Goal: Task Accomplishment & Management: Manage account settings

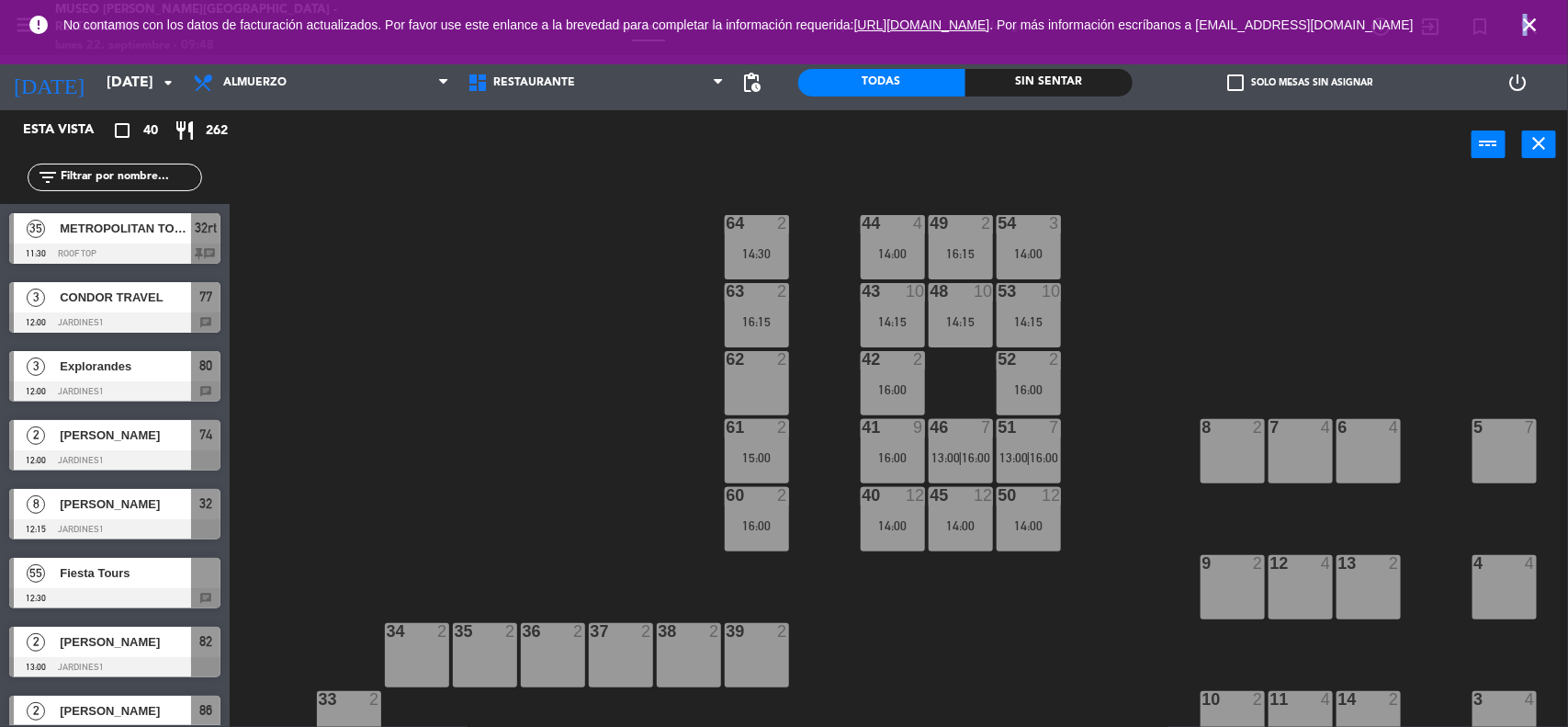
click at [1526, 23] on icon "close" at bounding box center [1529, 25] width 22 height 22
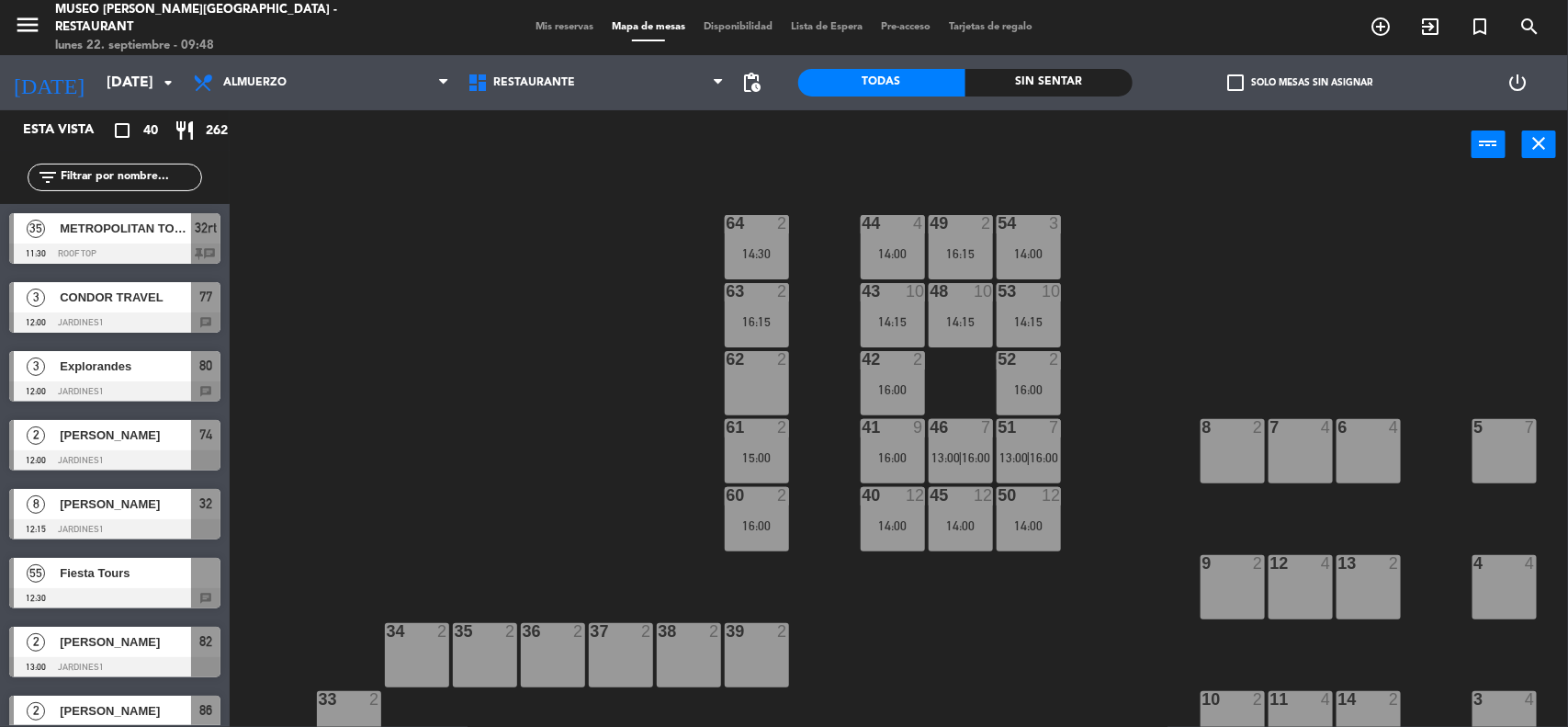
click at [1359, 244] on div "44 4 14:00 49 2 16:15 54 3 14:00 64 2 14:30 48 10 14:15 53 10 14:15 63 2 16:15 …" at bounding box center [907, 456] width 1322 height 548
click at [563, 23] on span "Mis reservas" at bounding box center [564, 27] width 76 height 10
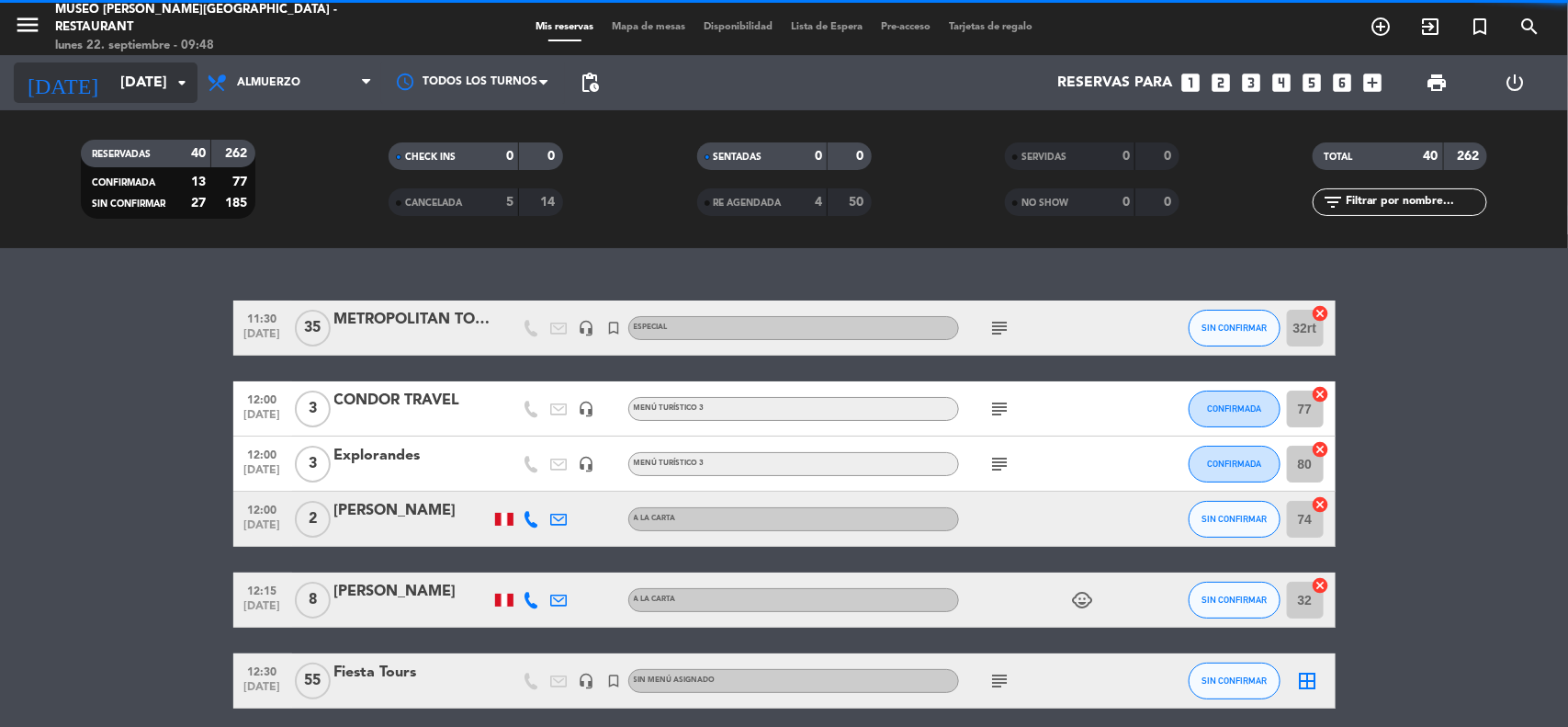
click at [118, 78] on input "[DATE]" at bounding box center [208, 83] width 194 height 36
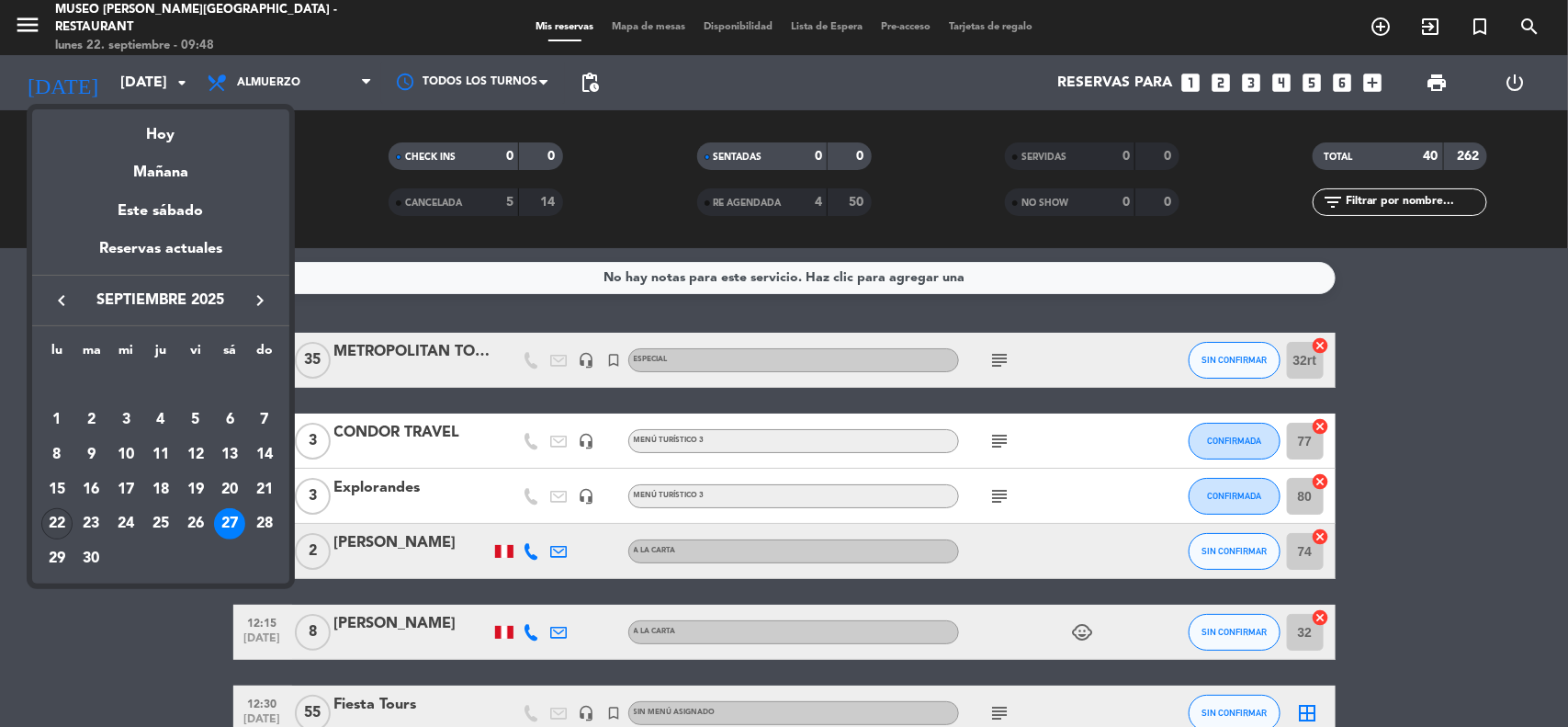
click at [61, 519] on div "22" at bounding box center [57, 524] width 31 height 31
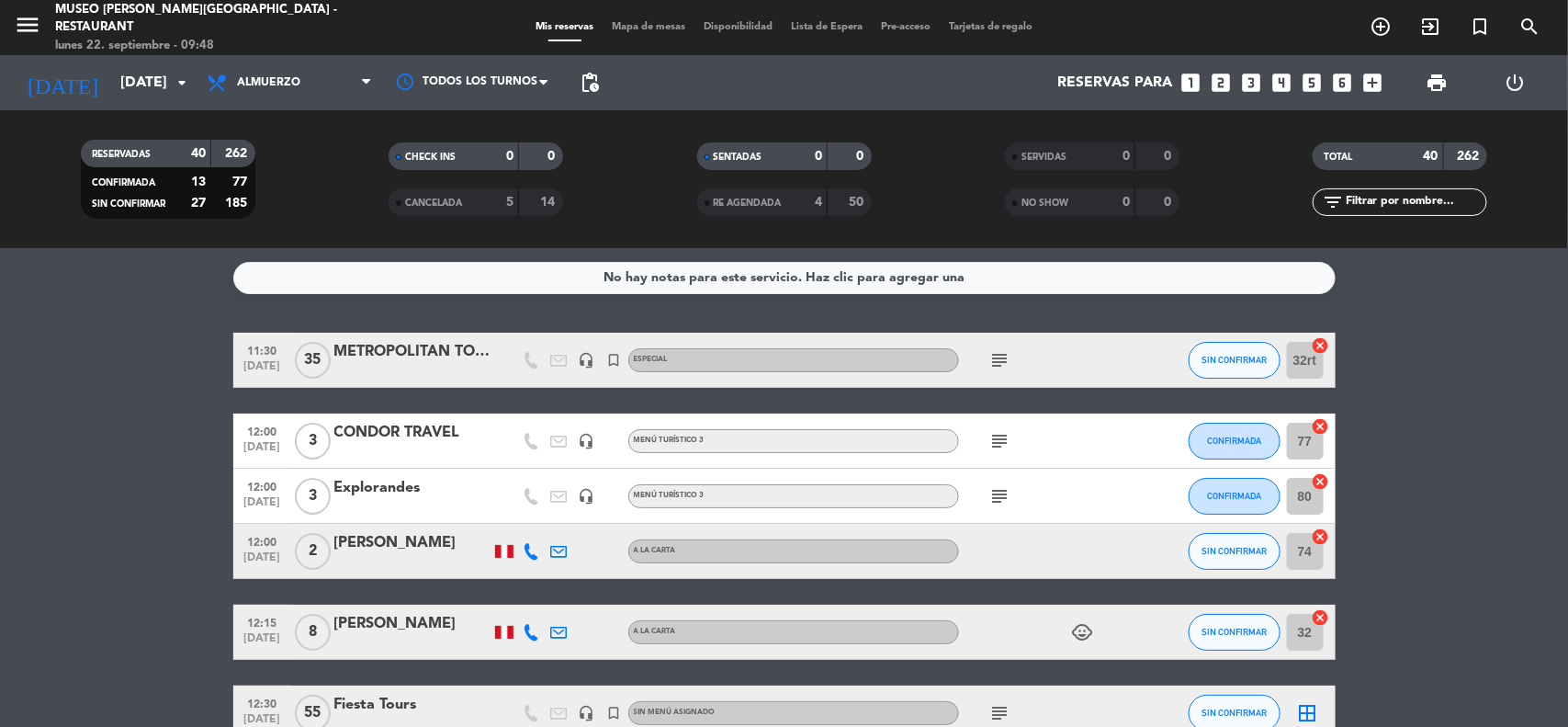
type input "[DATE]"
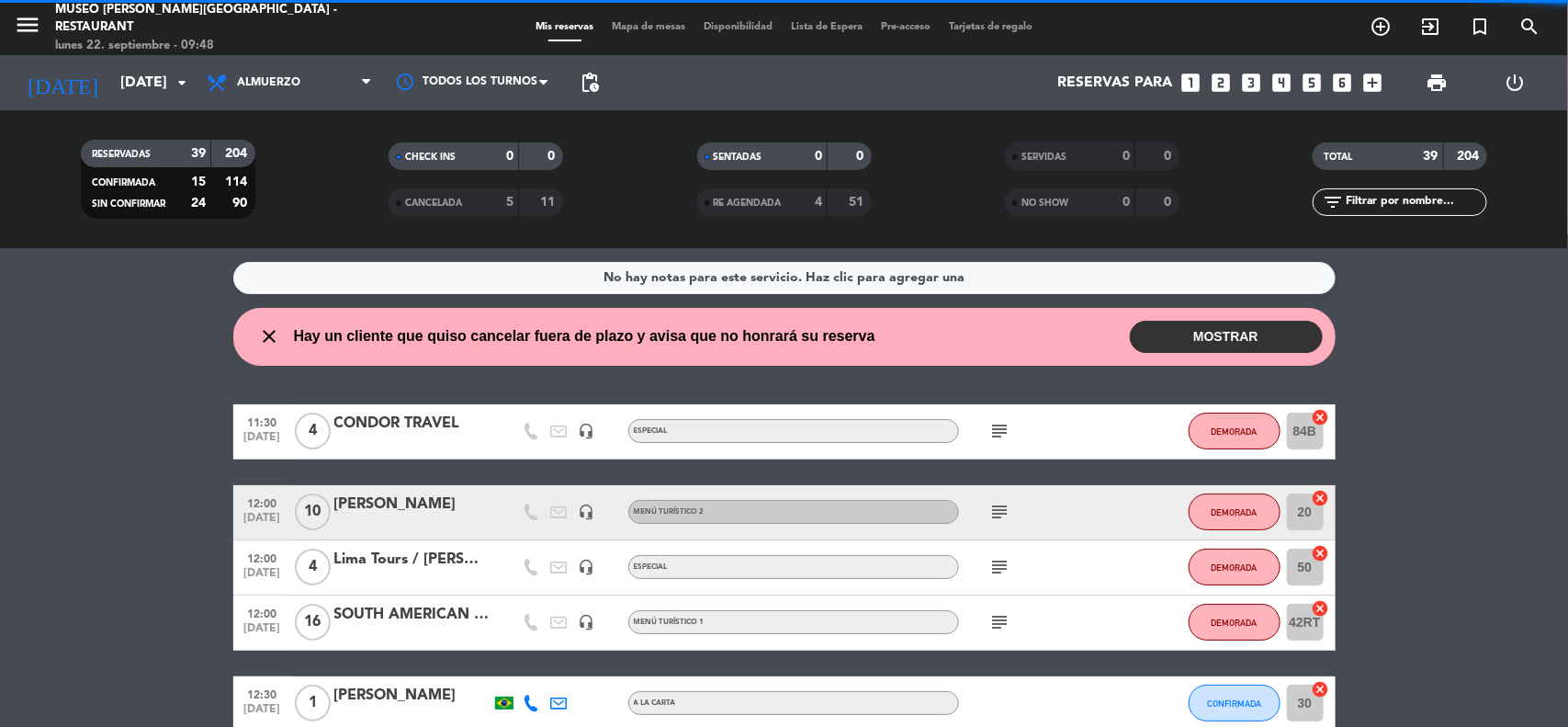
click at [1380, 199] on input "text" at bounding box center [1414, 202] width 143 height 20
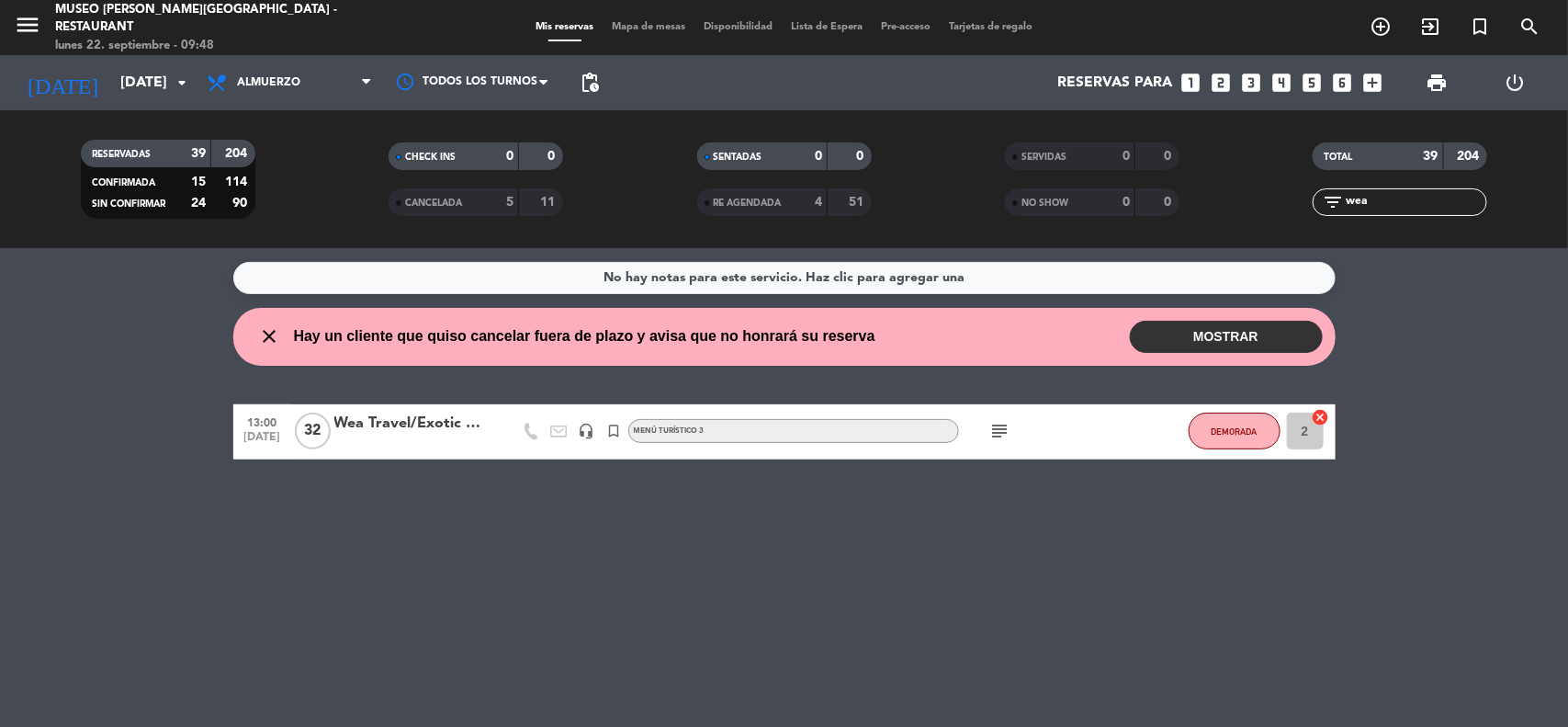
type input "wea"
click at [456, 417] on div "Wea Travel/Exotic Adventures" at bounding box center [413, 424] width 156 height 24
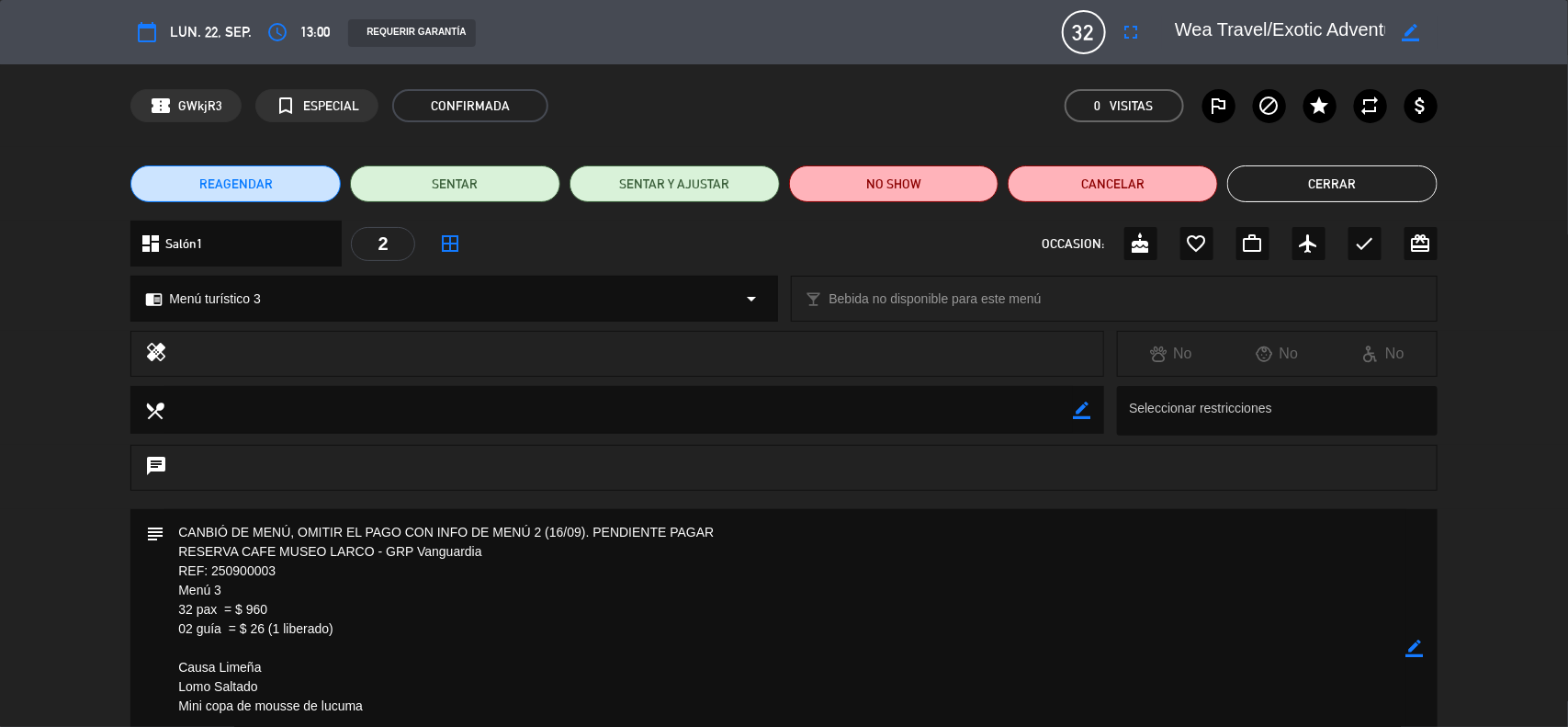
scroll to position [345, 0]
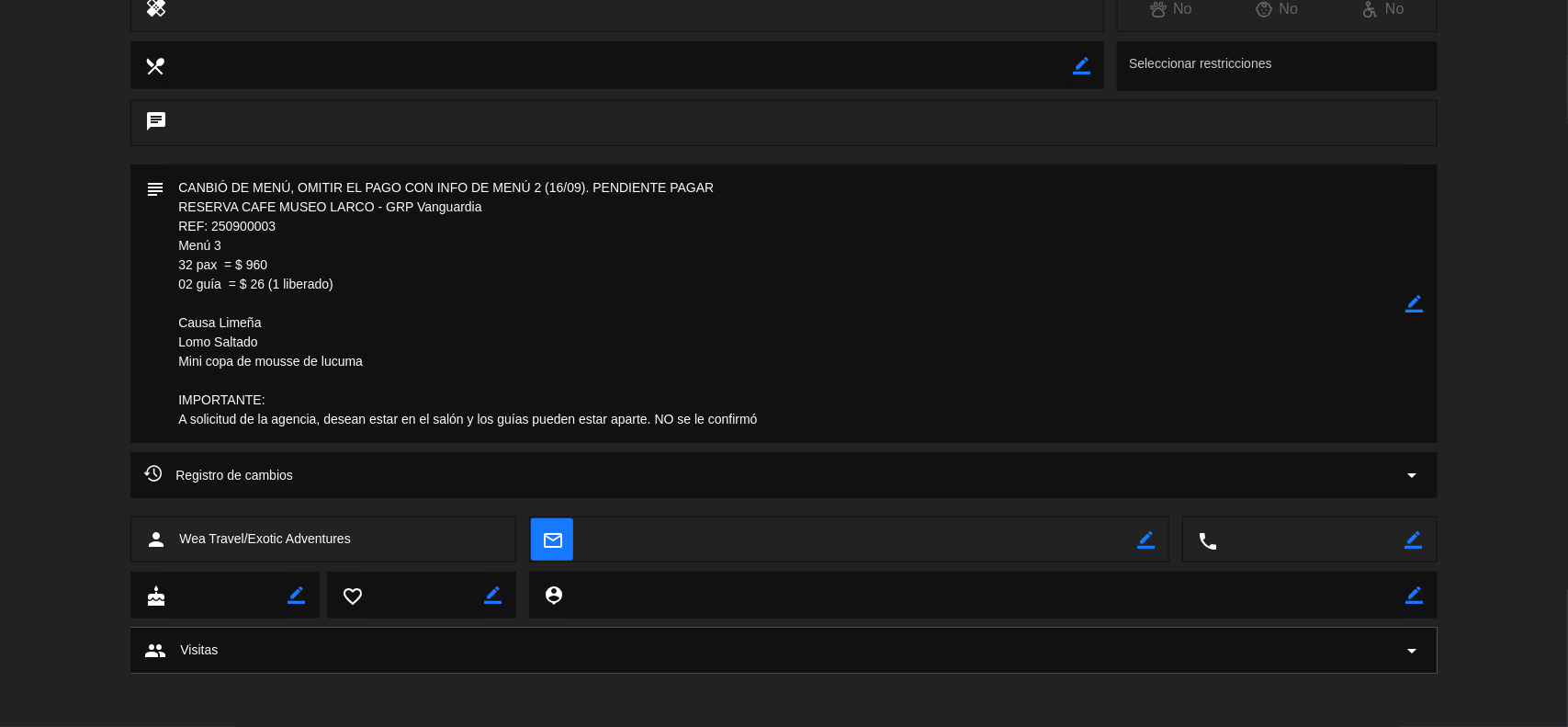
click at [1415, 304] on icon "border_color" at bounding box center [1414, 304] width 17 height 17
click at [810, 433] on textarea at bounding box center [785, 304] width 1242 height 279
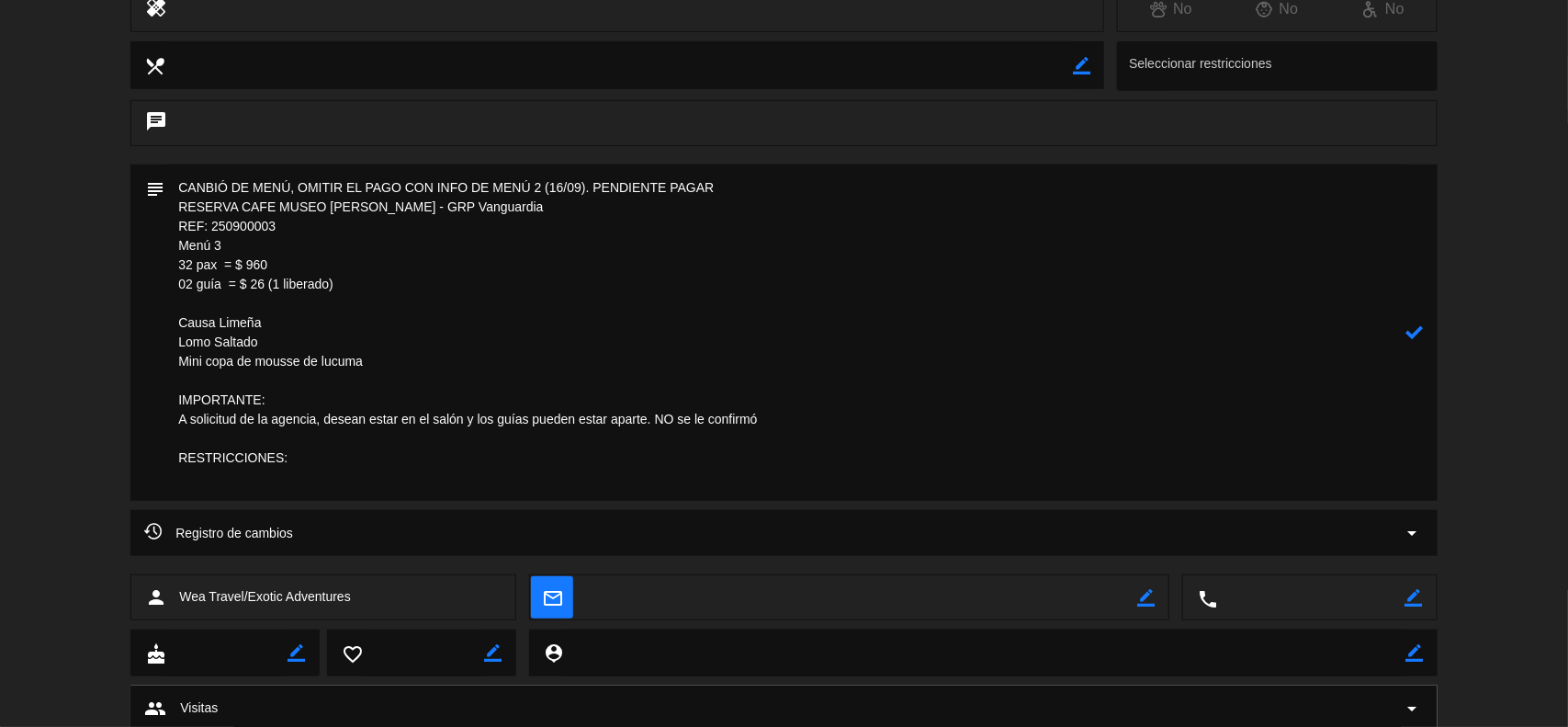
paste textarea "[PERSON_NAME] [GEOGRAPHIC_DATA] NO COME CARNE ROJA [PERSON_NAME] [GEOGRAPHIC_DA…"
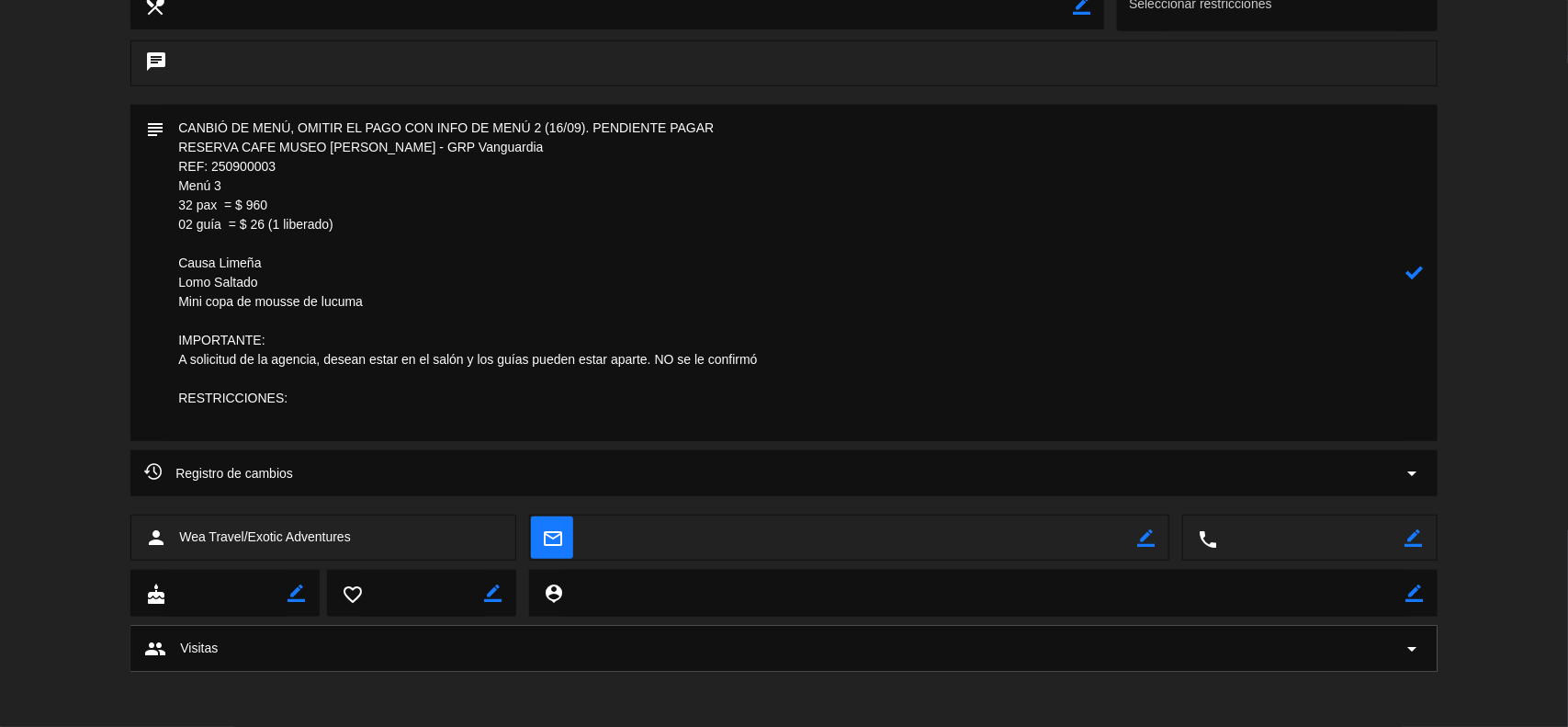
scroll to position [405, 0]
paste textarea "LAVIERA DORNELES [PERSON_NAME] NO COME CARNE [PERSON_NAME] [PERSON_NAME] NO, JU…"
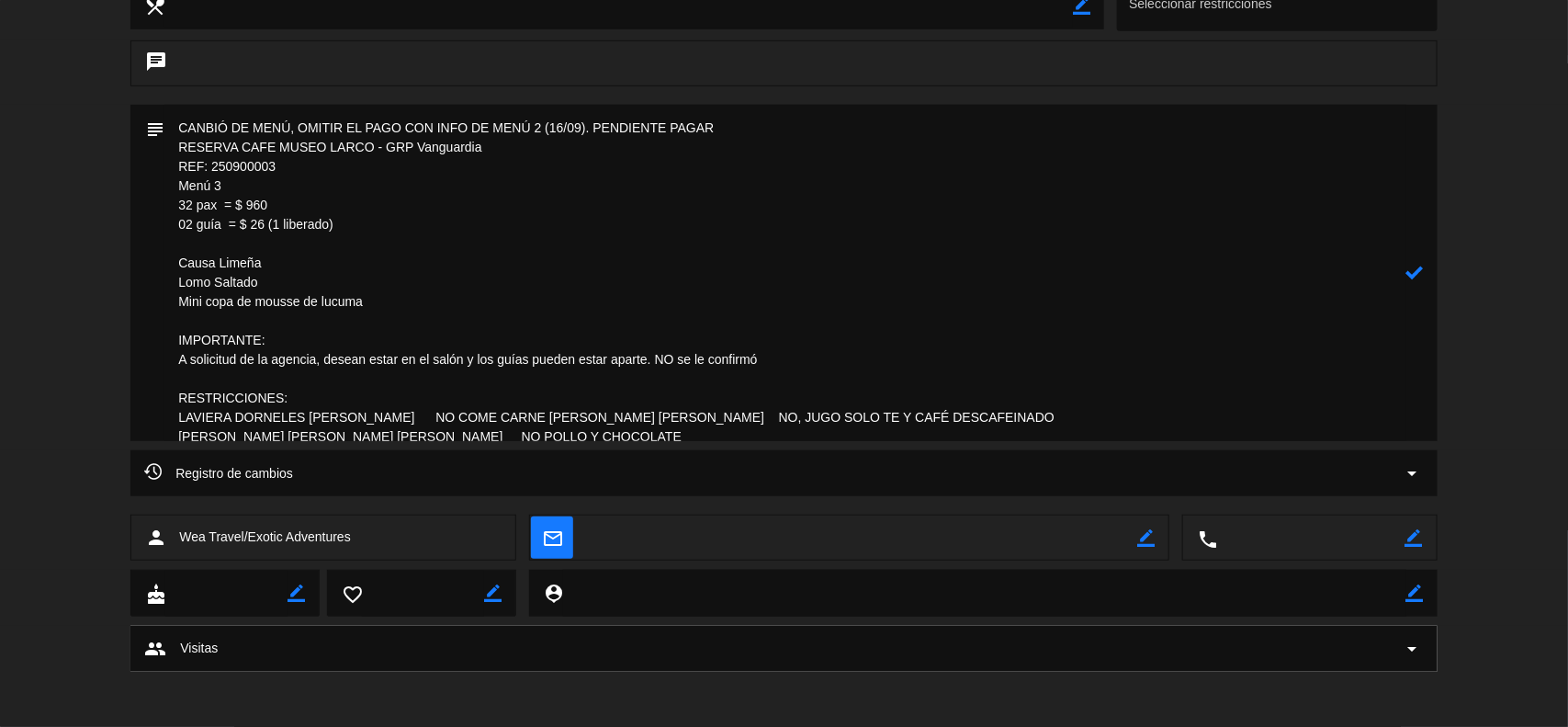
scroll to position [501, 0]
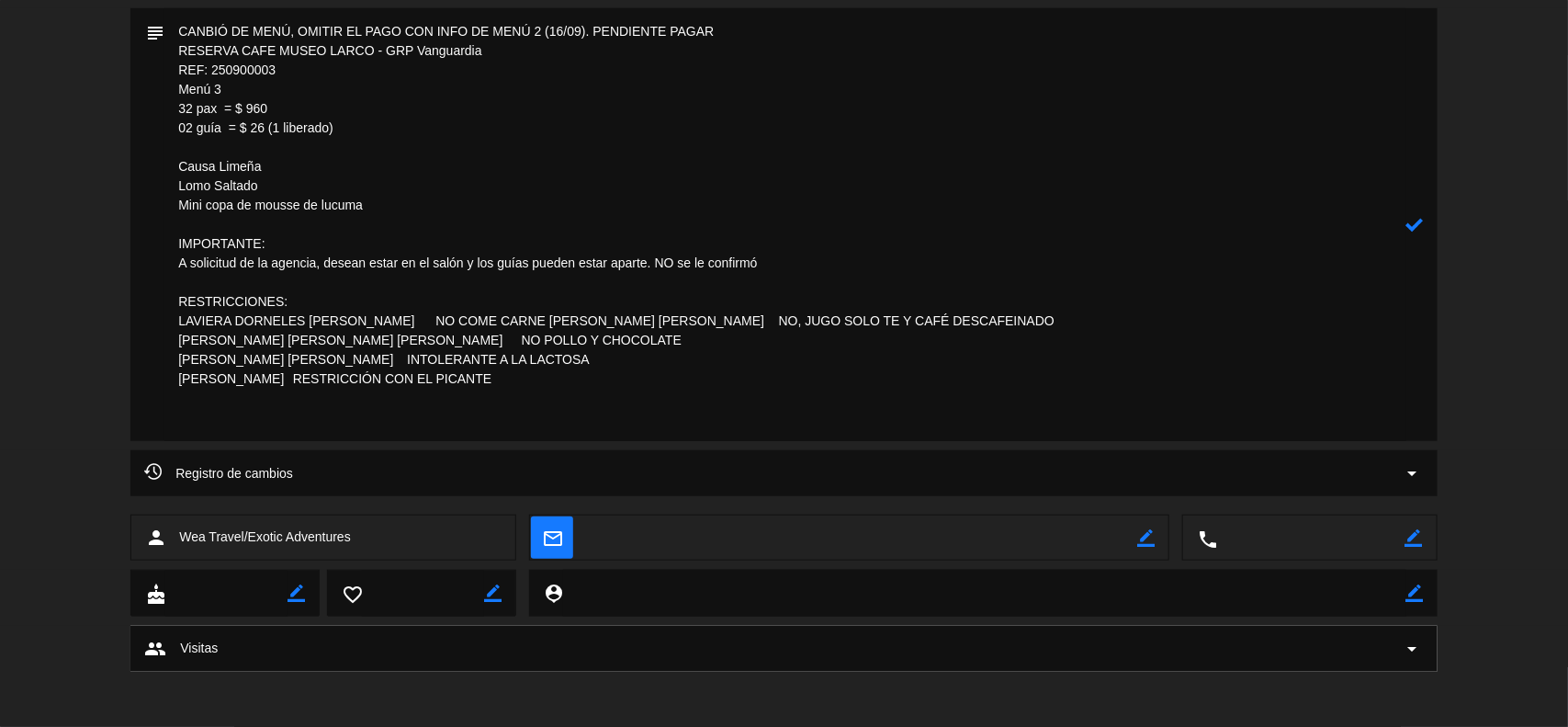
drag, startPoint x: 378, startPoint y: 325, endPoint x: 389, endPoint y: 333, distance: 13.6
click at [378, 324] on textarea at bounding box center [785, 225] width 1242 height 433
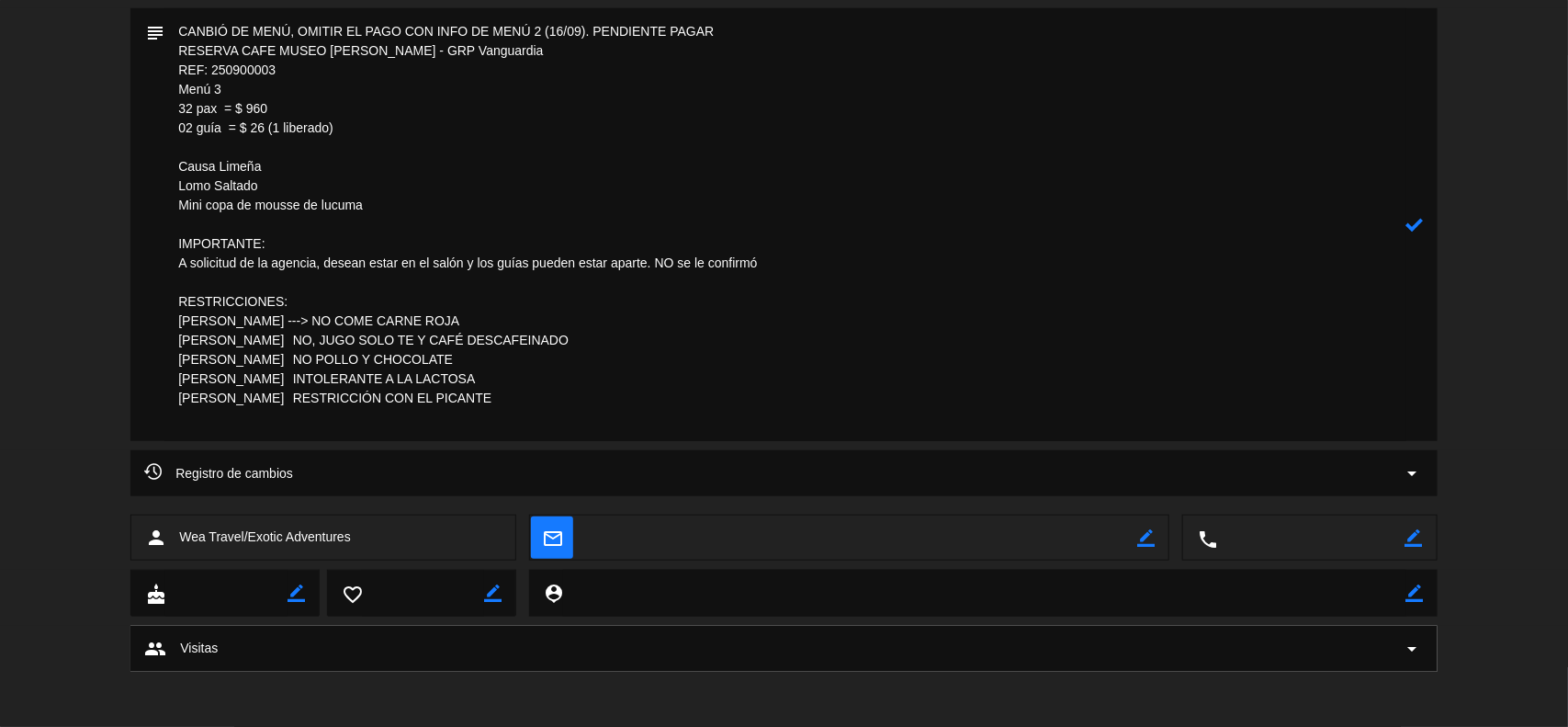
drag, startPoint x: 464, startPoint y: 339, endPoint x: 450, endPoint y: 341, distance: 14.1
click at [450, 341] on textarea at bounding box center [785, 225] width 1242 height 433
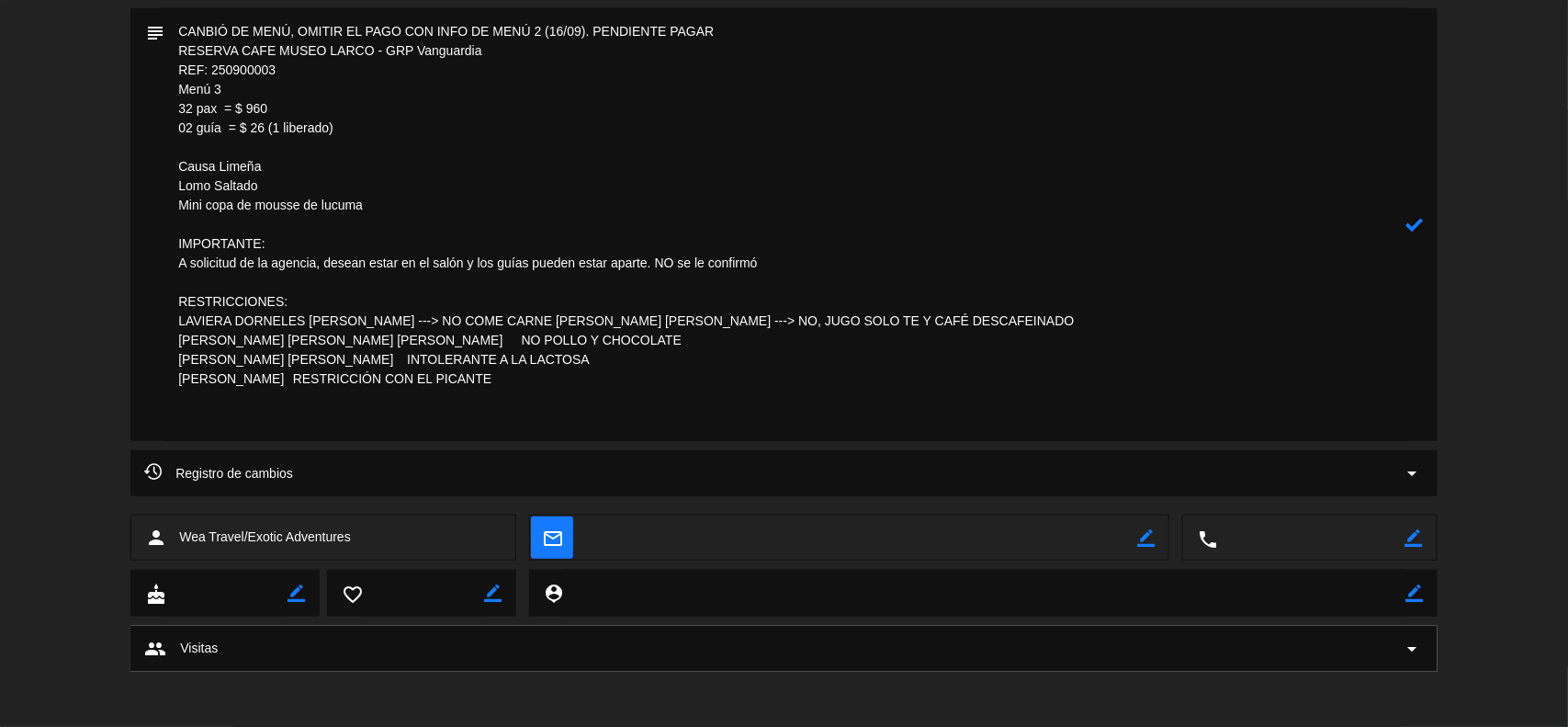
drag, startPoint x: 470, startPoint y: 341, endPoint x: 443, endPoint y: 345, distance: 27.3
click at [443, 345] on textarea at bounding box center [785, 225] width 1242 height 433
drag, startPoint x: 433, startPoint y: 361, endPoint x: 410, endPoint y: 361, distance: 23.0
click at [410, 361] on textarea at bounding box center [785, 225] width 1242 height 433
paste textarea "--->"
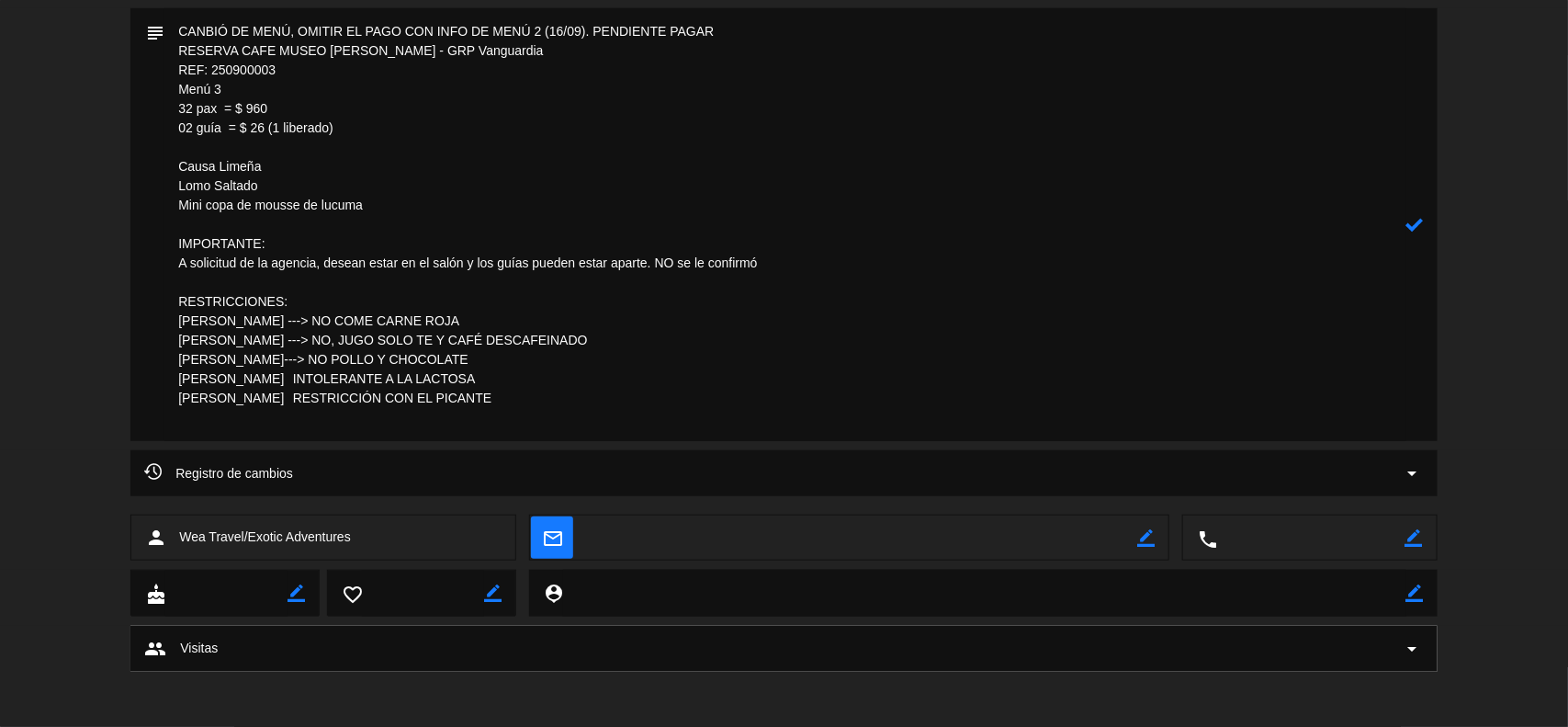
drag, startPoint x: 433, startPoint y: 379, endPoint x: 421, endPoint y: 379, distance: 12.0
click at [421, 379] on textarea at bounding box center [785, 225] width 1242 height 433
paste textarea "--->"
drag, startPoint x: 378, startPoint y: 403, endPoint x: 360, endPoint y: 403, distance: 18.0
click at [360, 403] on textarea at bounding box center [785, 225] width 1242 height 433
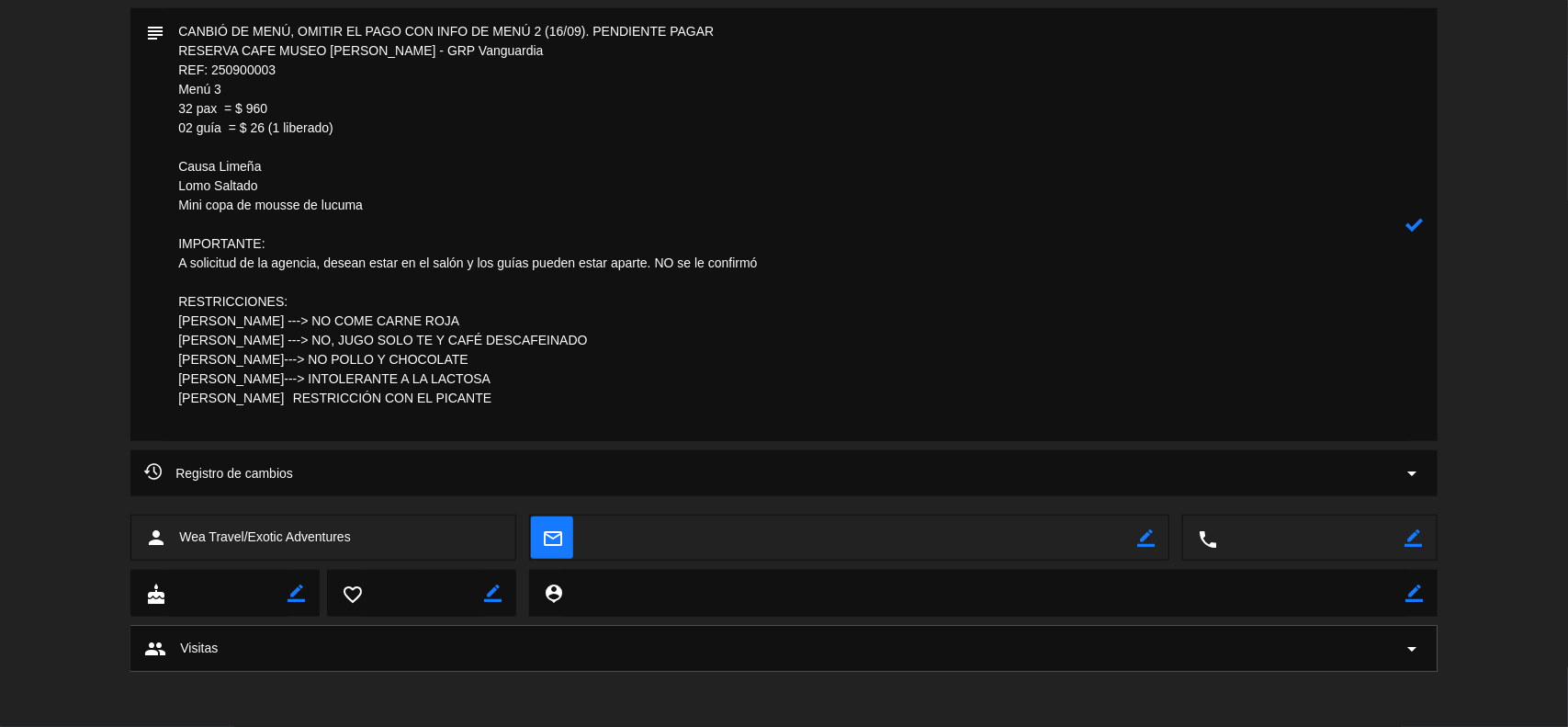
paste textarea "--->"
click at [317, 429] on textarea at bounding box center [785, 225] width 1242 height 433
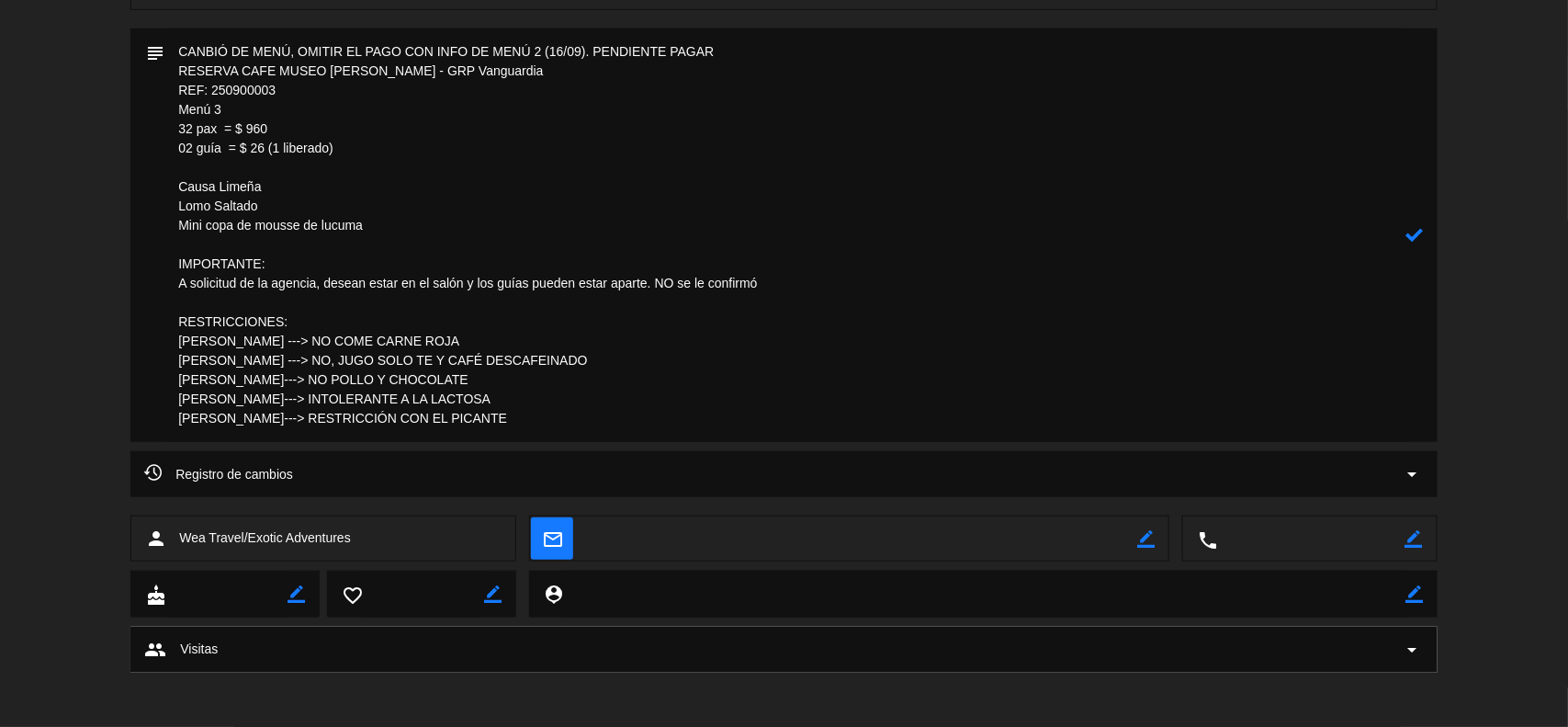
click at [557, 339] on textarea at bounding box center [785, 236] width 1242 height 414
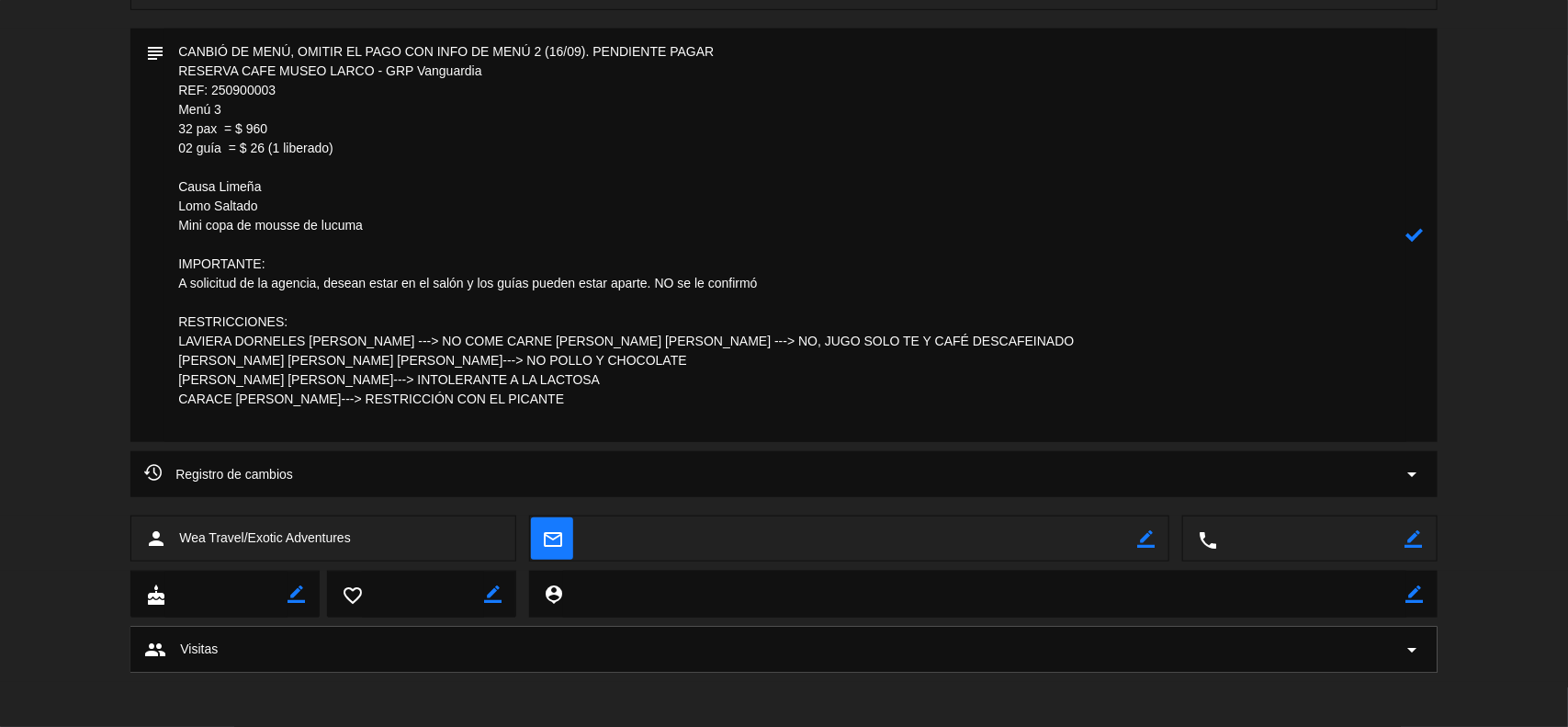
drag, startPoint x: 597, startPoint y: 417, endPoint x: 168, endPoint y: 328, distance: 438.1
click at [168, 328] on textarea at bounding box center [785, 236] width 1242 height 414
type textarea "CANBIÓ DE MENÚ, OMITIR EL PAGO CON INFO DE MENÚ 2 (16/09). PENDIENTE PAGAR RESE…"
click at [1411, 233] on icon at bounding box center [1414, 235] width 17 height 17
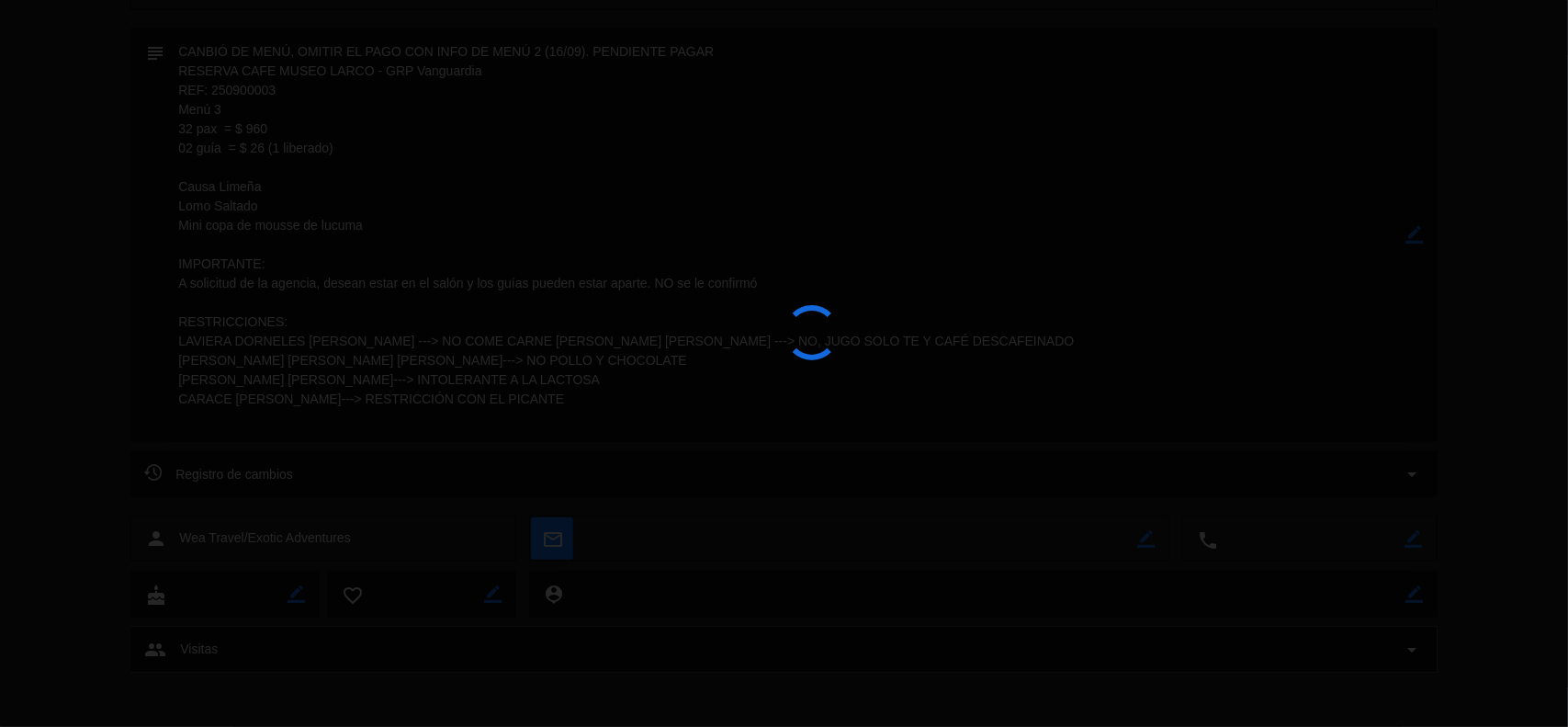
click at [1411, 233] on div at bounding box center [784, 364] width 1568 height 727
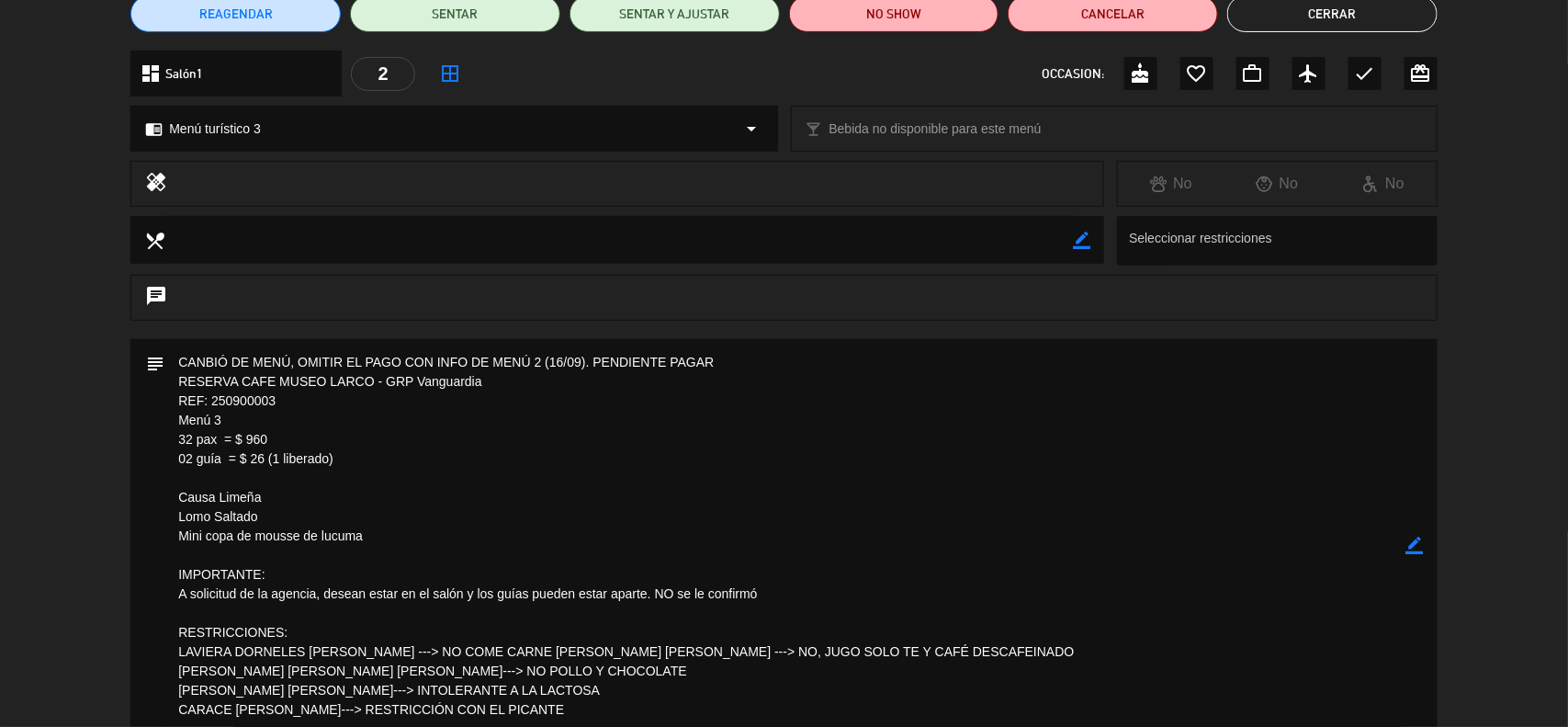
scroll to position [345, 0]
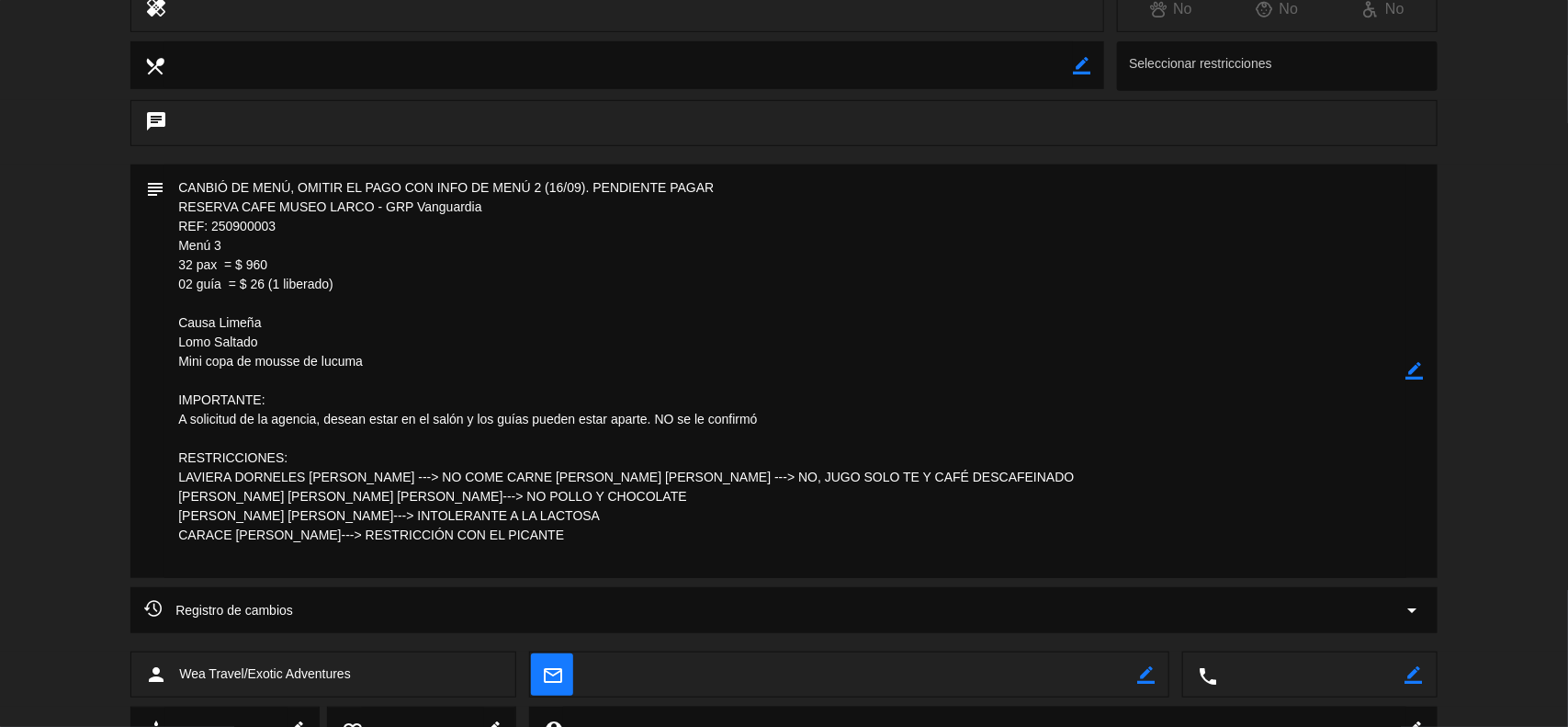
drag, startPoint x: 579, startPoint y: 562, endPoint x: 176, endPoint y: 460, distance: 415.7
click at [176, 460] on textarea at bounding box center [785, 372] width 1242 height 414
click at [1417, 368] on icon "border_color" at bounding box center [1414, 371] width 17 height 17
click at [1417, 368] on icon at bounding box center [1414, 371] width 17 height 17
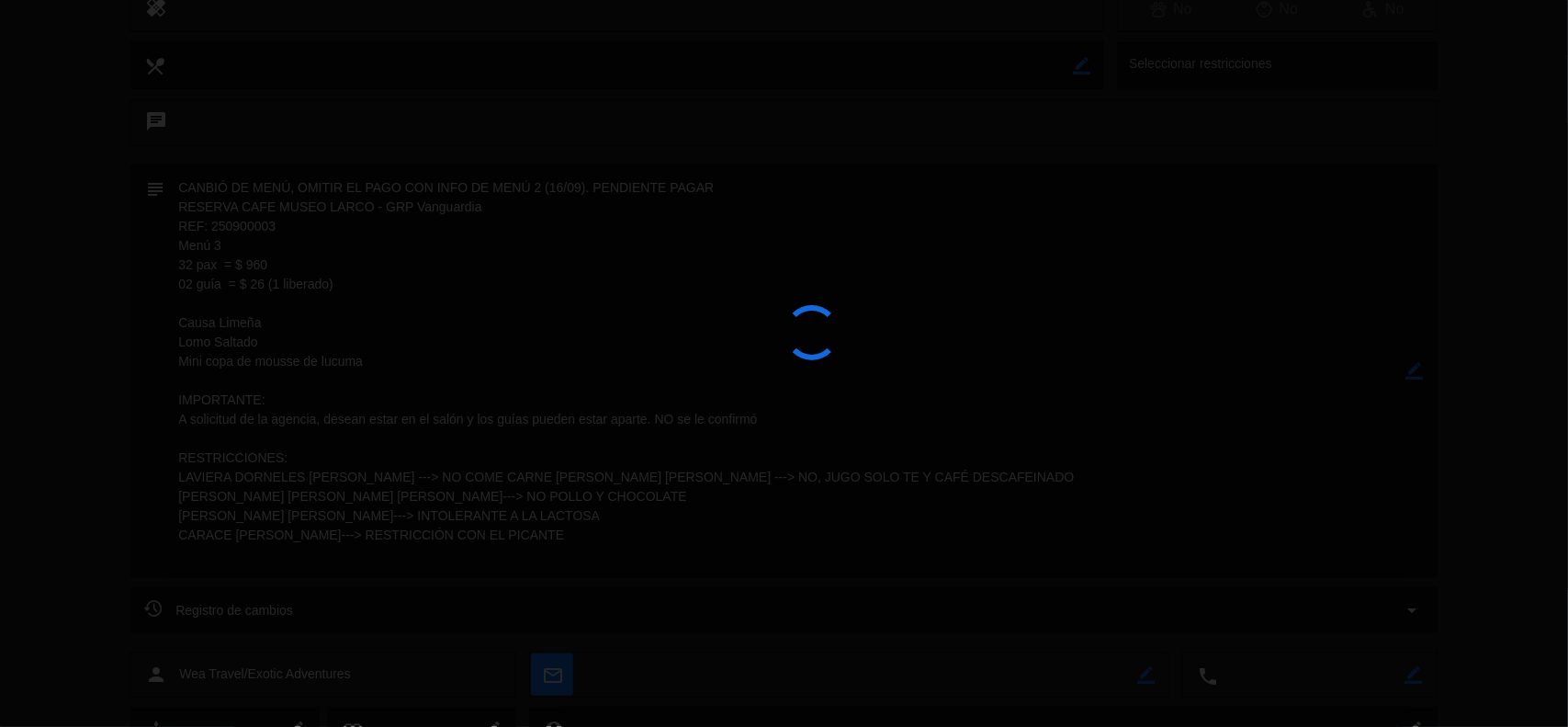
click at [1417, 368] on div at bounding box center [784, 364] width 1568 height 727
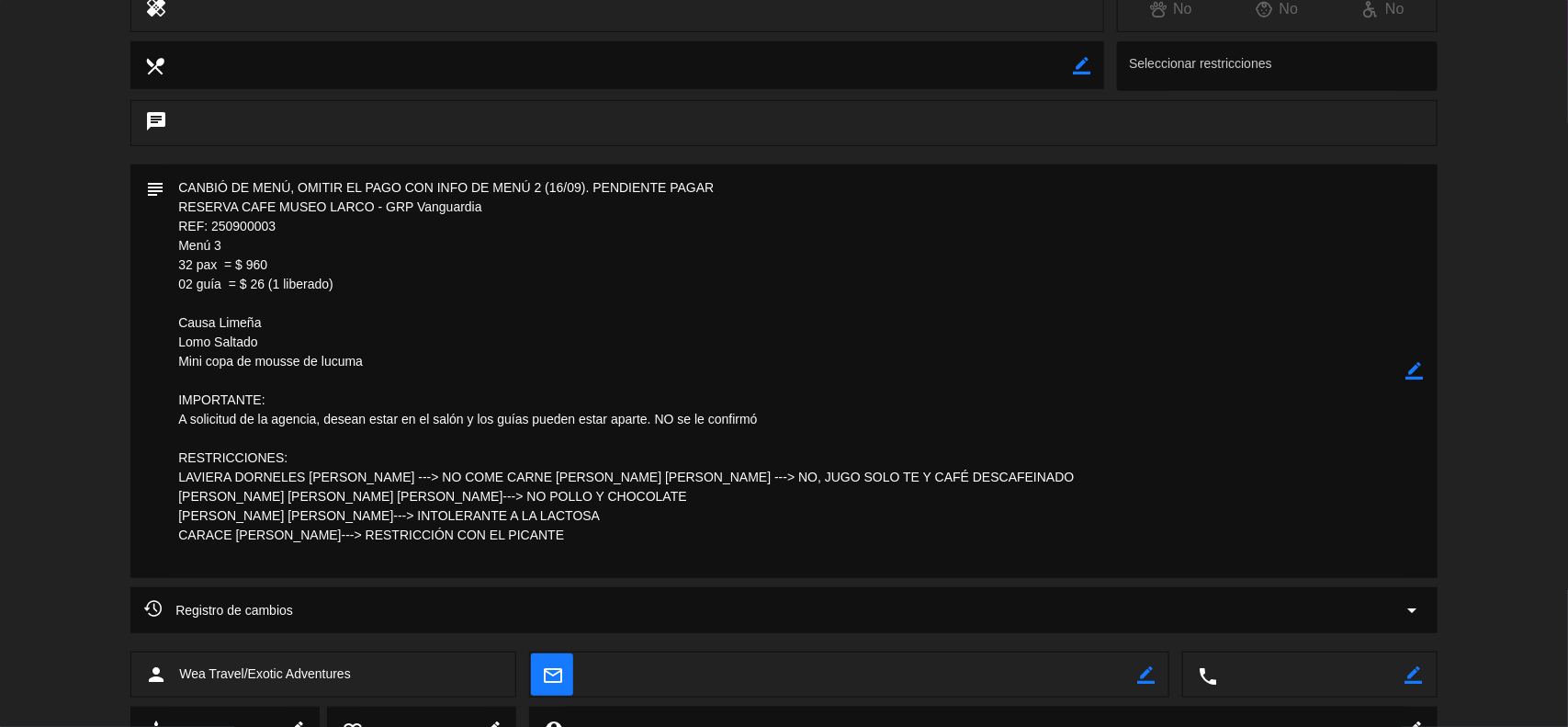
scroll to position [0, 0]
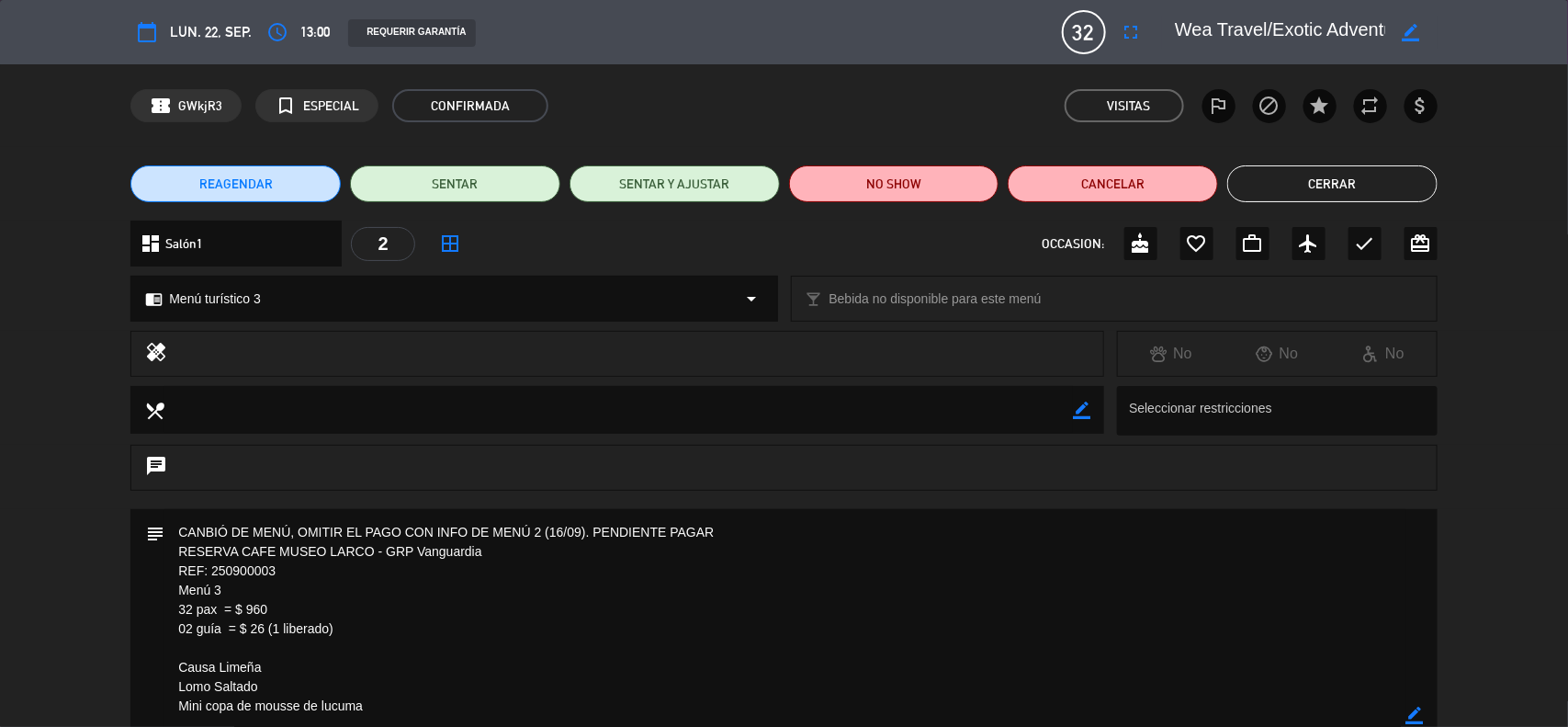
click at [1337, 180] on button "Cerrar" at bounding box center [1333, 184] width 211 height 37
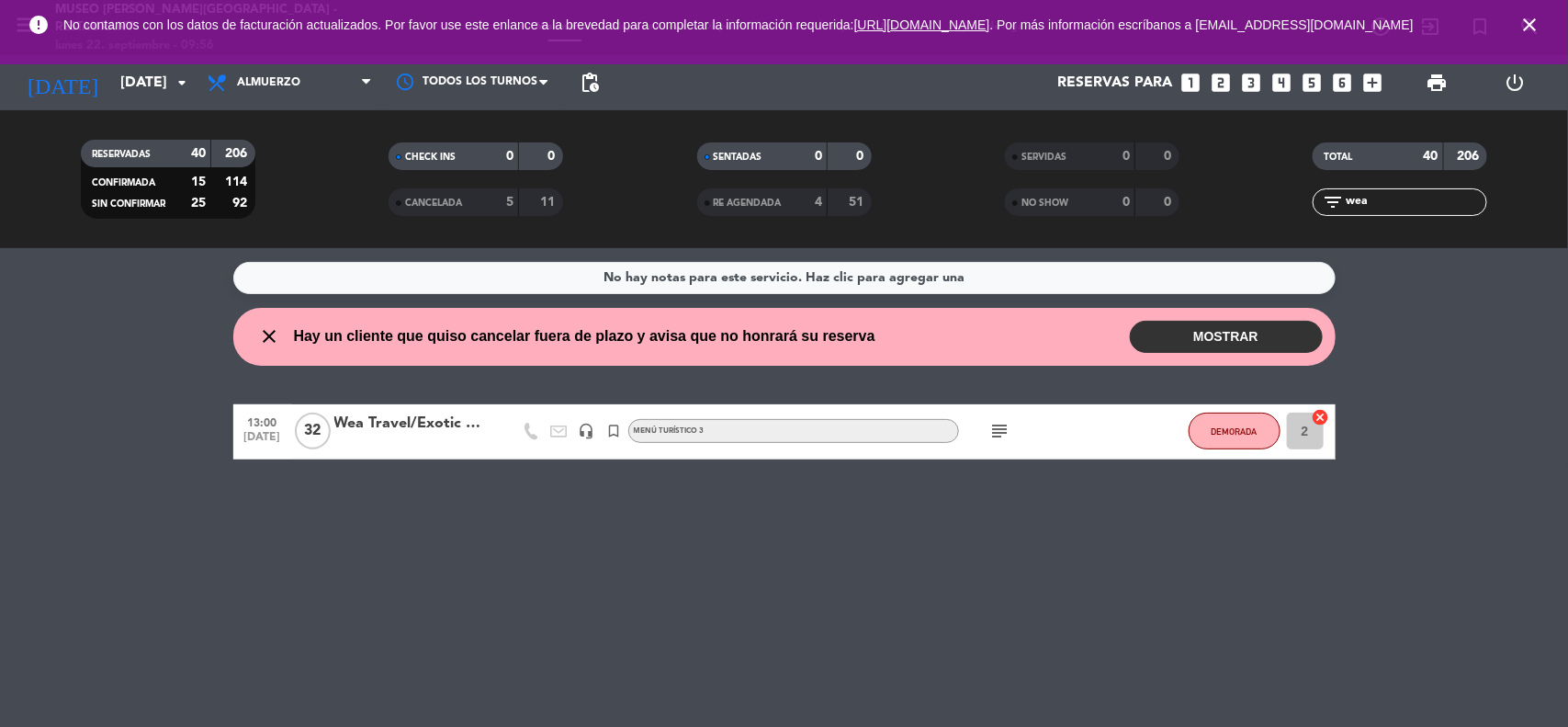
click at [1540, 23] on span "close" at bounding box center [1529, 25] width 50 height 50
click at [1526, 30] on icon "close" at bounding box center [1529, 25] width 22 height 22
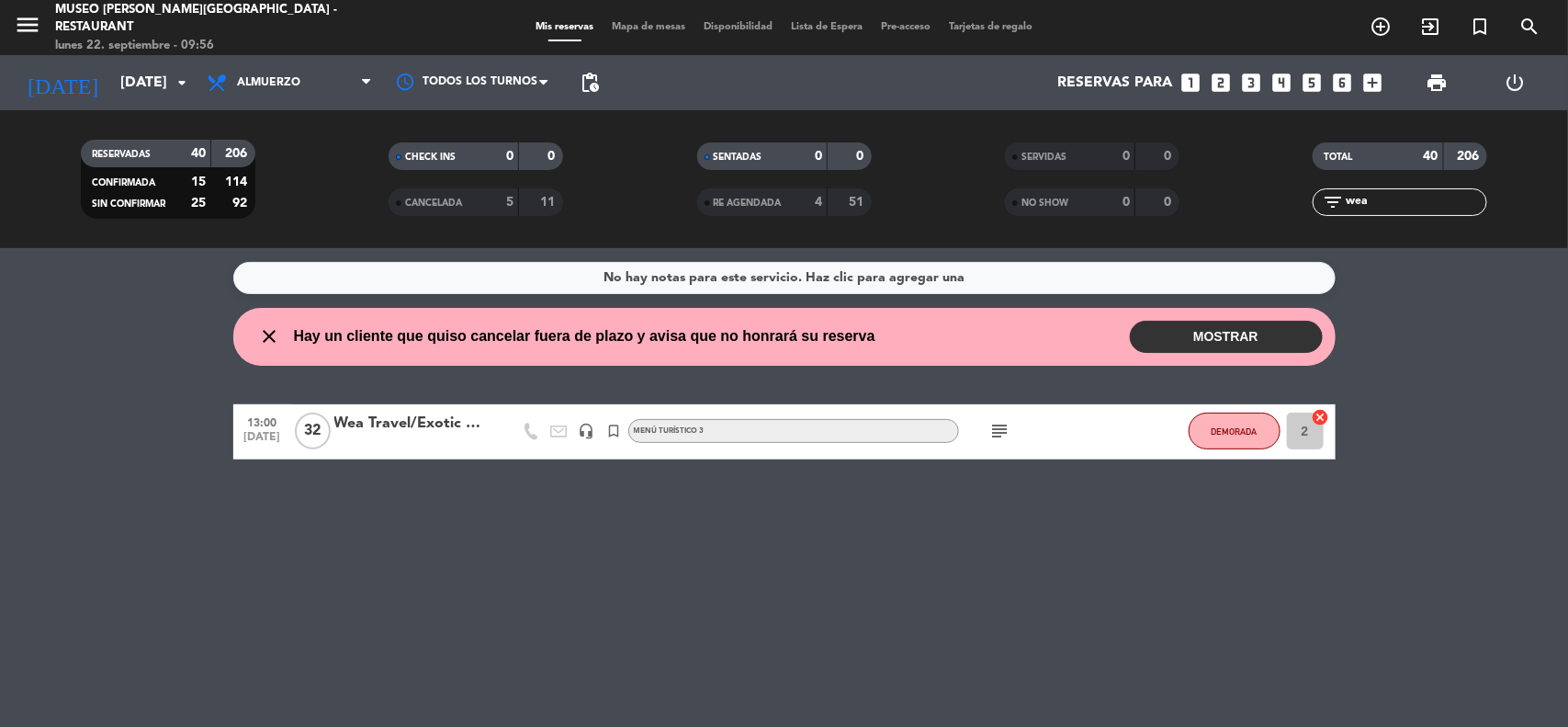
drag, startPoint x: 1388, startPoint y: 200, endPoint x: 1216, endPoint y: 200, distance: 172.0
click at [1216, 200] on div "RESERVADAS 40 206 CONFIRMADA 15 114 SIN CONFIRMAR 25 92 CHECK INS 0 0 CANCELADA…" at bounding box center [784, 179] width 1568 height 101
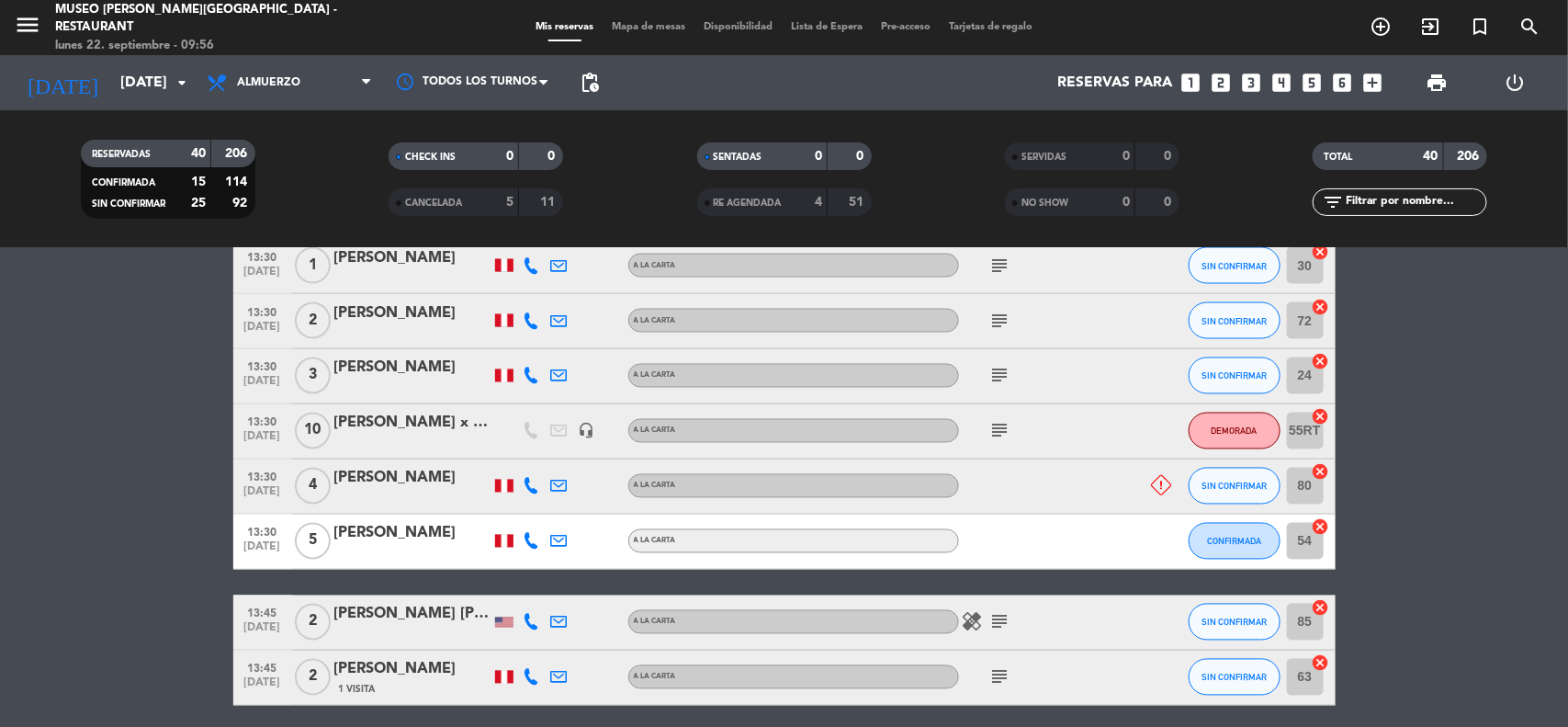
scroll to position [1494, 0]
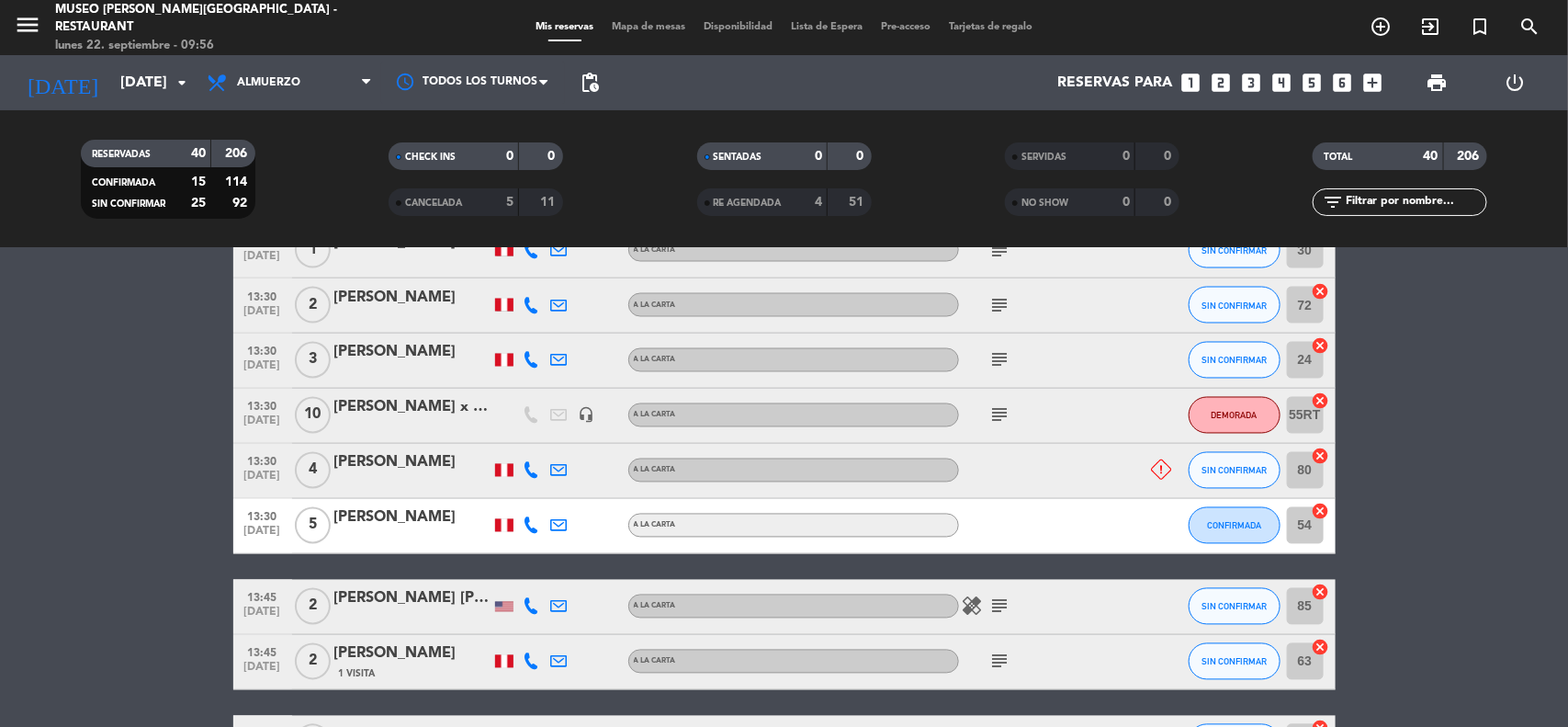
click at [1000, 412] on icon "subject" at bounding box center [1001, 416] width 22 height 22
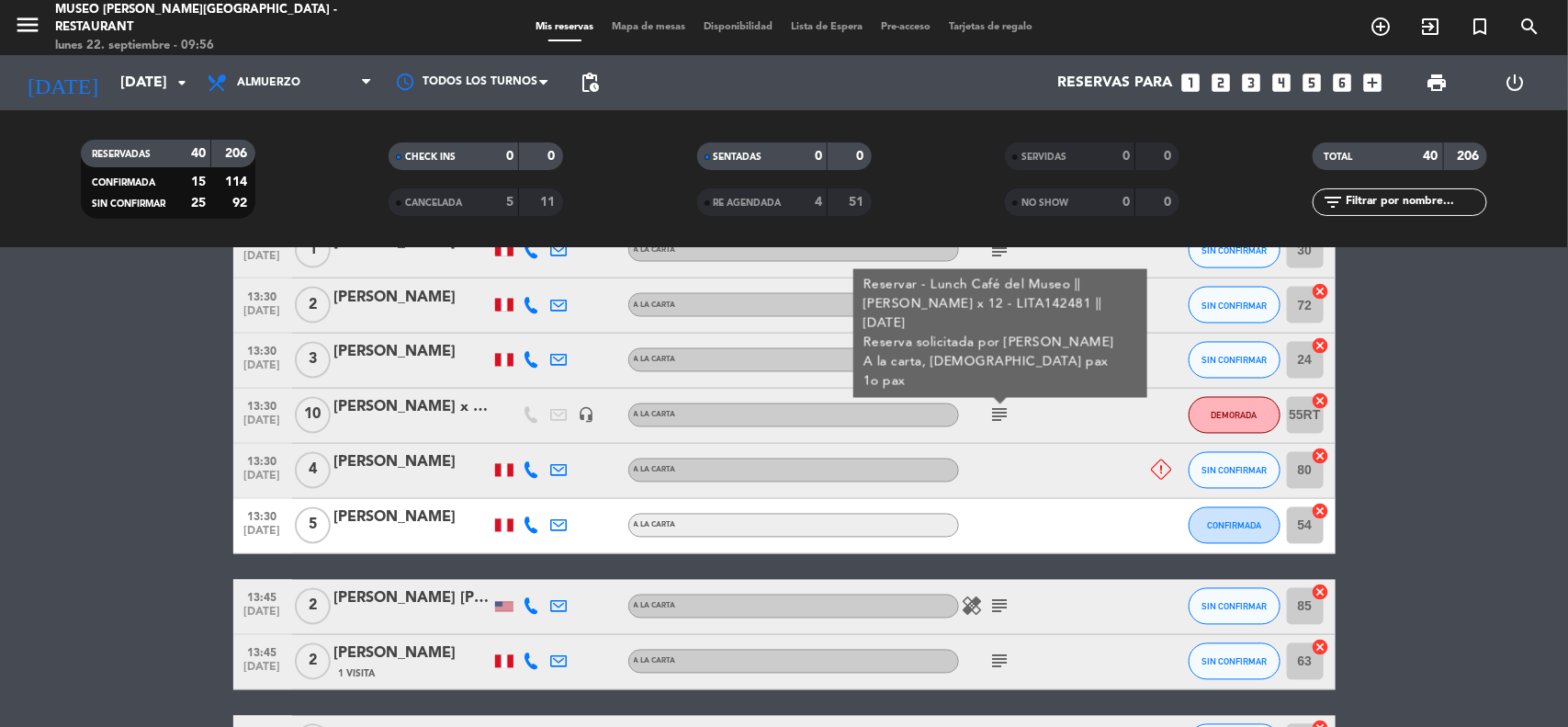
click at [429, 408] on div "[PERSON_NAME] x 10/[PERSON_NAME]" at bounding box center [413, 409] width 156 height 24
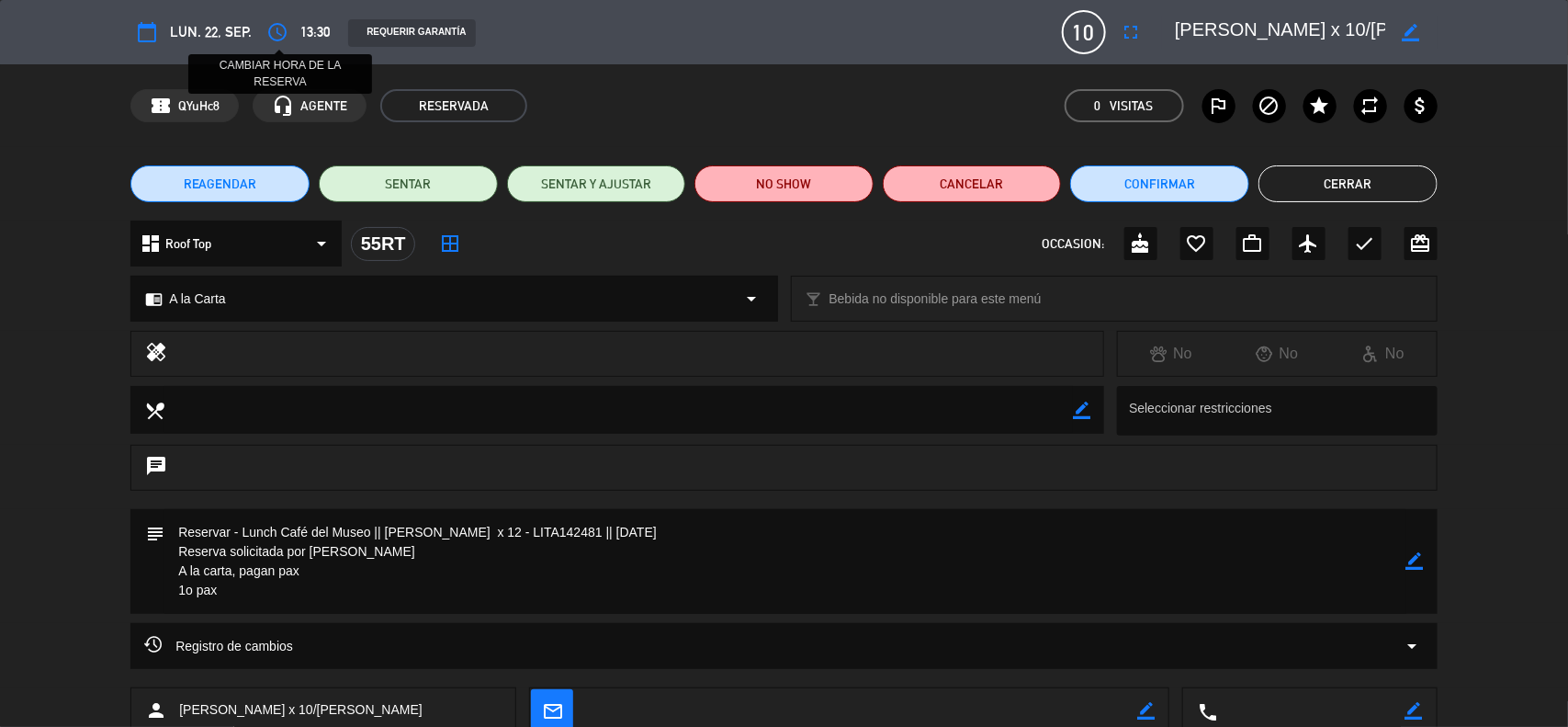
click at [269, 26] on icon "access_time" at bounding box center [278, 32] width 22 height 22
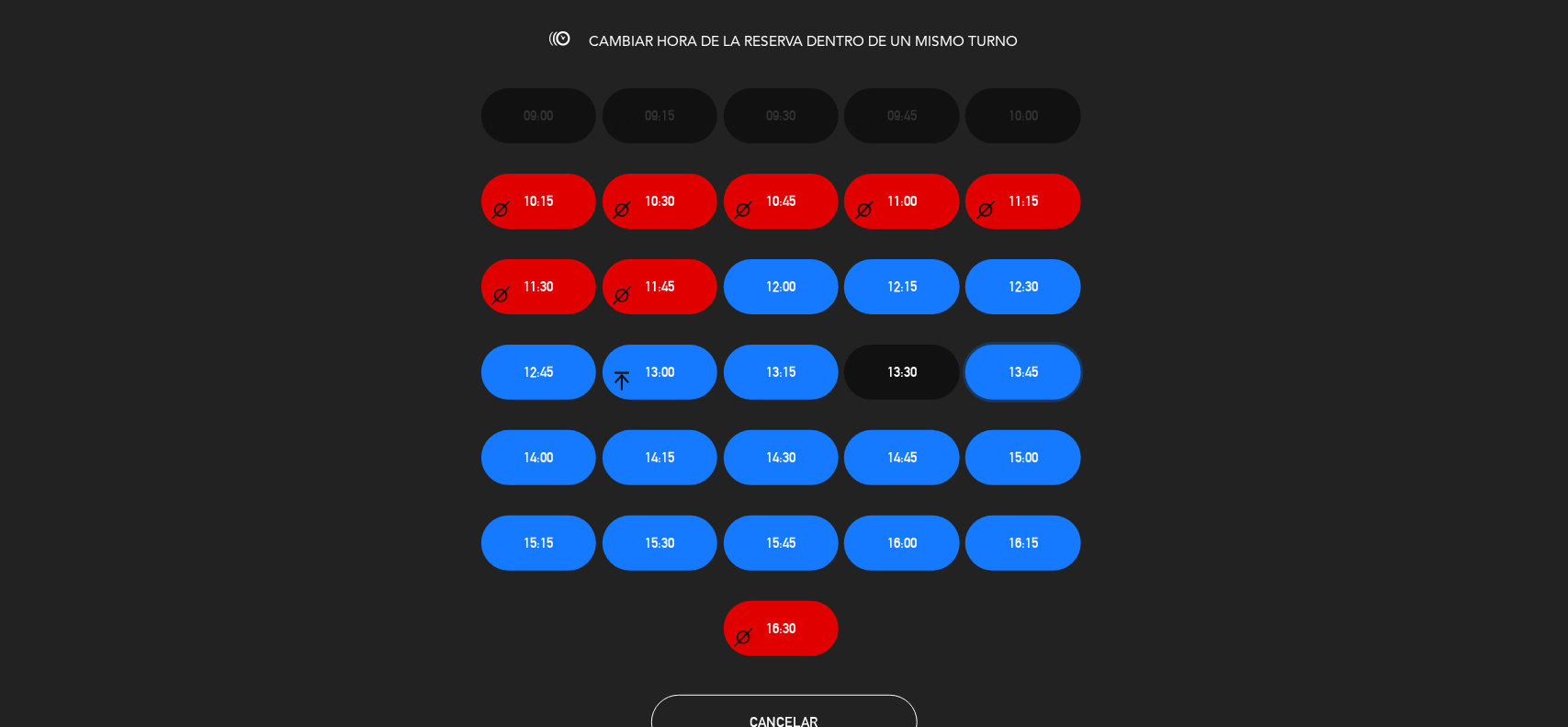
click at [1026, 364] on span "13:45" at bounding box center [1024, 372] width 29 height 21
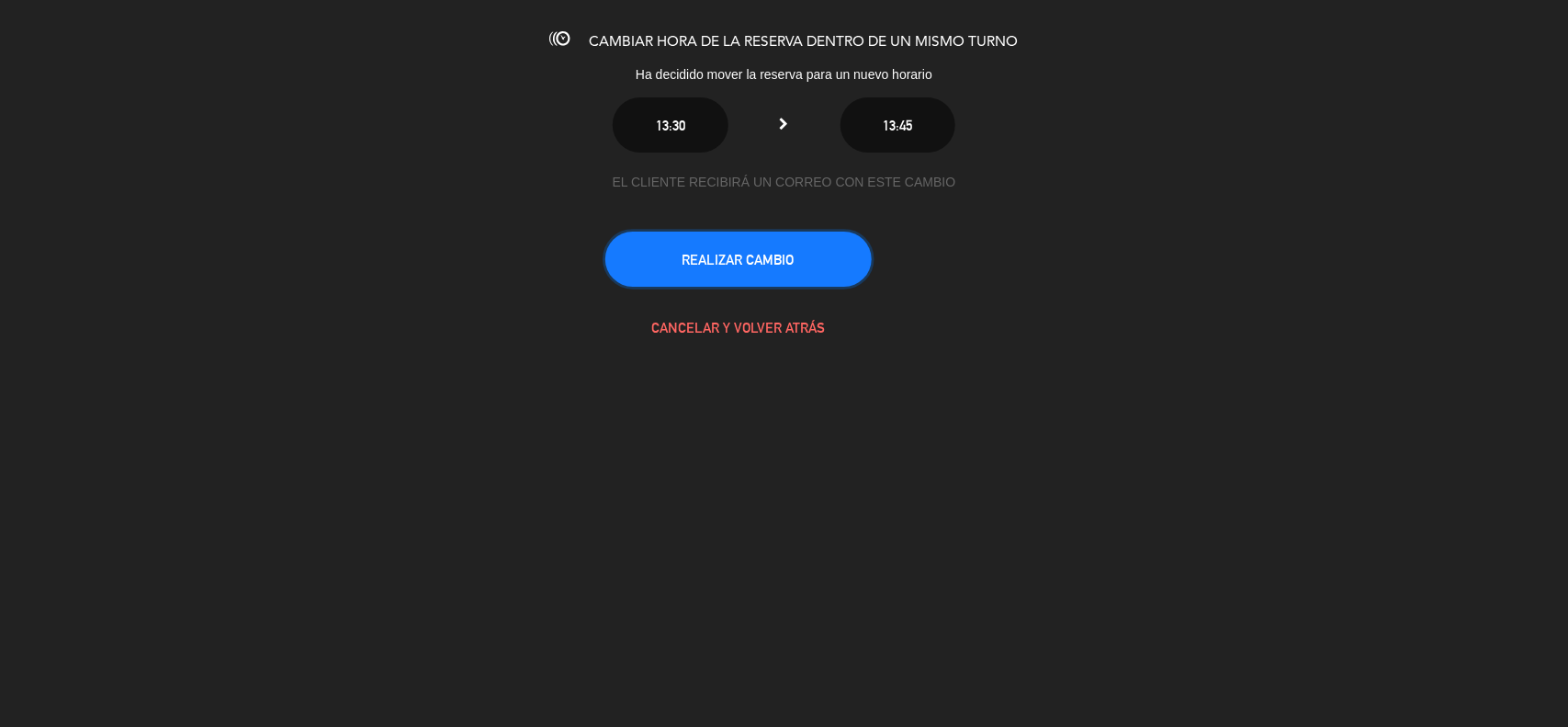
click at [797, 271] on button "REALIZAR CAMBIO" at bounding box center [738, 260] width 267 height 55
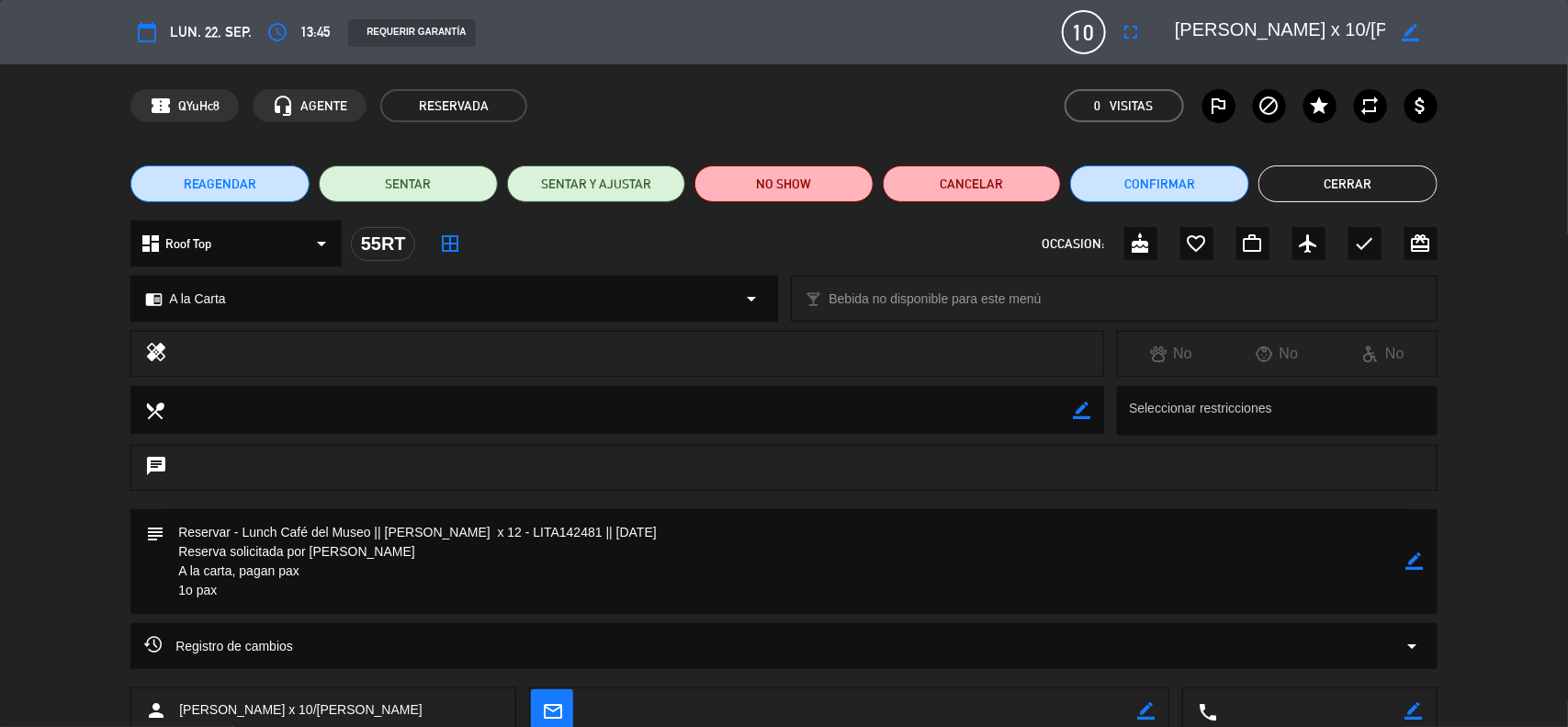
click at [1412, 553] on icon "border_color" at bounding box center [1414, 560] width 17 height 17
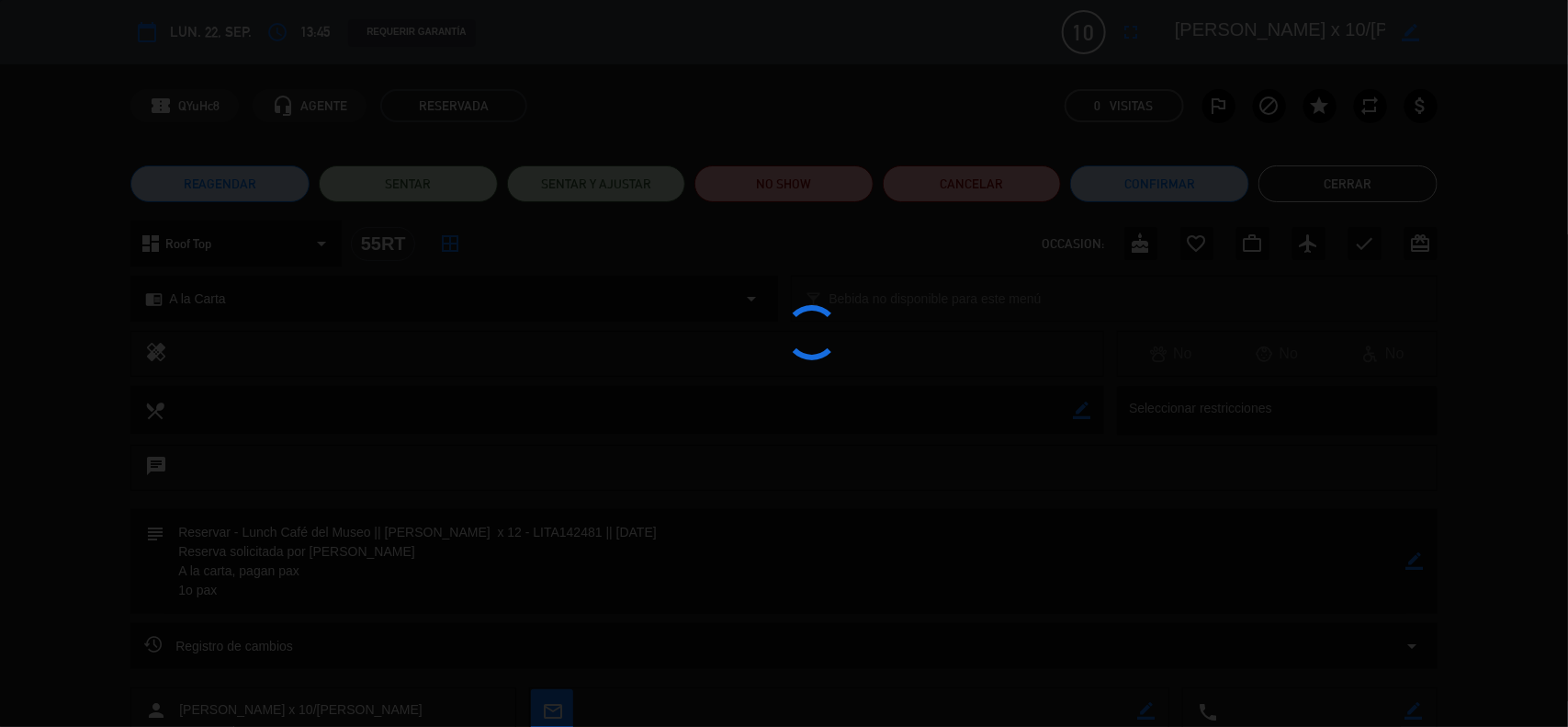
click at [1412, 553] on div at bounding box center [784, 364] width 1568 height 727
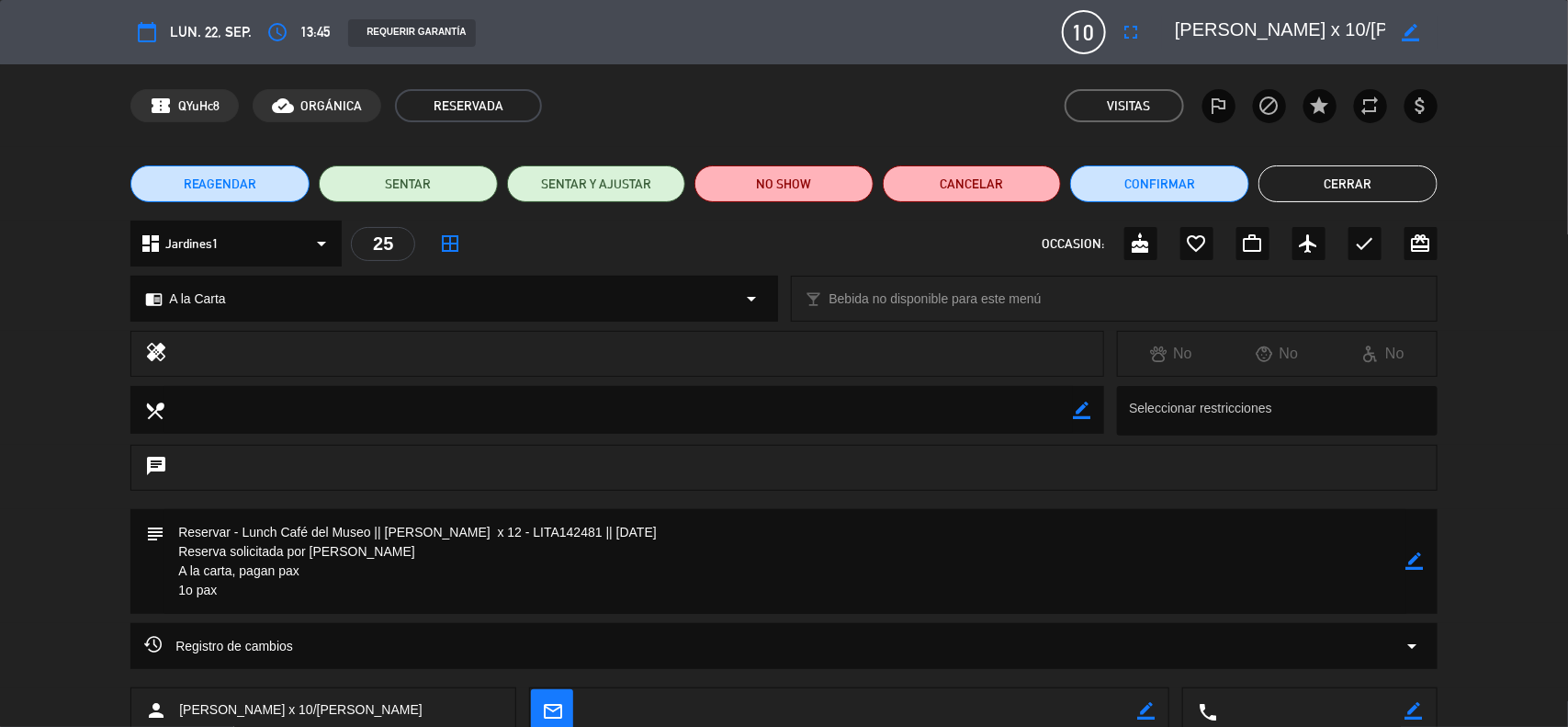
click at [1351, 179] on button "Cerrar" at bounding box center [1348, 184] width 179 height 37
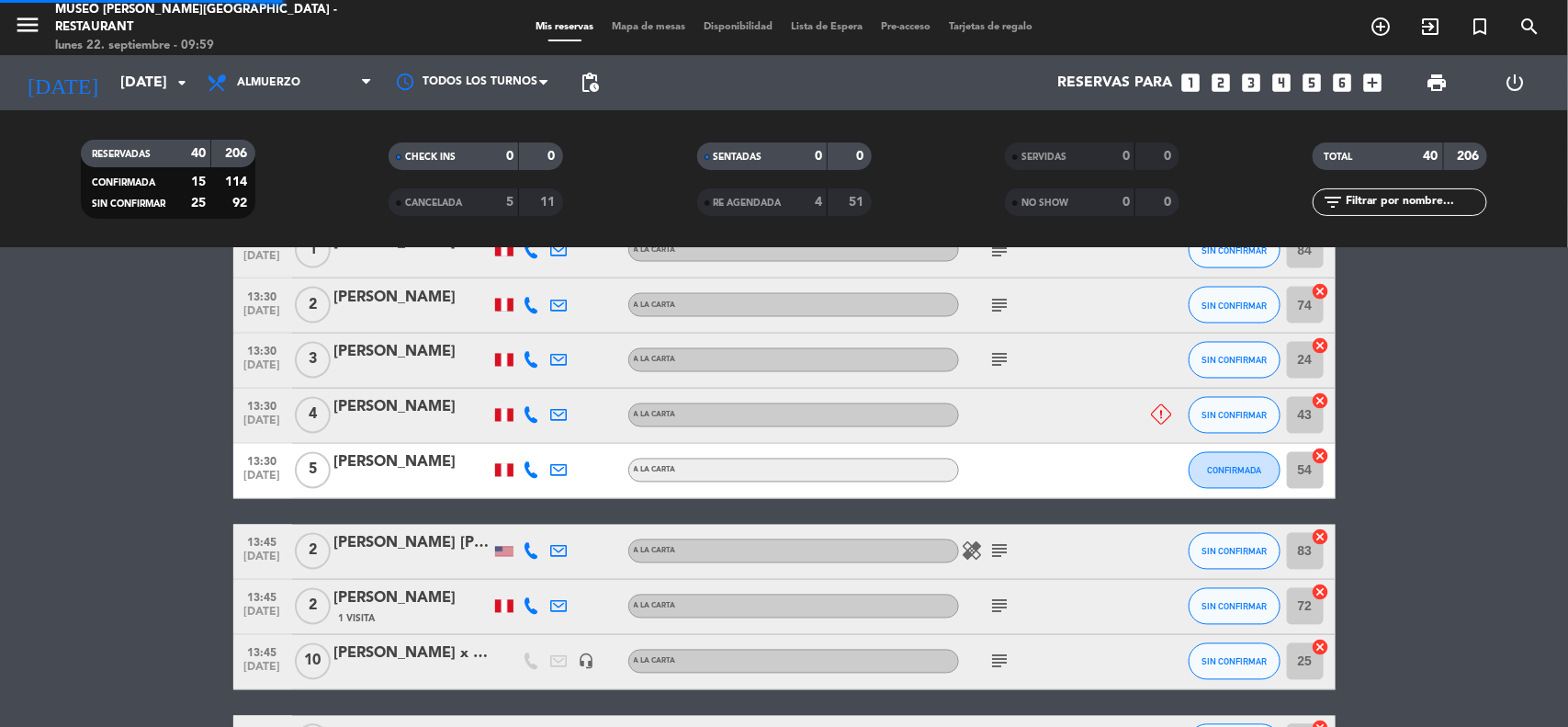
click at [1481, 239] on div "RESERVADAS 40 206 CONFIRMADA 15 114 SIN CONFIRMAR 25 92 CHECK INS 0 0 CANCELADA…" at bounding box center [784, 179] width 1568 height 138
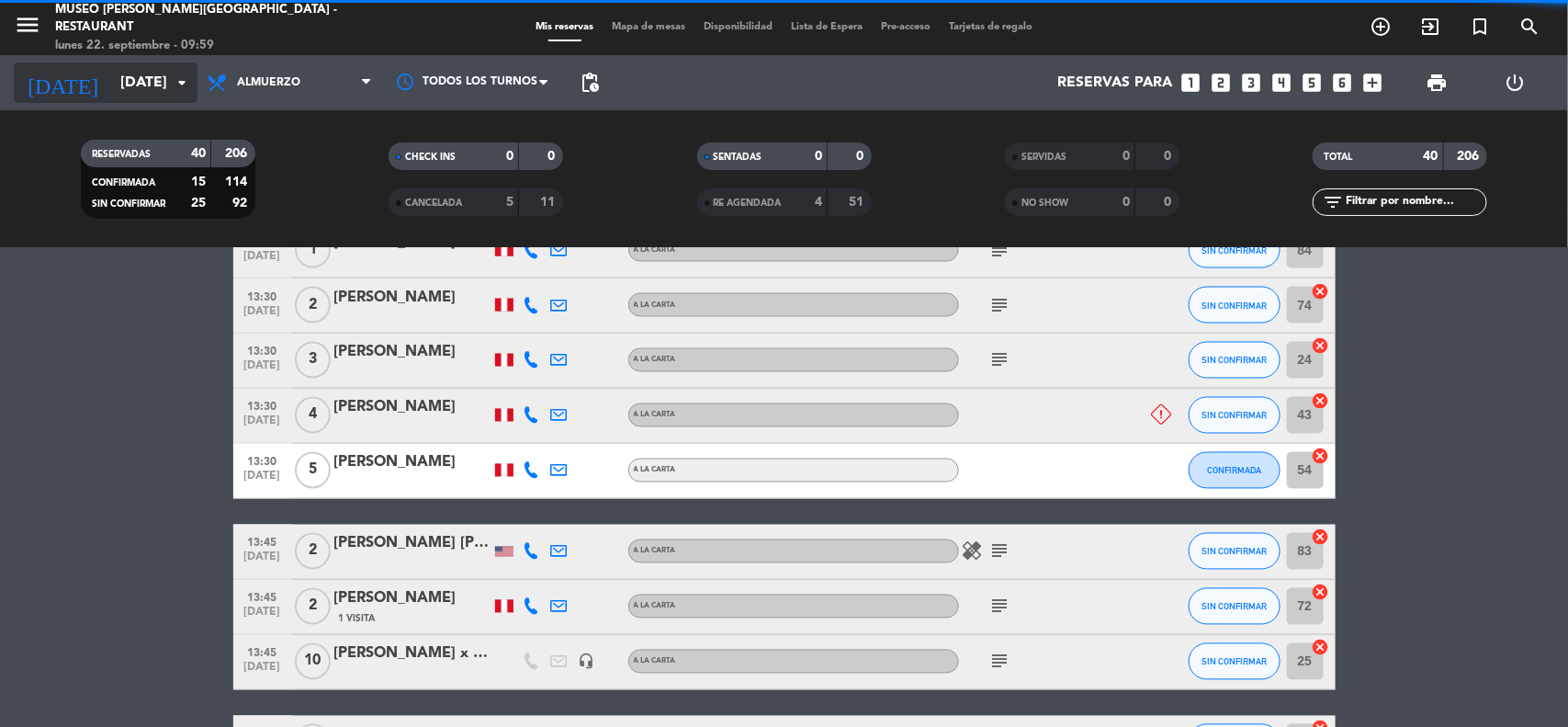
click at [148, 83] on input "[DATE]" at bounding box center [208, 83] width 194 height 36
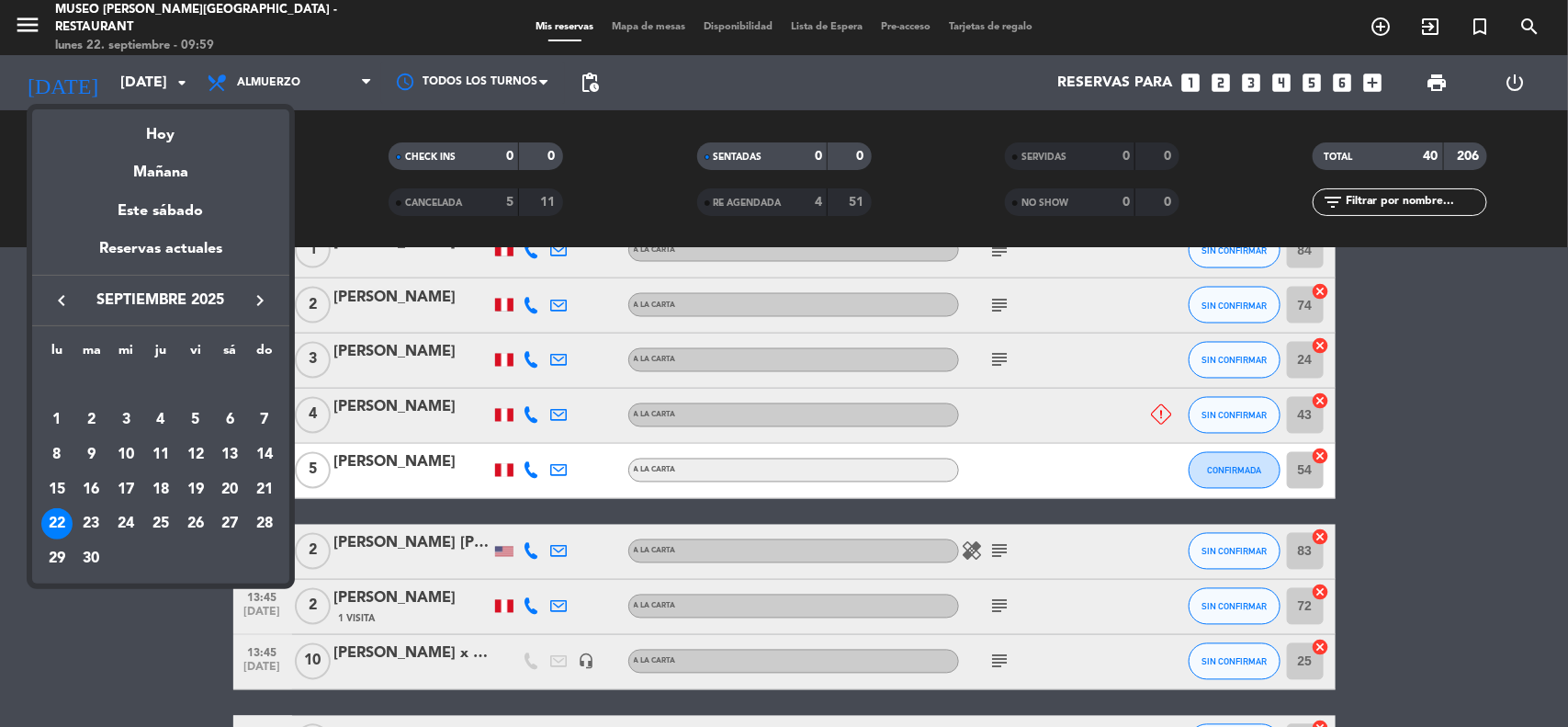
click at [258, 297] on icon "keyboard_arrow_right" at bounding box center [260, 301] width 22 height 22
click at [118, 421] on div "1" at bounding box center [126, 421] width 31 height 31
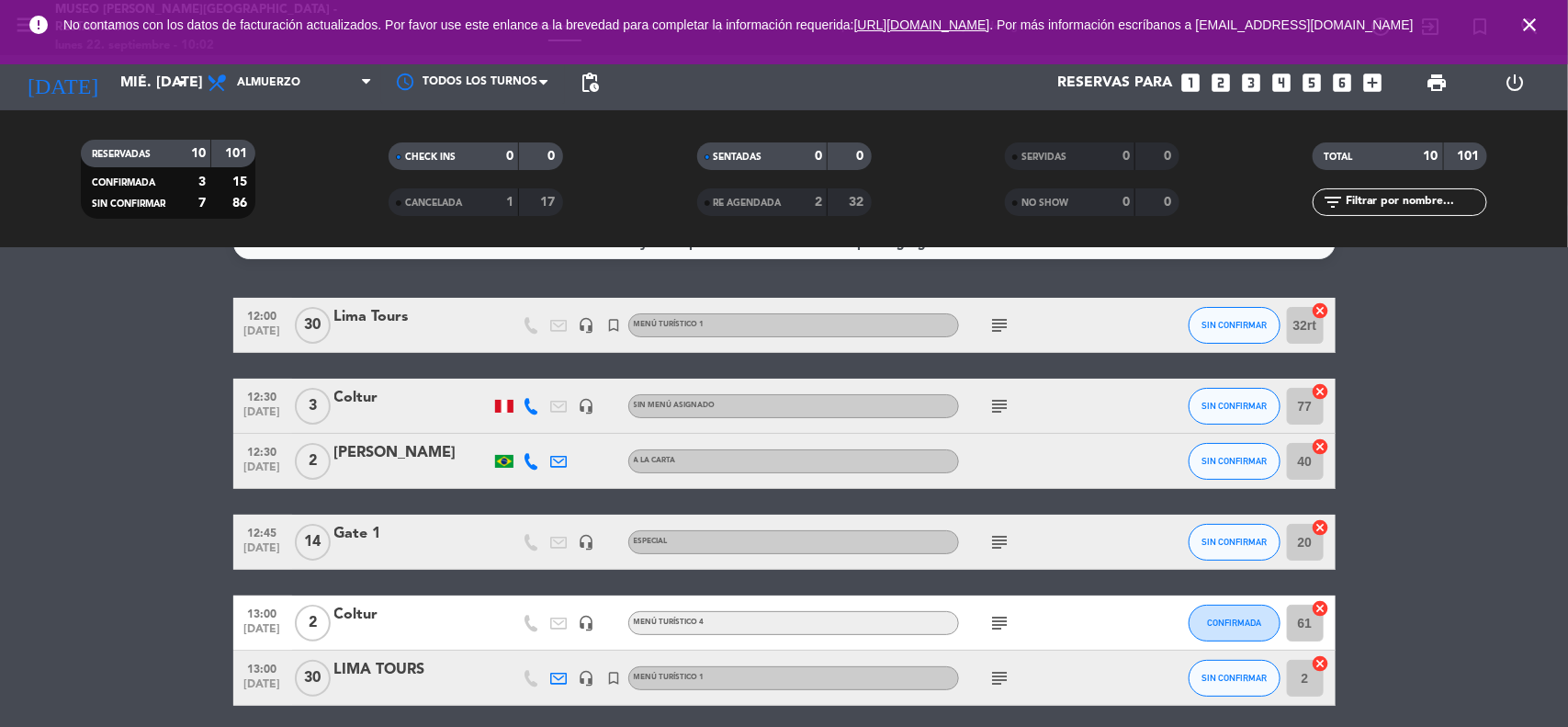
scroll to position [0, 0]
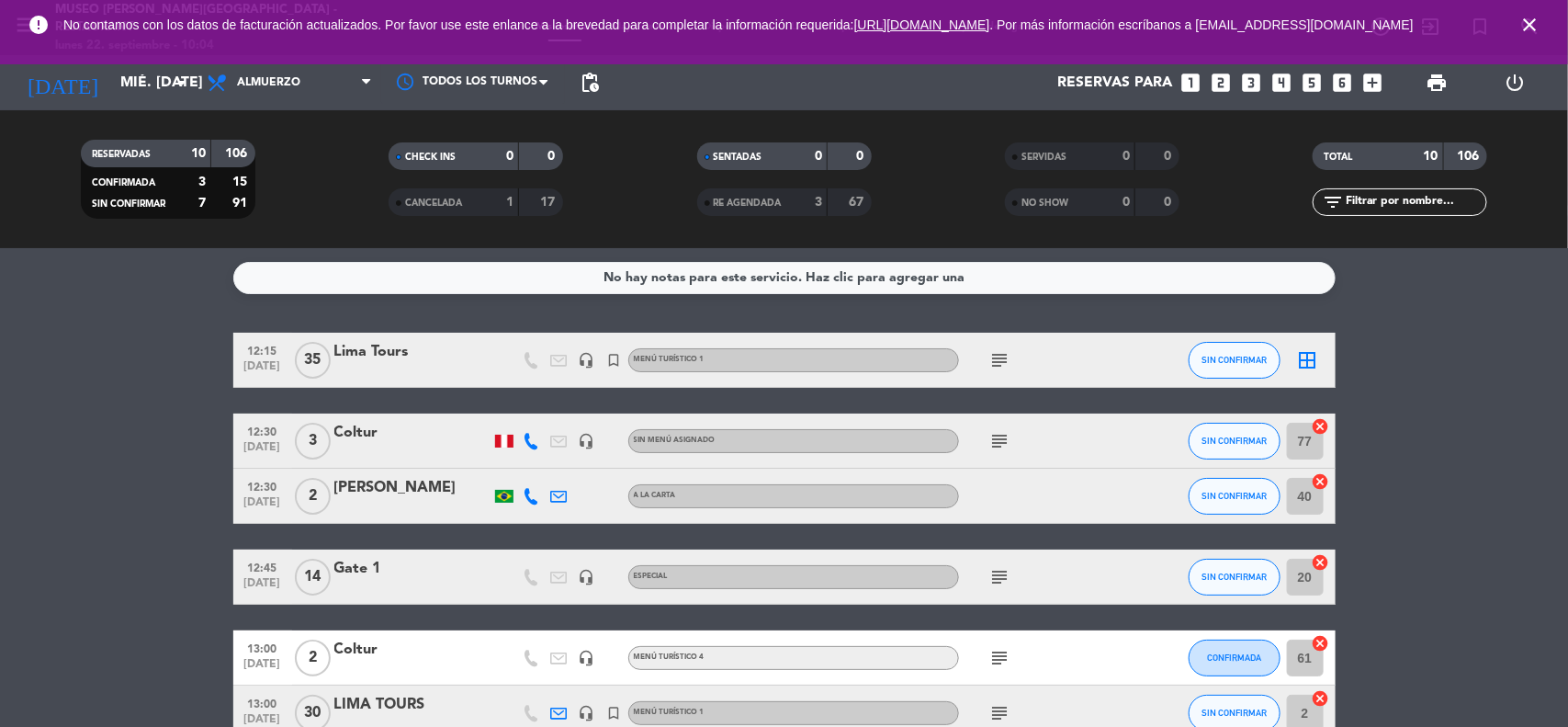
click at [1462, 456] on bookings-row "12:15 [DATE] Lima Tours headset_mic turned_in_not Menú turístico 1 subject SIN …" at bounding box center [784, 686] width 1568 height 706
click at [1530, 29] on icon "close" at bounding box center [1529, 25] width 22 height 22
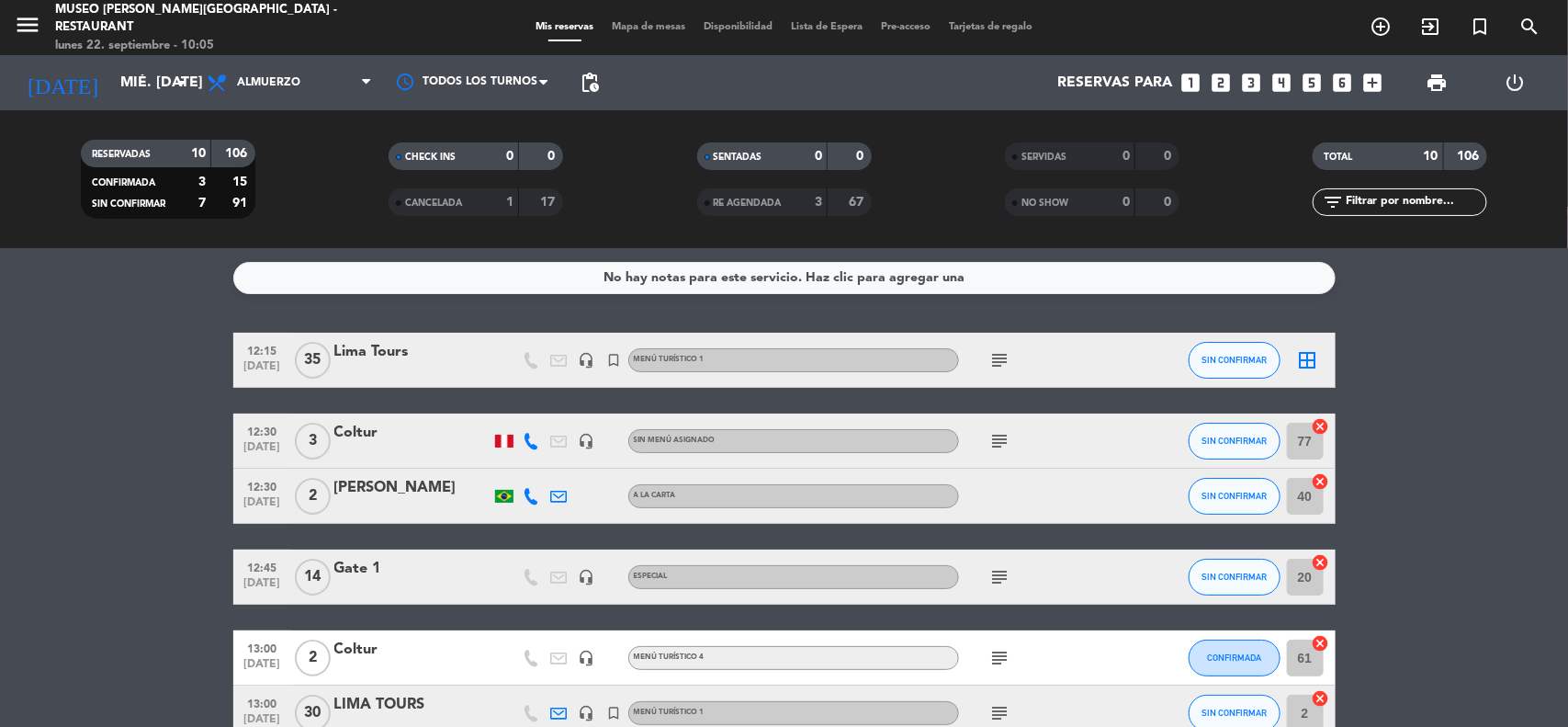
click at [1490, 461] on bookings-row "12:15 [DATE] Lima Tours headset_mic turned_in_not Menú turístico 1 subject SIN …" at bounding box center [784, 686] width 1568 height 706
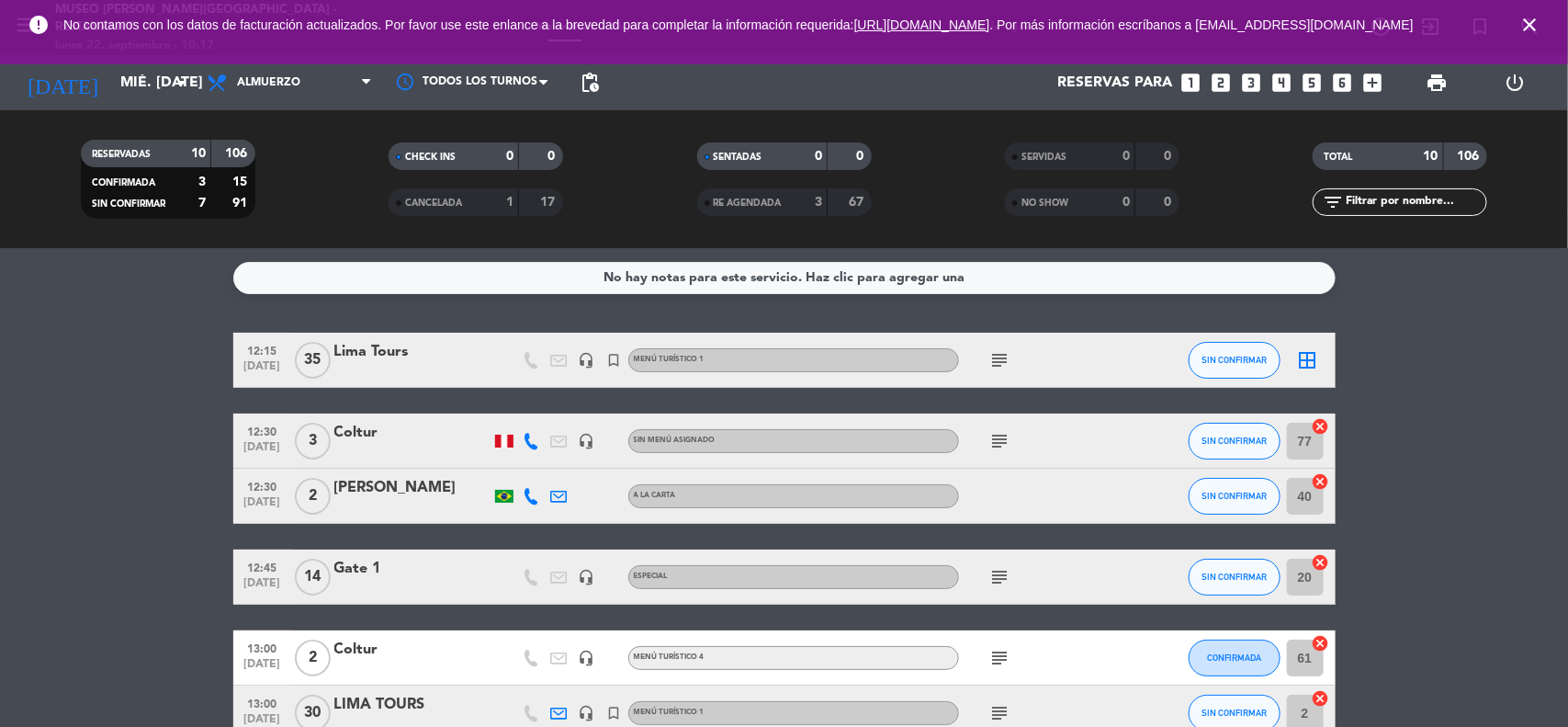
click at [1531, 25] on icon "close" at bounding box center [1529, 25] width 22 height 22
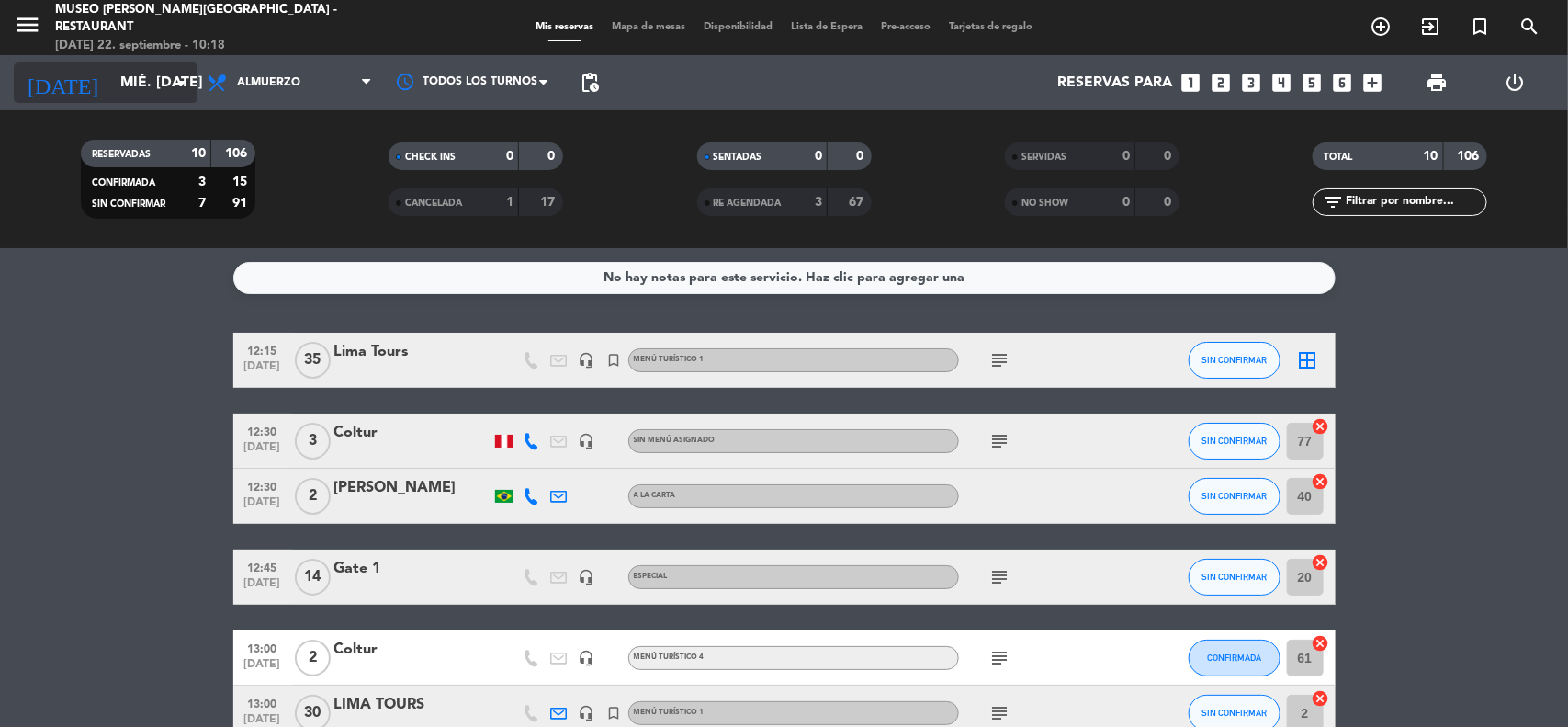
click at [136, 74] on input "mié. [DATE]" at bounding box center [208, 83] width 194 height 36
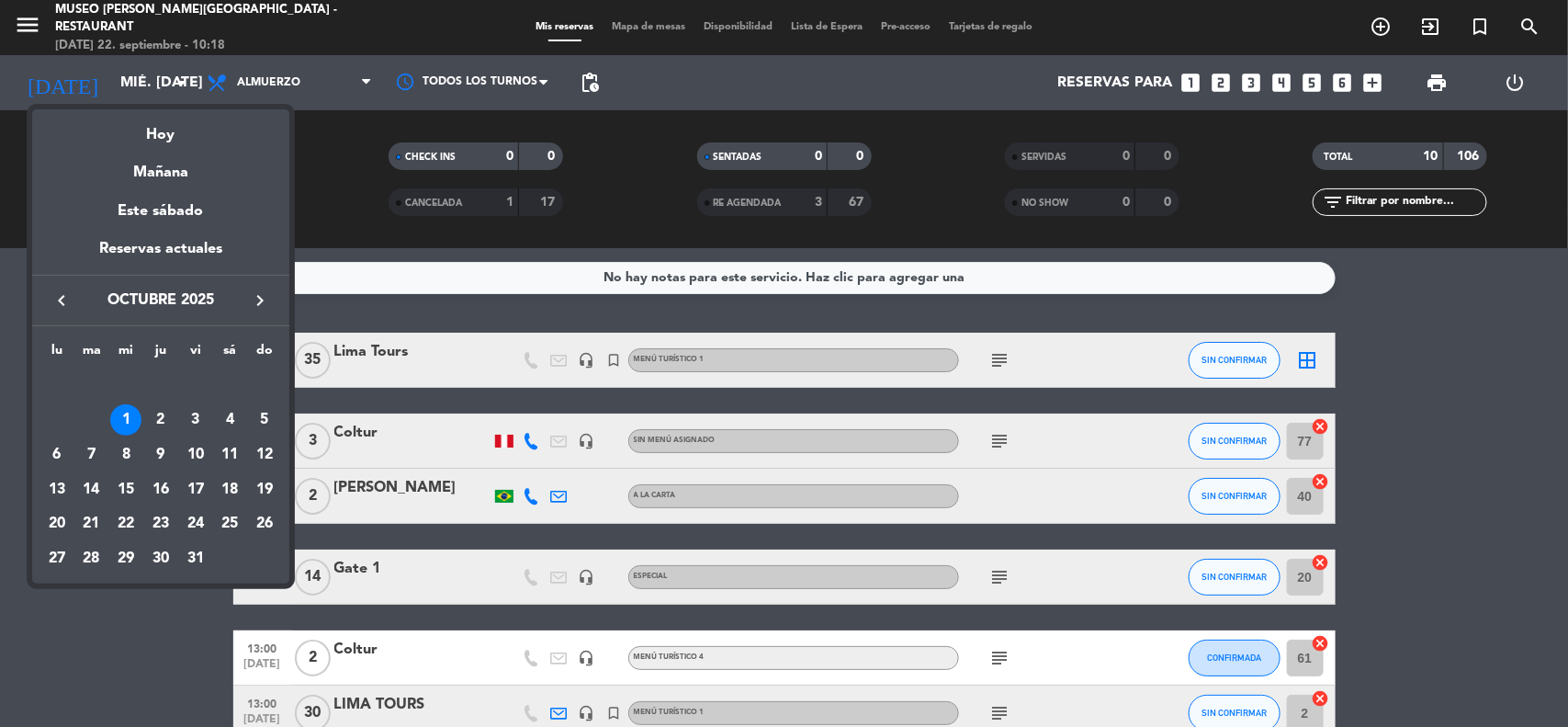
click at [63, 302] on icon "keyboard_arrow_left" at bounding box center [62, 301] width 22 height 22
click at [62, 302] on icon "keyboard_arrow_left" at bounding box center [62, 301] width 22 height 22
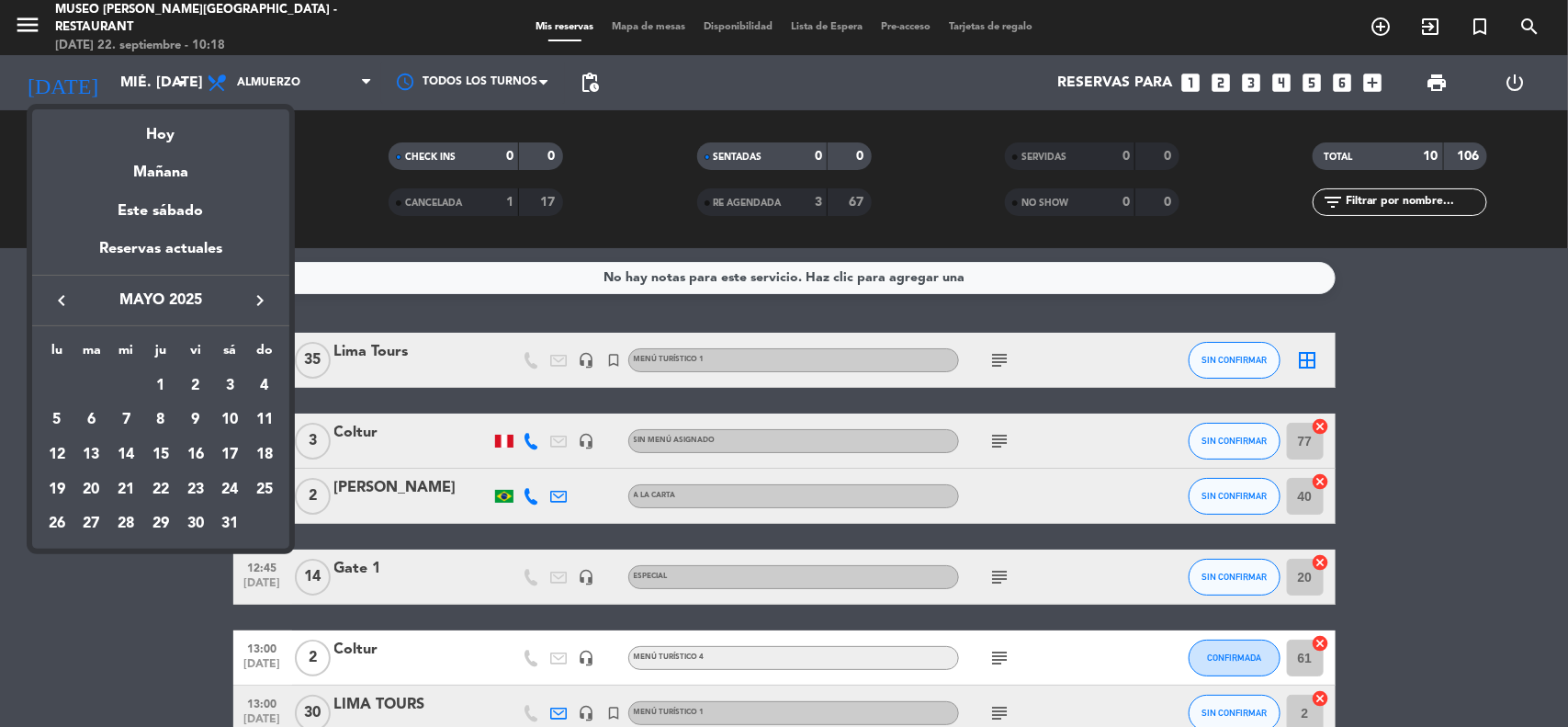
click at [62, 302] on icon "keyboard_arrow_left" at bounding box center [62, 301] width 22 height 22
click at [259, 300] on icon "keyboard_arrow_right" at bounding box center [260, 301] width 22 height 22
click at [258, 304] on icon "keyboard_arrow_right" at bounding box center [260, 301] width 22 height 22
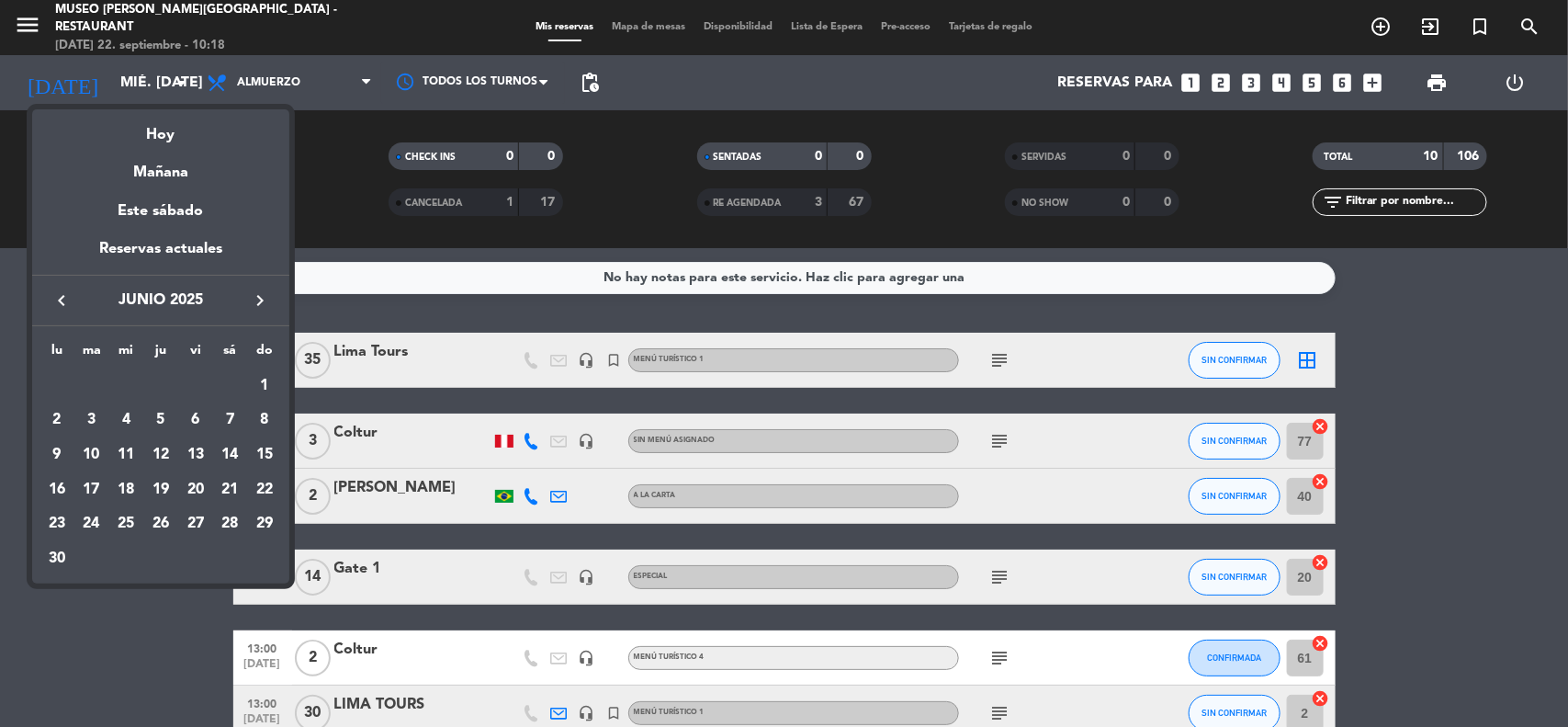
click at [258, 304] on icon "keyboard_arrow_right" at bounding box center [260, 301] width 22 height 22
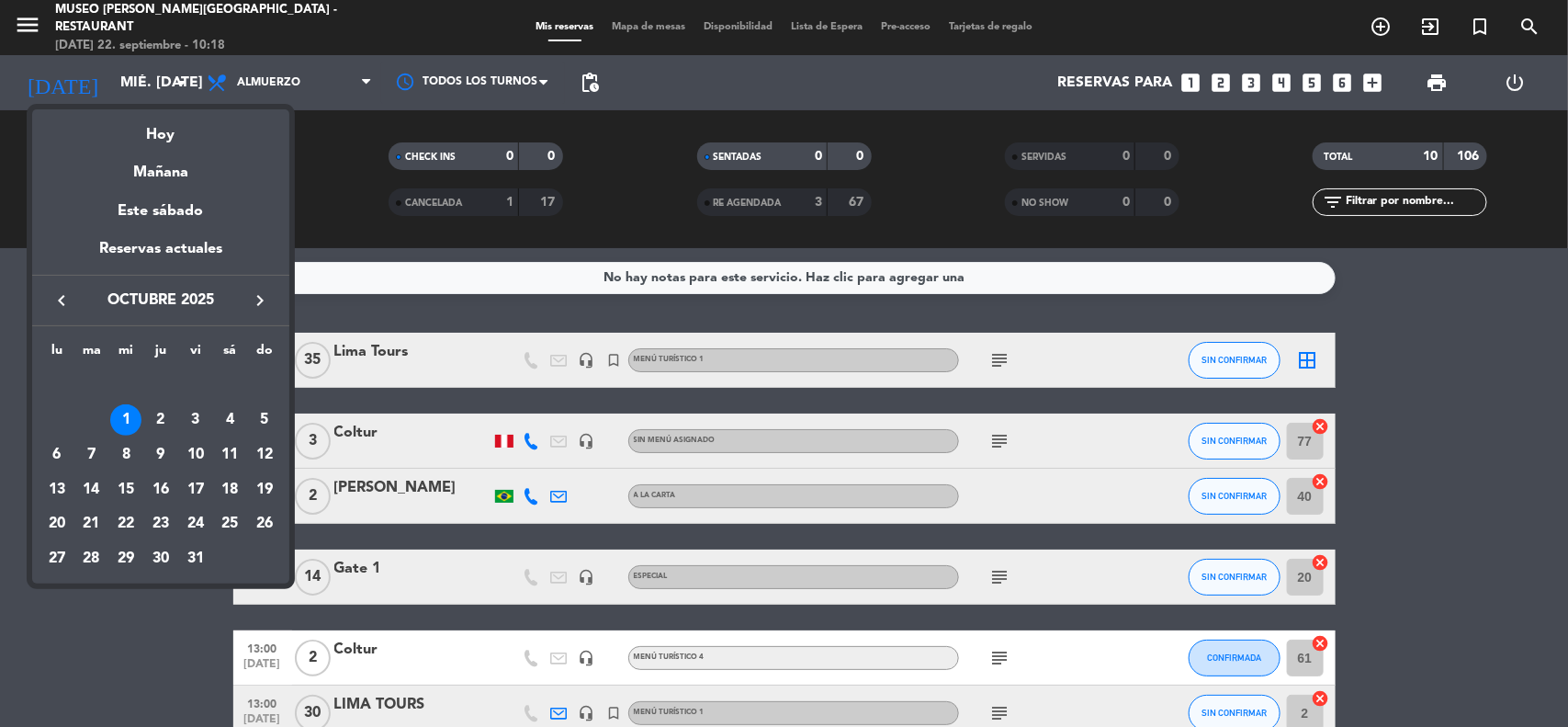
click at [258, 304] on icon "keyboard_arrow_right" at bounding box center [260, 301] width 22 height 22
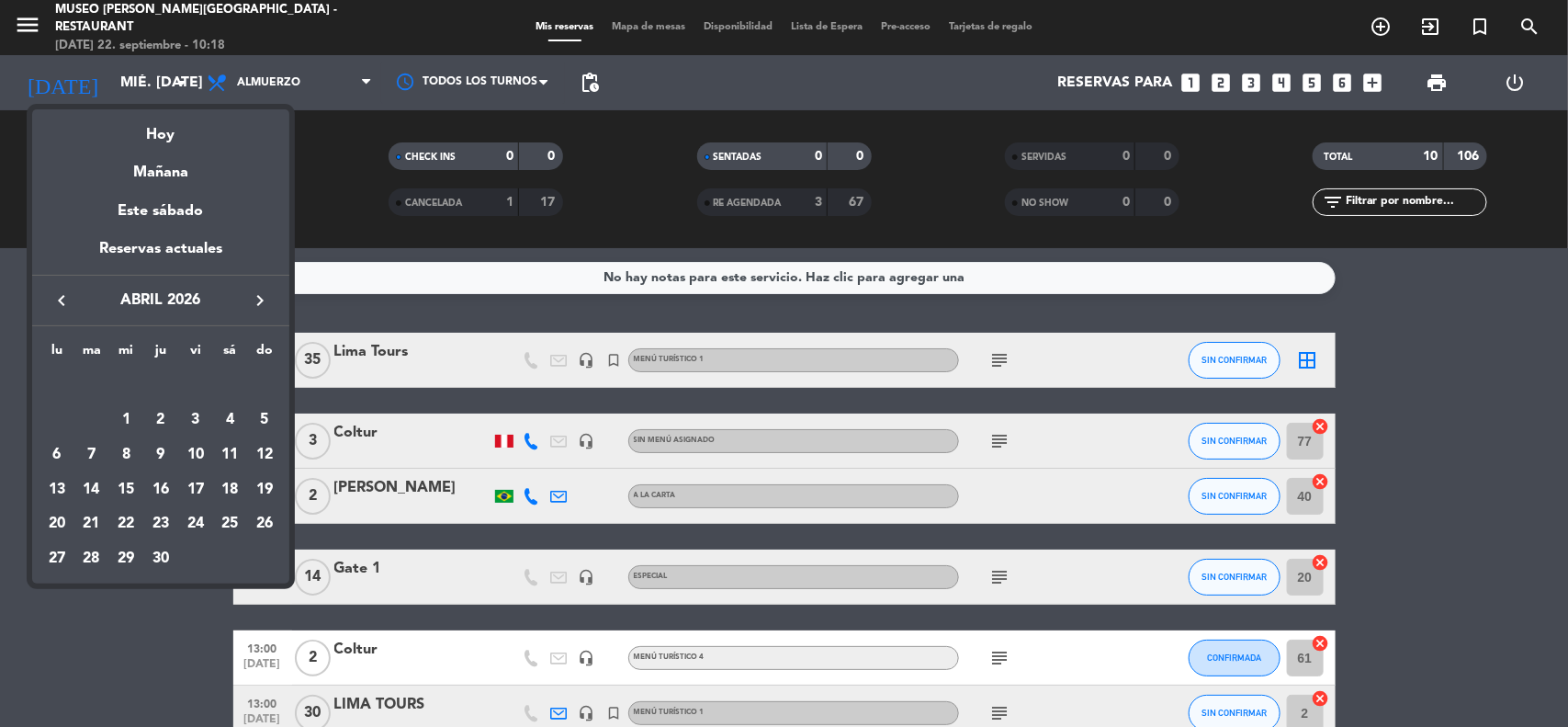
click at [258, 304] on icon "keyboard_arrow_right" at bounding box center [260, 301] width 22 height 22
click at [55, 297] on icon "keyboard_arrow_left" at bounding box center [62, 301] width 22 height 22
click at [120, 489] on div "15" at bounding box center [126, 490] width 31 height 31
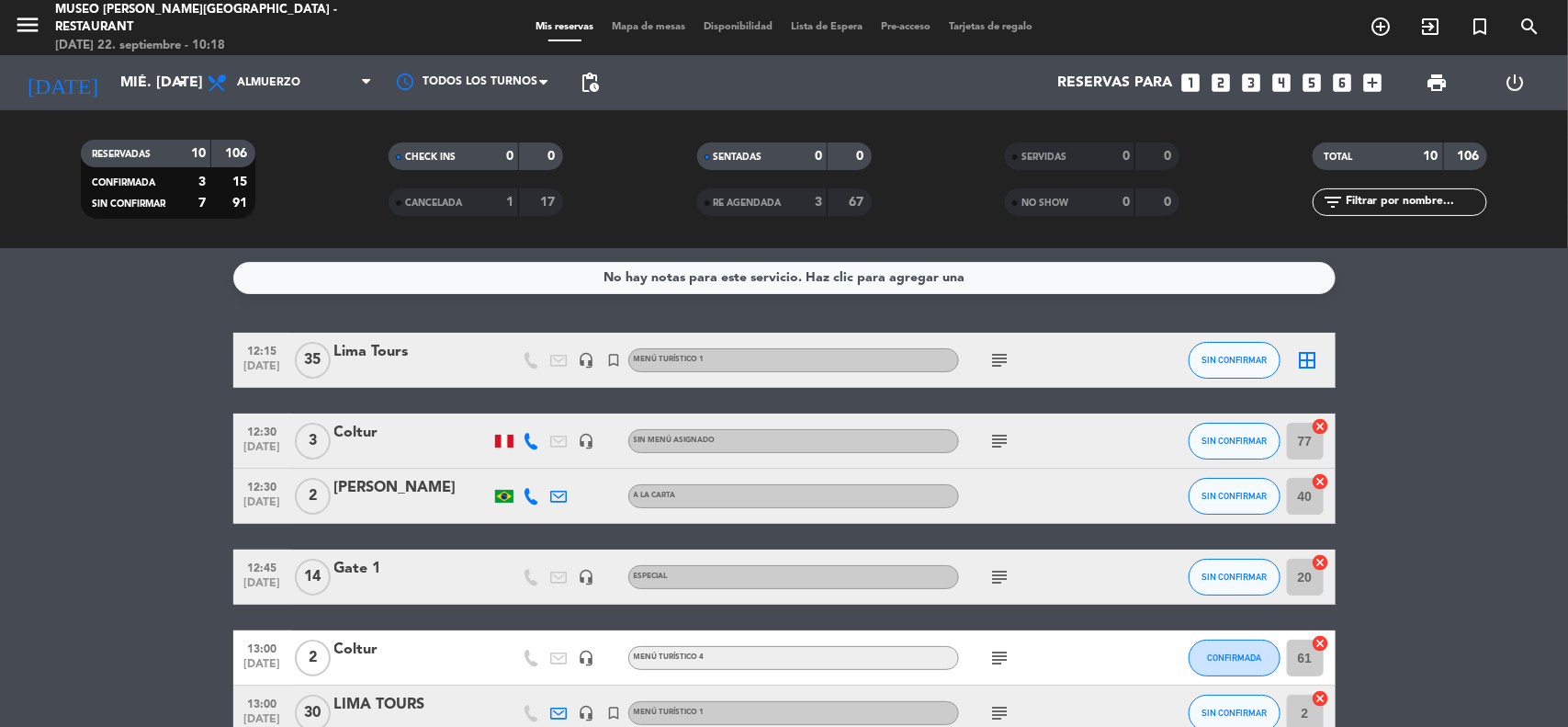
type input "[DATE]"
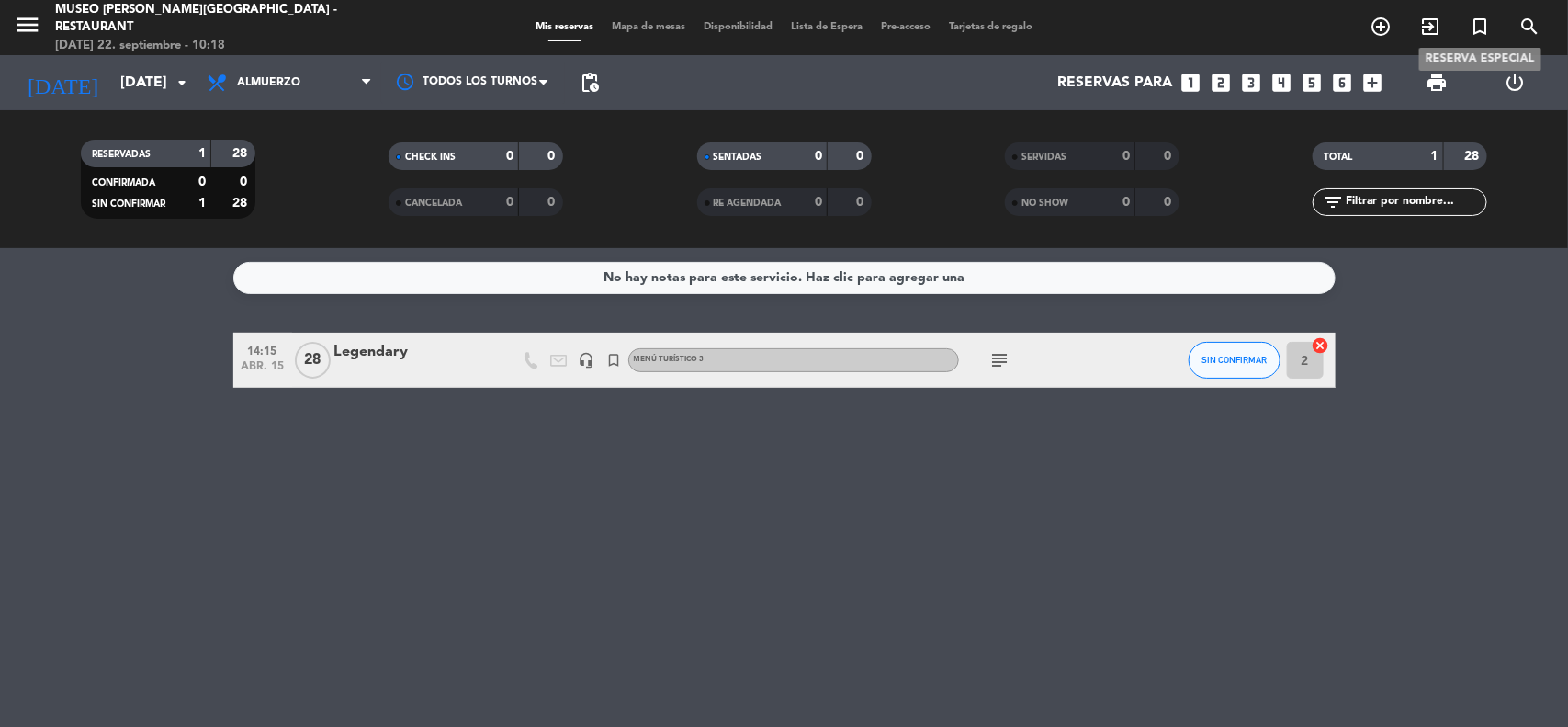
click at [1477, 30] on icon "turned_in_not" at bounding box center [1480, 27] width 22 height 22
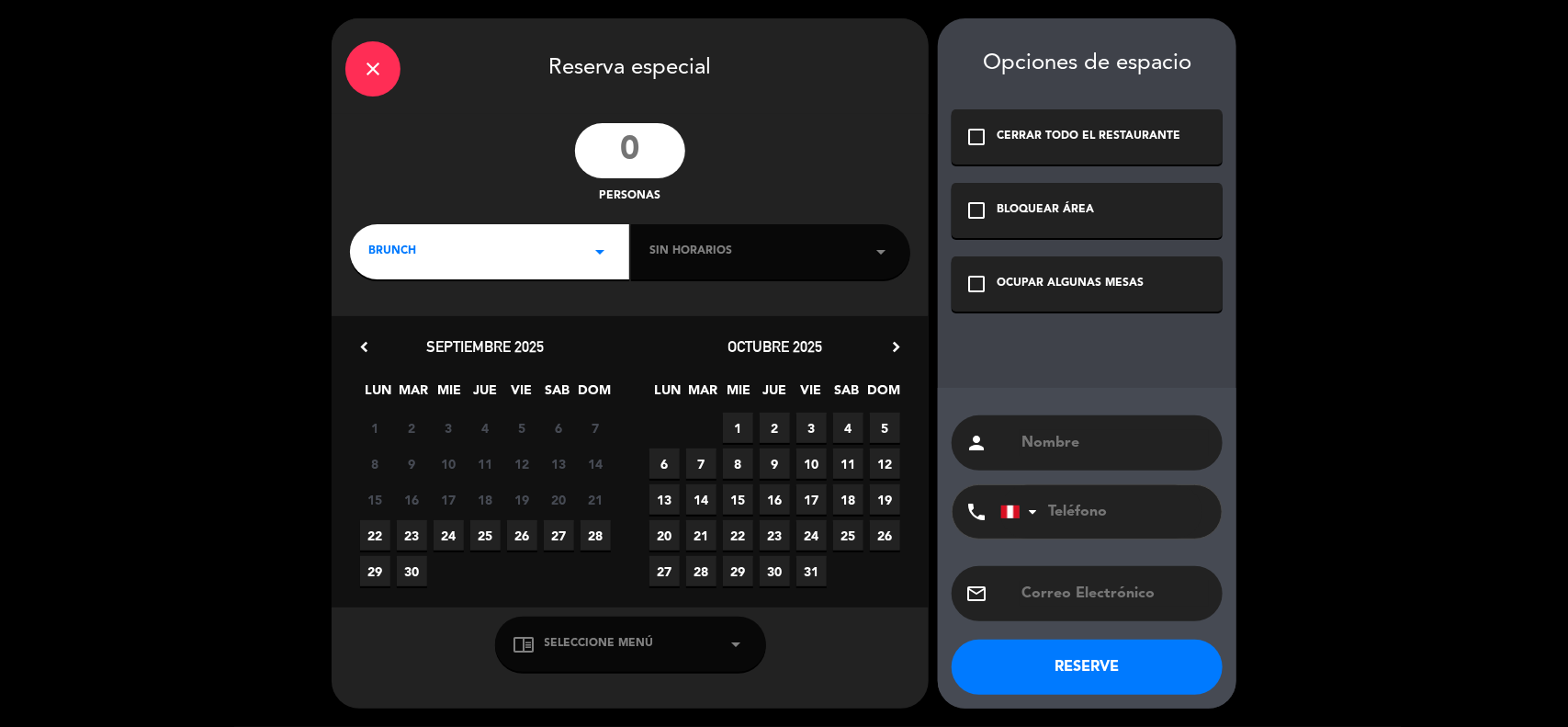
click at [650, 153] on input "number" at bounding box center [630, 151] width 110 height 55
type input "104"
click at [1058, 450] on input "text" at bounding box center [1115, 444] width 189 height 26
type input "Pure Perú"
click at [480, 259] on div "BRUNCH arrow_drop_down" at bounding box center [490, 252] width 280 height 55
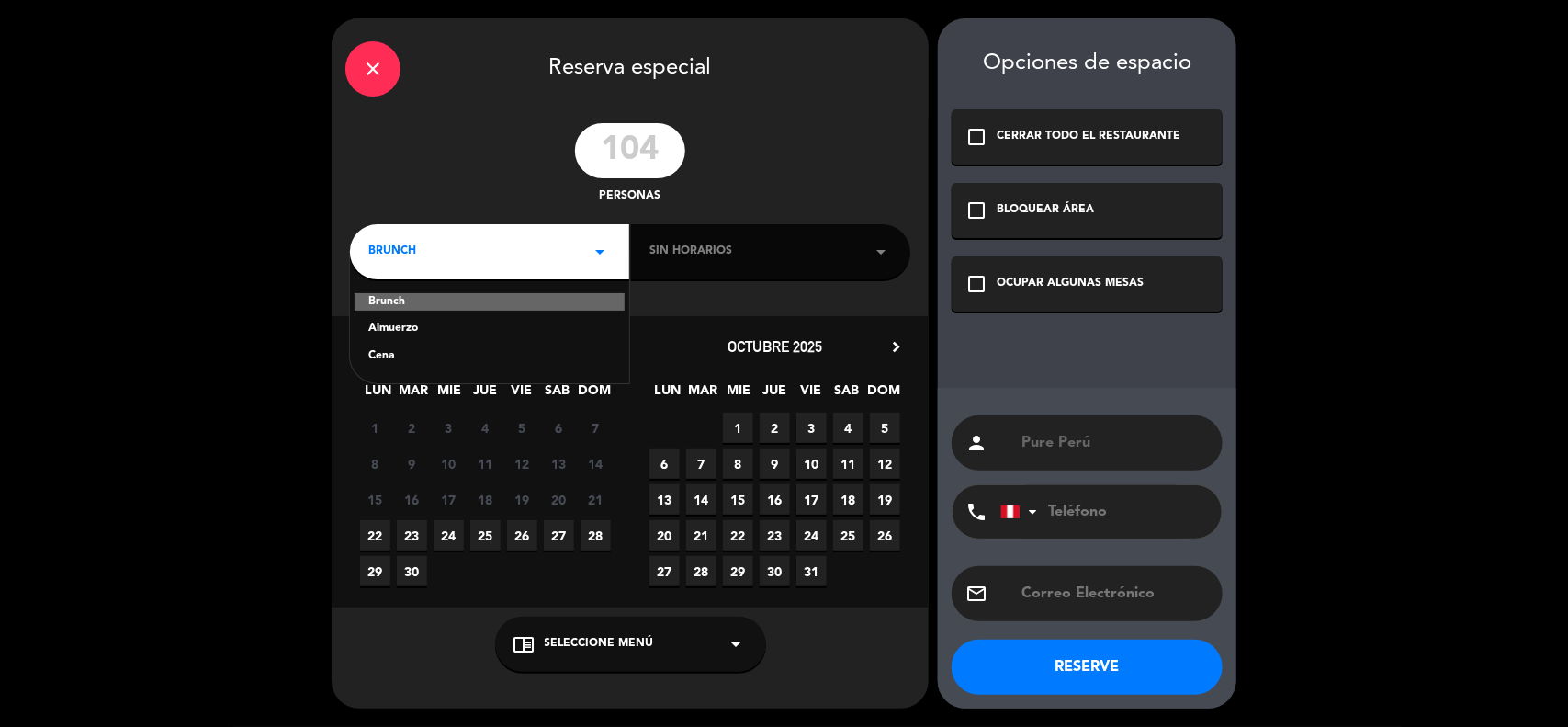
click at [409, 329] on div "Almuerzo" at bounding box center [490, 329] width 243 height 18
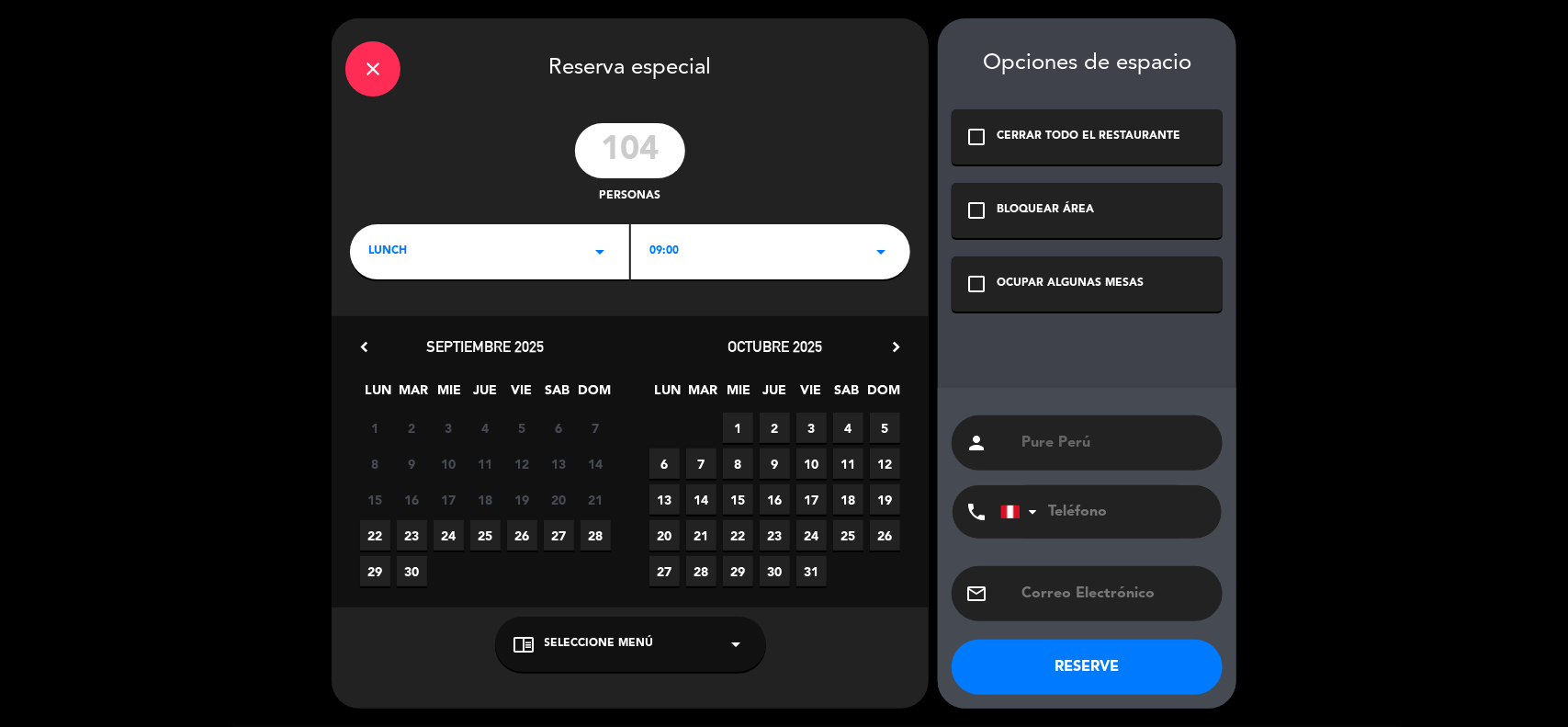
click at [898, 345] on icon "chevron_right" at bounding box center [896, 347] width 19 height 19
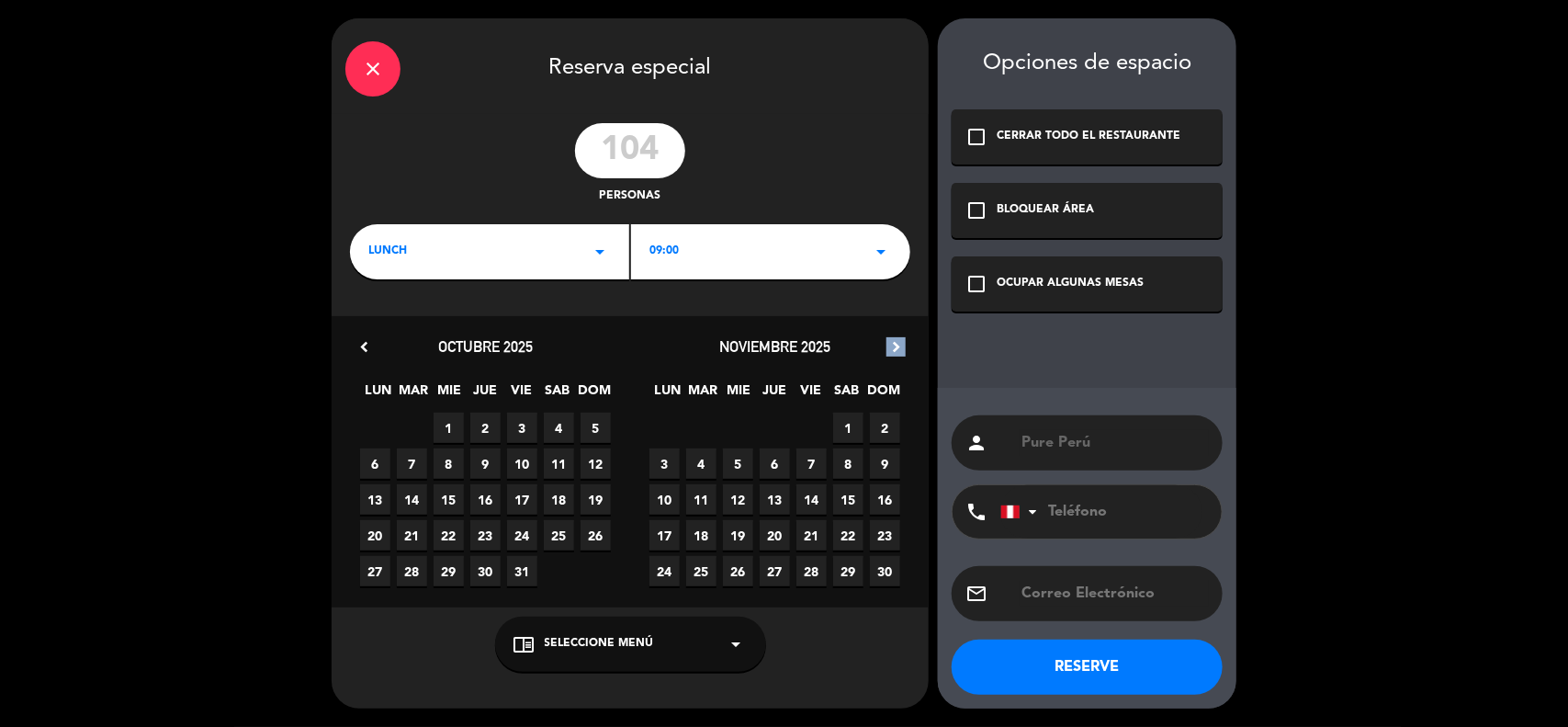
click at [897, 346] on icon "chevron_right" at bounding box center [896, 347] width 19 height 19
click at [897, 345] on icon "chevron_right" at bounding box center [896, 347] width 19 height 19
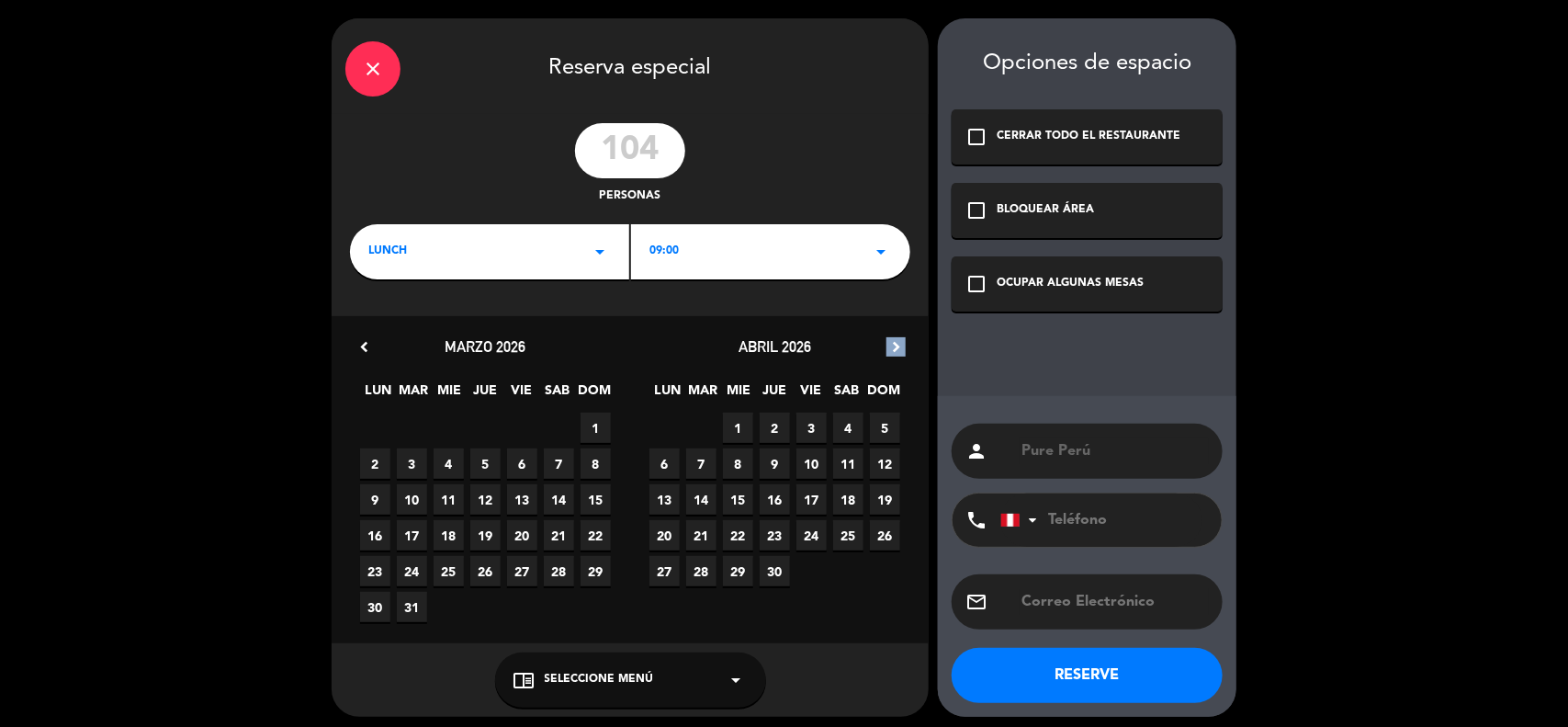
click at [897, 345] on icon "chevron_right" at bounding box center [896, 347] width 19 height 19
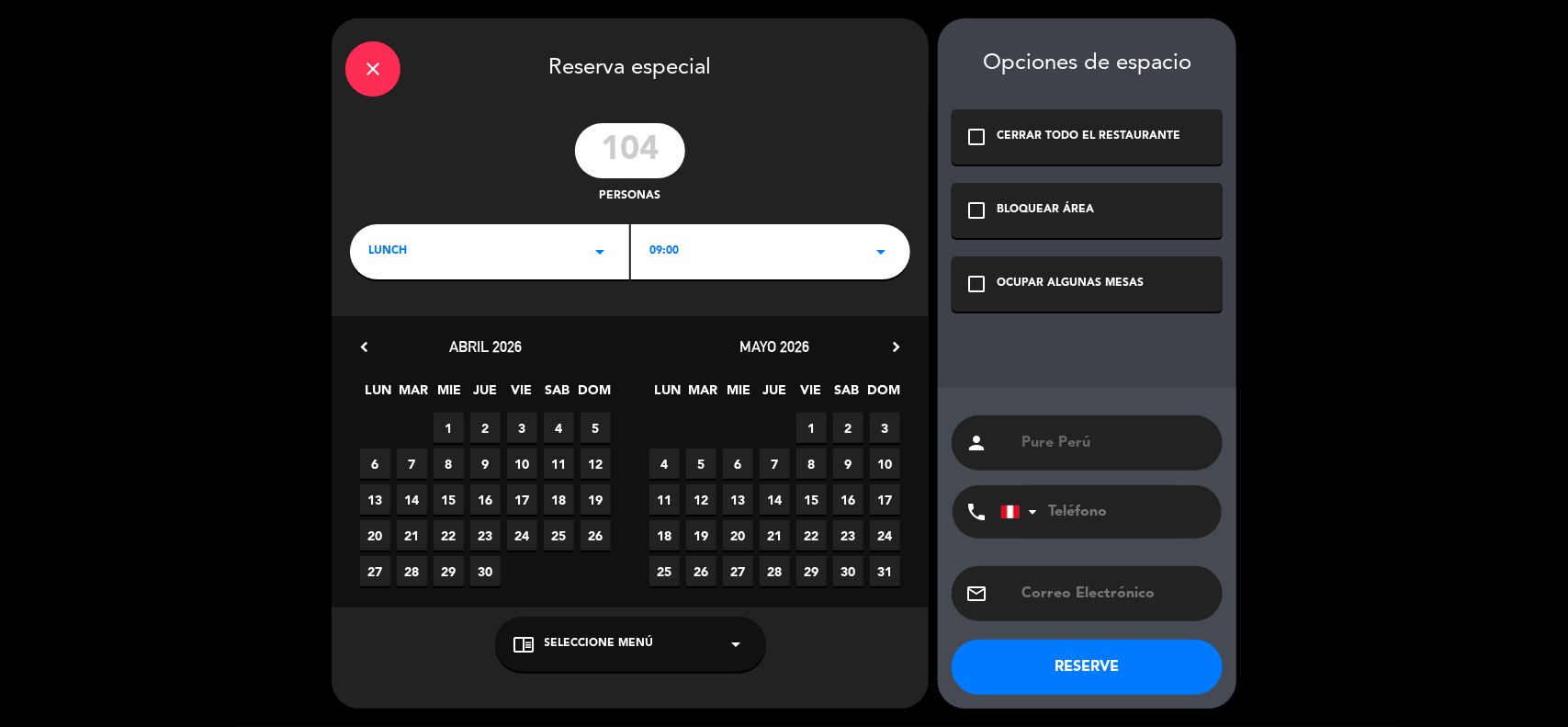
click at [446, 494] on span "15" at bounding box center [449, 499] width 30 height 30
click at [508, 264] on div "lunch arrow_drop_down" at bounding box center [490, 252] width 280 height 55
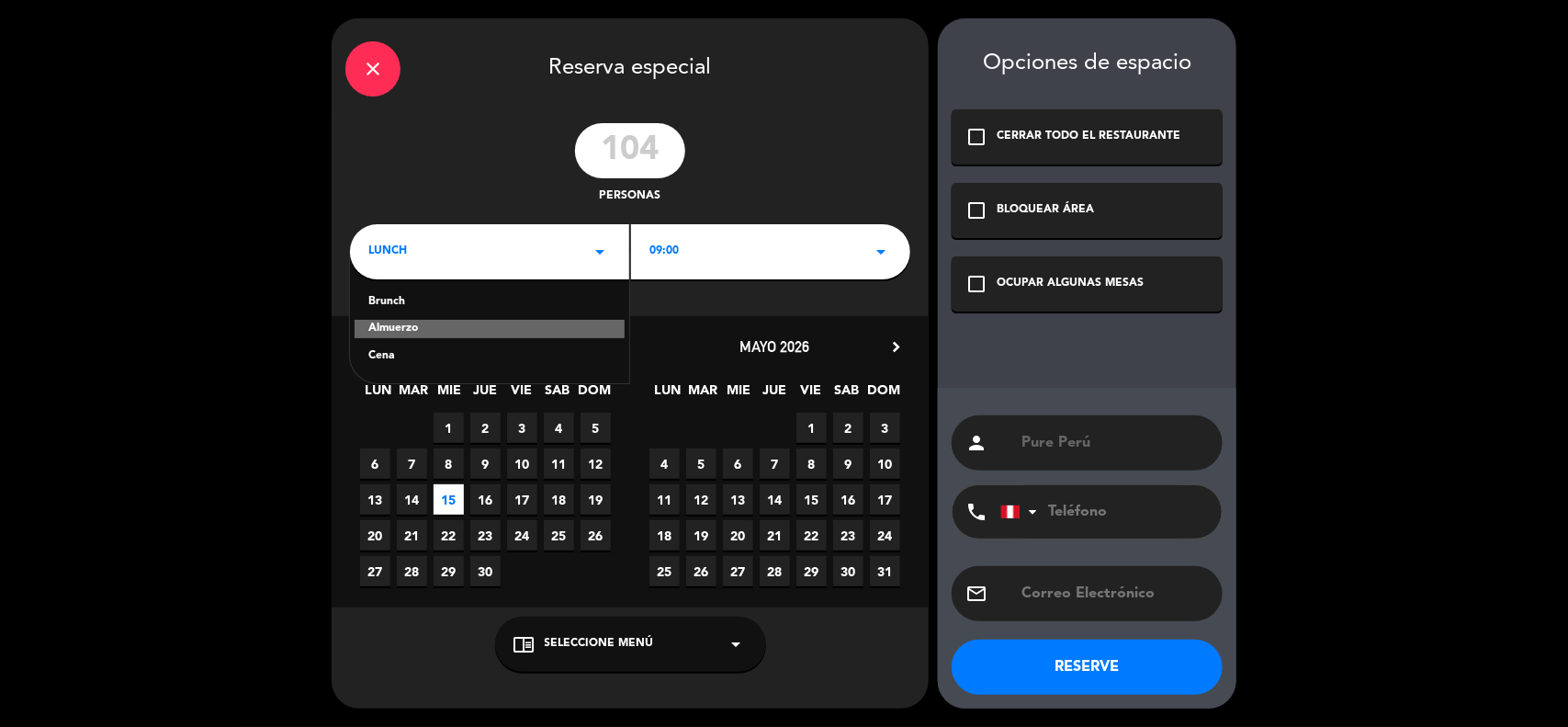
click at [384, 356] on div "Cena" at bounding box center [490, 357] width 243 height 18
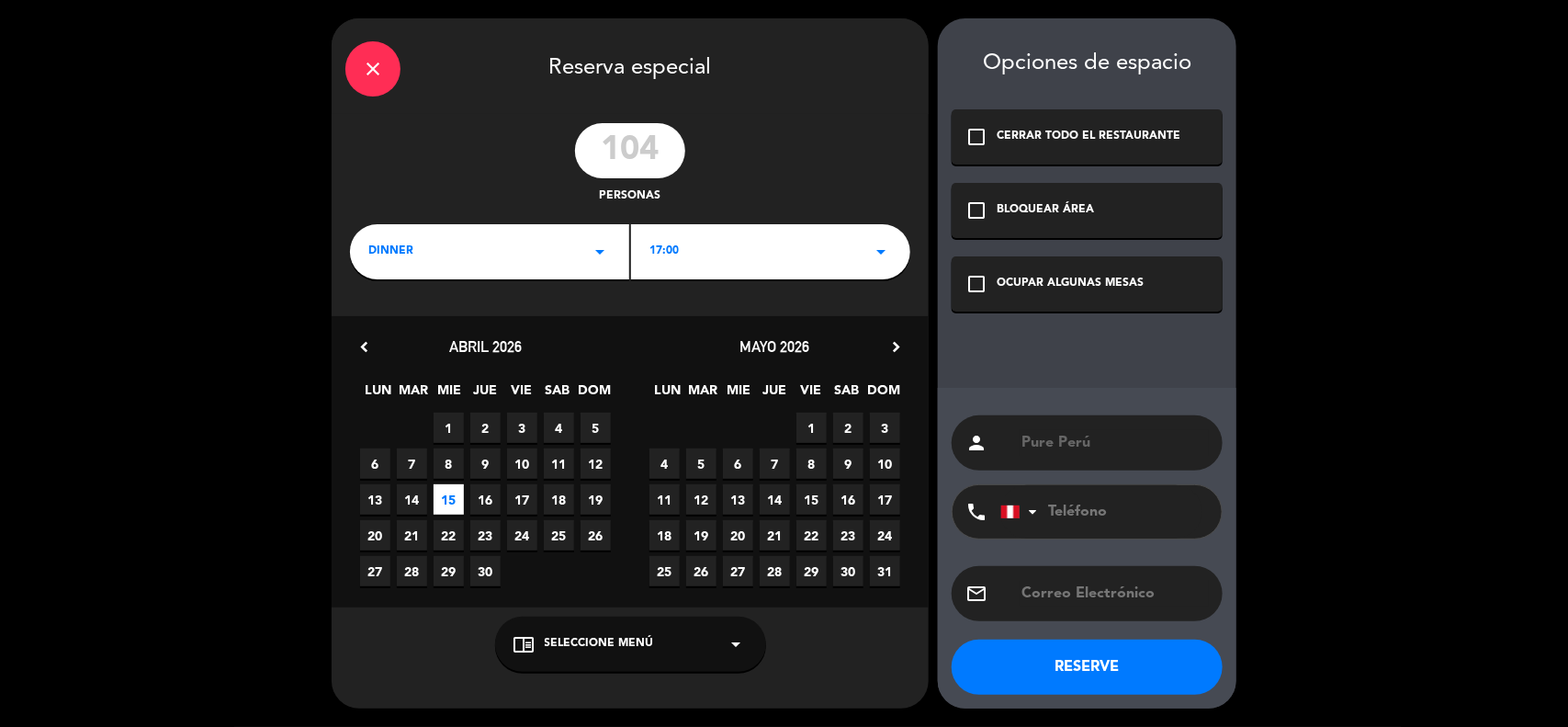
click at [661, 254] on span "17:00" at bounding box center [664, 252] width 29 height 18
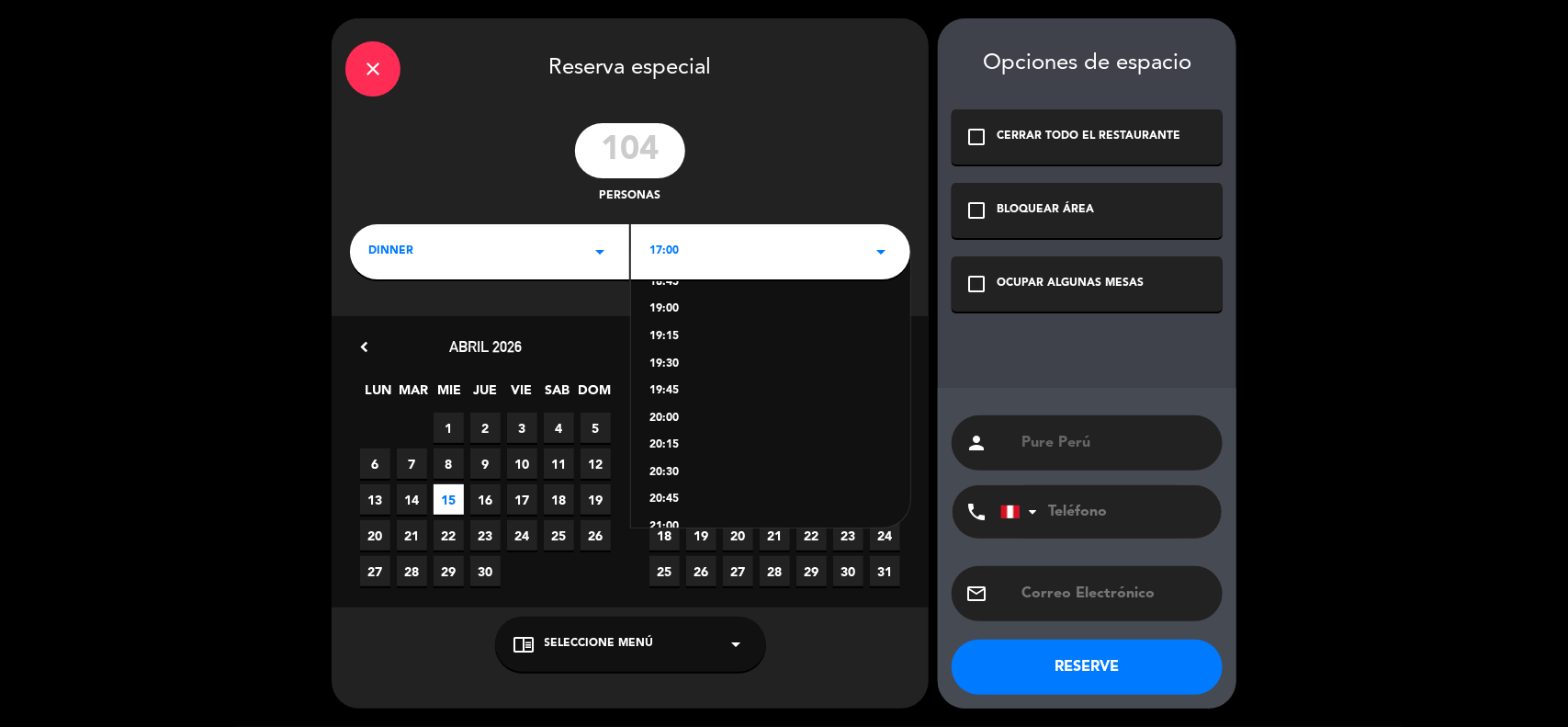
scroll to position [237, 0]
click at [675, 332] on div "19:30" at bounding box center [771, 339] width 243 height 18
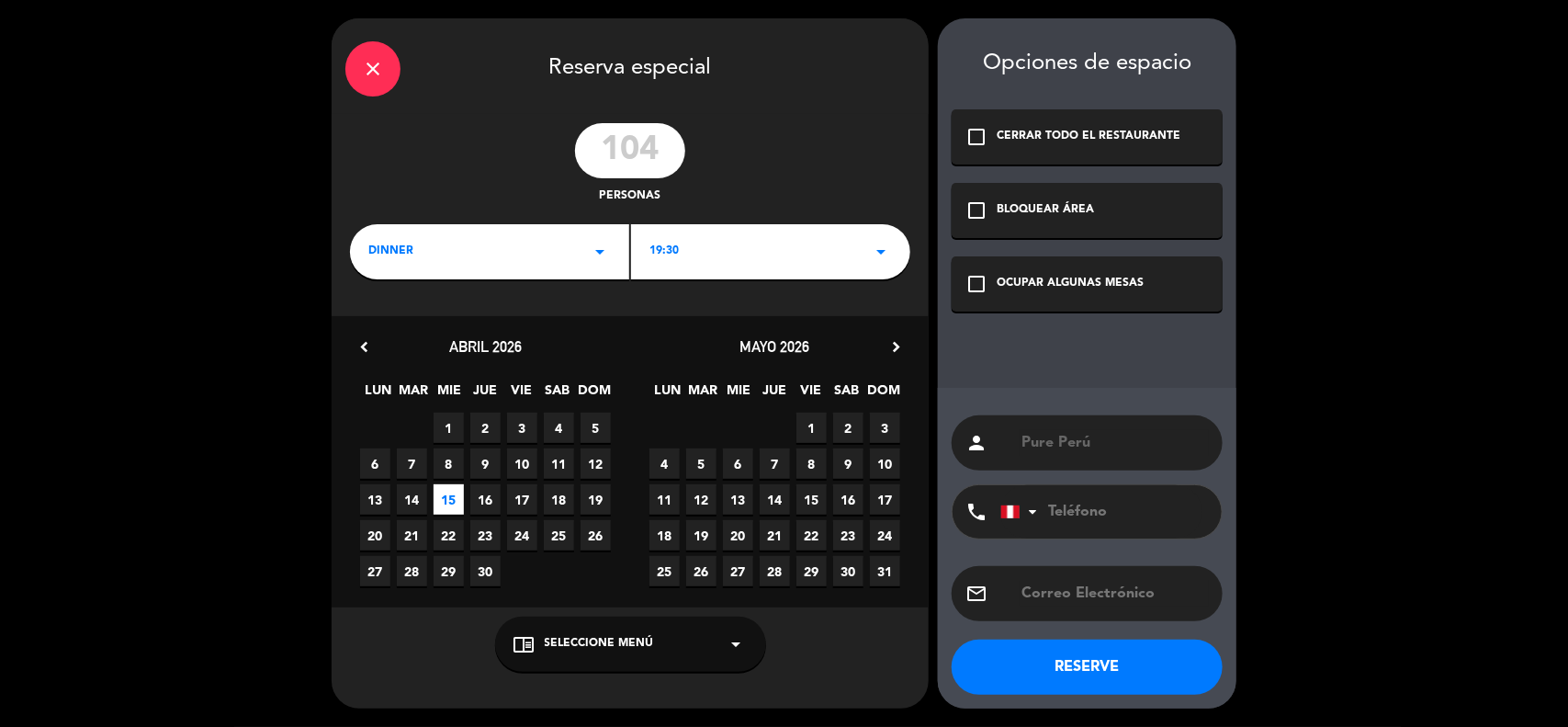
click at [692, 251] on div "19:30 arrow_drop_down" at bounding box center [771, 252] width 280 height 55
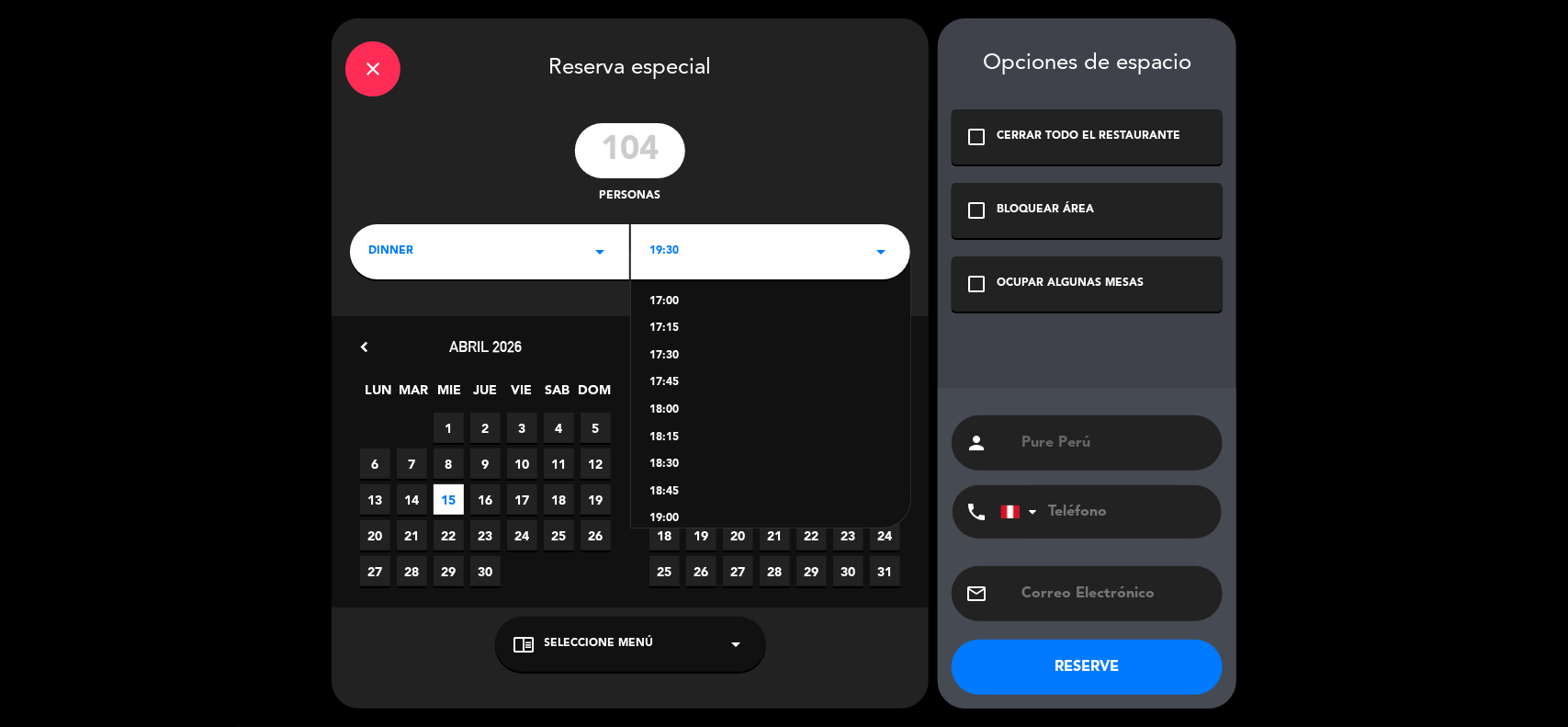
click at [673, 411] on div "18:00" at bounding box center [771, 411] width 243 height 18
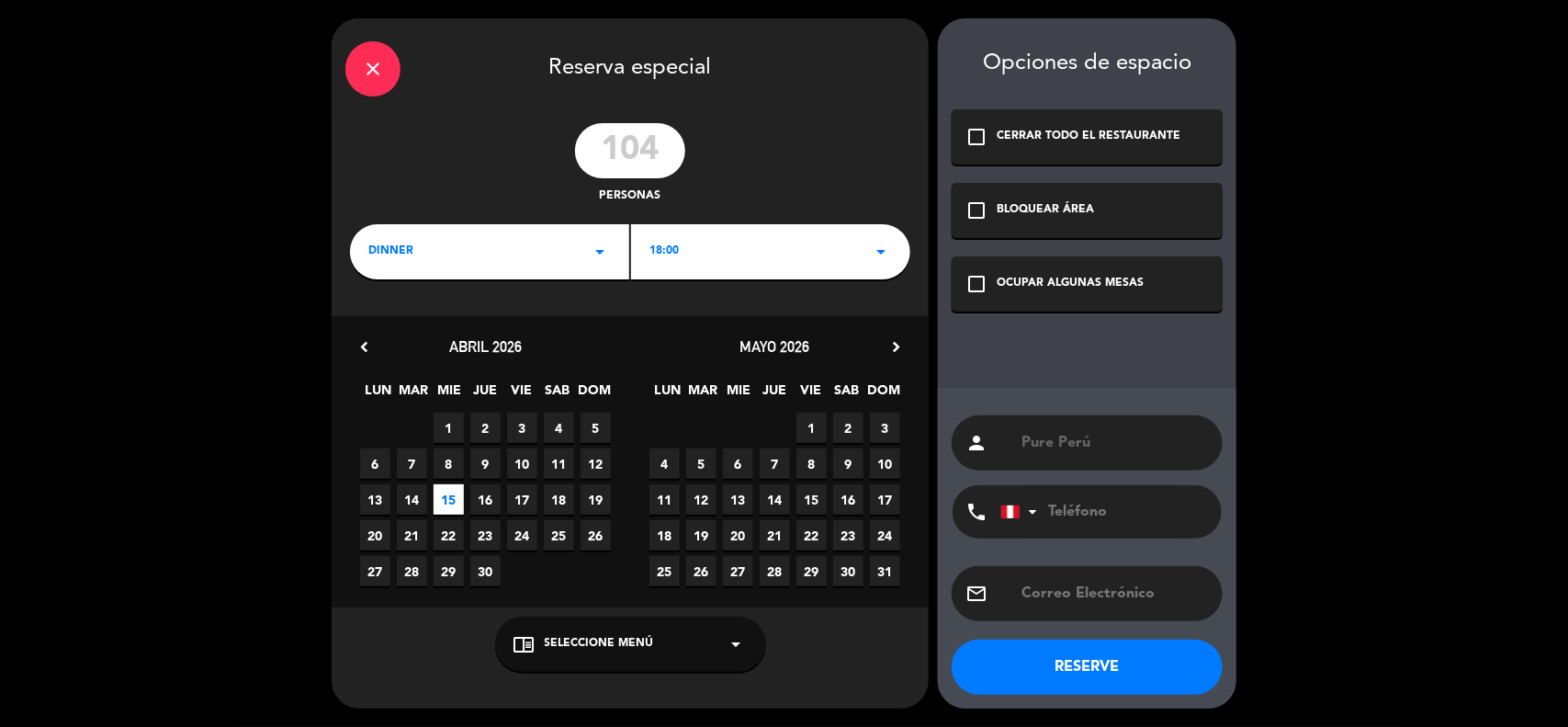
click at [965, 288] on div "check_box_outline_blank OCUPAR ALGUNAS MESAS" at bounding box center [1087, 284] width 271 height 55
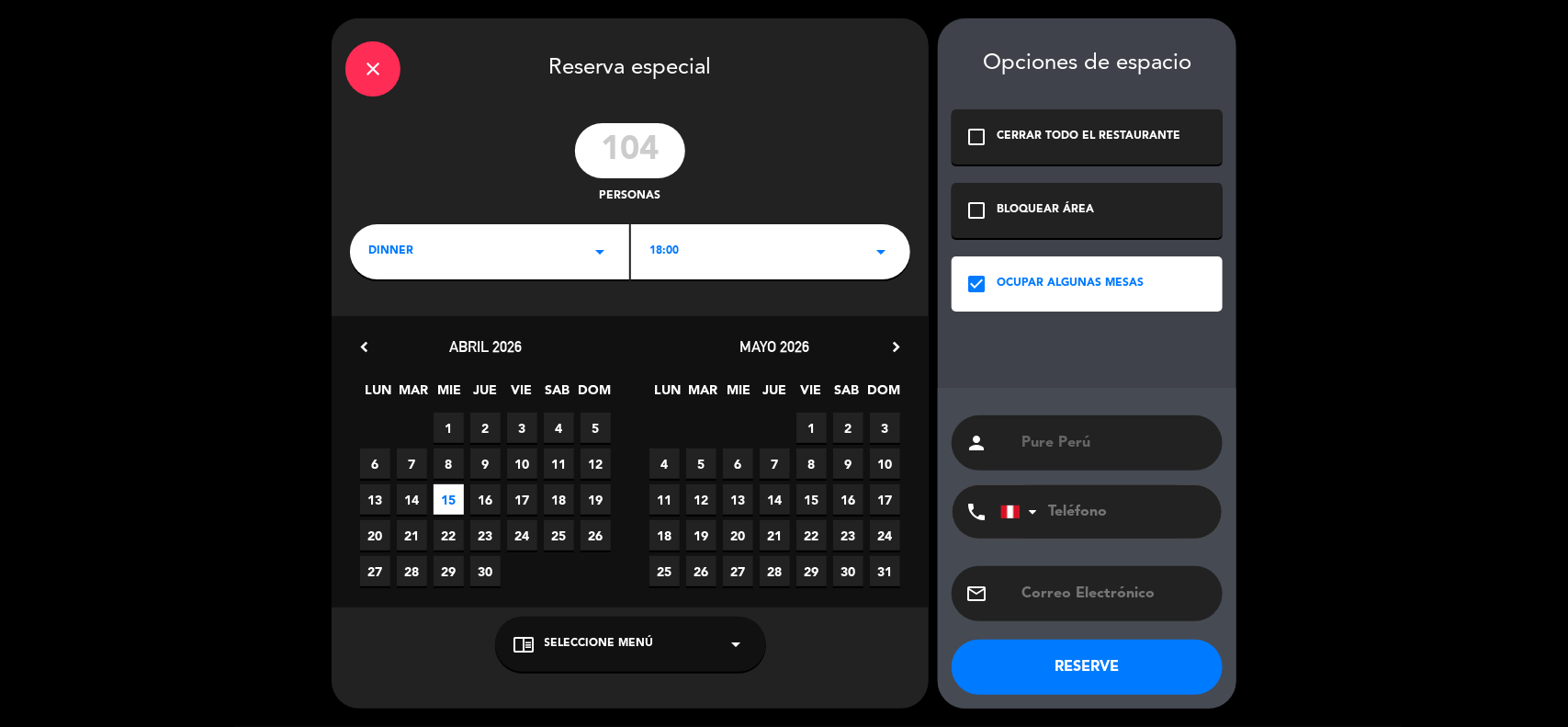
click at [612, 646] on span "Seleccione Menú" at bounding box center [599, 644] width 109 height 18
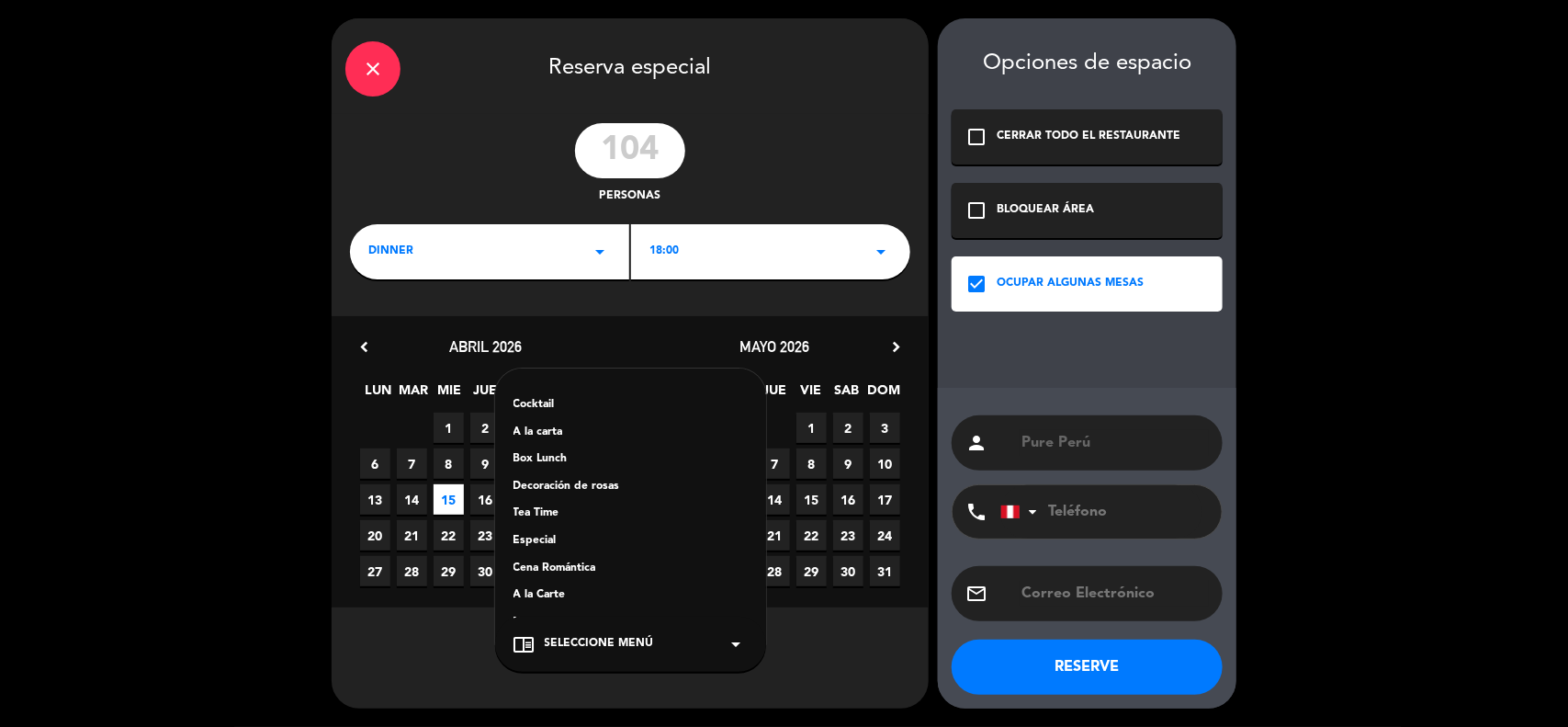
click at [1059, 666] on button "RESERVE" at bounding box center [1087, 667] width 271 height 55
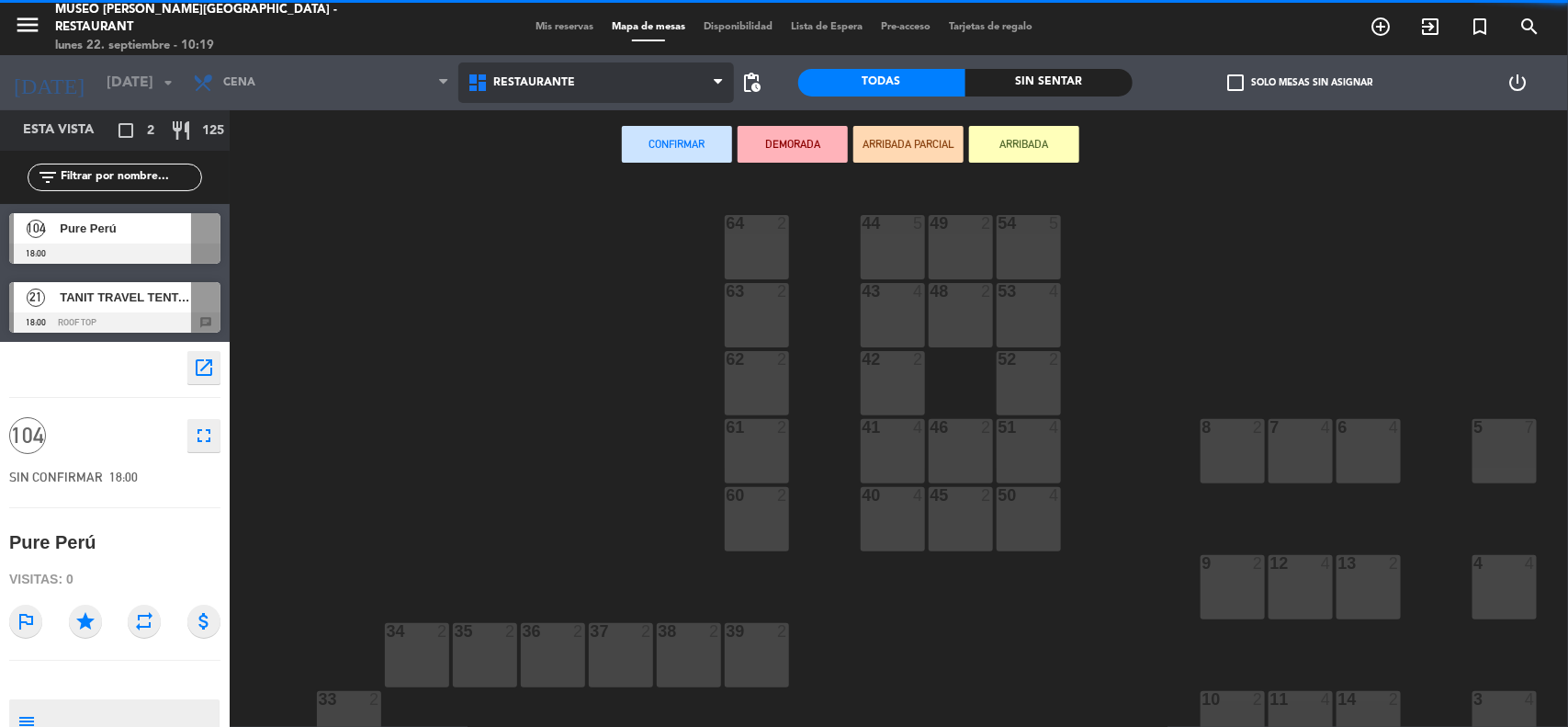
click at [601, 72] on span "Restaurante" at bounding box center [595, 83] width 275 height 40
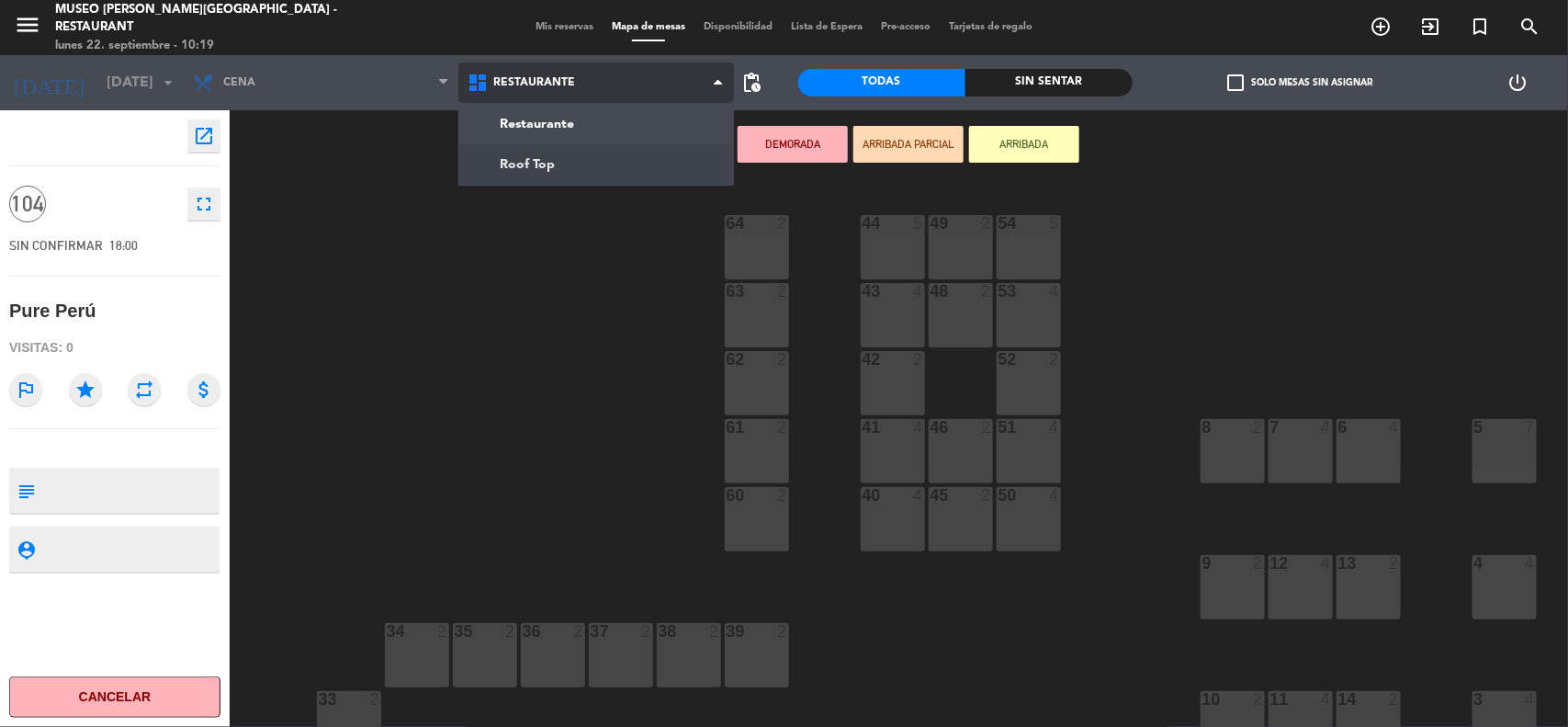
click at [589, 159] on ng-component "menu [GEOGRAPHIC_DATA][PERSON_NAME] - Restaurant [DATE] 22. septiembre - 10:19 …" at bounding box center [784, 364] width 1568 height 730
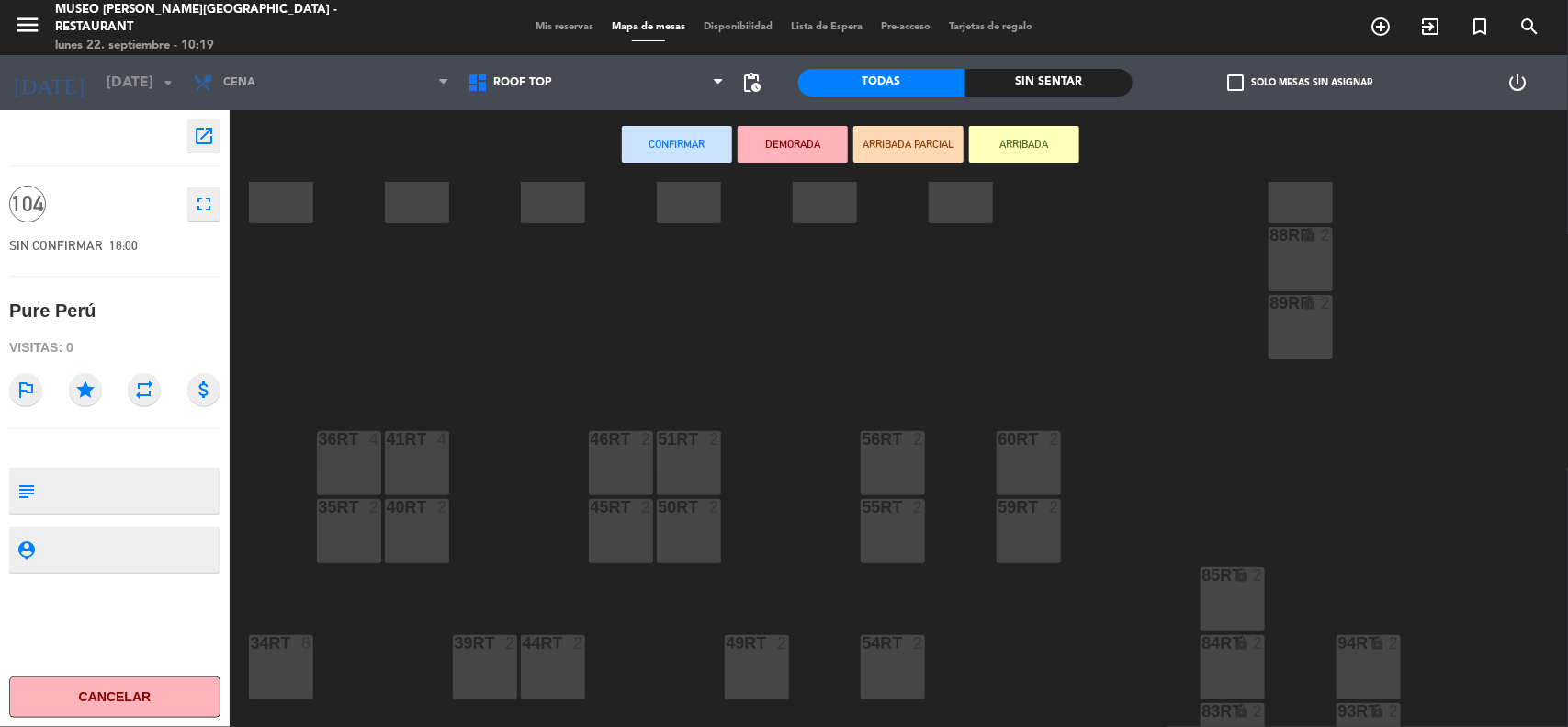
scroll to position [841, 0]
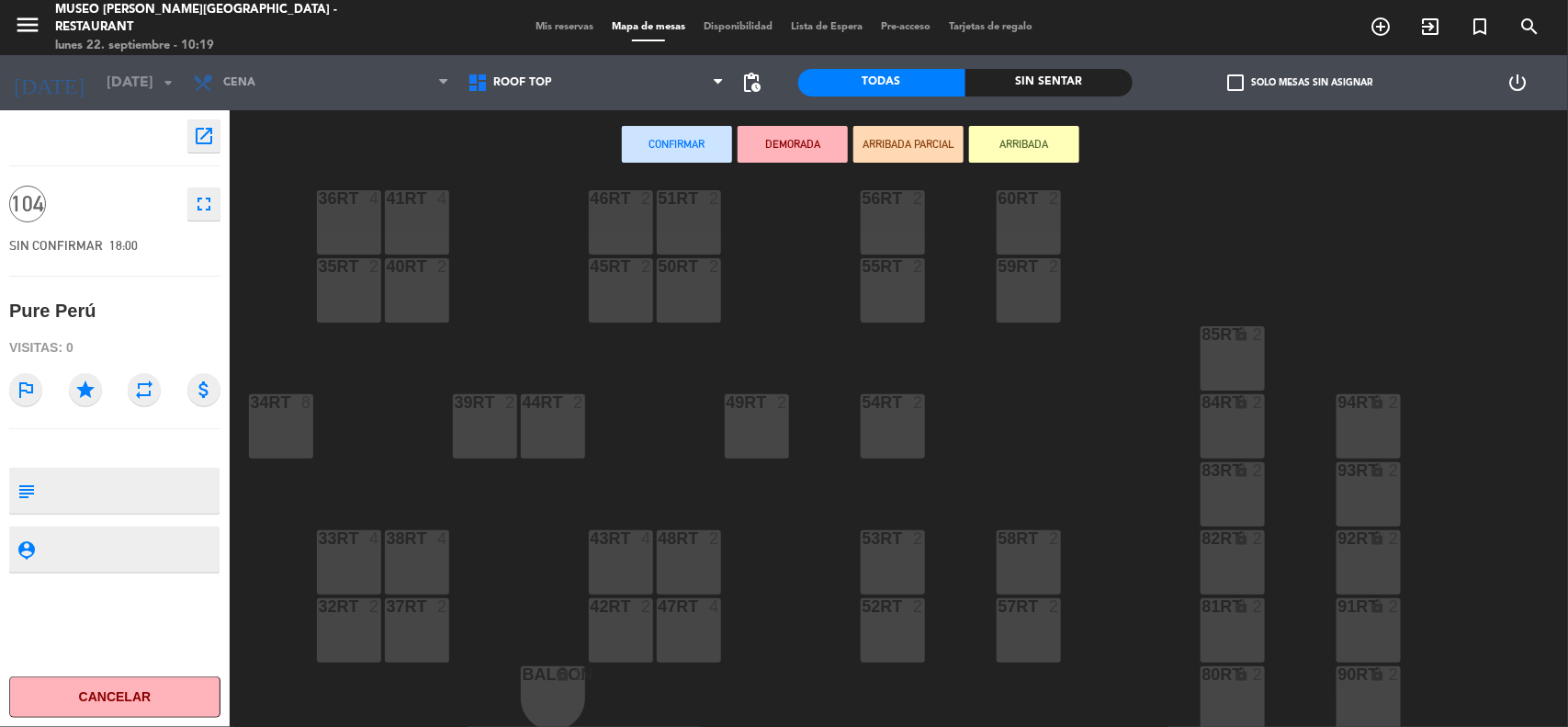
click at [549, 421] on div "44RT 2" at bounding box center [553, 427] width 64 height 64
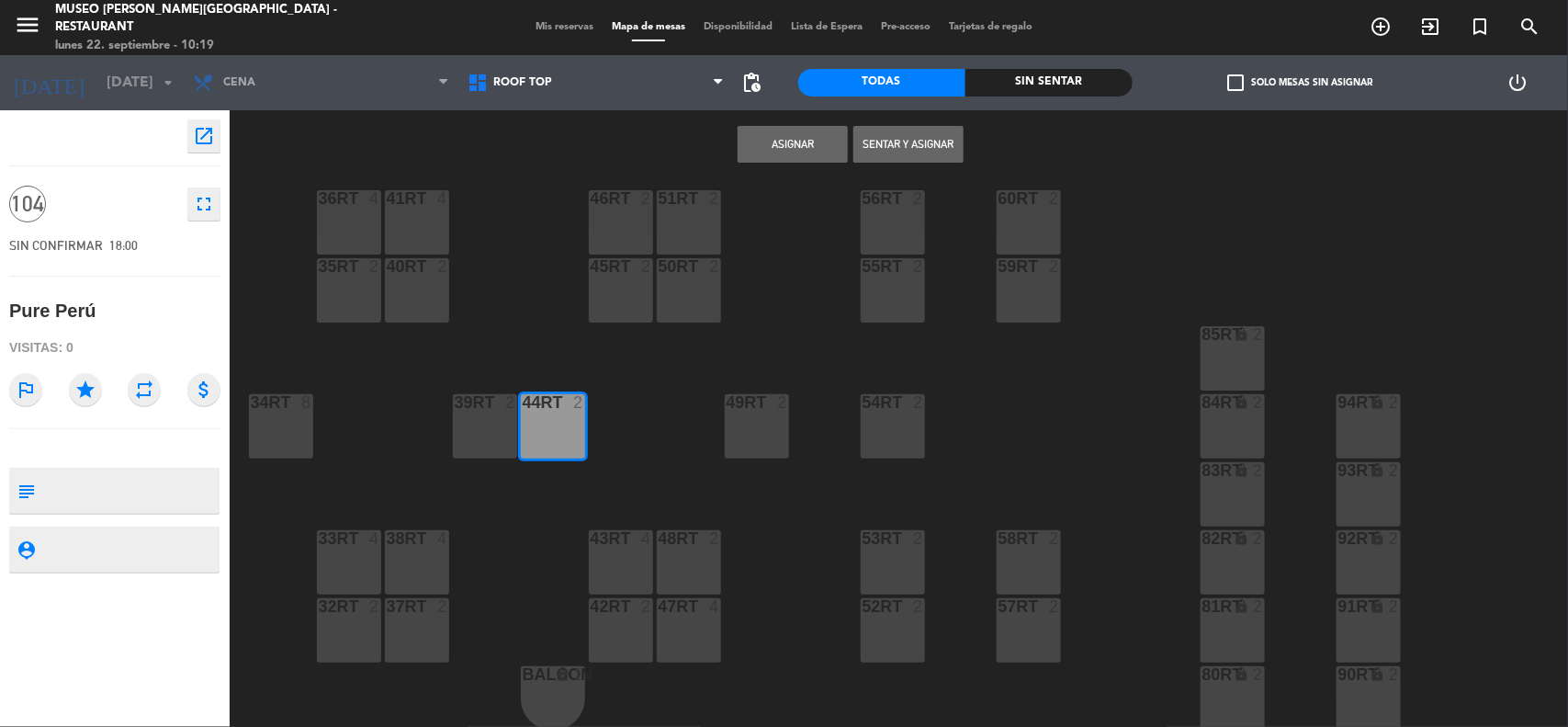
click at [492, 426] on div "39rt 2" at bounding box center [485, 427] width 64 height 64
click at [400, 556] on div "38rt 4" at bounding box center [418, 562] width 64 height 64
click at [395, 622] on div "37rt 2" at bounding box center [418, 630] width 64 height 64
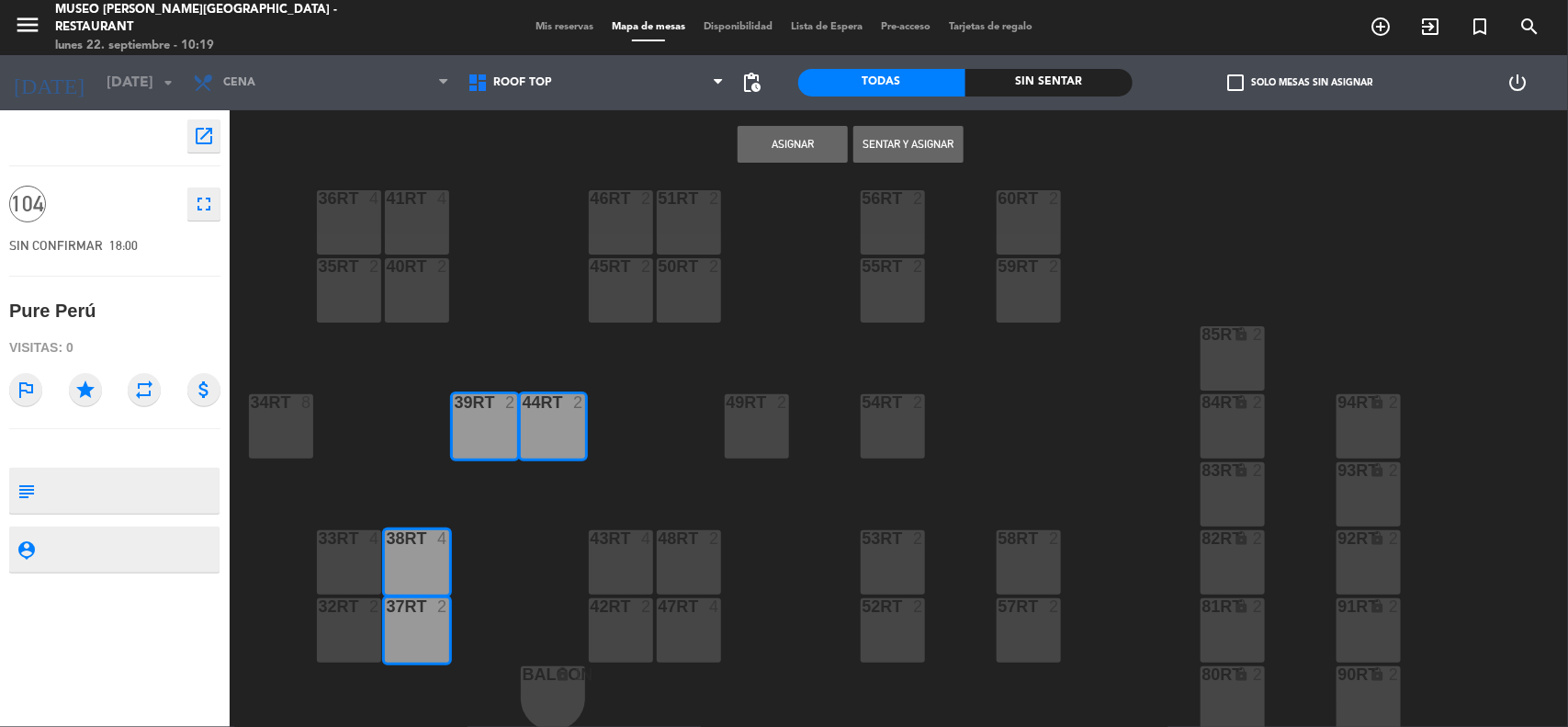
drag, startPoint x: 343, startPoint y: 617, endPoint x: 337, endPoint y: 590, distance: 27.7
click at [341, 617] on div "32rt 2" at bounding box center [349, 630] width 64 height 64
click at [338, 560] on div "33rt 4" at bounding box center [349, 562] width 64 height 64
click at [280, 398] on div at bounding box center [280, 403] width 30 height 17
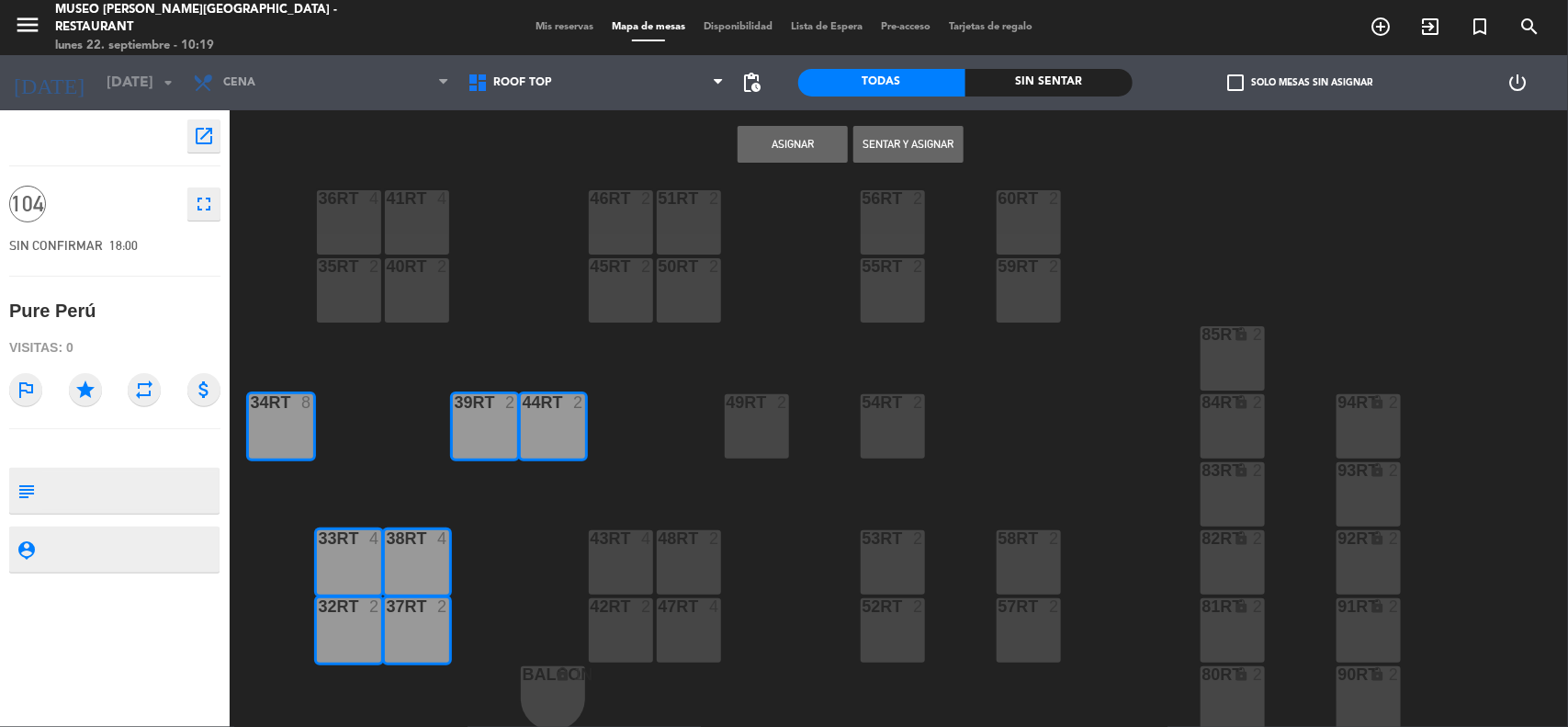
click at [354, 283] on div "35rt 2" at bounding box center [349, 291] width 64 height 64
click at [366, 210] on div "36rt 4" at bounding box center [349, 223] width 64 height 64
click at [414, 214] on div "41RT 4" at bounding box center [418, 223] width 64 height 64
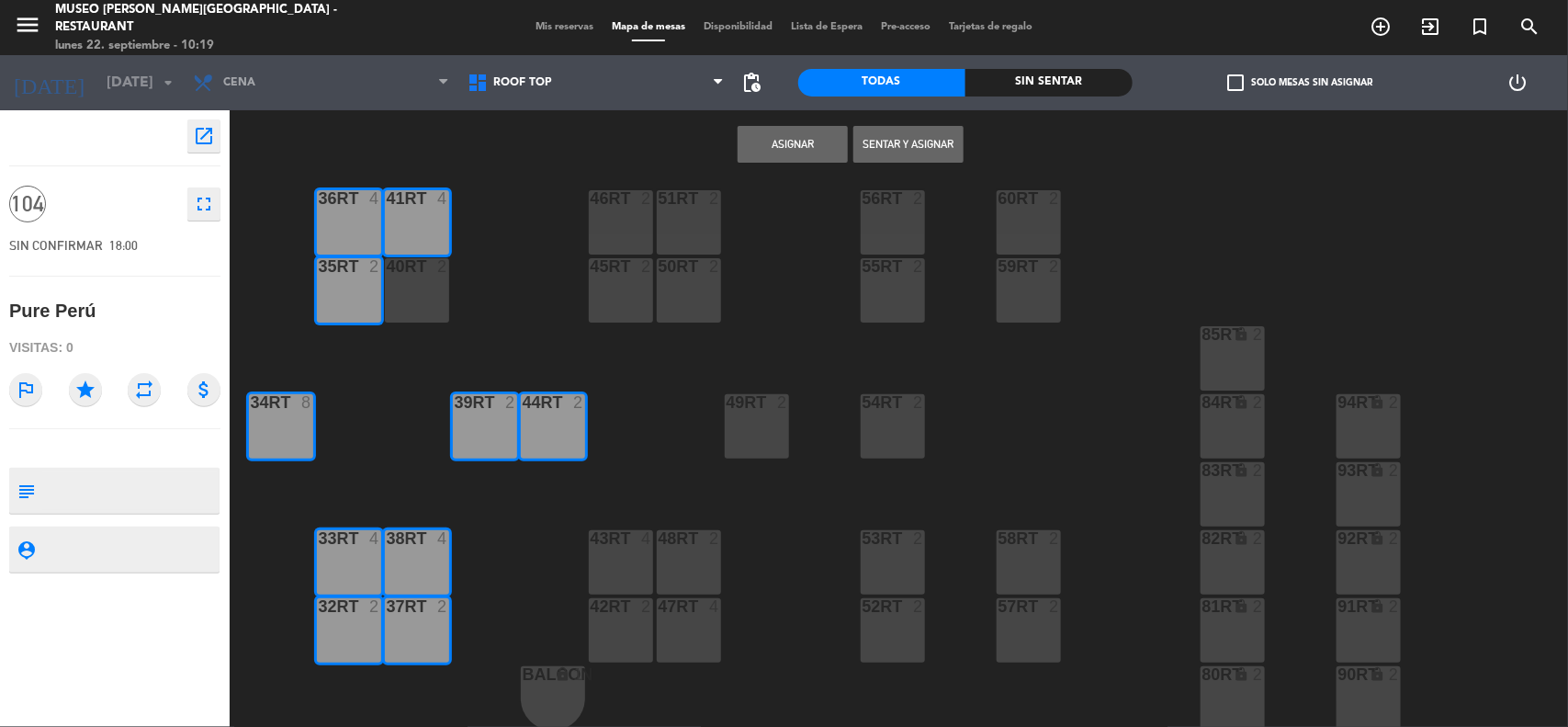
click at [410, 304] on div "40RT 2" at bounding box center [418, 291] width 64 height 64
drag, startPoint x: 635, startPoint y: 288, endPoint x: 678, endPoint y: 285, distance: 43.1
click at [639, 288] on div "45RT 2" at bounding box center [621, 291] width 64 height 64
click at [680, 285] on div "50RT 2" at bounding box center [689, 291] width 64 height 64
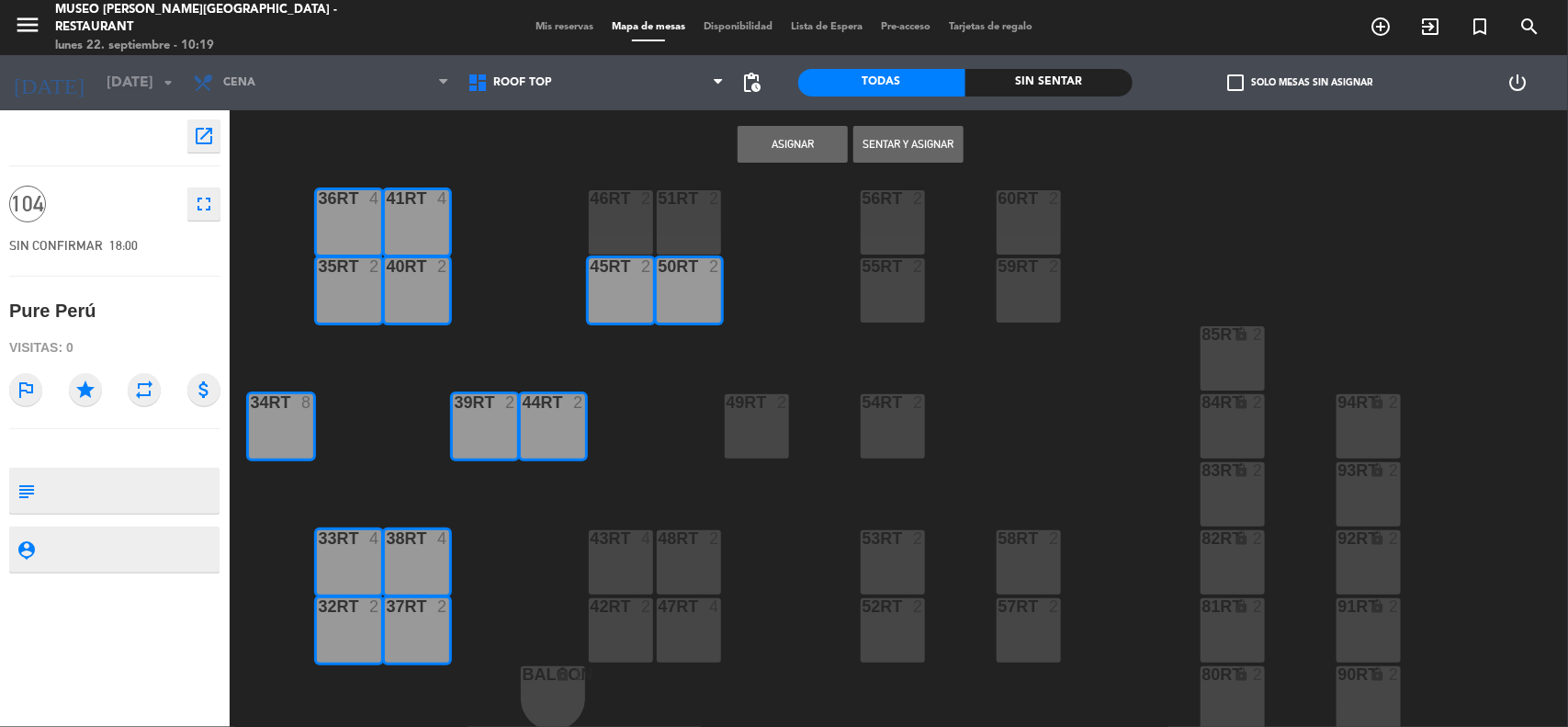
drag, startPoint x: 680, startPoint y: 225, endPoint x: 640, endPoint y: 226, distance: 40.0
click at [677, 225] on div "51RT 2" at bounding box center [689, 223] width 64 height 64
click at [638, 227] on div "46RT 2" at bounding box center [621, 223] width 64 height 64
drag, startPoint x: 756, startPoint y: 443, endPoint x: 808, endPoint y: 417, distance: 58.1
click at [758, 443] on div "49RT 2" at bounding box center [757, 427] width 64 height 64
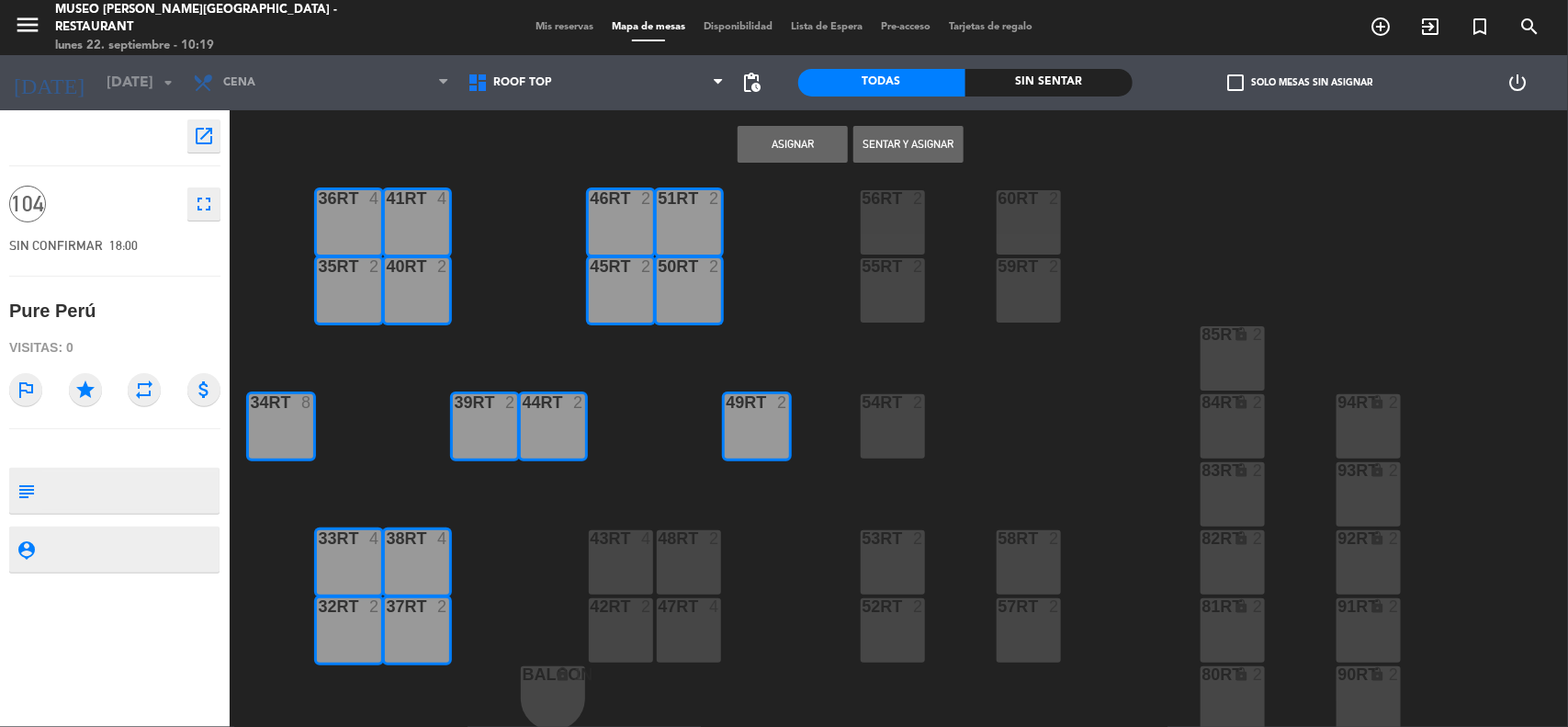
click at [900, 408] on div at bounding box center [892, 403] width 30 height 17
click at [898, 279] on div "55RT 2" at bounding box center [893, 291] width 64 height 64
click at [894, 225] on div "56RT 2" at bounding box center [893, 223] width 64 height 64
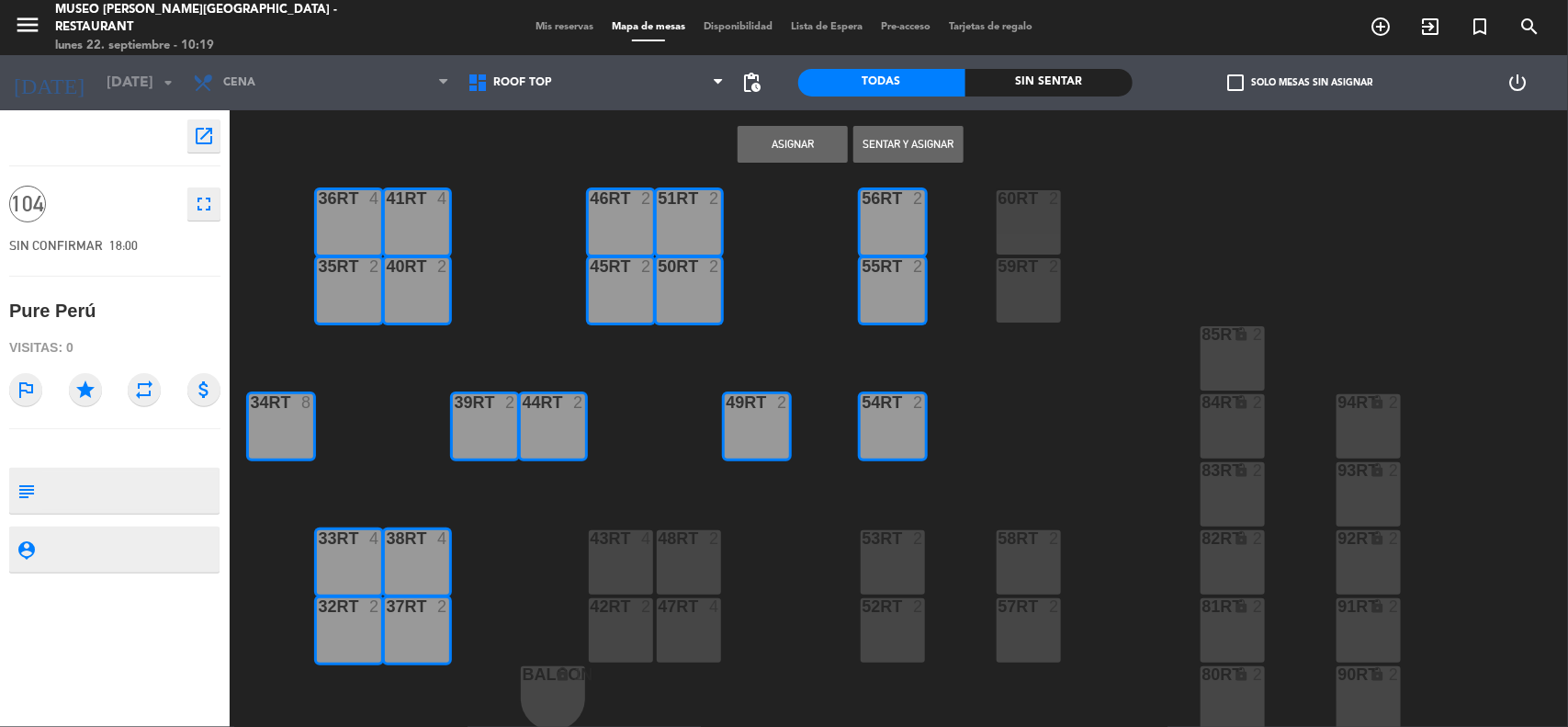
click at [1013, 227] on div "60RT 2" at bounding box center [1029, 223] width 64 height 64
click at [1016, 270] on div at bounding box center [1028, 267] width 30 height 17
click at [911, 568] on div "53RT 2" at bounding box center [893, 562] width 64 height 64
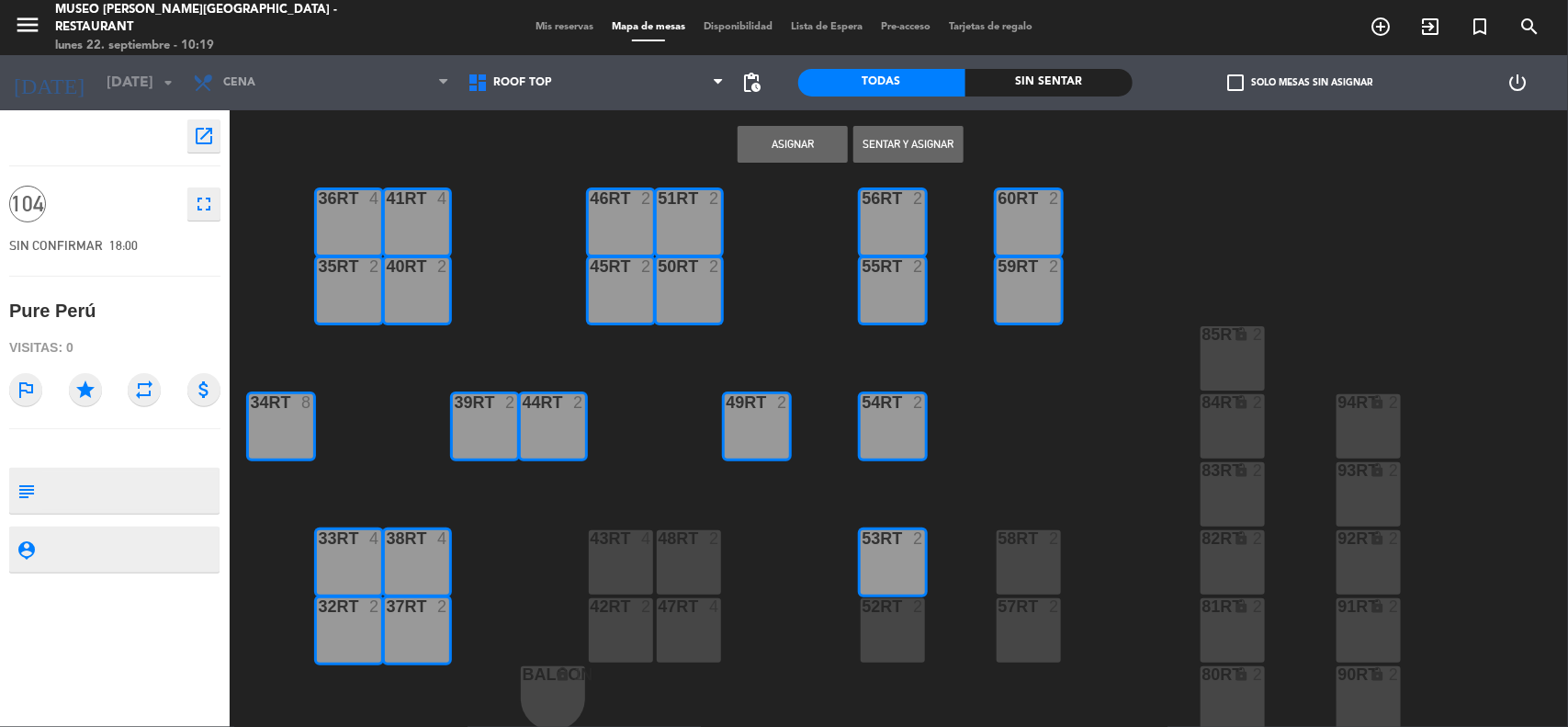
click at [910, 608] on div "2" at bounding box center [922, 606] width 30 height 17
drag, startPoint x: 1021, startPoint y: 617, endPoint x: 1023, endPoint y: 595, distance: 22.1
click at [1022, 614] on div "57RT 2" at bounding box center [1029, 630] width 64 height 64
click at [1026, 547] on div "58RT 2" at bounding box center [1029, 539] width 64 height 18
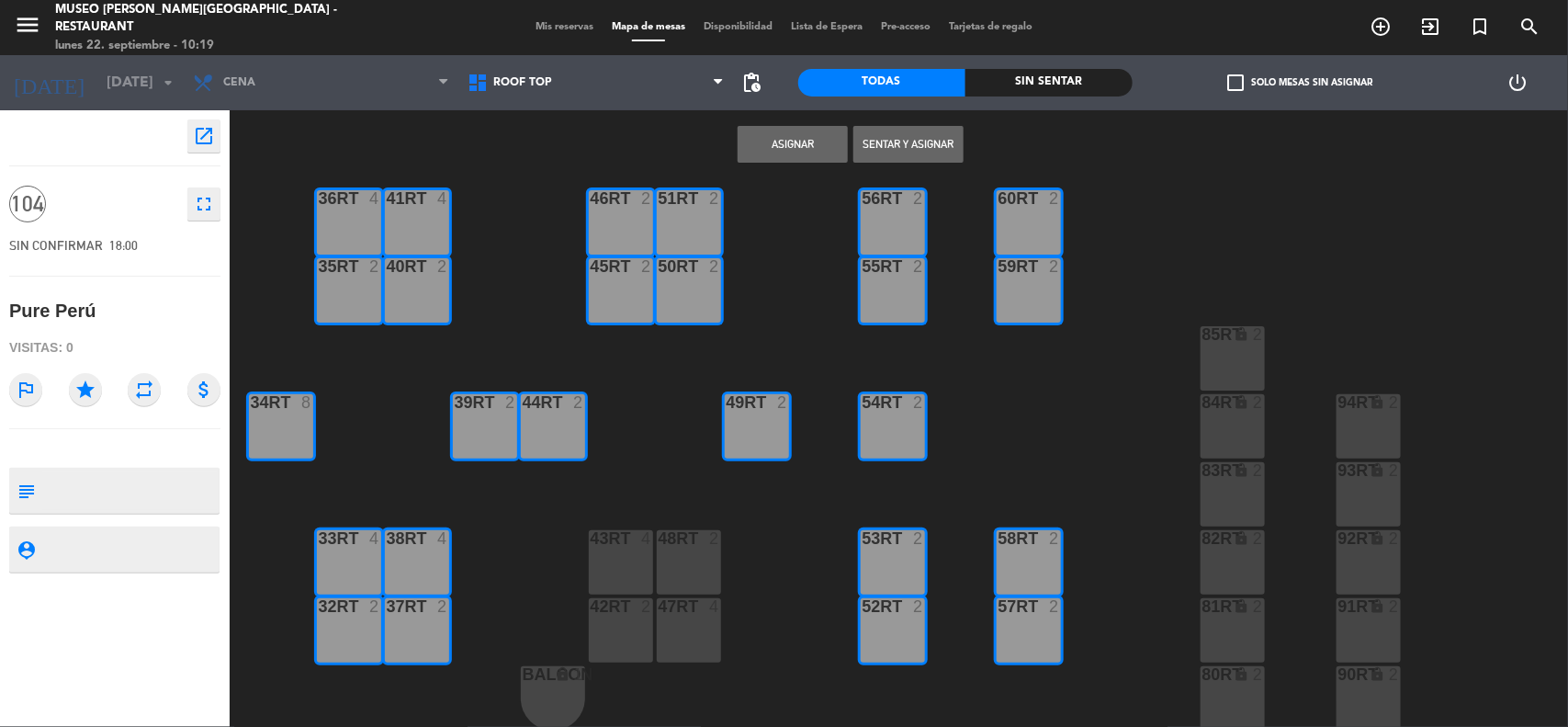
click at [687, 575] on div "48RT 2" at bounding box center [689, 562] width 64 height 64
click at [646, 563] on div "43RT 4" at bounding box center [621, 562] width 64 height 64
drag, startPoint x: 635, startPoint y: 620, endPoint x: 655, endPoint y: 621, distance: 20.0
click at [638, 621] on div "42RT 2" at bounding box center [621, 630] width 64 height 64
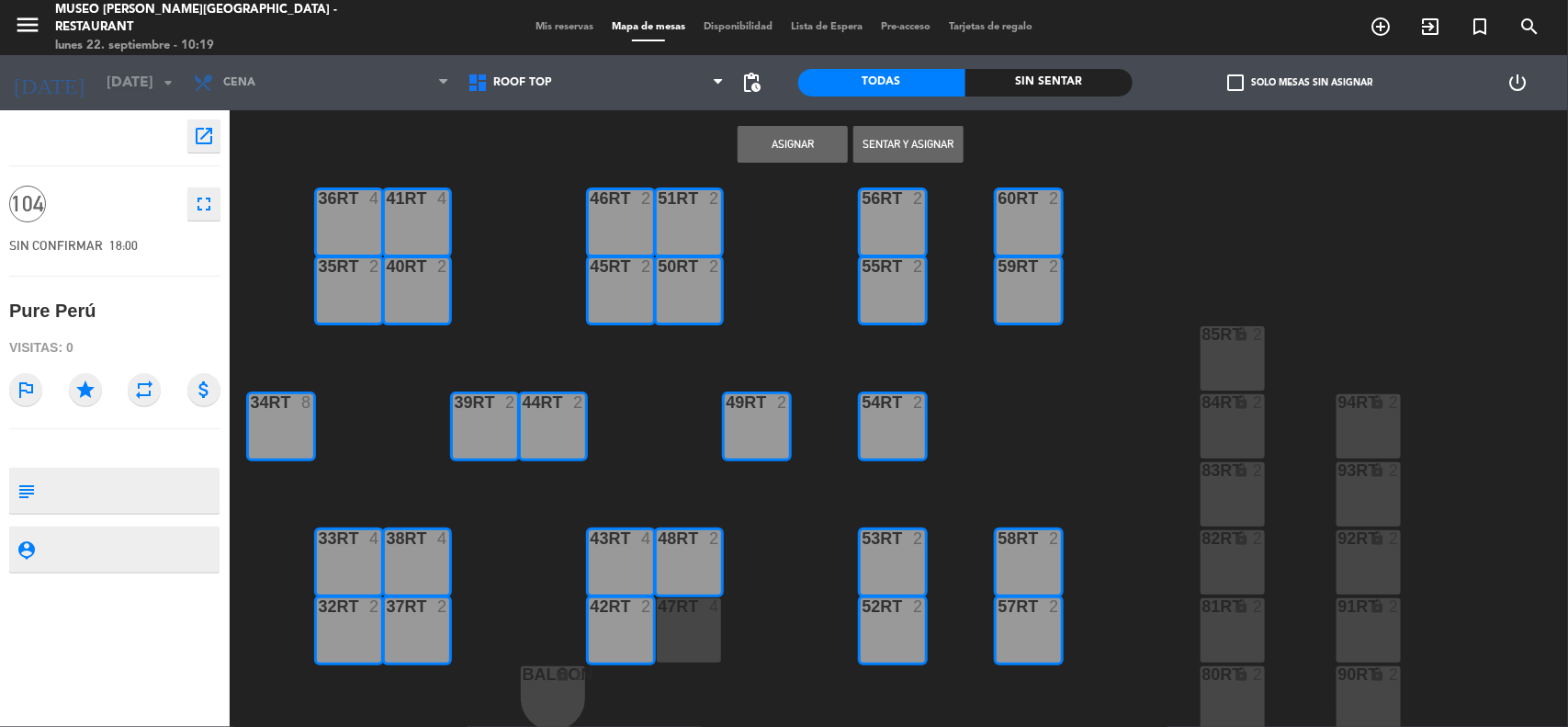
click at [676, 621] on div "47RT 4" at bounding box center [689, 630] width 64 height 64
click at [795, 149] on button "Asignar" at bounding box center [793, 144] width 110 height 37
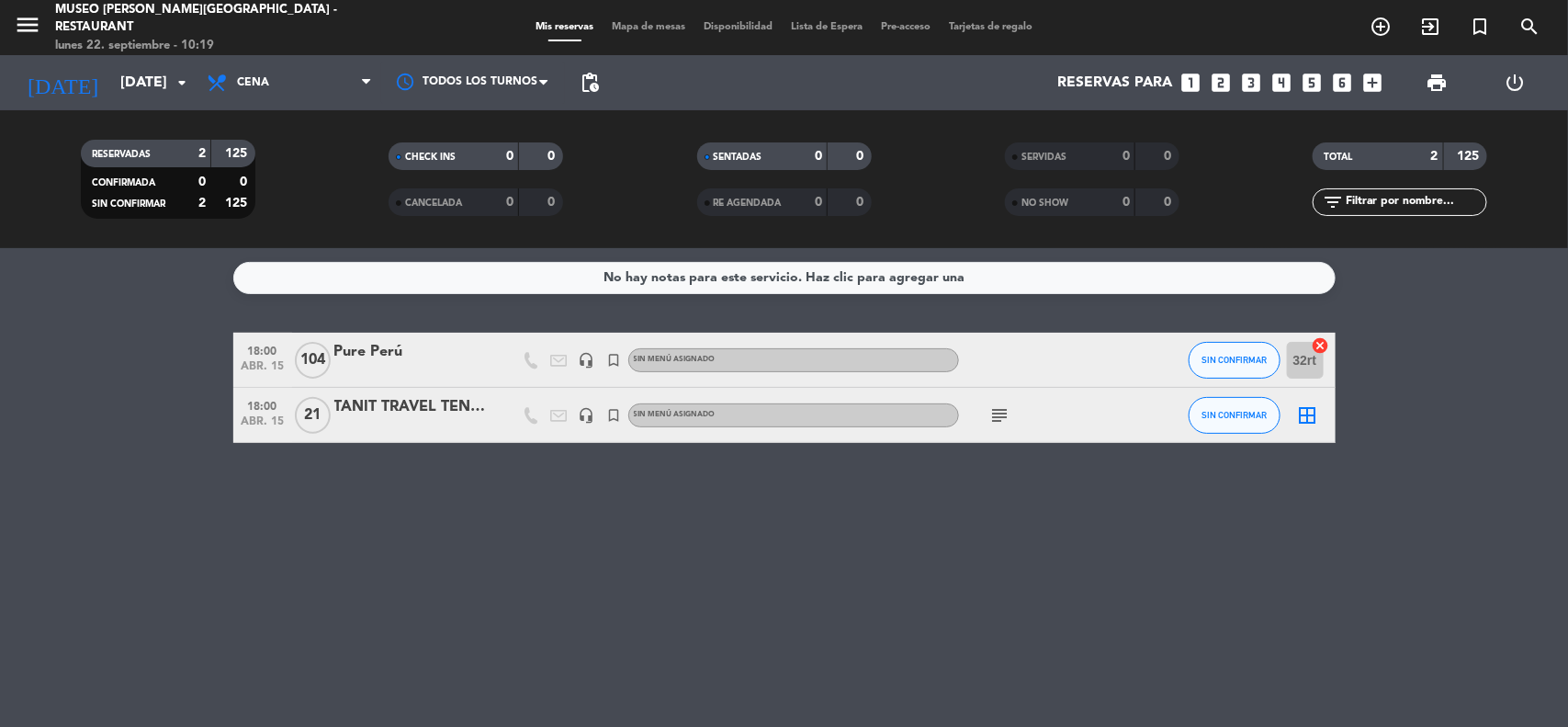
click at [391, 346] on div "Pure Perú" at bounding box center [413, 352] width 156 height 24
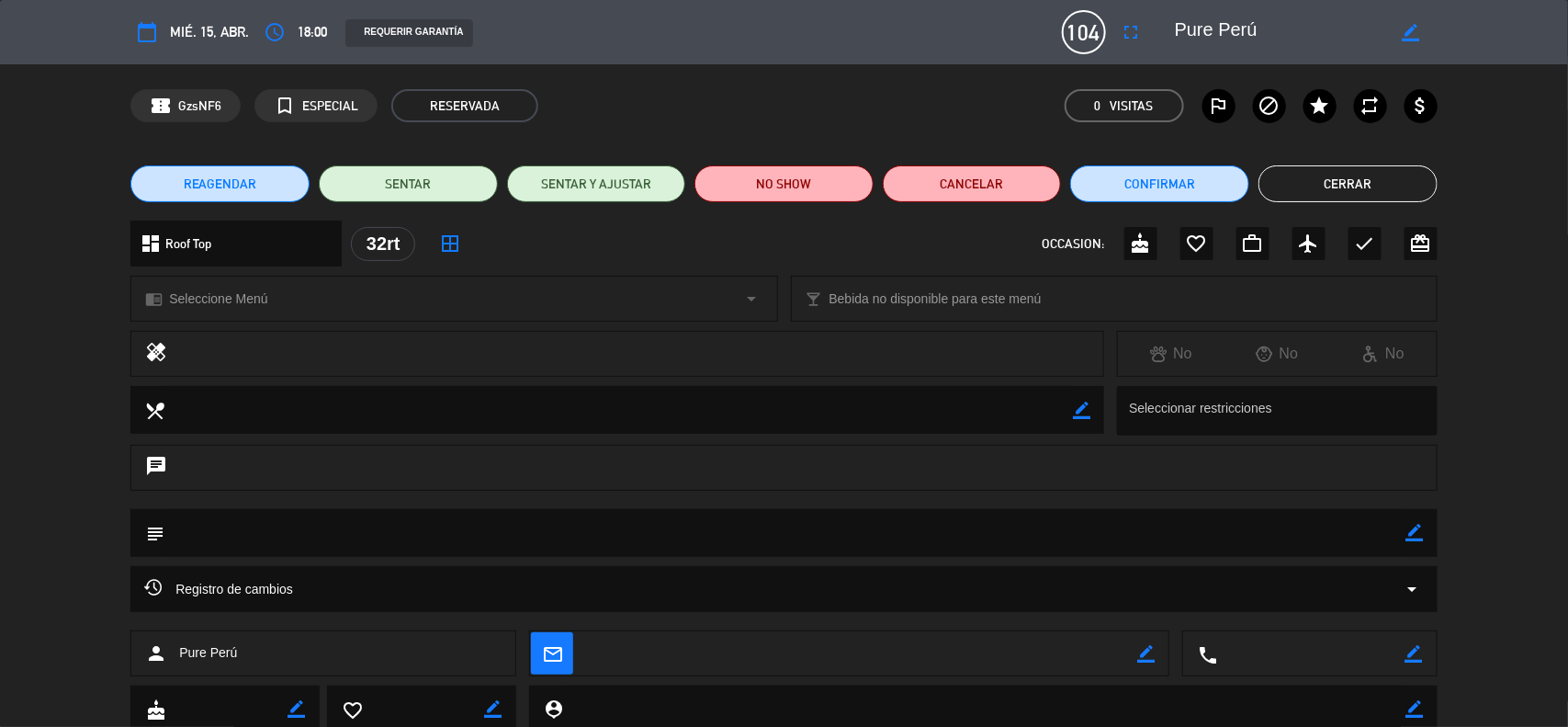
click at [1407, 530] on icon "border_color" at bounding box center [1414, 532] width 17 height 17
click at [1334, 534] on textarea at bounding box center [785, 532] width 1242 height 47
paste textarea "GRUPO 100 PAXS + 3 TC"
click at [1417, 528] on icon at bounding box center [1414, 532] width 17 height 17
click at [1419, 536] on icon "border_color" at bounding box center [1414, 532] width 17 height 17
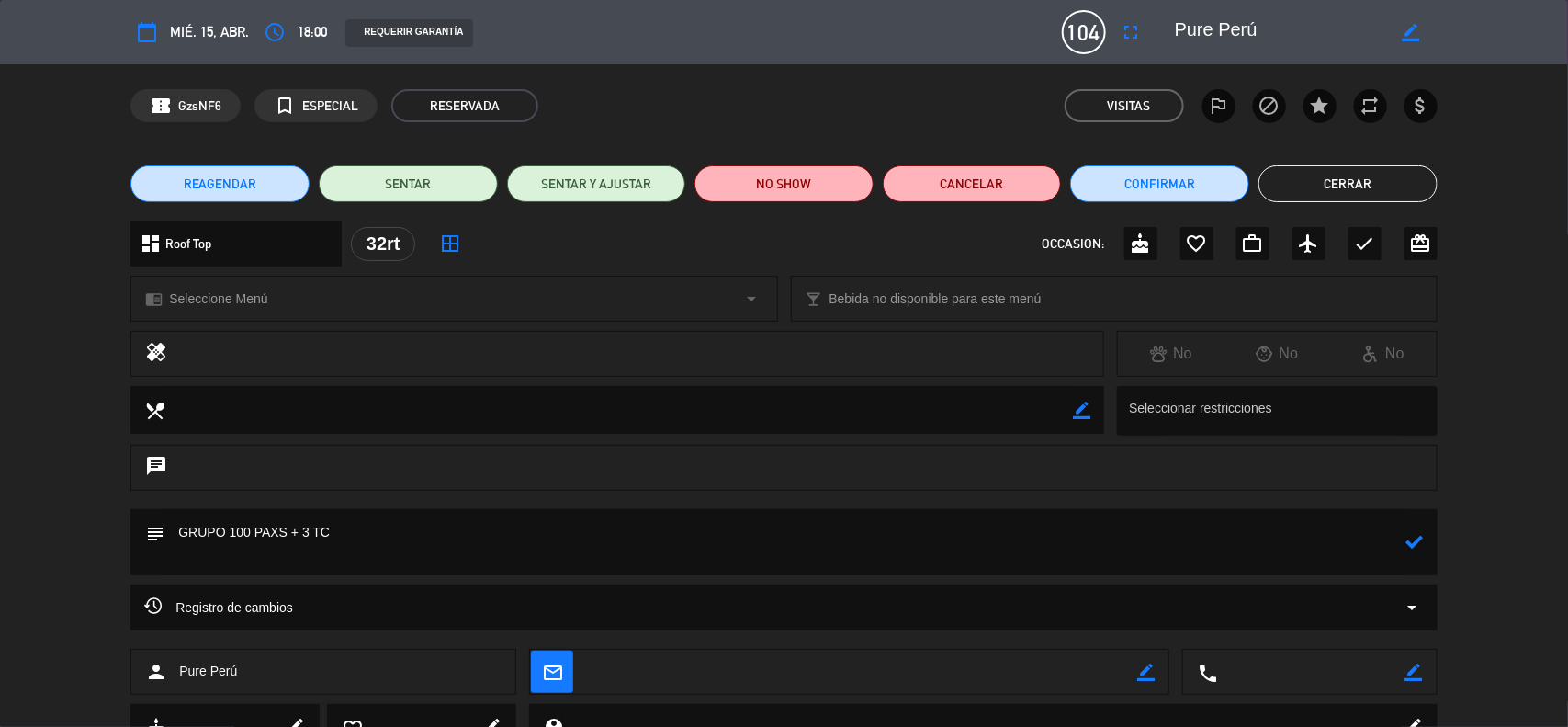
paste textarea "[PERSON_NAME][EMAIL_ADDRESS][DOMAIN_NAME]"
type textarea "GRUPO 100 PAXS + 3 TC [EMAIL_ADDRESS][DOMAIN_NAME]"
click at [1416, 542] on icon at bounding box center [1414, 541] width 17 height 17
click at [1356, 194] on button "Cerrar" at bounding box center [1348, 184] width 179 height 37
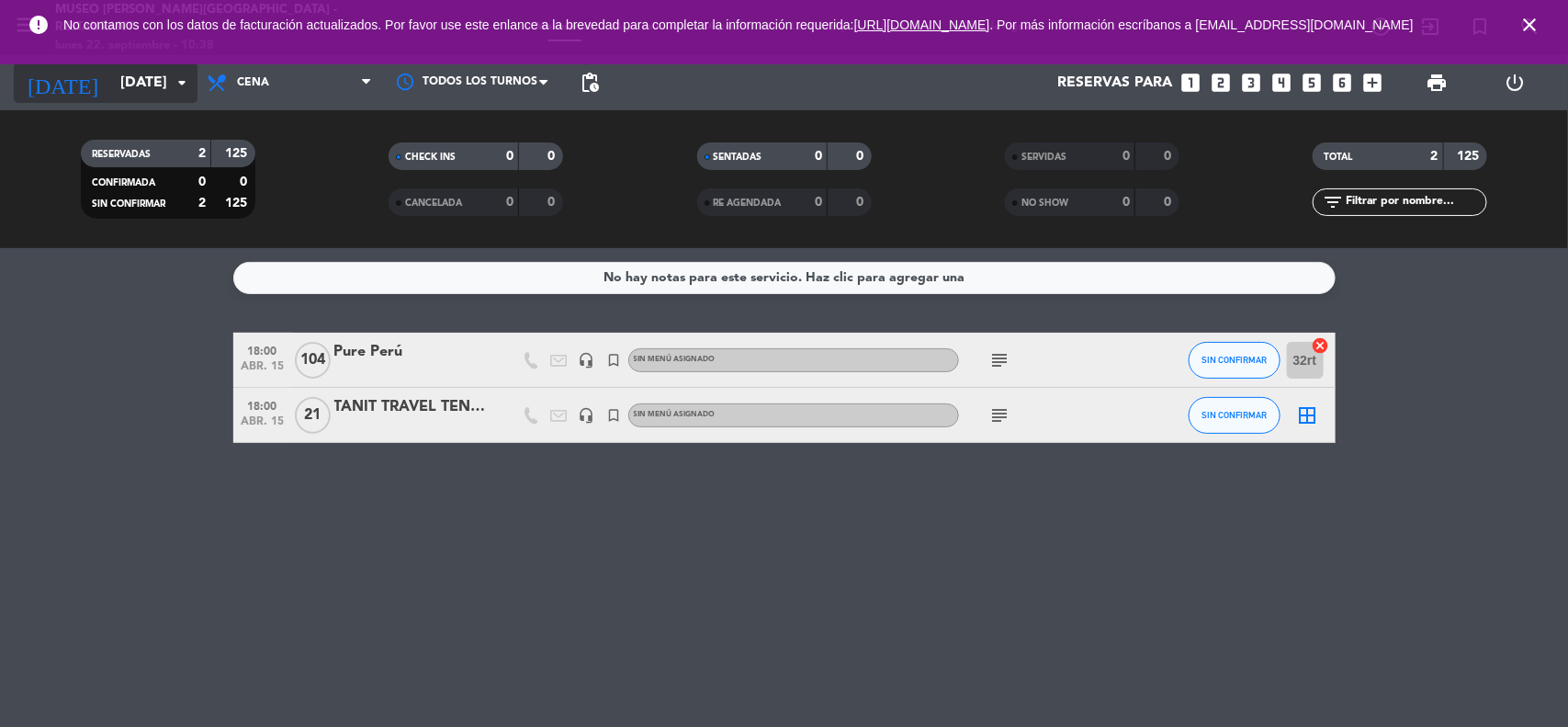
click at [145, 87] on input "[DATE]" at bounding box center [208, 83] width 194 height 36
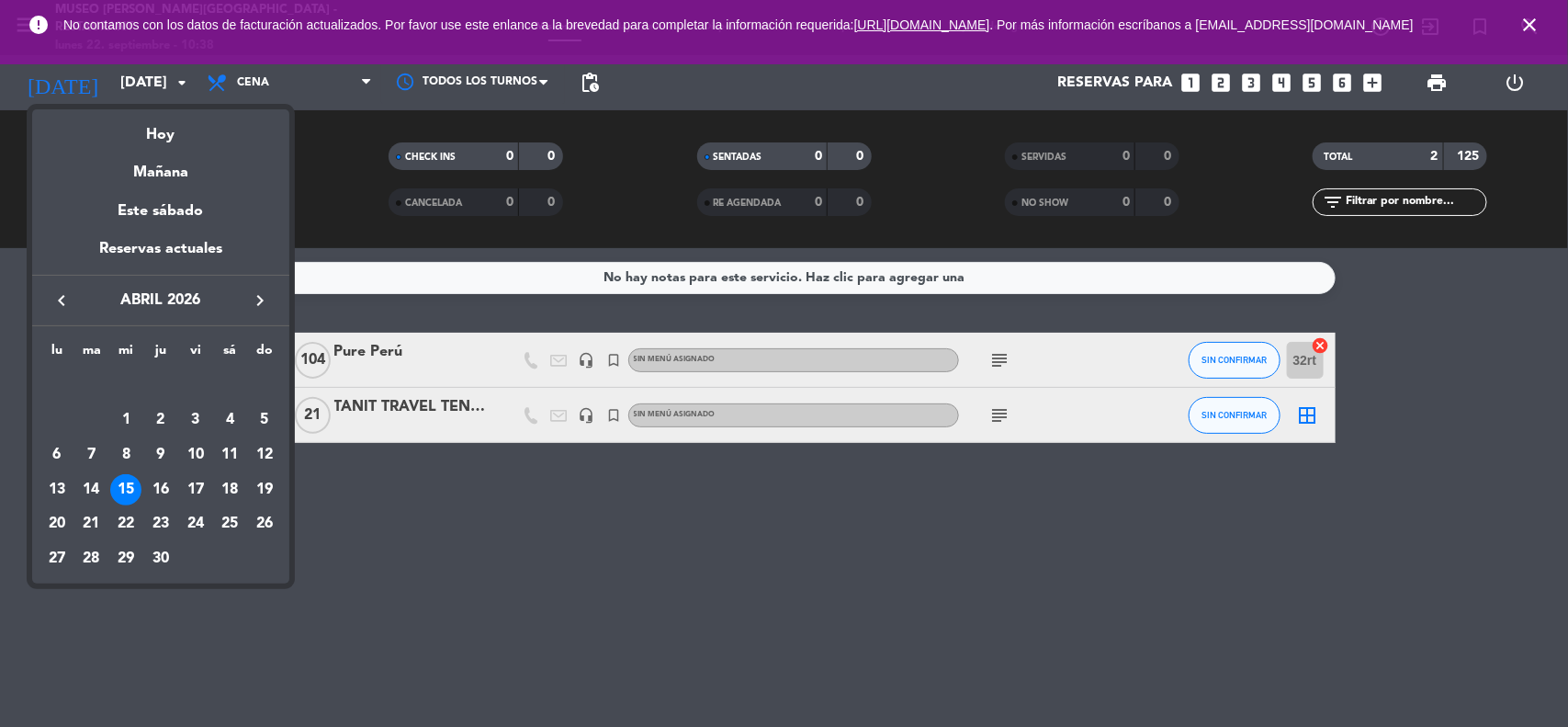
click at [264, 294] on icon "keyboard_arrow_right" at bounding box center [260, 301] width 22 height 22
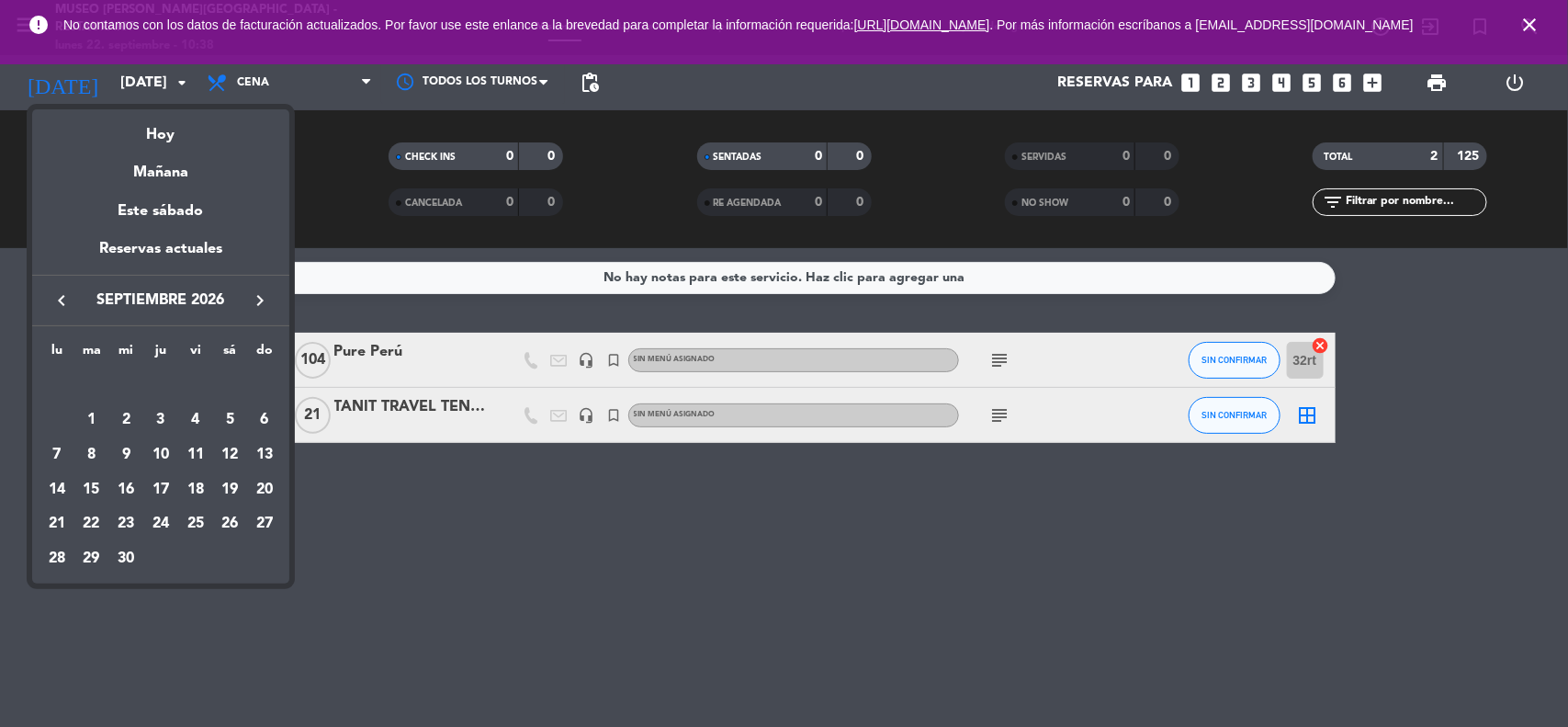
click at [264, 294] on icon "keyboard_arrow_right" at bounding box center [260, 301] width 22 height 22
click at [195, 387] on div "2" at bounding box center [196, 387] width 31 height 31
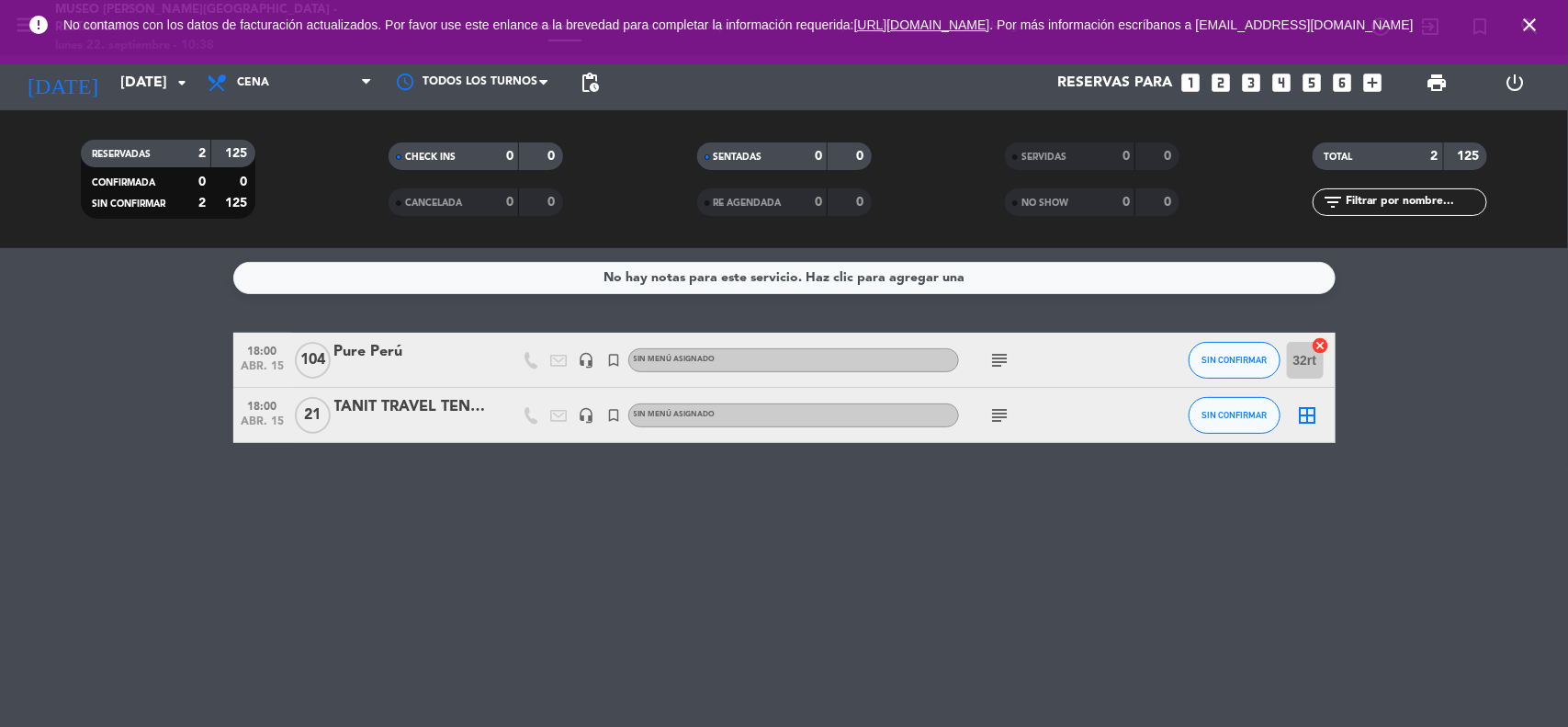
type input "vie. [DATE]"
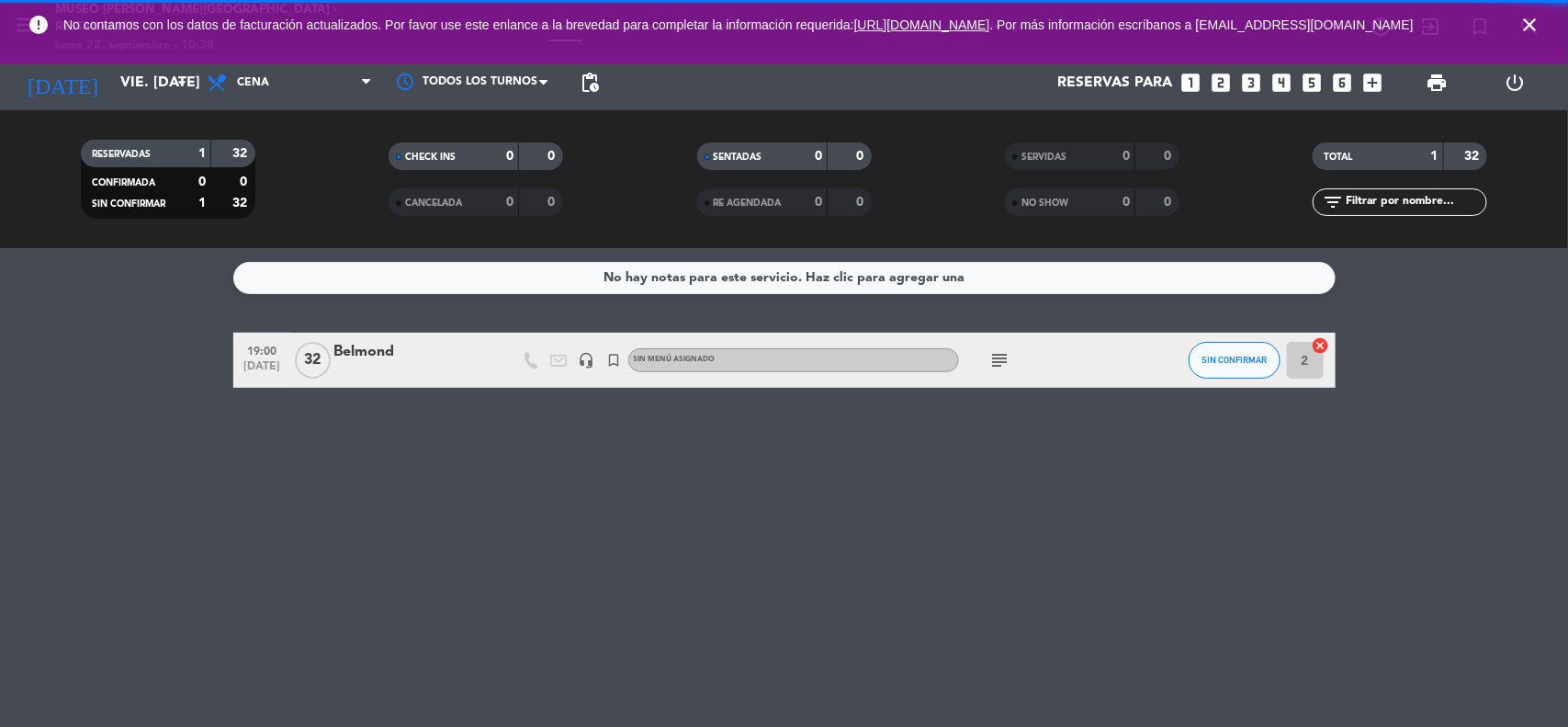
click at [1527, 33] on icon "close" at bounding box center [1529, 25] width 22 height 22
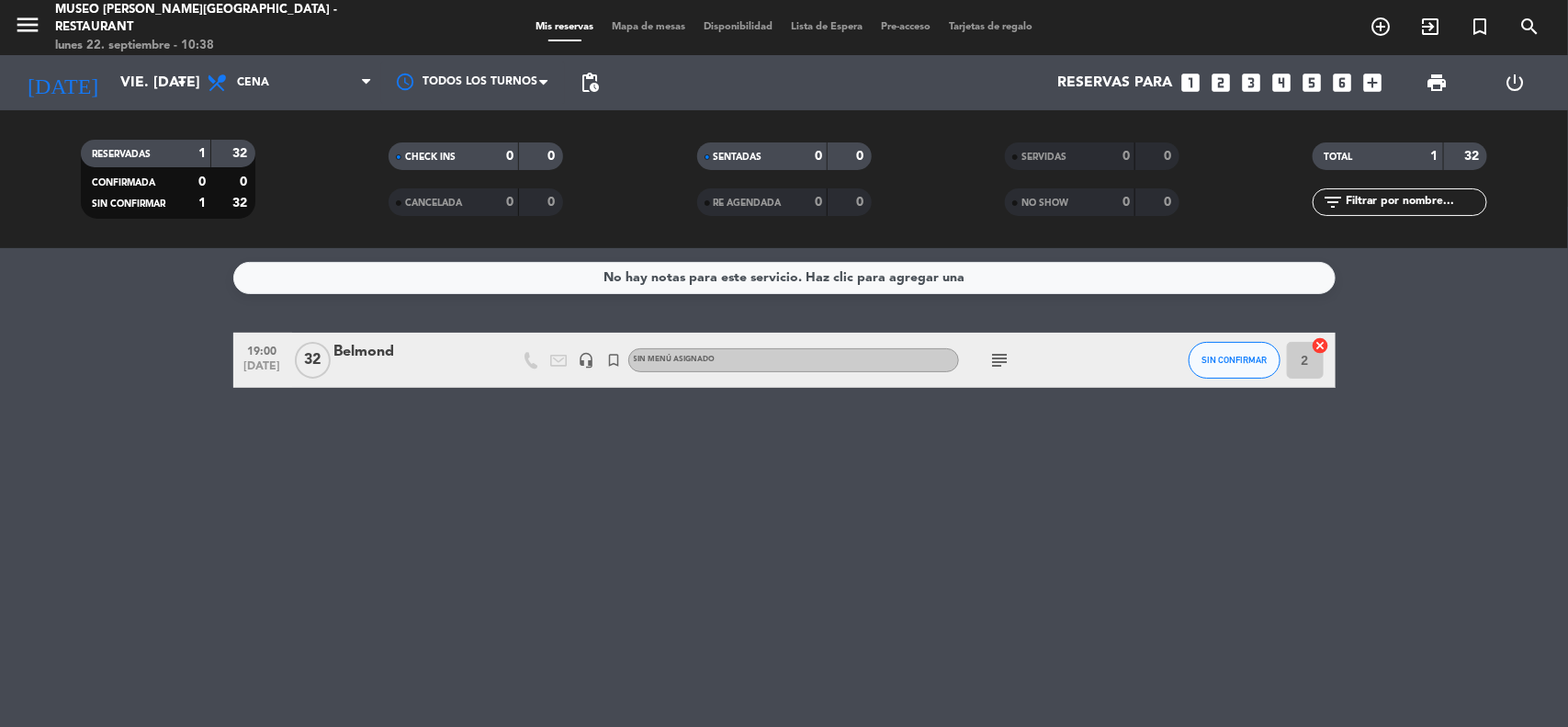
click at [966, 542] on div "No hay notas para este servicio. Haz clic para agregar una 19:00 [DATE] [PERSON…" at bounding box center [784, 488] width 1568 height 479
click at [295, 87] on span "Cena" at bounding box center [290, 83] width 184 height 40
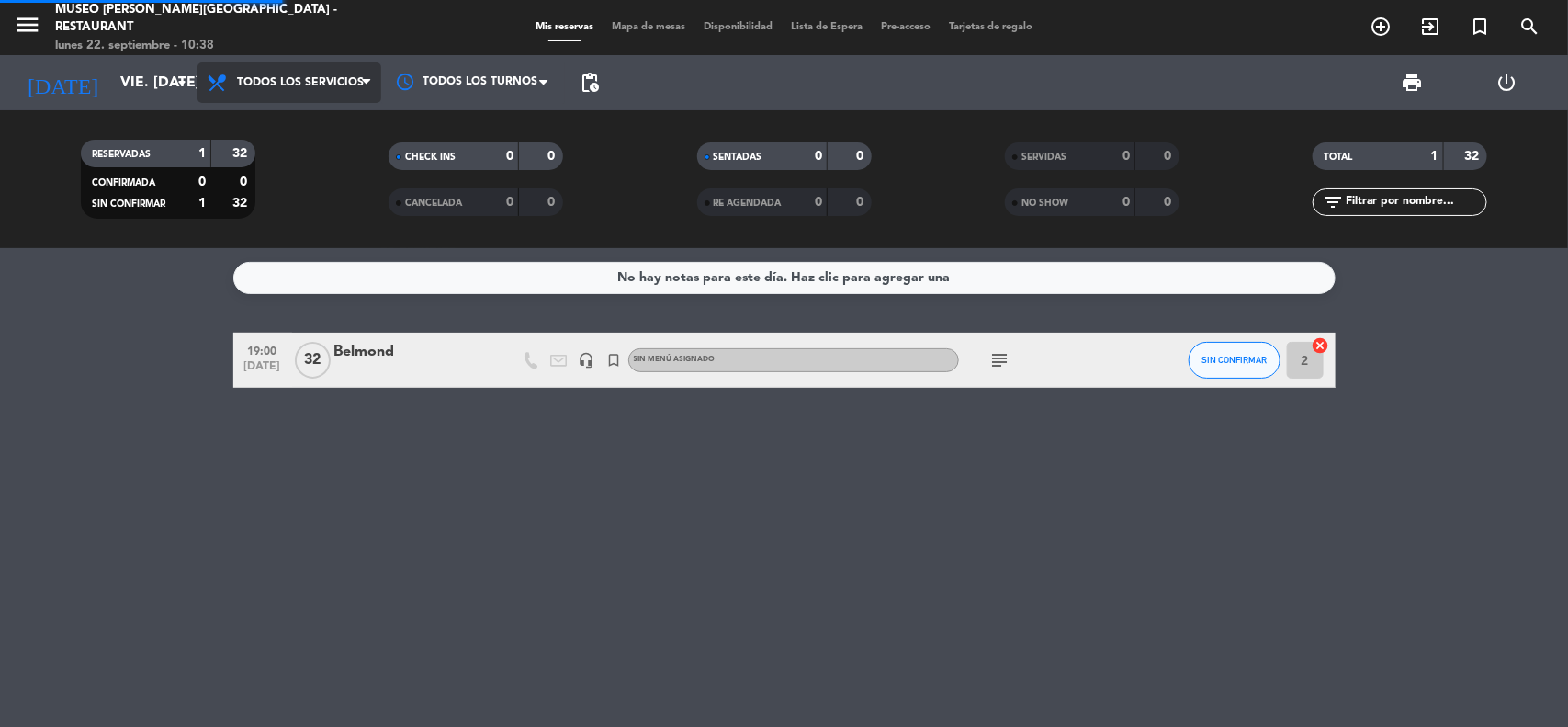
click at [278, 118] on div "menu [GEOGRAPHIC_DATA][PERSON_NAME] - Restaurant [DATE] 22. septiembre - 10:38 …" at bounding box center [784, 124] width 1568 height 248
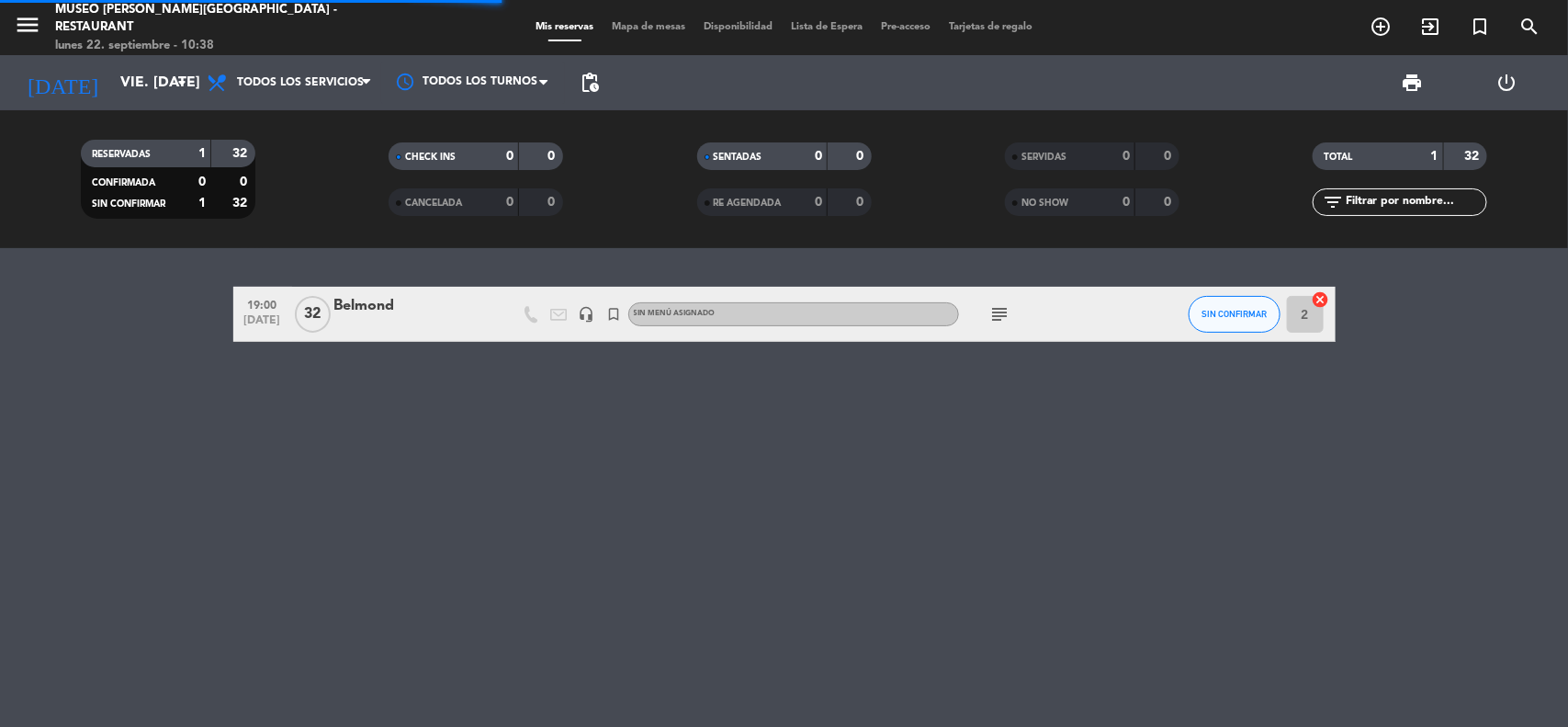
click at [1435, 203] on input "text" at bounding box center [1414, 202] width 143 height 20
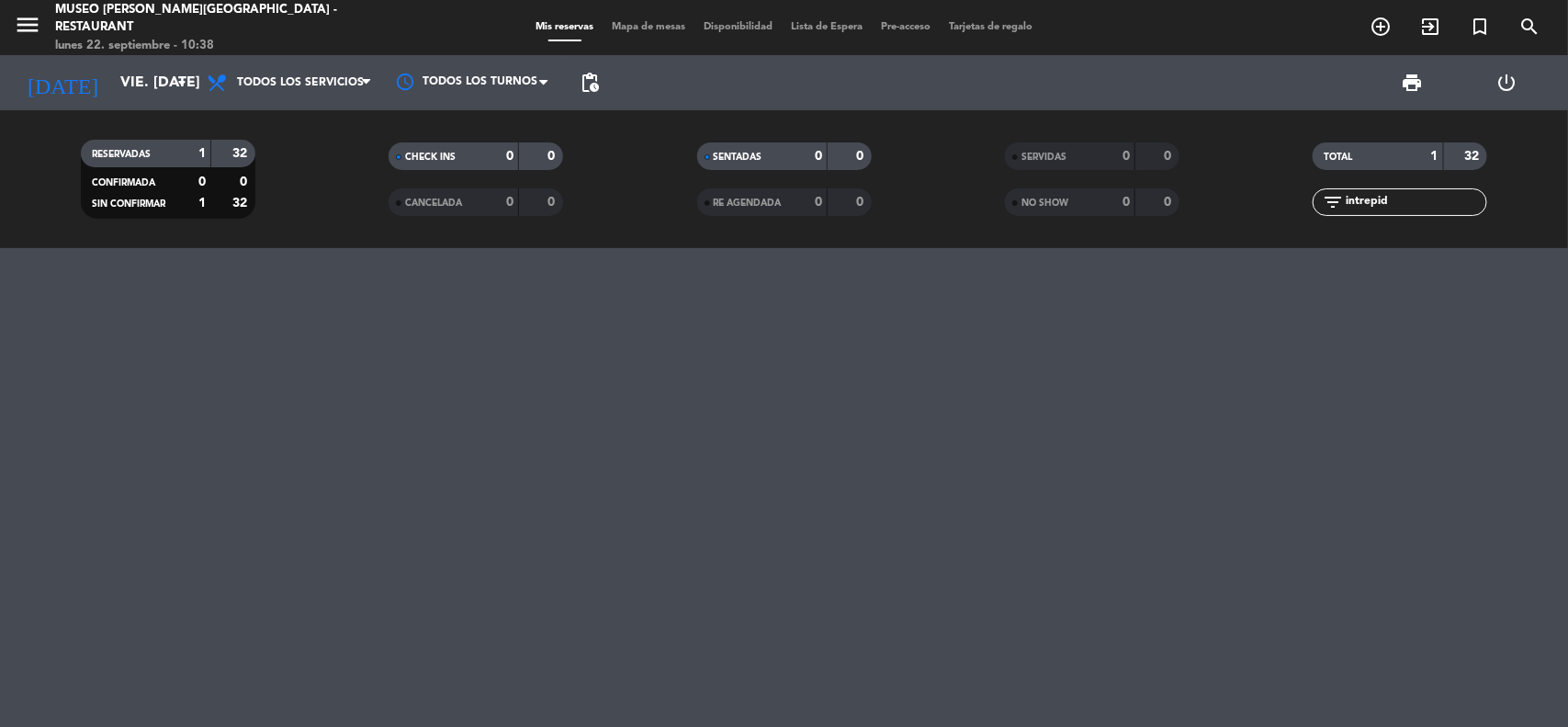
type input "intrepid"
click at [150, 88] on input "vie. [DATE]" at bounding box center [208, 83] width 194 height 36
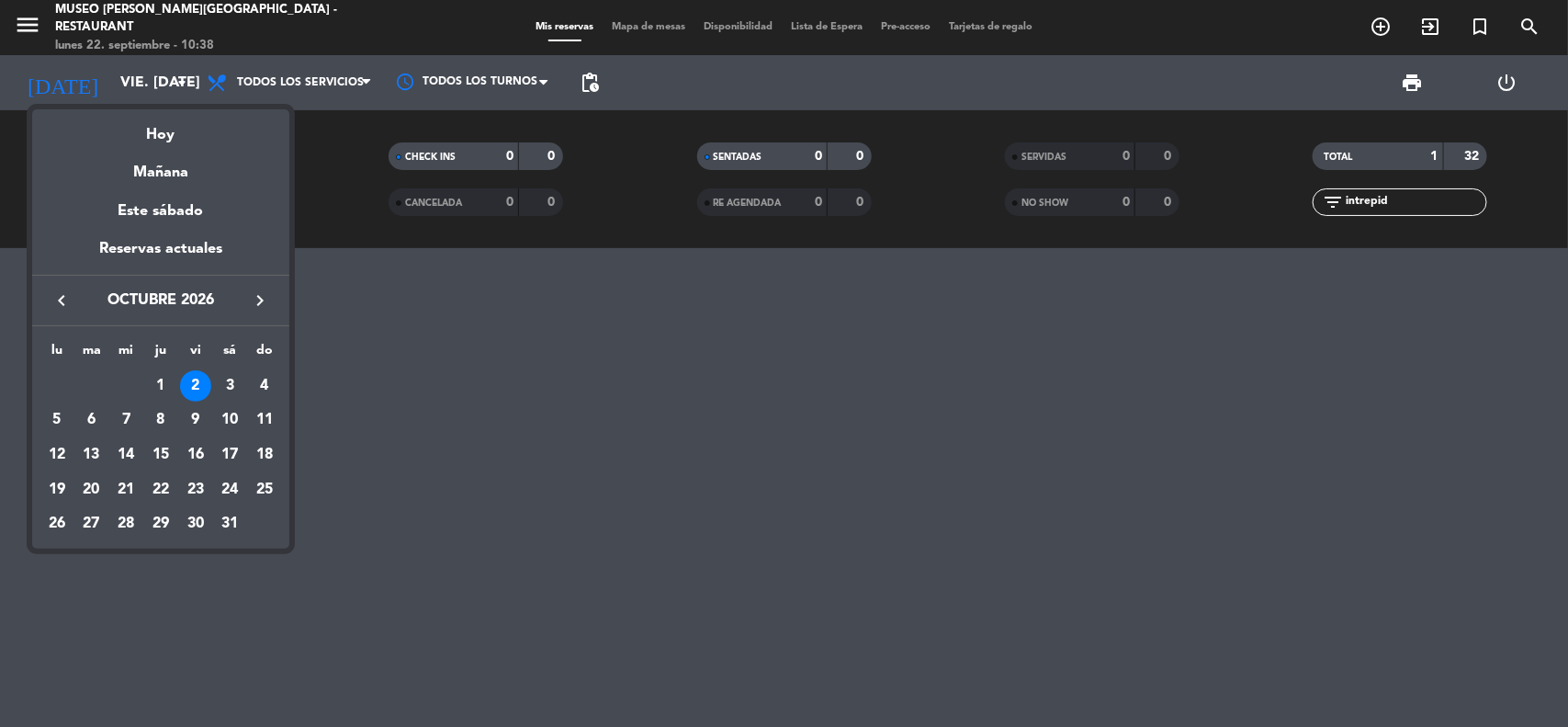
click at [429, 428] on div at bounding box center [784, 364] width 1568 height 727
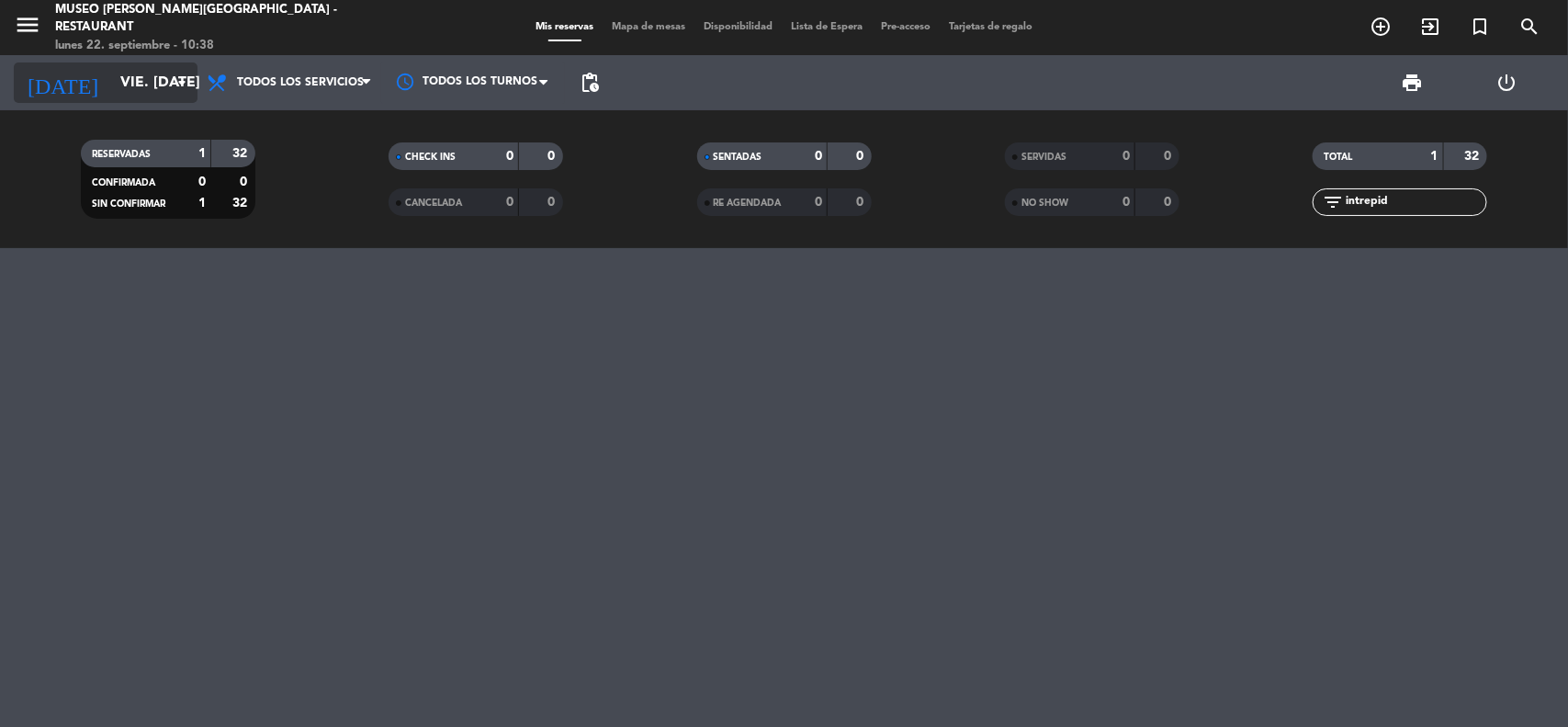
click at [144, 83] on input "vie. [DATE]" at bounding box center [208, 83] width 194 height 36
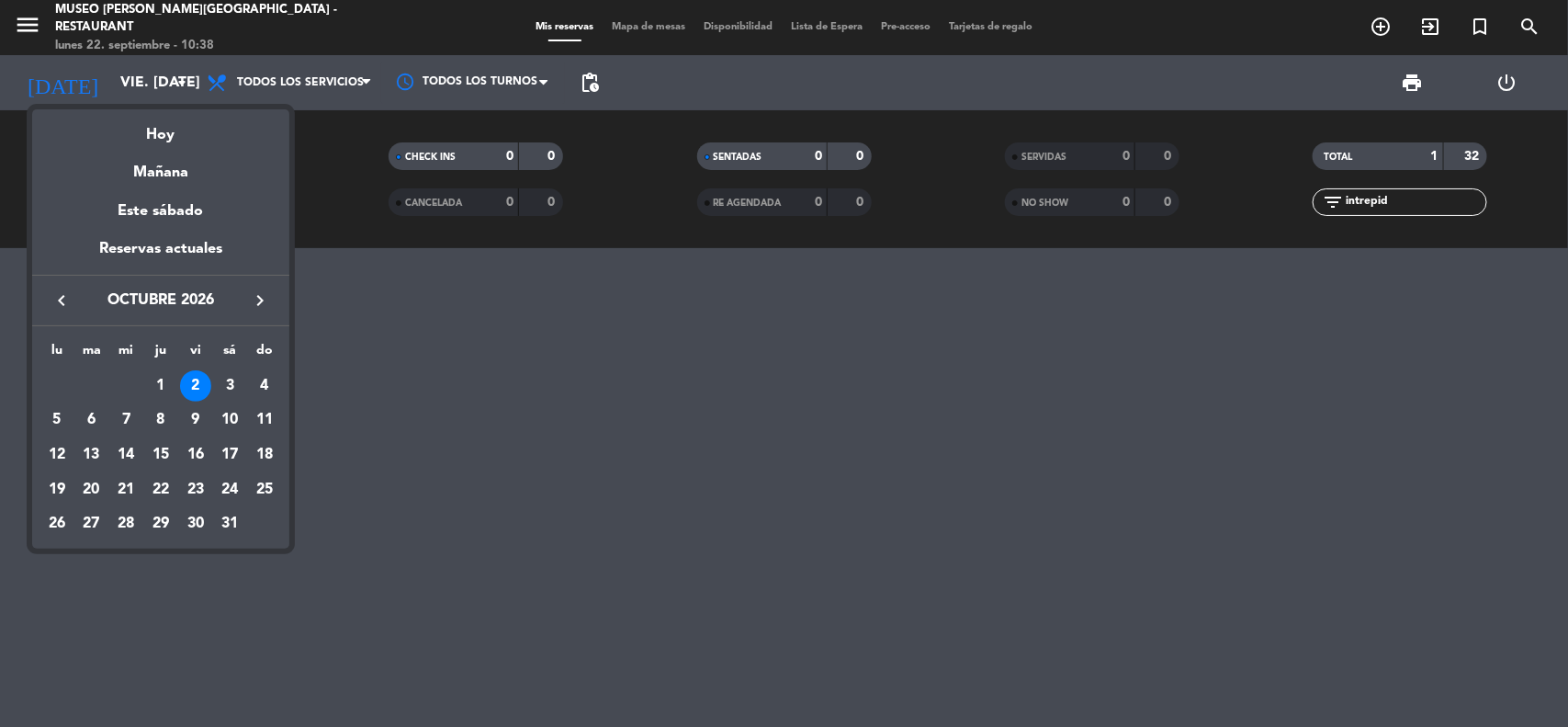
click at [74, 306] on button "keyboard_arrow_left" at bounding box center [62, 301] width 33 height 24
click at [74, 306] on button "keyboard_arrow_left" at bounding box center [62, 301] width 33 height 24
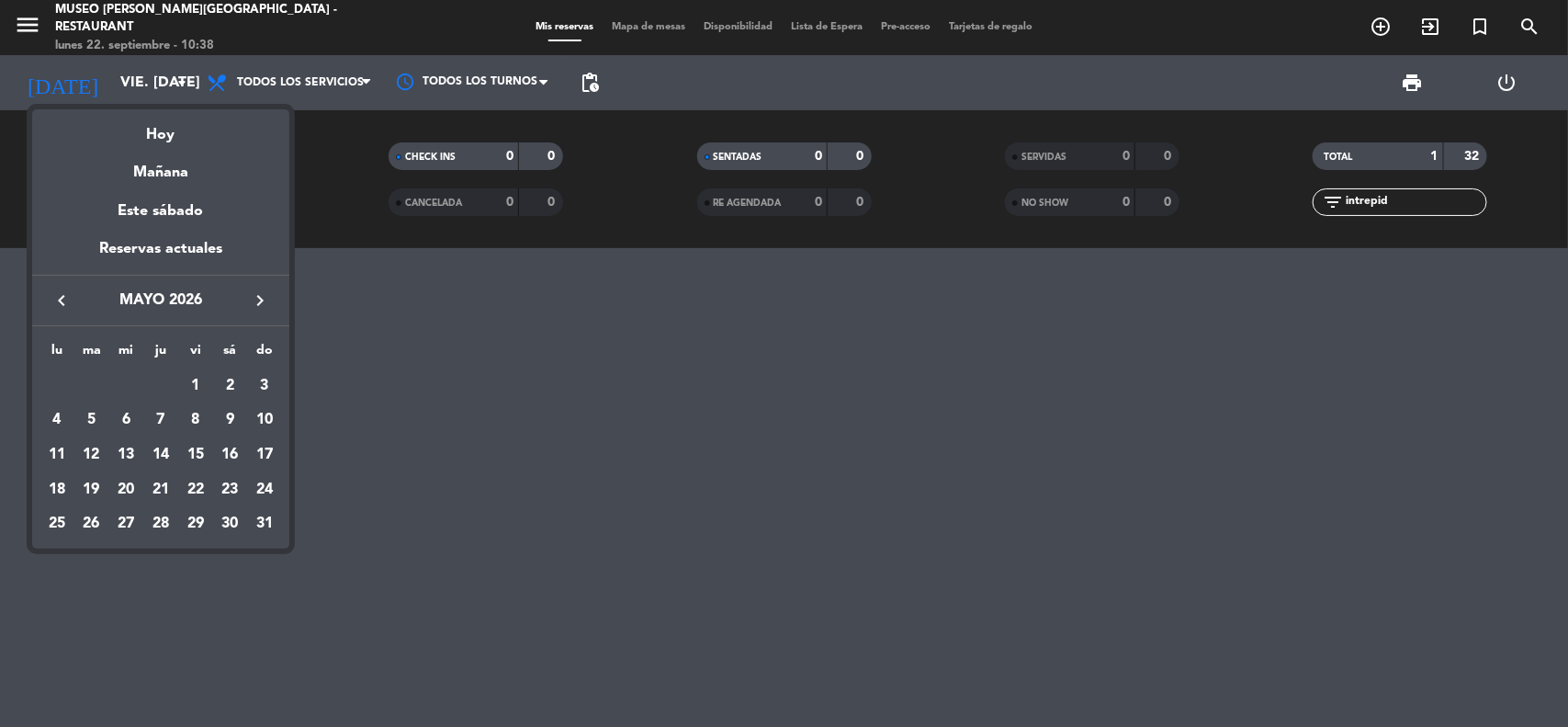
click at [74, 306] on button "keyboard_arrow_left" at bounding box center [62, 301] width 33 height 24
click at [72, 306] on icon "keyboard_arrow_left" at bounding box center [62, 301] width 22 height 22
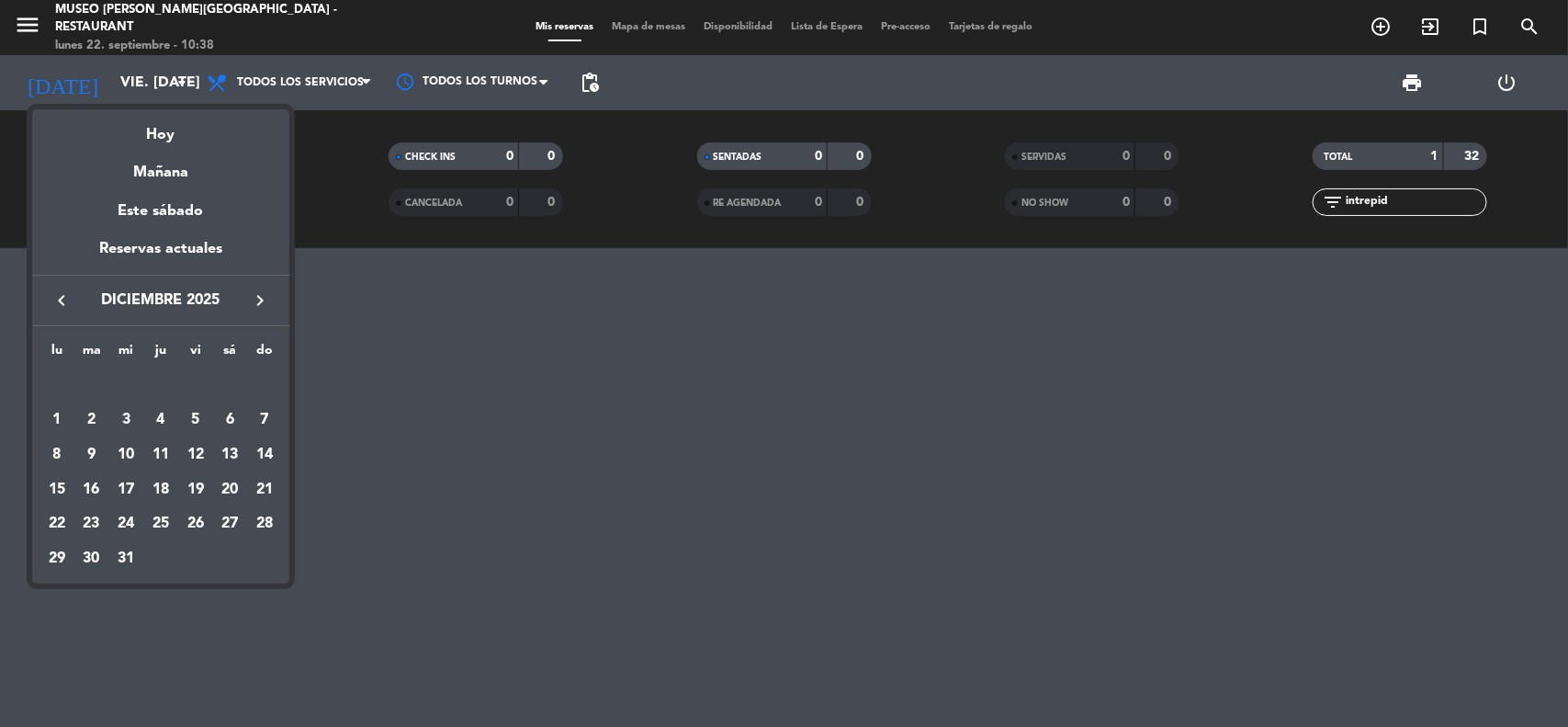
click at [71, 306] on icon "keyboard_arrow_left" at bounding box center [62, 301] width 22 height 22
click at [70, 306] on icon "keyboard_arrow_left" at bounding box center [62, 301] width 22 height 22
click at [255, 297] on icon "keyboard_arrow_right" at bounding box center [260, 301] width 22 height 22
click at [157, 420] on div "2" at bounding box center [161, 421] width 31 height 31
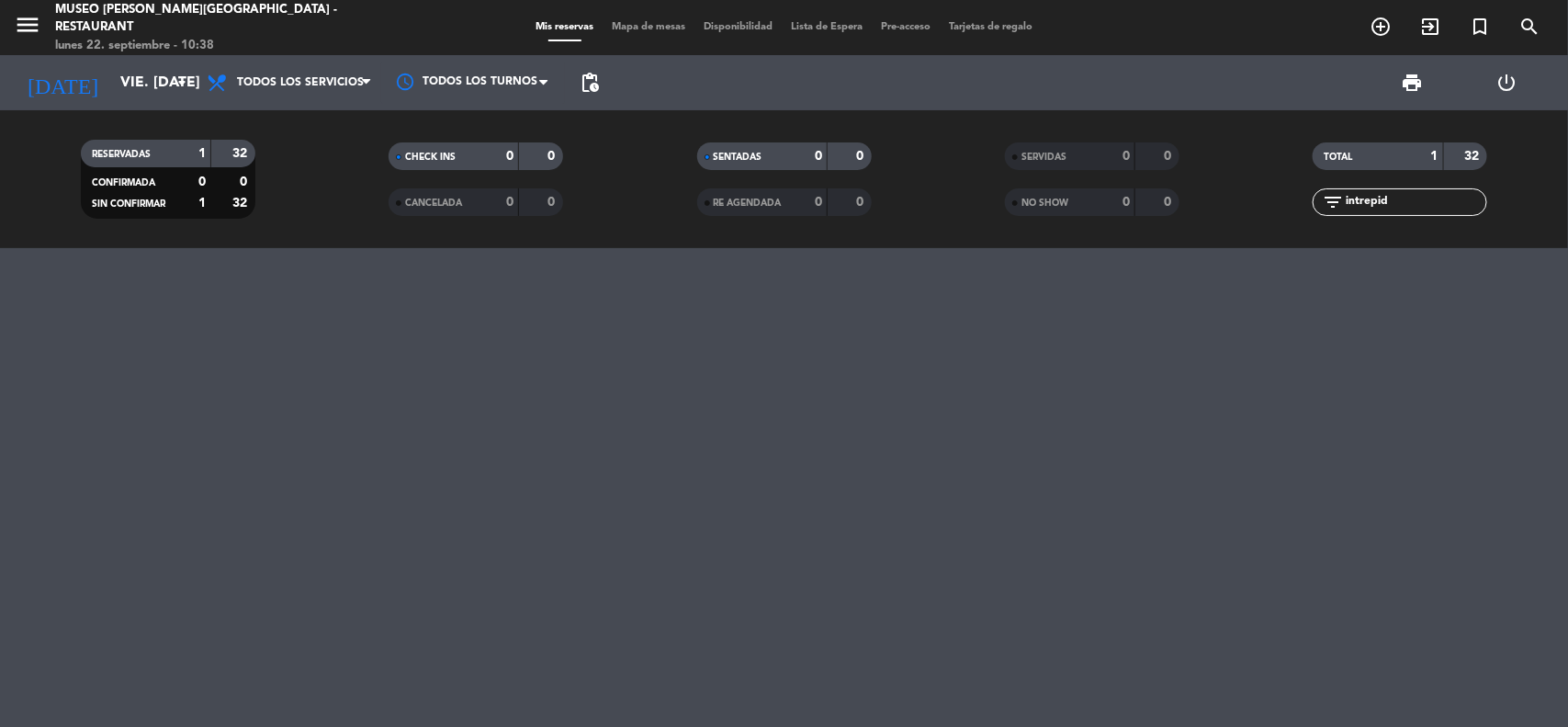
type input "[DEMOGRAPHIC_DATA][DATE]"
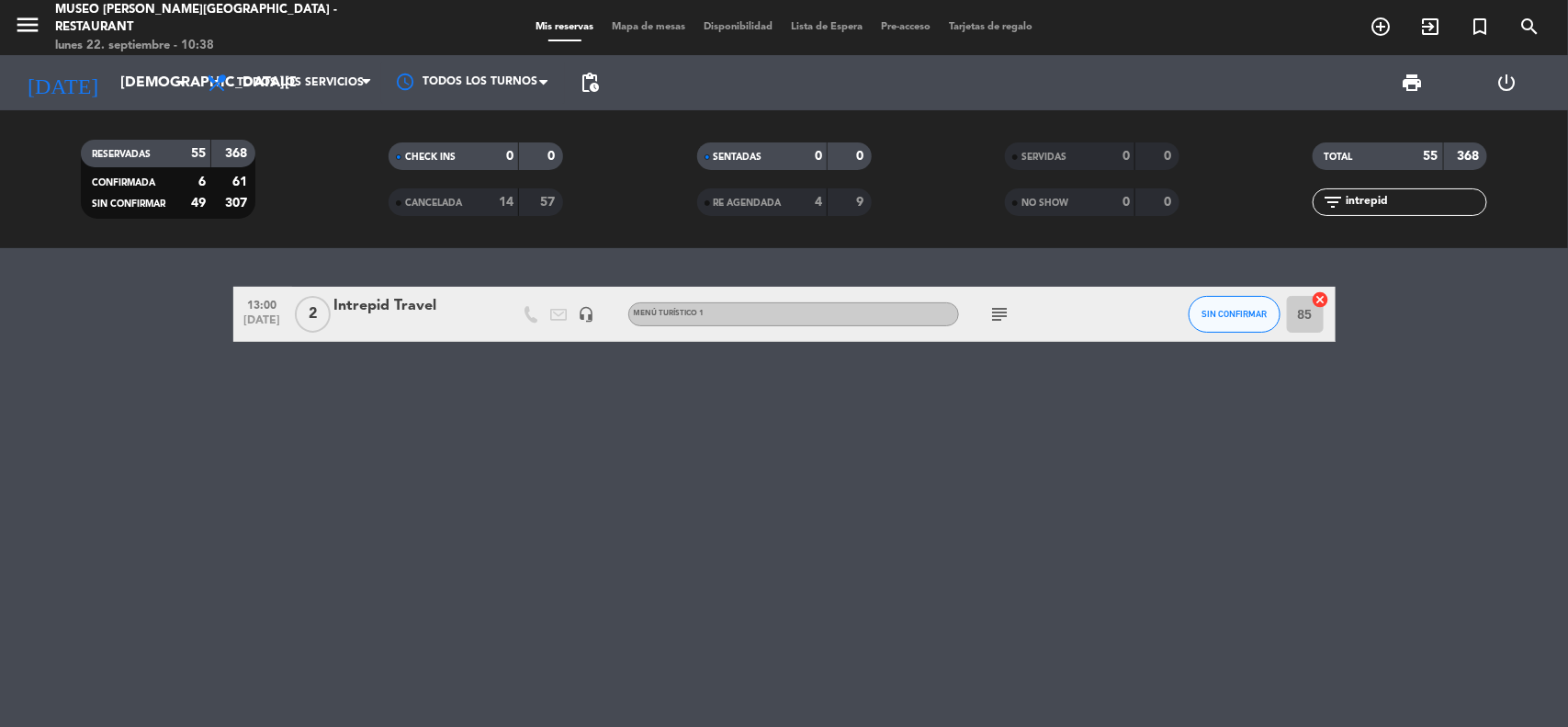
click at [409, 311] on div "Intrepid Travel" at bounding box center [413, 306] width 156 height 24
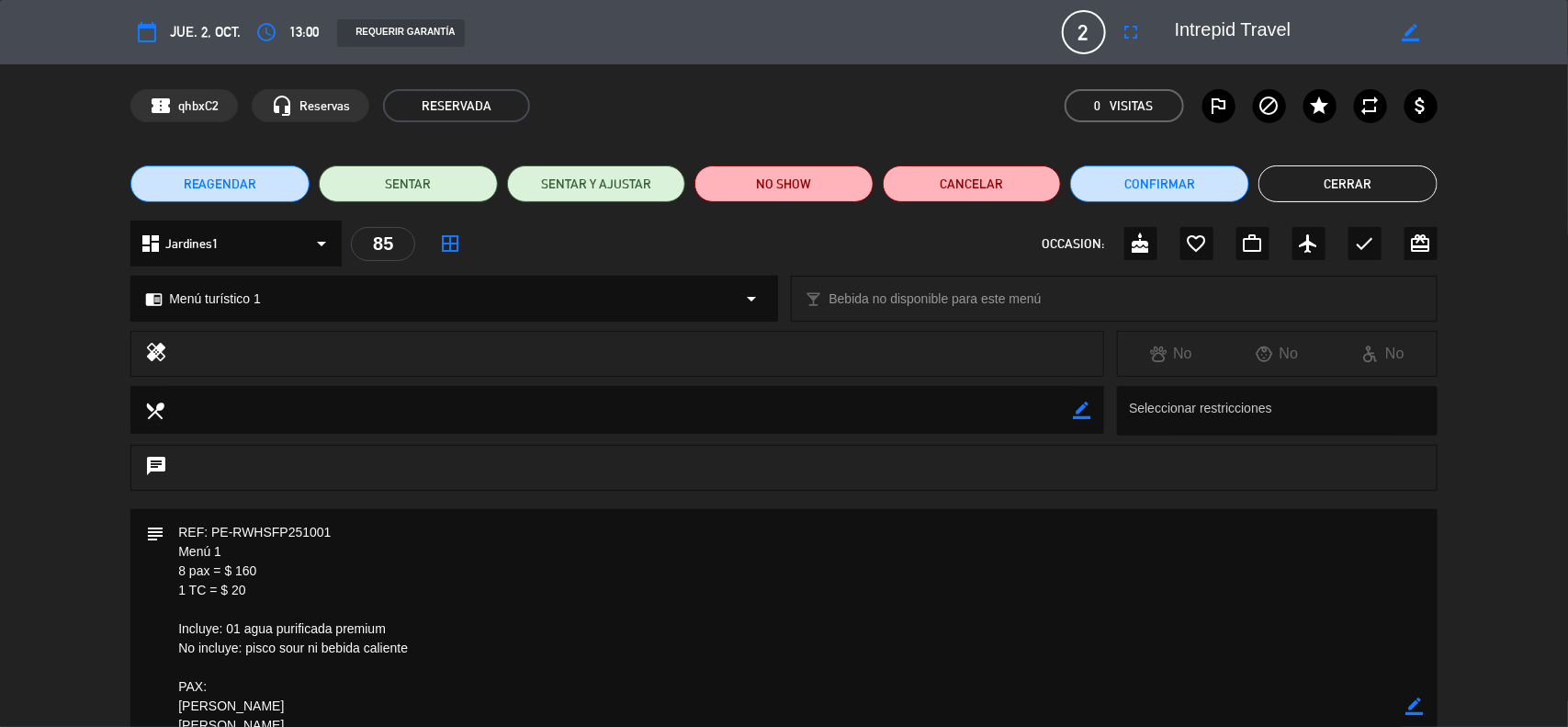
click at [1414, 700] on icon "border_color" at bounding box center [1414, 706] width 17 height 17
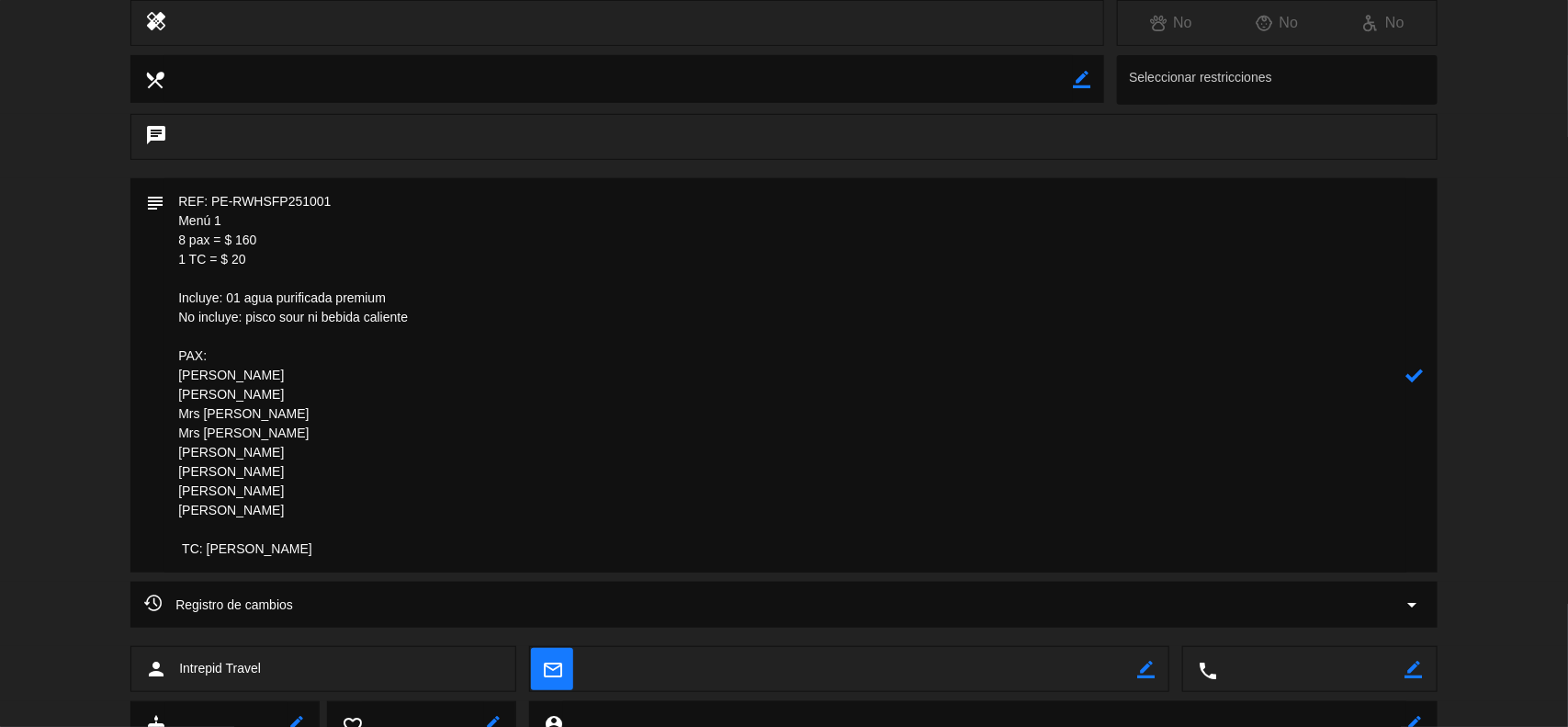
scroll to position [292, 0]
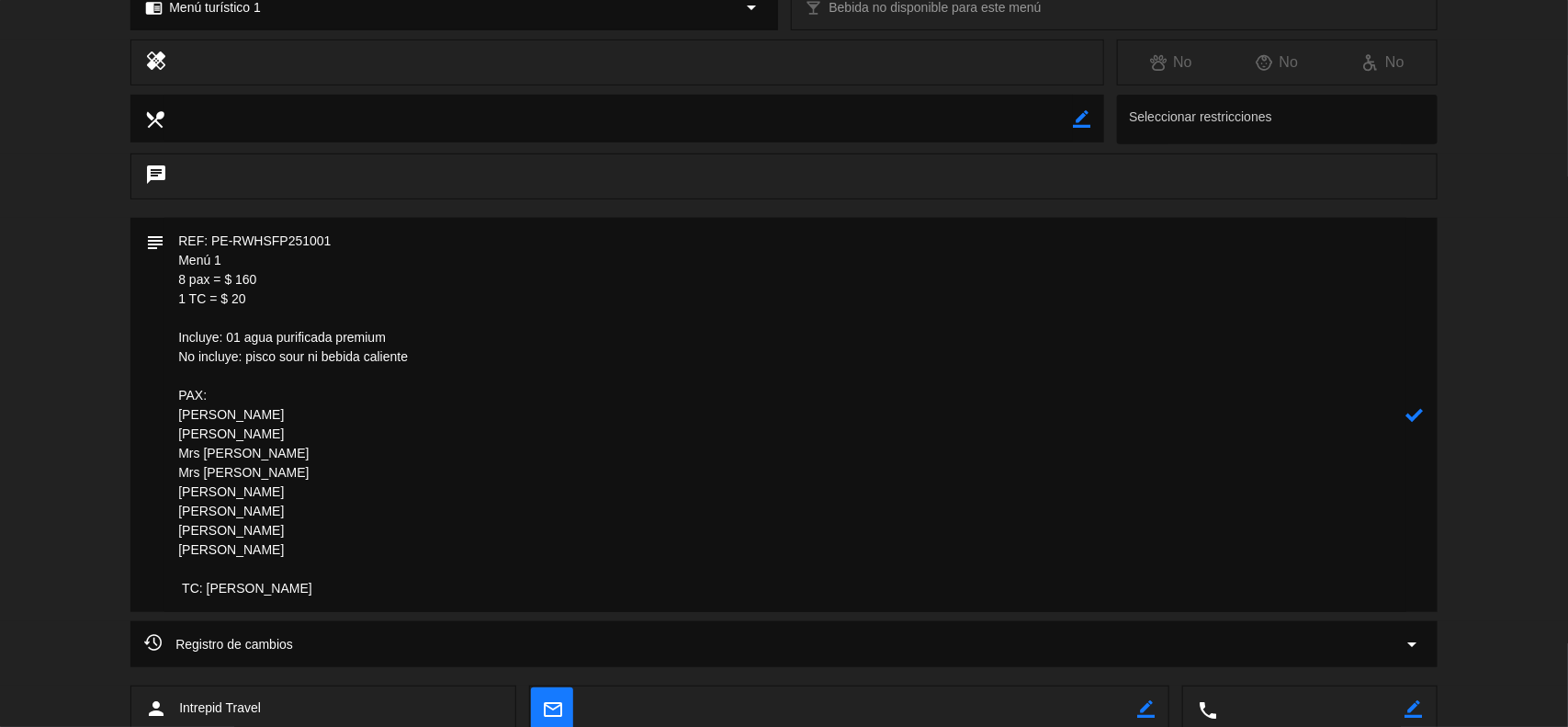
click at [173, 233] on textarea at bounding box center [785, 415] width 1242 height 395
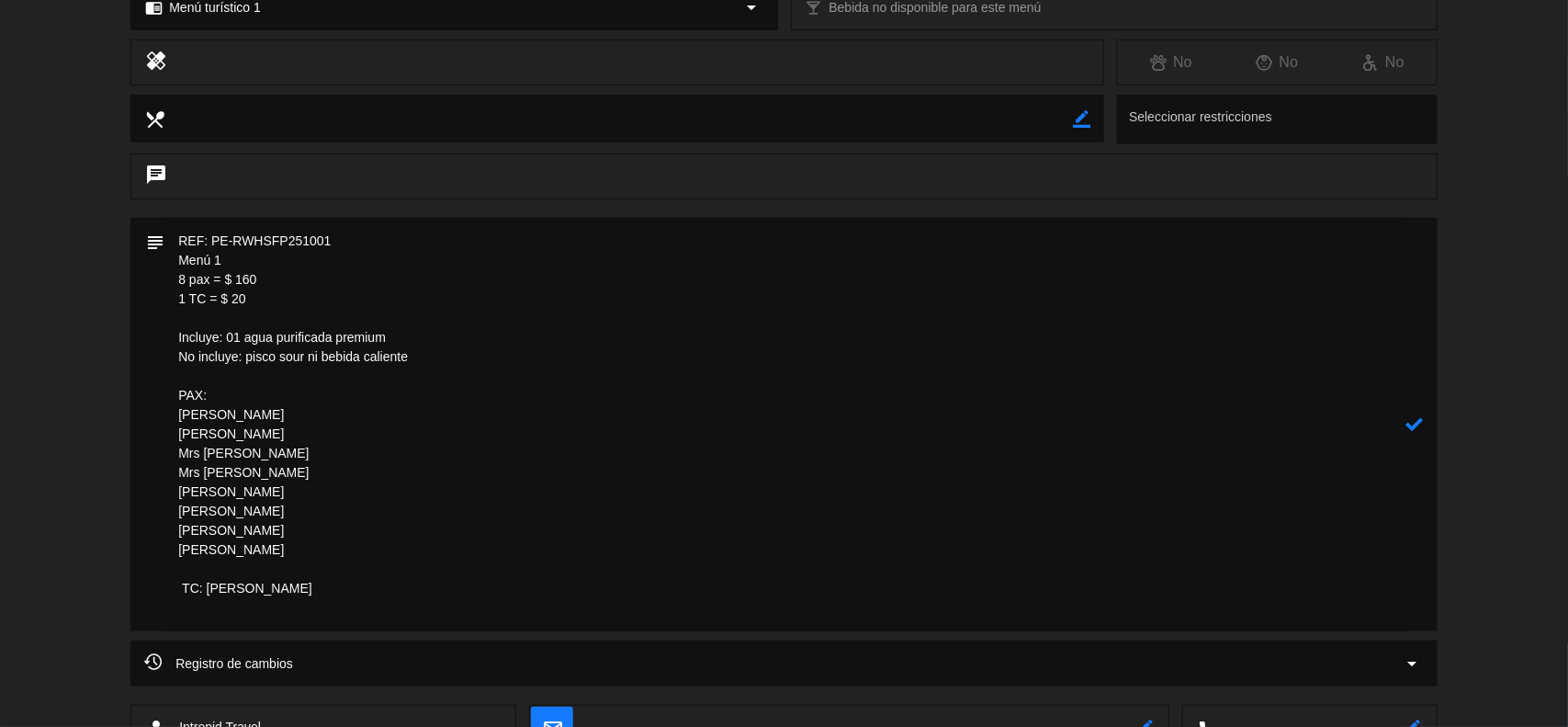
drag, startPoint x: 258, startPoint y: 325, endPoint x: 147, endPoint y: 249, distance: 134.5
click at [147, 249] on div "subject" at bounding box center [784, 425] width 1308 height 414
click at [280, 360] on textarea at bounding box center [785, 425] width 1242 height 414
drag, startPoint x: 212, startPoint y: 295, endPoint x: 175, endPoint y: 262, distance: 49.6
click at [175, 262] on textarea at bounding box center [785, 425] width 1242 height 414
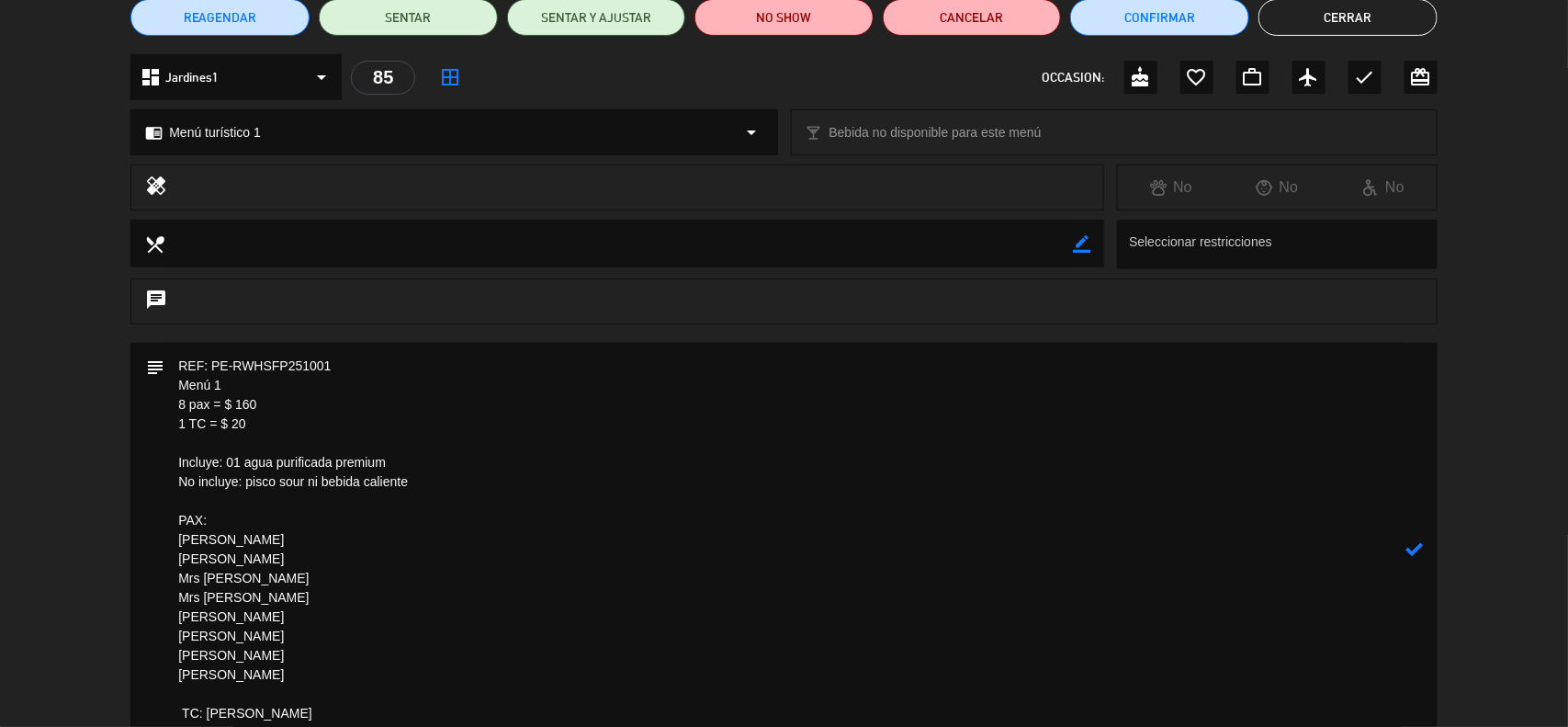
scroll to position [0, 0]
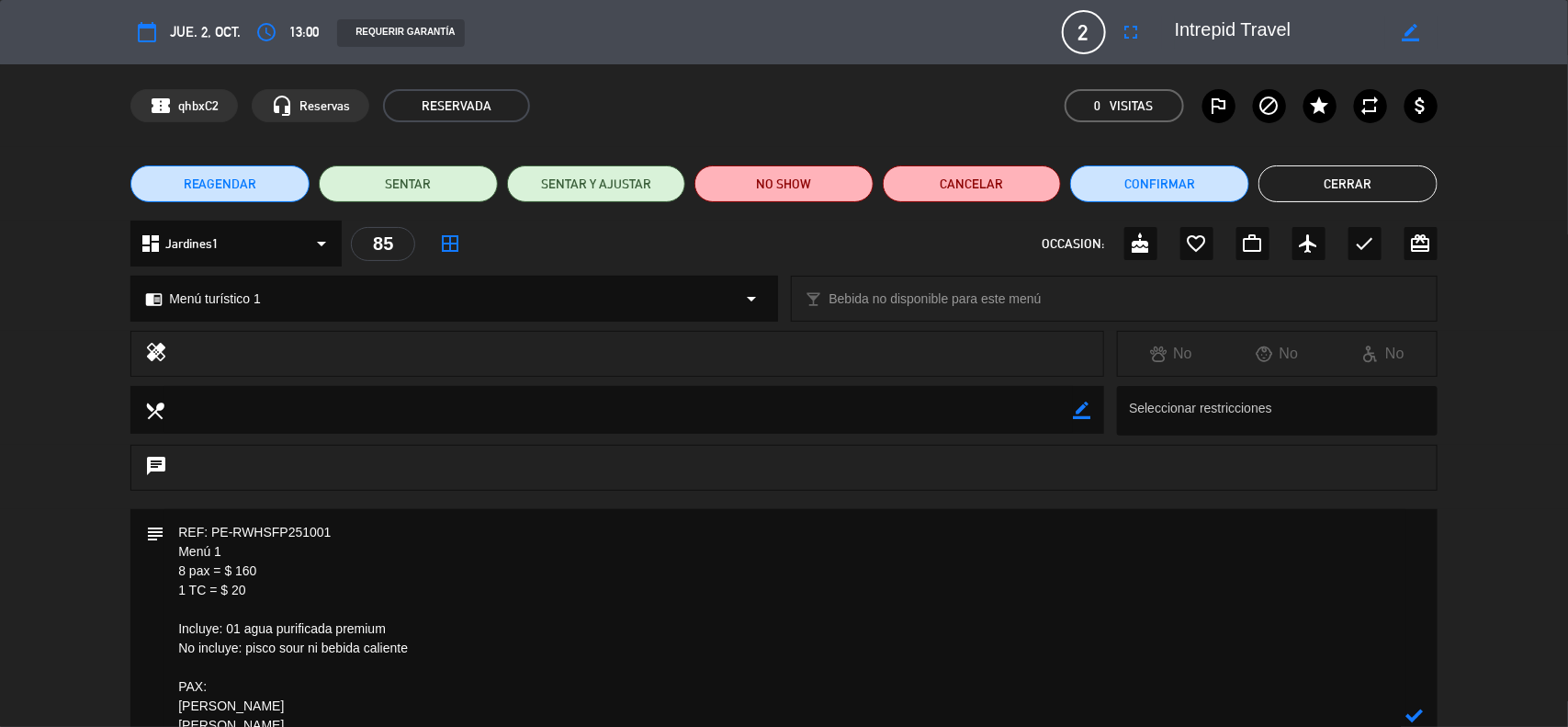
click at [249, 525] on textarea at bounding box center [785, 716] width 1242 height 414
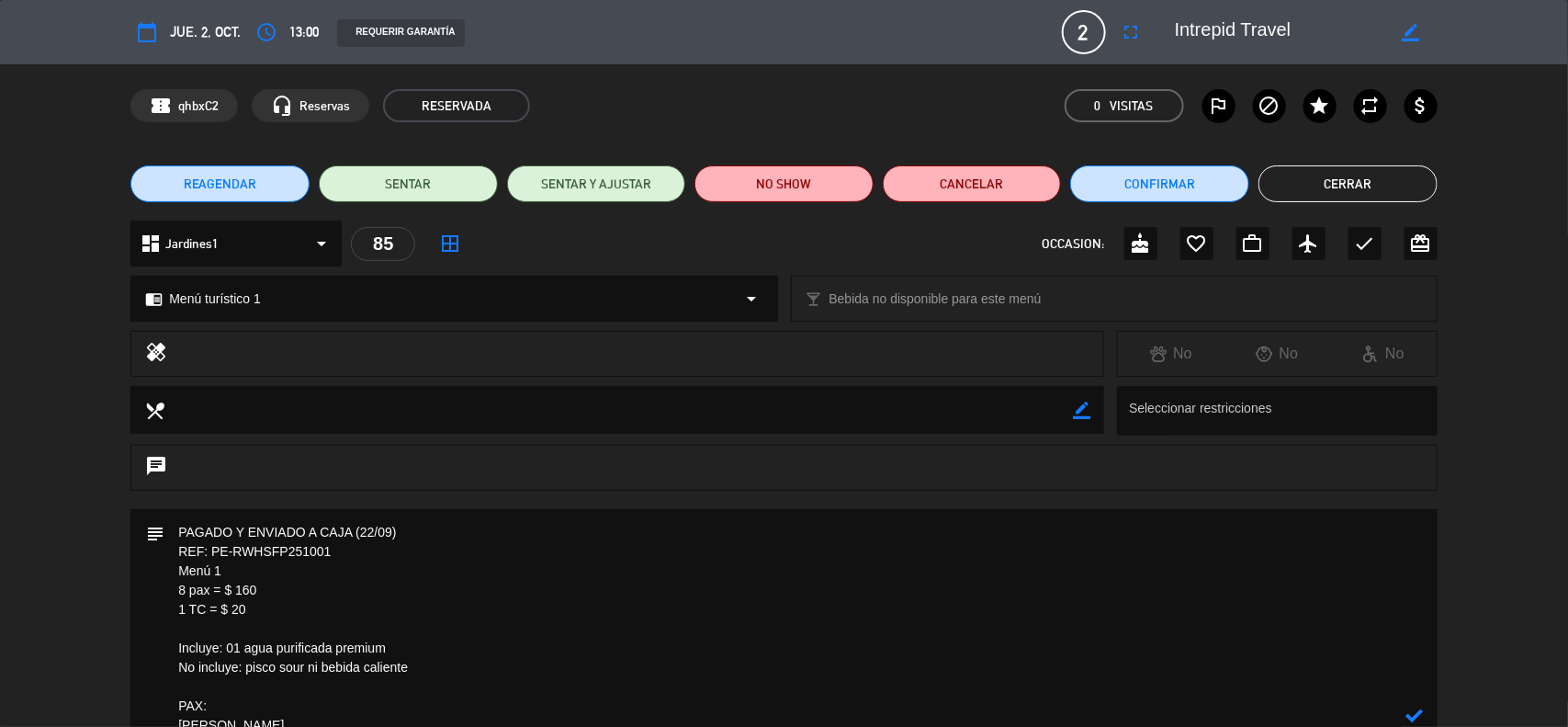
type textarea "PAGADO Y ENVIADO A CAJA (22/09) REF: PE-RWHSFP251001 Menú 1 8 pax = $ 160 1 TC …"
click at [1406, 710] on icon at bounding box center [1414, 715] width 17 height 17
click at [1150, 184] on button "Confirmar" at bounding box center [1160, 184] width 179 height 37
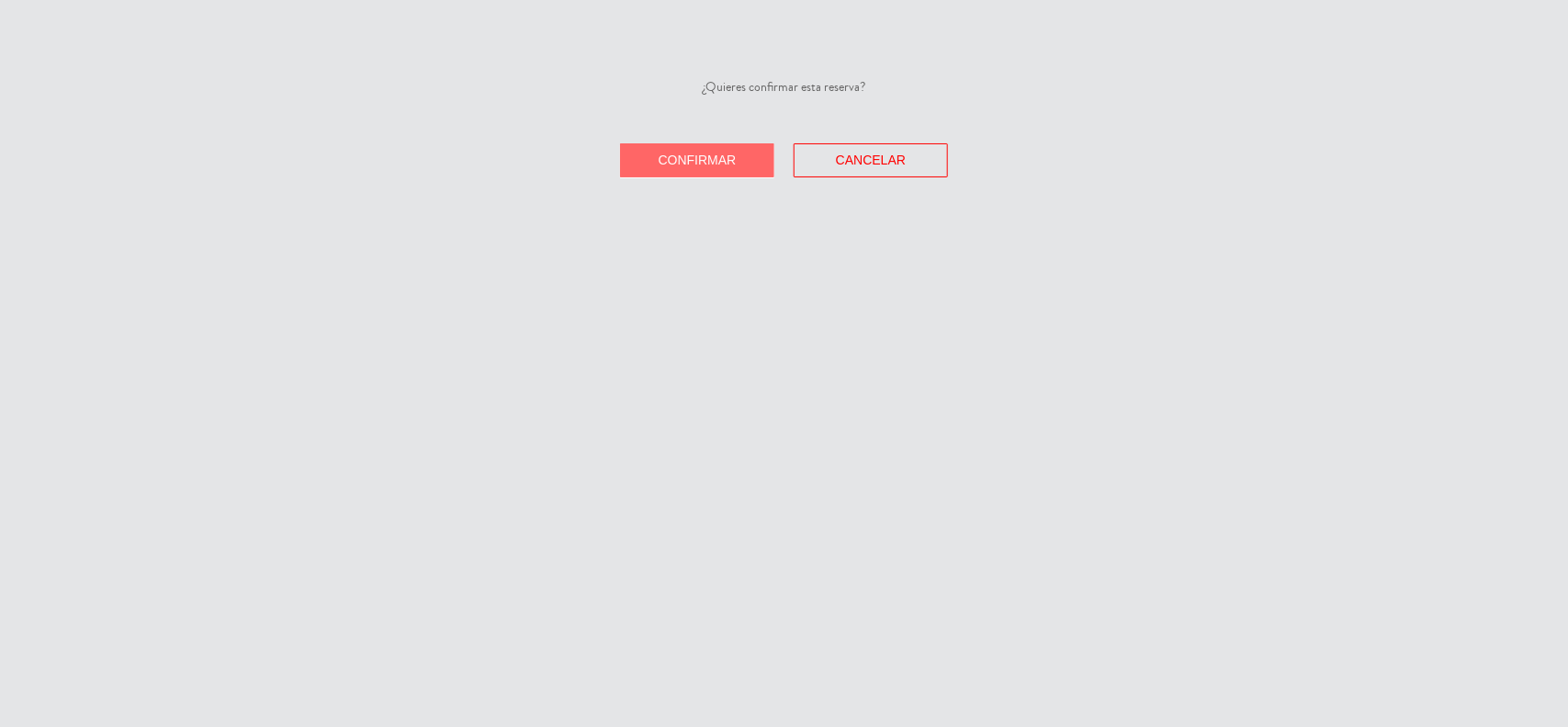
click at [719, 153] on span "Confirmar" at bounding box center [697, 160] width 78 height 15
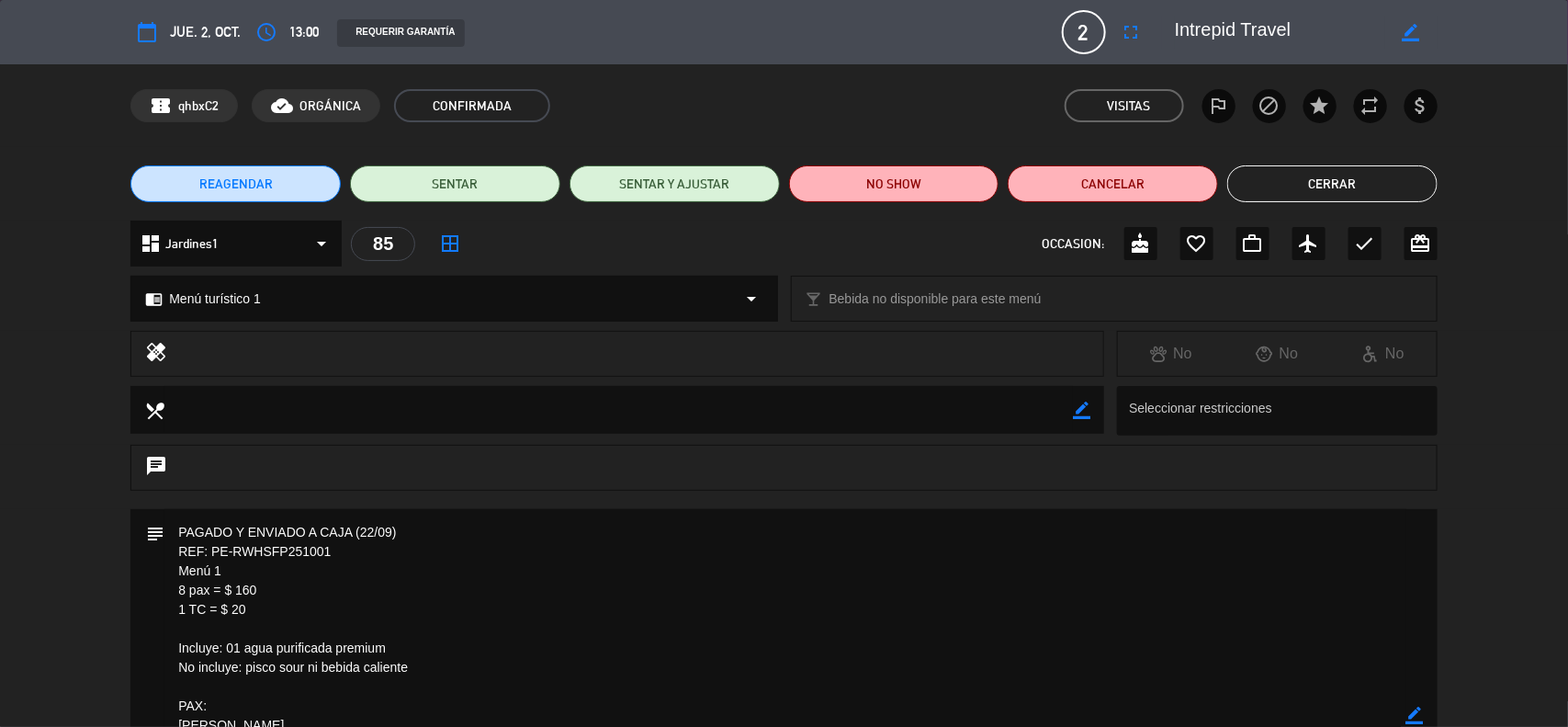
click at [1413, 718] on icon "border_color" at bounding box center [1414, 715] width 17 height 17
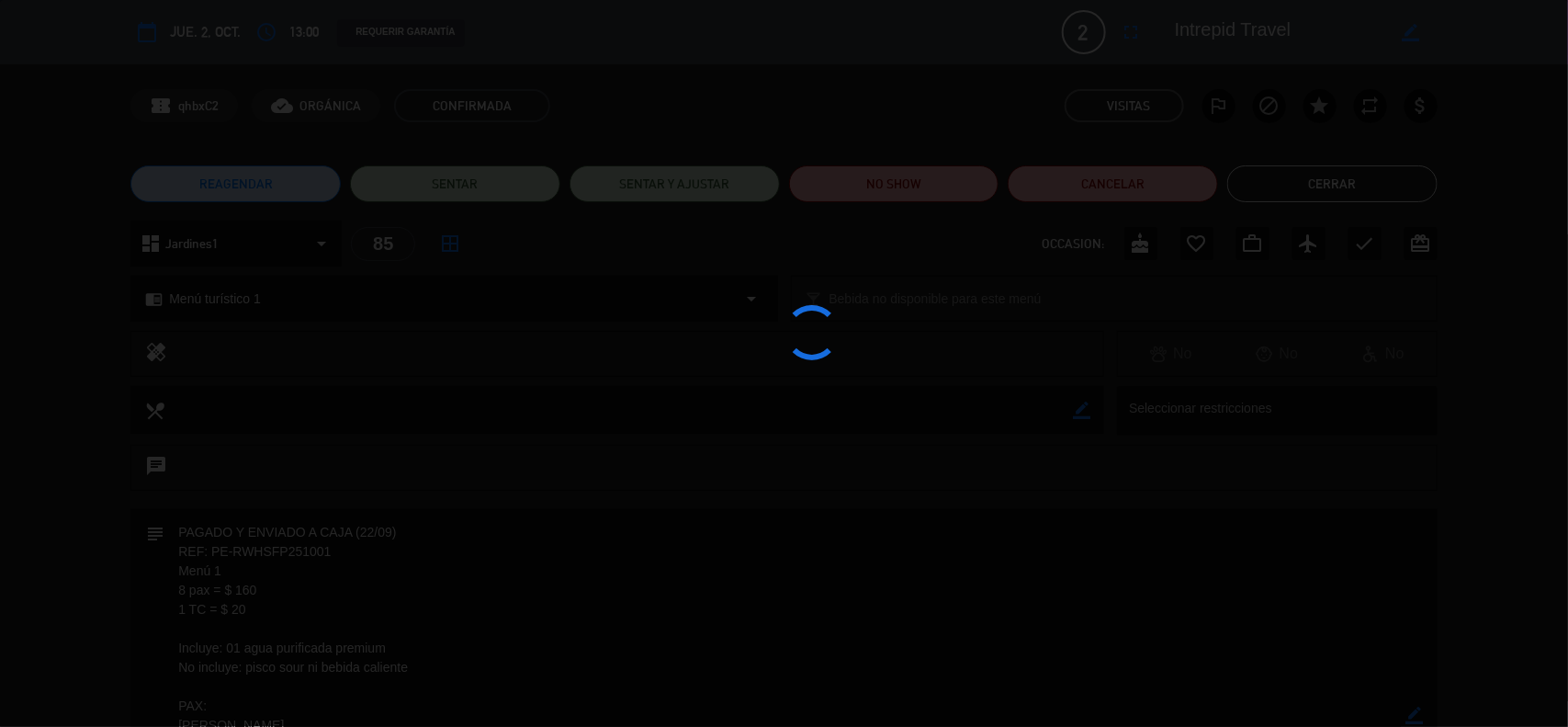
click at [1413, 718] on div at bounding box center [784, 364] width 1568 height 727
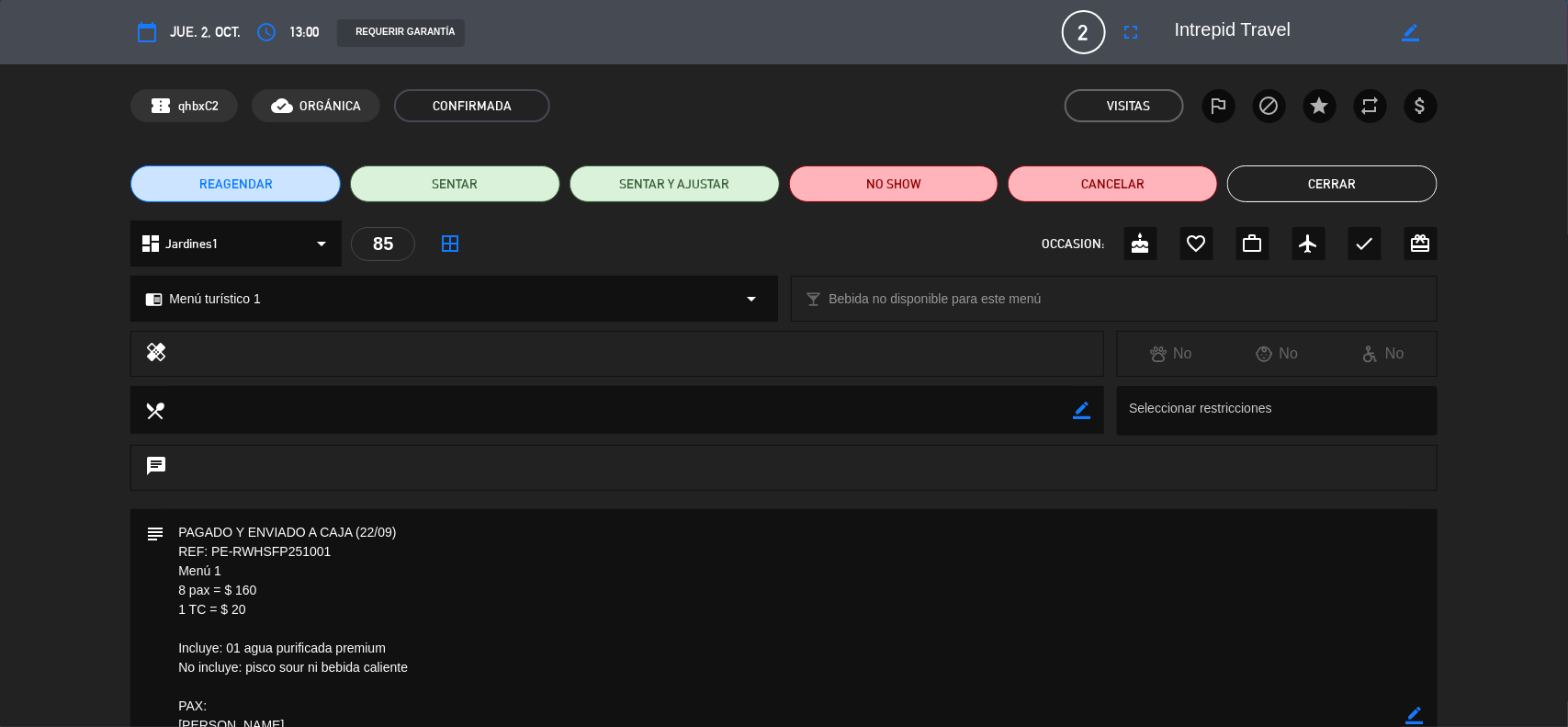
click at [1342, 179] on button "Cerrar" at bounding box center [1333, 184] width 211 height 37
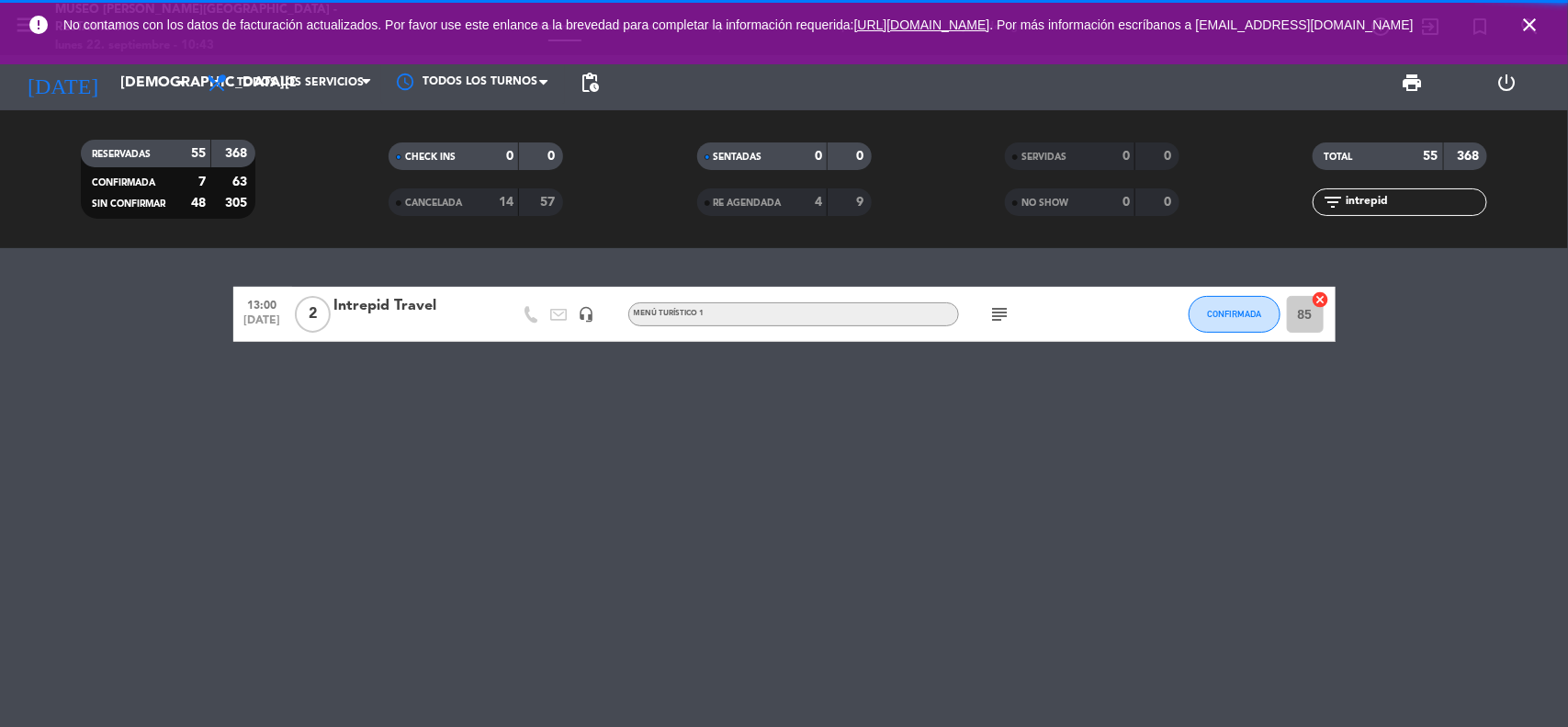
click at [1518, 32] on icon "close" at bounding box center [1529, 25] width 22 height 22
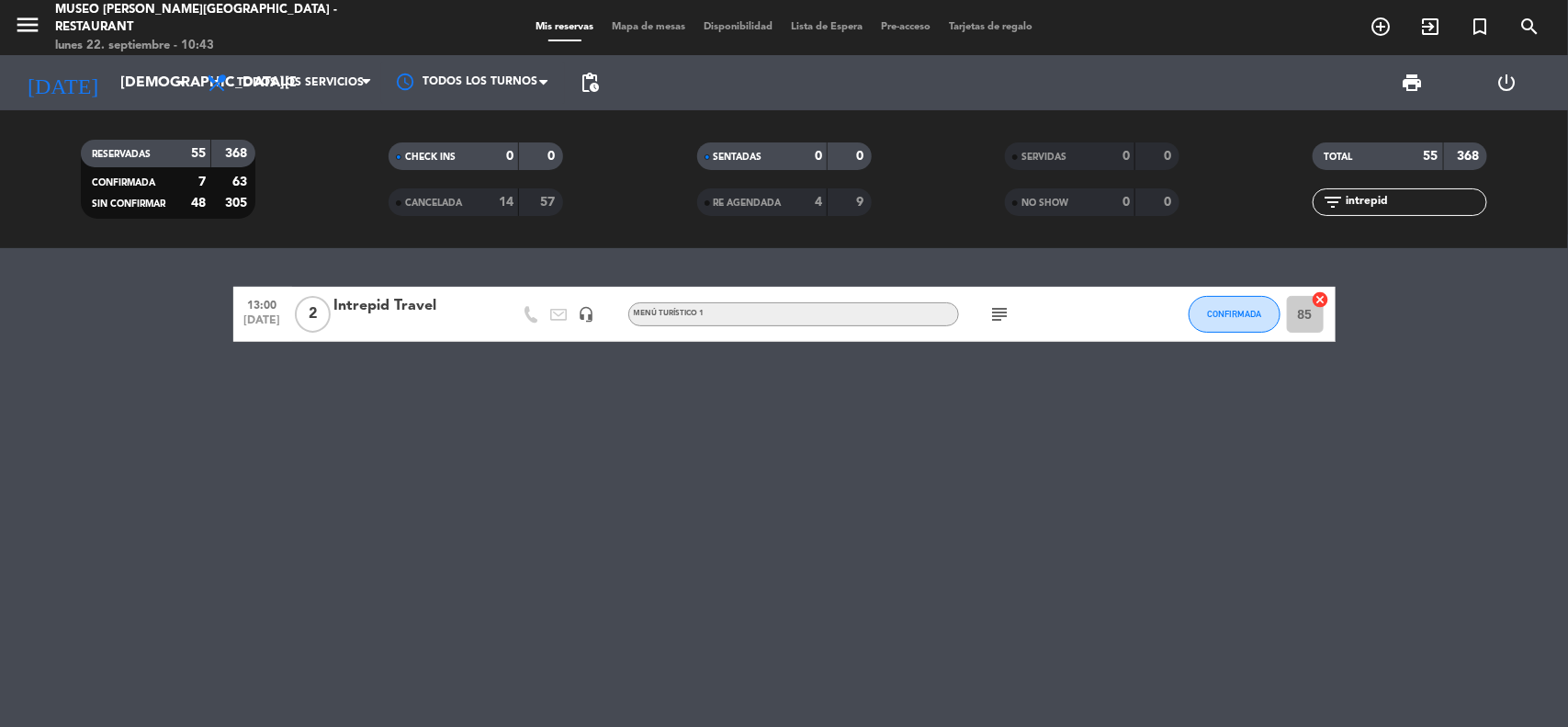
drag, startPoint x: 1405, startPoint y: 200, endPoint x: 1255, endPoint y: 200, distance: 150.0
click at [1255, 200] on div "filter_list intrepid" at bounding box center [1401, 202] width 308 height 28
click at [111, 78] on input "[DEMOGRAPHIC_DATA][DATE]" at bounding box center [208, 83] width 194 height 36
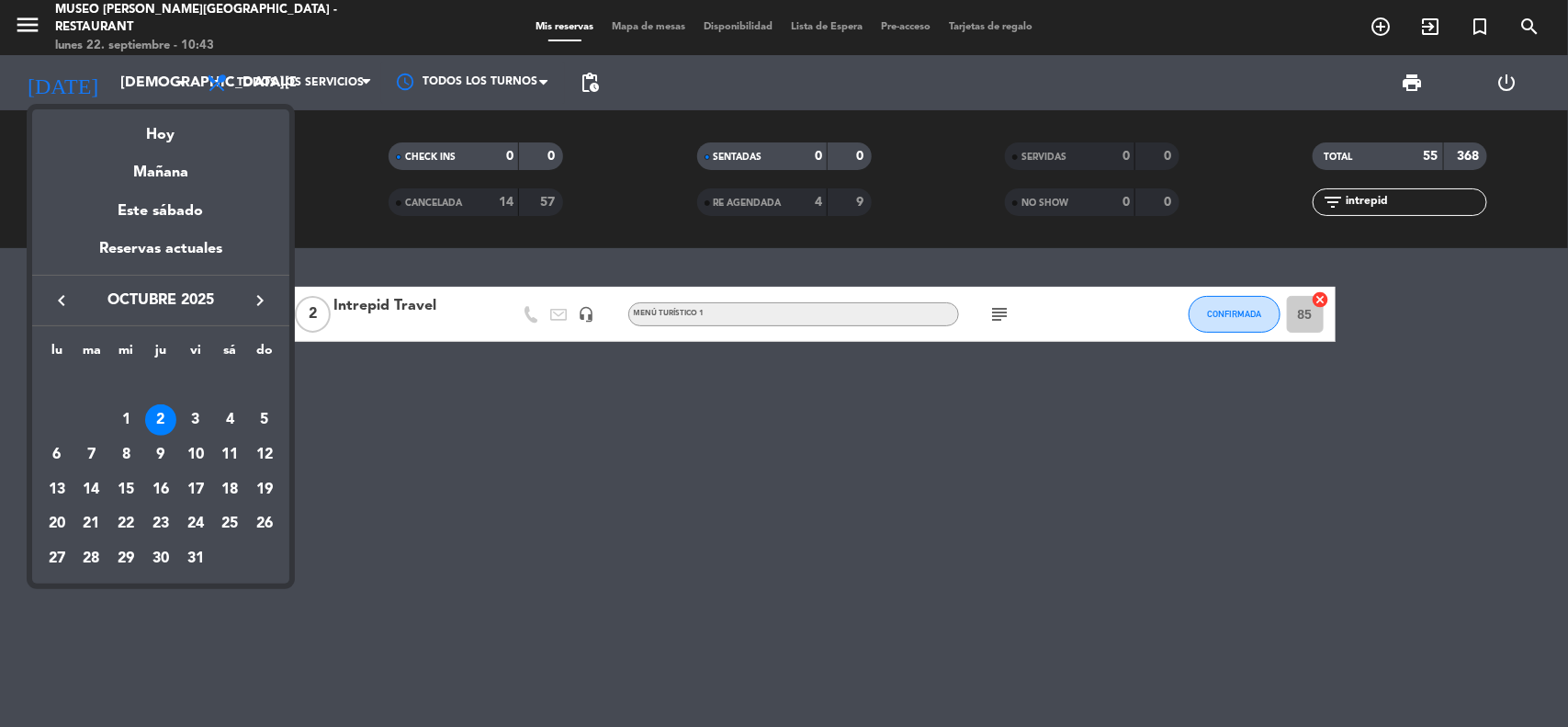
click at [64, 305] on icon "keyboard_arrow_left" at bounding box center [62, 301] width 22 height 22
click at [58, 525] on div "22" at bounding box center [57, 524] width 31 height 31
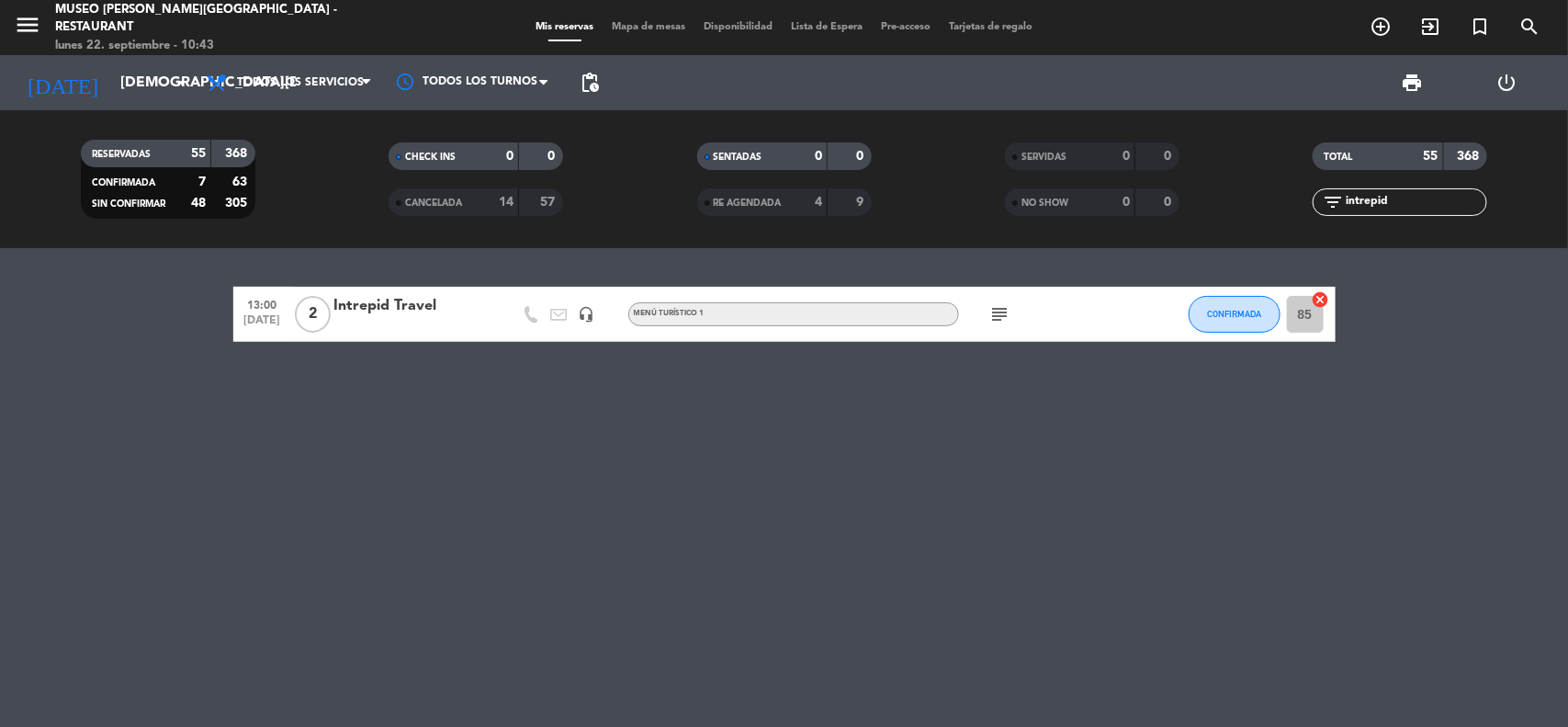
type input "[DATE]"
drag, startPoint x: 1370, startPoint y: 203, endPoint x: 1316, endPoint y: 207, distance: 54.1
click at [1316, 207] on div "filter_list intrepid" at bounding box center [1401, 202] width 175 height 28
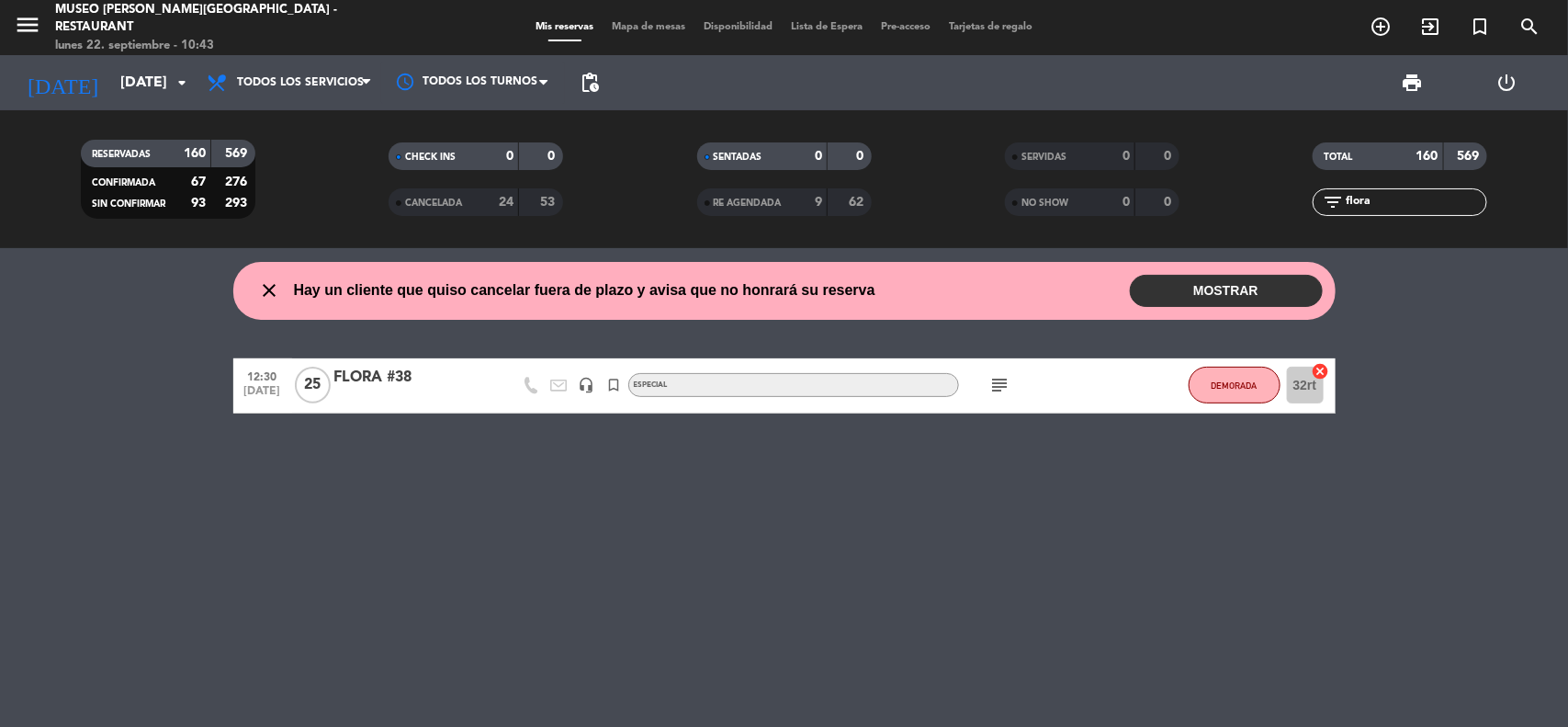
type input "flora"
click at [350, 377] on div "FLORA #38" at bounding box center [413, 378] width 156 height 24
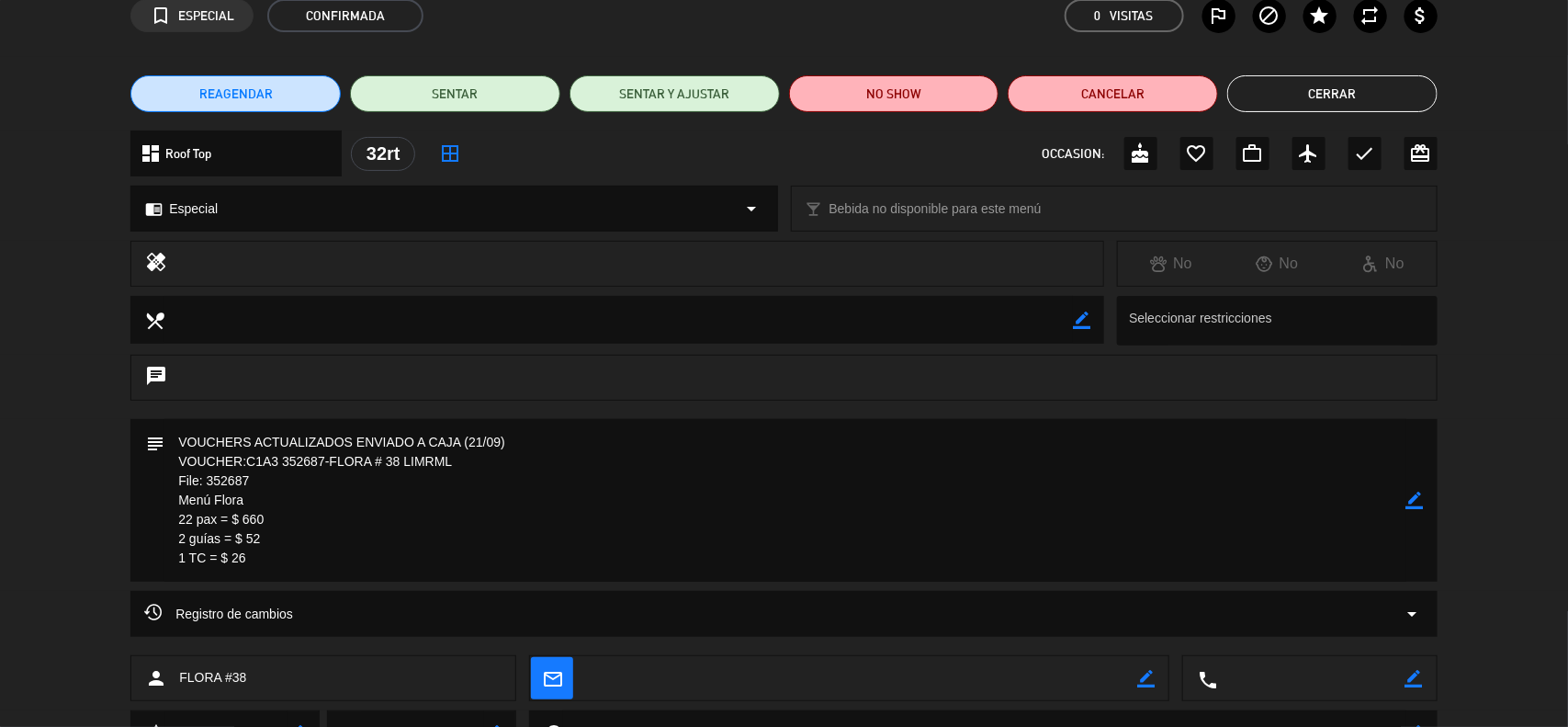
scroll to position [175, 0]
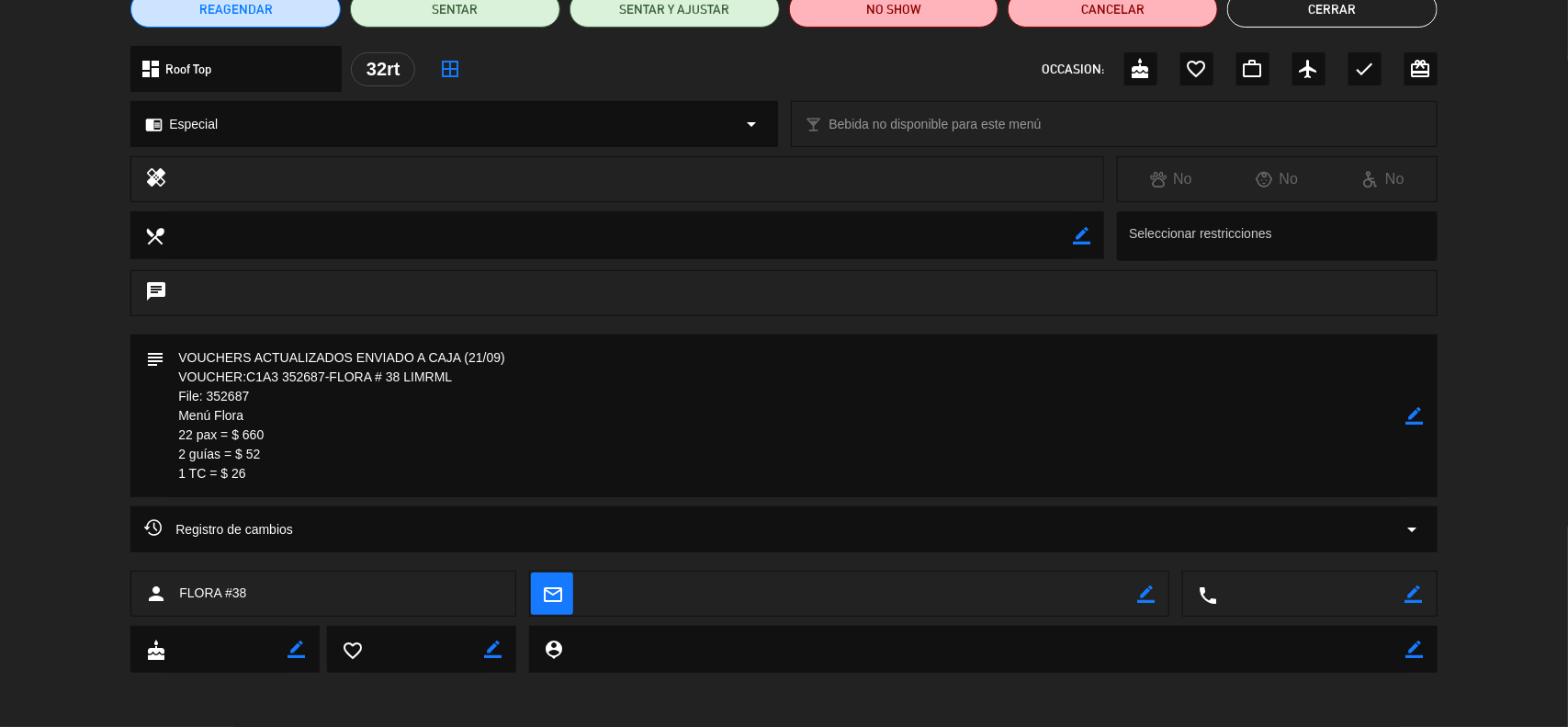
click at [1406, 411] on icon "border_color" at bounding box center [1414, 416] width 17 height 17
click at [365, 489] on textarea at bounding box center [785, 416] width 1242 height 163
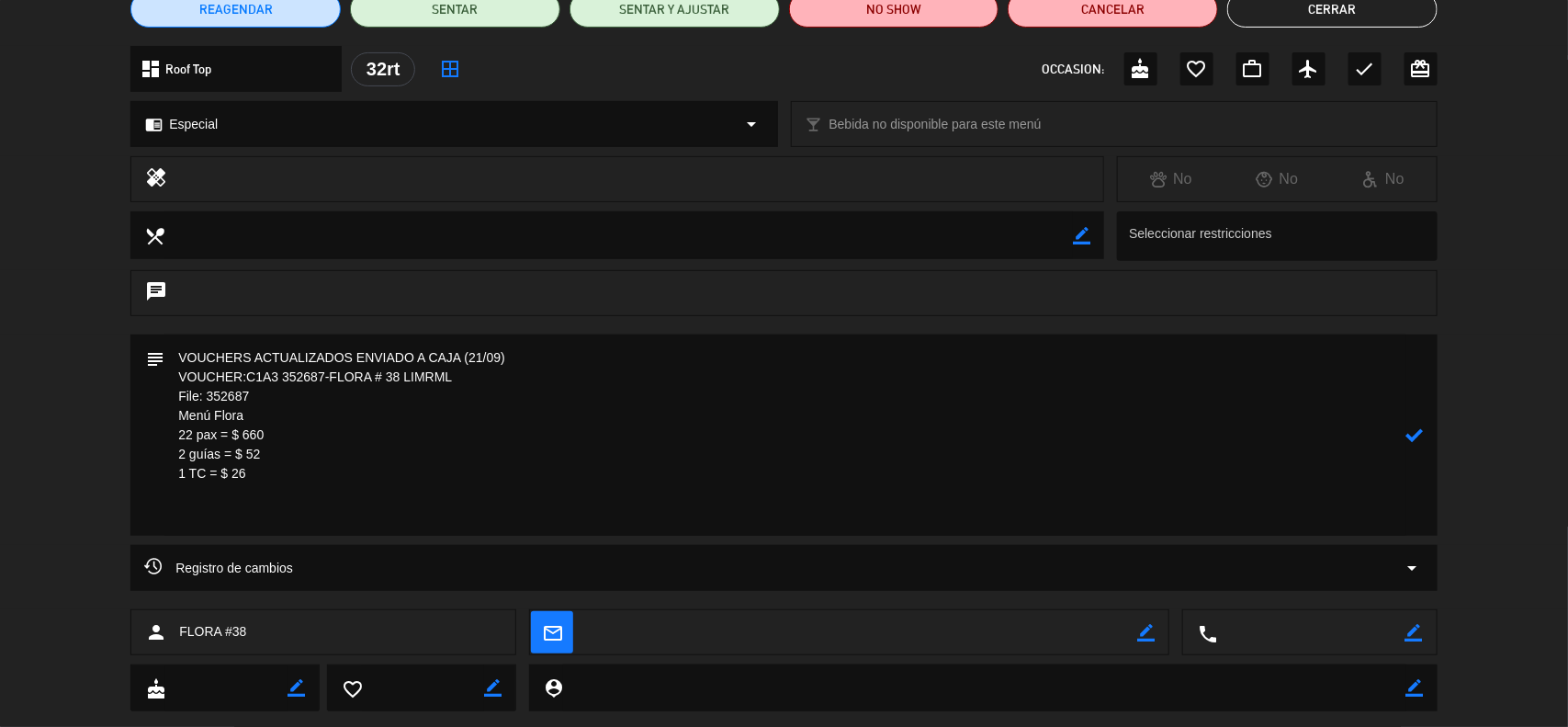
paste textarea "1) Starters : 21 entradas Crema vegetales x 09 Solterito x 12 Nota: 01 paxs ped…"
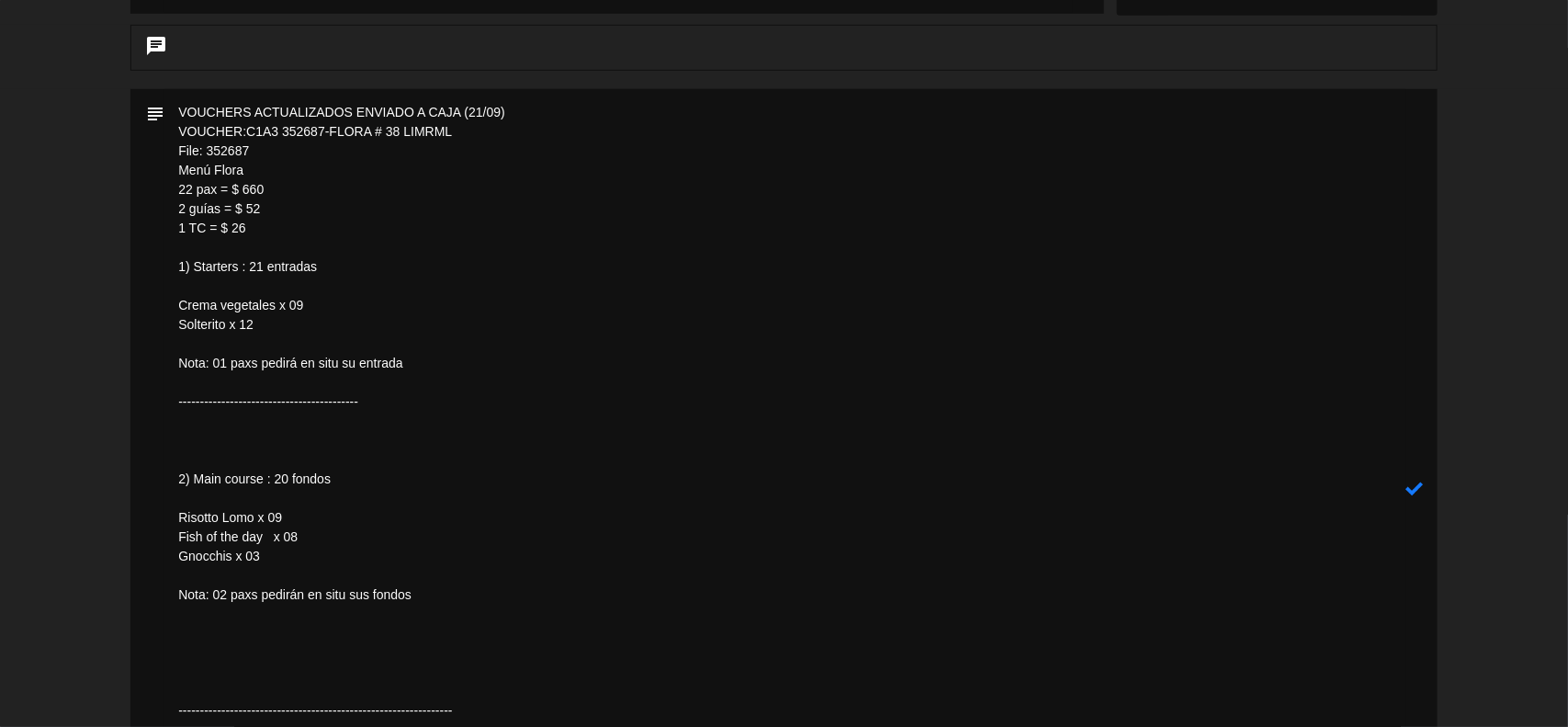
scroll to position [459, 0]
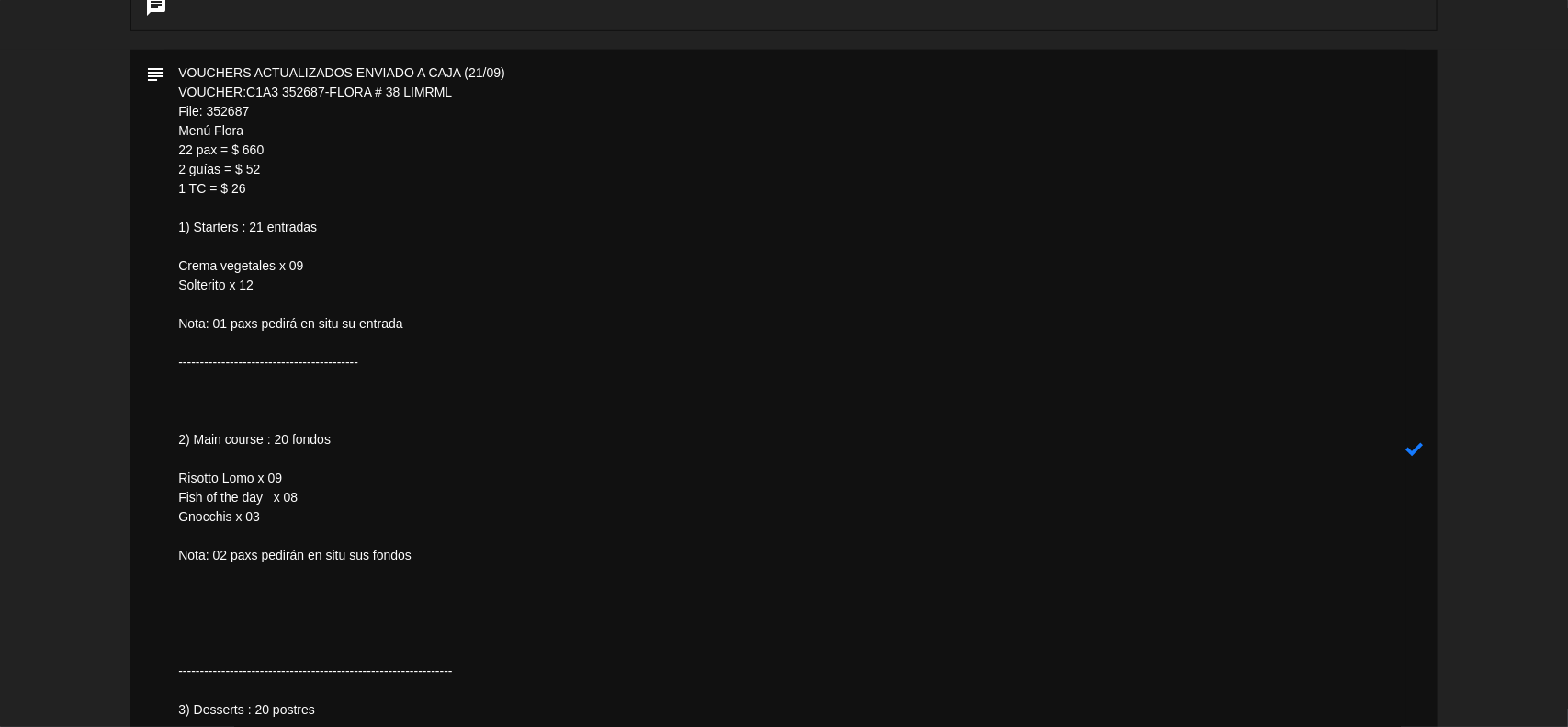
click at [233, 302] on textarea at bounding box center [785, 449] width 1242 height 800
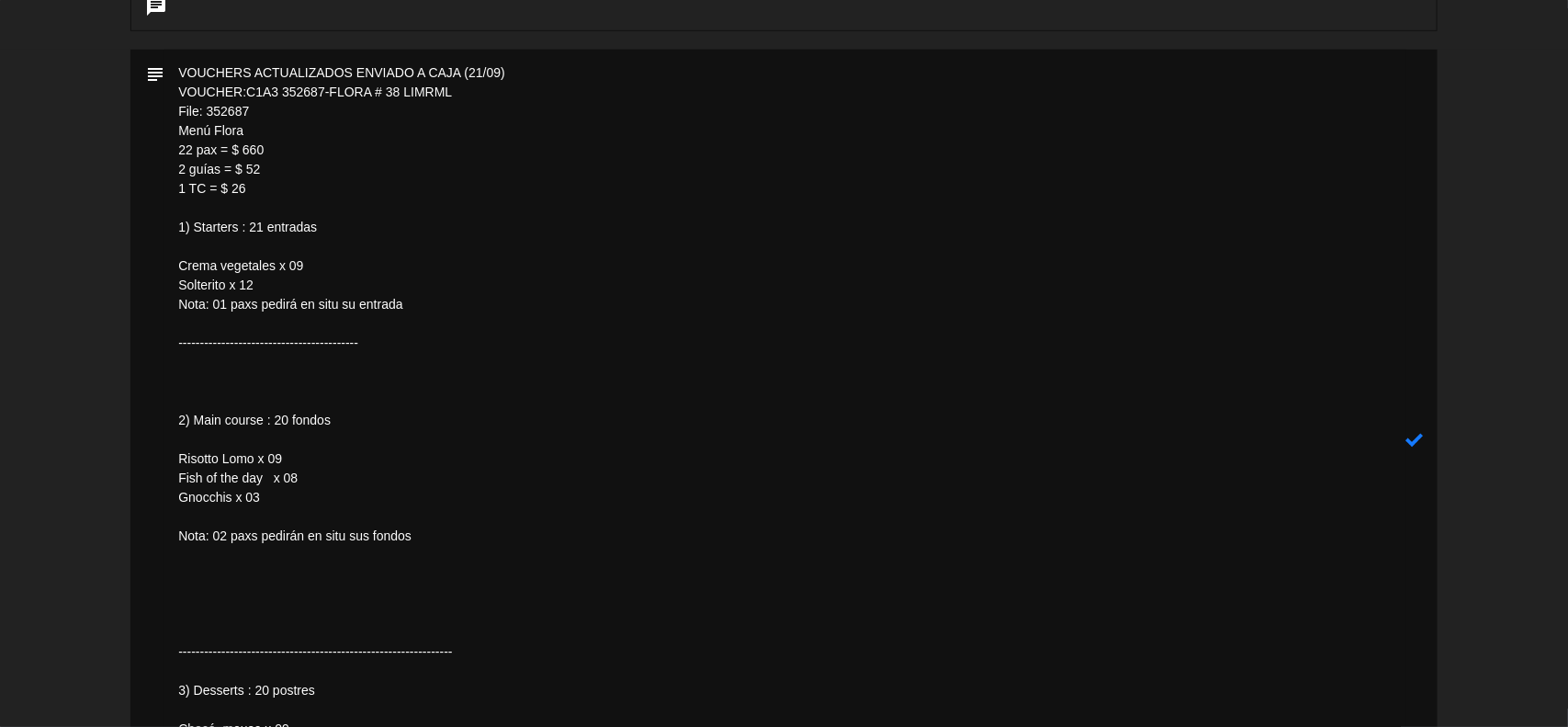
drag, startPoint x: 212, startPoint y: 306, endPoint x: 148, endPoint y: 304, distance: 64.0
click at [148, 304] on div "subject" at bounding box center [784, 440] width 1308 height 780
drag, startPoint x: 179, startPoint y: 250, endPoint x: 179, endPoint y: 228, distance: 22.0
click at [179, 228] on textarea at bounding box center [785, 440] width 1242 height 780
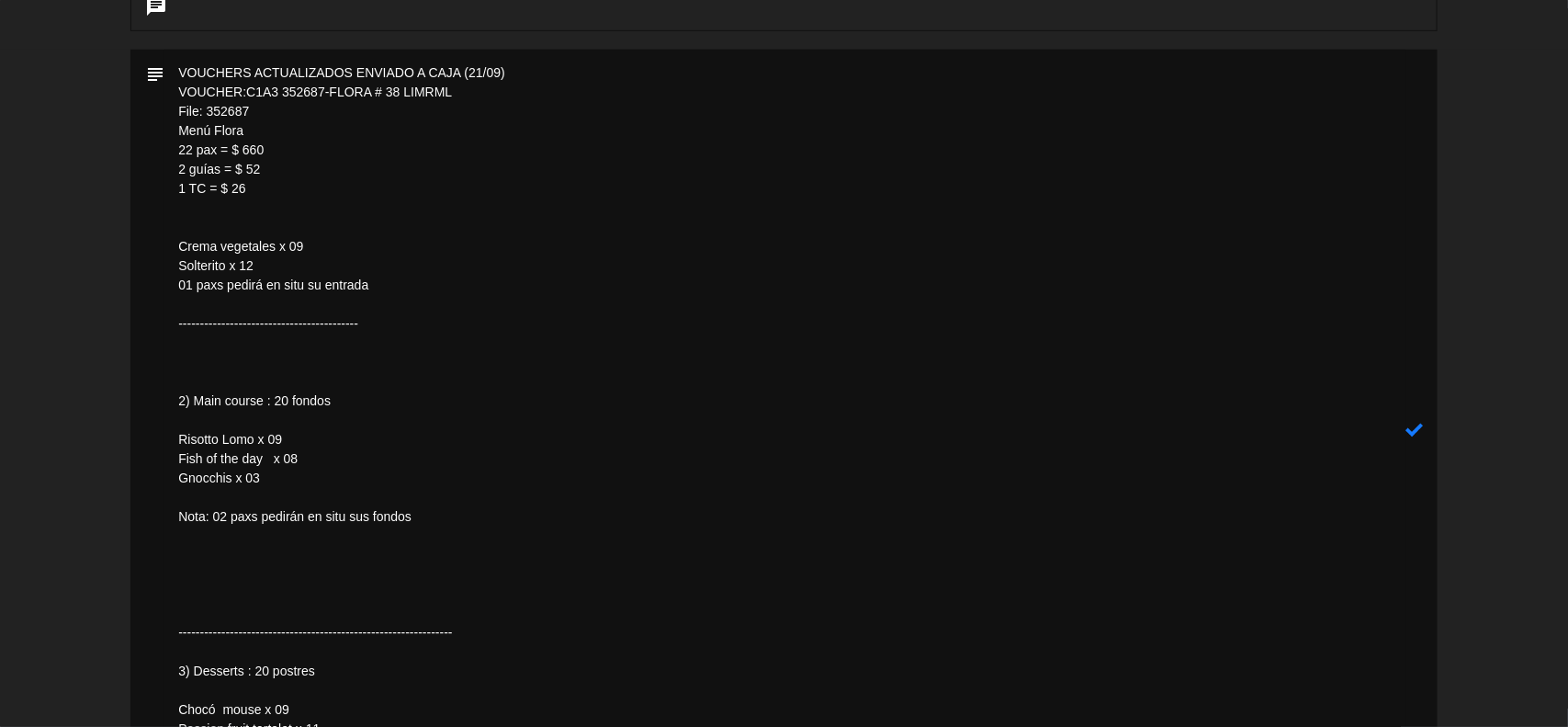
drag, startPoint x: 176, startPoint y: 433, endPoint x: 170, endPoint y: 325, distance: 108.2
click at [170, 325] on textarea at bounding box center [785, 430] width 1242 height 761
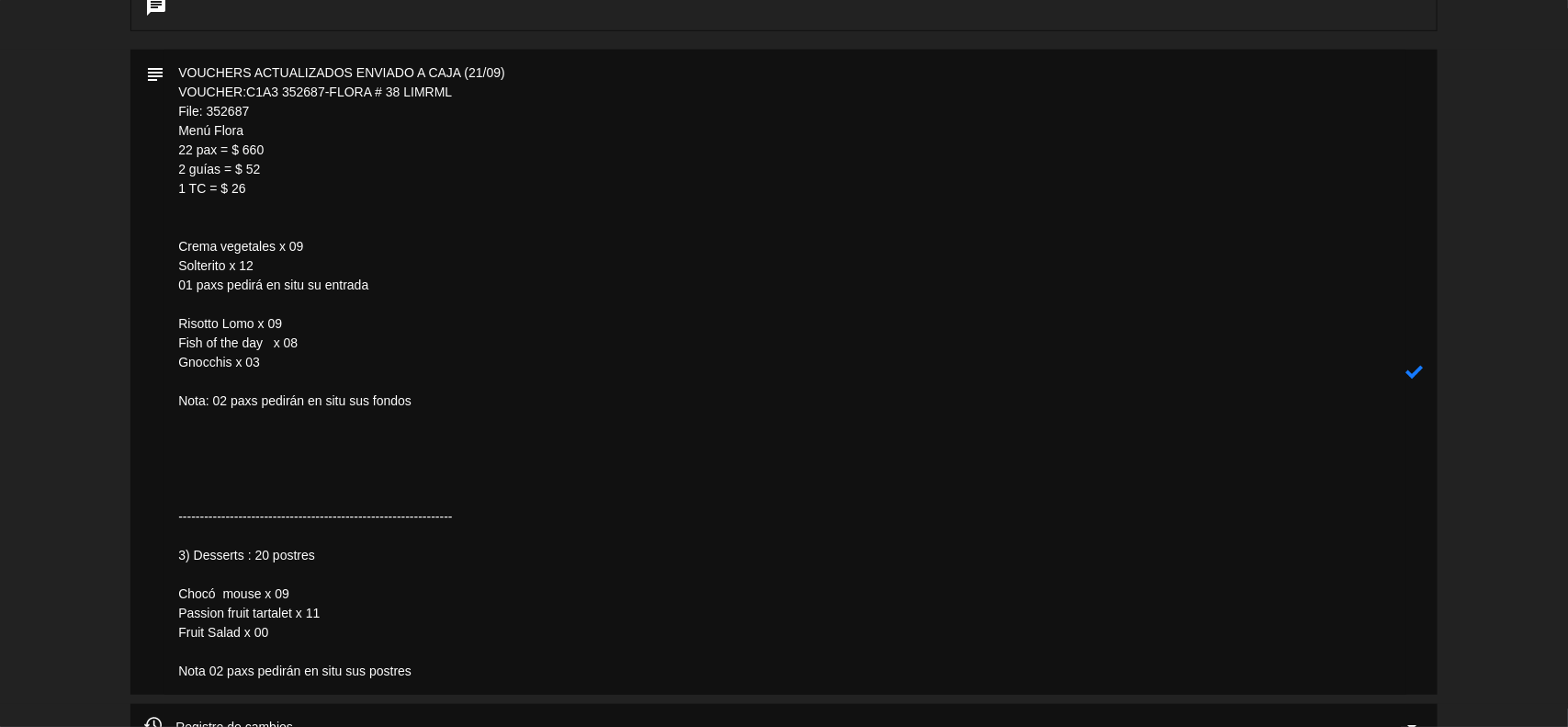
drag, startPoint x: 209, startPoint y: 405, endPoint x: 131, endPoint y: 408, distance: 78.1
click at [131, 408] on div "subject" at bounding box center [784, 372] width 1308 height 645
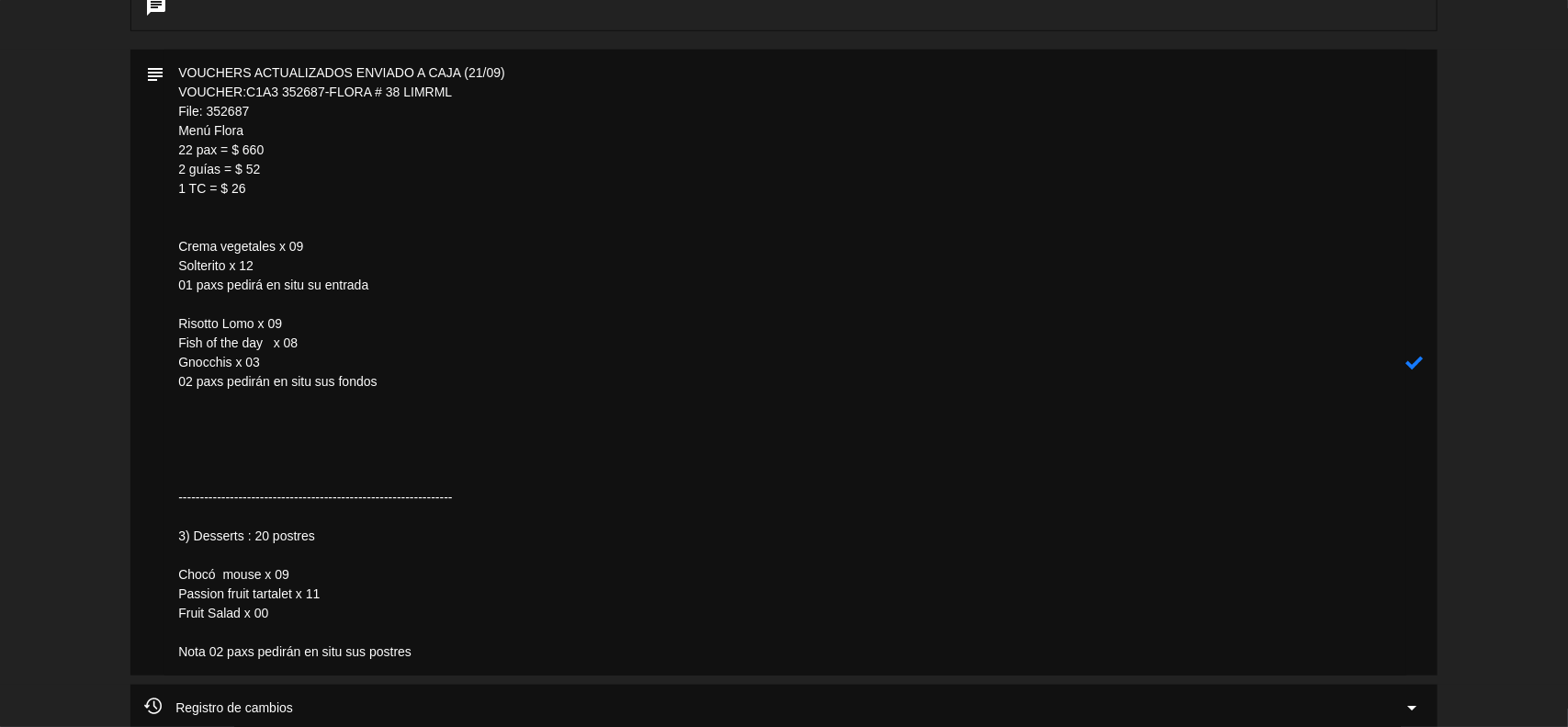
drag, startPoint x: 177, startPoint y: 561, endPoint x: 168, endPoint y: 424, distance: 137.3
click at [168, 424] on textarea at bounding box center [785, 363] width 1242 height 626
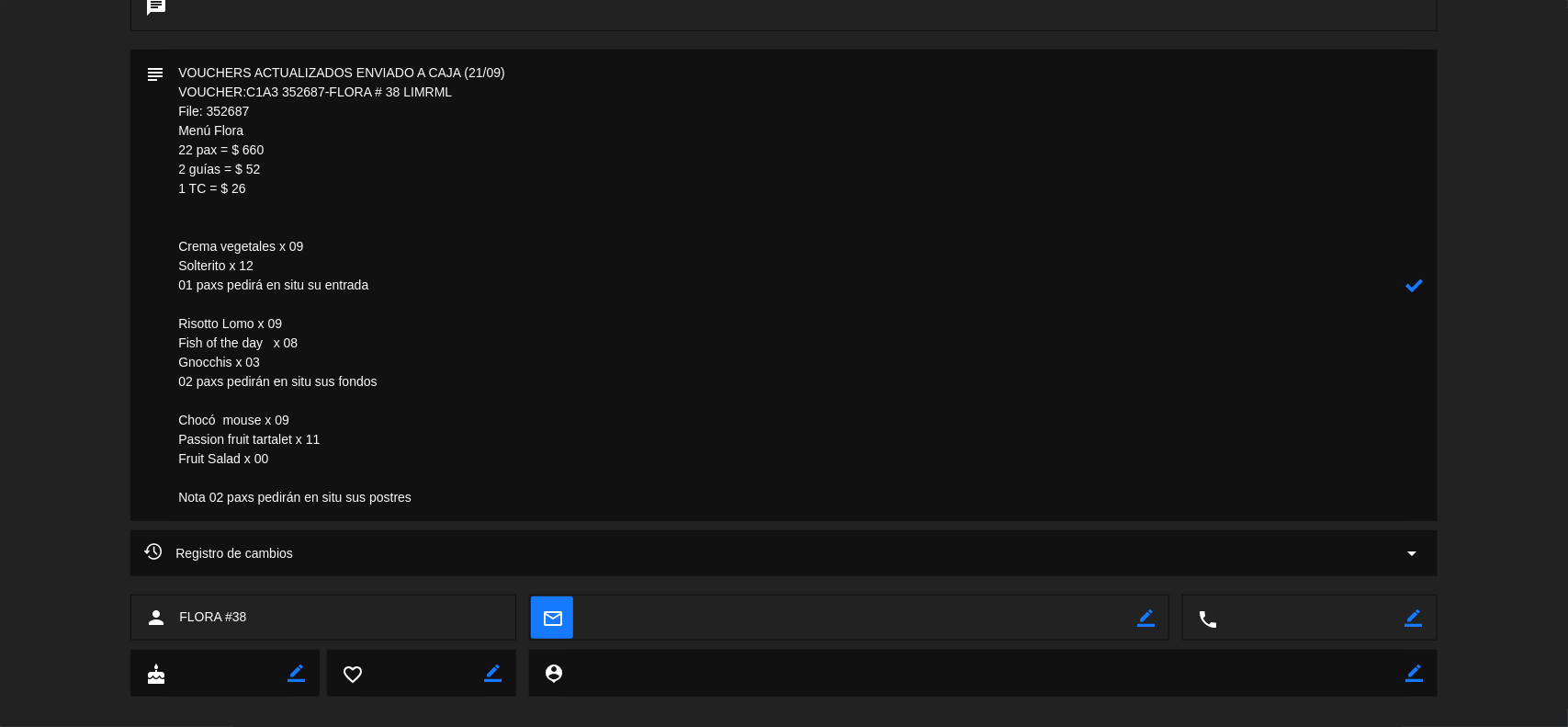
click at [218, 325] on textarea at bounding box center [785, 285] width 1242 height 471
click at [269, 347] on textarea at bounding box center [785, 285] width 1242 height 471
click at [196, 233] on textarea at bounding box center [785, 285] width 1242 height 471
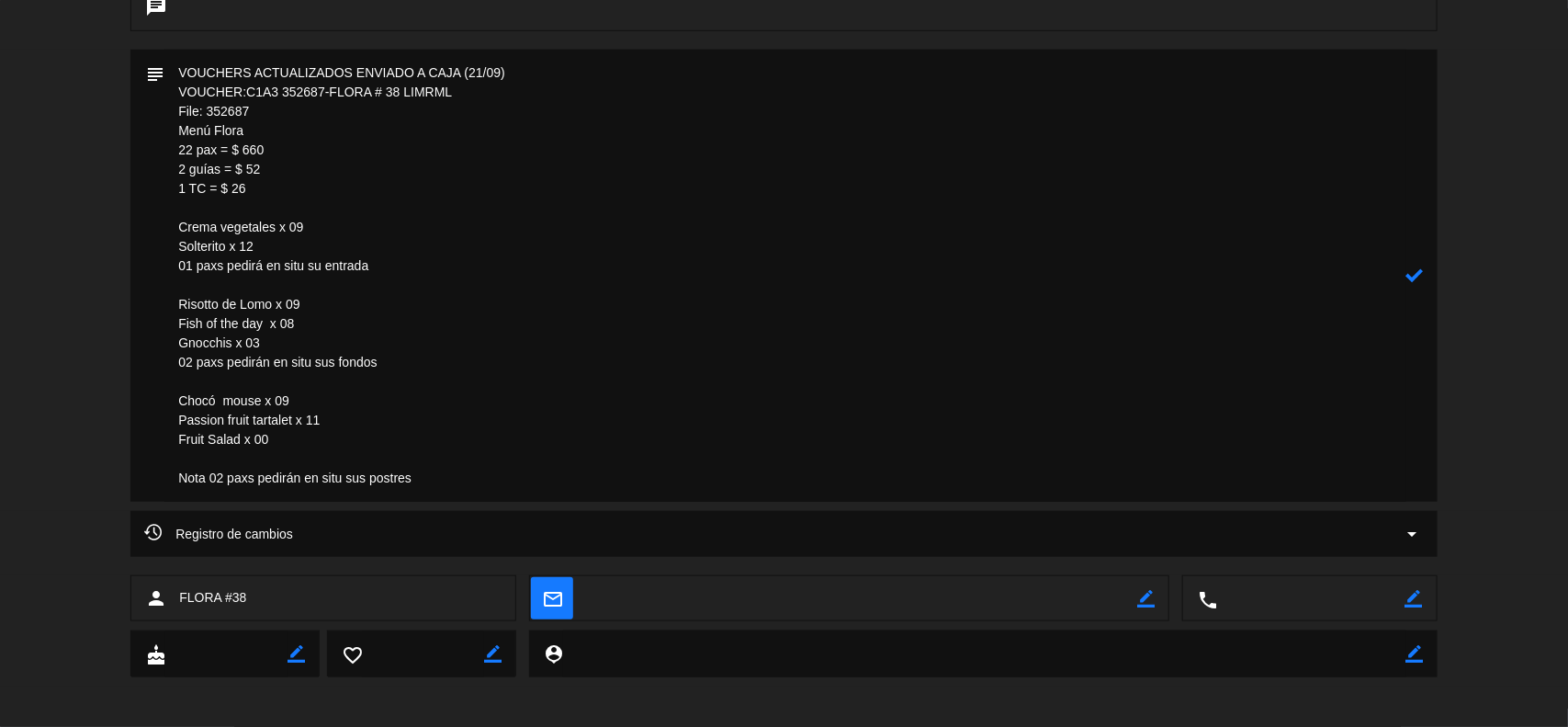
drag, startPoint x: 310, startPoint y: 223, endPoint x: 144, endPoint y: 224, distance: 166.0
click at [144, 224] on div "subject" at bounding box center [784, 275] width 1308 height 452
drag, startPoint x: 262, startPoint y: 248, endPoint x: 154, endPoint y: 251, distance: 108.0
click at [154, 251] on div "subject" at bounding box center [784, 275] width 1308 height 452
drag, startPoint x: 315, startPoint y: 302, endPoint x: 148, endPoint y: 299, distance: 167.0
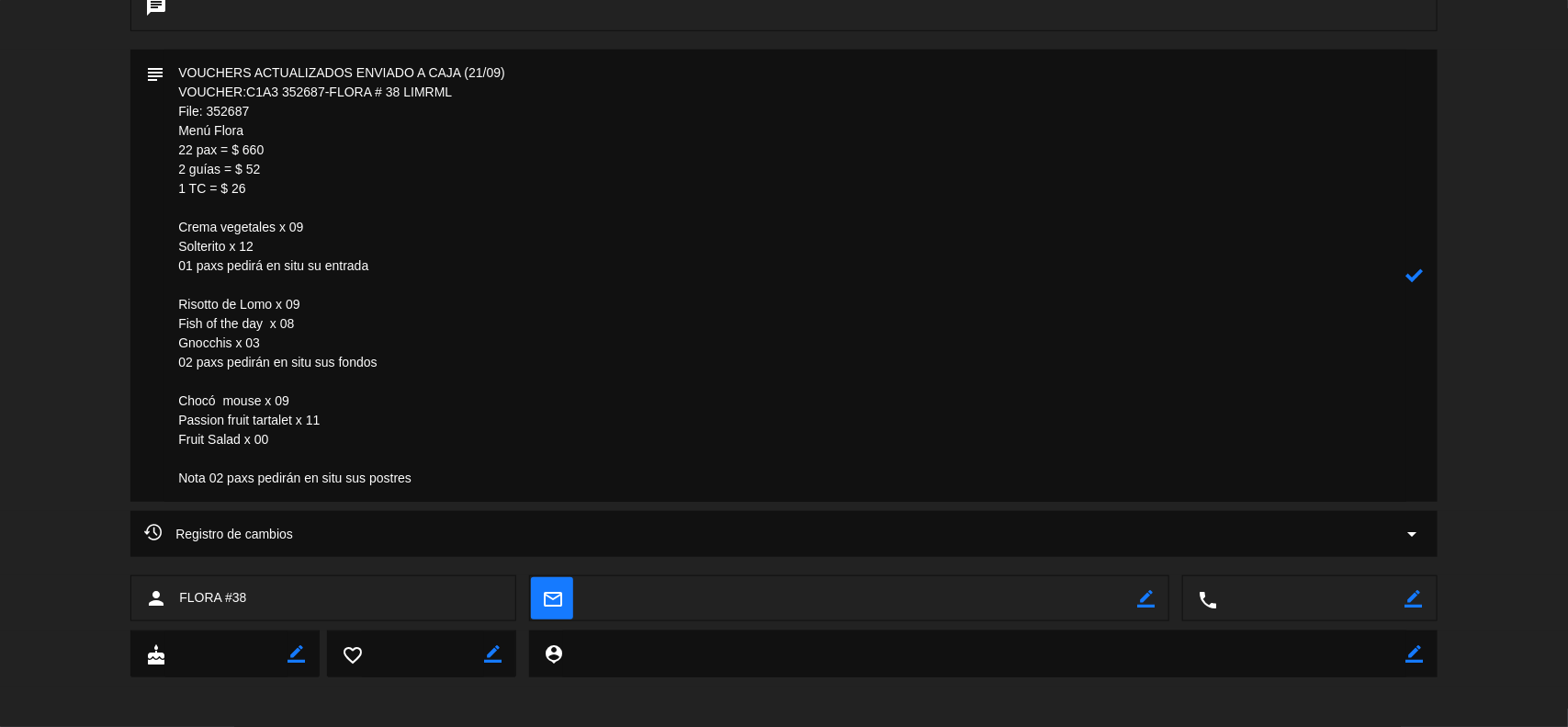
click at [148, 299] on div "subject" at bounding box center [784, 275] width 1308 height 452
click at [264, 329] on textarea at bounding box center [785, 275] width 1242 height 452
click at [216, 405] on textarea at bounding box center [785, 275] width 1242 height 452
drag, startPoint x: 280, startPoint y: 443, endPoint x: 120, endPoint y: 439, distance: 160.0
click at [120, 439] on div "subject" at bounding box center [784, 280] width 1568 height 461
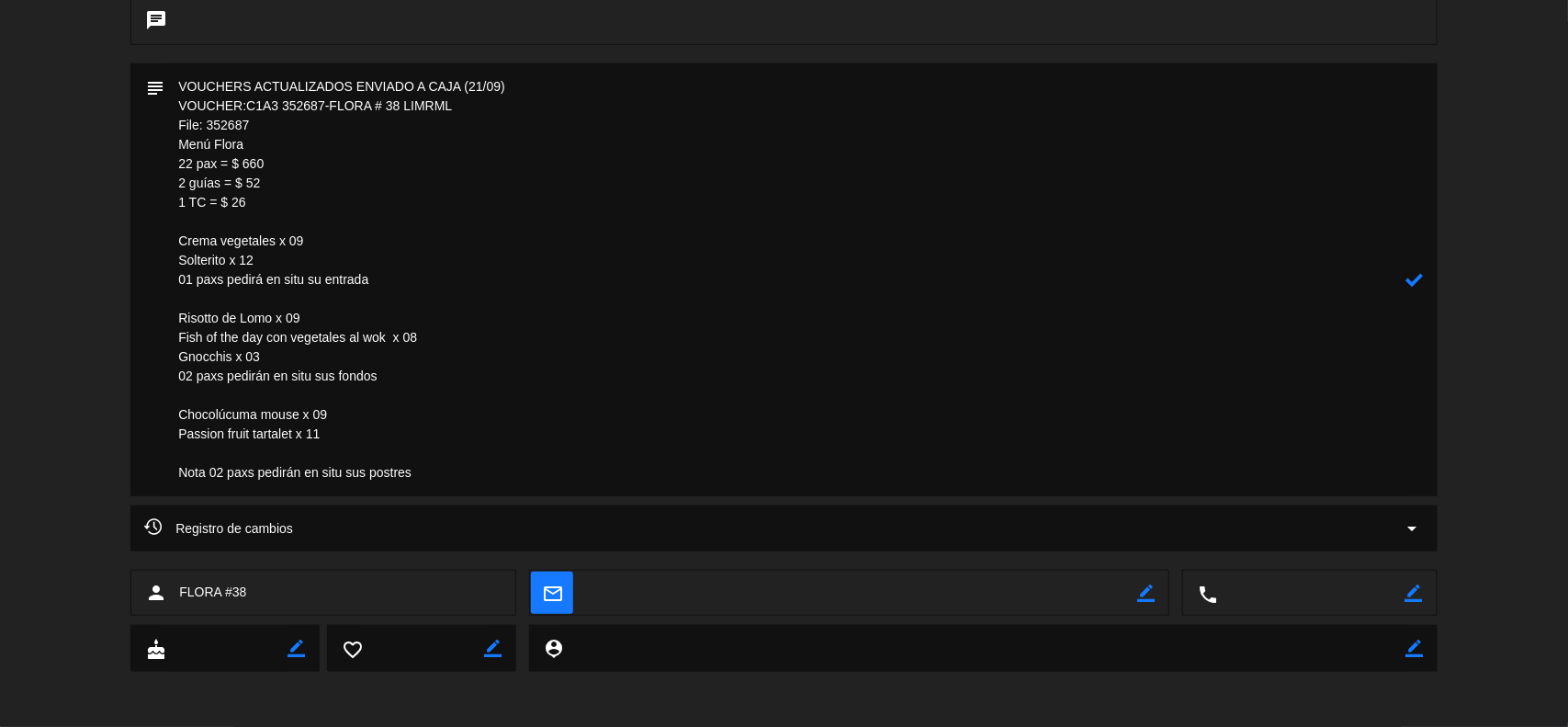
scroll to position [445, 0]
drag, startPoint x: 221, startPoint y: 492, endPoint x: 209, endPoint y: 485, distance: 13.9
click at [221, 492] on textarea at bounding box center [785, 280] width 1242 height 433
drag, startPoint x: 209, startPoint y: 470, endPoint x: 147, endPoint y: 469, distance: 62.0
click at [148, 470] on div "subject" at bounding box center [784, 280] width 1308 height 433
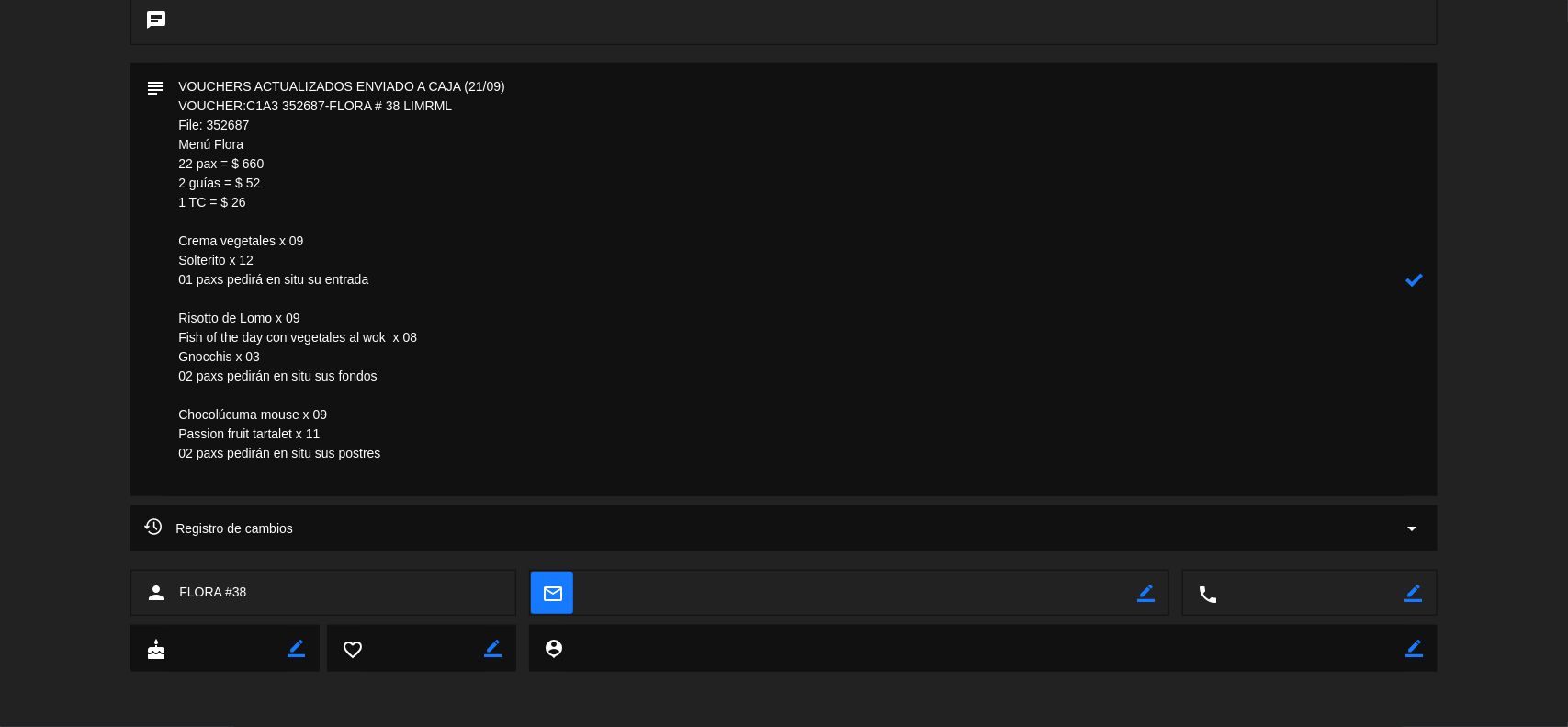
scroll to position [426, 0]
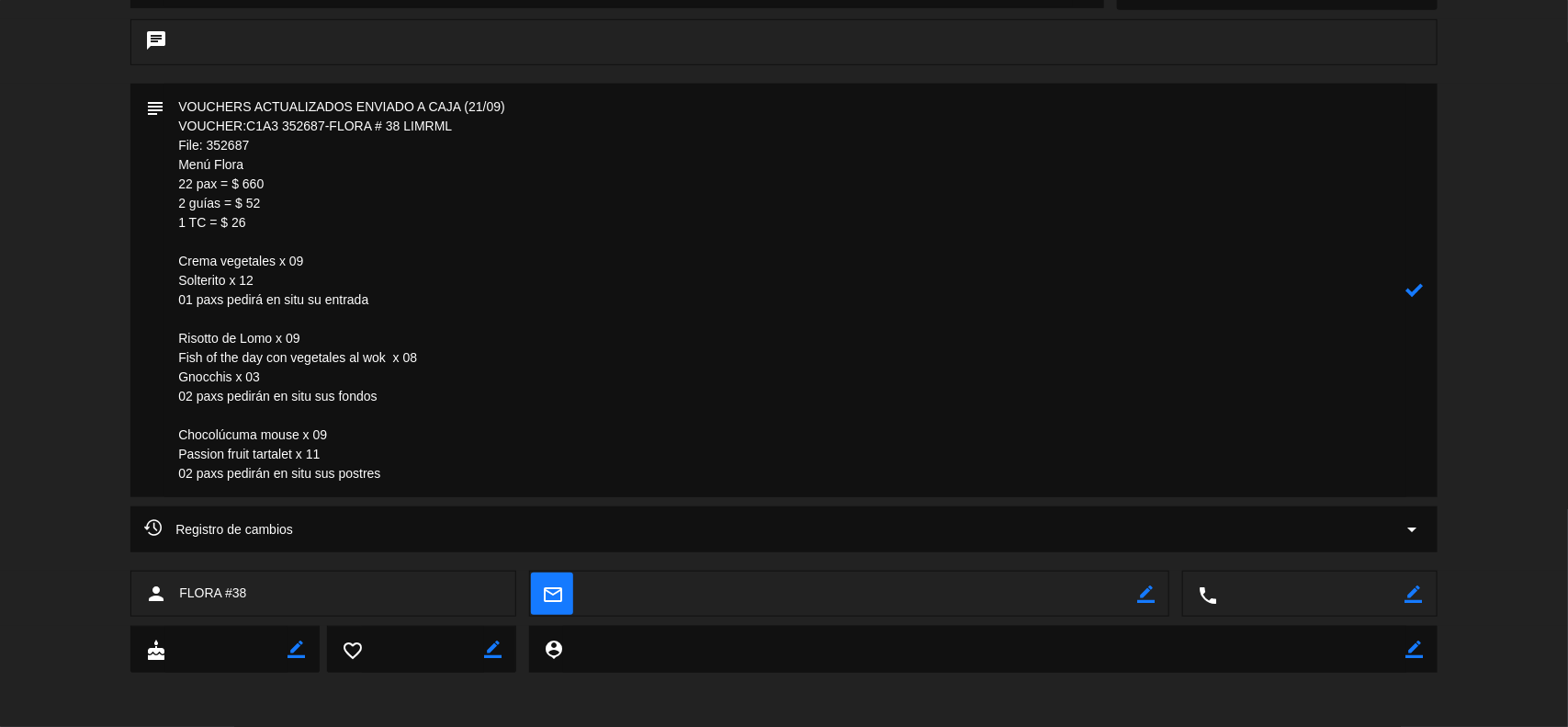
click at [441, 475] on textarea at bounding box center [785, 291] width 1242 height 414
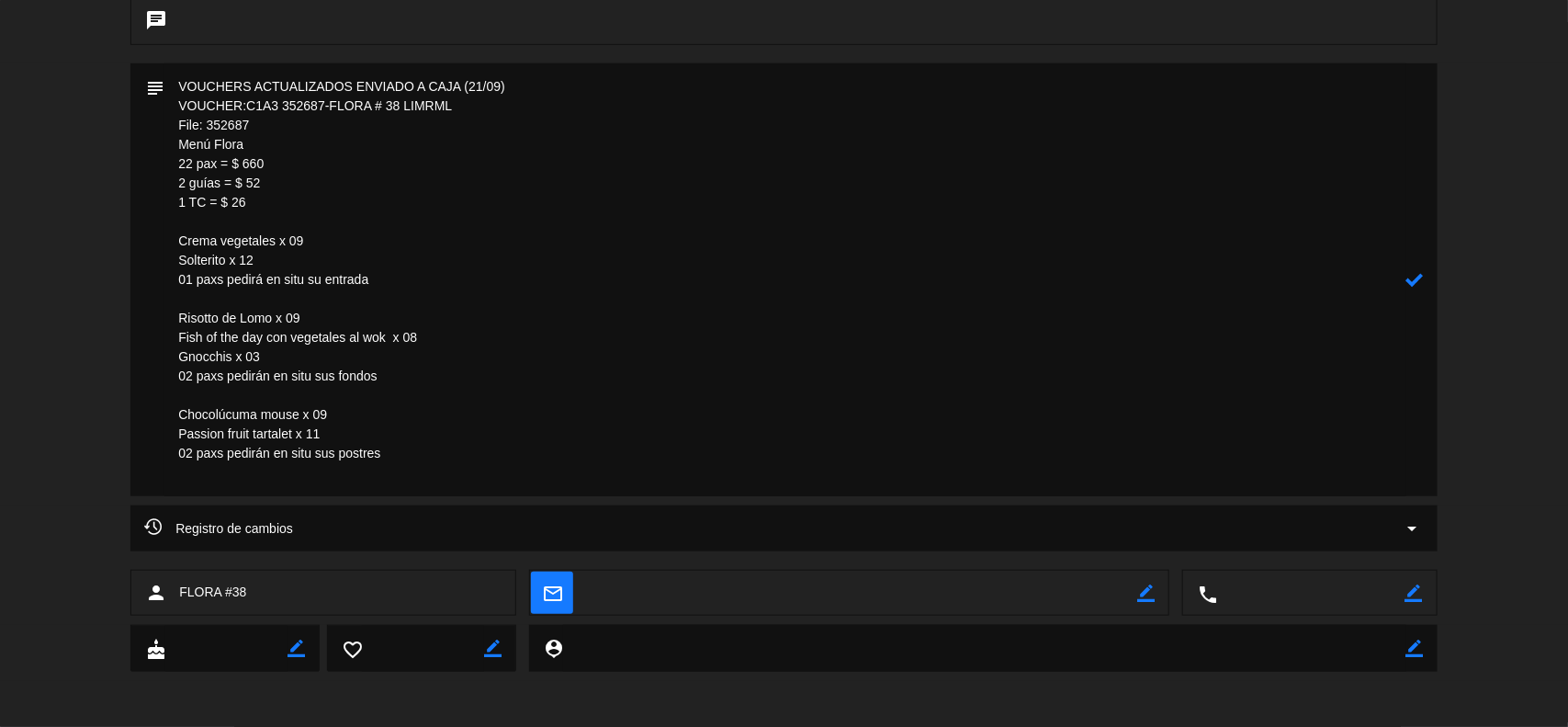
scroll to position [459, 0]
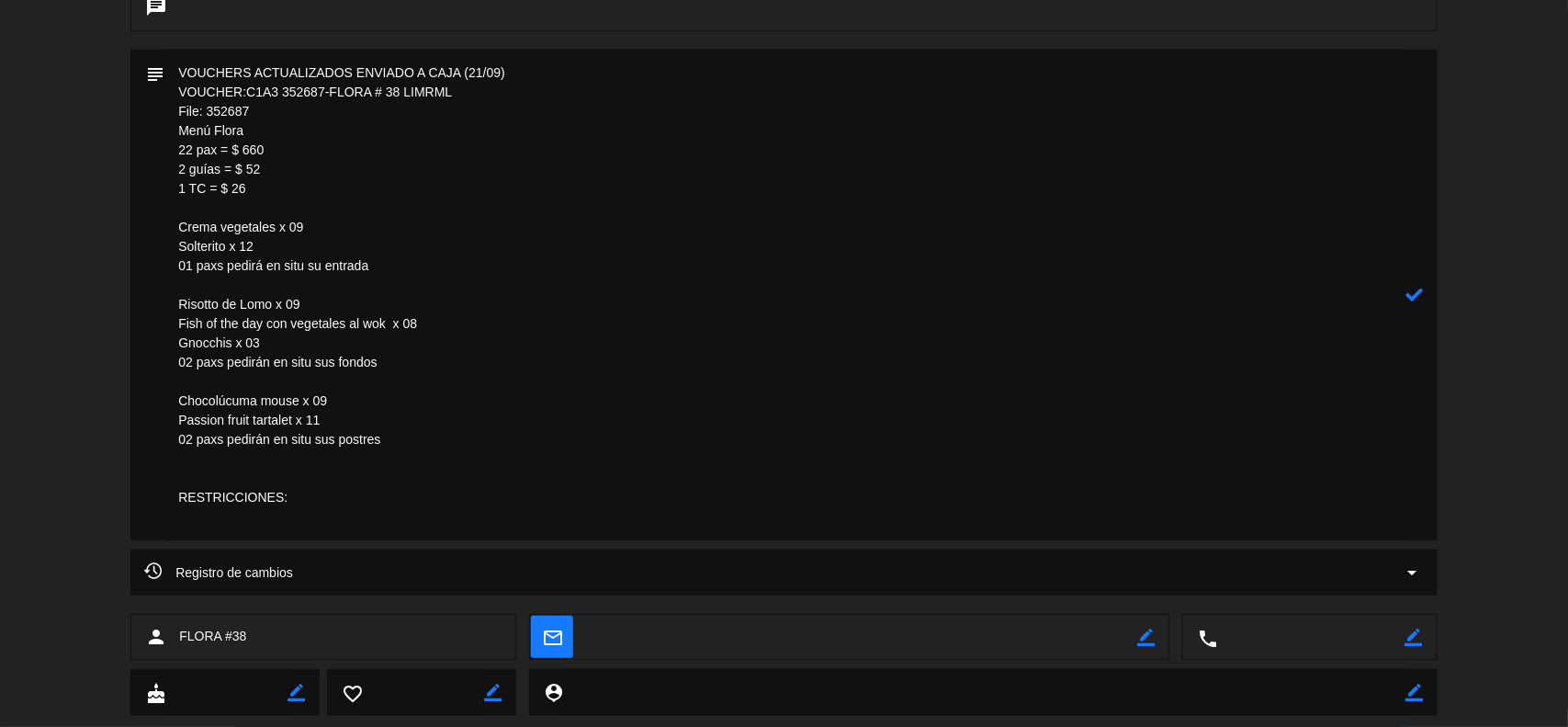
paste textarea "Importante: Tenemos varios pasajeros alérgicos a las pecanas, almendras favor d…"
drag, startPoint x: 248, startPoint y: 521, endPoint x: 81, endPoint y: 515, distance: 167.1
click at [81, 515] on div "subject" at bounding box center [784, 299] width 1568 height 500
click at [773, 516] on textarea at bounding box center [785, 294] width 1242 height 490
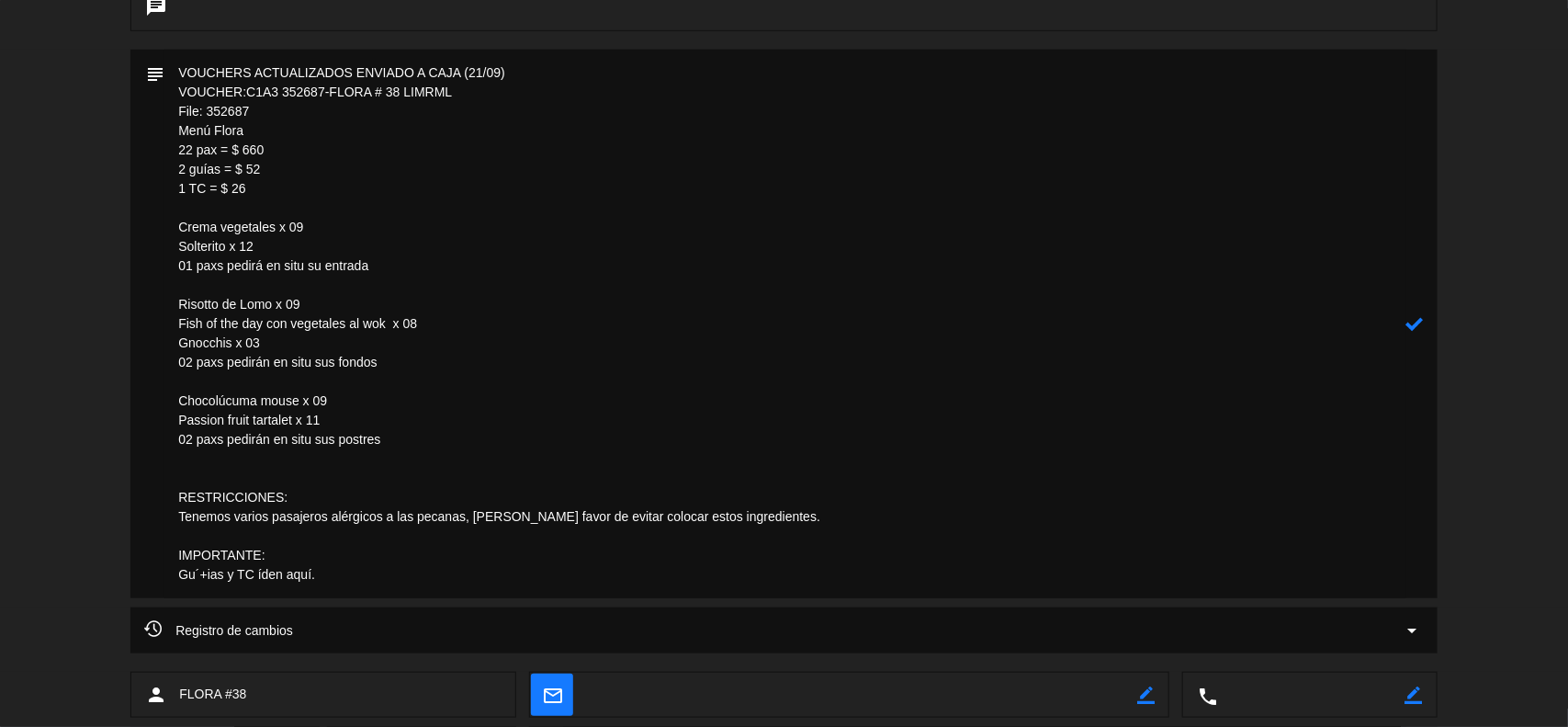
click at [210, 576] on textarea at bounding box center [785, 324] width 1242 height 548
click at [248, 576] on textarea at bounding box center [785, 324] width 1242 height 548
type textarea "VOUCHERS ACTUALIZADOS ENVIADO A CAJA (21/09) VOUCHER:C1A3 352687-FLORA # 38 LIM…"
click at [1413, 319] on icon at bounding box center [1414, 324] width 17 height 17
click at [271, 250] on textarea at bounding box center [785, 324] width 1242 height 548
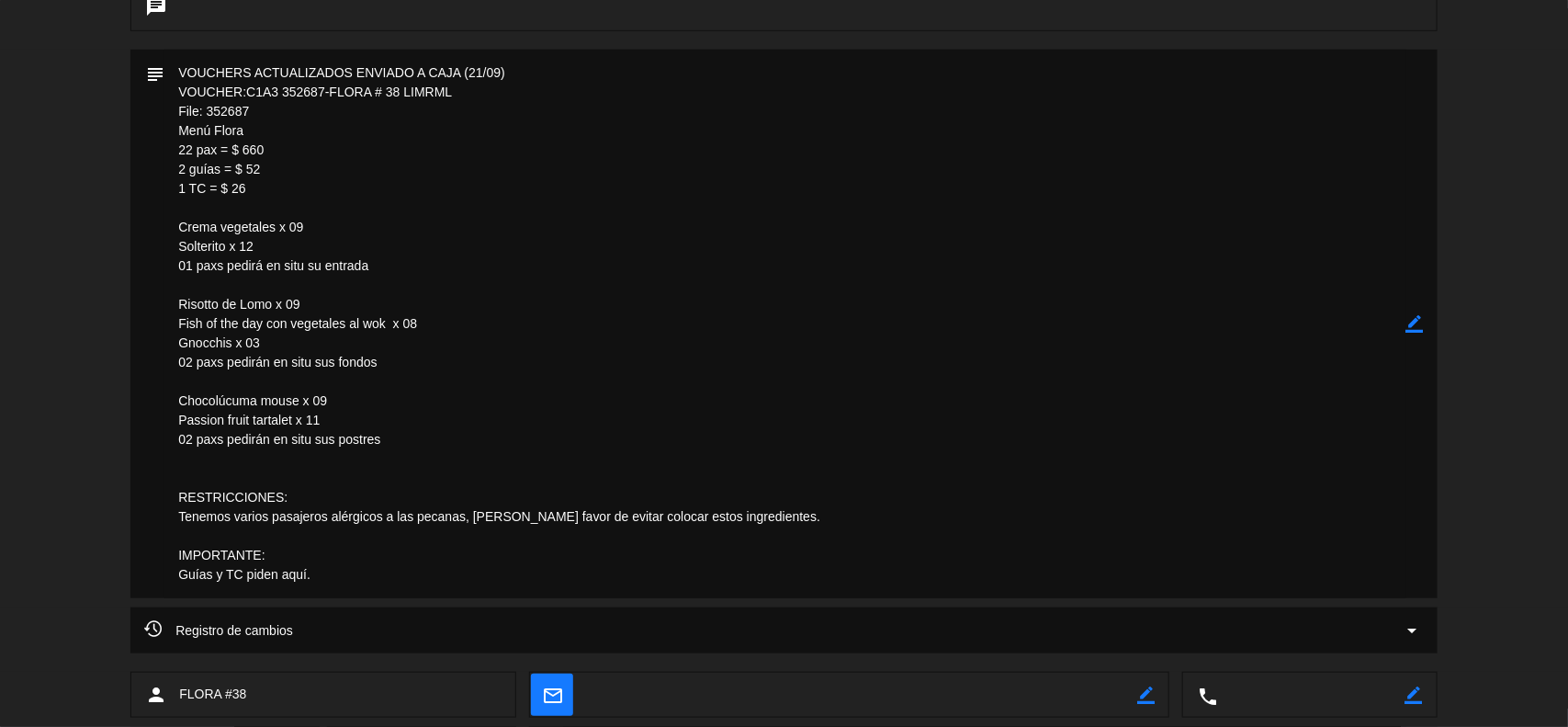
click at [383, 267] on textarea at bounding box center [785, 324] width 1242 height 548
drag, startPoint x: 795, startPoint y: 515, endPoint x: 158, endPoint y: 497, distance: 637.3
click at [158, 497] on div "subject border_color" at bounding box center [784, 324] width 1308 height 548
click at [1421, 323] on icon "border_color" at bounding box center [1414, 324] width 17 height 17
click at [1421, 323] on icon at bounding box center [1414, 324] width 17 height 17
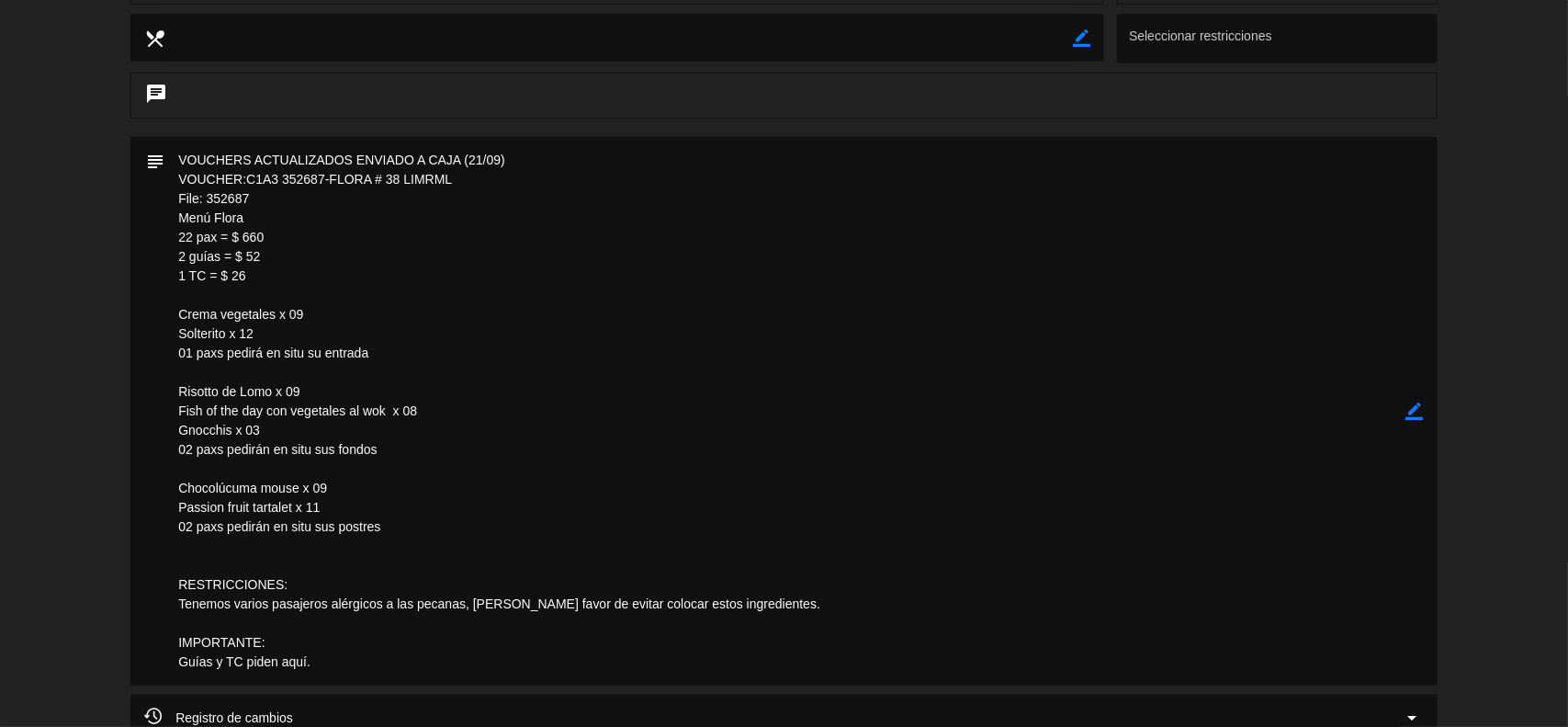
scroll to position [0, 0]
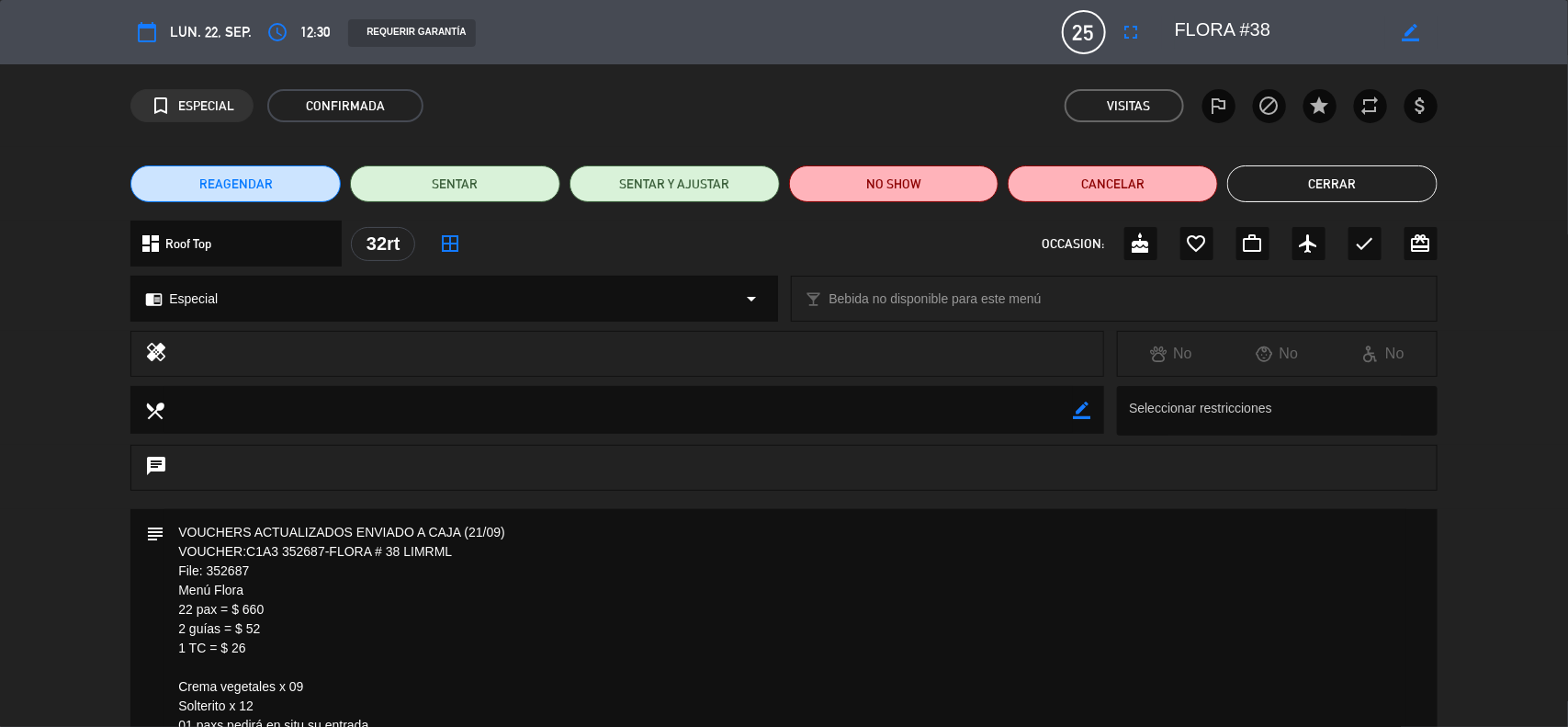
click at [1078, 410] on icon "border_color" at bounding box center [1082, 410] width 17 height 17
click at [1020, 402] on textarea at bounding box center [619, 410] width 909 height 47
paste textarea "RESTRICCIONES: Tenemos varios pasajeros alérgicos a las pecanas, [PERSON_NAME] …"
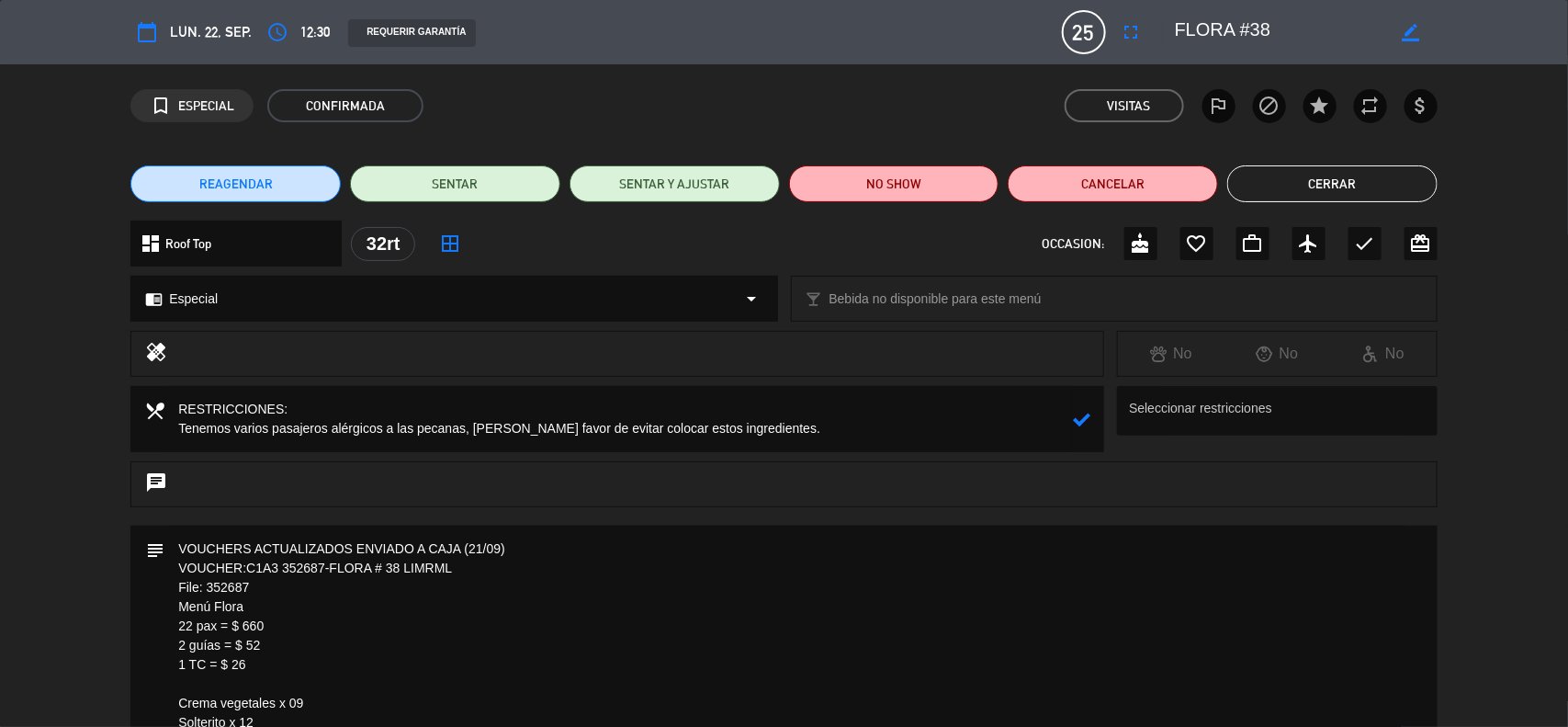
type textarea "RESTRICCIONES: Tenemos varios pasajeros alérgicos a las pecanas, [PERSON_NAME] …"
click at [1085, 411] on icon at bounding box center [1082, 420] width 17 height 17
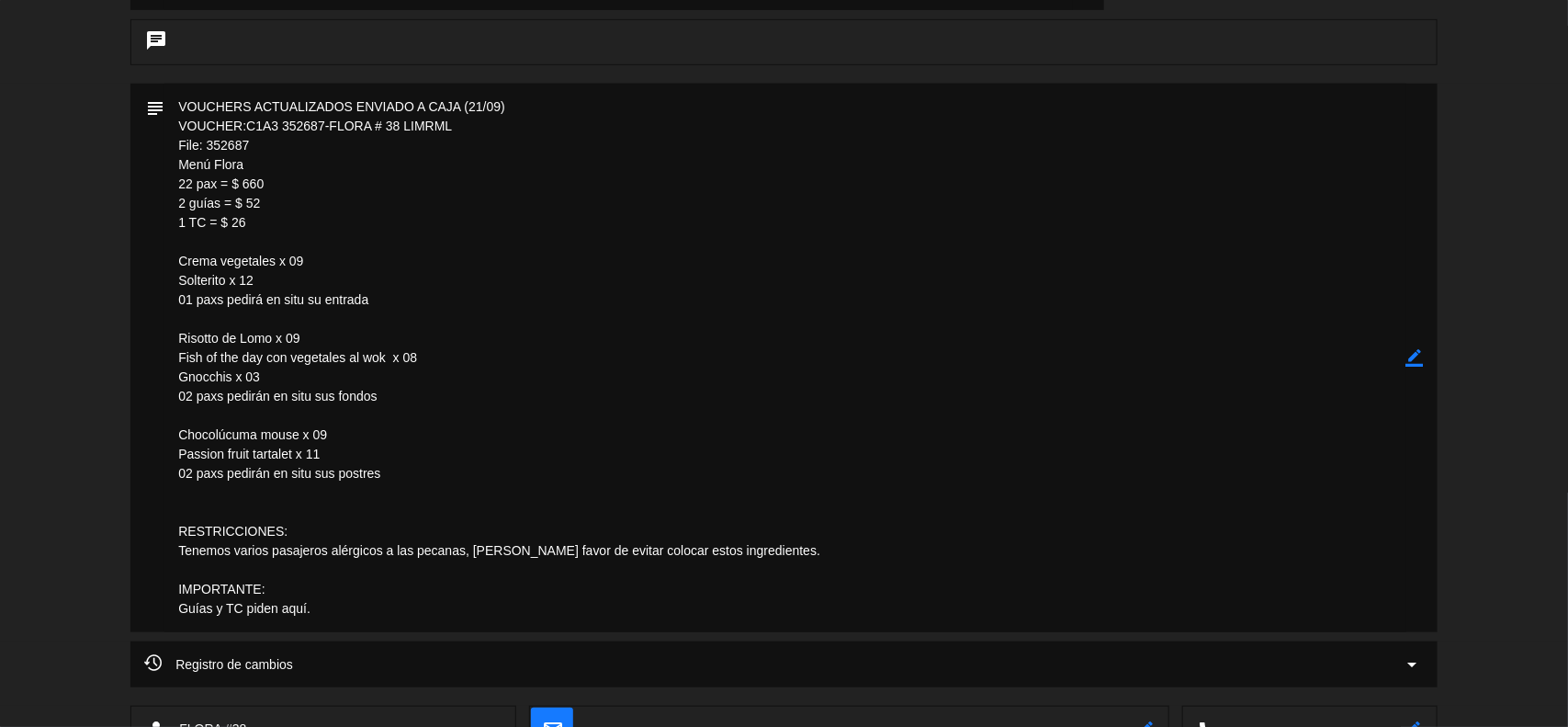
scroll to position [459, 0]
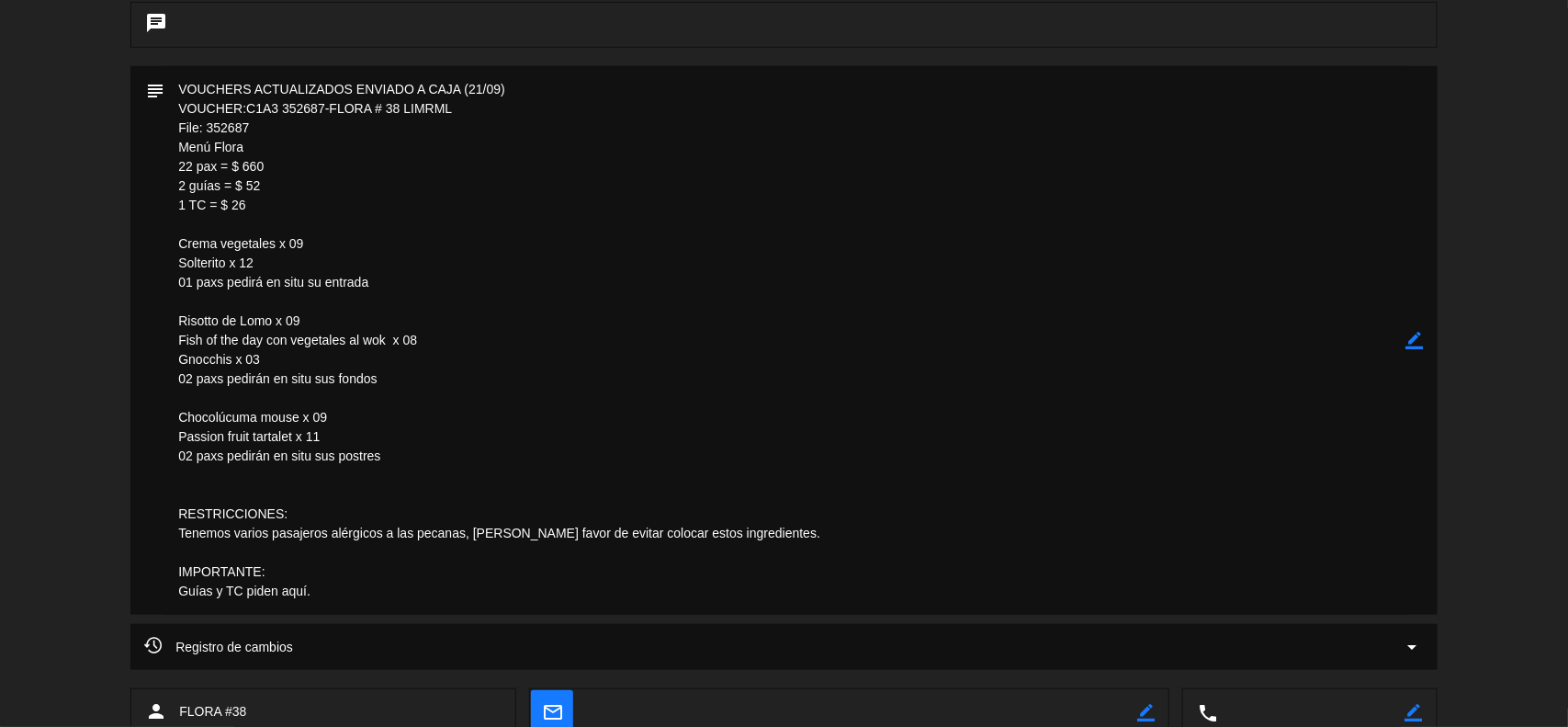
drag, startPoint x: 315, startPoint y: 579, endPoint x: 194, endPoint y: 268, distance: 333.7
click at [173, 244] on textarea at bounding box center [785, 340] width 1242 height 548
click at [1410, 340] on icon "border_color" at bounding box center [1414, 340] width 17 height 17
click at [1410, 340] on icon at bounding box center [1414, 340] width 17 height 17
click at [0, 0] on div at bounding box center [0, 0] width 0 height 0
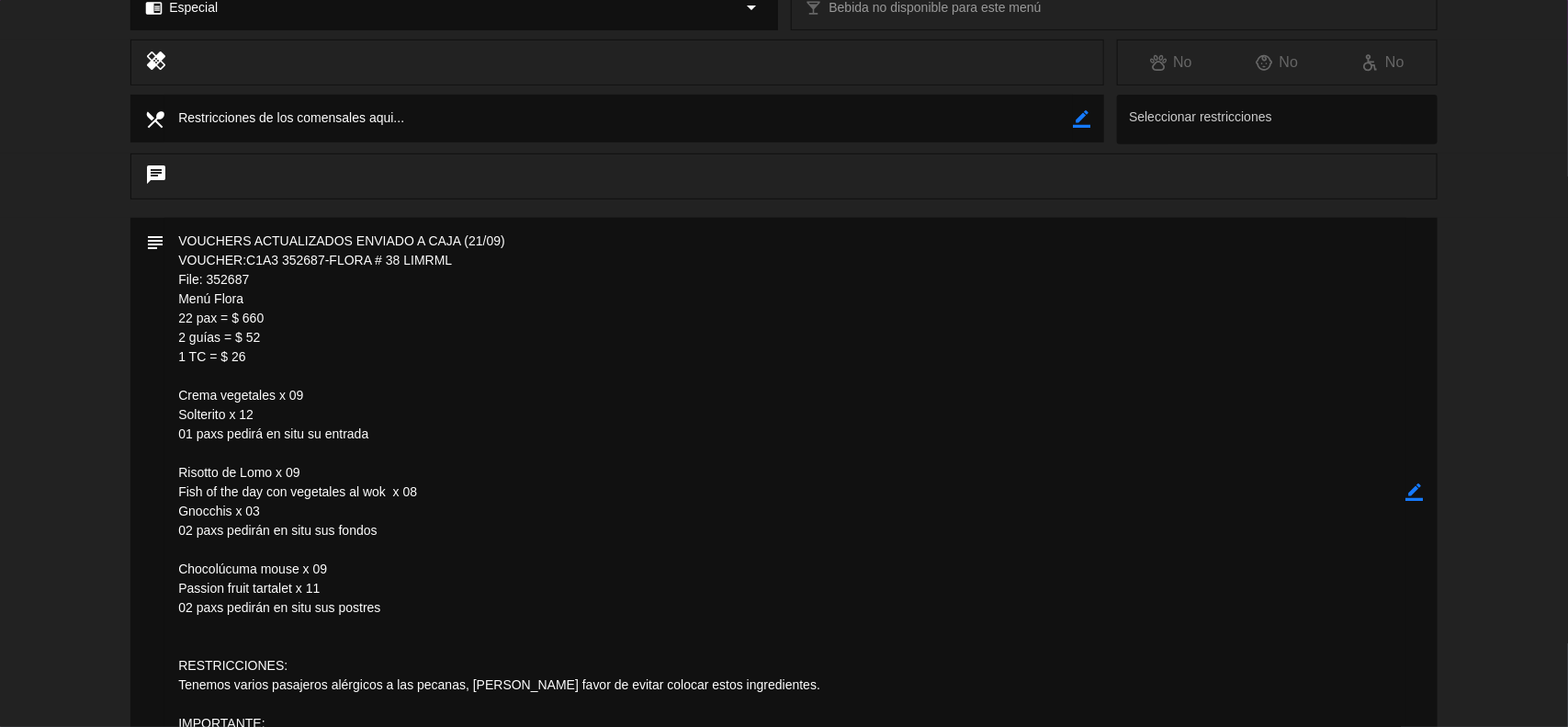
scroll to position [0, 0]
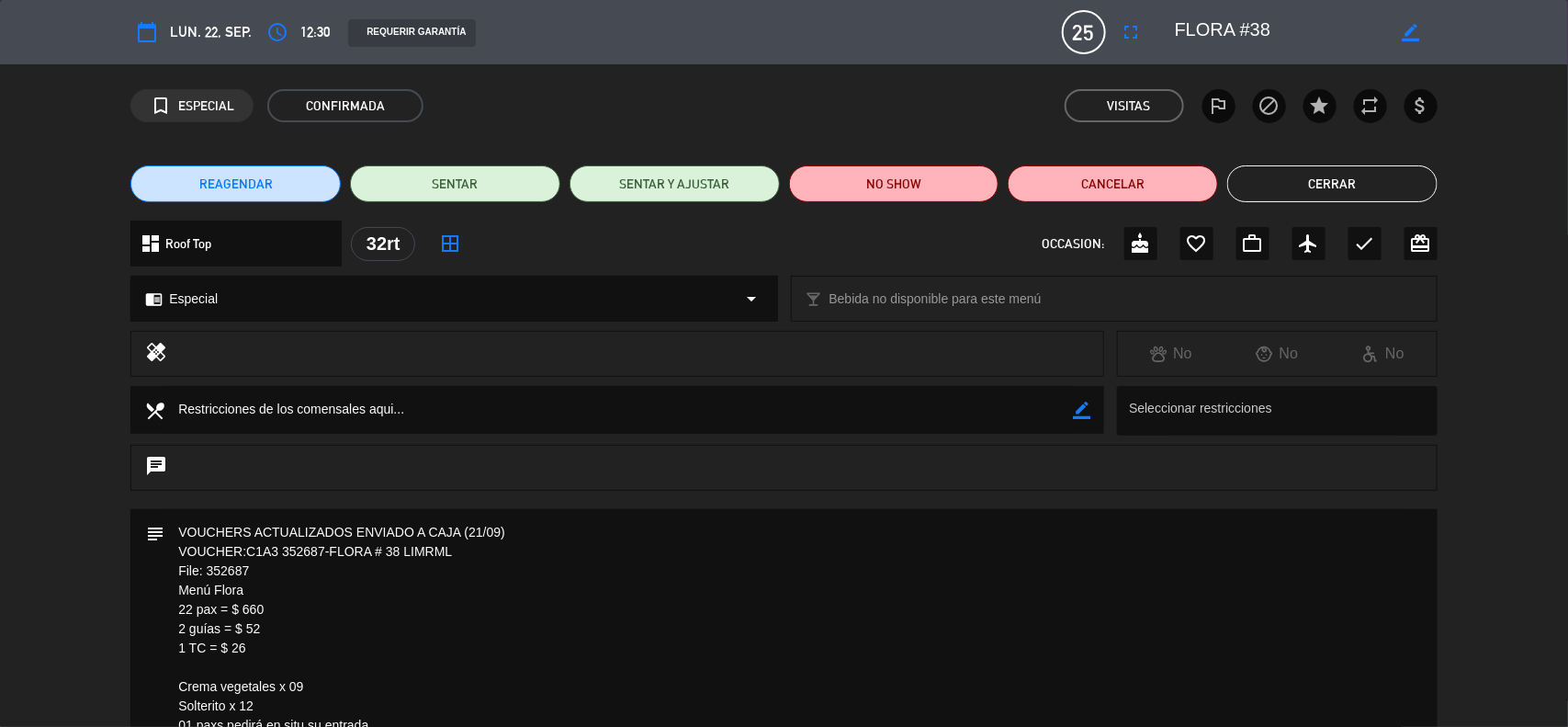
click at [1333, 176] on button "Cerrar" at bounding box center [1333, 184] width 211 height 37
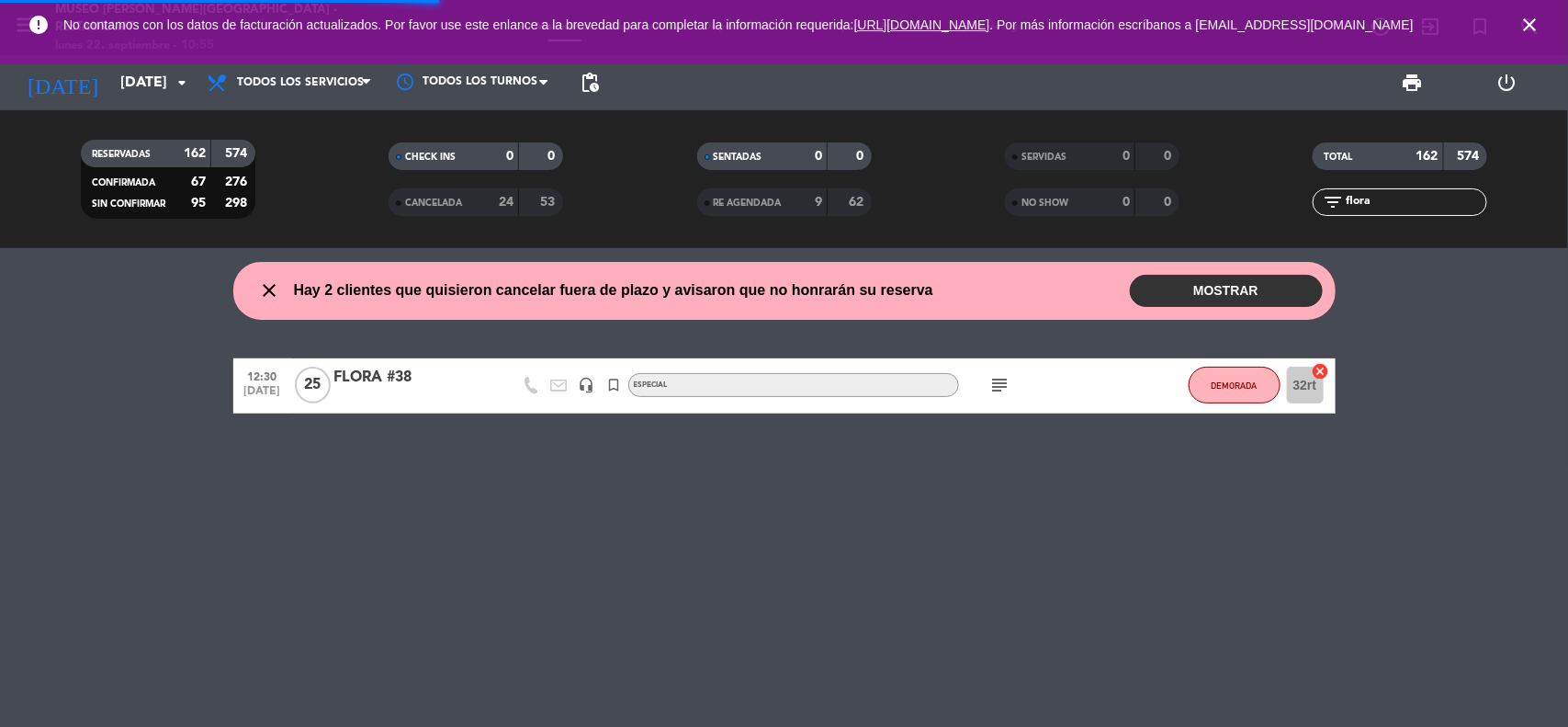
click at [1527, 32] on icon "close" at bounding box center [1529, 25] width 22 height 22
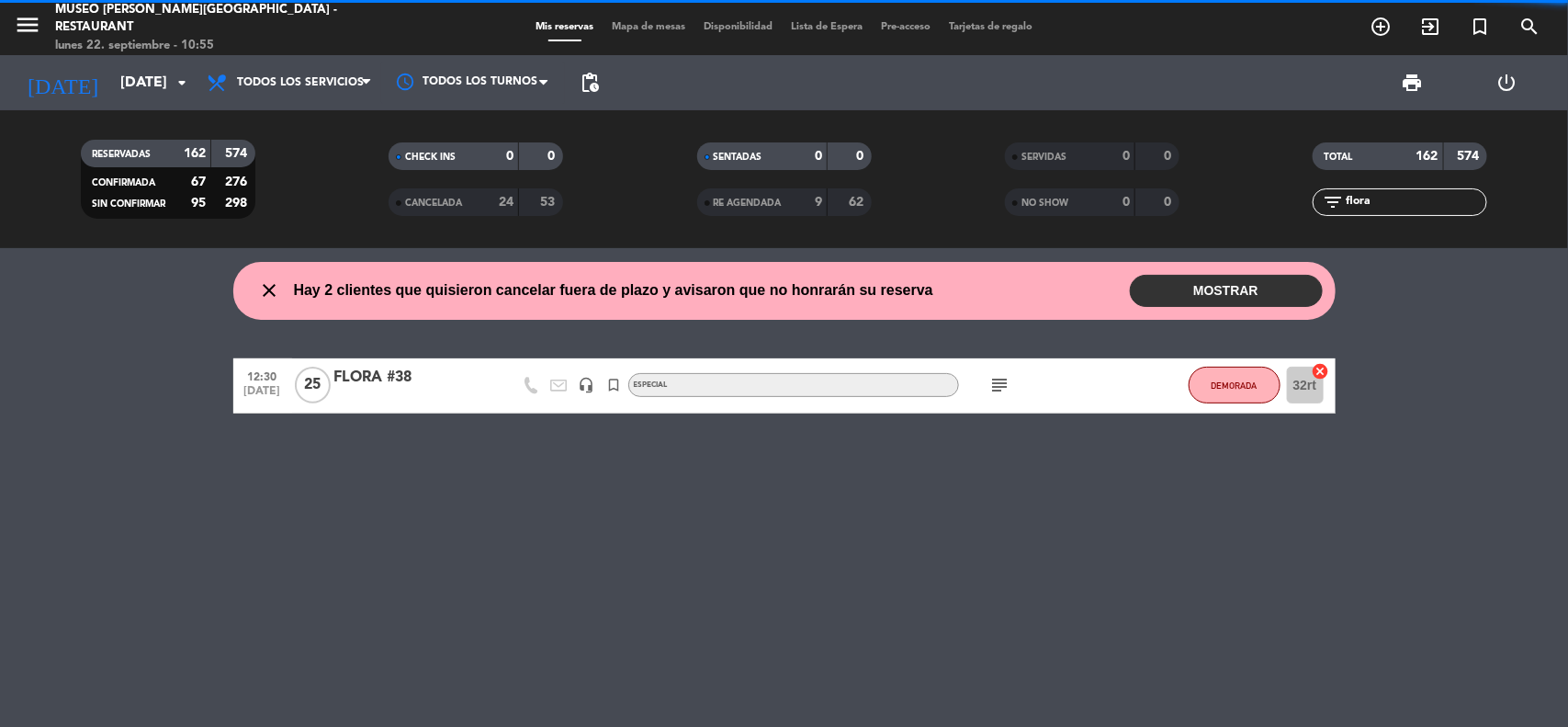
drag, startPoint x: 1200, startPoint y: 198, endPoint x: 1188, endPoint y: 198, distance: 12.0
click at [1188, 198] on div "RESERVADAS 162 574 CONFIRMADA 67 276 SIN CONFIRMAR 95 298 CHECK INS 0 0 CANCELA…" at bounding box center [784, 179] width 1568 height 101
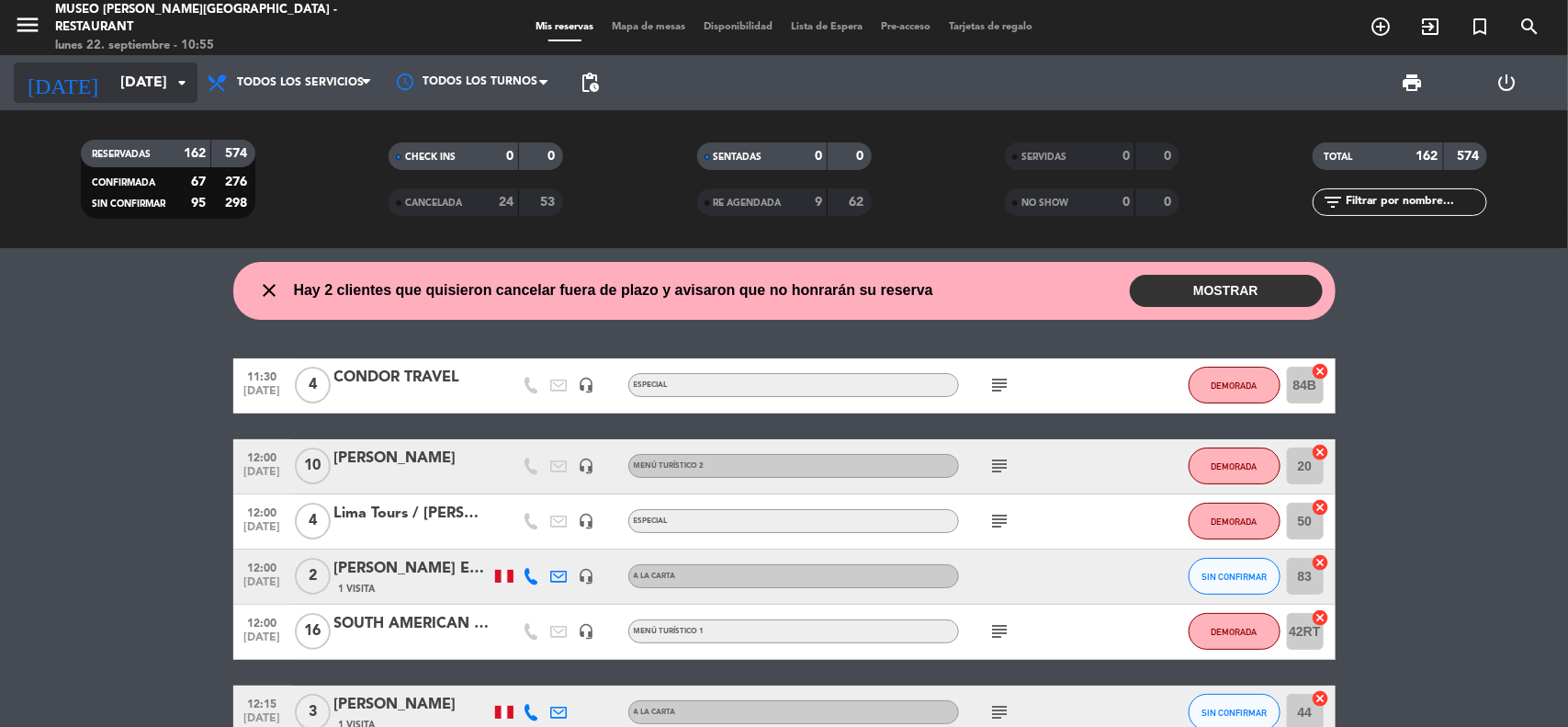
click at [111, 79] on input "[DATE]" at bounding box center [208, 83] width 194 height 36
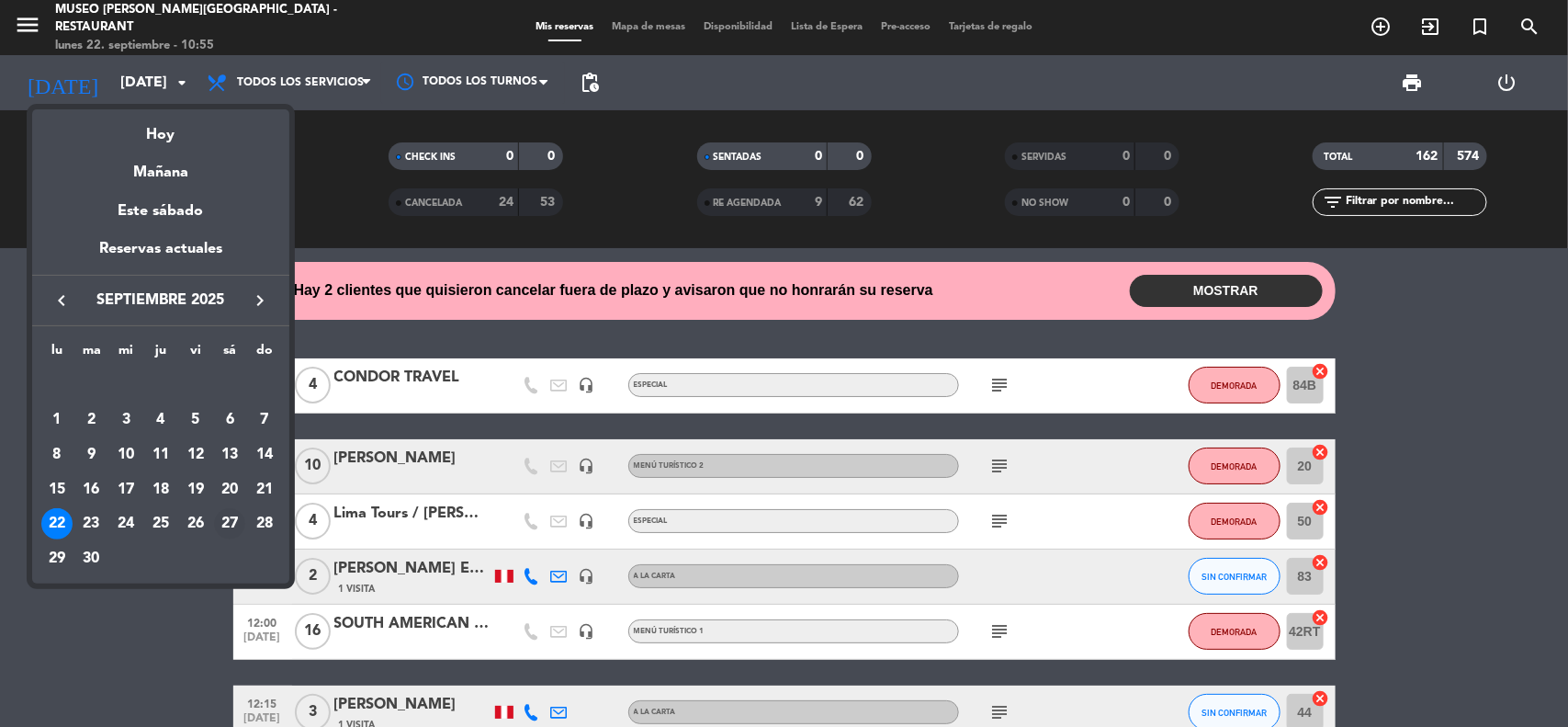
click at [228, 525] on div "27" at bounding box center [230, 524] width 31 height 31
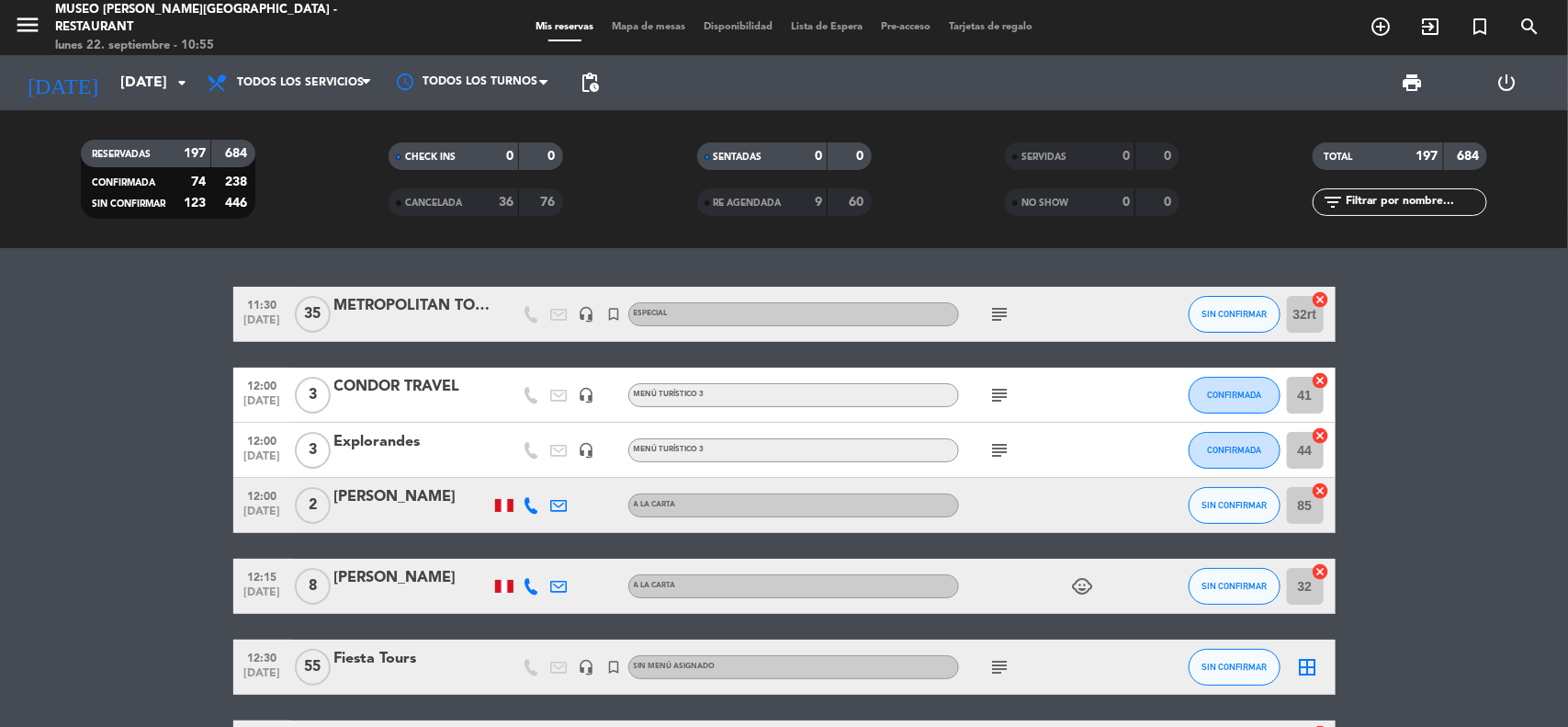
click at [396, 664] on div "Fiesta Tours" at bounding box center [413, 659] width 156 height 24
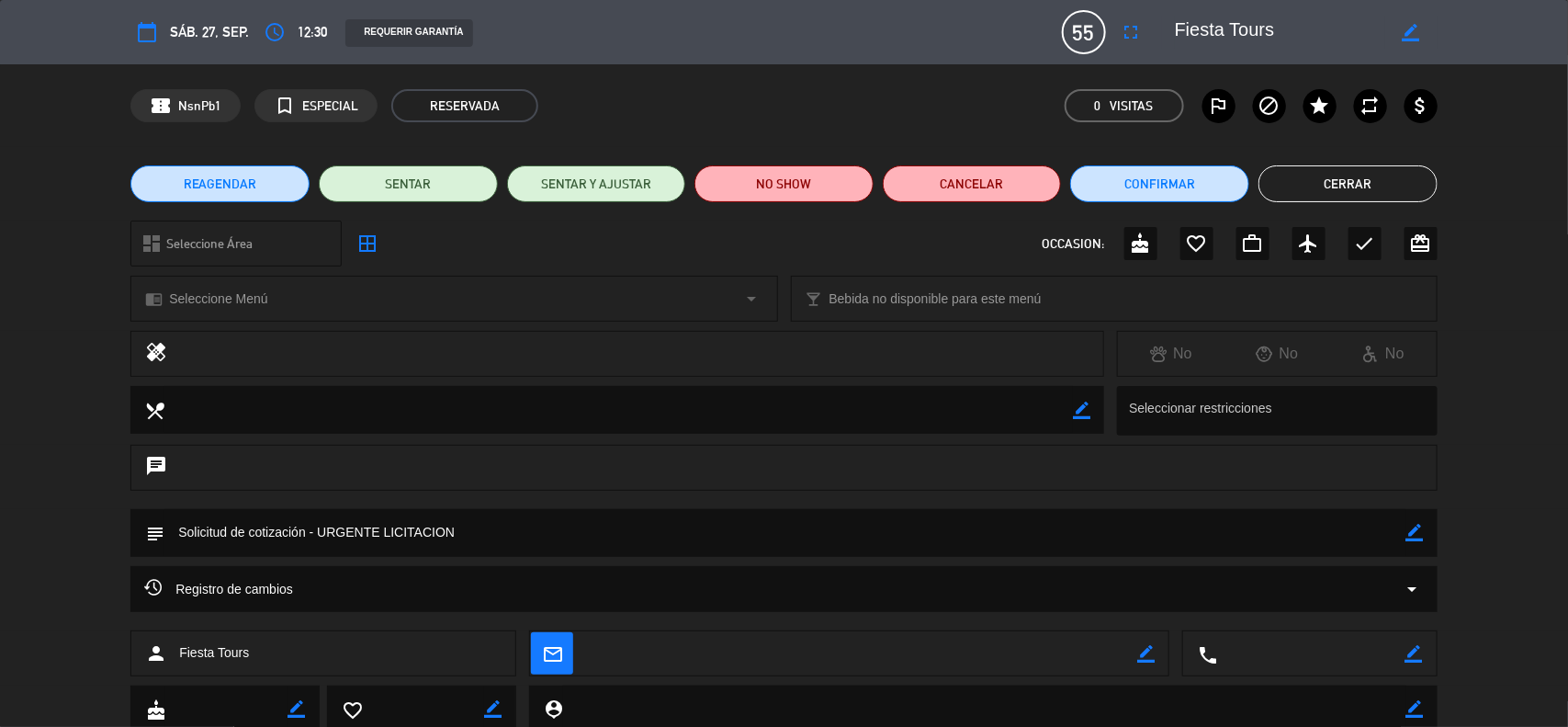
drag, startPoint x: 464, startPoint y: 534, endPoint x: 158, endPoint y: 516, distance: 306.5
click at [158, 517] on div "subject border_color" at bounding box center [784, 533] width 1308 height 48
click at [1415, 529] on icon "border_color" at bounding box center [1414, 532] width 17 height 17
click at [1415, 529] on icon at bounding box center [1414, 532] width 17 height 17
click at [1334, 185] on button "Cerrar" at bounding box center [1348, 184] width 179 height 37
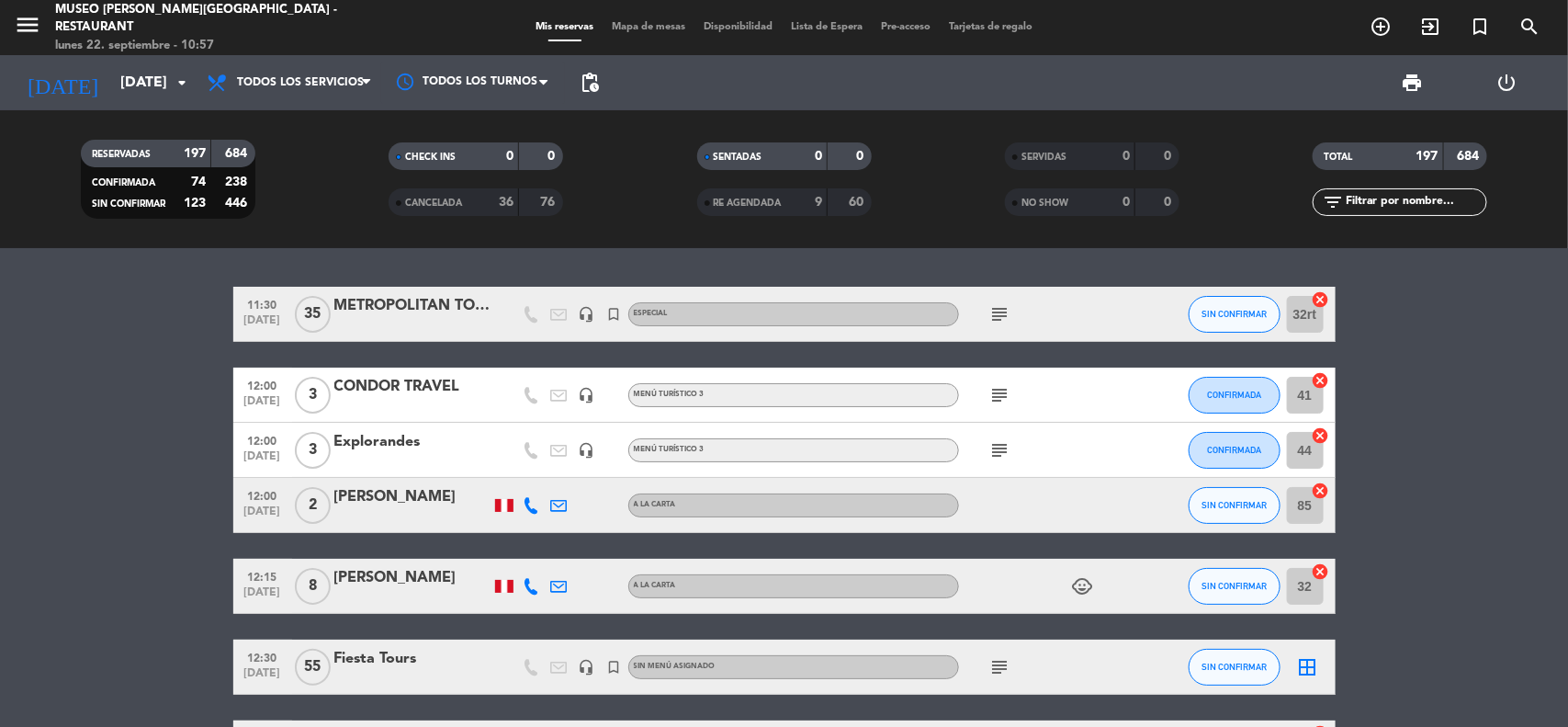
click at [148, 87] on input "[DATE]" at bounding box center [208, 83] width 194 height 36
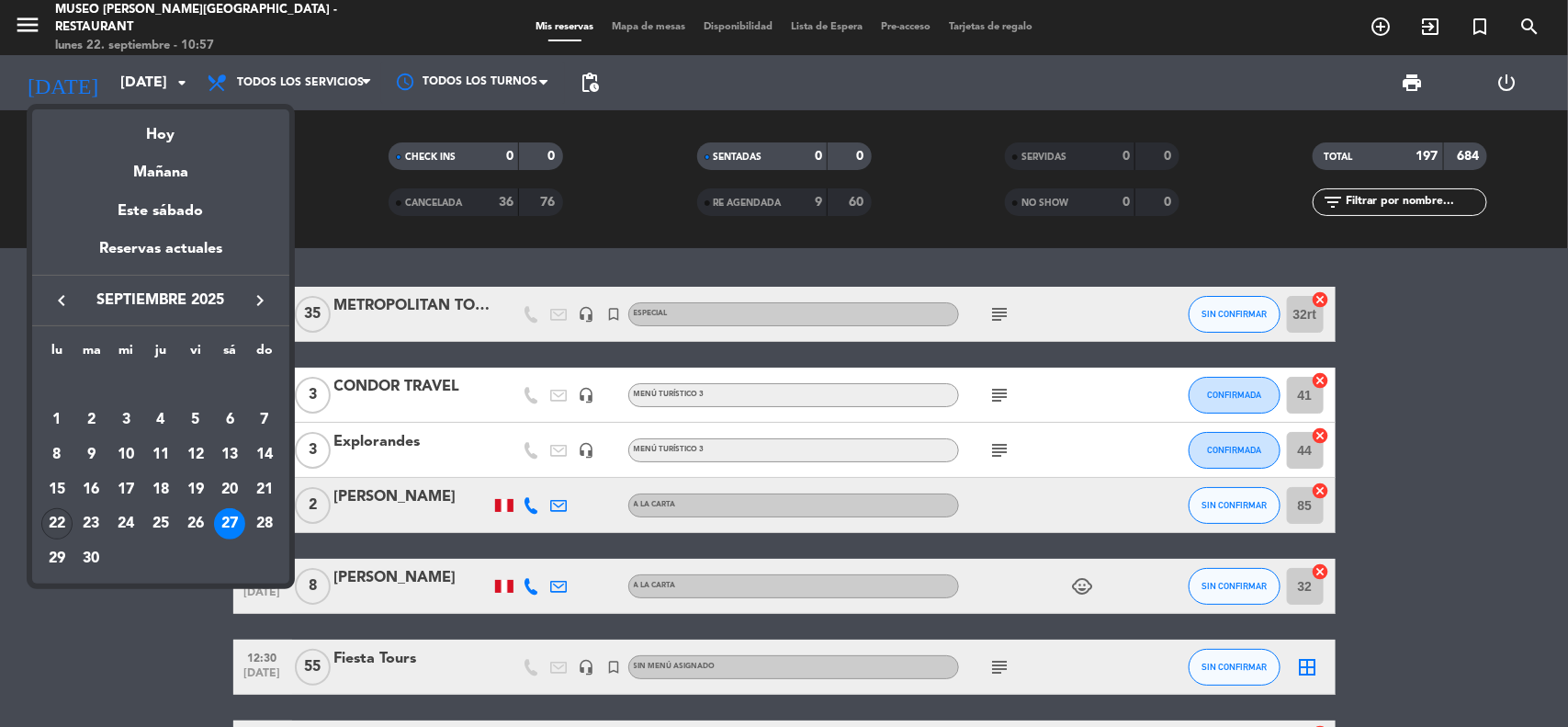
click at [57, 519] on div "22" at bounding box center [57, 524] width 31 height 31
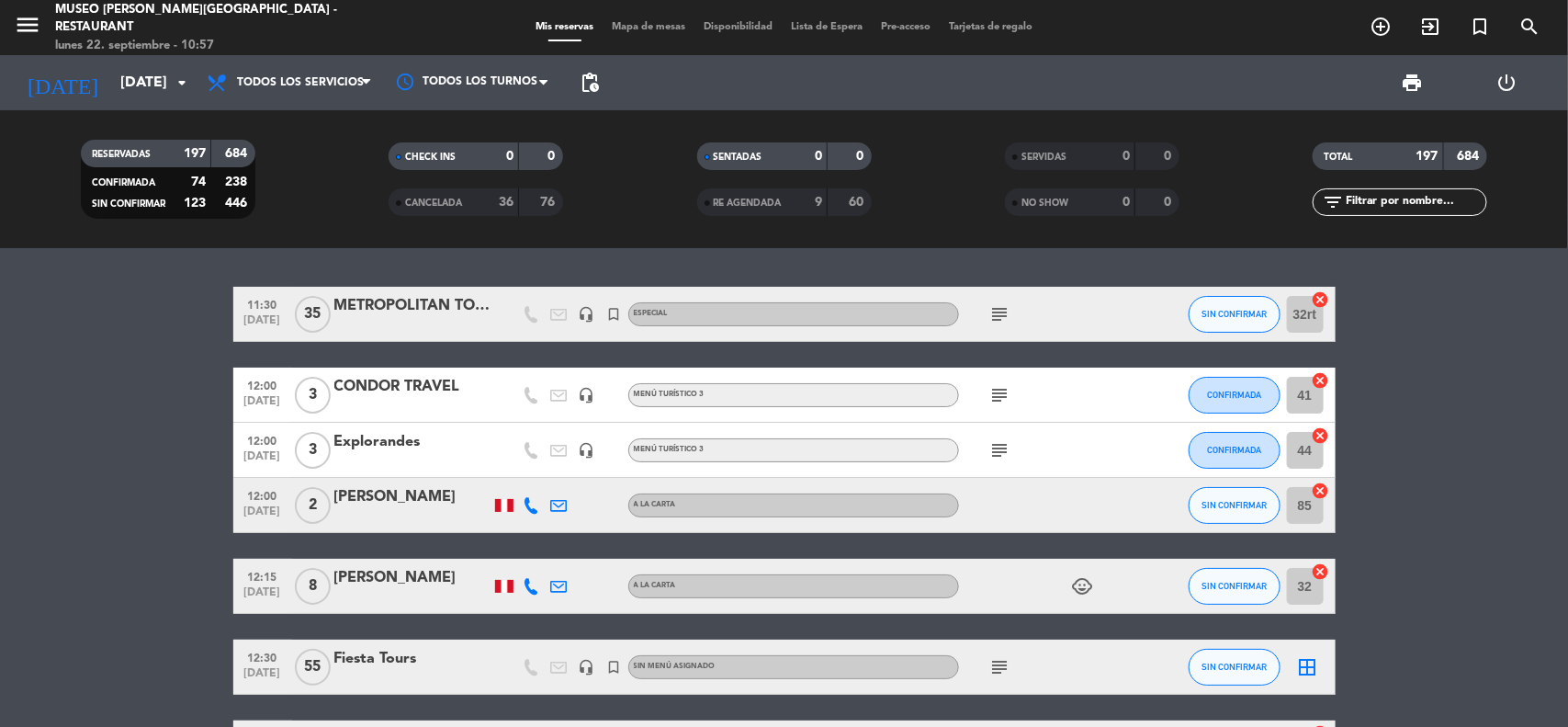
type input "[DATE]"
click at [1351, 202] on input "text" at bounding box center [1414, 202] width 143 height 20
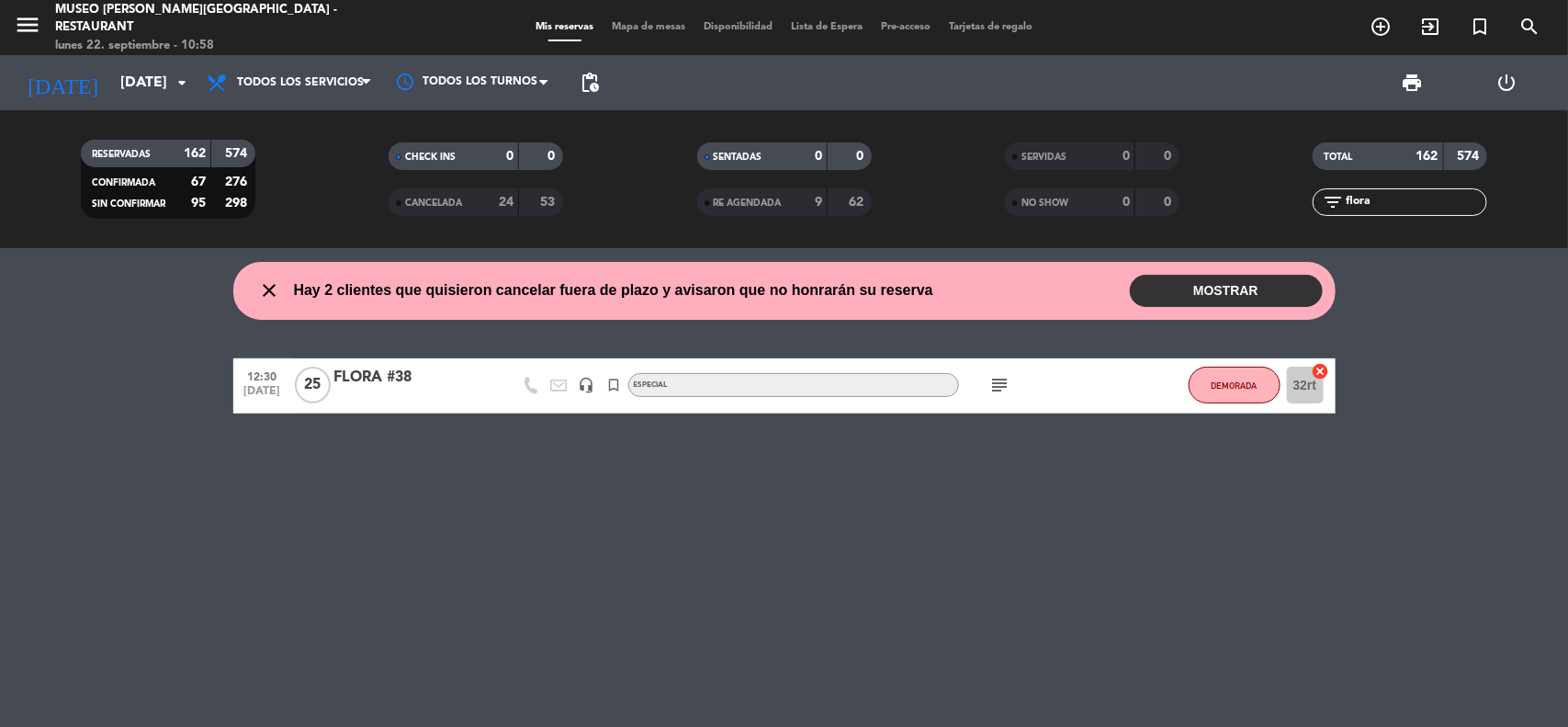
type input "flora"
click at [407, 374] on div "FLORA #38" at bounding box center [413, 378] width 156 height 24
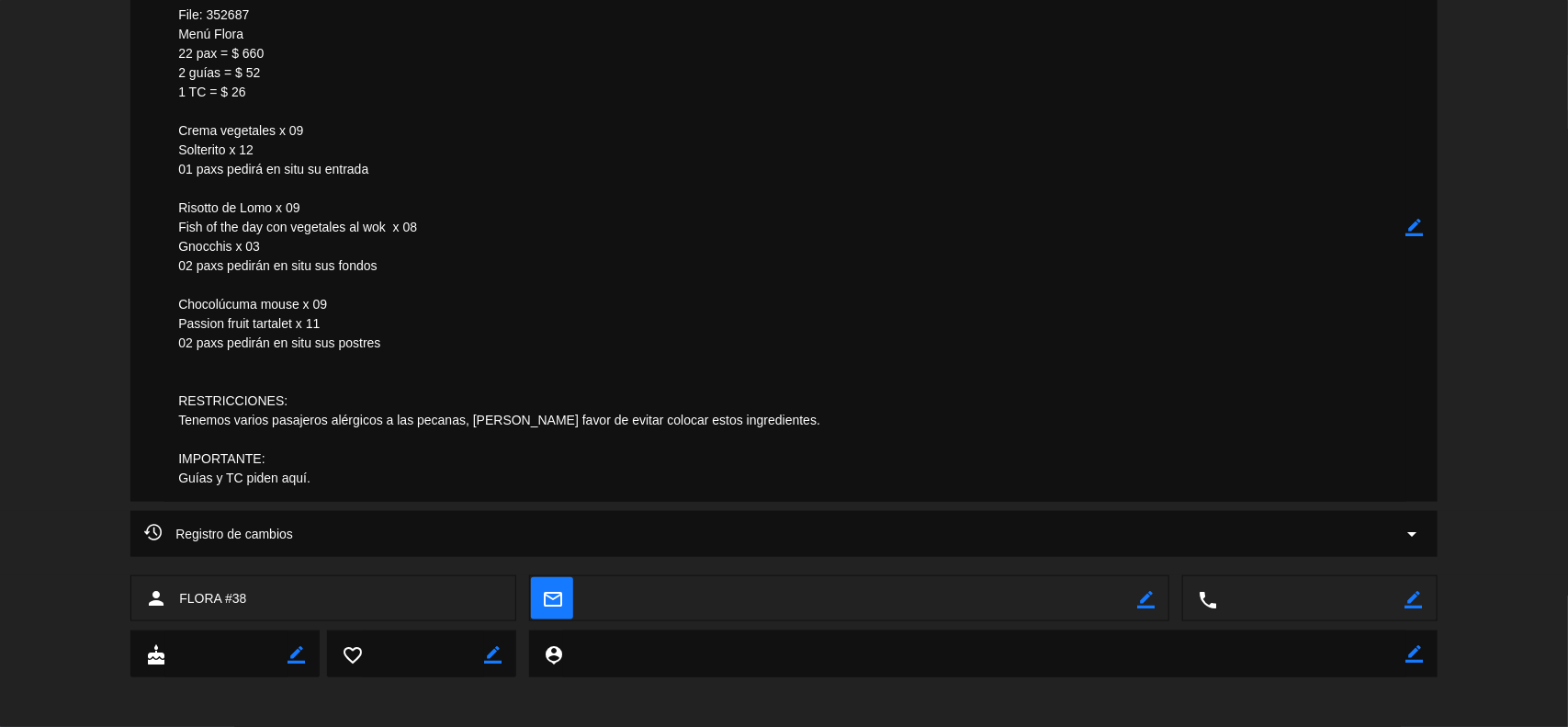
scroll to position [574, 0]
click at [1419, 233] on icon "border_color" at bounding box center [1414, 225] width 17 height 17
click at [1419, 233] on icon at bounding box center [1414, 225] width 17 height 17
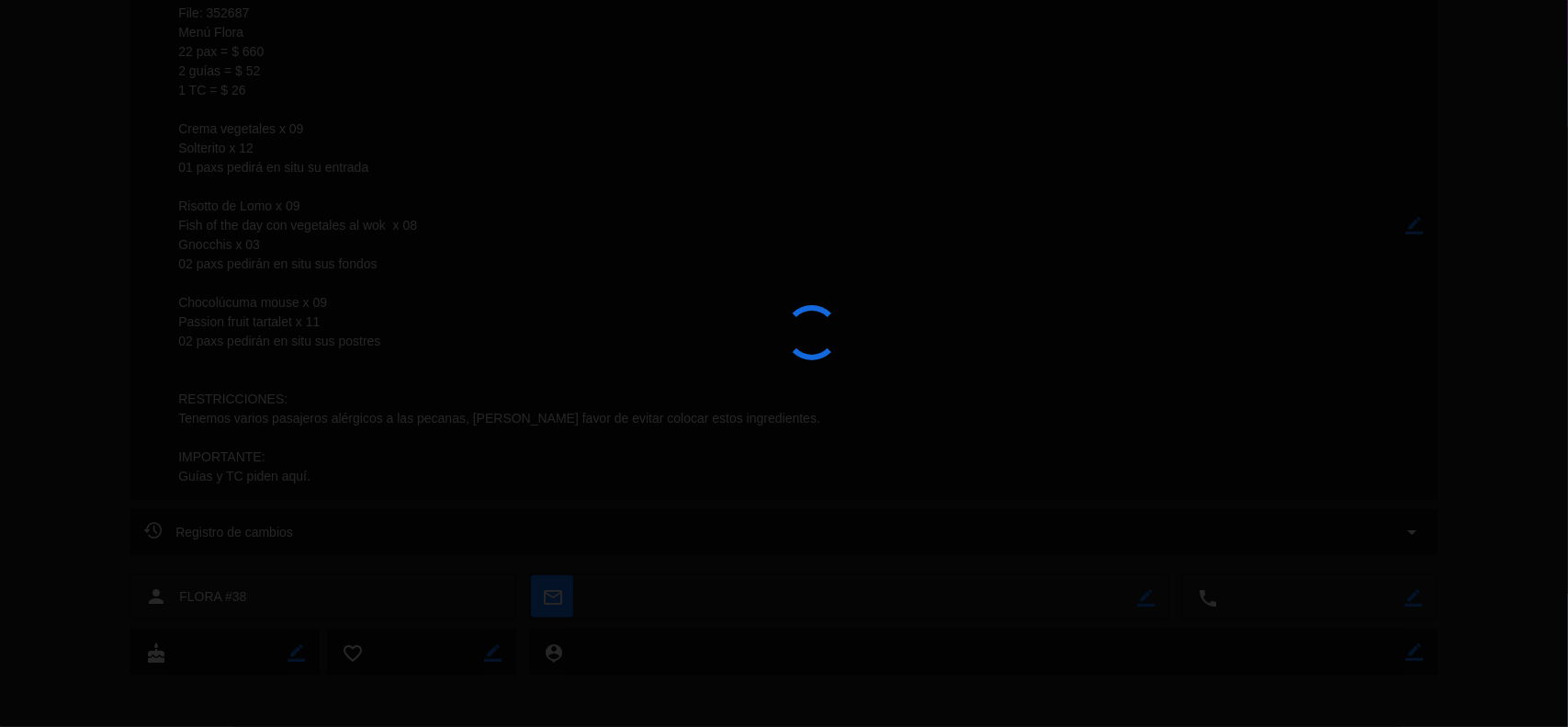
click at [1419, 233] on div at bounding box center [784, 364] width 1568 height 727
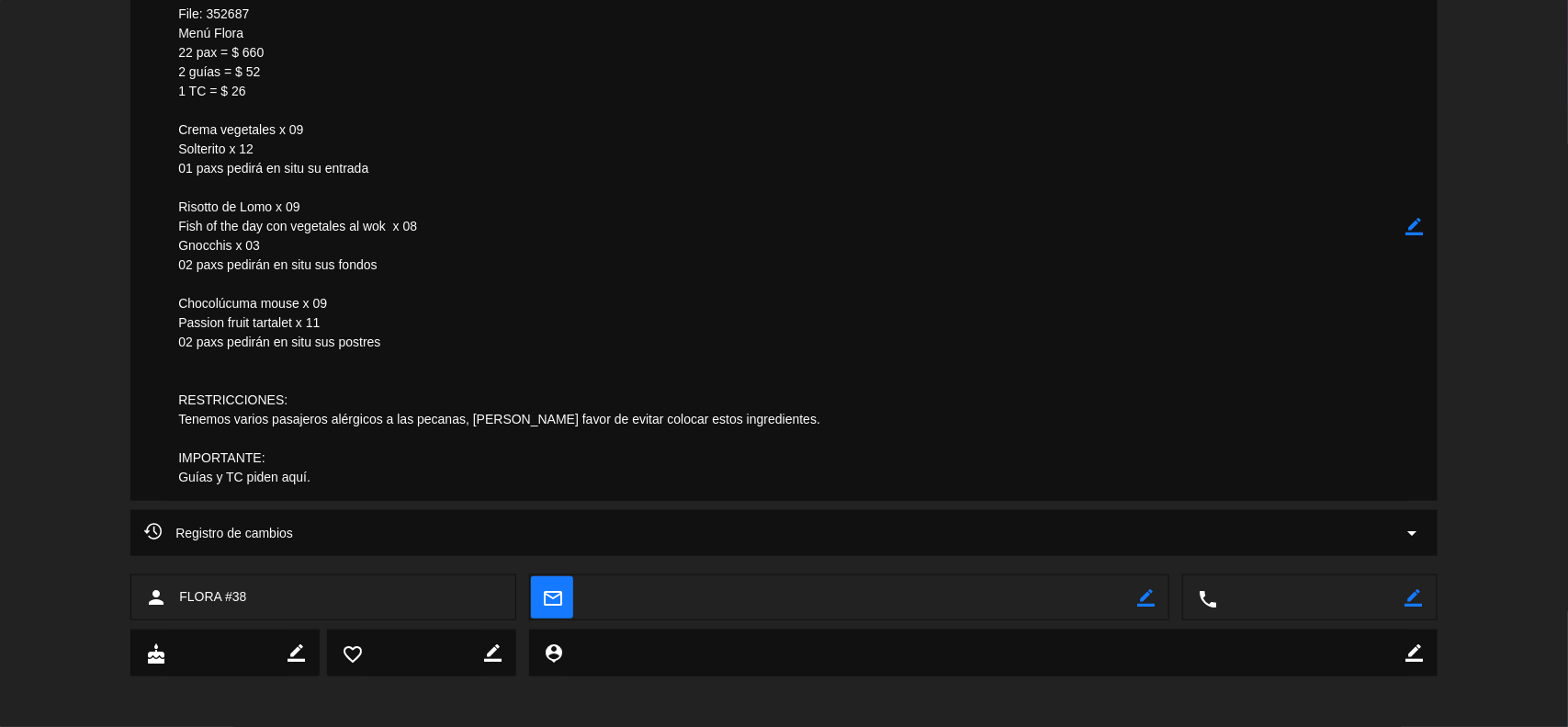
click at [1412, 225] on icon "border_color" at bounding box center [1414, 226] width 17 height 17
click at [1412, 225] on icon at bounding box center [1414, 226] width 17 height 17
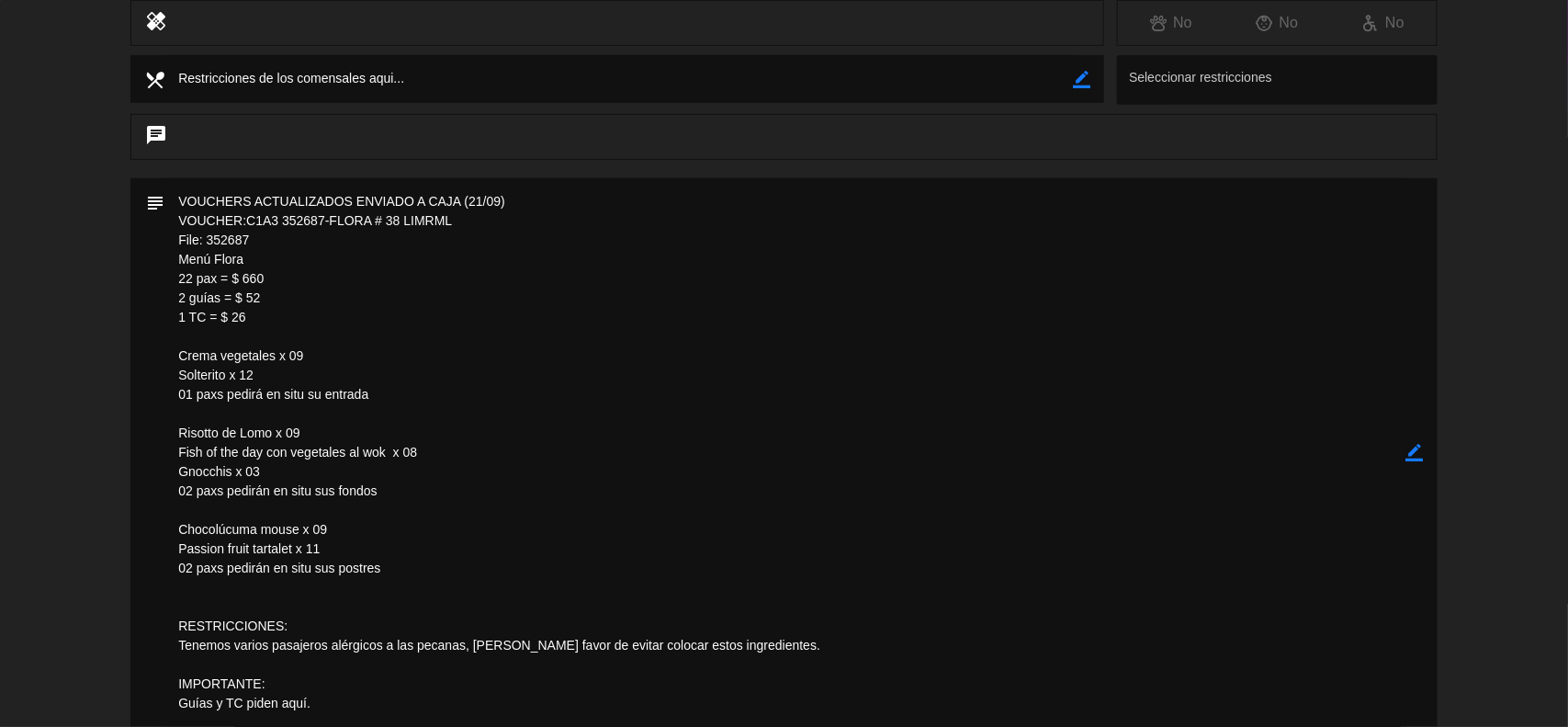
scroll to position [0, 0]
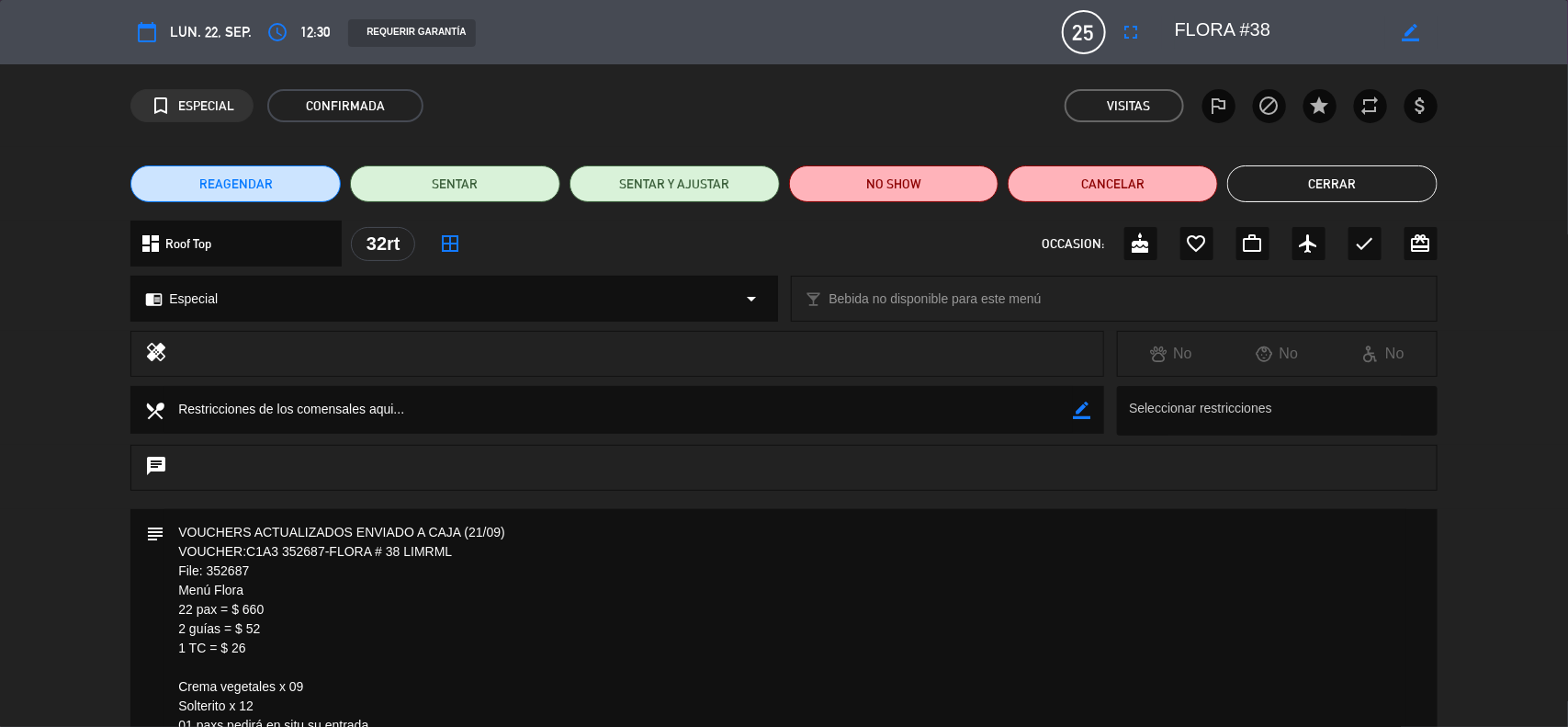
click at [1306, 190] on button "Cerrar" at bounding box center [1333, 184] width 211 height 37
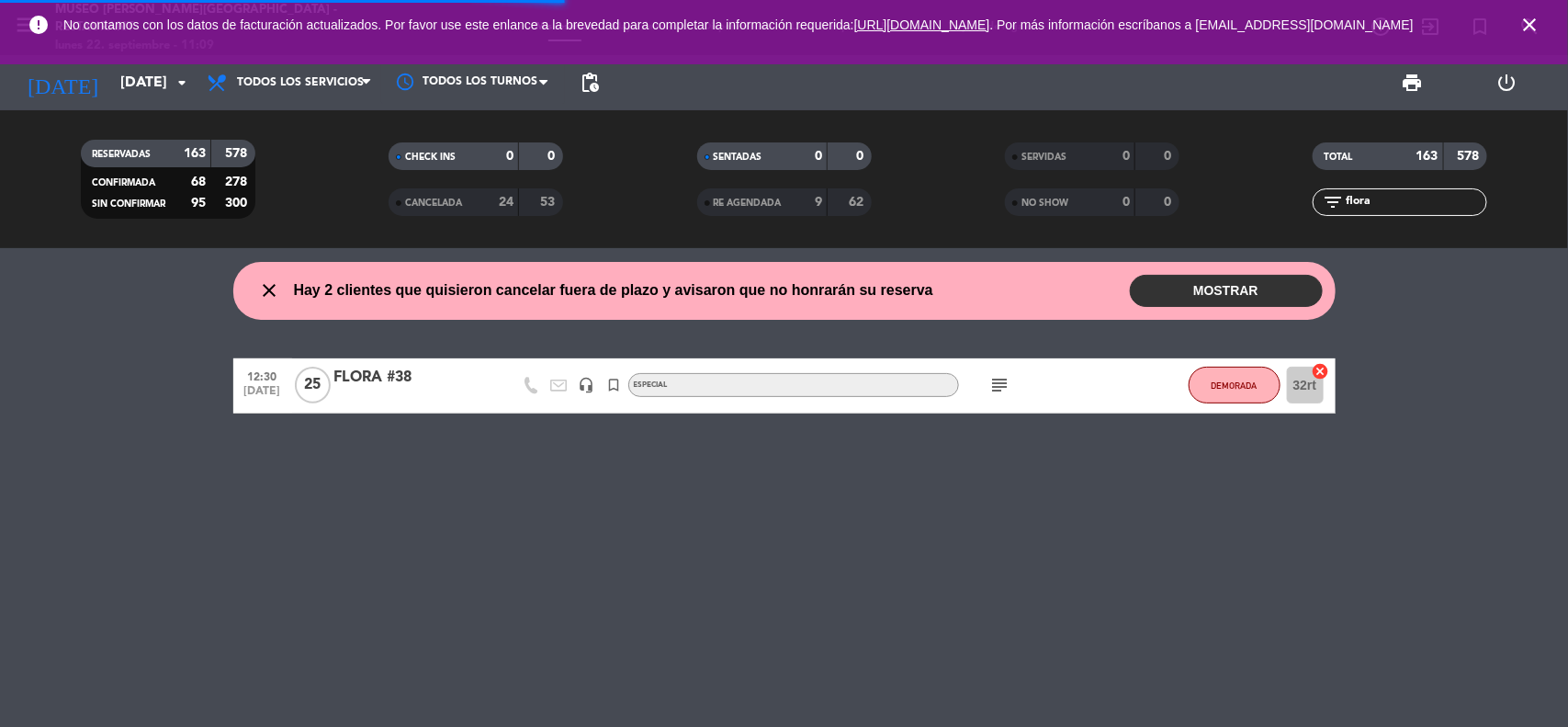
click at [1535, 24] on icon "close" at bounding box center [1529, 25] width 22 height 22
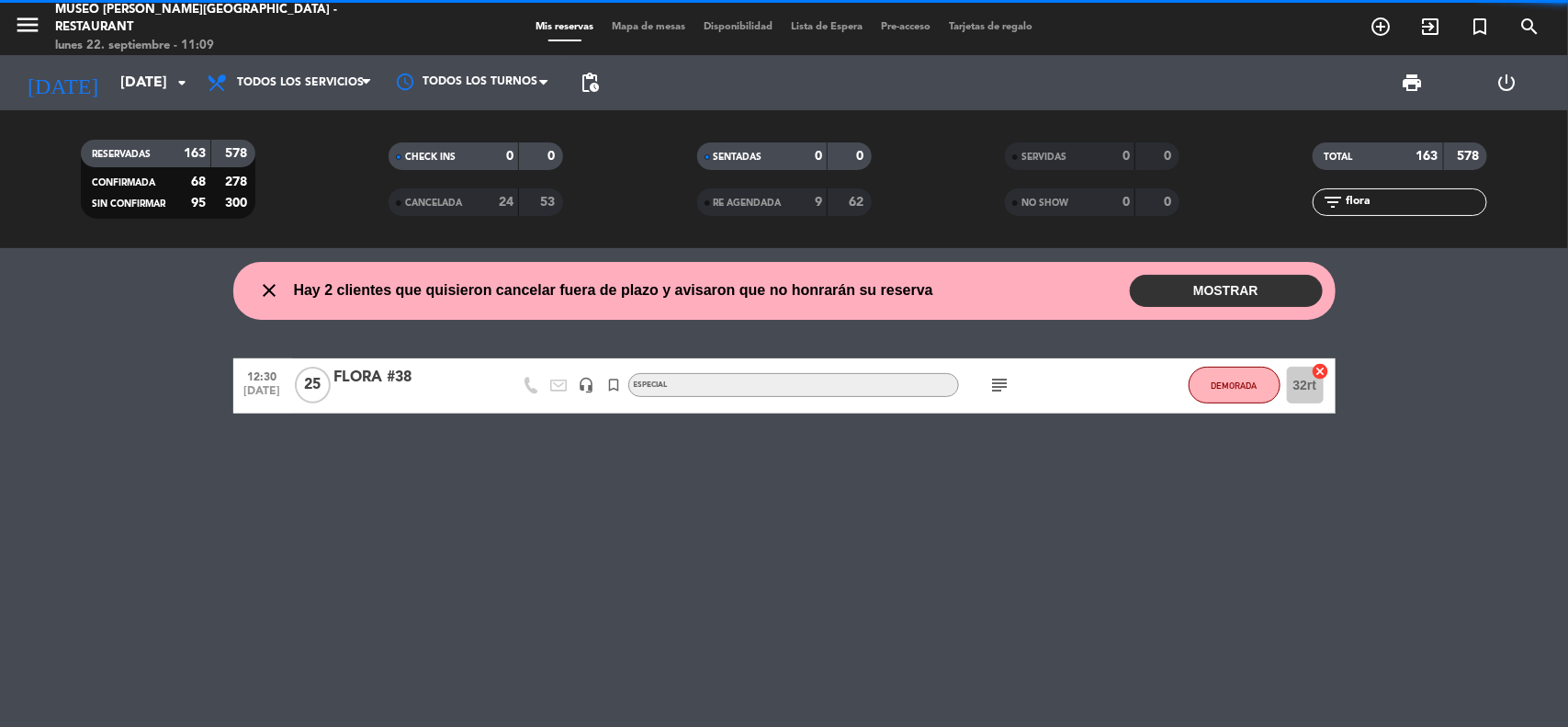
drag, startPoint x: 1399, startPoint y: 200, endPoint x: 1277, endPoint y: 202, distance: 122.0
click at [1277, 202] on div "filter_list flora" at bounding box center [1401, 202] width 308 height 28
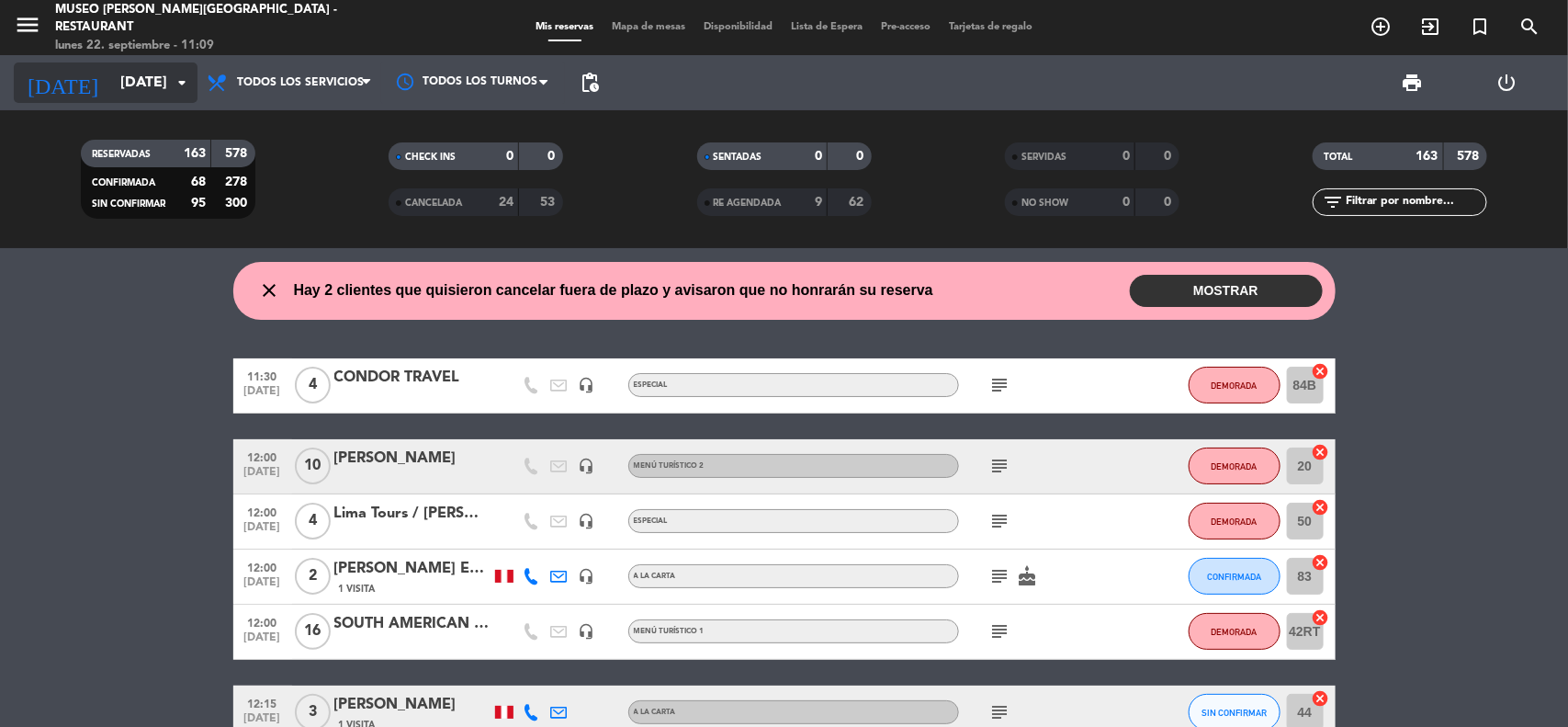
click at [143, 72] on input "[DATE]" at bounding box center [208, 83] width 194 height 36
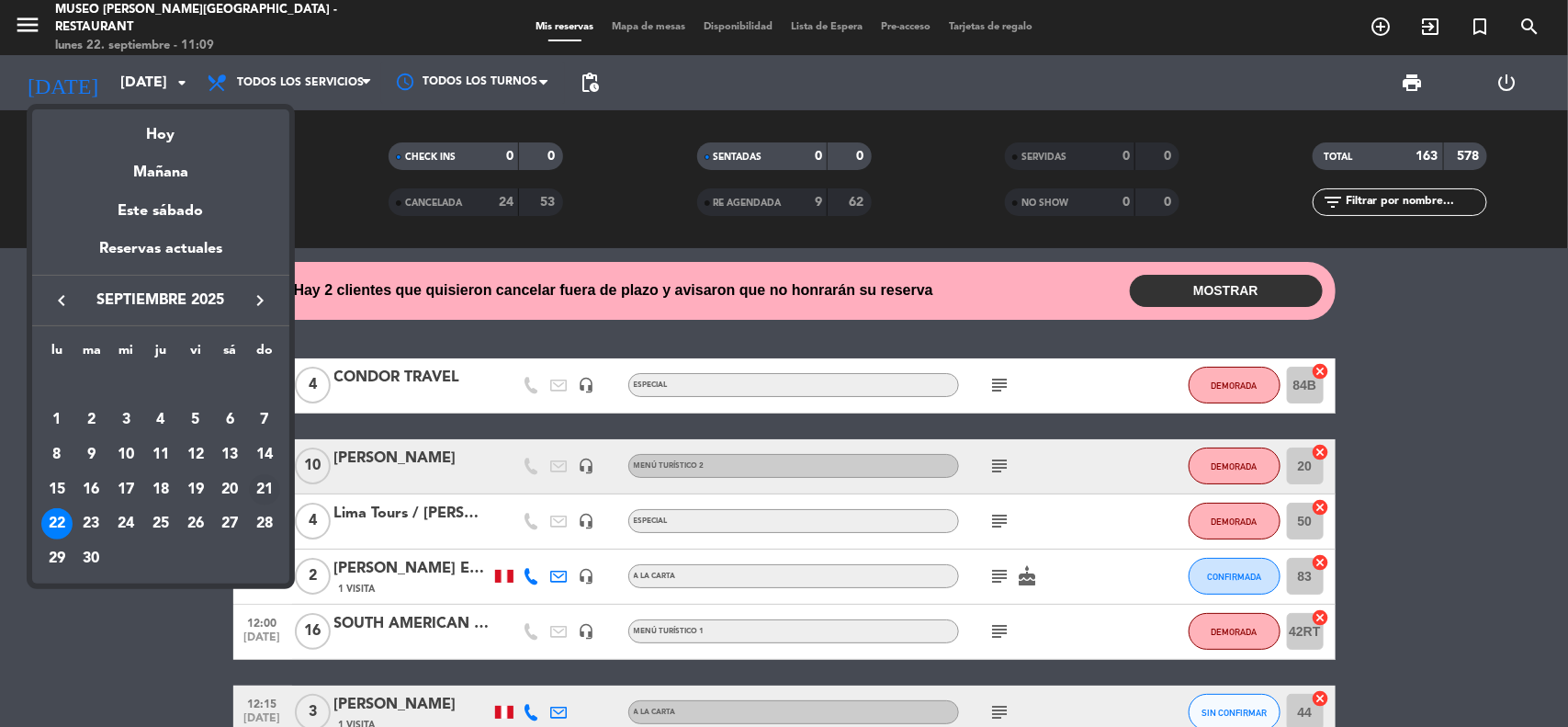
click at [263, 489] on div "21" at bounding box center [265, 490] width 31 height 31
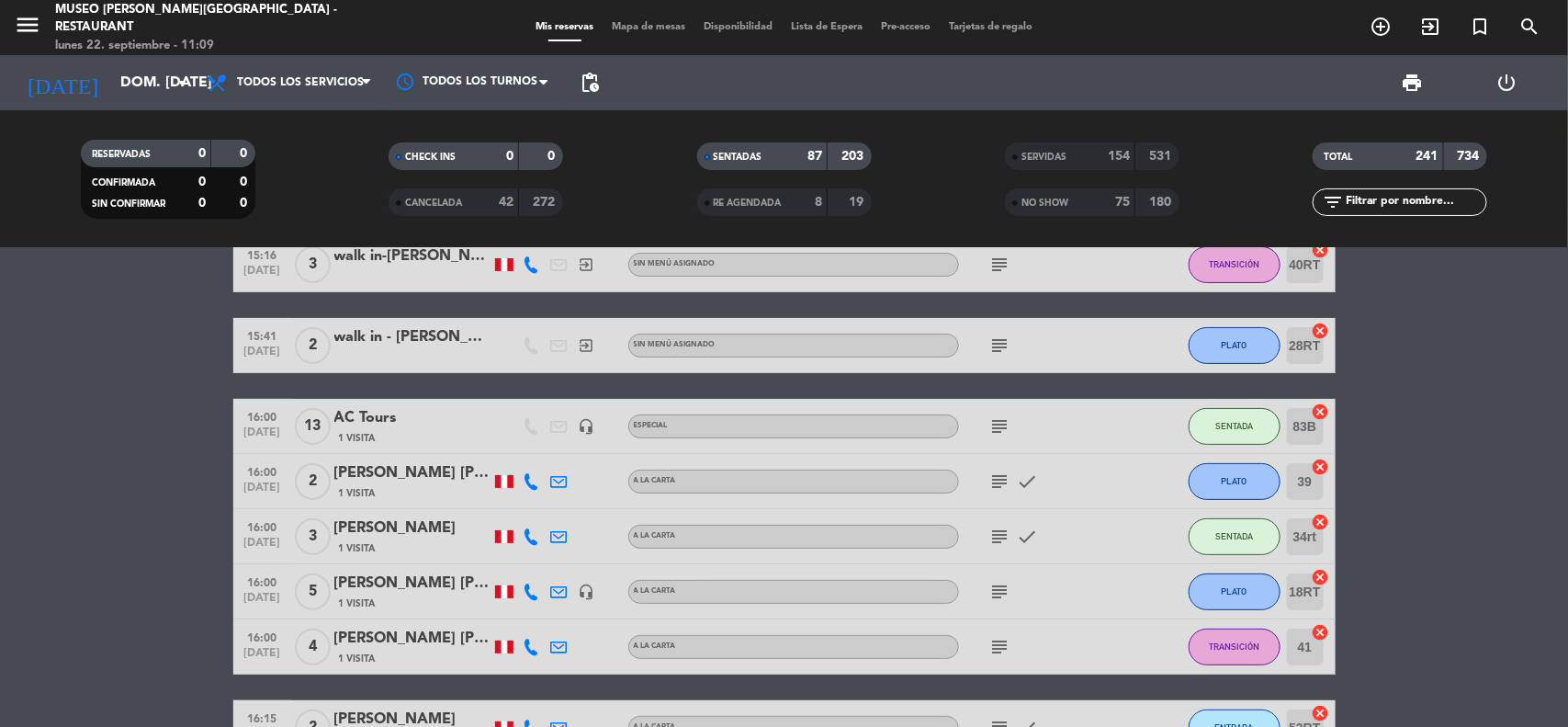
scroll to position [115, 0]
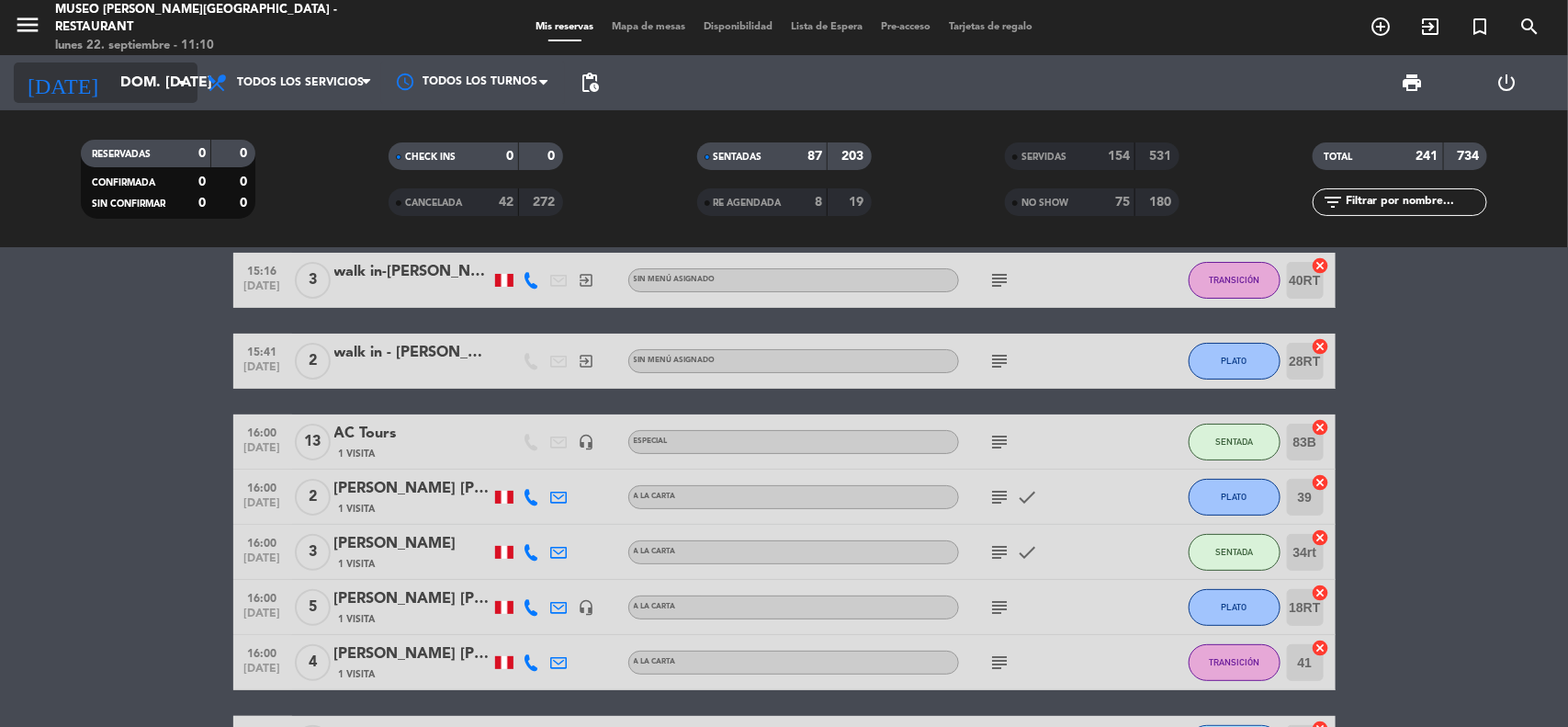
click at [135, 83] on input "dom. [DATE]" at bounding box center [208, 83] width 194 height 36
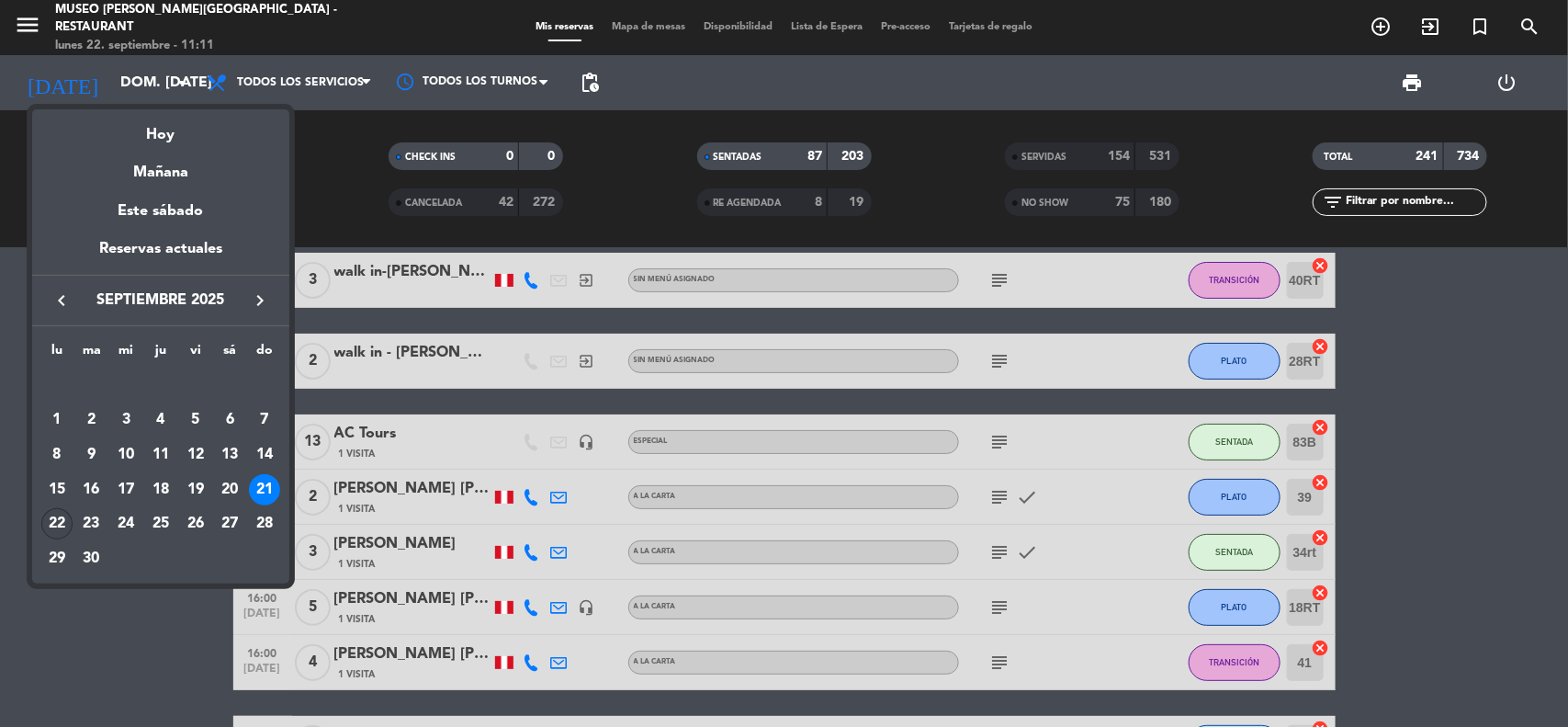
click at [62, 525] on div "22" at bounding box center [57, 524] width 31 height 31
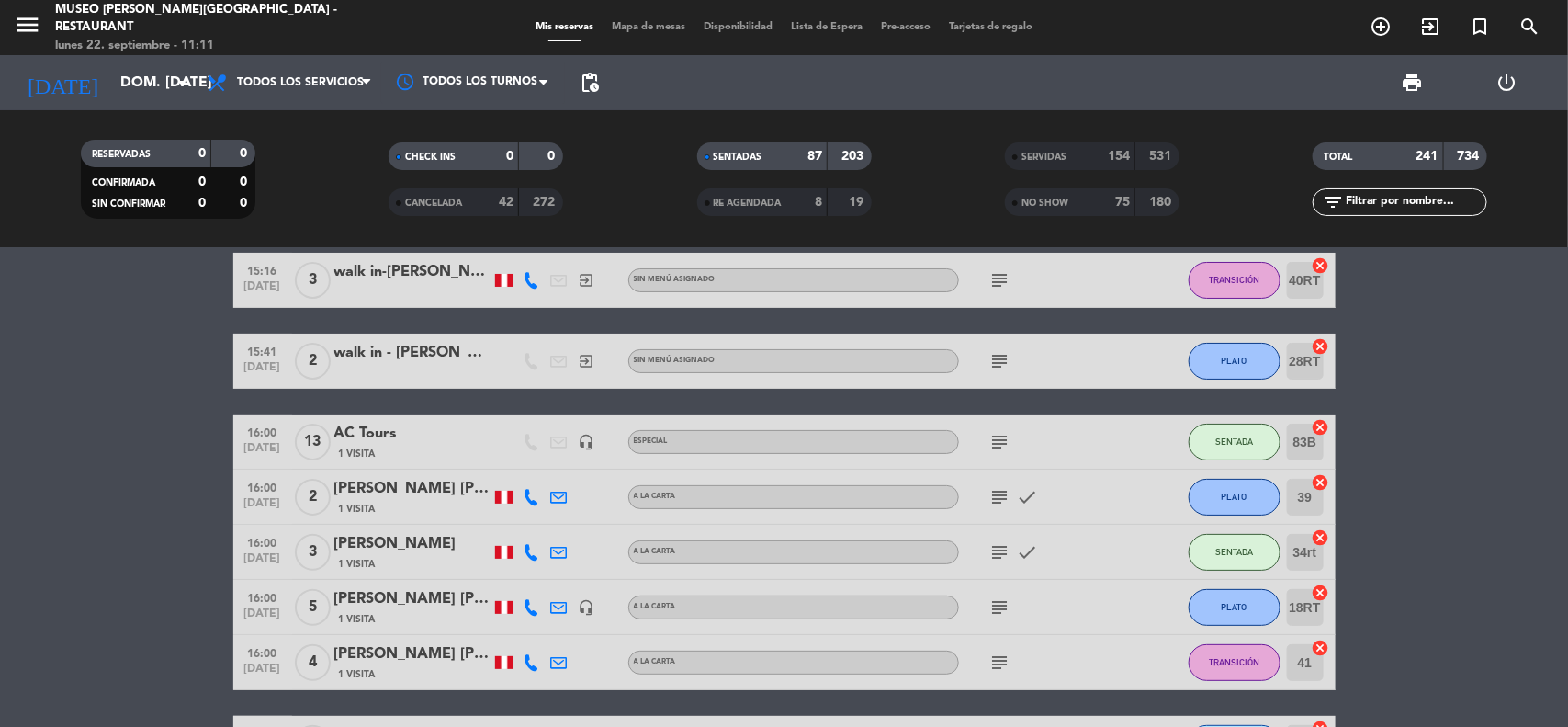
type input "[DATE]"
click at [1375, 205] on input "text" at bounding box center [1414, 202] width 143 height 20
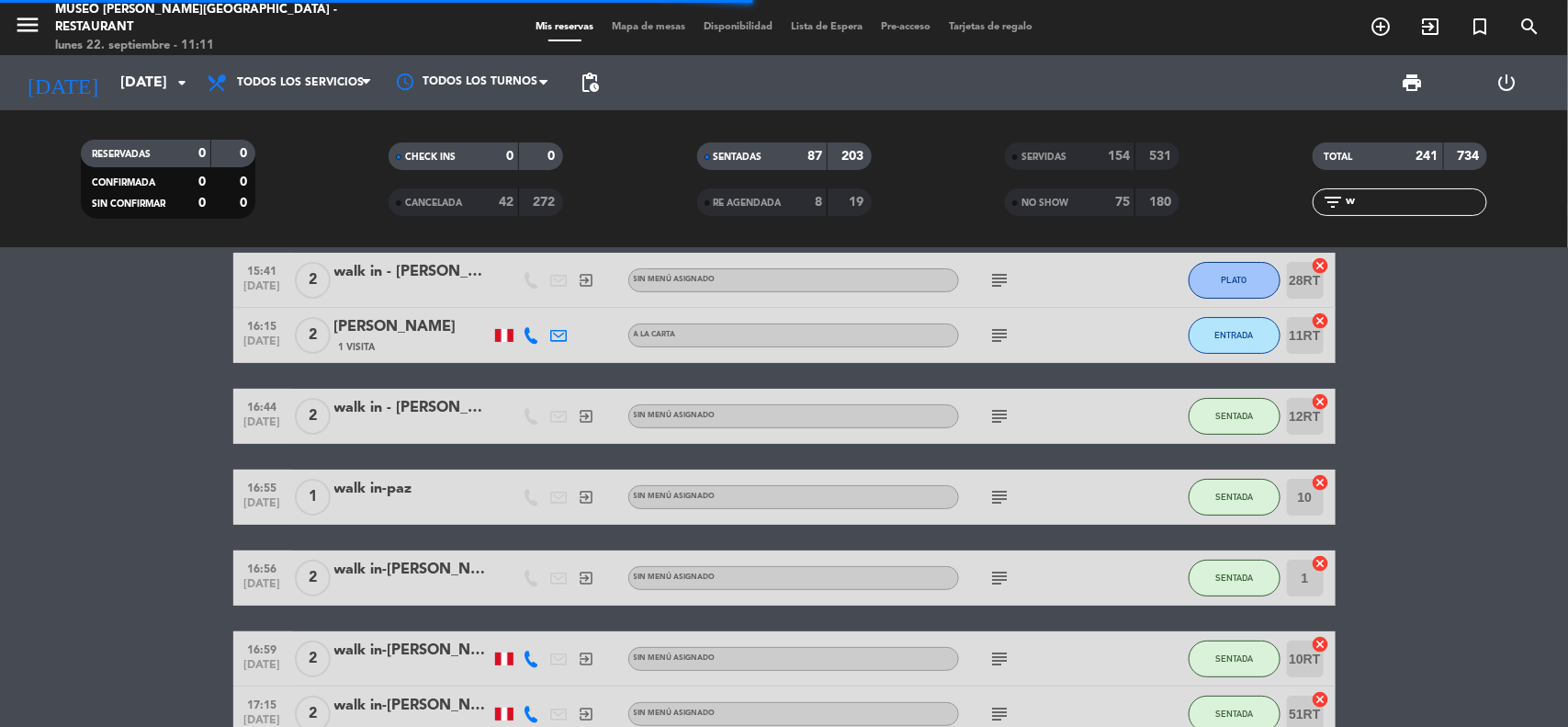
scroll to position [0, 0]
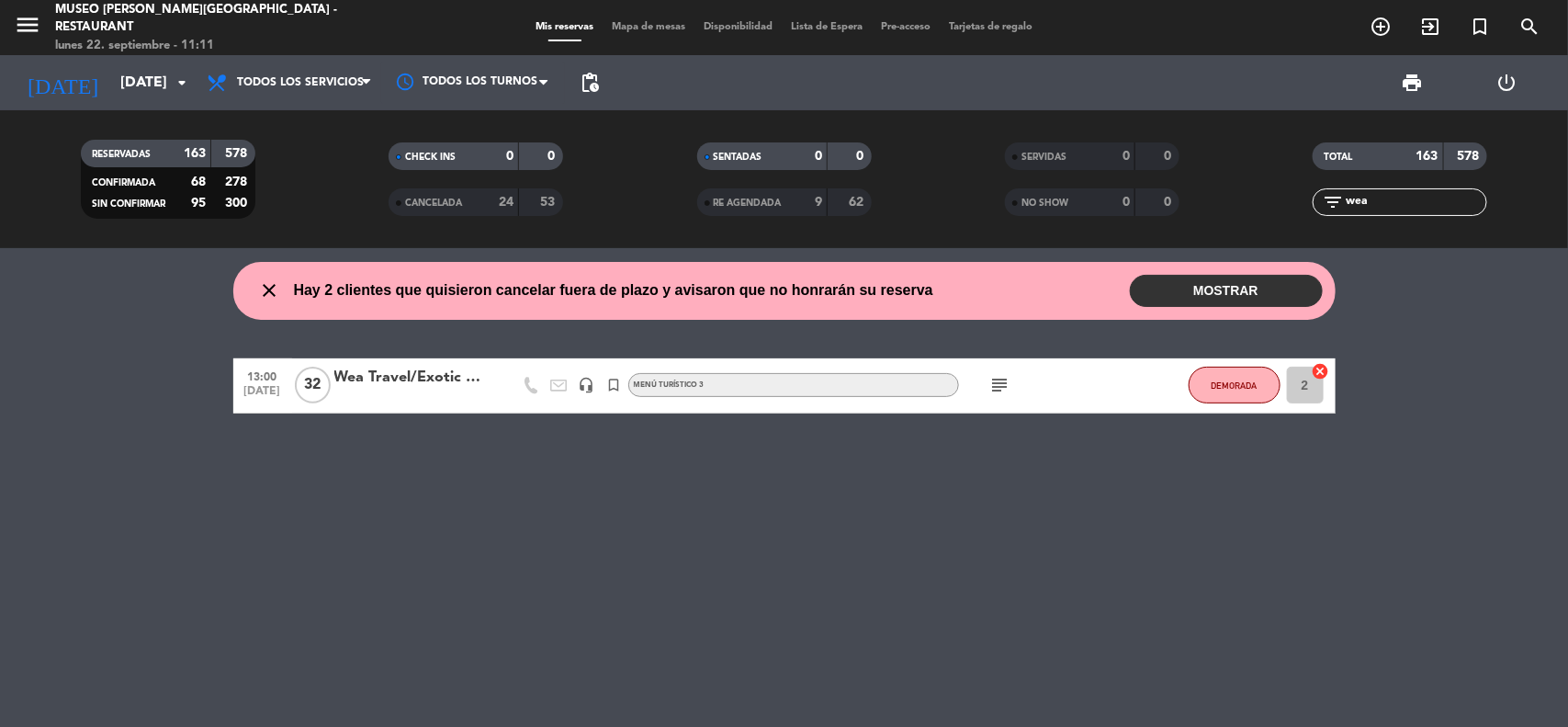
click at [374, 384] on div "Wea Travel/Exotic Adventures" at bounding box center [413, 378] width 156 height 24
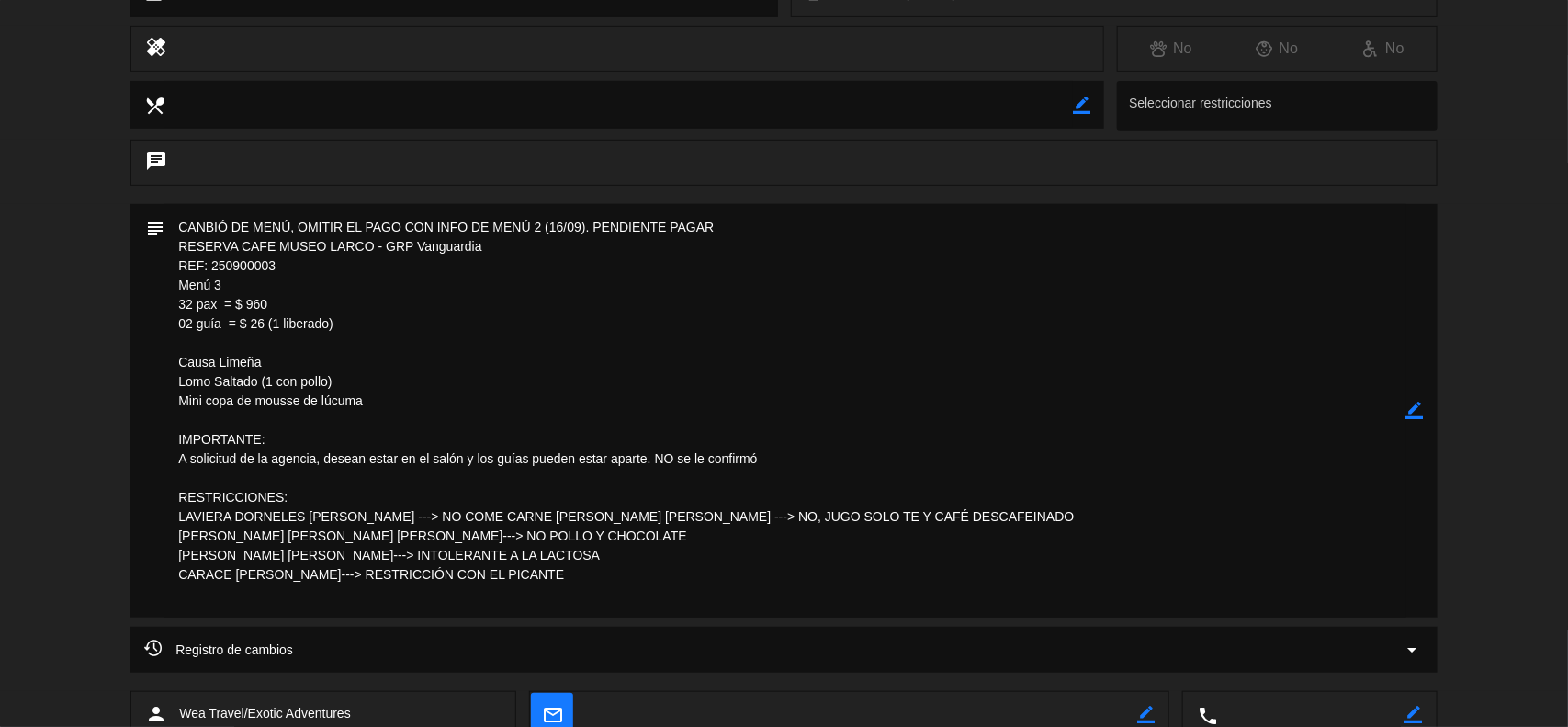
scroll to position [345, 0]
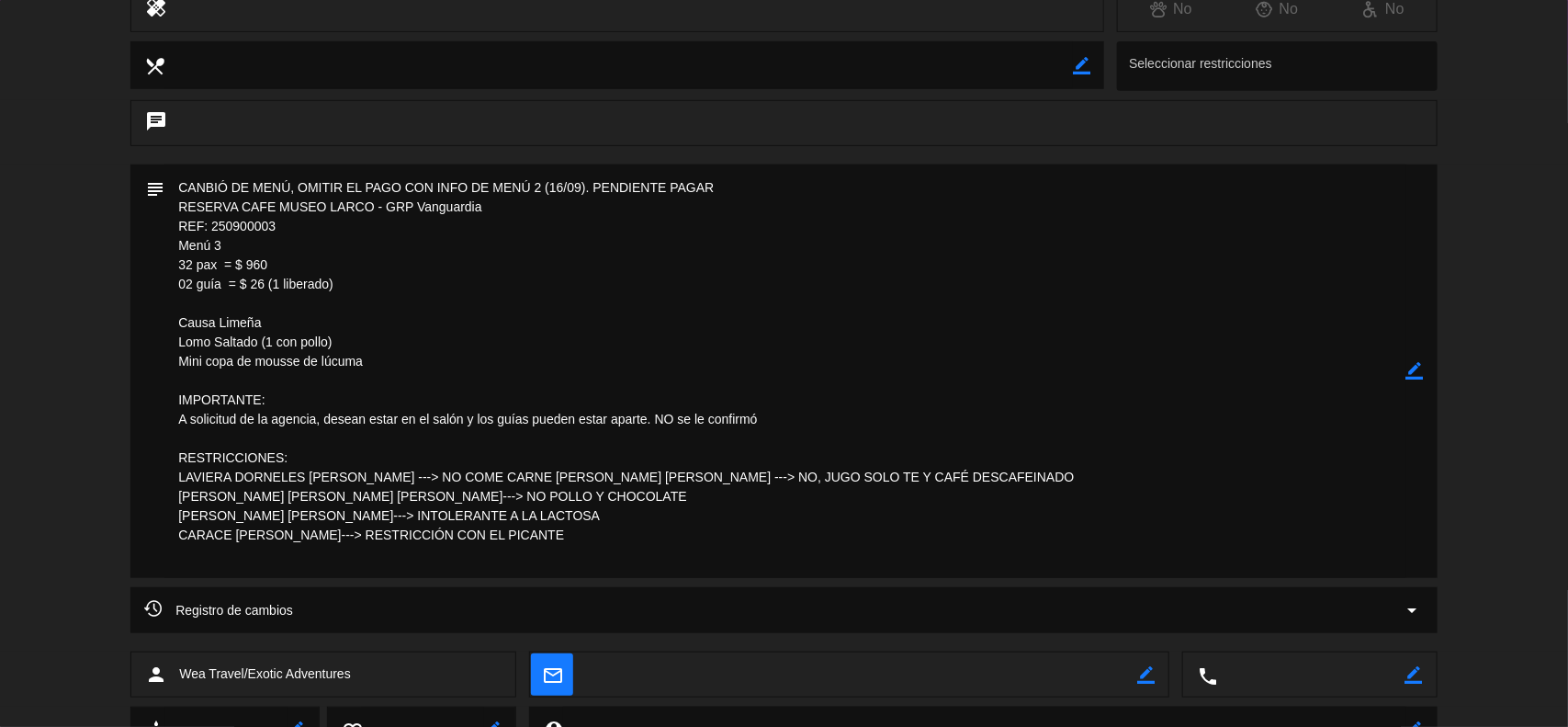
click at [1410, 369] on icon "border_color" at bounding box center [1414, 371] width 17 height 17
click at [1410, 369] on icon at bounding box center [1414, 371] width 17 height 17
click at [0, 0] on div at bounding box center [0, 0] width 0 height 0
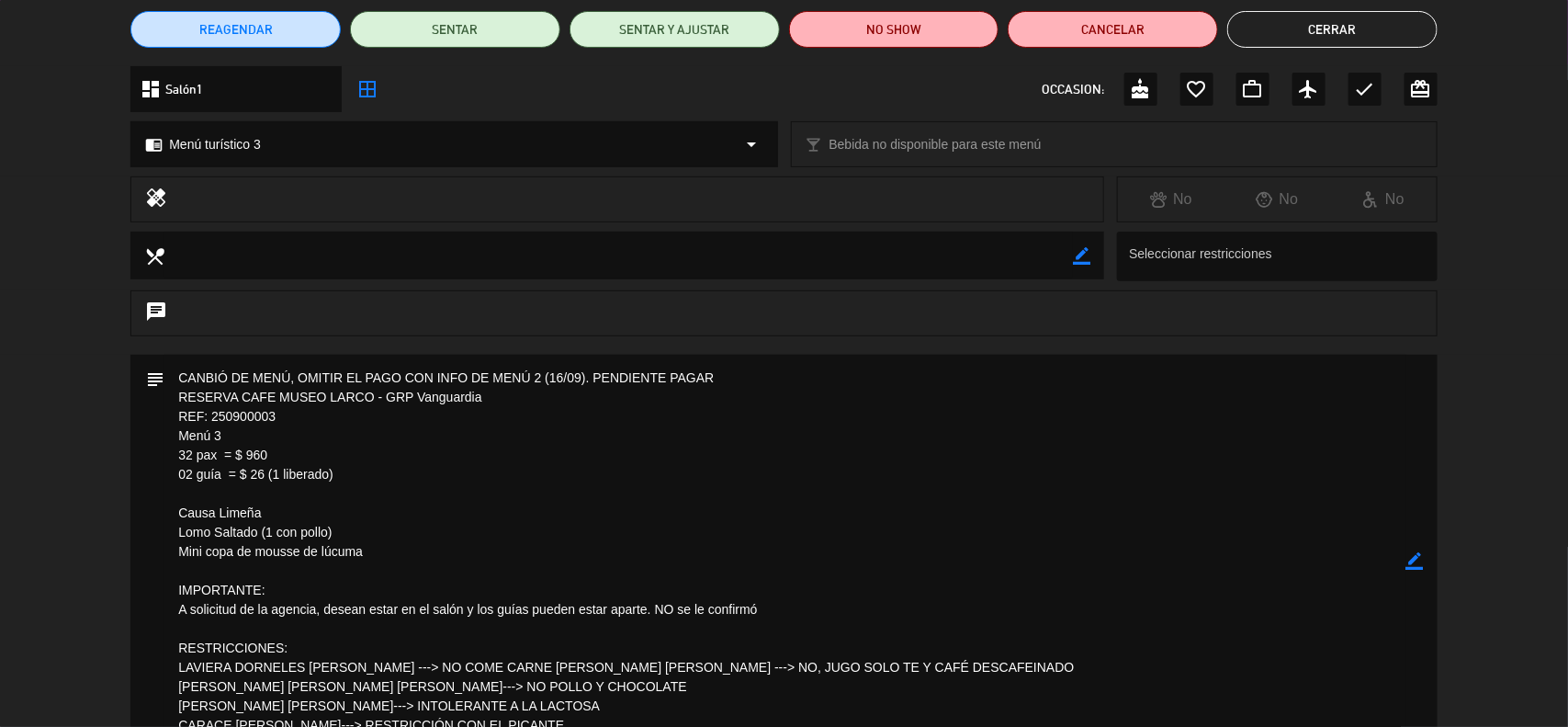
scroll to position [0, 0]
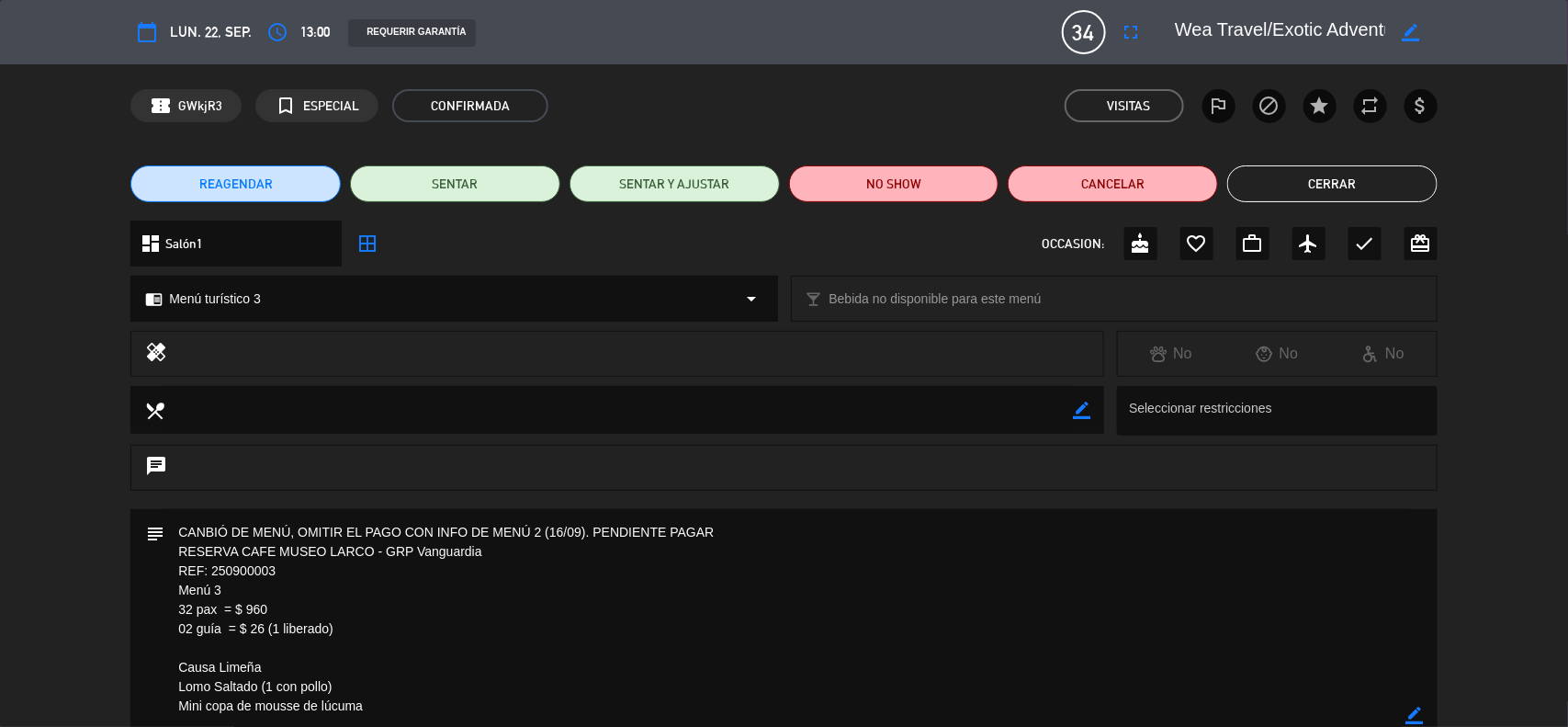
click at [1302, 190] on button "Cerrar" at bounding box center [1333, 184] width 211 height 37
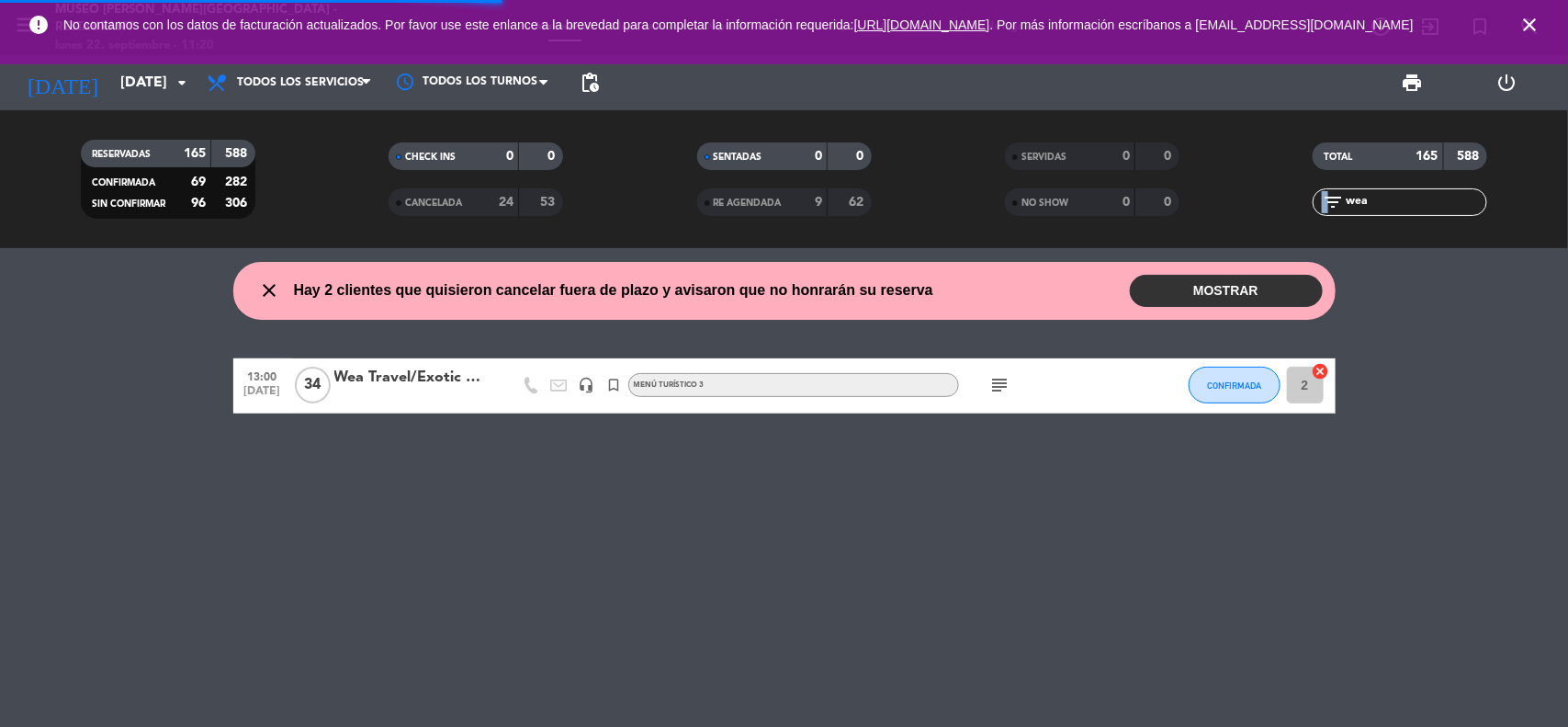
drag, startPoint x: 1378, startPoint y: 213, endPoint x: 1329, endPoint y: 214, distance: 49.0
click at [1329, 214] on div "filter_list wea" at bounding box center [1401, 202] width 175 height 28
drag, startPoint x: 1370, startPoint y: 193, endPoint x: 1343, endPoint y: 203, distance: 28.8
click at [1343, 203] on div "filter_list wea" at bounding box center [1401, 202] width 175 height 28
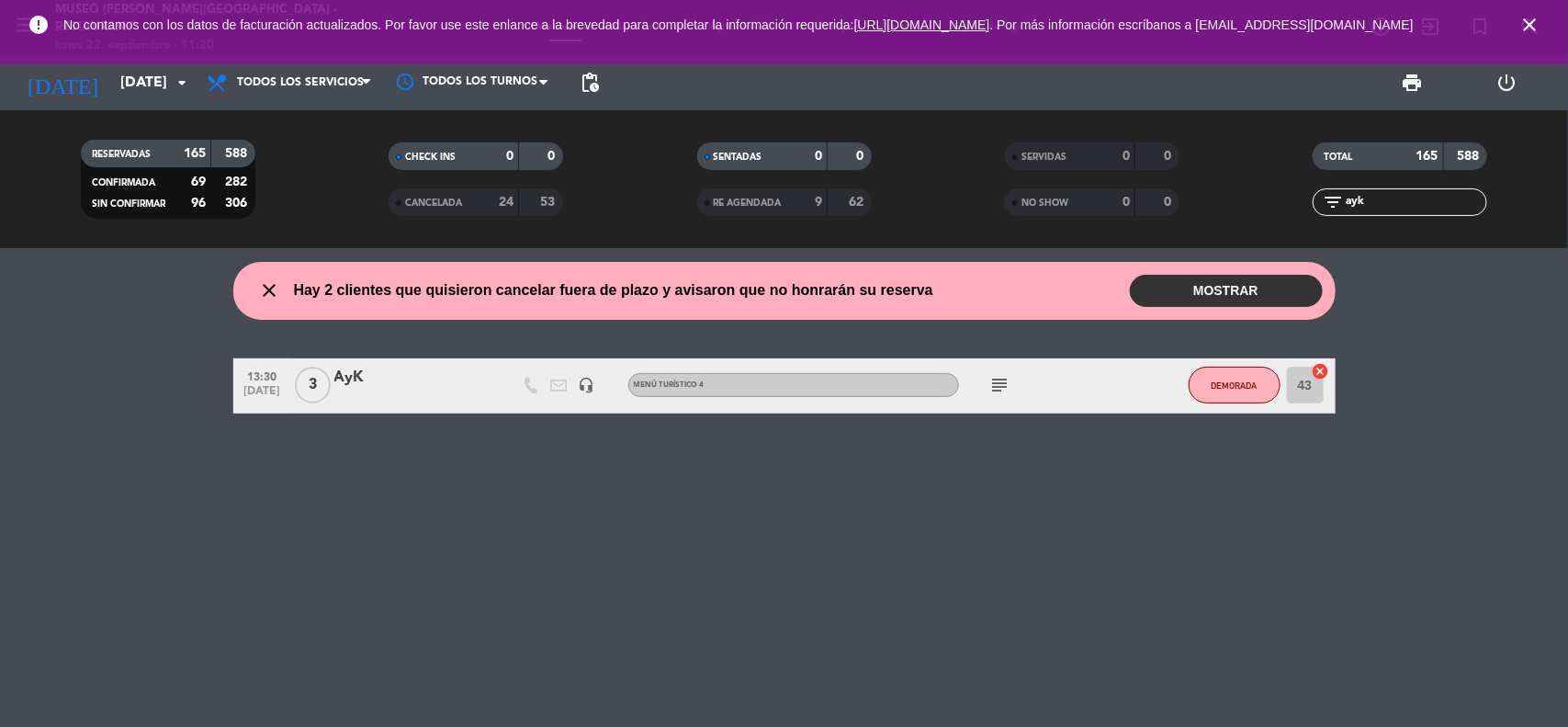
type input "ayk"
click at [355, 375] on div "AyK" at bounding box center [413, 378] width 156 height 24
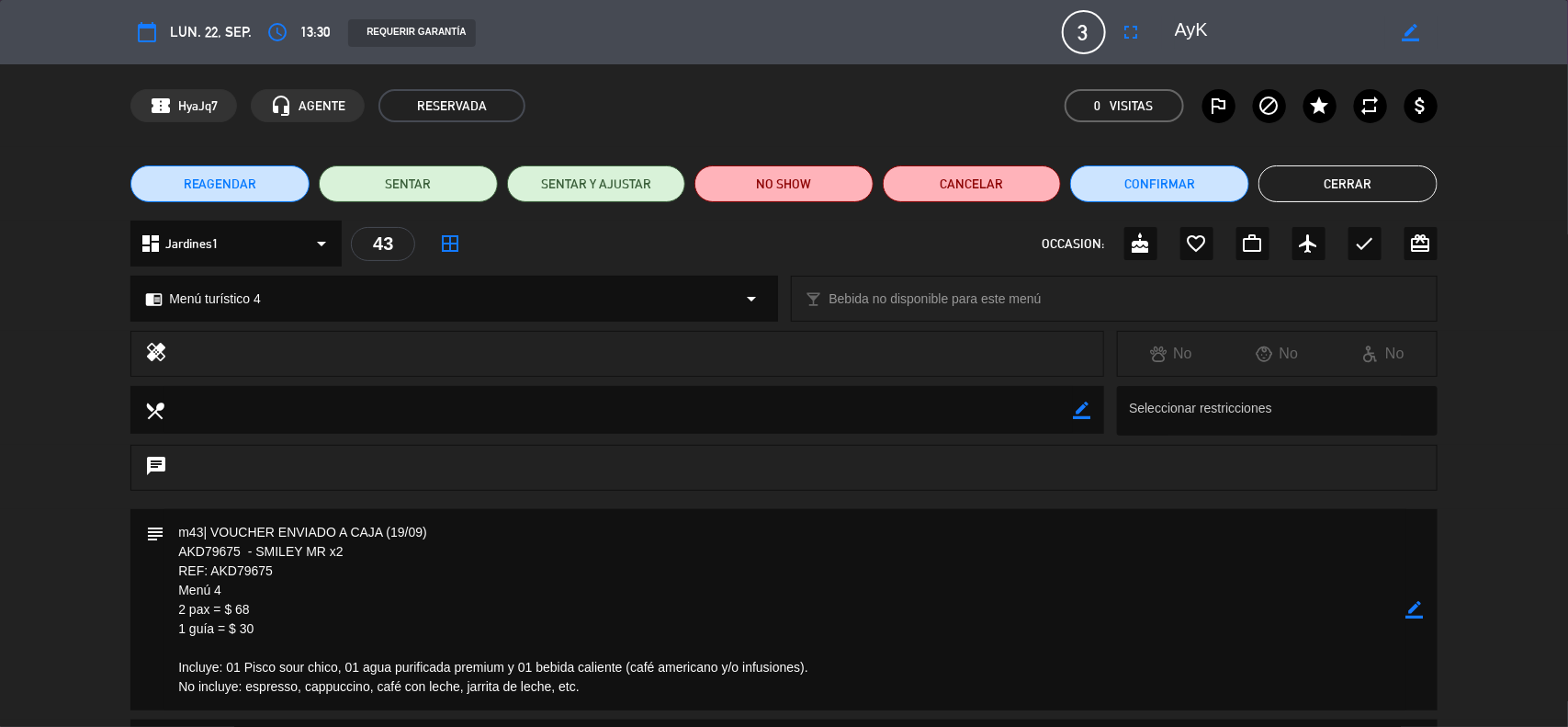
drag, startPoint x: 278, startPoint y: 570, endPoint x: 212, endPoint y: 572, distance: 66.0
click at [212, 572] on textarea at bounding box center [785, 609] width 1242 height 202
click at [301, 612] on textarea at bounding box center [785, 609] width 1242 height 202
click at [1421, 607] on icon "border_color" at bounding box center [1414, 609] width 17 height 17
click at [278, 529] on textarea at bounding box center [785, 609] width 1242 height 202
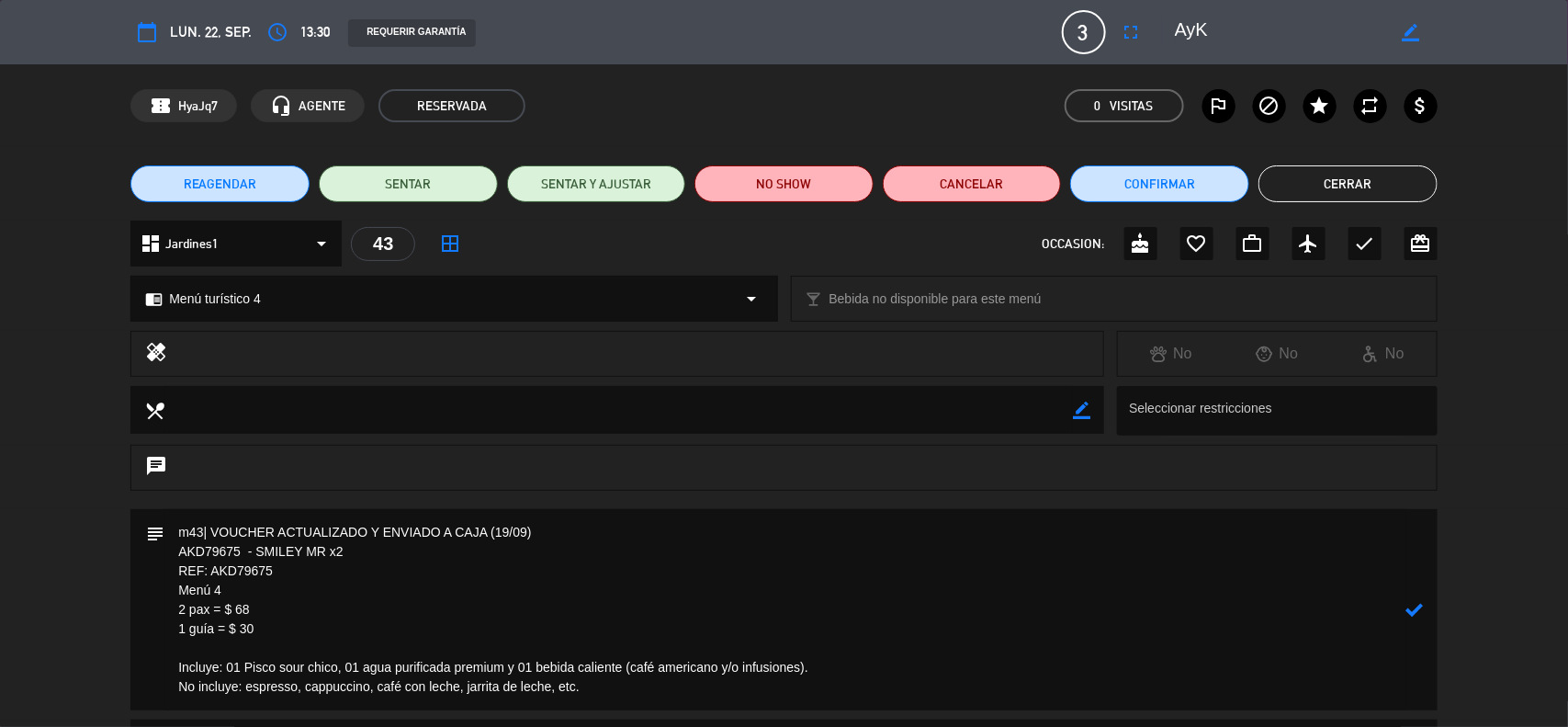
drag, startPoint x: 525, startPoint y: 534, endPoint x: 491, endPoint y: 535, distance: 34.0
click at [491, 535] on textarea at bounding box center [785, 609] width 1242 height 202
click at [497, 535] on textarea at bounding box center [785, 609] width 1242 height 202
click at [506, 529] on textarea at bounding box center [785, 609] width 1242 height 202
type textarea "m43| VOUCHER ACTUALIZADO Y ENVIADO A CAJA (22/09) AKD79675 - SMILEY MR x2 REF: …"
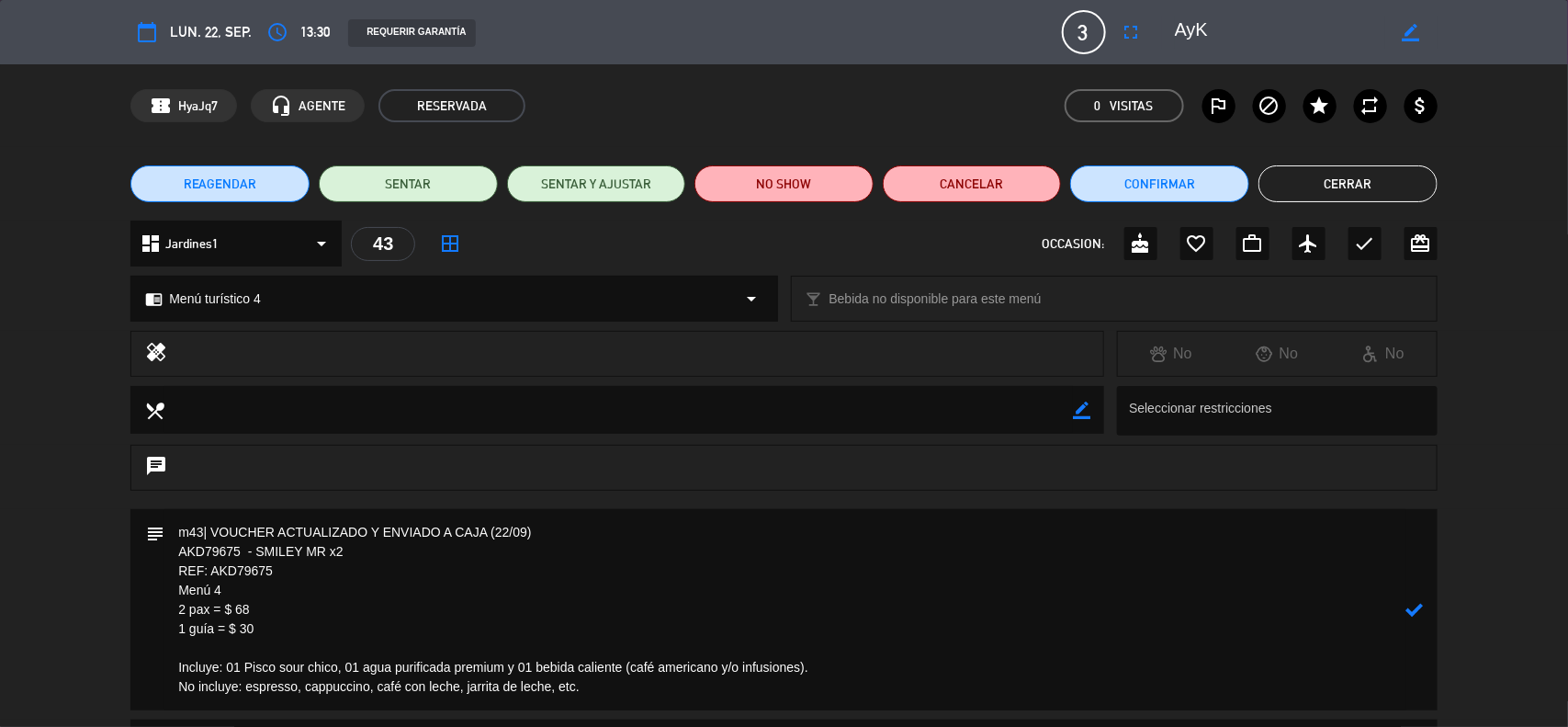
click at [1416, 613] on icon at bounding box center [1414, 609] width 17 height 17
drag, startPoint x: 66, startPoint y: 525, endPoint x: 81, endPoint y: 511, distance: 20.5
click at [66, 525] on div "subject border_color" at bounding box center [784, 614] width 1568 height 211
drag, startPoint x: 271, startPoint y: 630, endPoint x: 177, endPoint y: 575, distance: 108.9
click at [177, 575] on textarea at bounding box center [785, 609] width 1242 height 202
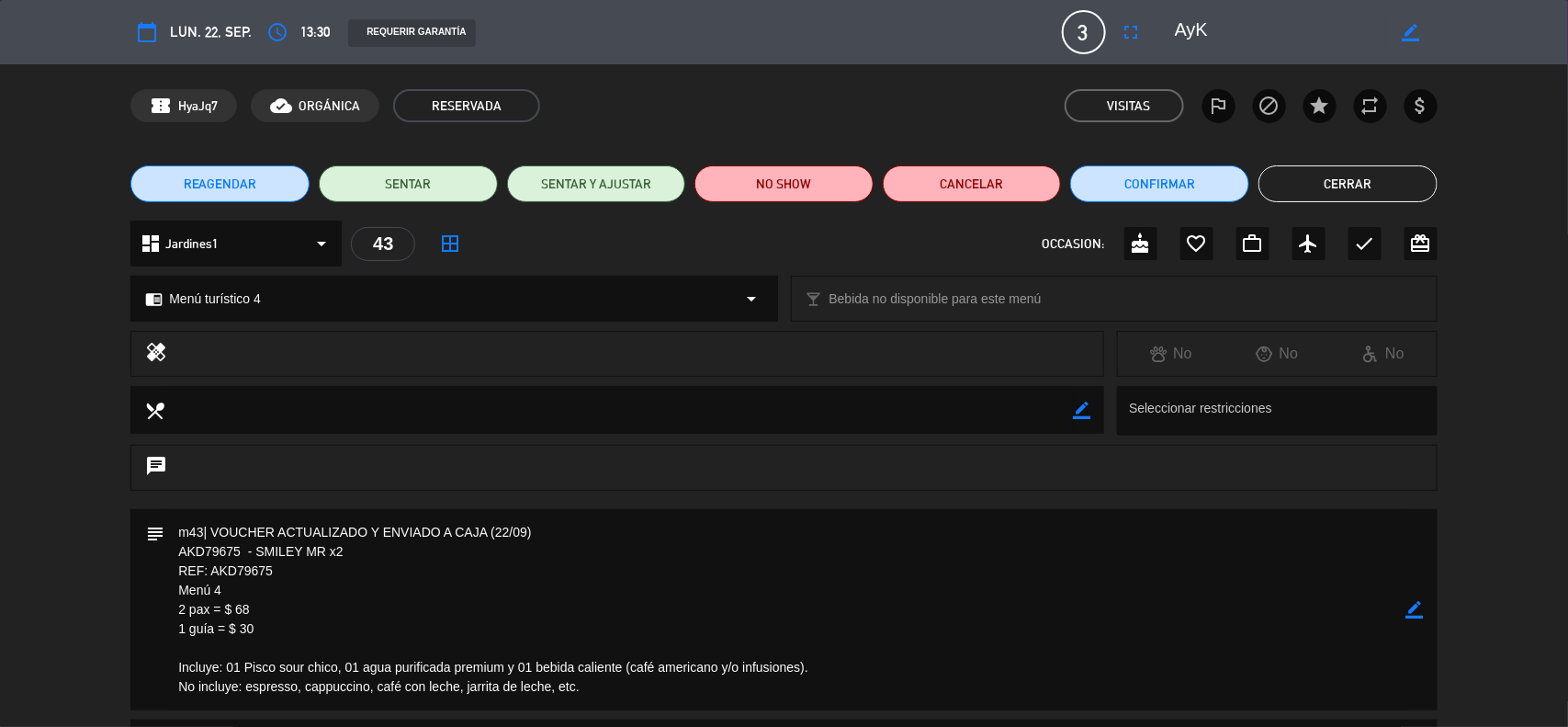
click at [1419, 617] on icon "border_color" at bounding box center [1414, 609] width 17 height 17
click at [1419, 616] on icon at bounding box center [1414, 609] width 17 height 17
click at [1145, 185] on button "Confirmar" at bounding box center [1160, 184] width 179 height 37
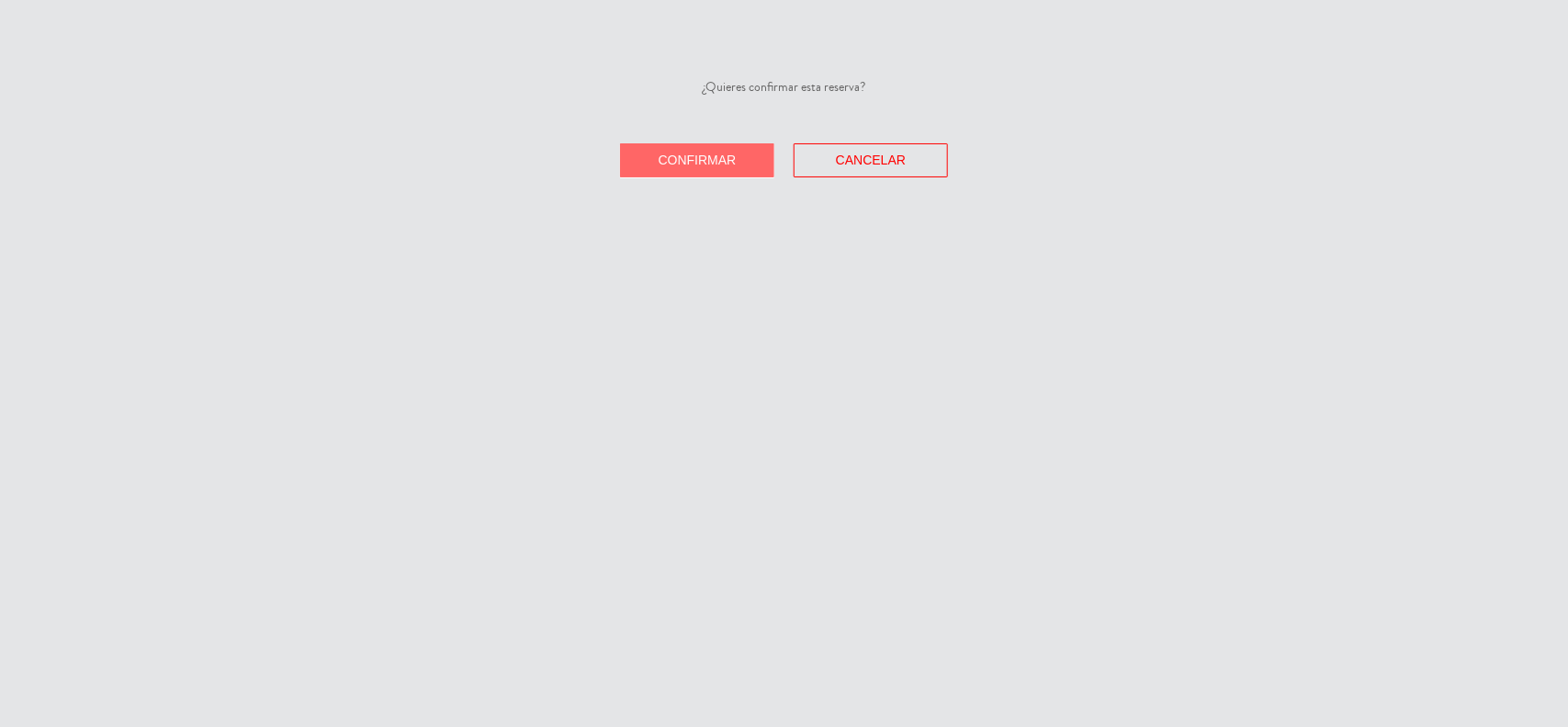
drag, startPoint x: 737, startPoint y: 161, endPoint x: 701, endPoint y: 131, distance: 46.9
click at [736, 162] on button "Confirmar" at bounding box center [697, 160] width 155 height 34
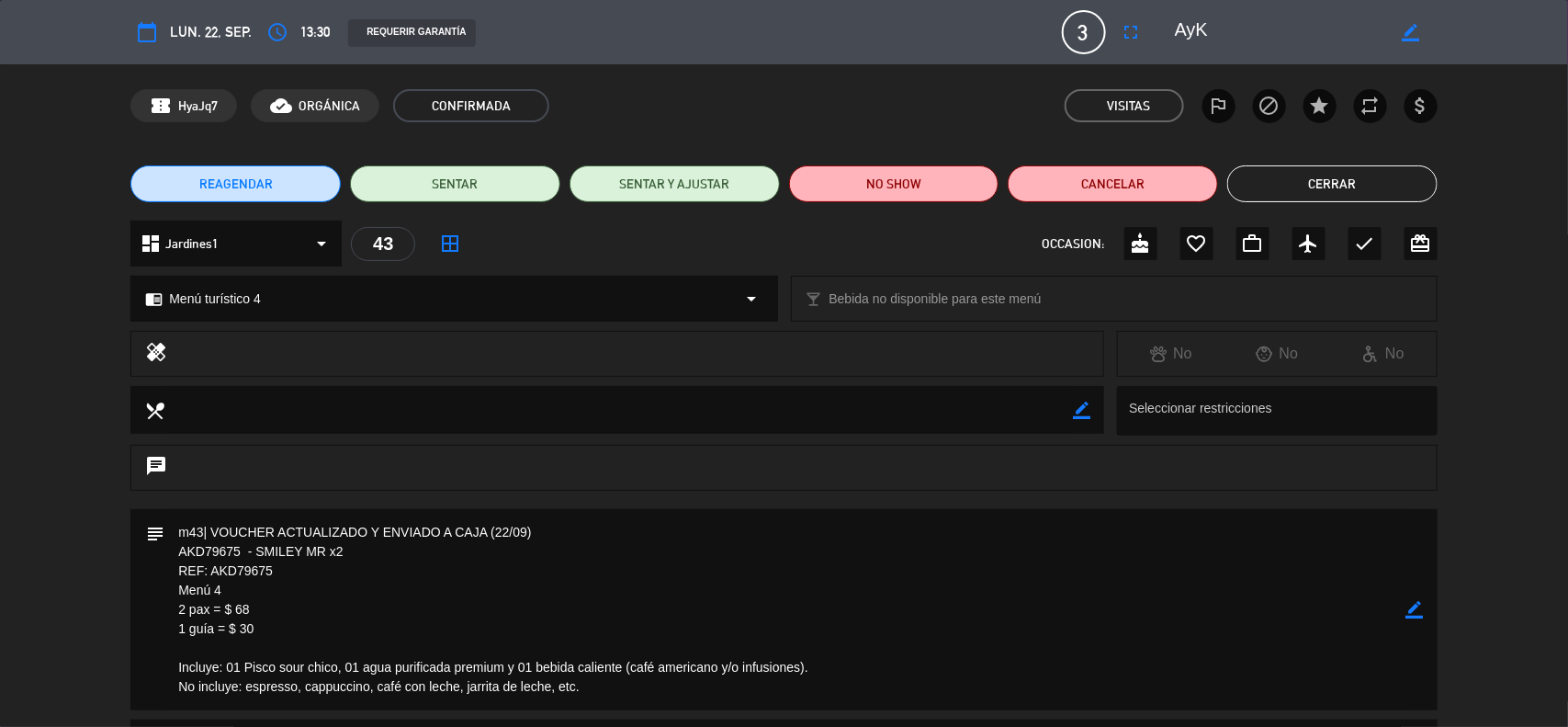
click at [1422, 612] on icon "border_color" at bounding box center [1414, 609] width 17 height 17
click at [1419, 612] on icon at bounding box center [1414, 609] width 17 height 17
click at [1406, 613] on icon "border_color" at bounding box center [1414, 609] width 17 height 17
click at [1407, 611] on icon at bounding box center [1414, 609] width 17 height 17
click at [0, 0] on div at bounding box center [0, 0] width 0 height 0
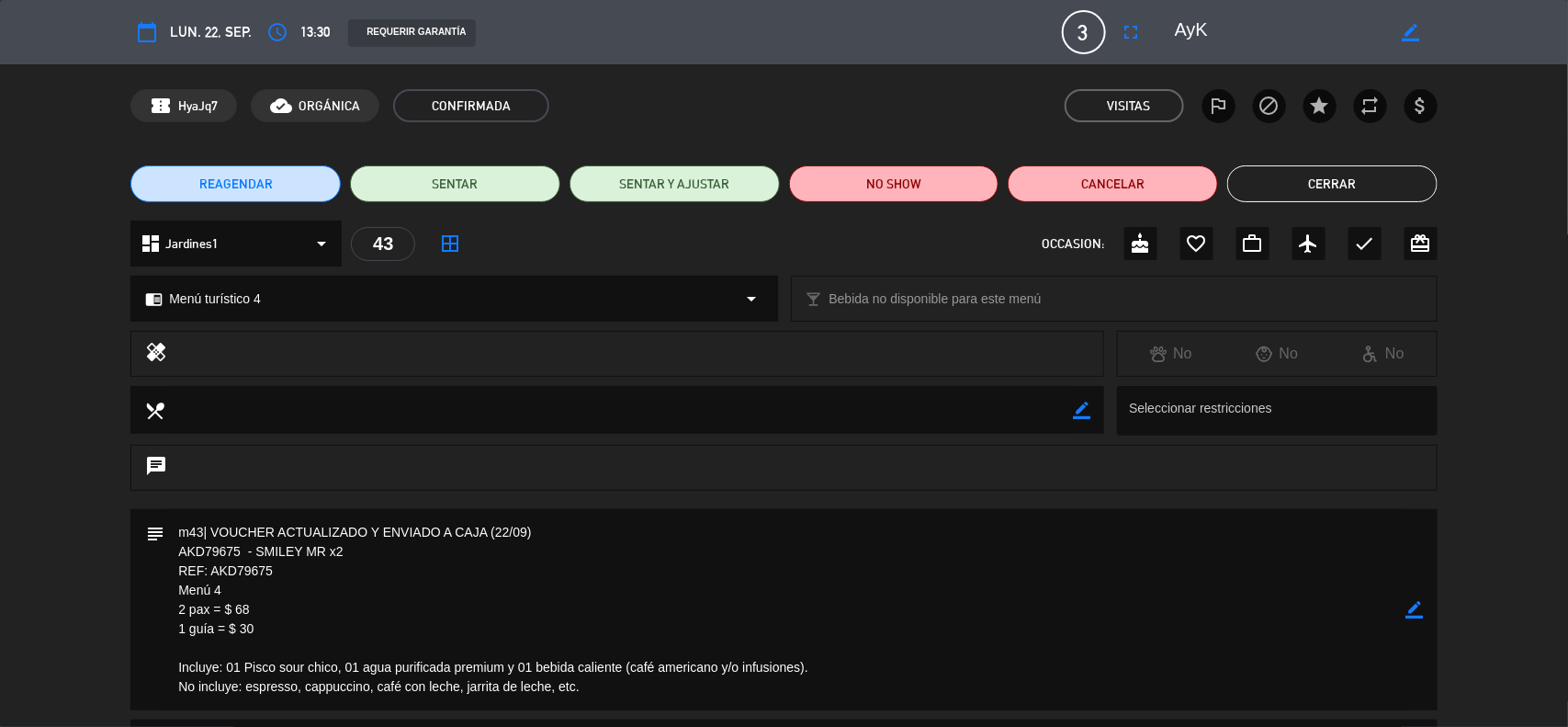
click at [1339, 186] on button "Cerrar" at bounding box center [1333, 184] width 211 height 37
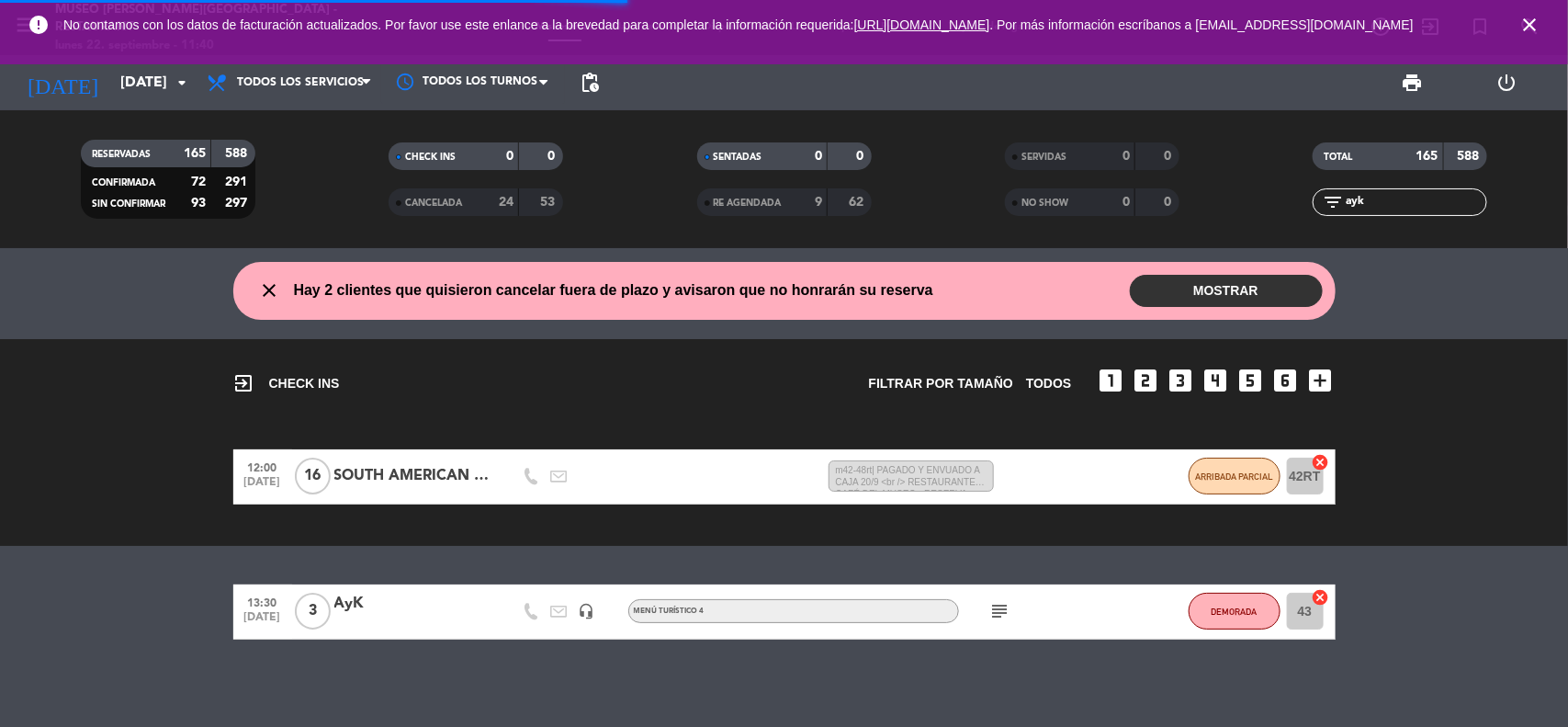
drag, startPoint x: 1391, startPoint y: 207, endPoint x: 1308, endPoint y: 213, distance: 83.2
click at [1310, 213] on div "filter_list ayk" at bounding box center [1401, 202] width 308 height 28
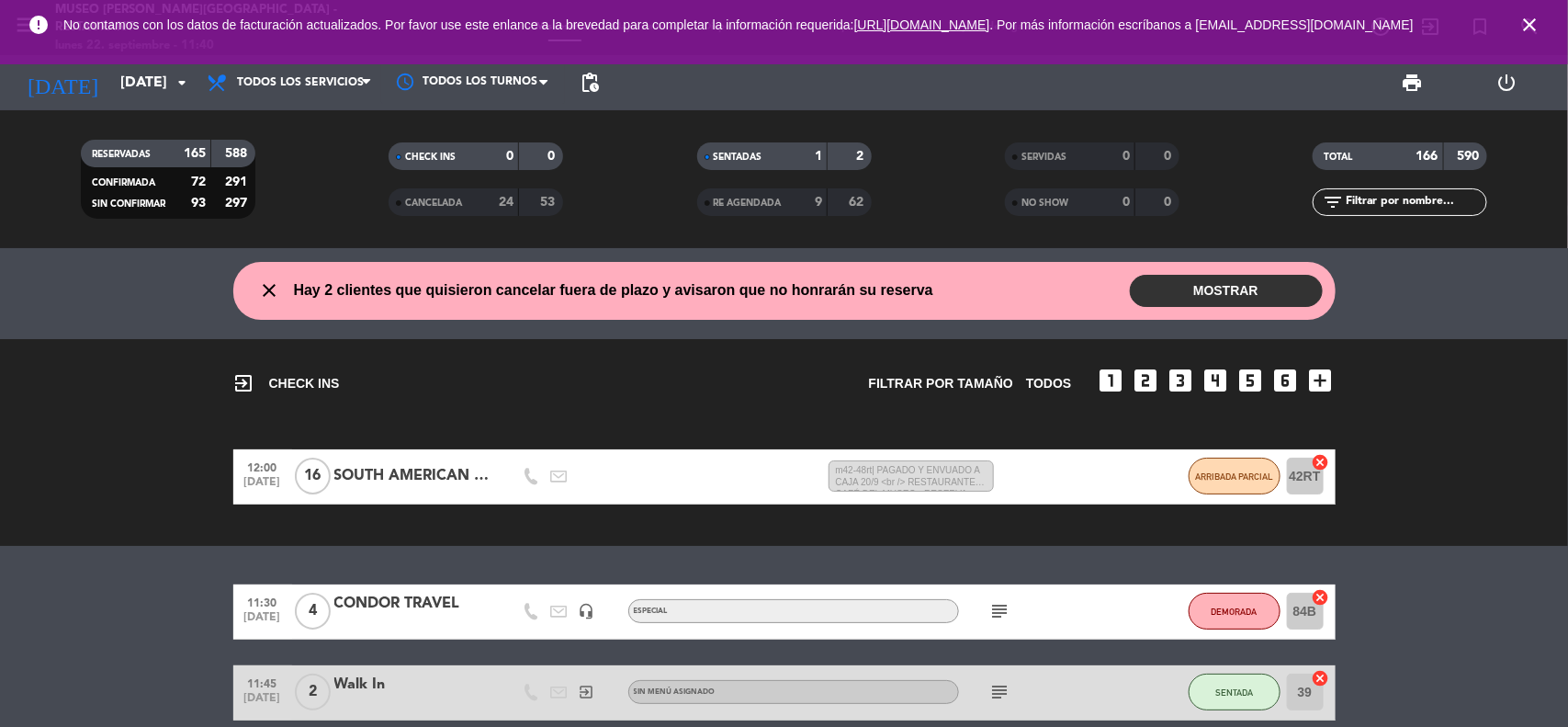
click at [1529, 25] on icon "close" at bounding box center [1529, 25] width 22 height 22
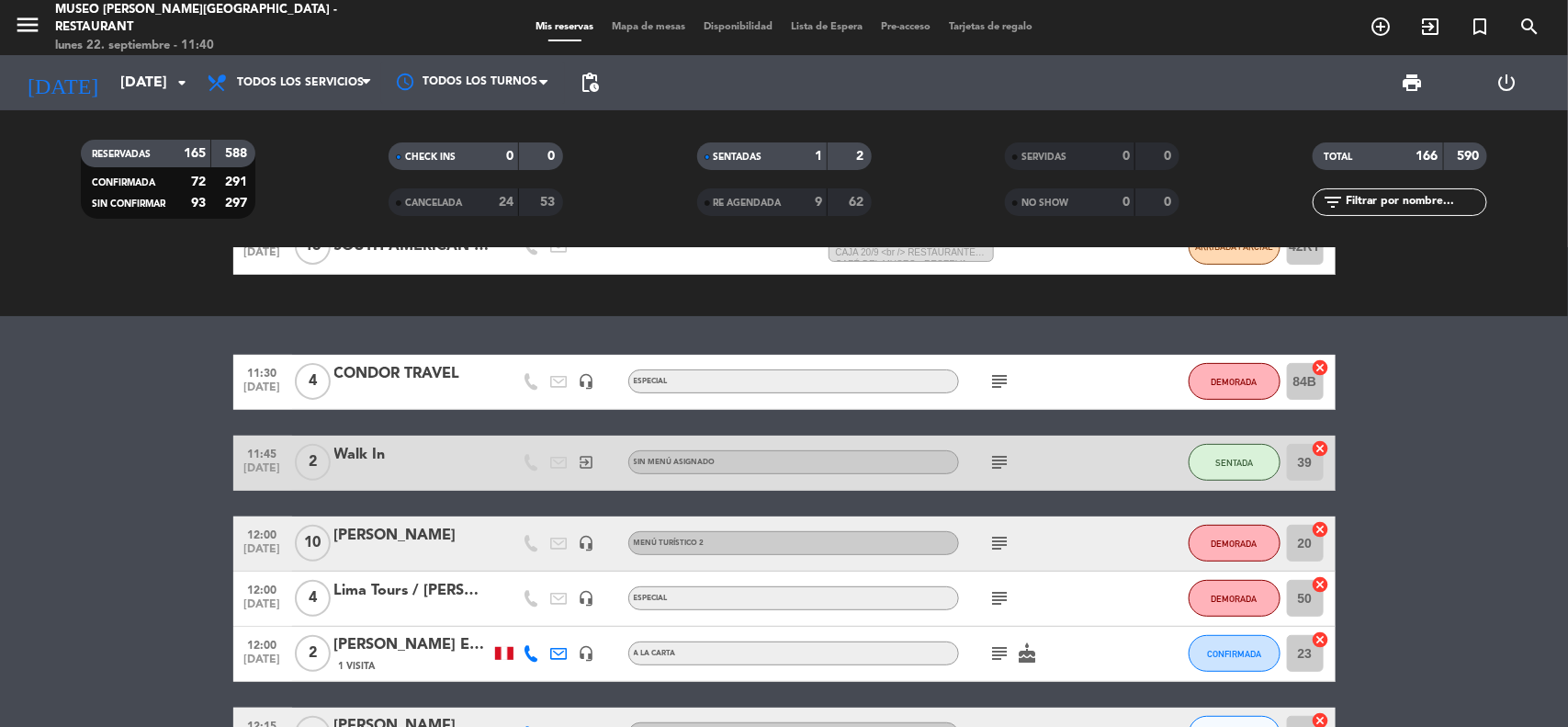
scroll to position [345, 0]
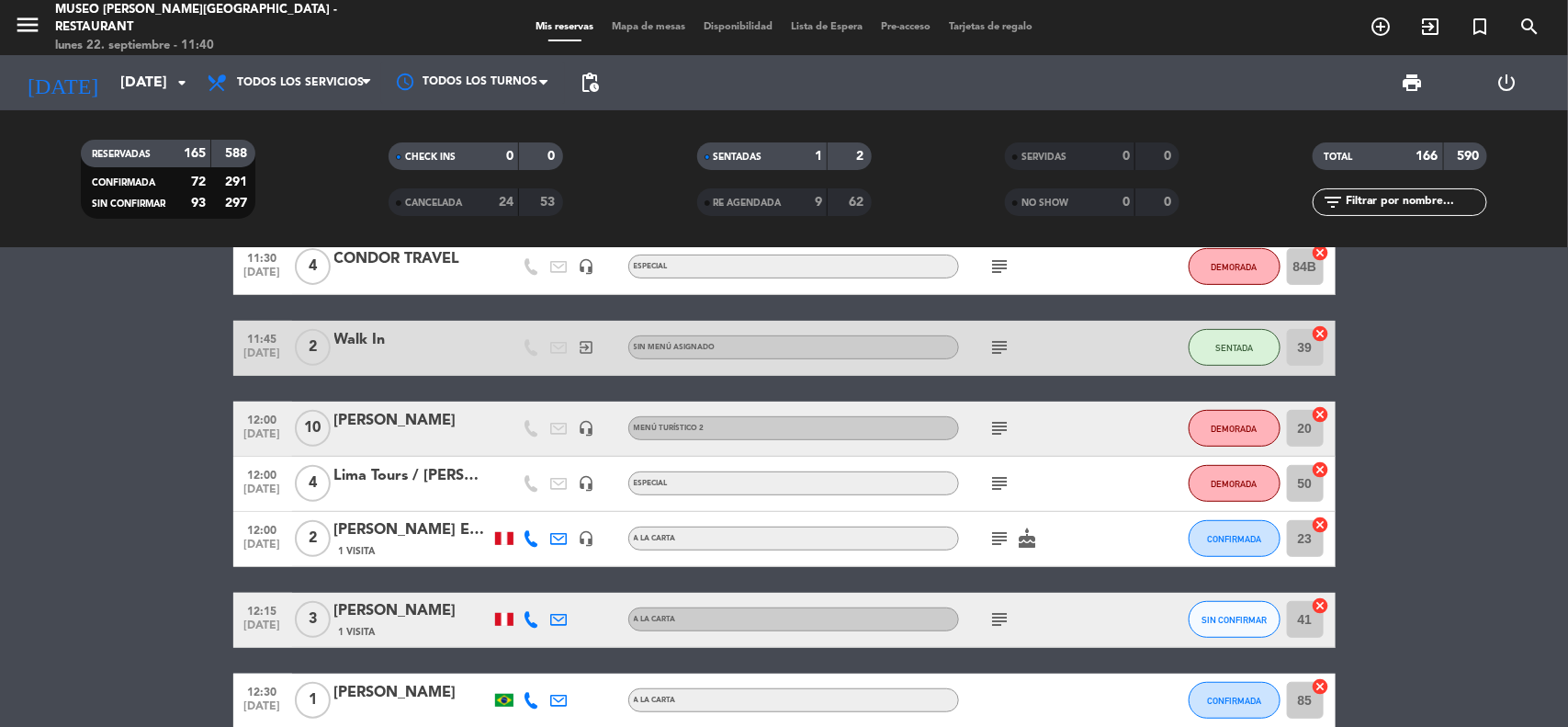
click at [997, 433] on icon "subject" at bounding box center [1001, 429] width 22 height 22
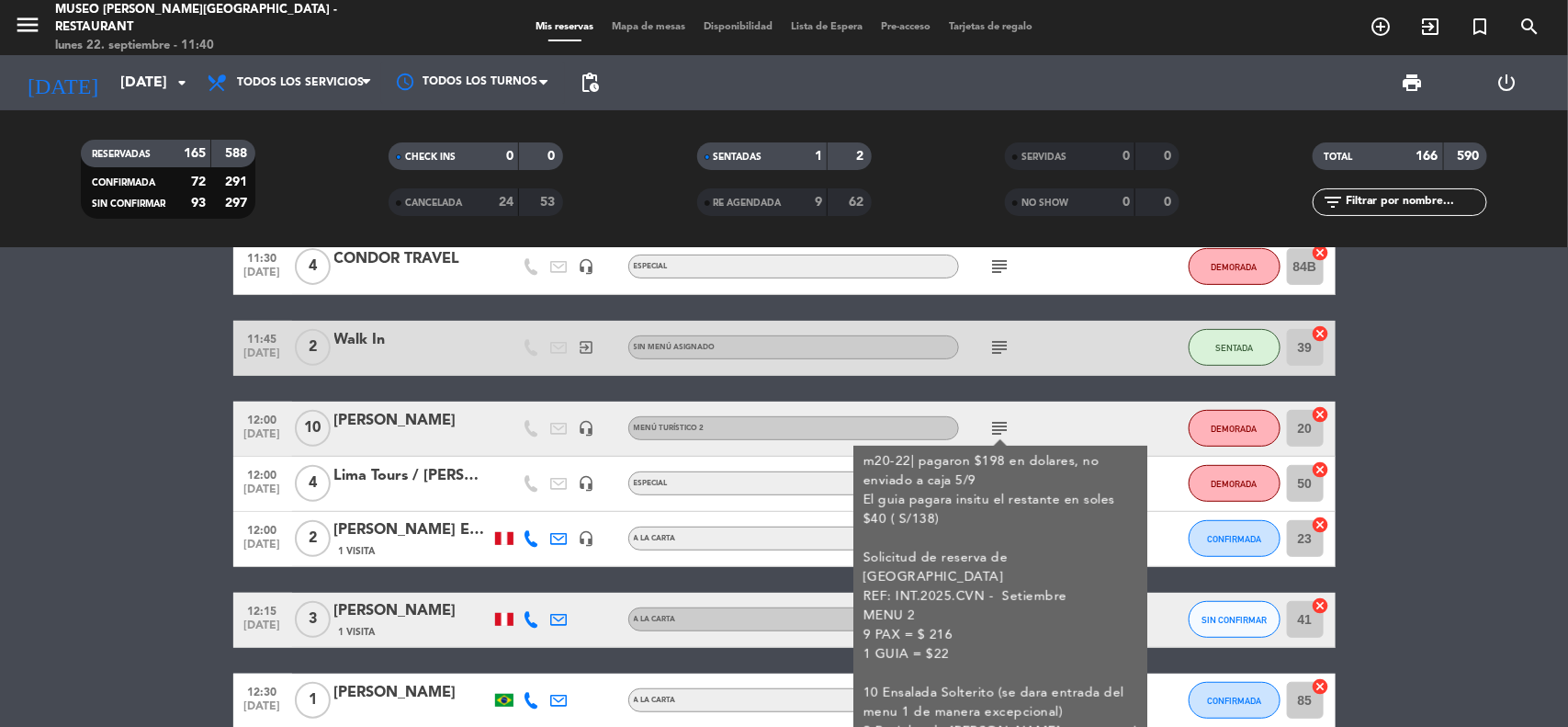
click at [447, 429] on div "[PERSON_NAME]" at bounding box center [413, 421] width 156 height 24
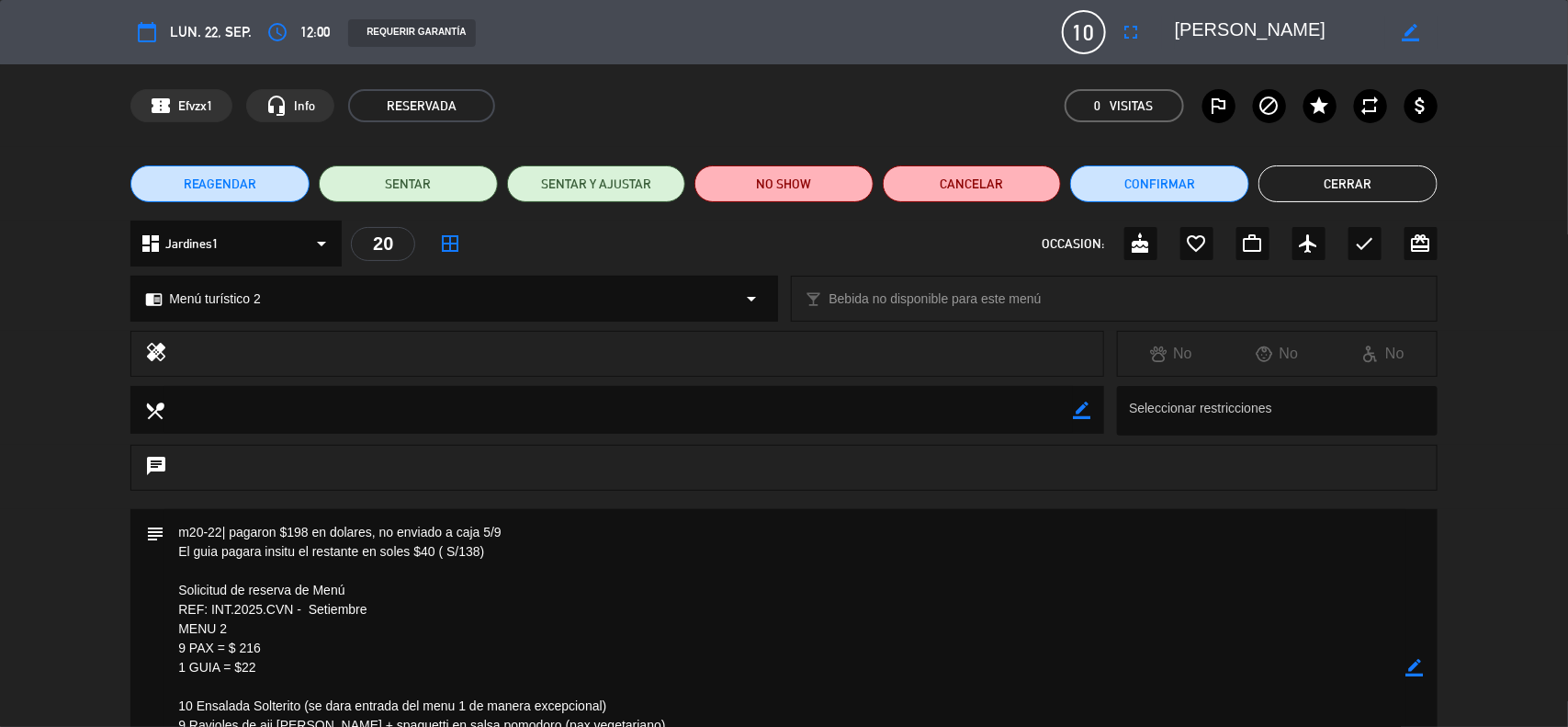
click at [1415, 664] on icon "border_color" at bounding box center [1414, 667] width 17 height 17
click at [1415, 664] on div "calendar_today lun. 22, sep. access_time 12:00 REQUERIR GARANTÍA 10 CHASKI VENT…" at bounding box center [784, 364] width 1568 height 727
click at [1332, 181] on button "Cerrar" at bounding box center [1348, 184] width 179 height 37
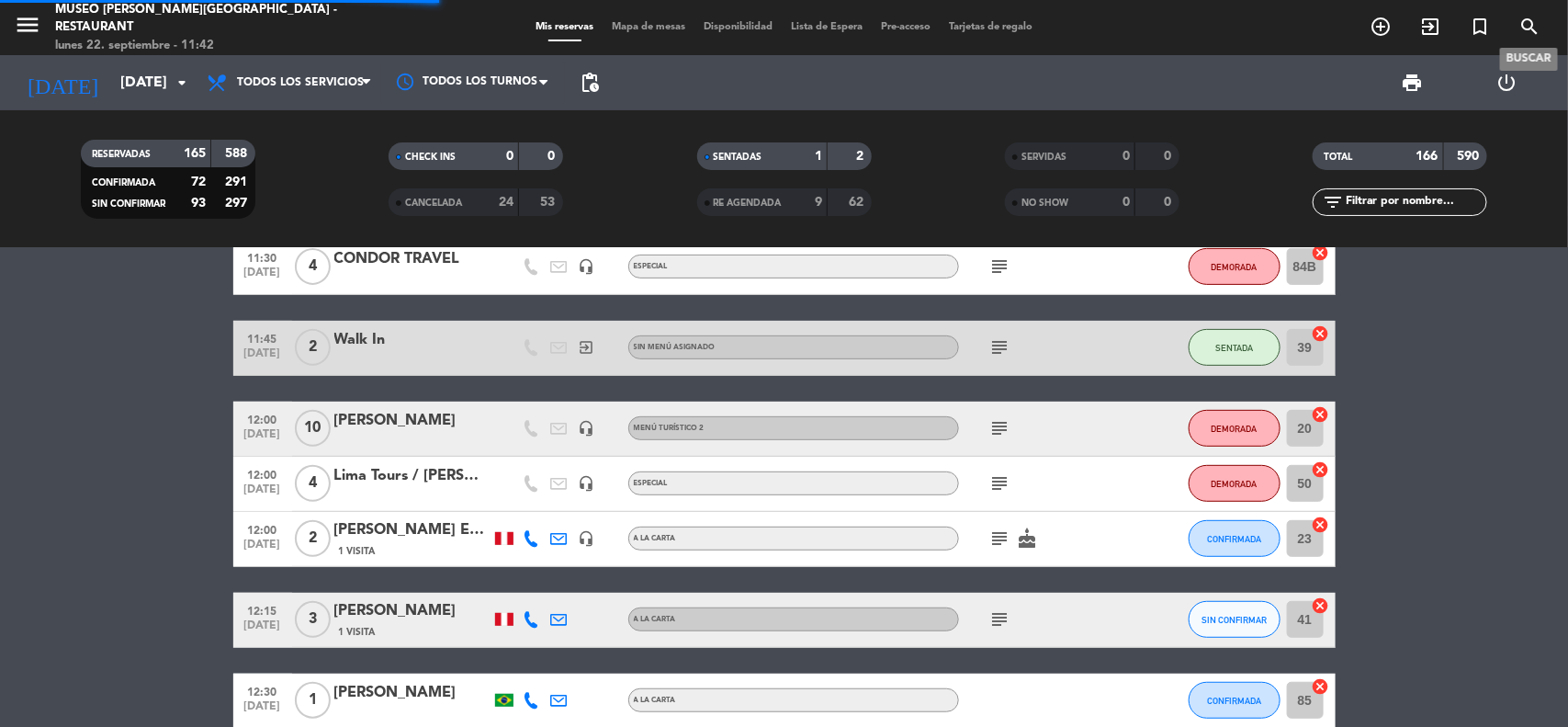
click at [1525, 28] on icon "search" at bounding box center [1529, 27] width 22 height 22
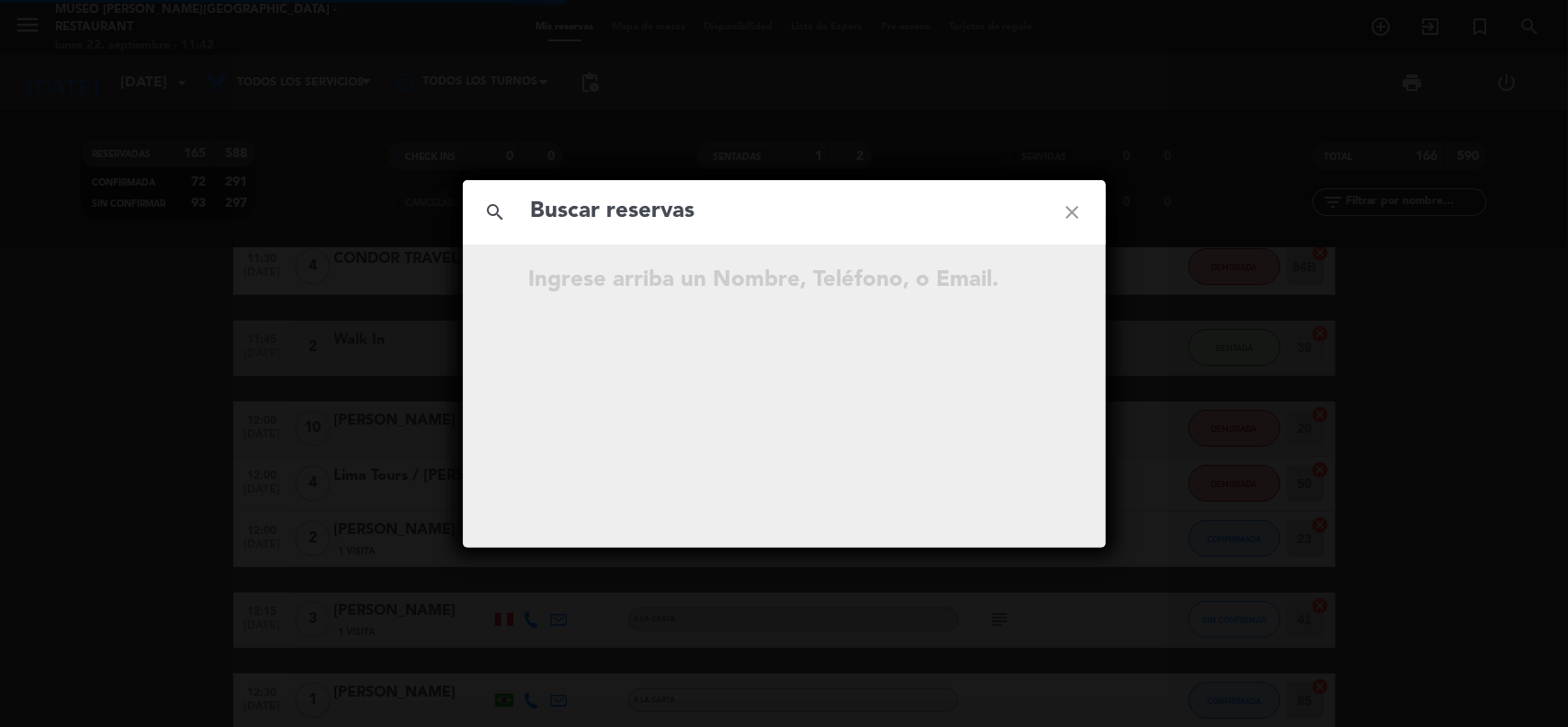
click at [722, 204] on input "text" at bounding box center [784, 212] width 510 height 38
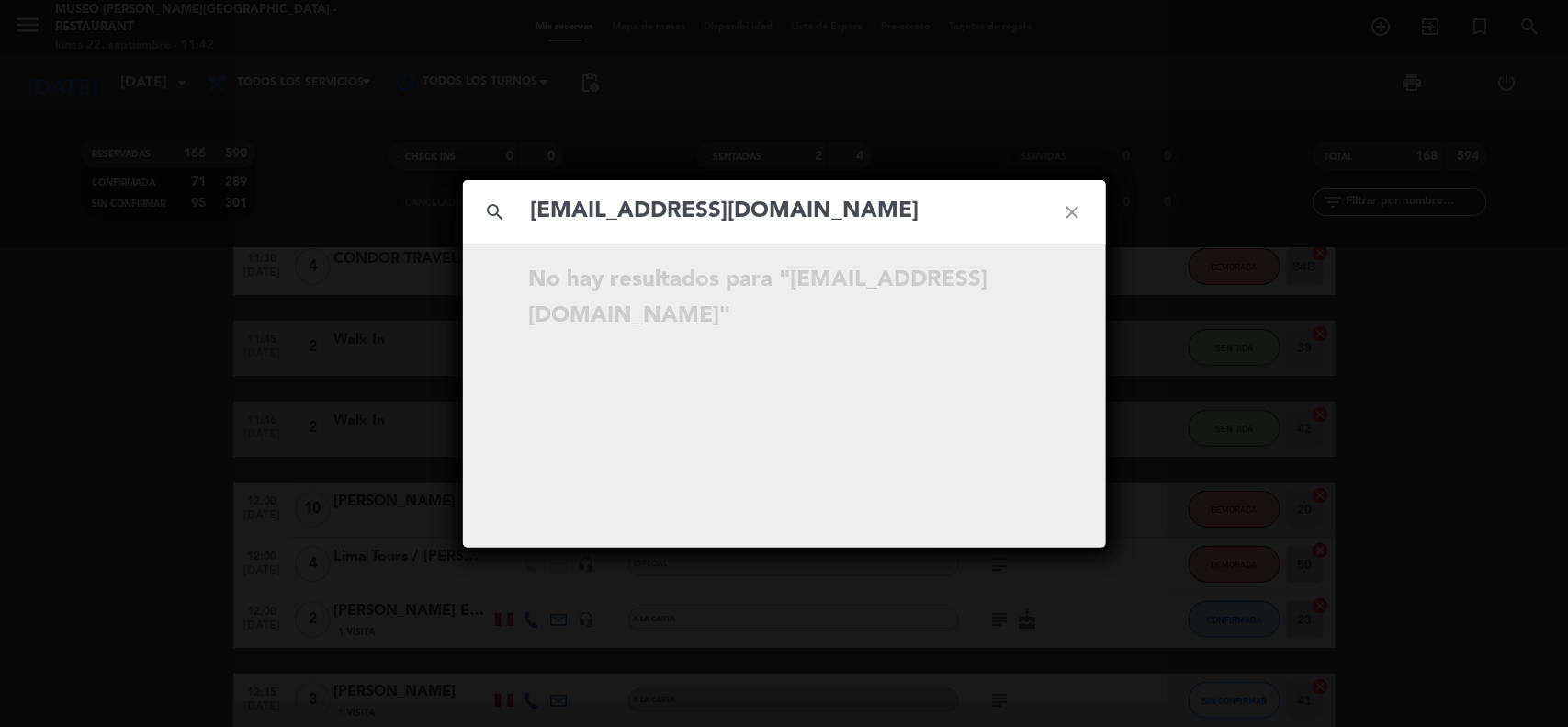
drag, startPoint x: 824, startPoint y: 221, endPoint x: 486, endPoint y: 227, distance: 338.1
click at [486, 227] on div "search [EMAIL_ADDRESS][DOMAIN_NAME] close" at bounding box center [784, 213] width 643 height 64
type input "vence"
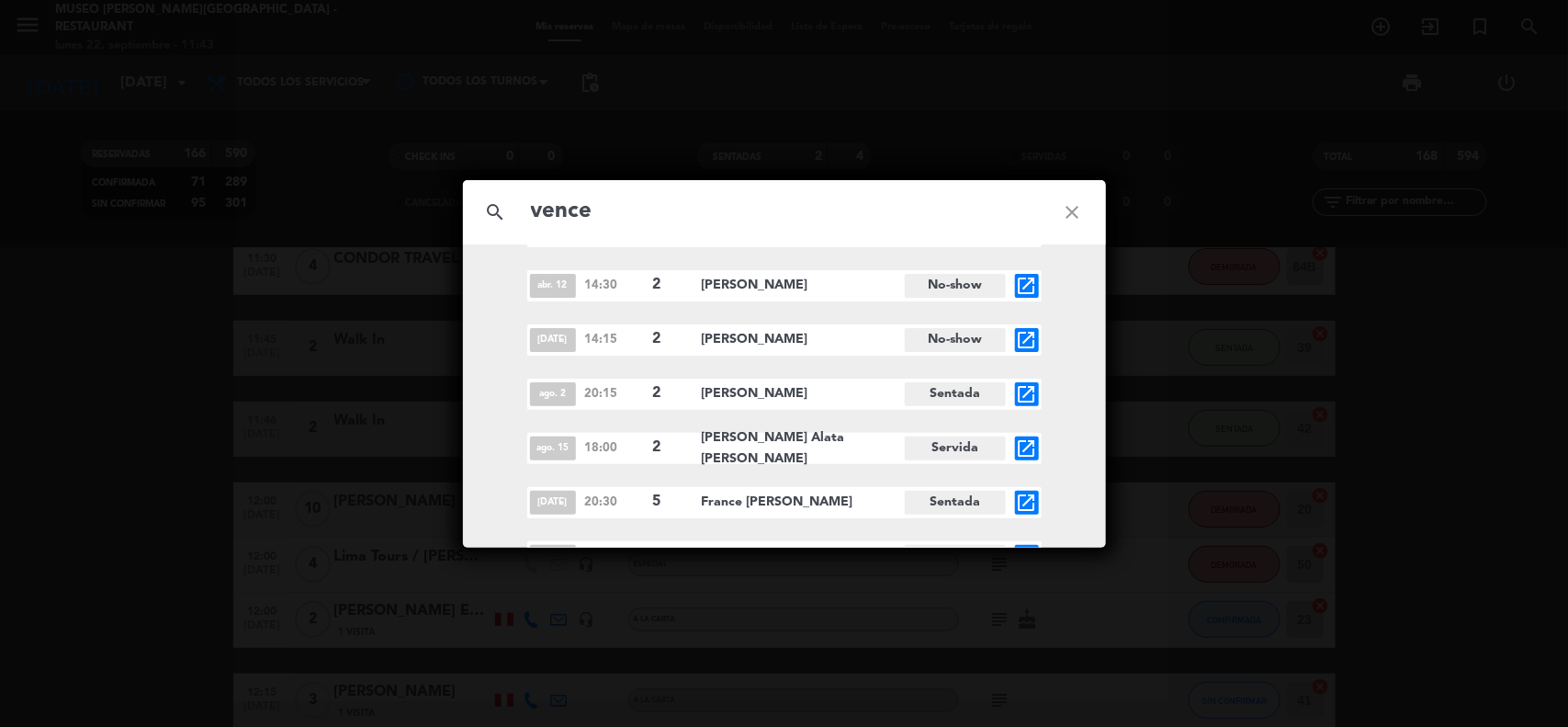
scroll to position [563, 0]
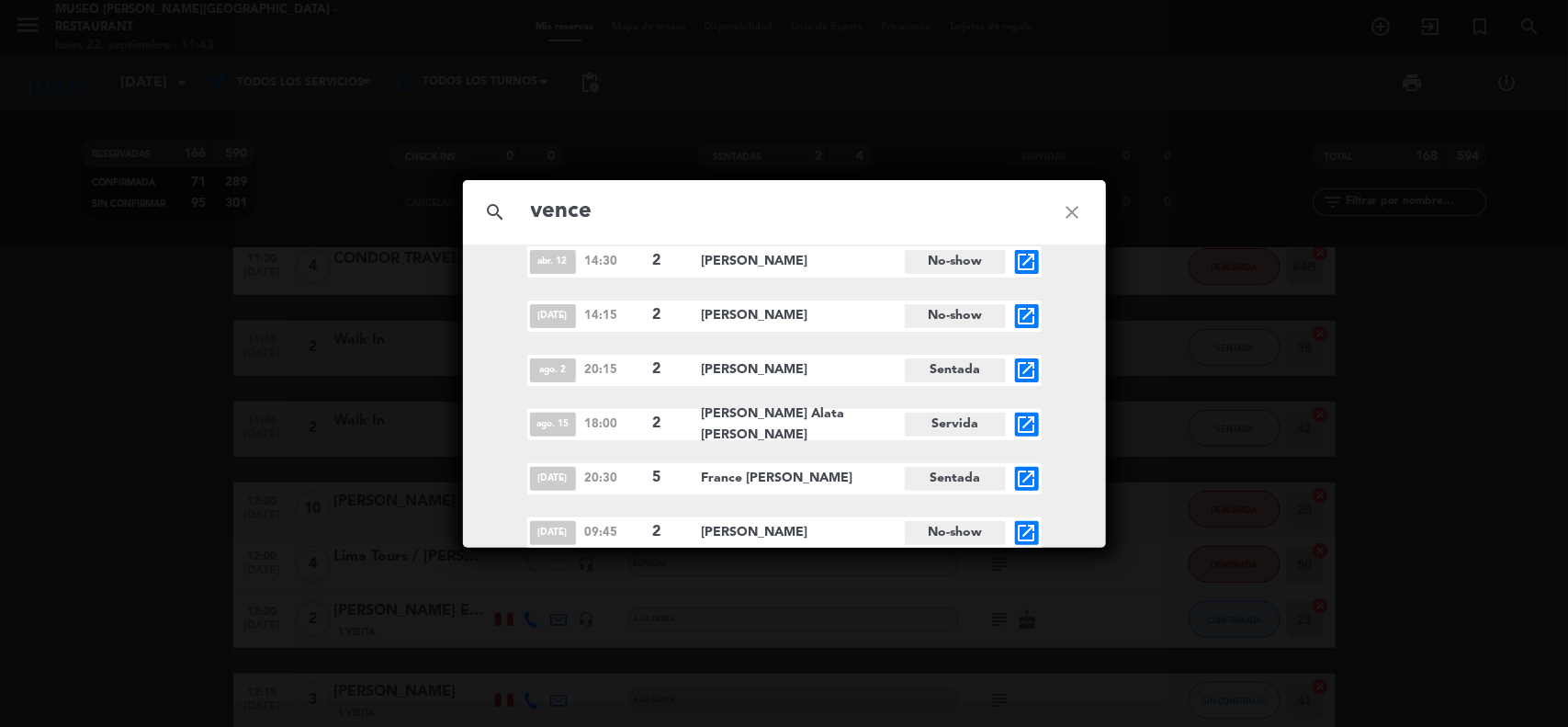
click at [1031, 529] on icon "open_in_new" at bounding box center [1027, 533] width 22 height 22
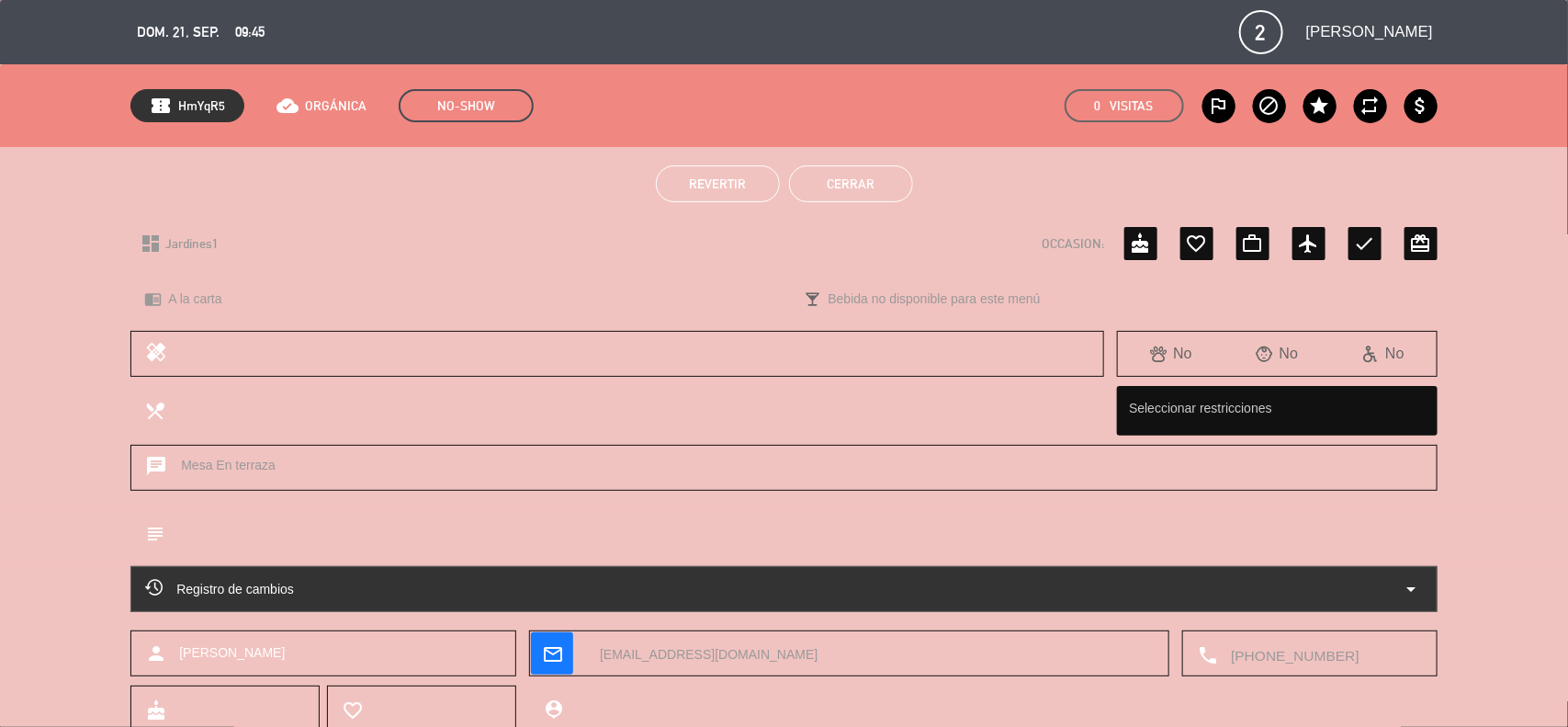
click at [1280, 662] on textarea at bounding box center [1320, 654] width 205 height 46
click at [1356, 605] on span "content_paste" at bounding box center [1354, 608] width 14 height 14
click at [846, 190] on button "Cerrar" at bounding box center [851, 184] width 124 height 37
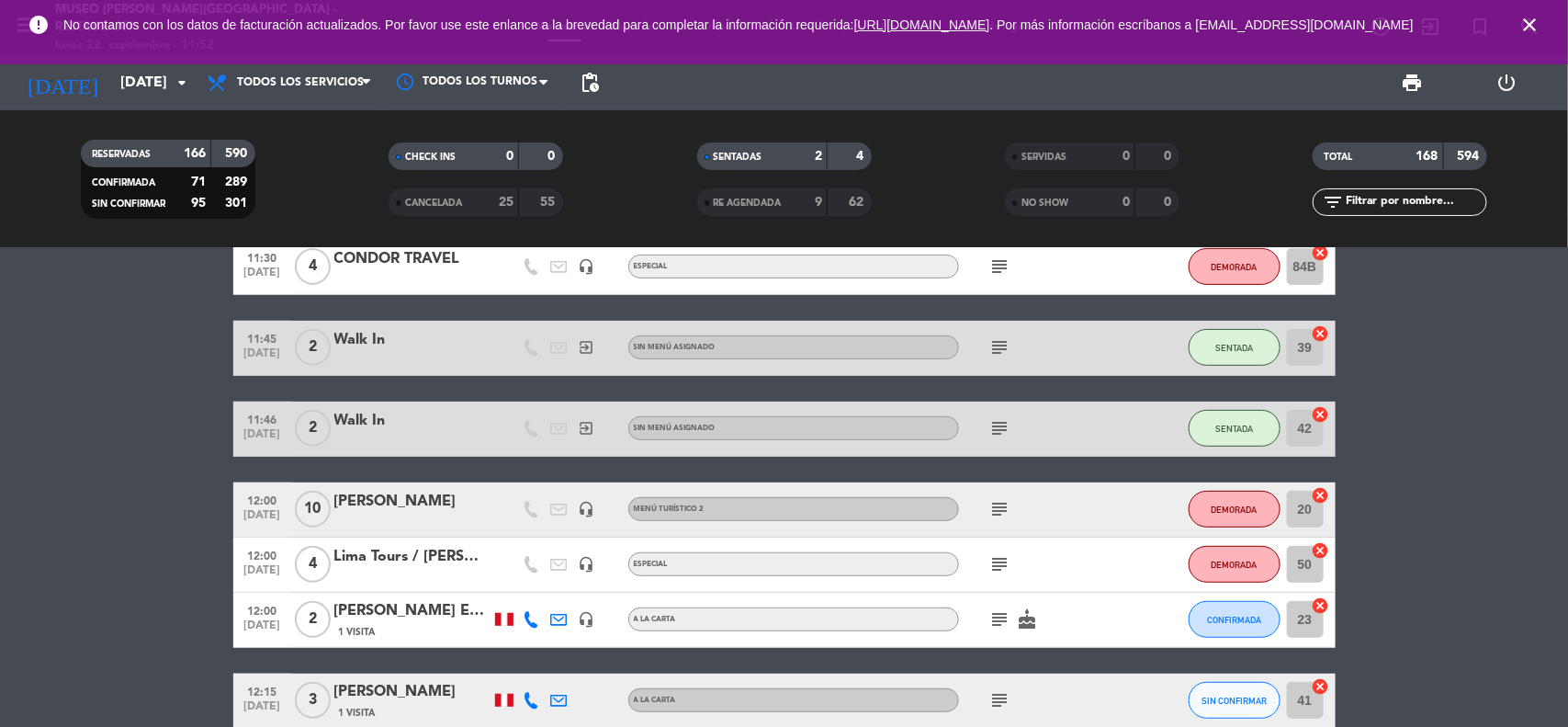
click at [1534, 25] on icon "close" at bounding box center [1529, 25] width 22 height 22
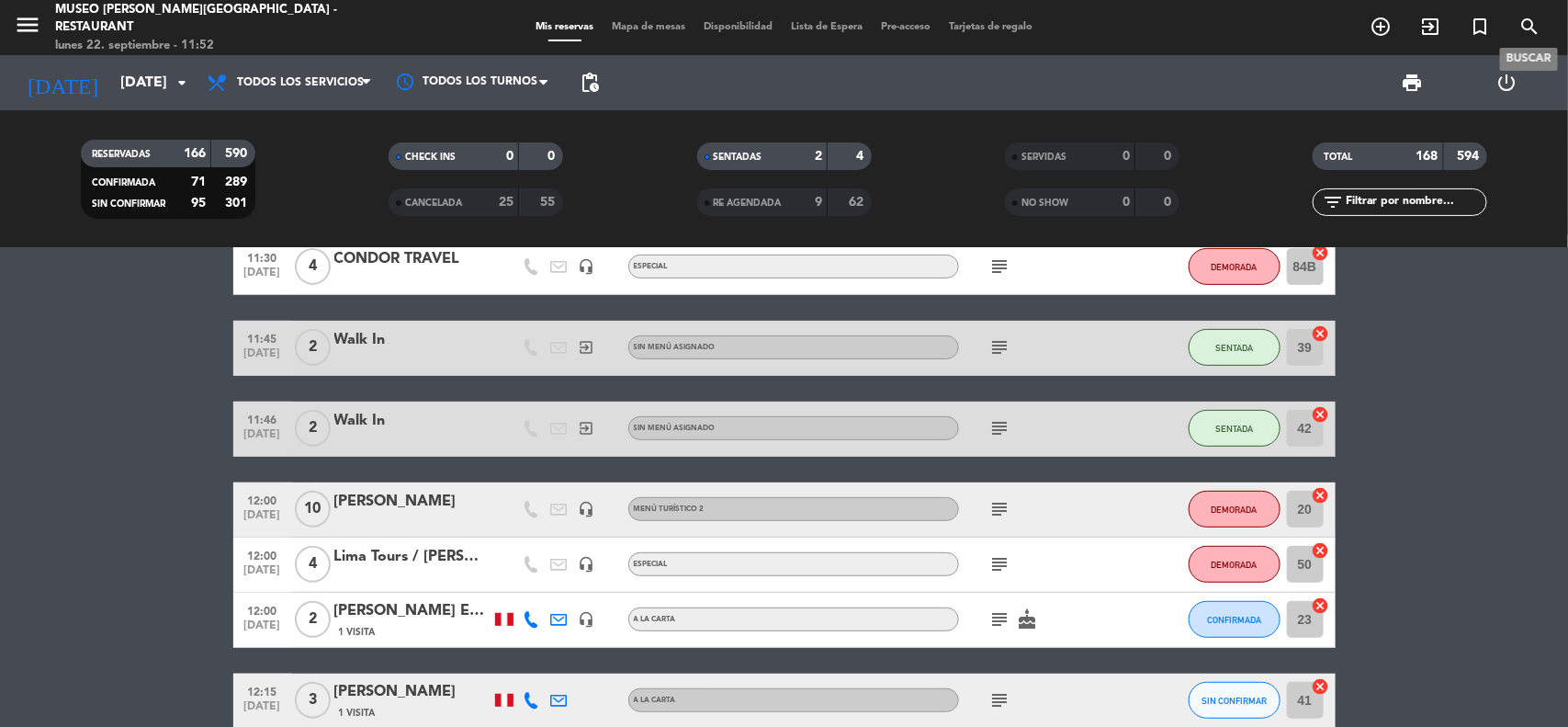
click at [1532, 21] on icon "search" at bounding box center [1529, 27] width 22 height 22
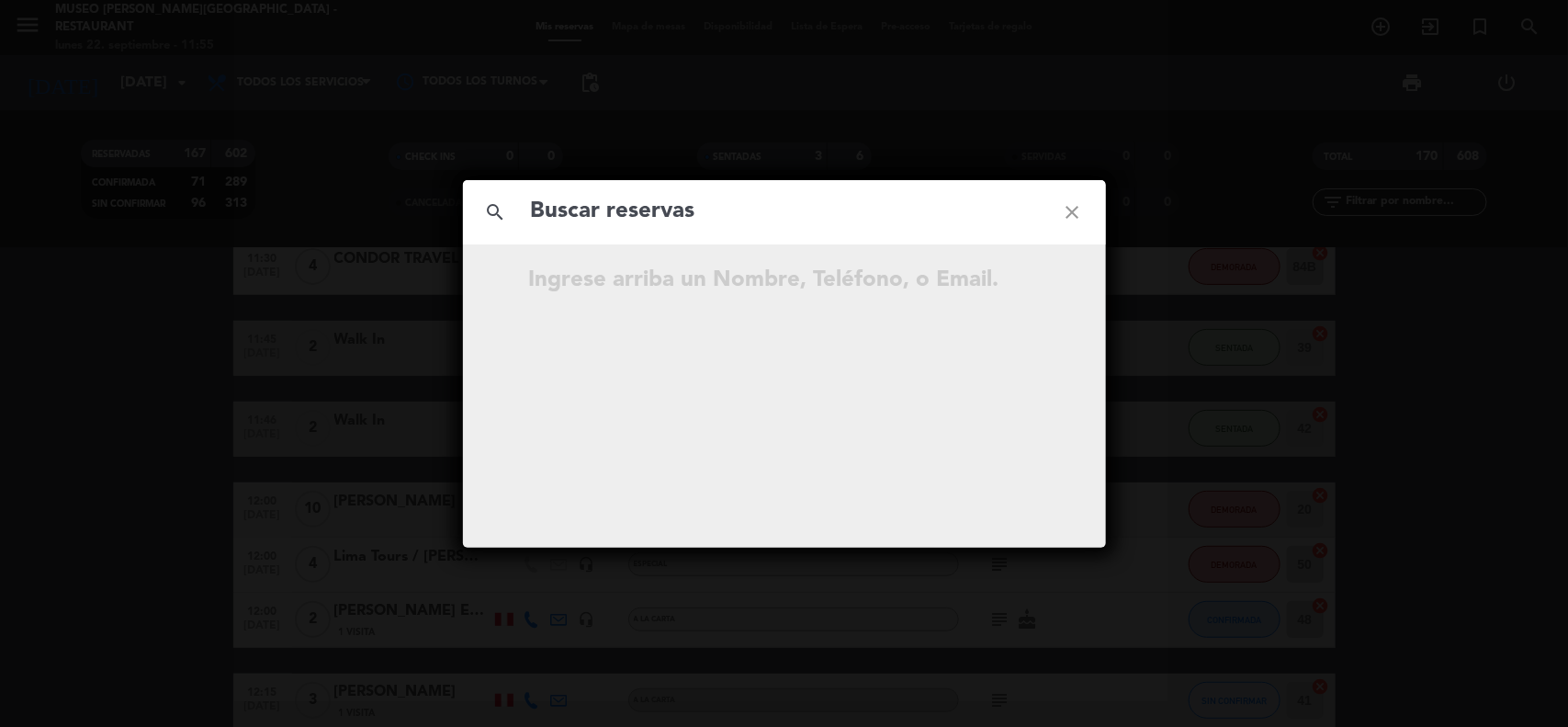
click at [800, 218] on input "text" at bounding box center [784, 212] width 510 height 38
paste input "[EMAIL_ADDRESS][DOMAIN_NAME]"
type input "[EMAIL_ADDRESS][DOMAIN_NAME]"
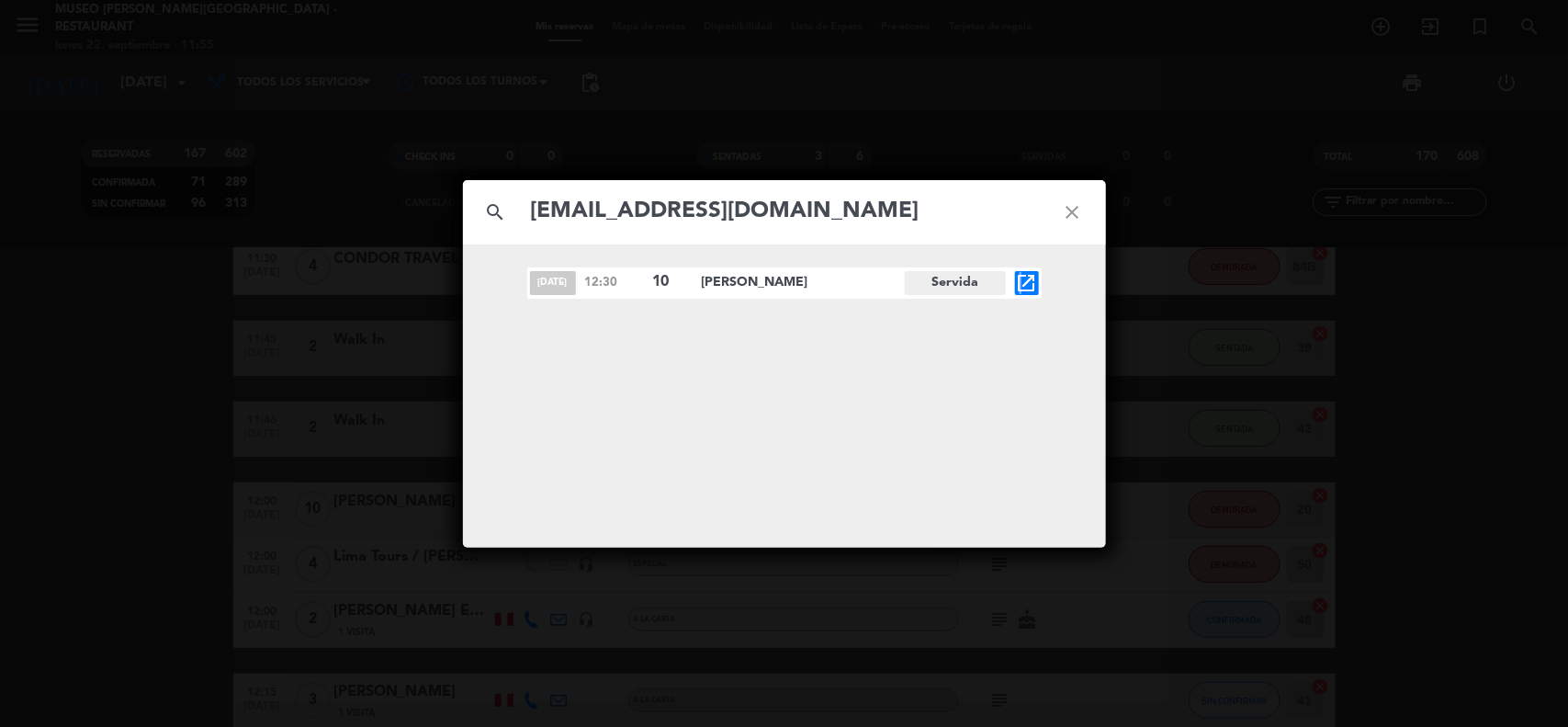
click at [1021, 278] on icon "open_in_new" at bounding box center [1027, 283] width 22 height 22
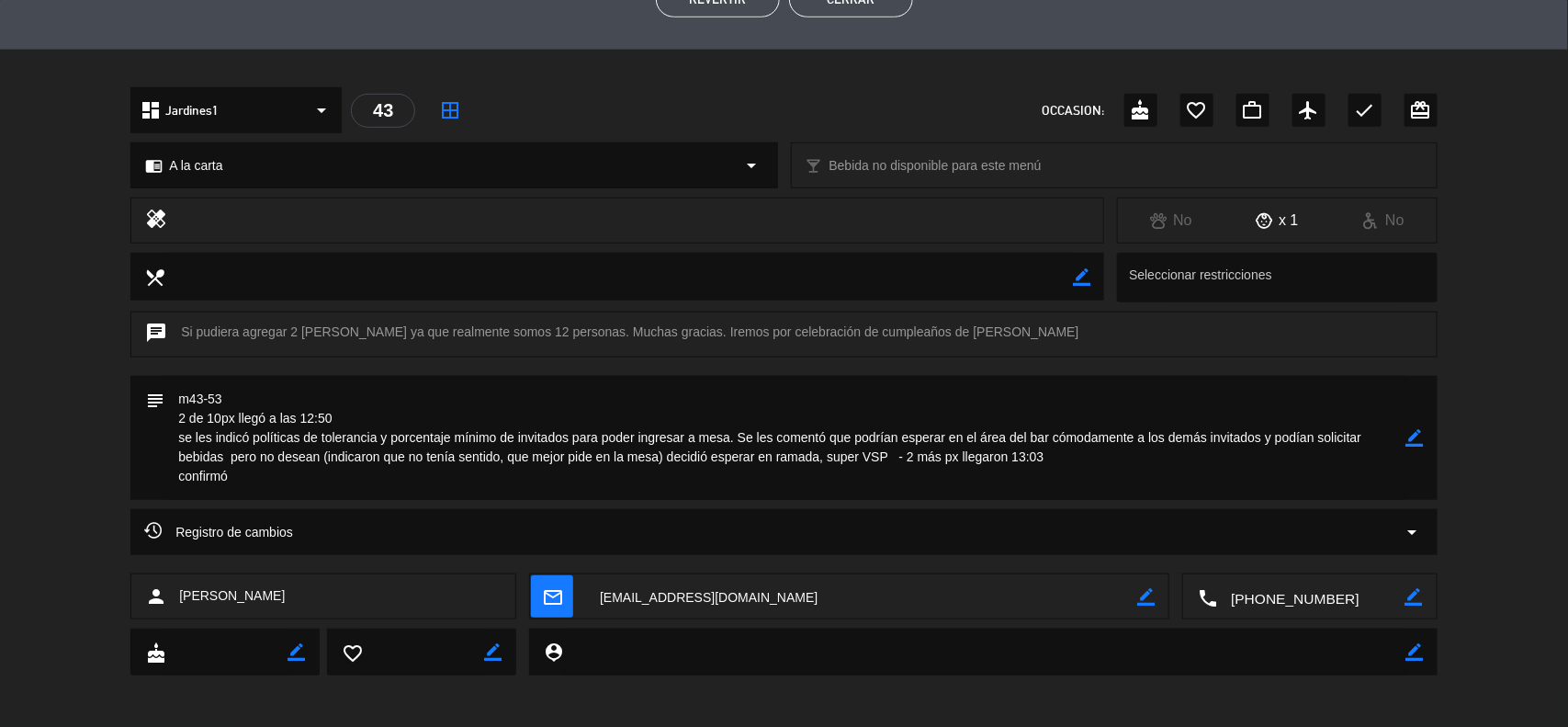
scroll to position [496, 0]
click at [1414, 433] on icon "border_color" at bounding box center [1414, 434] width 17 height 17
click at [1414, 433] on icon at bounding box center [1414, 434] width 17 height 17
click at [0, 0] on div at bounding box center [0, 0] width 0 height 0
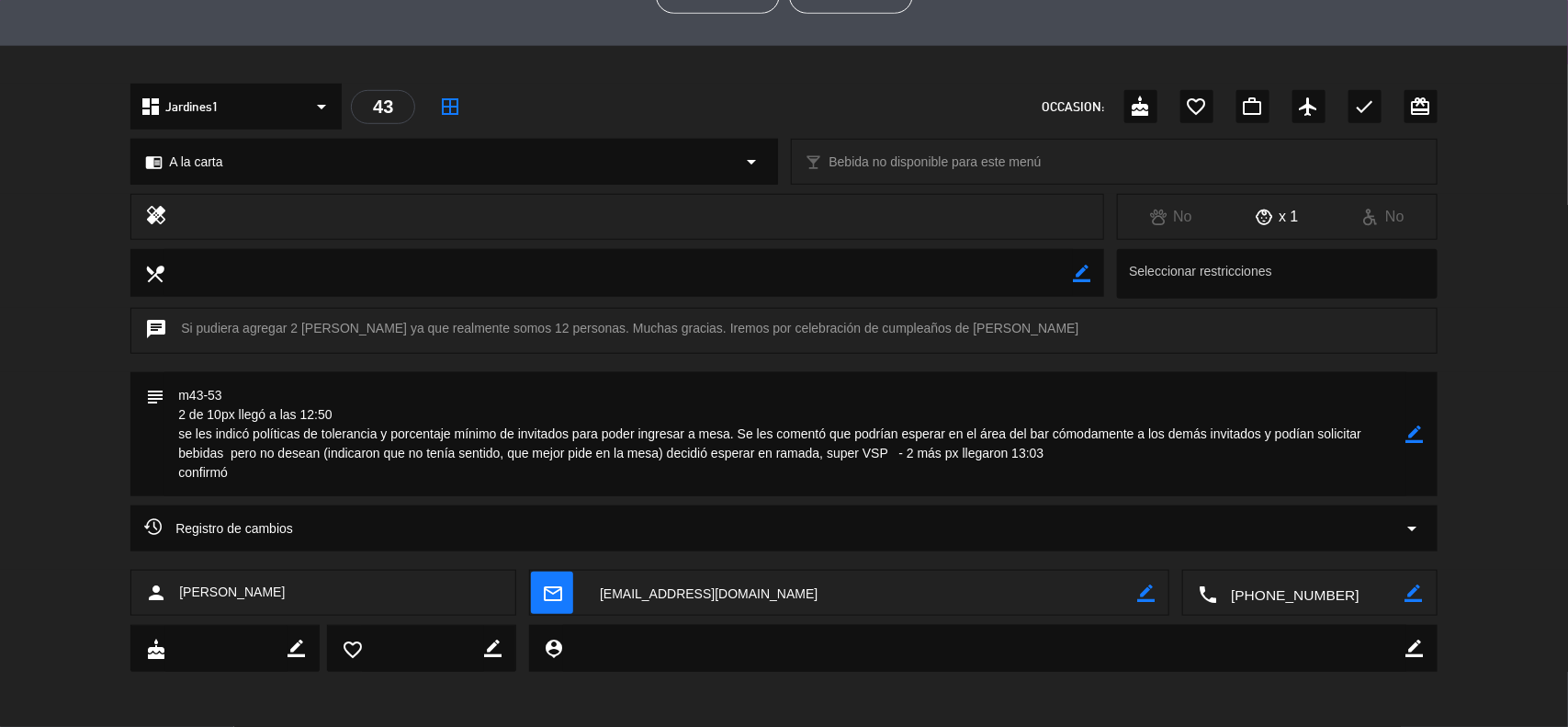
click at [1412, 433] on icon "border_color" at bounding box center [1414, 434] width 17 height 17
click at [1412, 433] on icon at bounding box center [1414, 434] width 17 height 17
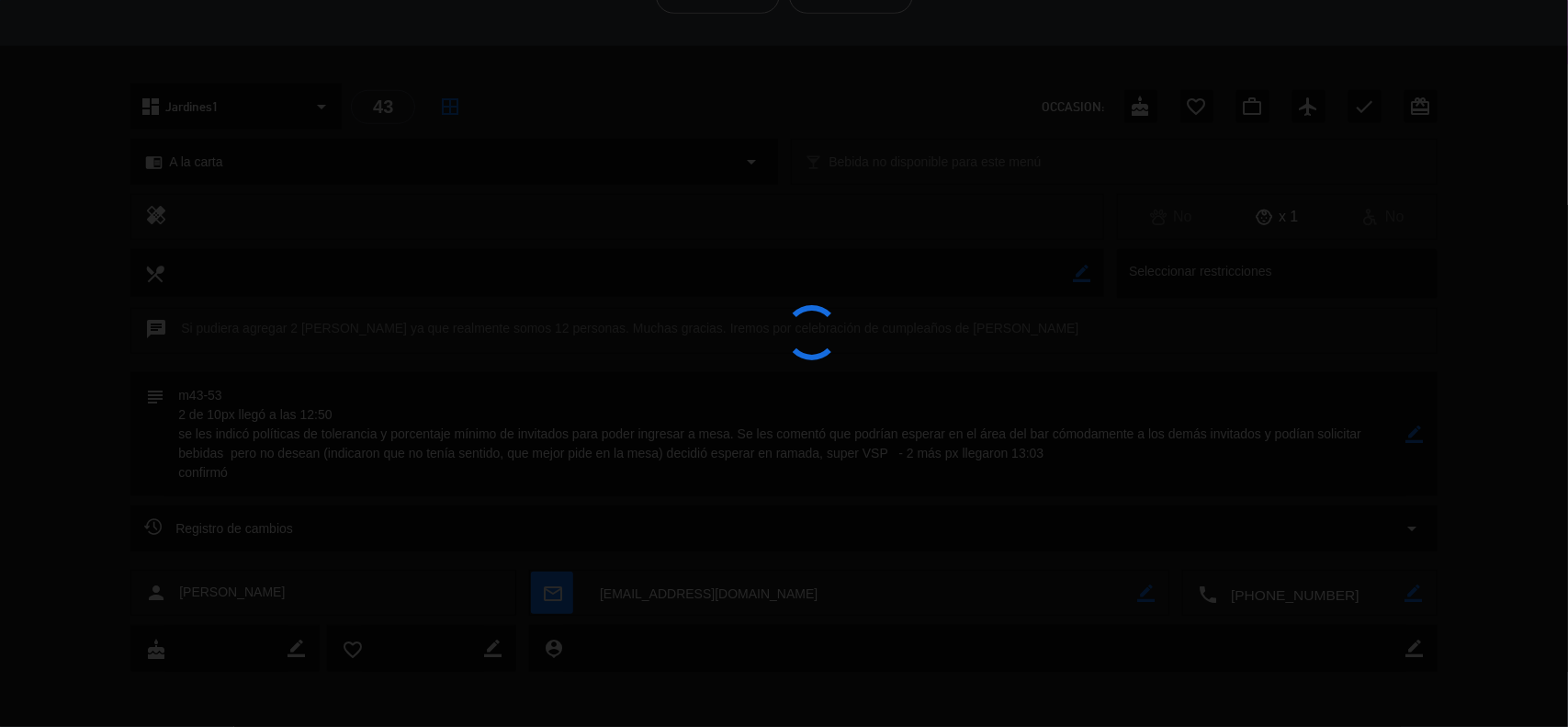
click at [1412, 433] on div at bounding box center [784, 364] width 1568 height 727
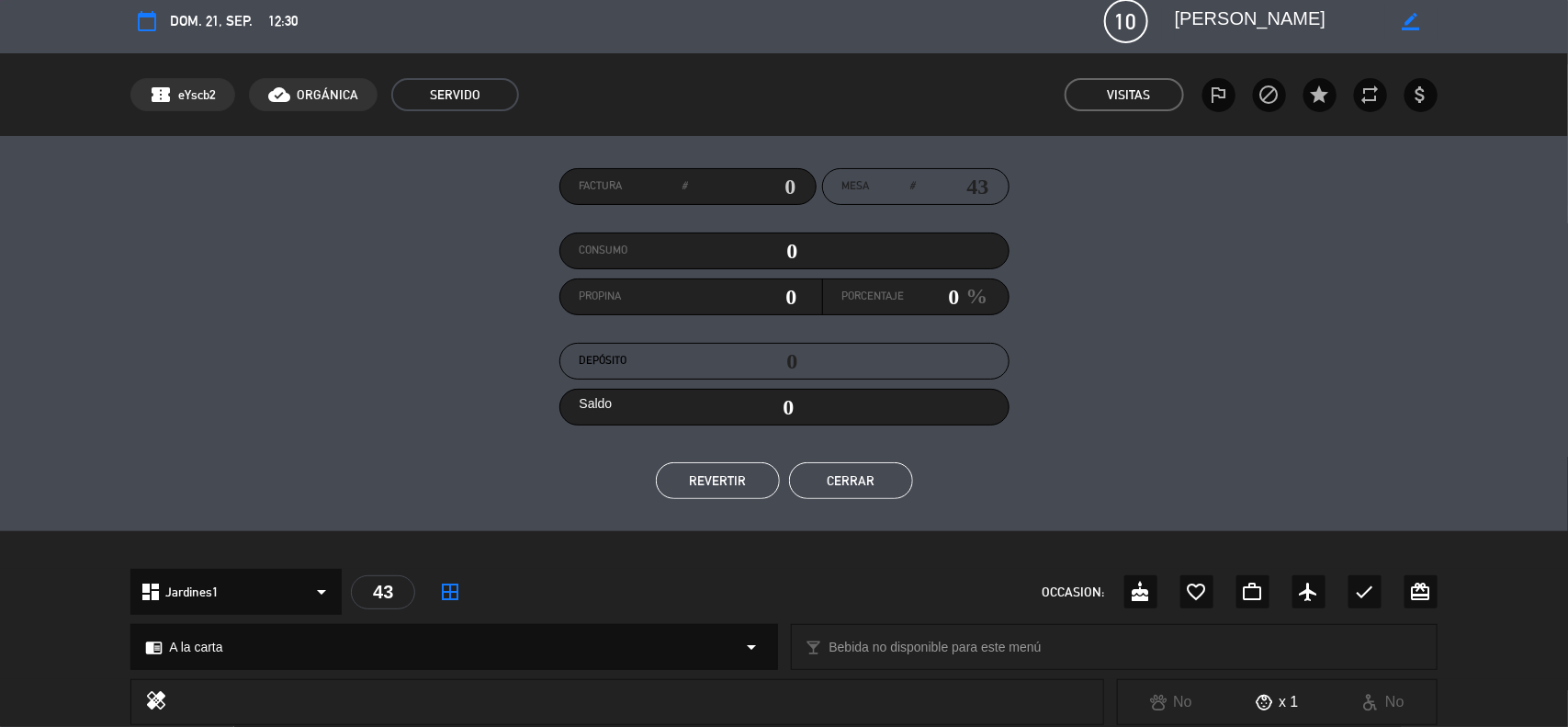
scroll to position [0, 0]
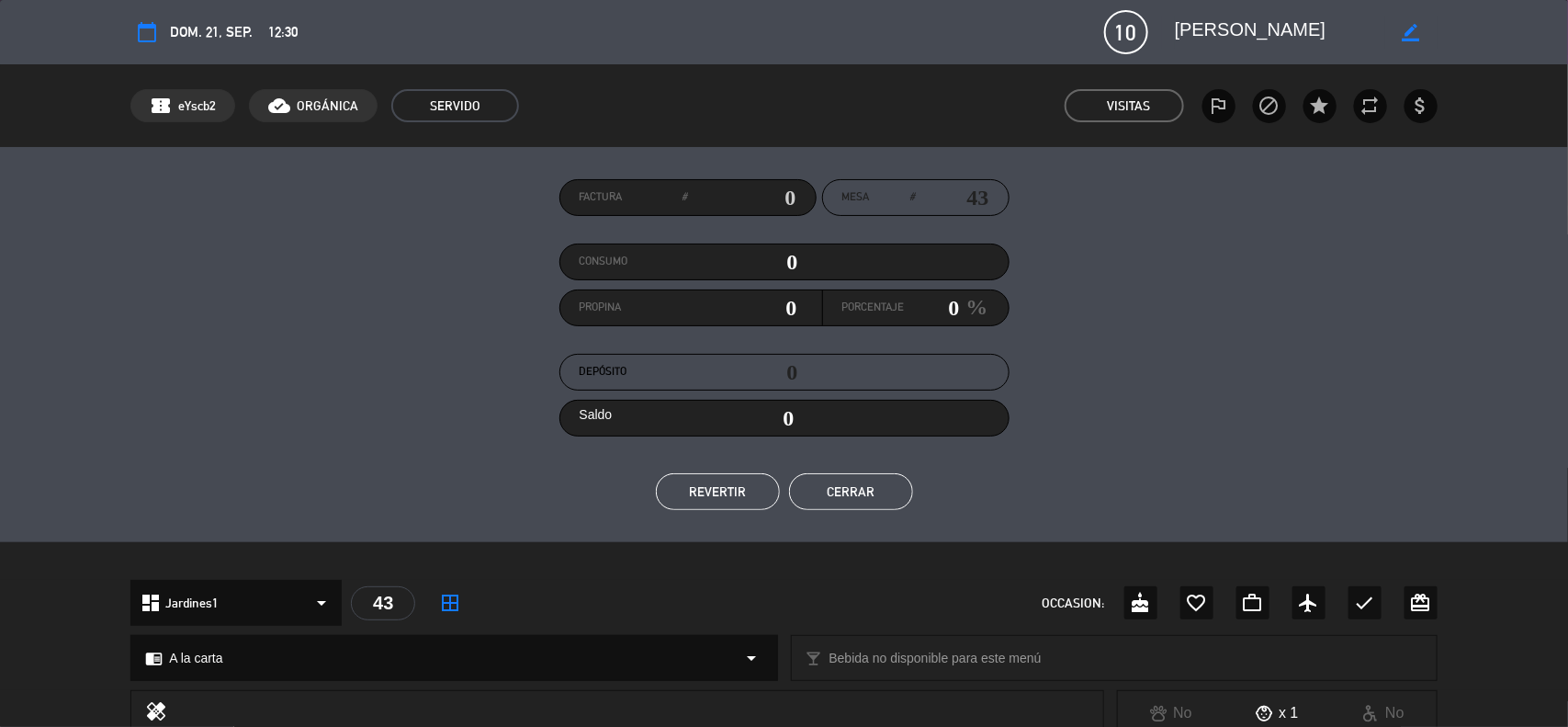
click at [865, 499] on button "Cerrar" at bounding box center [851, 491] width 124 height 37
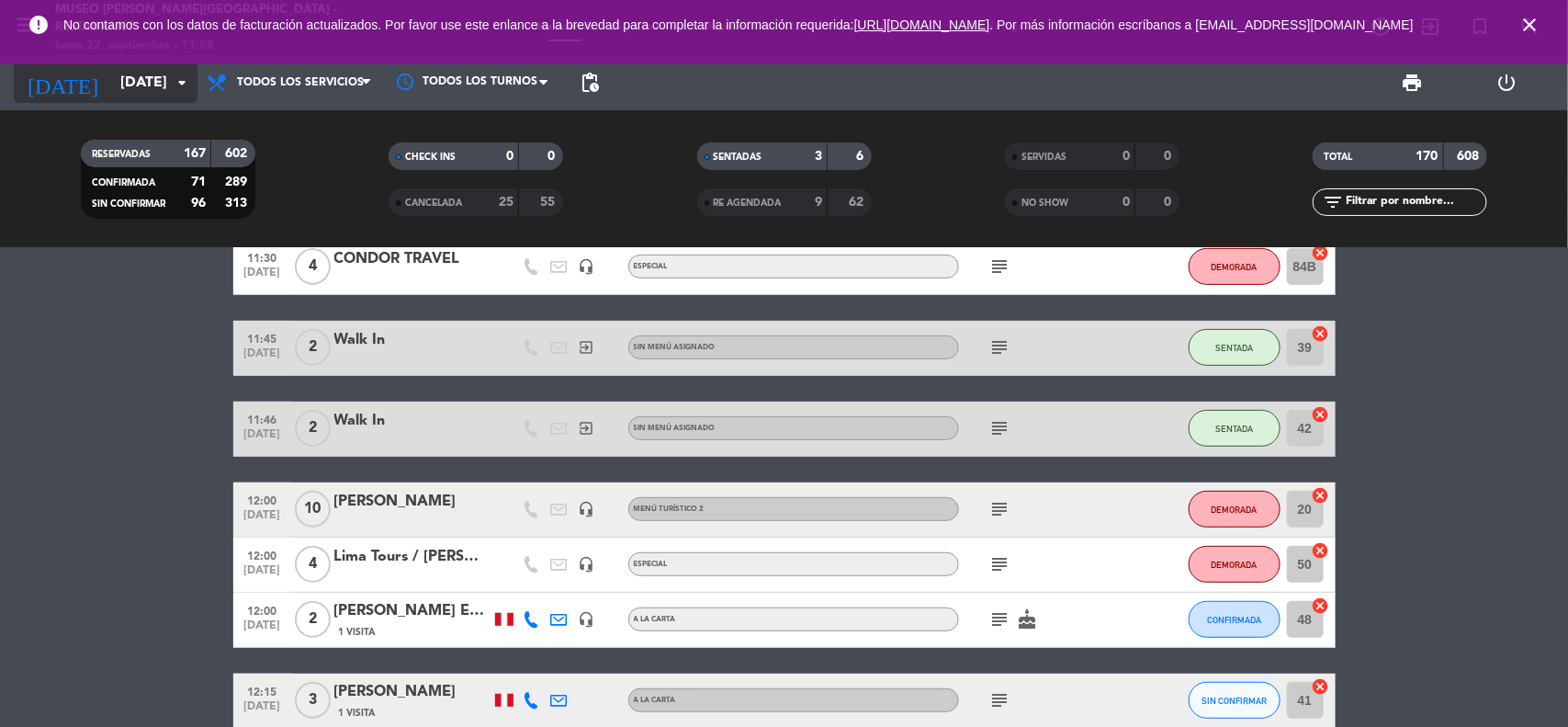
click at [127, 78] on input "[DATE]" at bounding box center [208, 83] width 194 height 36
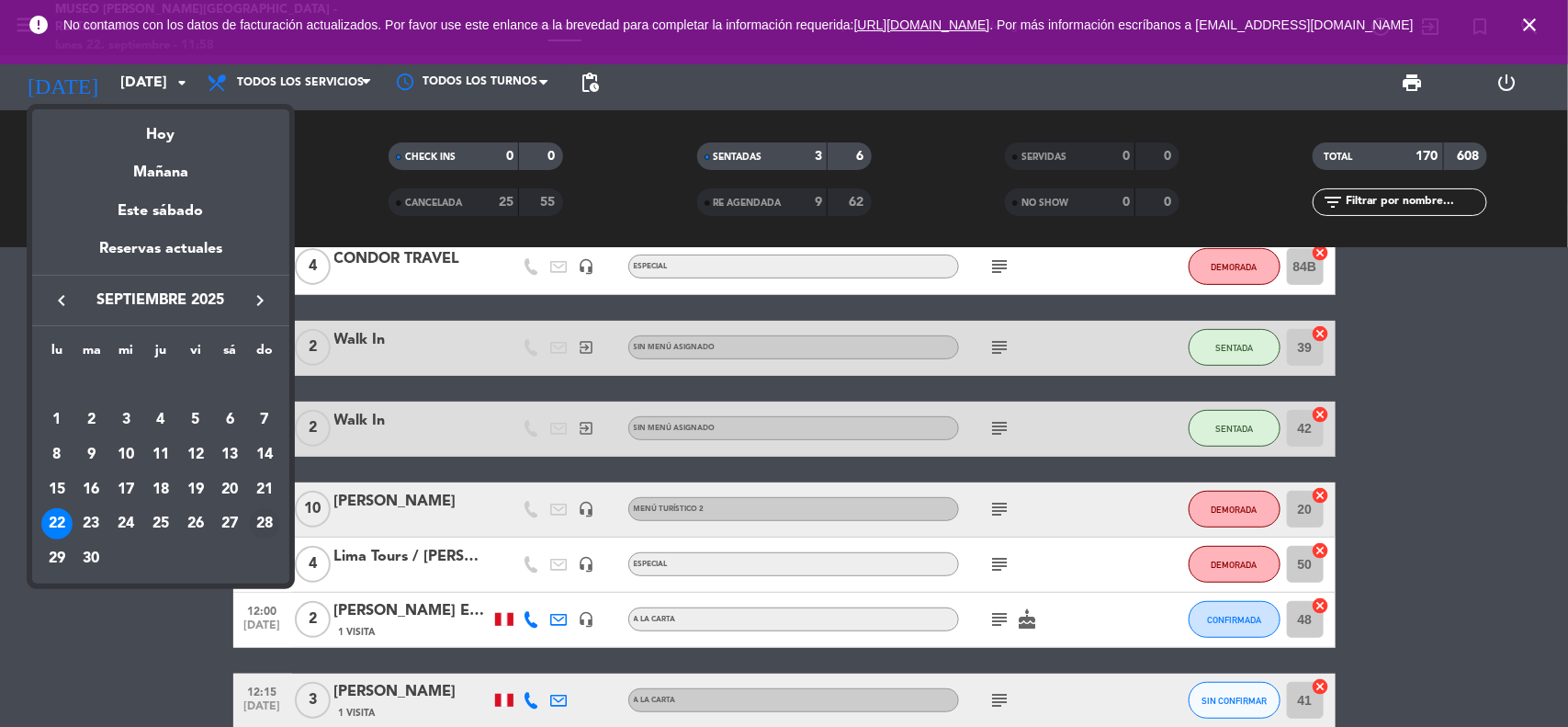
click at [271, 520] on div "28" at bounding box center [265, 524] width 31 height 31
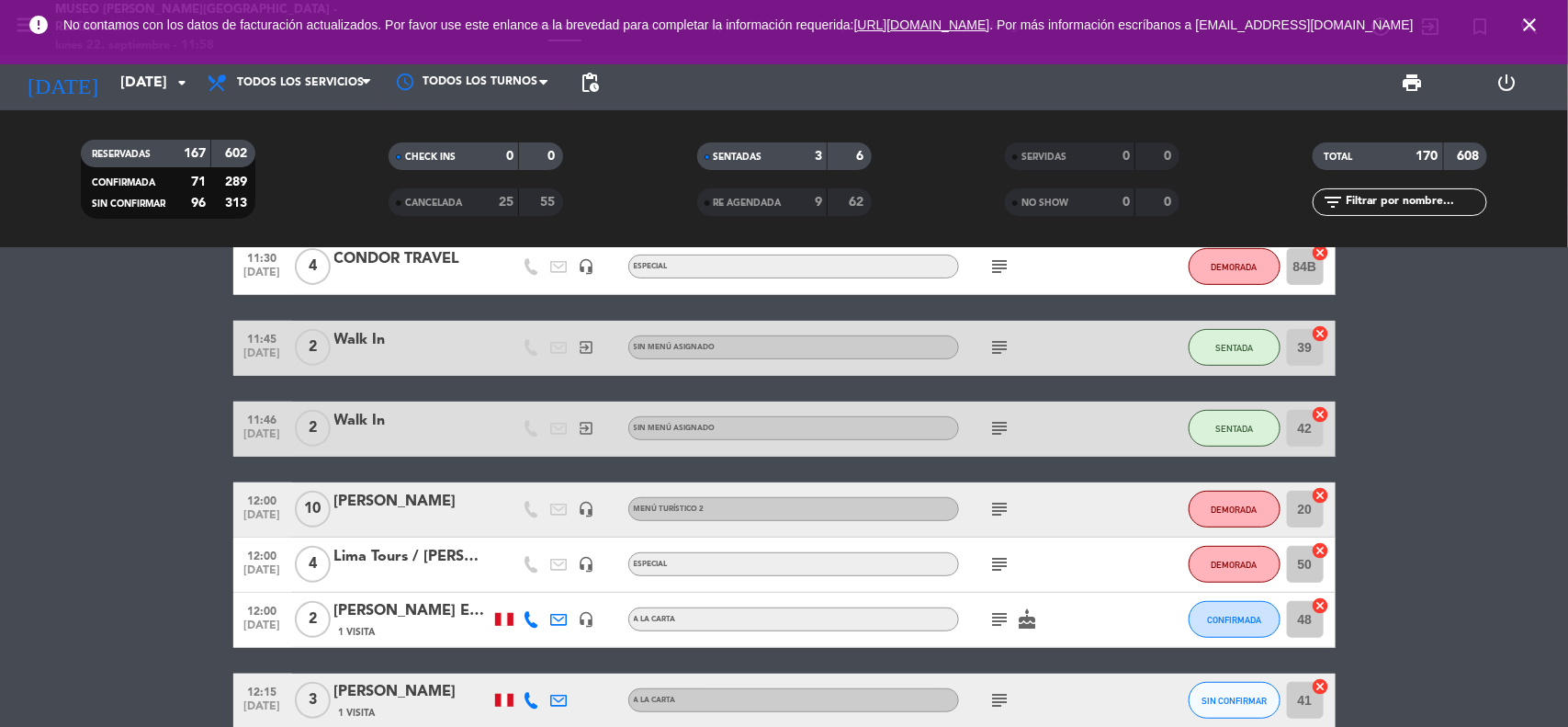
type input "[DATE]"
click at [1527, 28] on icon "close" at bounding box center [1529, 25] width 22 height 22
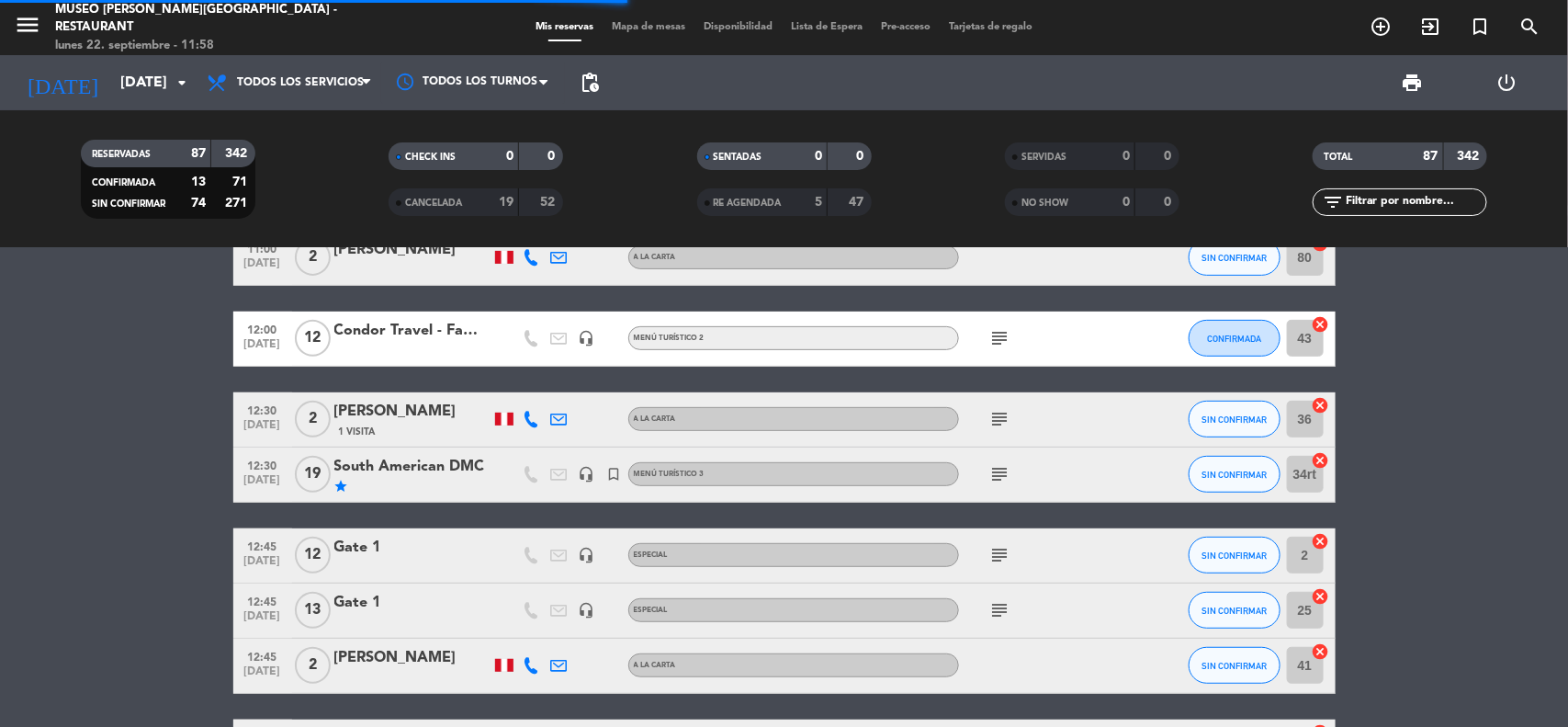
scroll to position [120, 0]
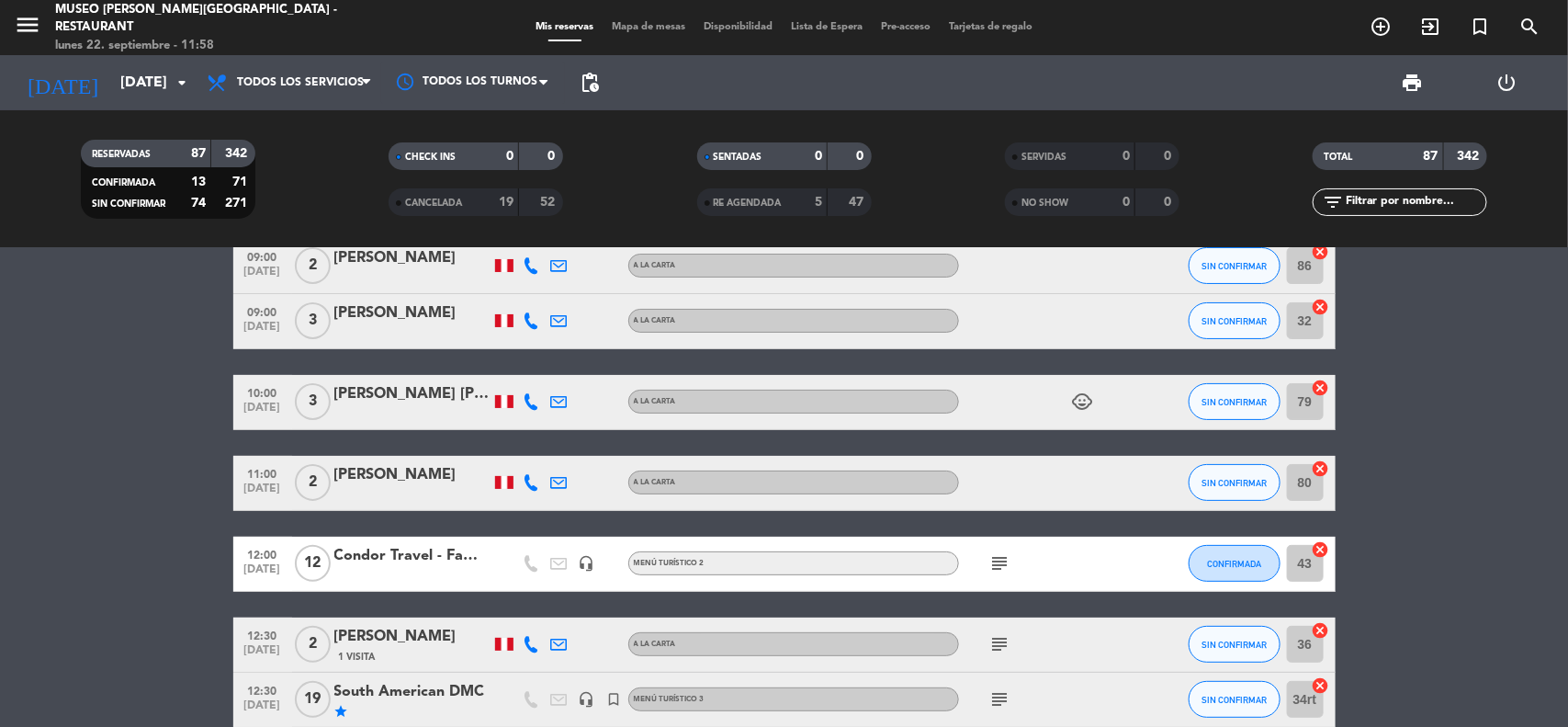
click at [1384, 201] on input "text" at bounding box center [1414, 202] width 143 height 20
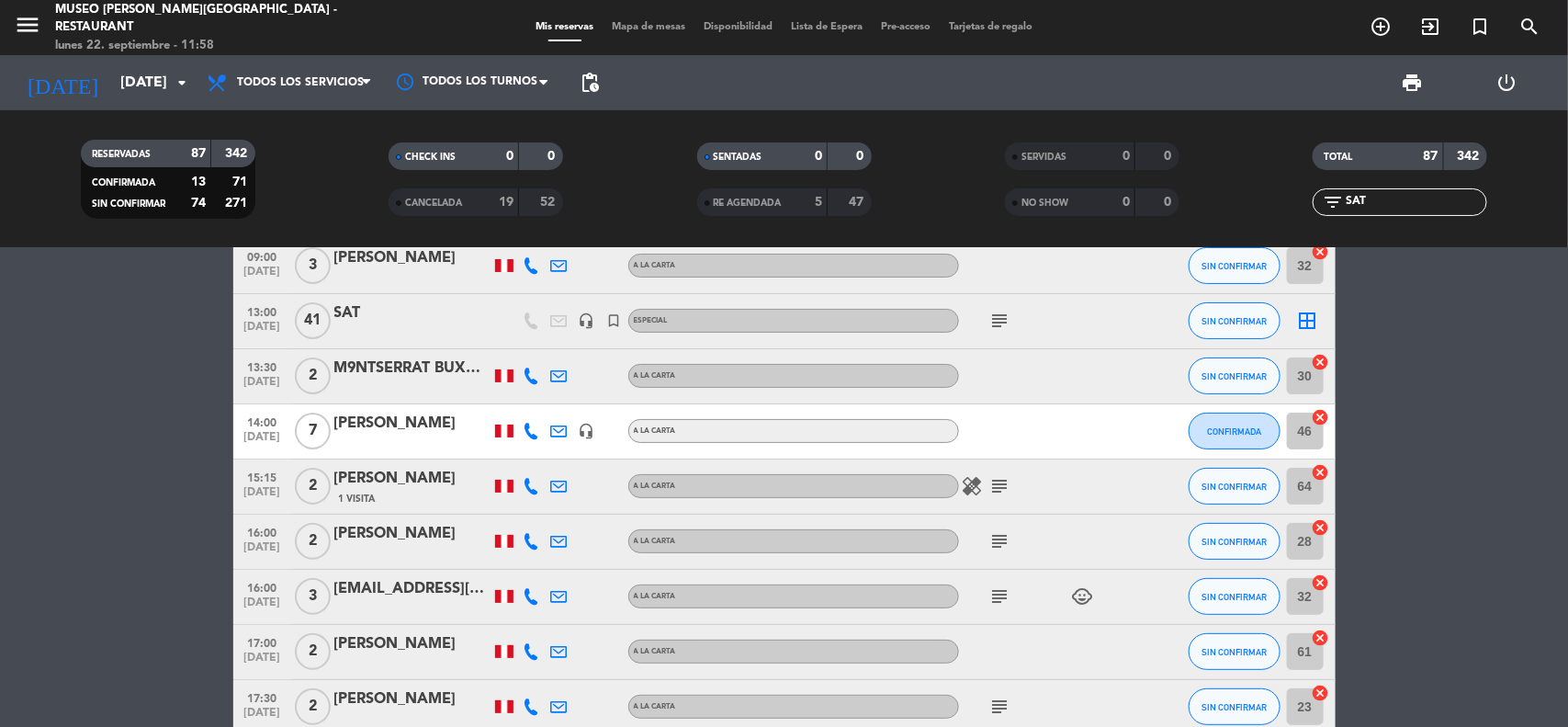
scroll to position [0, 0]
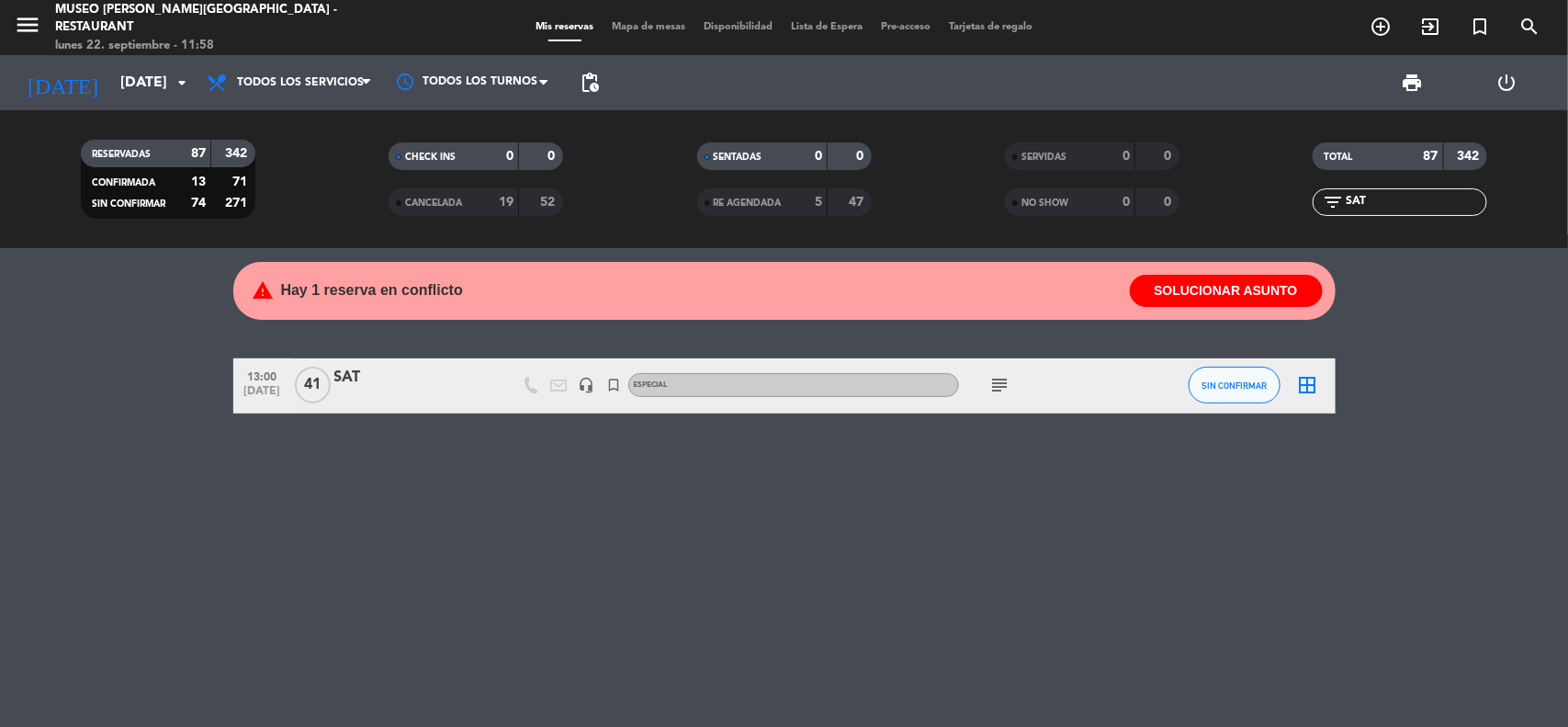
type input "SAT"
click at [351, 379] on div "SAT" at bounding box center [413, 378] width 156 height 24
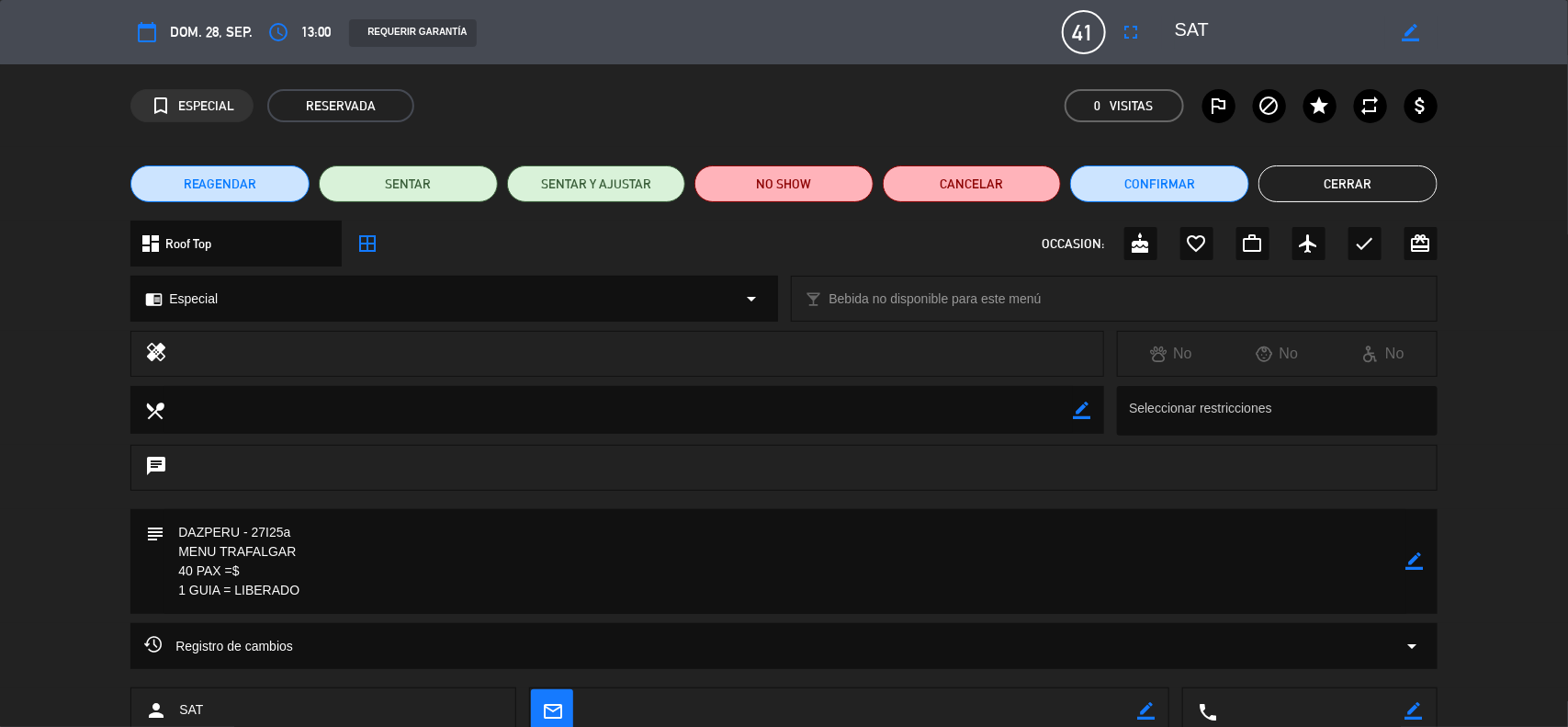
click at [1415, 558] on icon "border_color" at bounding box center [1414, 560] width 17 height 17
drag, startPoint x: 338, startPoint y: 533, endPoint x: 23, endPoint y: 524, distance: 315.1
click at [23, 524] on div "subject" at bounding box center [784, 566] width 1568 height 114
paste textarea "VOUCHER RR 17639/9- ZPER#9 -27I25A"
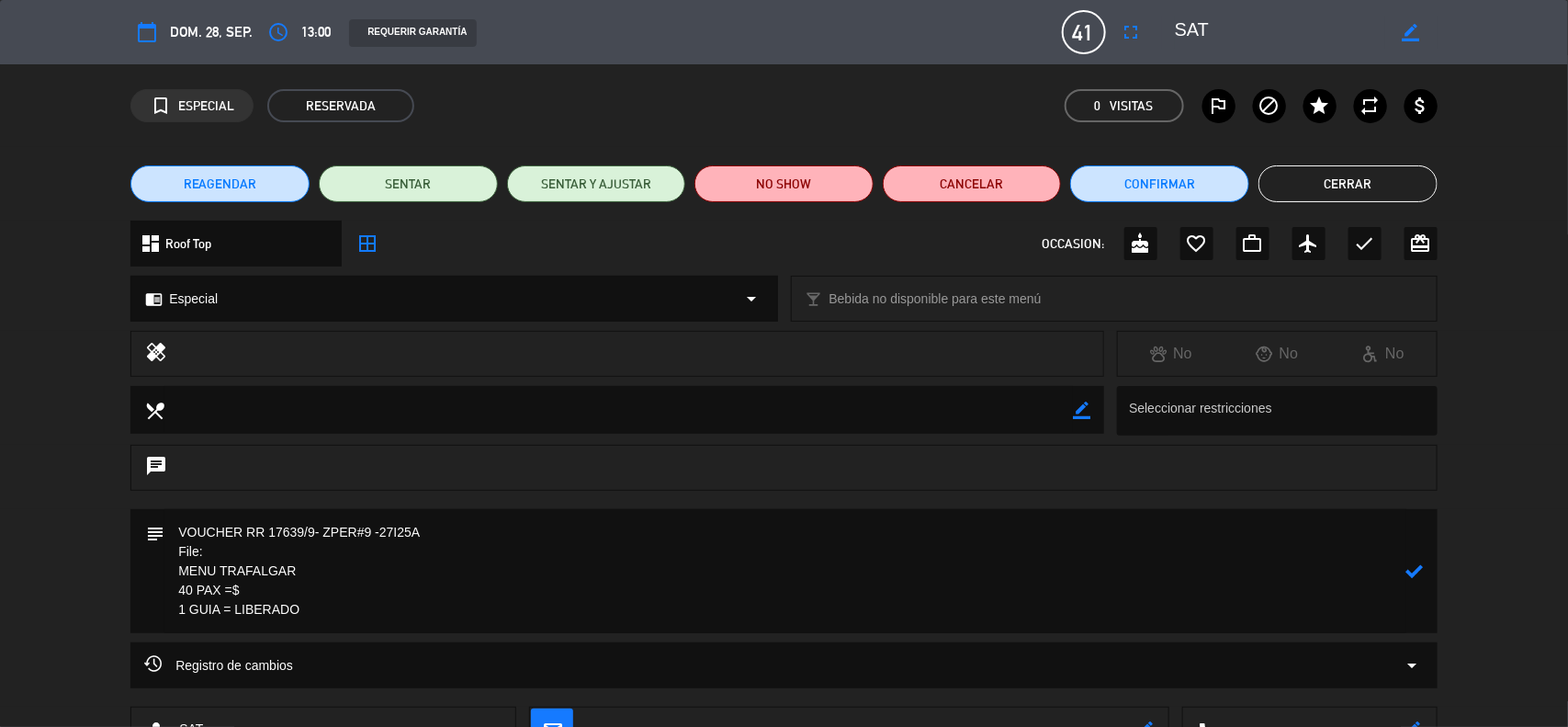
paste textarea "17639/9-ADI-PE"
drag, startPoint x: 322, startPoint y: 577, endPoint x: 189, endPoint y: 577, distance: 133.0
click at [189, 577] on textarea at bounding box center [785, 571] width 1242 height 124
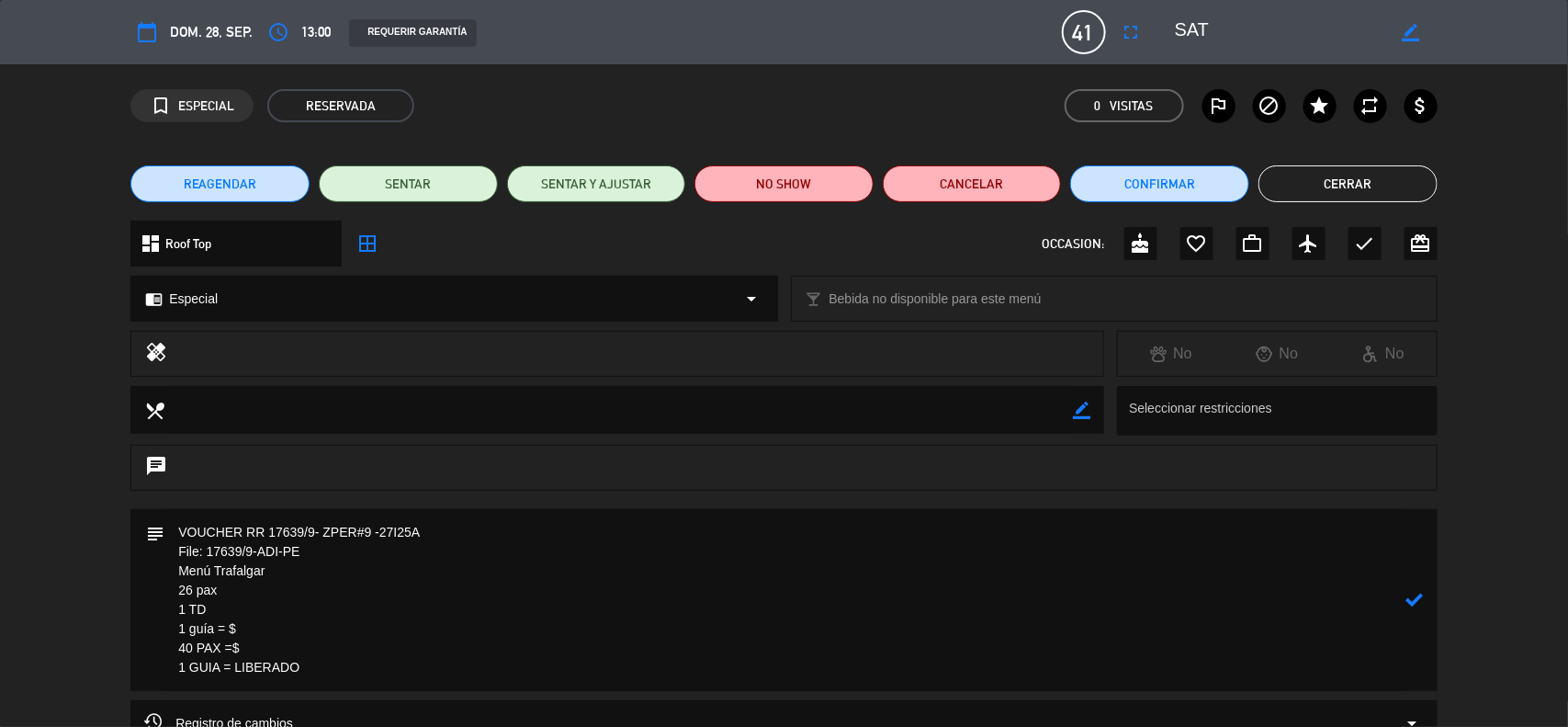
drag, startPoint x: 338, startPoint y: 676, endPoint x: 162, endPoint y: 654, distance: 177.4
click at [162, 654] on div "subject" at bounding box center [784, 600] width 1308 height 182
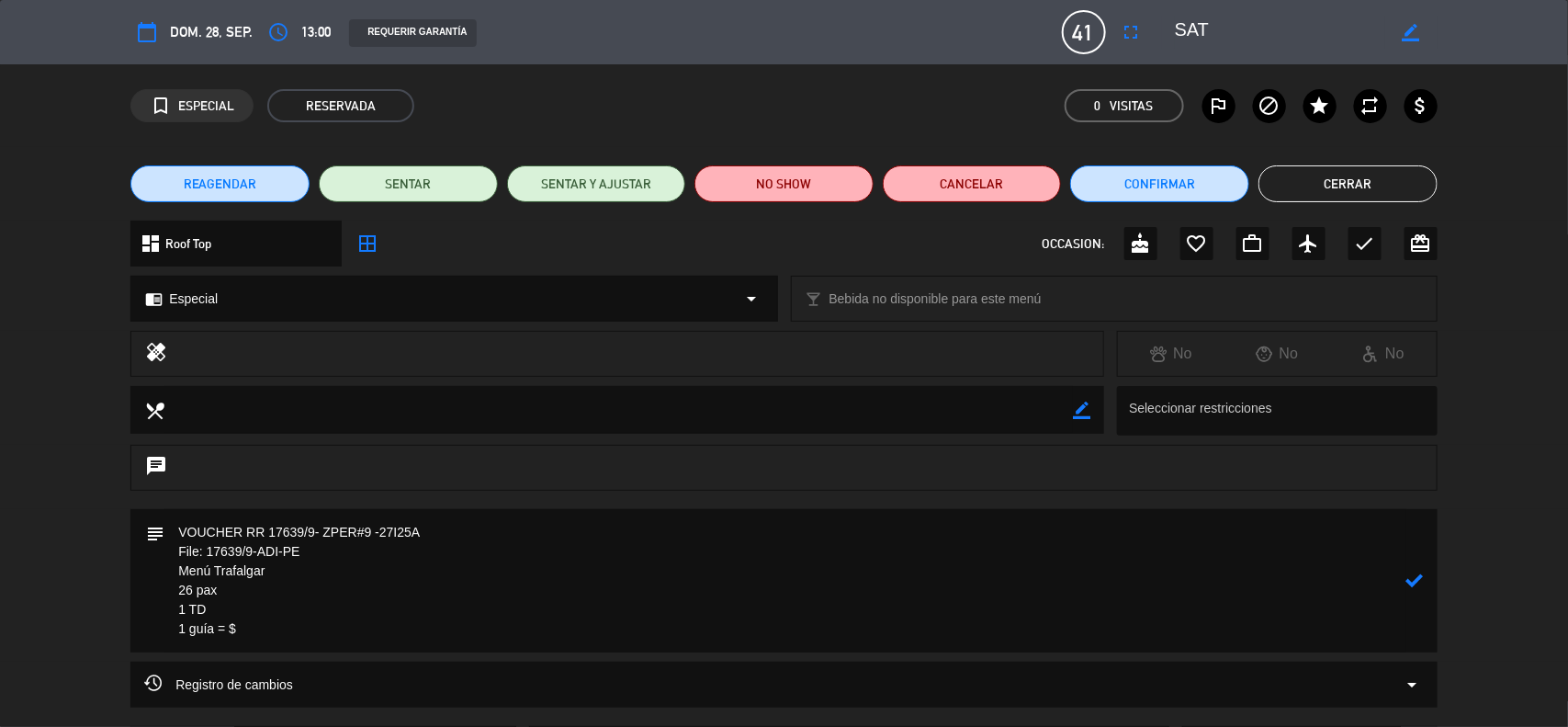
click at [218, 614] on textarea at bounding box center [785, 581] width 1242 height 144
click at [251, 582] on textarea at bounding box center [785, 581] width 1242 height 144
click at [329, 640] on textarea at bounding box center [785, 581] width 1242 height 144
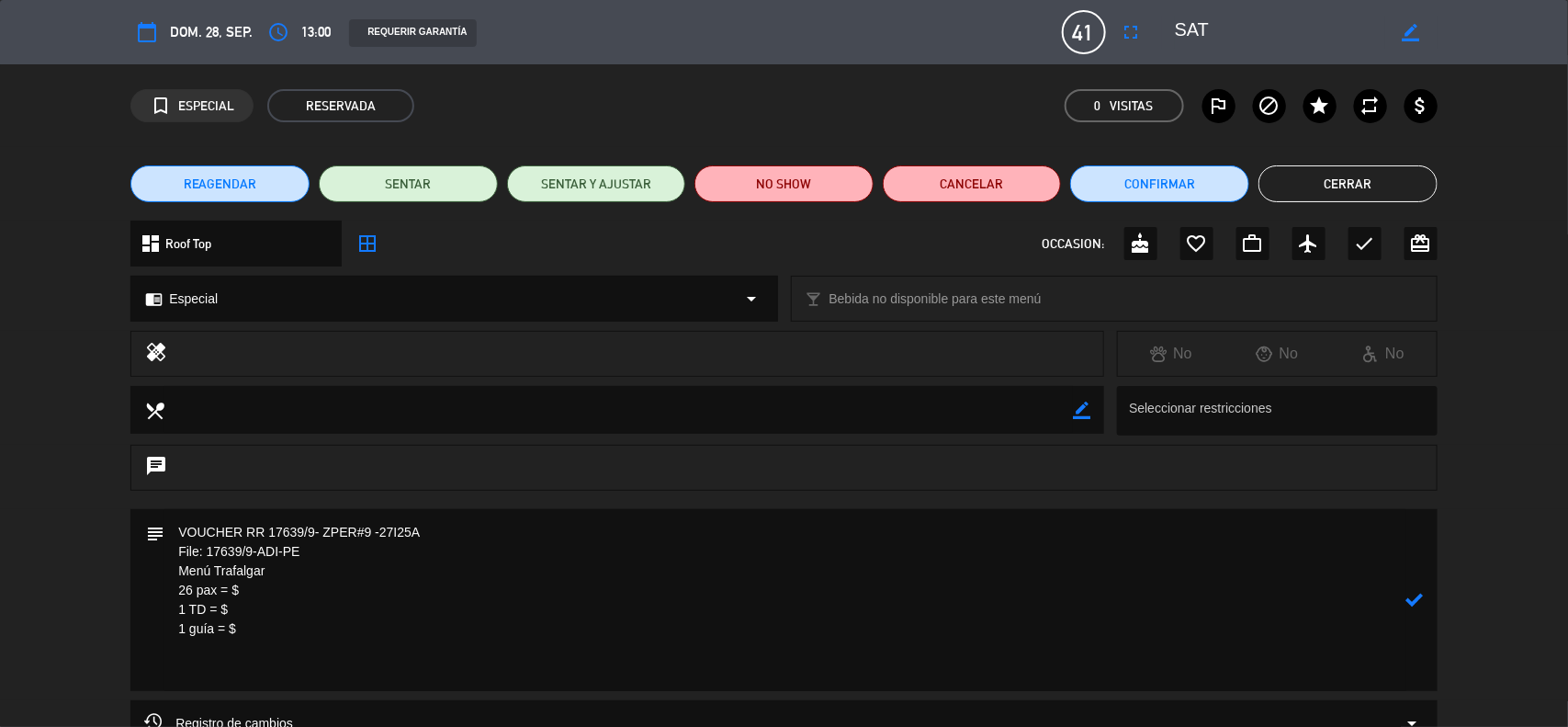
paste textarea "TD: [PERSON_NAME] – 984 727 518"
click at [276, 632] on textarea at bounding box center [785, 600] width 1242 height 182
click at [265, 589] on textarea at bounding box center [785, 600] width 1242 height 182
click at [452, 680] on textarea at bounding box center [785, 600] width 1242 height 182
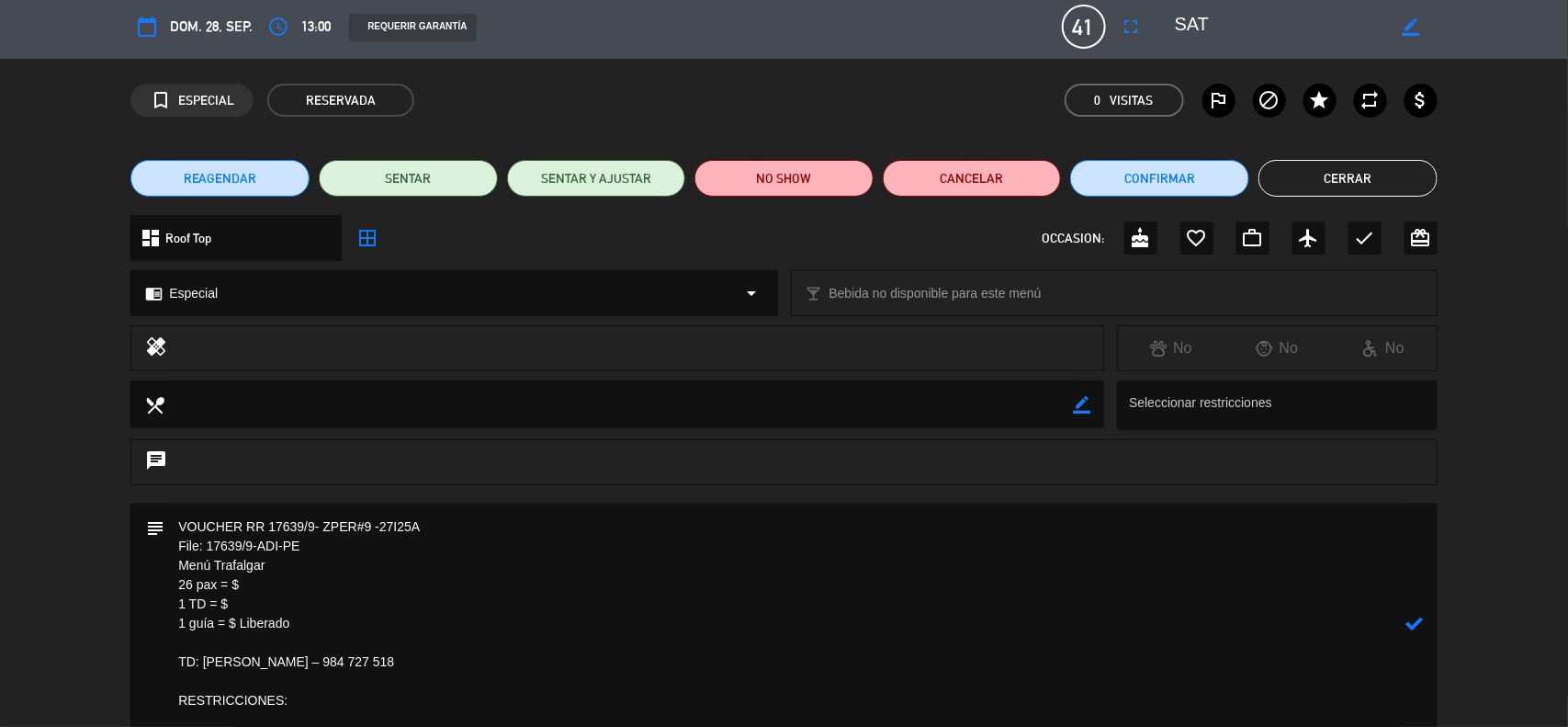
paste textarea "No Lamb [PERSON_NAME] Toh No beef nor lamb for dietary restriction [PERSON_NAME…"
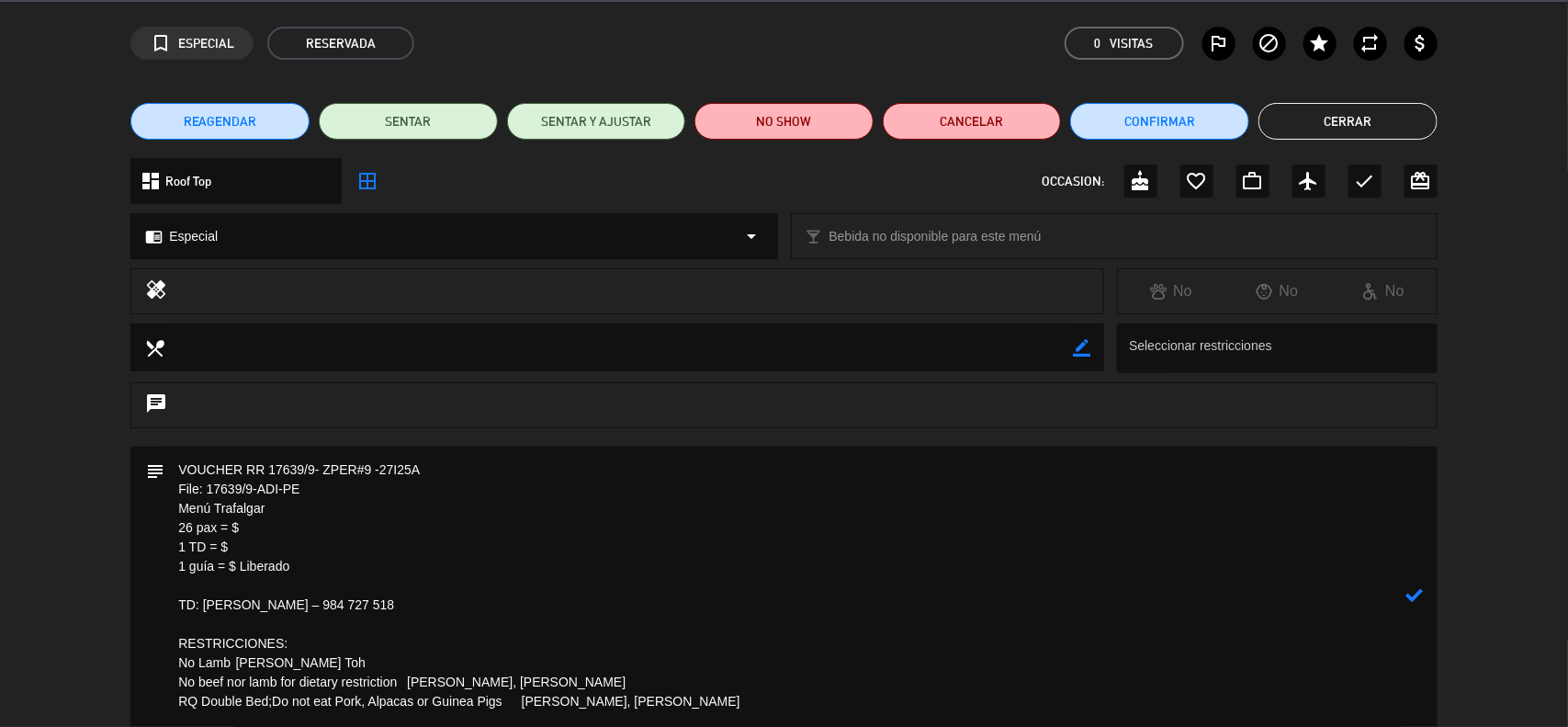
scroll to position [178, 0]
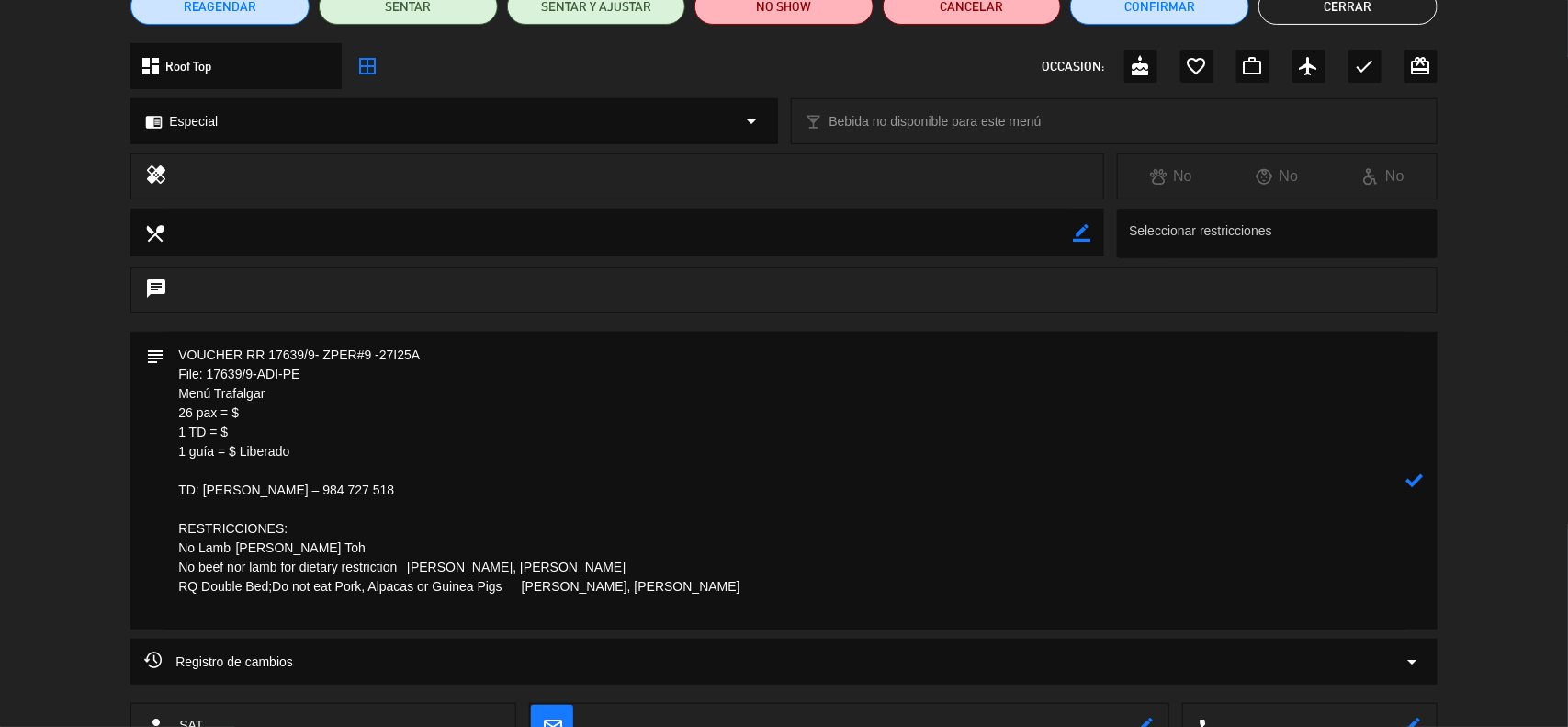
drag, startPoint x: 352, startPoint y: 548, endPoint x: 286, endPoint y: 545, distance: 66.1
click at [286, 545] on textarea at bounding box center [785, 481] width 1242 height 298
click at [175, 552] on textarea at bounding box center [785, 481] width 1242 height 298
paste textarea "Woon Toh"
click at [388, 547] on textarea at bounding box center [785, 481] width 1242 height 298
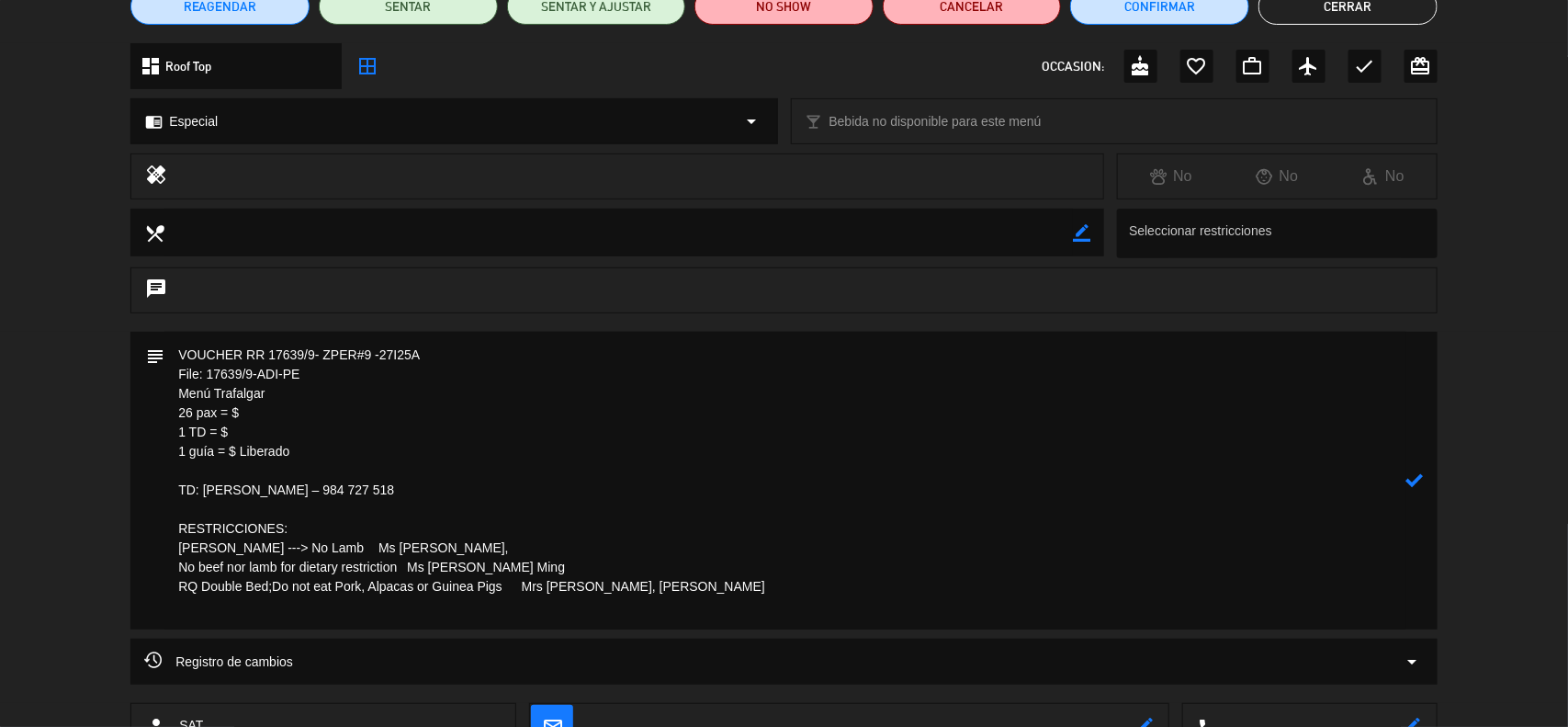
drag, startPoint x: 529, startPoint y: 566, endPoint x: 410, endPoint y: 565, distance: 119.0
click at [410, 565] on textarea at bounding box center [785, 481] width 1242 height 298
click at [172, 565] on textarea at bounding box center [785, 481] width 1242 height 298
paste textarea "[PERSON_NAME], [PERSON_NAME]"
drag, startPoint x: 623, startPoint y: 585, endPoint x: 525, endPoint y: 590, distance: 98.1
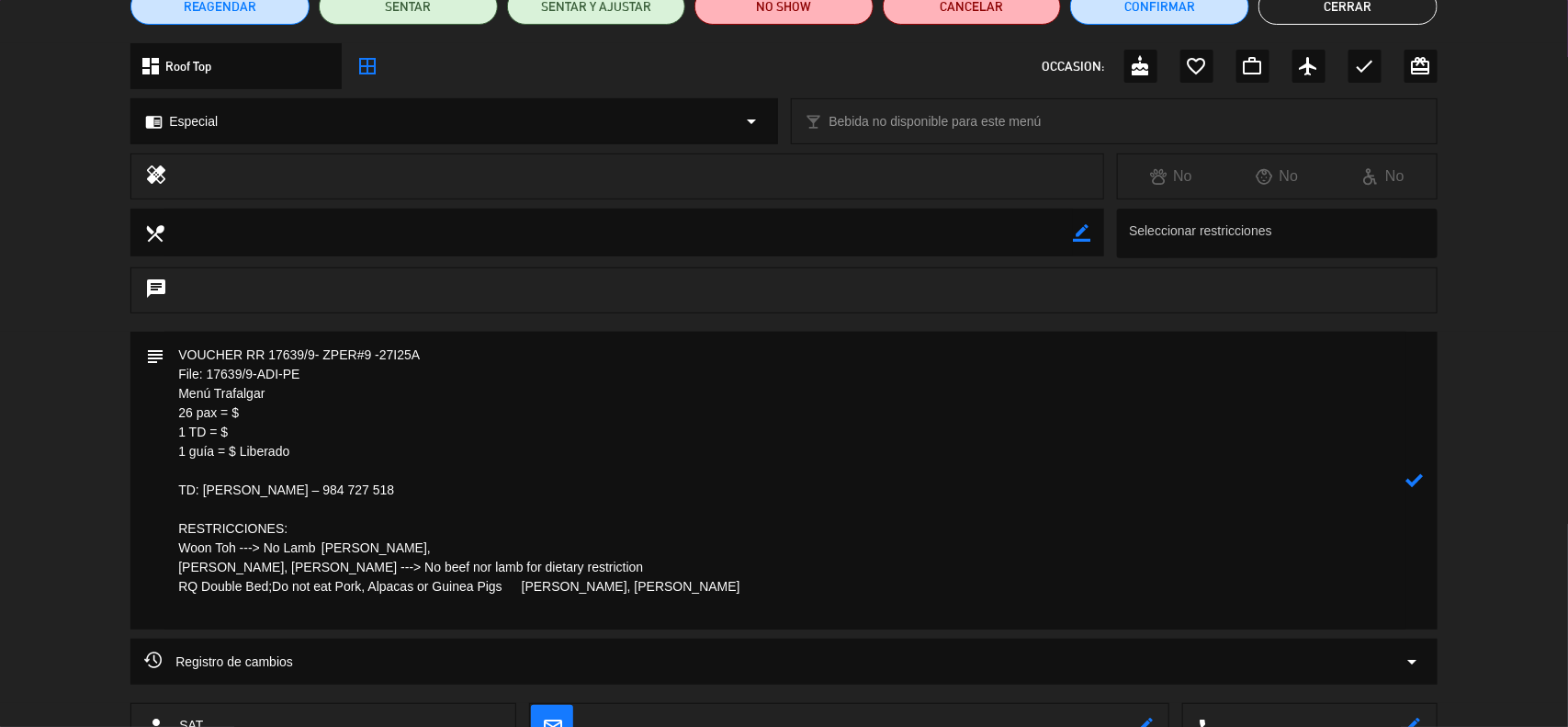
click at [525, 590] on textarea at bounding box center [785, 481] width 1242 height 298
click at [177, 589] on textarea at bounding box center [785, 481] width 1242 height 298
paste textarea "[PERSON_NAME], [PERSON_NAME]"
drag, startPoint x: 306, startPoint y: 620, endPoint x: 288, endPoint y: 622, distance: 18.1
click at [305, 618] on textarea at bounding box center [785, 481] width 1242 height 298
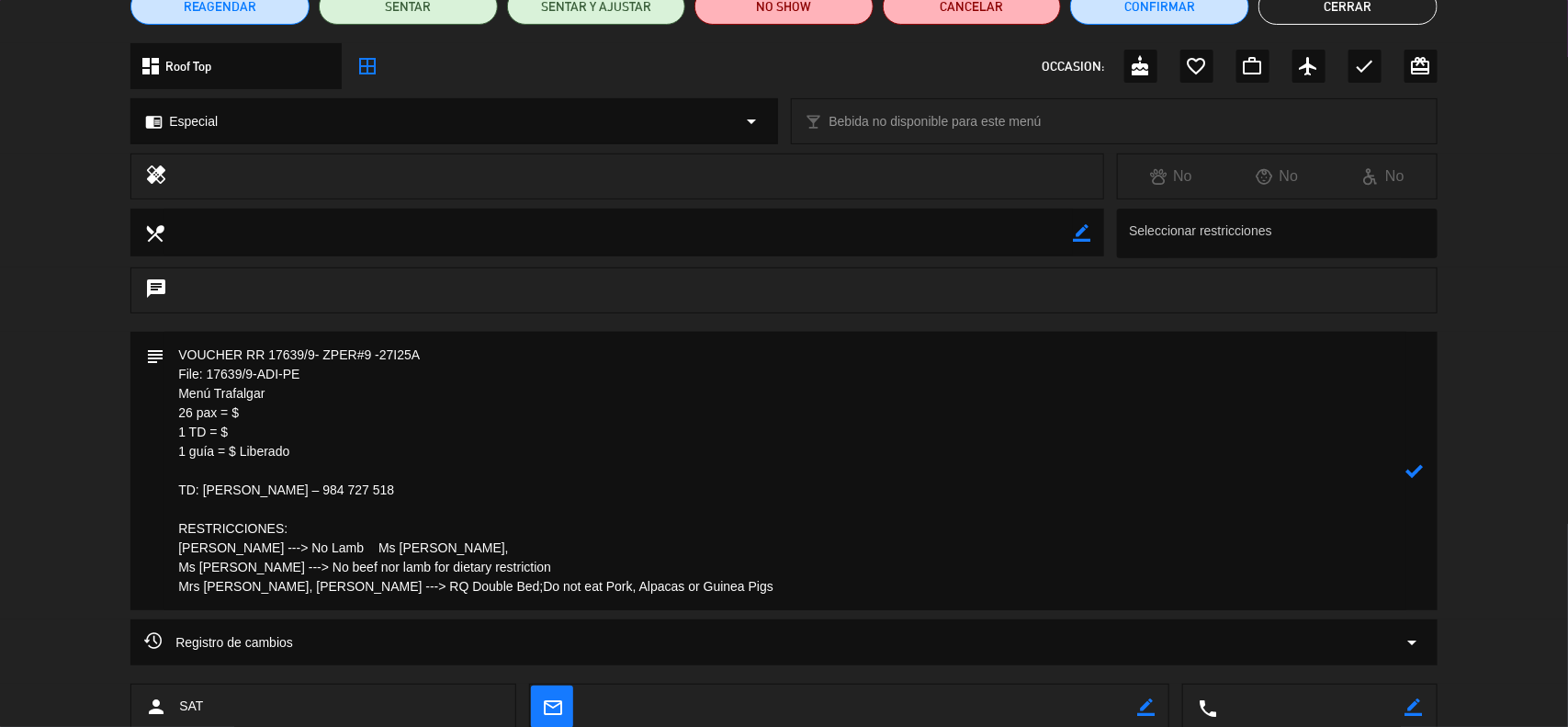
drag, startPoint x: 432, startPoint y: 585, endPoint x: 340, endPoint y: 591, distance: 92.2
click at [340, 591] on textarea at bounding box center [785, 471] width 1242 height 279
drag, startPoint x: 389, startPoint y: 548, endPoint x: 158, endPoint y: 538, distance: 231.2
click at [157, 548] on div "subject" at bounding box center [784, 471] width 1308 height 279
paste textarea "No Lamb [PERSON_NAME] Toh"
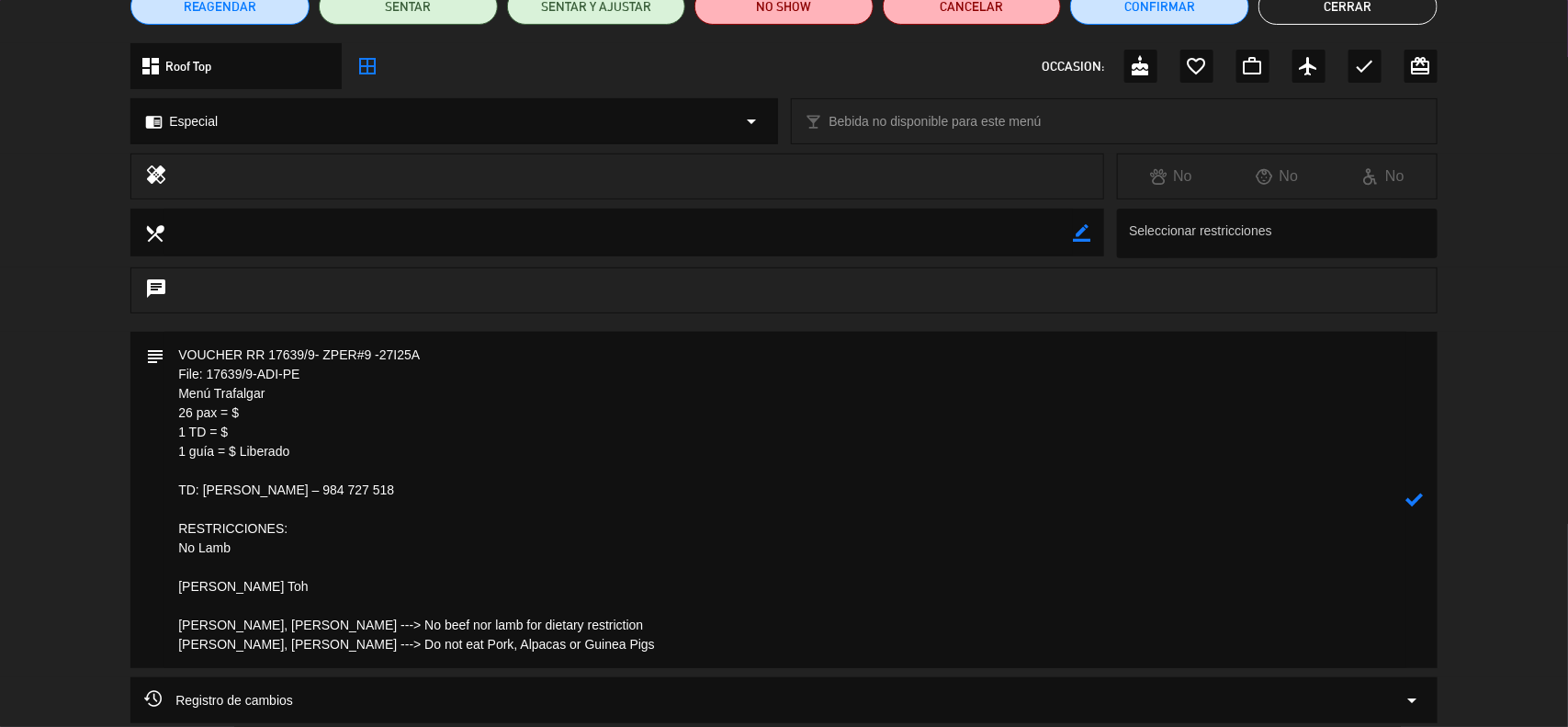
drag, startPoint x: 295, startPoint y: 588, endPoint x: 129, endPoint y: 586, distance: 166.0
click at [129, 586] on div "subject" at bounding box center [784, 505] width 1568 height 346
click at [172, 544] on textarea at bounding box center [785, 501] width 1242 height 337
paste textarea "Ms [PERSON_NAME], [PERSON_NAME]"
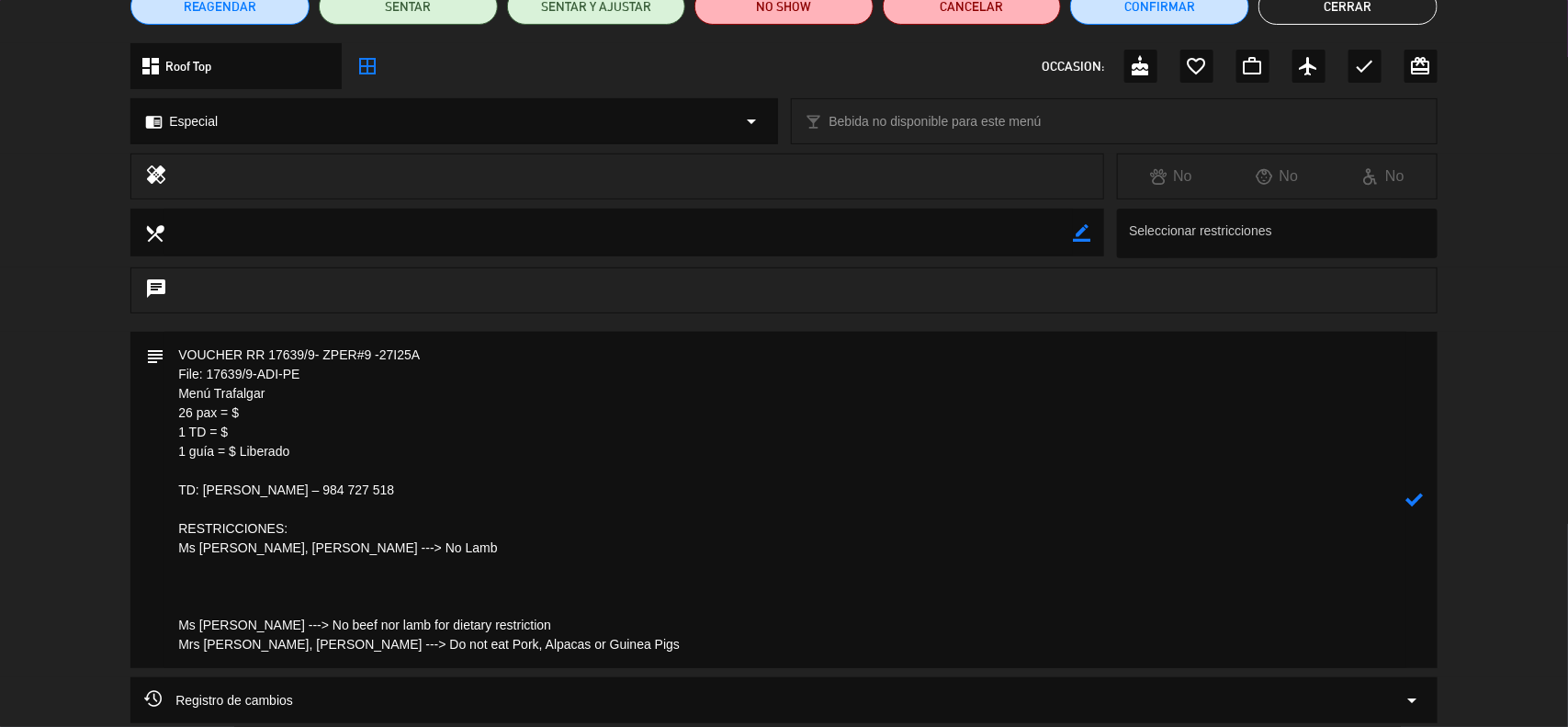
click at [173, 627] on textarea at bounding box center [785, 501] width 1242 height 337
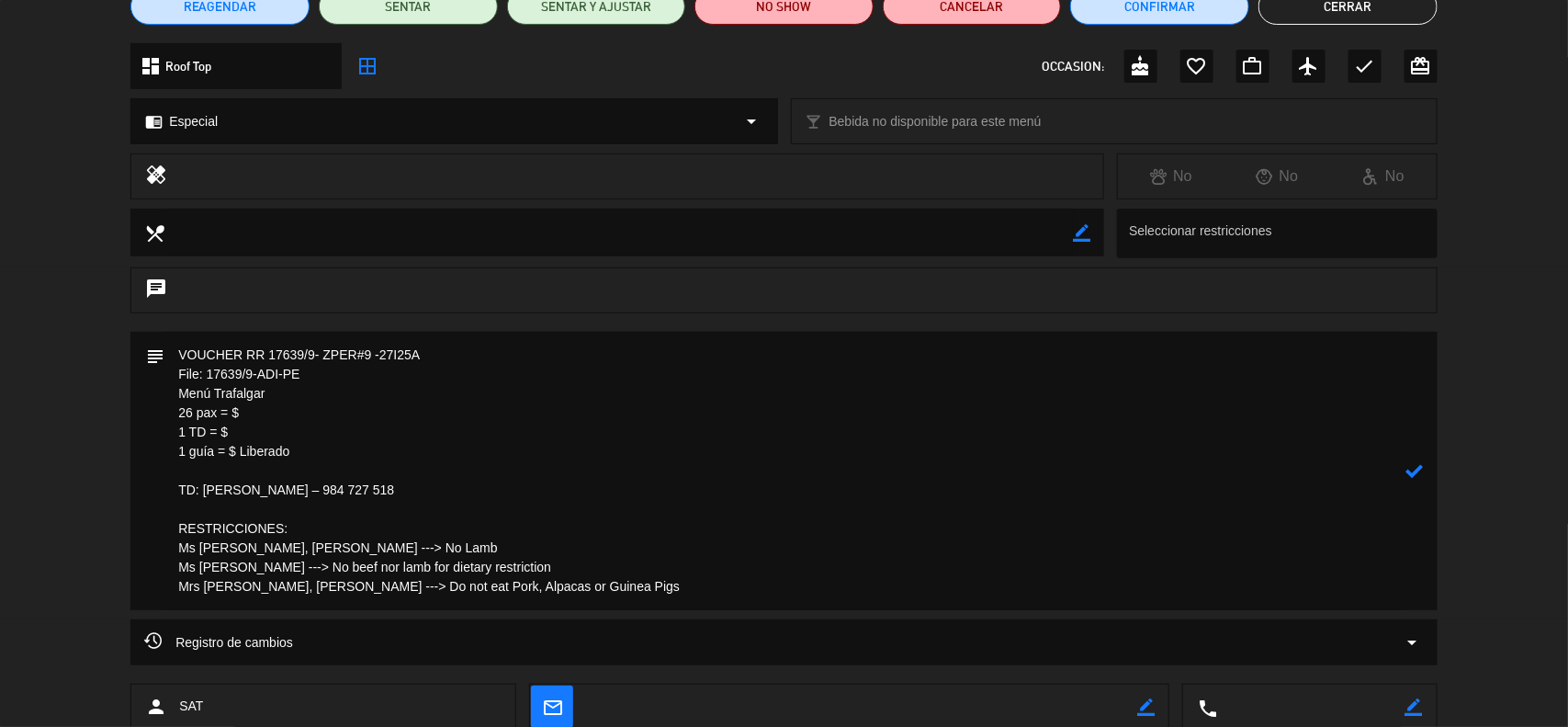
click at [1411, 471] on icon at bounding box center [1414, 470] width 17 height 17
click at [1424, 469] on icon "border_color" at bounding box center [1414, 470] width 17 height 17
click at [258, 434] on textarea at bounding box center [785, 471] width 1242 height 279
click at [258, 415] on textarea at bounding box center [785, 471] width 1242 height 279
click at [273, 421] on textarea at bounding box center [785, 471] width 1242 height 279
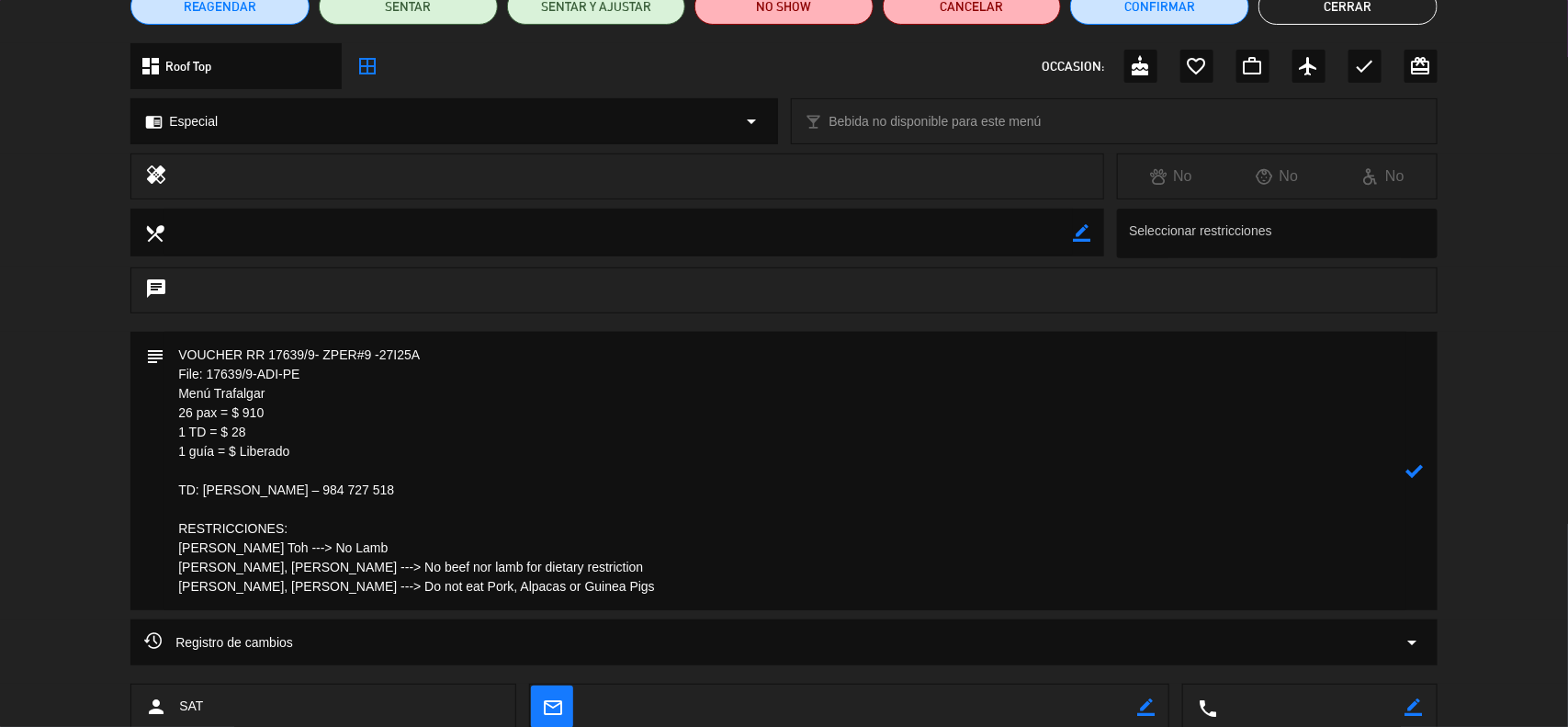
type textarea "VOUCHER RR 17639/9- ZPER#9 -27I25A File: 17639/9-ADI-PE Menú Trafalgar 26 pax =…"
click at [1142, 544] on textarea at bounding box center [785, 471] width 1242 height 279
click at [1411, 466] on icon at bounding box center [1414, 470] width 17 height 17
click at [1417, 471] on icon "border_color" at bounding box center [1414, 470] width 17 height 17
click at [1416, 471] on icon "border_color" at bounding box center [1414, 470] width 17 height 17
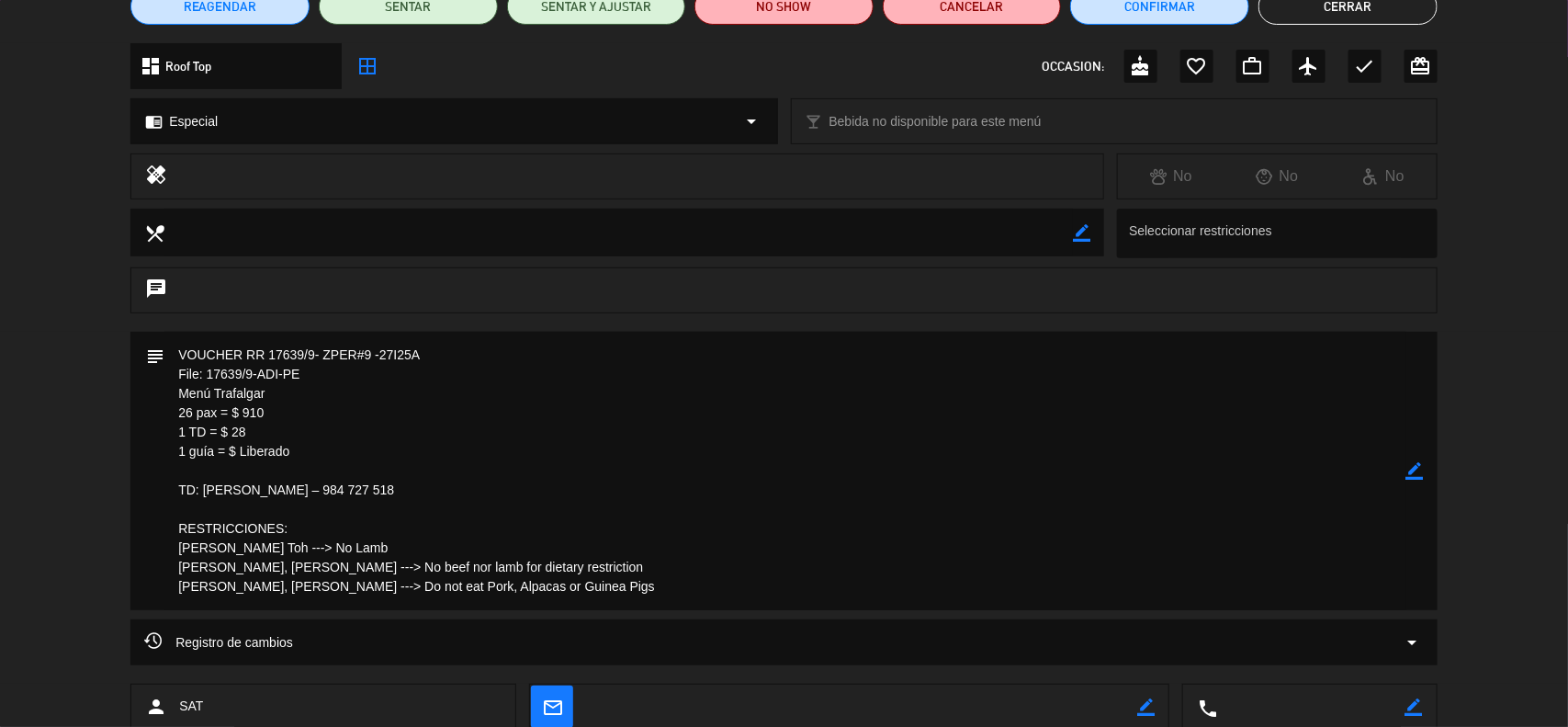
click at [1412, 474] on icon "border_color" at bounding box center [1414, 470] width 17 height 17
click at [1411, 474] on icon at bounding box center [1414, 470] width 17 height 17
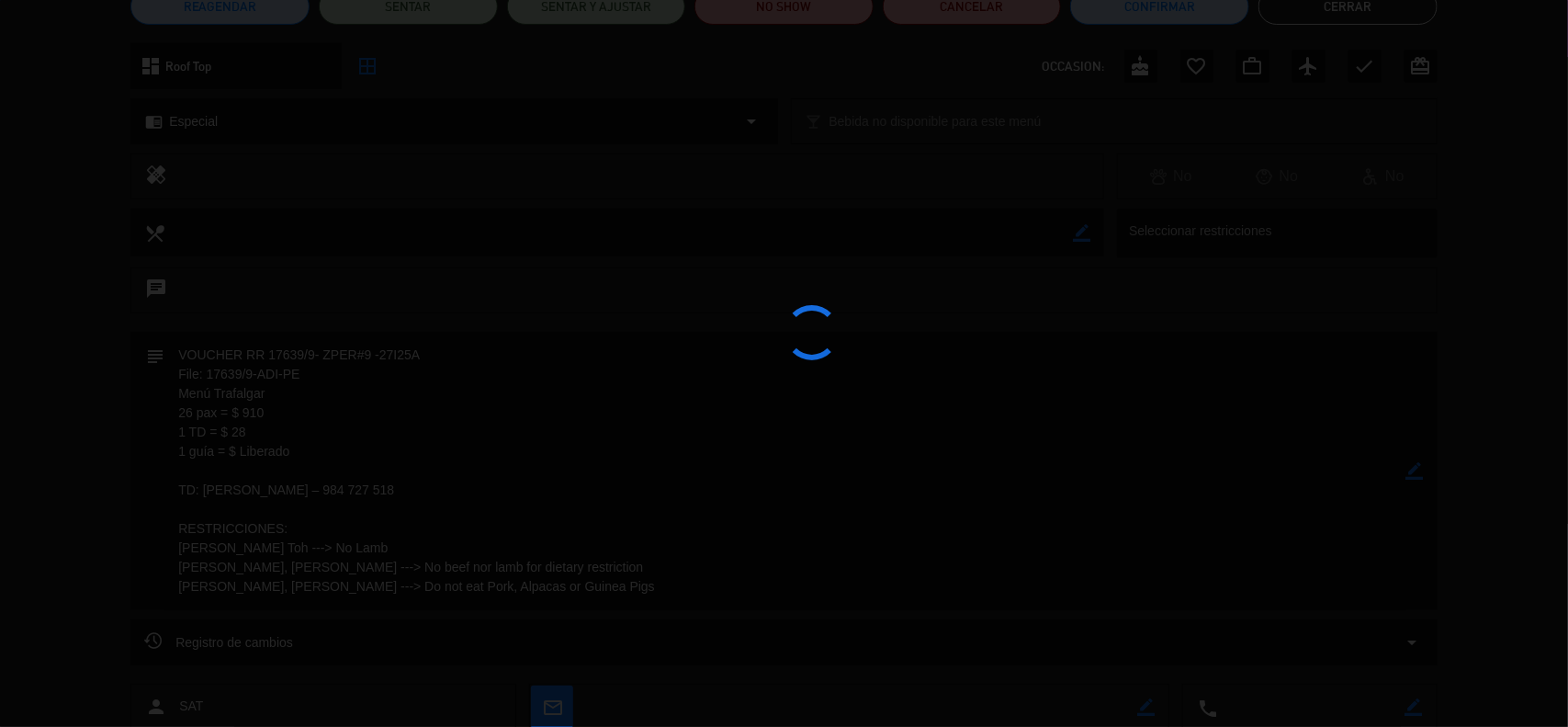
click at [1411, 474] on div at bounding box center [784, 364] width 1568 height 727
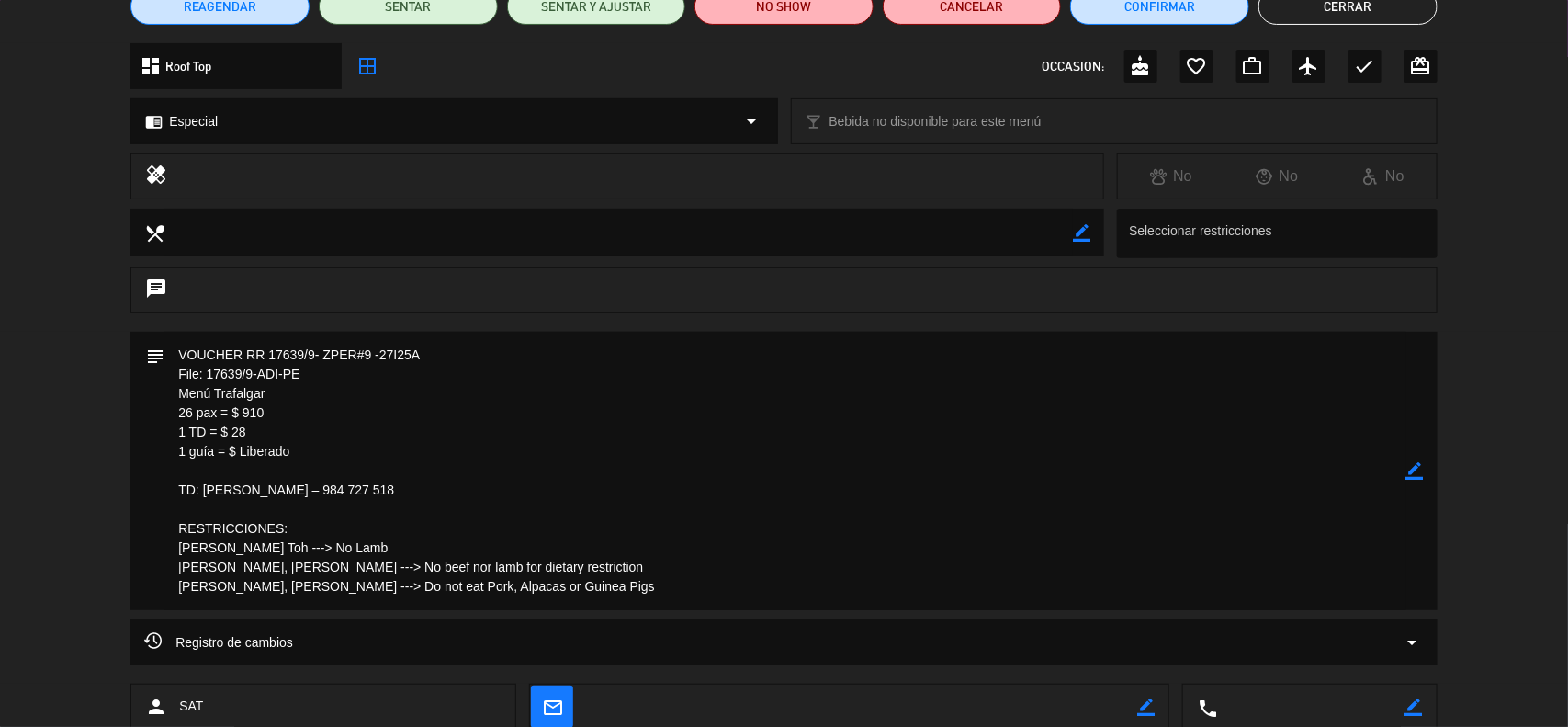
scroll to position [0, 0]
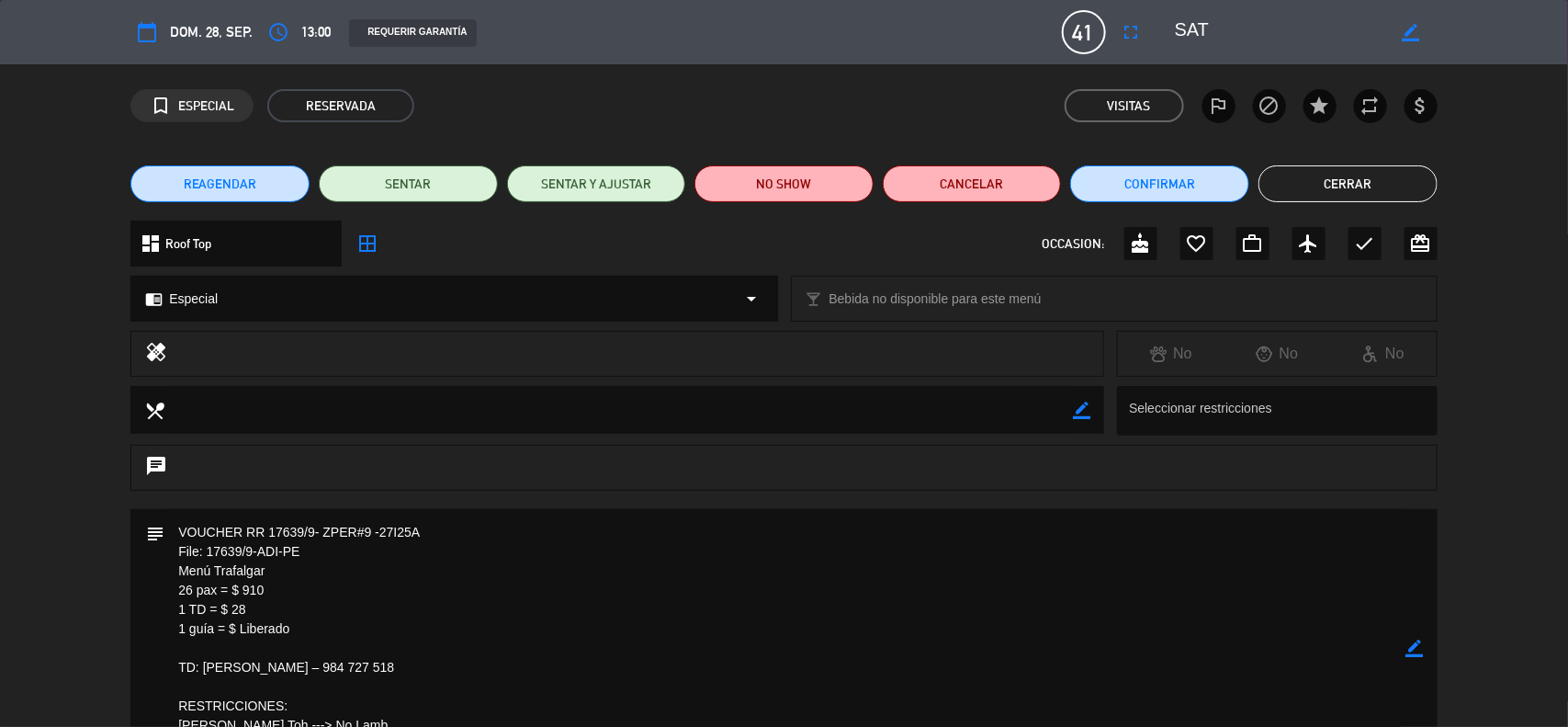
click at [1322, 194] on button "Cerrar" at bounding box center [1348, 184] width 179 height 37
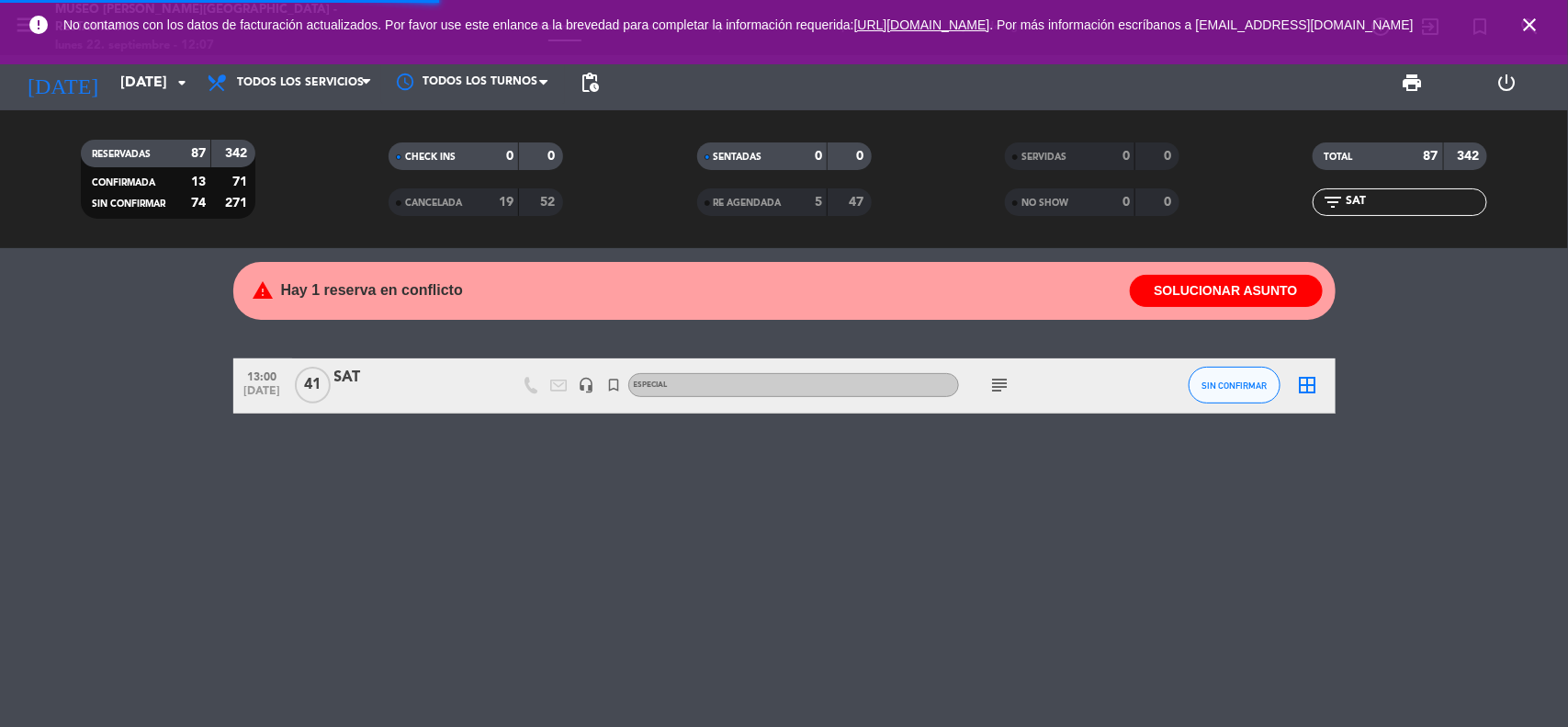
click at [1527, 26] on icon "close" at bounding box center [1529, 25] width 22 height 22
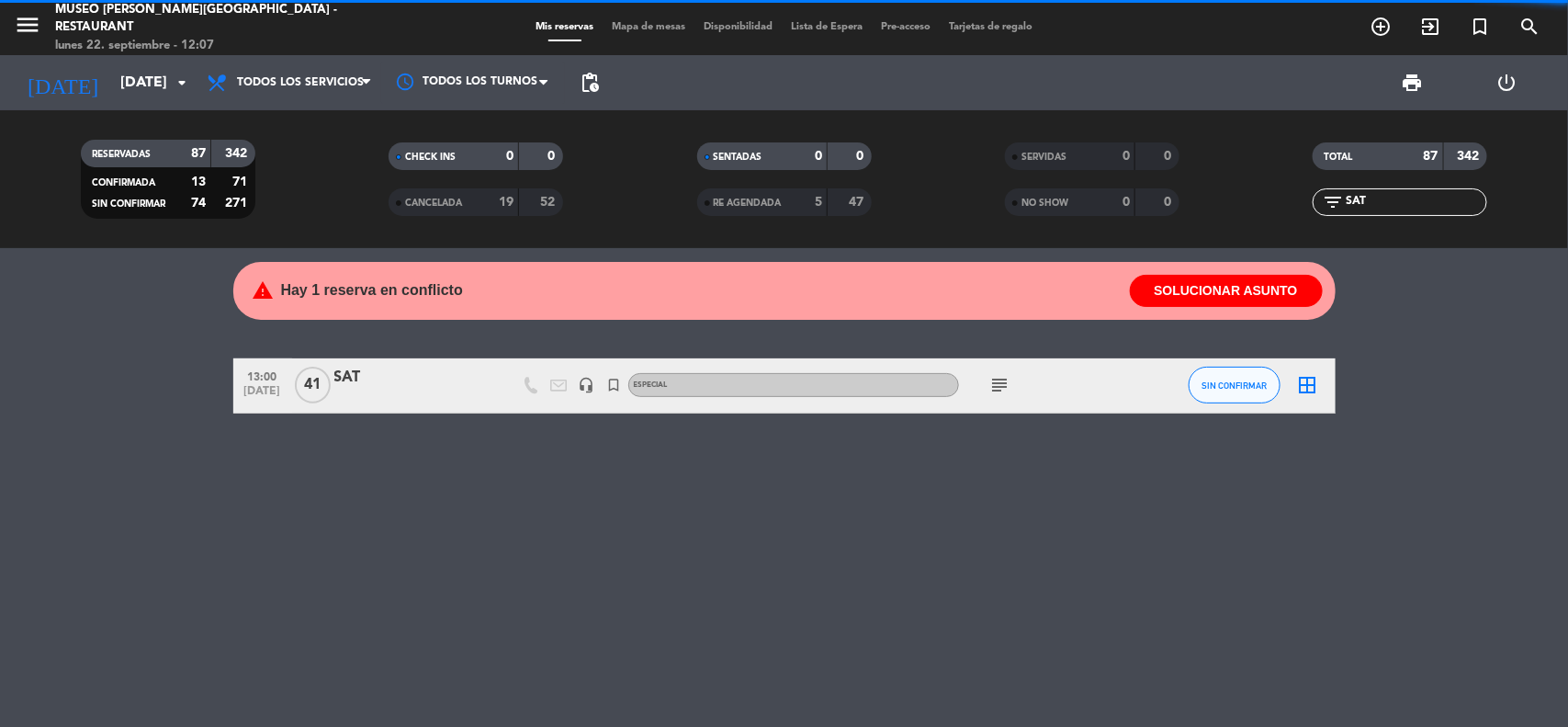
drag, startPoint x: 1373, startPoint y: 207, endPoint x: 1296, endPoint y: 207, distance: 77.0
click at [1296, 207] on div "filter_list SAT" at bounding box center [1401, 202] width 308 height 28
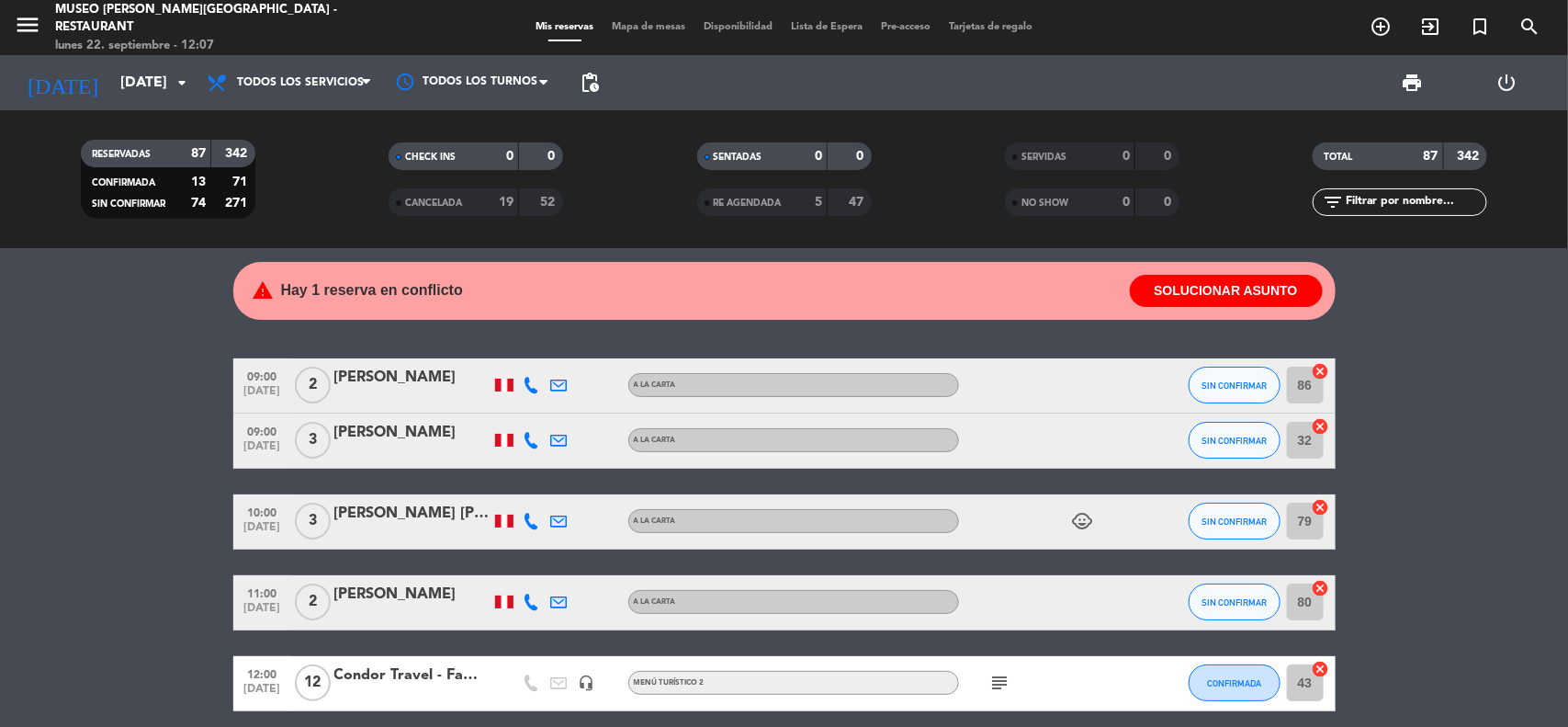
drag, startPoint x: 1437, startPoint y: 455, endPoint x: 869, endPoint y: 70, distance: 686.2
click at [1366, 203] on input "text" at bounding box center [1414, 202] width 143 height 20
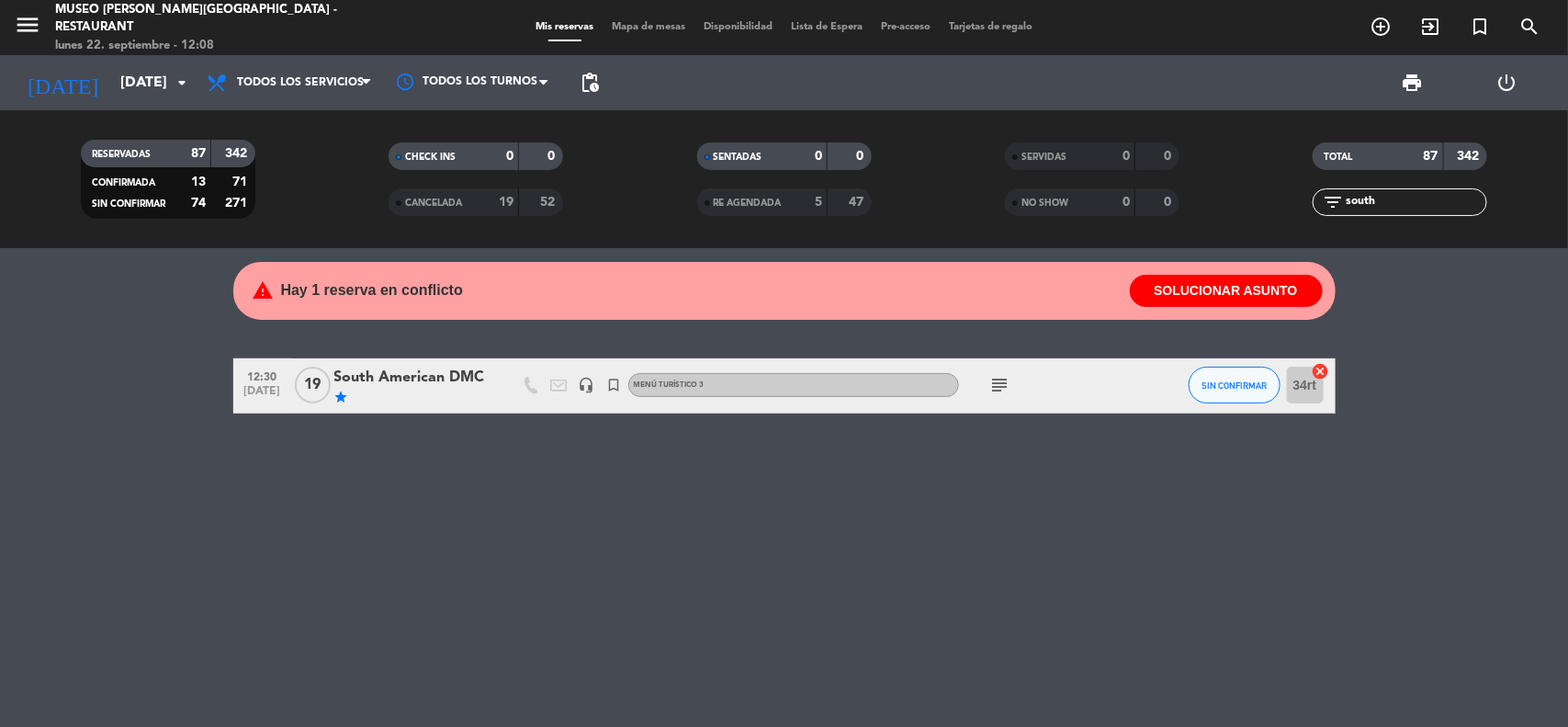
type input "south"
click at [446, 384] on div "South American DMC" at bounding box center [413, 378] width 156 height 24
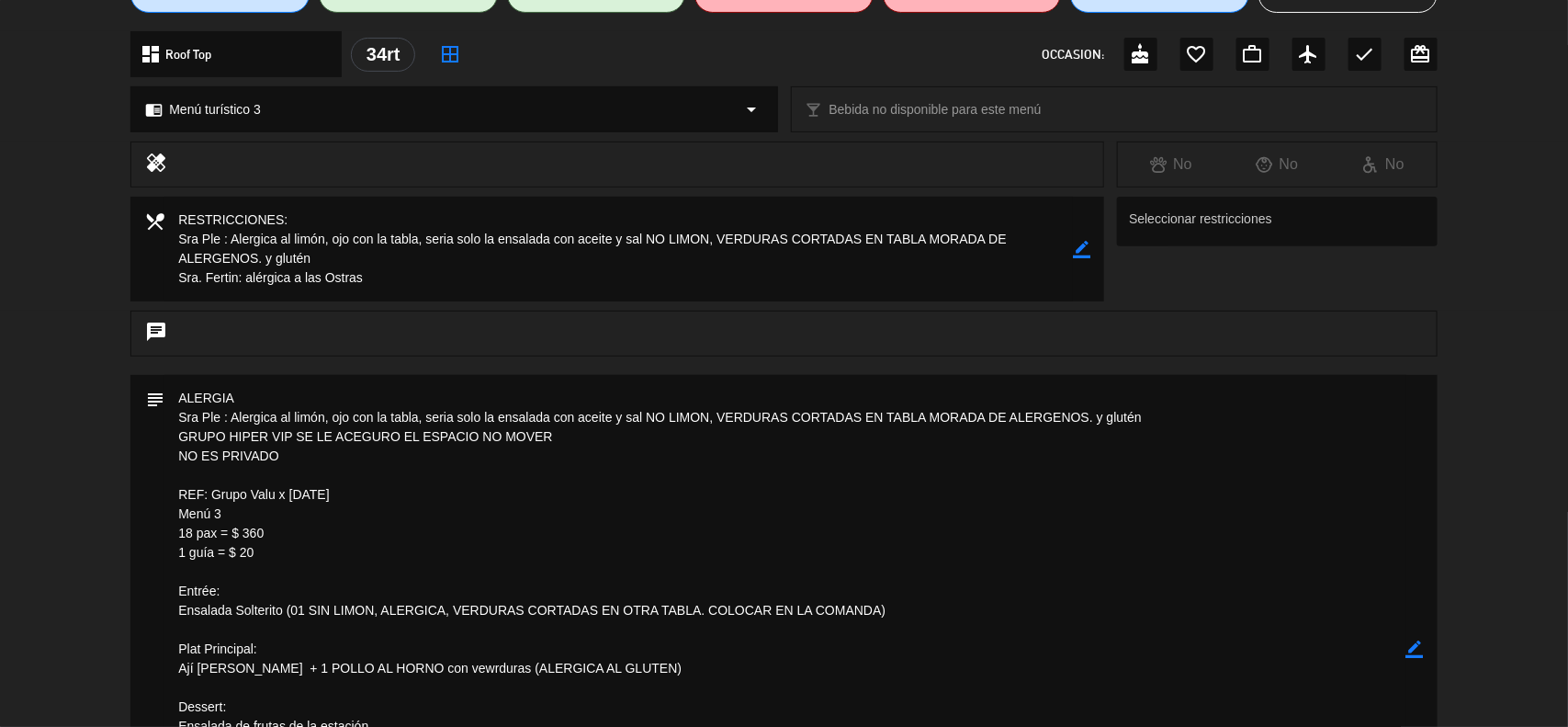
scroll to position [230, 0]
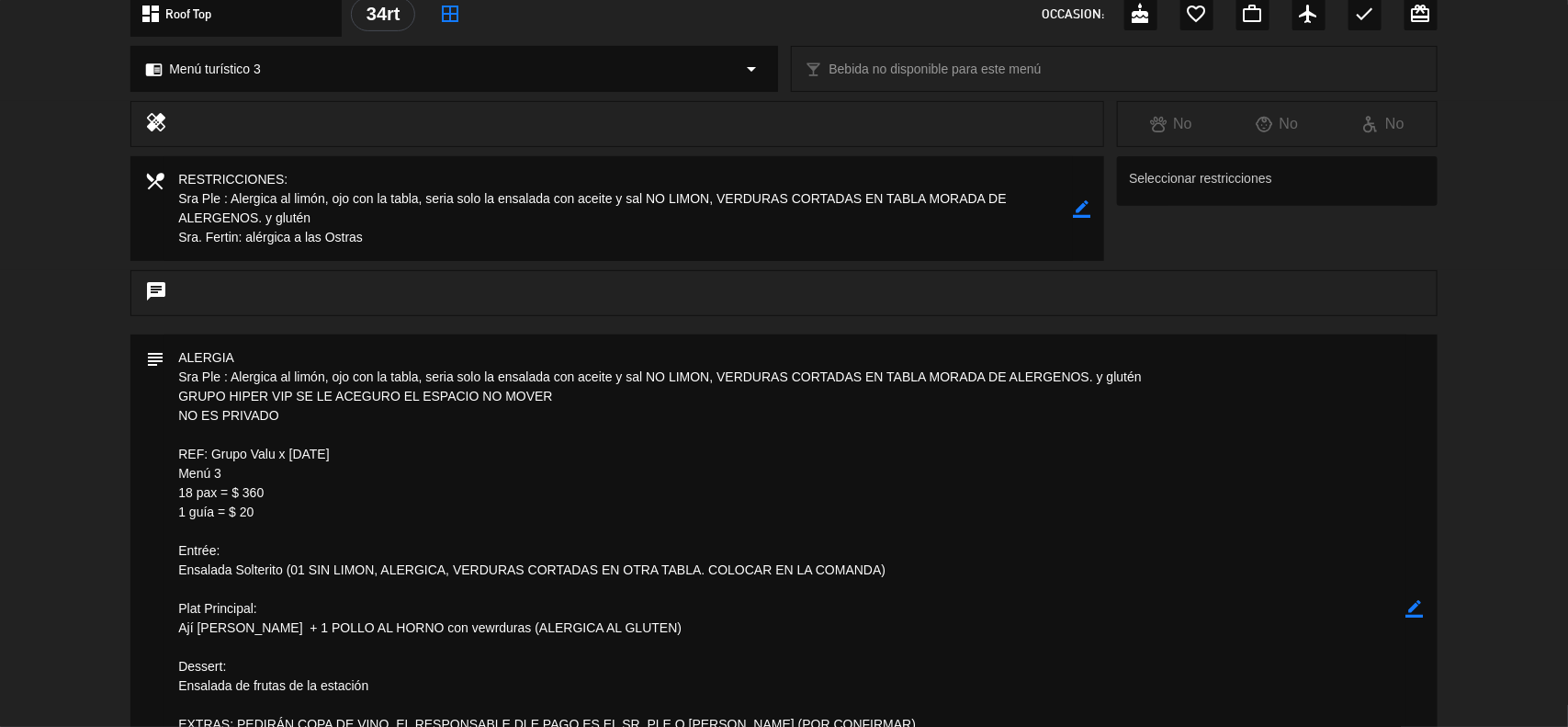
click at [1410, 609] on icon "border_color" at bounding box center [1414, 608] width 17 height 17
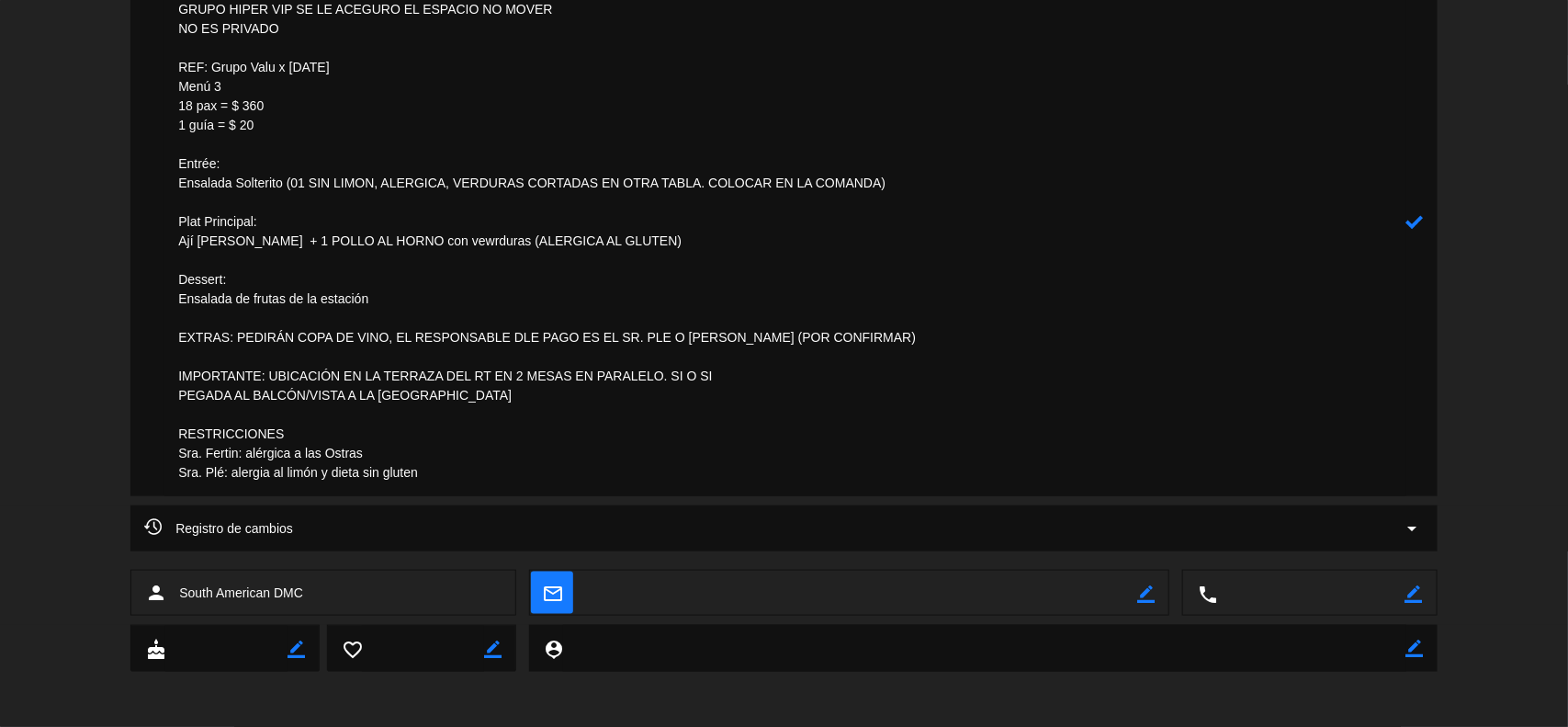
click at [441, 239] on textarea at bounding box center [785, 222] width 1242 height 548
type textarea "ALERGIA Sra Ple : Alergica [PERSON_NAME], ojo con la tabla, seria solo la ensal…"
click at [1421, 226] on icon at bounding box center [1414, 222] width 17 height 17
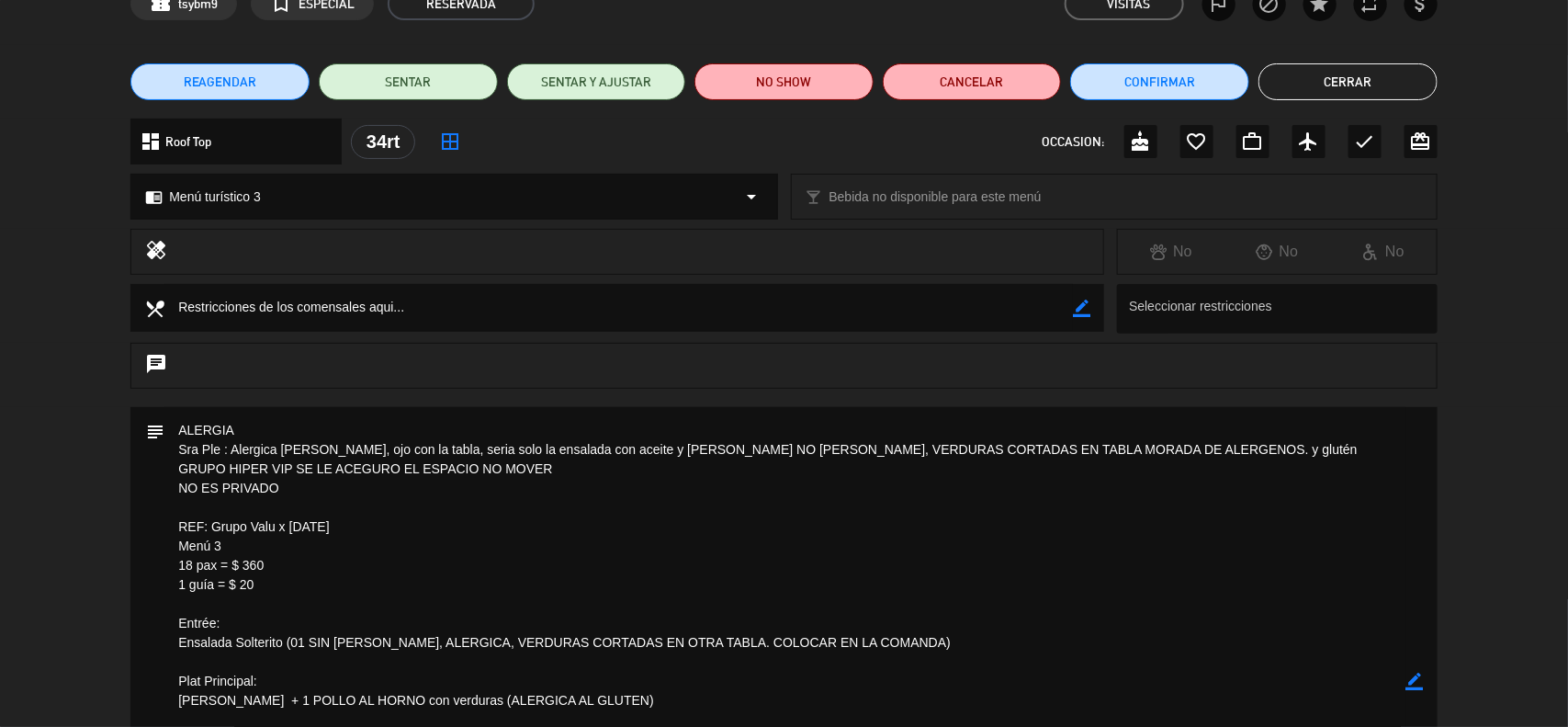
scroll to position [101, 0]
click at [1368, 88] on button "Cerrar" at bounding box center [1348, 83] width 179 height 37
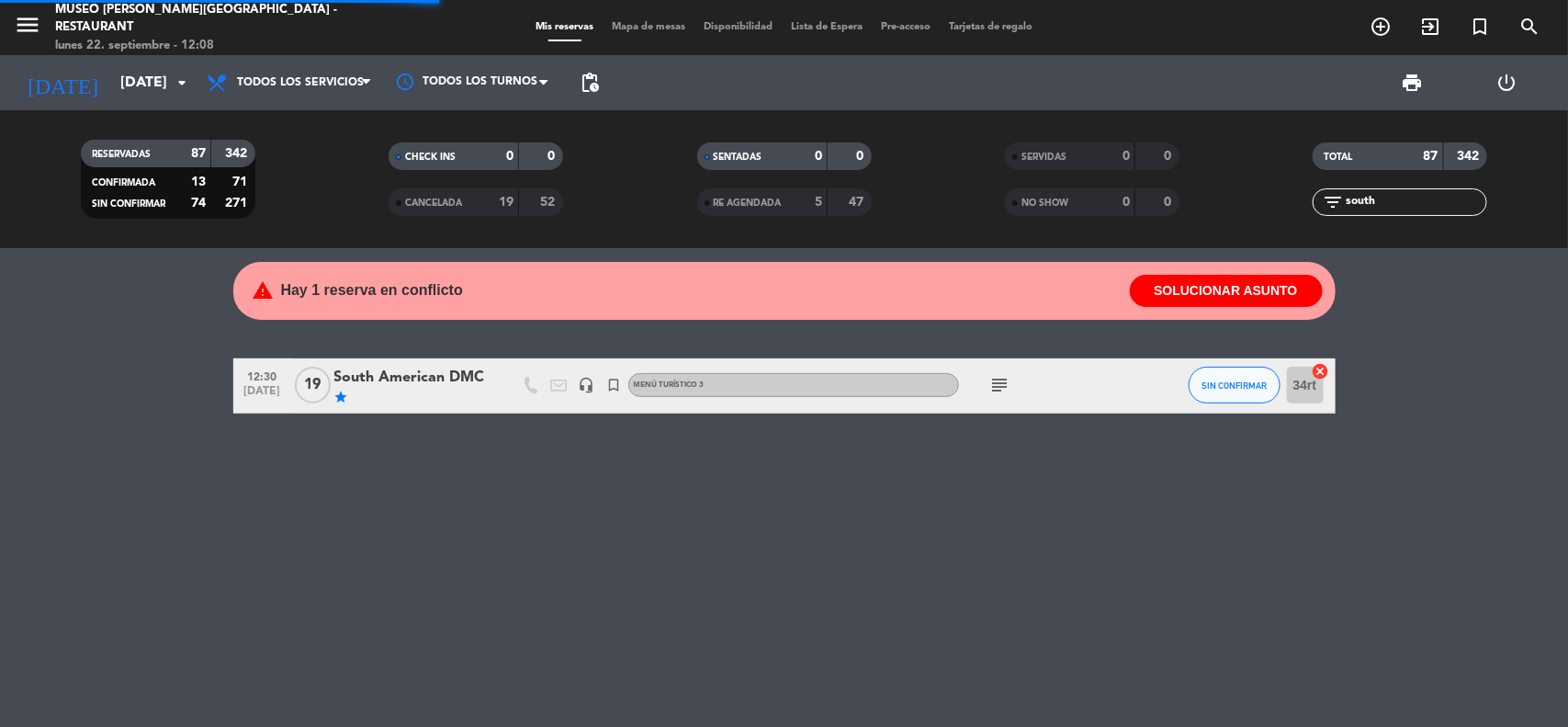
click at [428, 387] on div "South American DMC" at bounding box center [413, 378] width 156 height 24
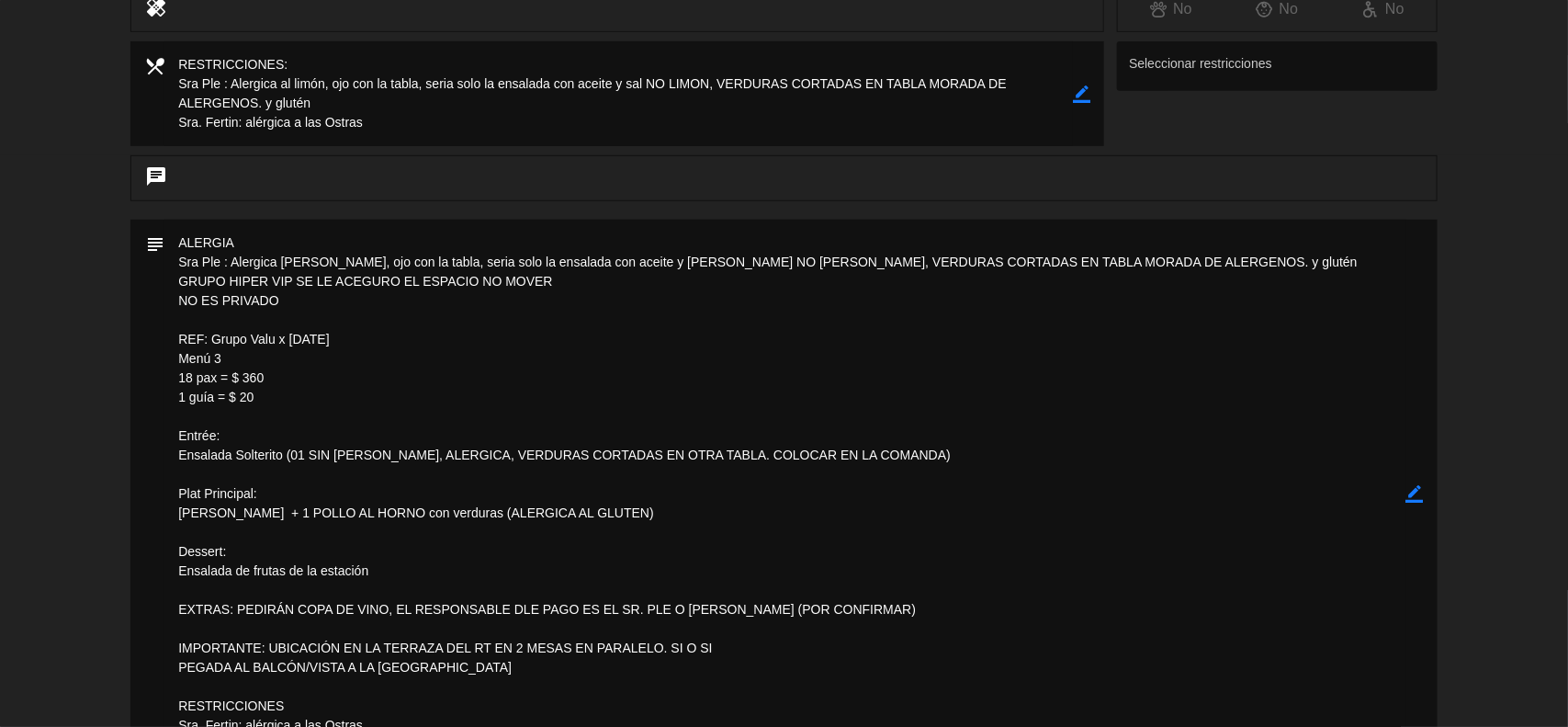
scroll to position [574, 0]
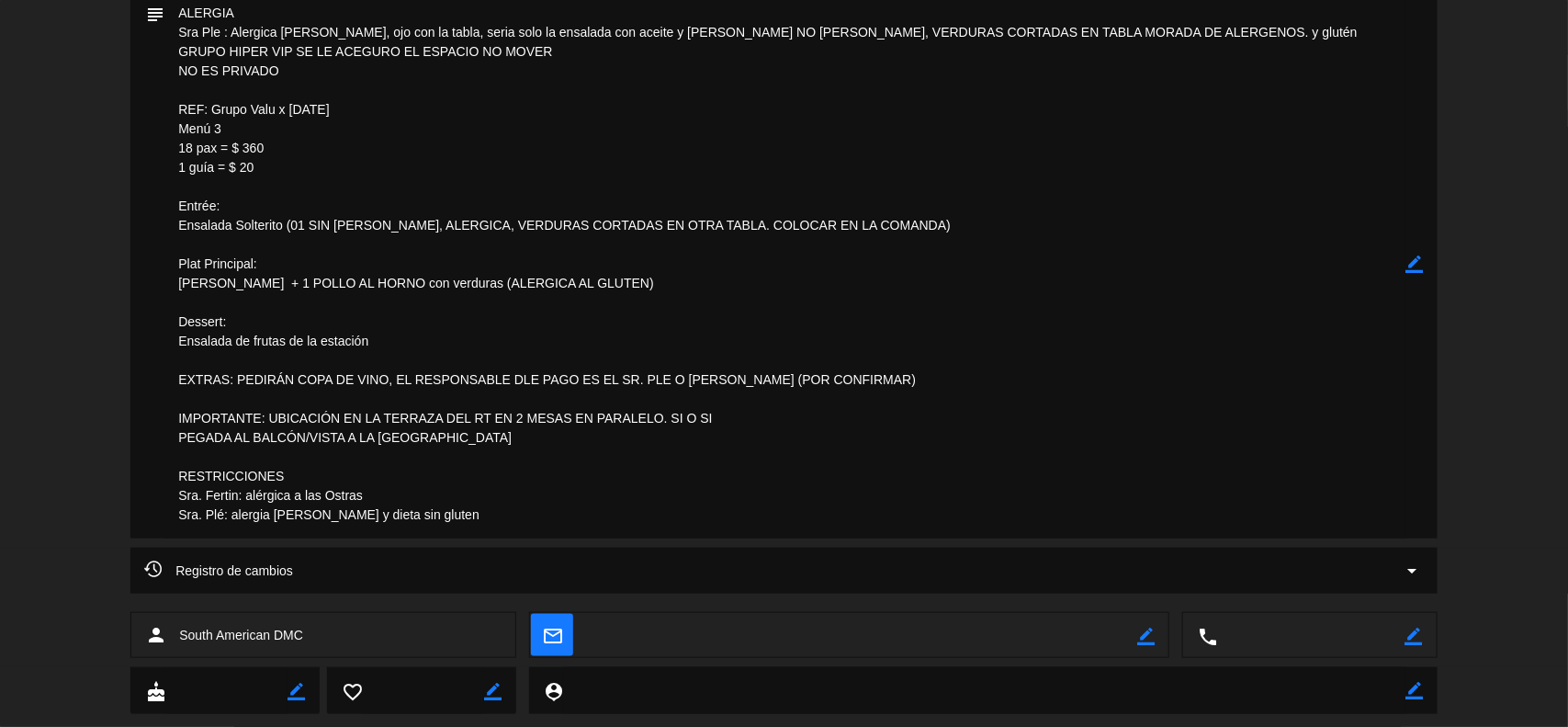
click at [1420, 264] on icon "border_color" at bounding box center [1414, 264] width 17 height 17
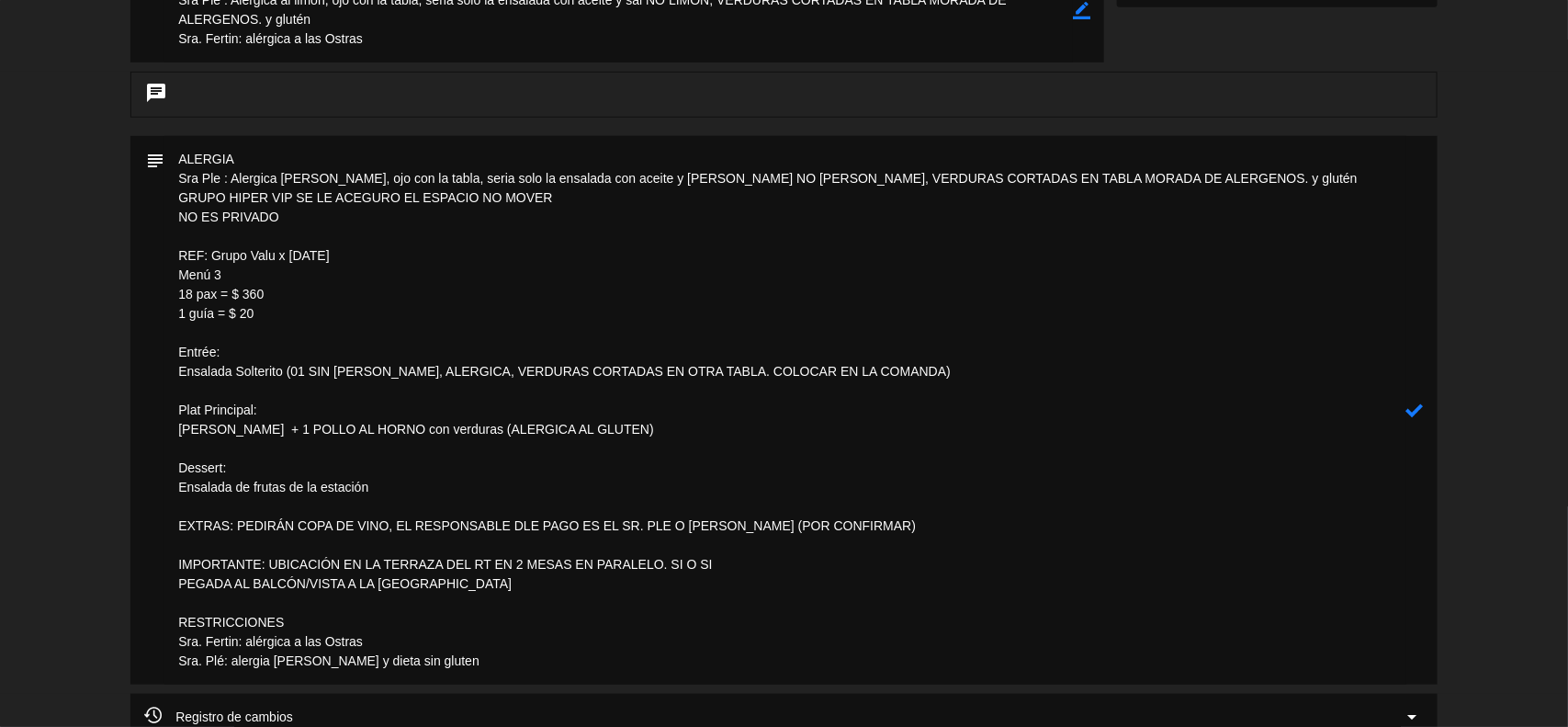
scroll to position [230, 0]
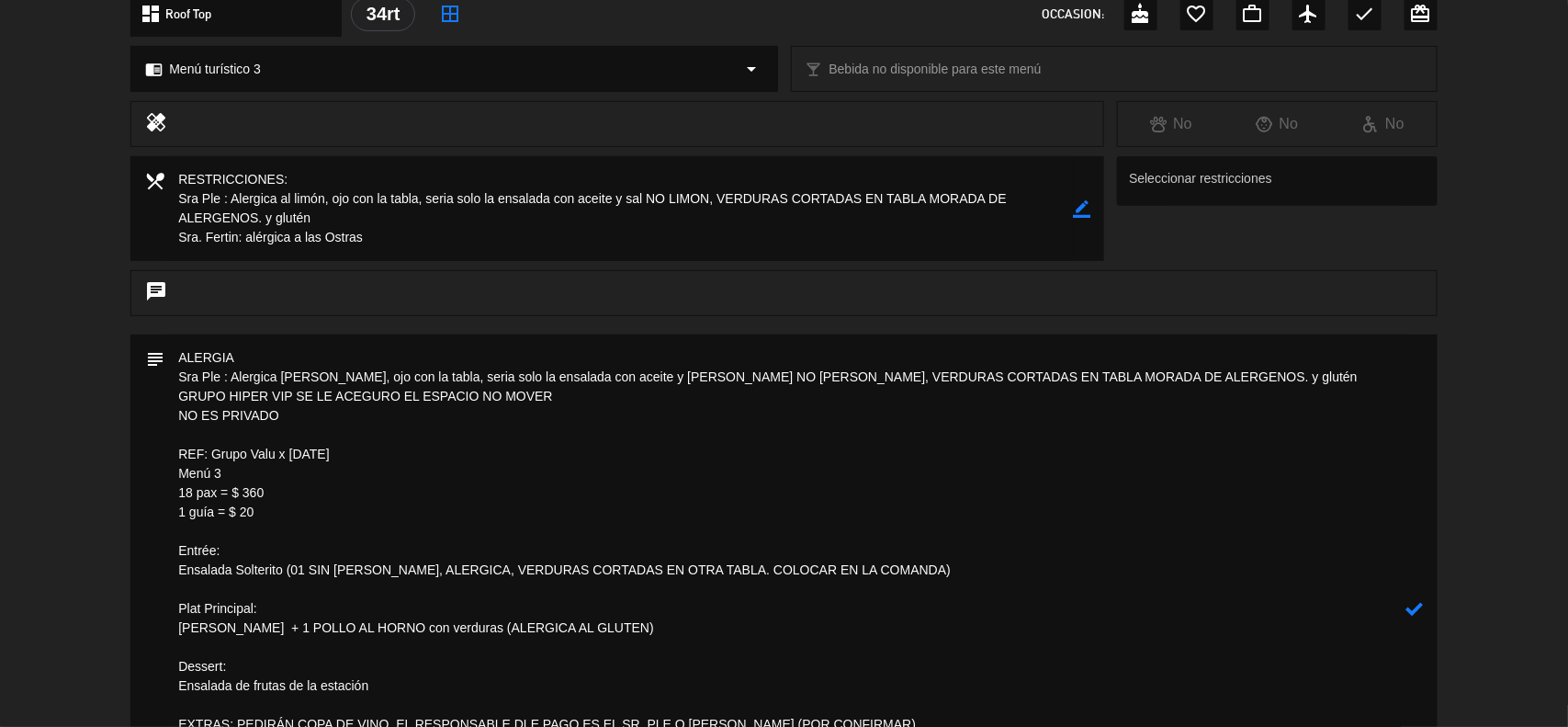
click at [176, 354] on textarea at bounding box center [785, 609] width 1242 height 548
click at [351, 357] on textarea at bounding box center [785, 609] width 1242 height 548
click at [274, 359] on textarea at bounding box center [785, 609] width 1242 height 548
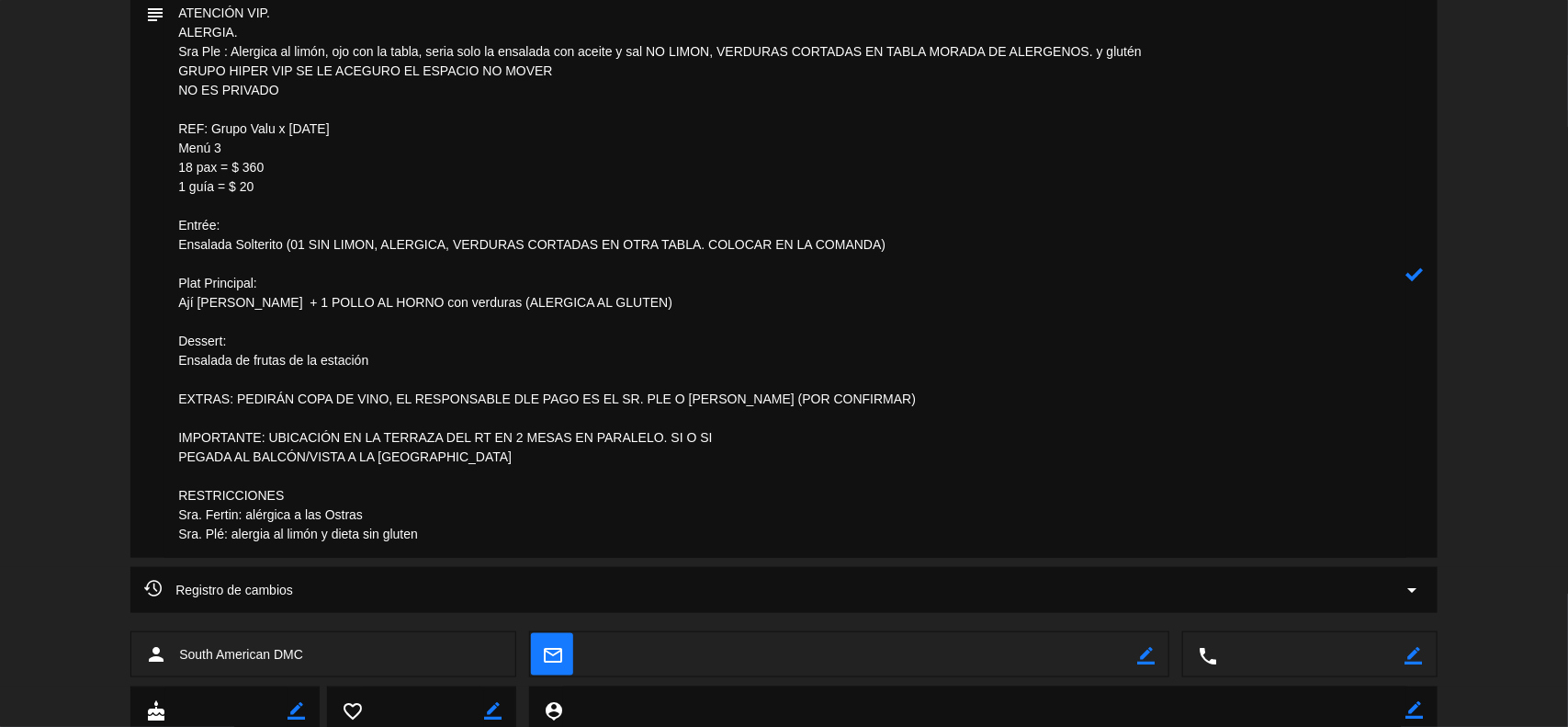
scroll to position [635, 0]
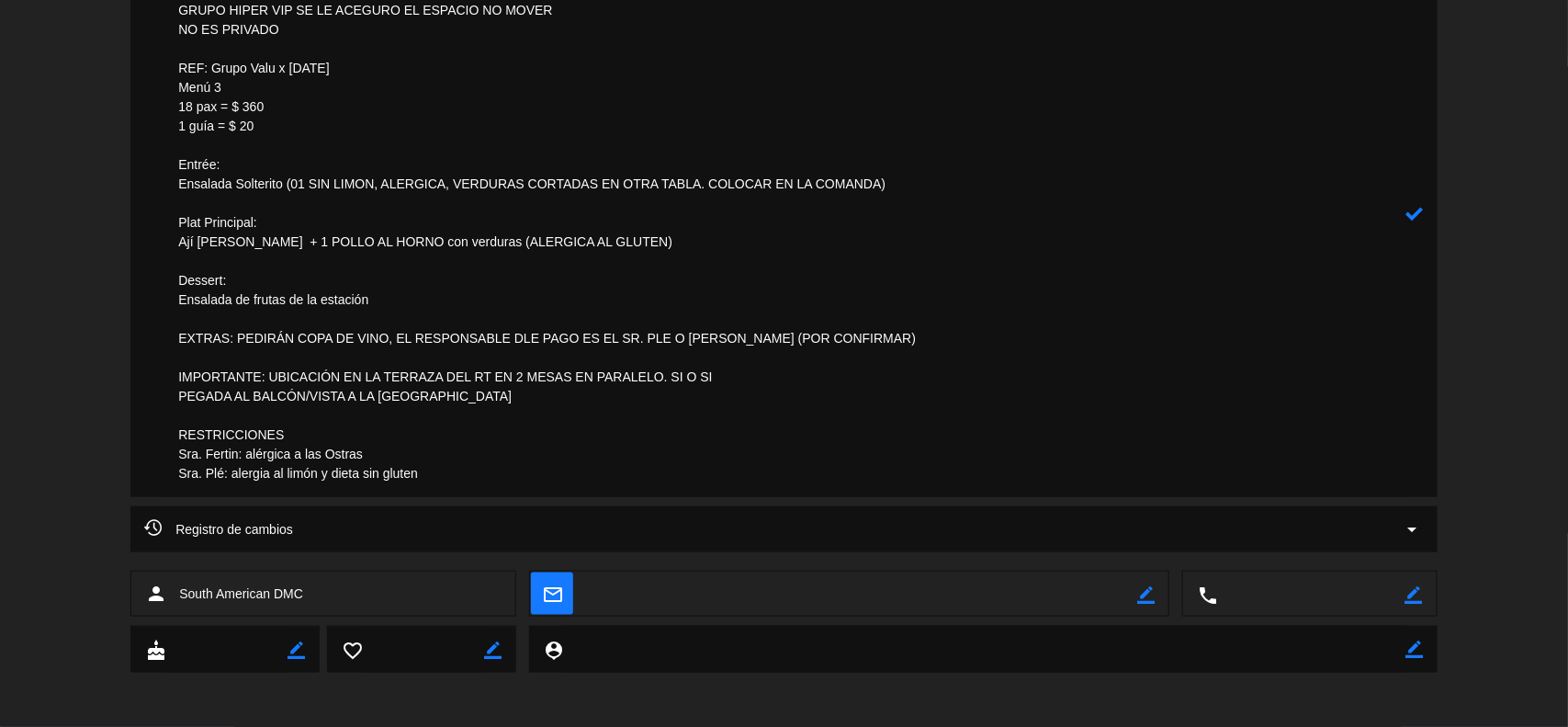
drag, startPoint x: 911, startPoint y: 337, endPoint x: 850, endPoint y: 339, distance: 61.0
click at [850, 339] on textarea at bounding box center [785, 213] width 1242 height 568
click at [802, 387] on textarea at bounding box center [785, 213] width 1242 height 568
click at [529, 337] on textarea at bounding box center [785, 213] width 1242 height 568
click at [235, 339] on textarea at bounding box center [785, 213] width 1242 height 568
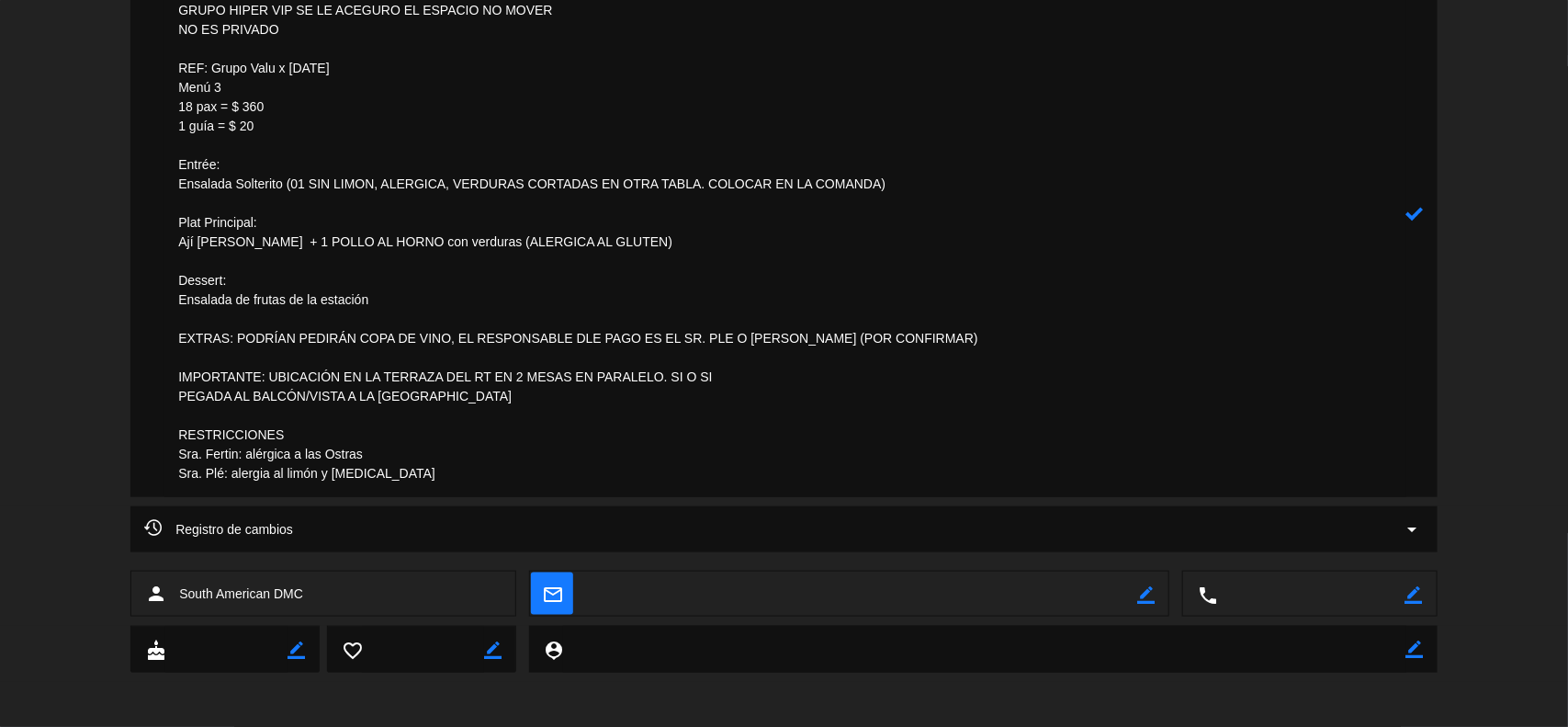
click at [359, 336] on textarea at bounding box center [785, 213] width 1242 height 568
click at [576, 338] on textarea at bounding box center [785, 213] width 1242 height 568
drag, startPoint x: 947, startPoint y: 340, endPoint x: 828, endPoint y: 336, distance: 119.1
click at [828, 336] on textarea at bounding box center [785, 213] width 1242 height 568
type textarea "ATENCIÓN VIP. ALERGIA. Sra Ple : Alergica [PERSON_NAME], ojo con la tabla, seri…"
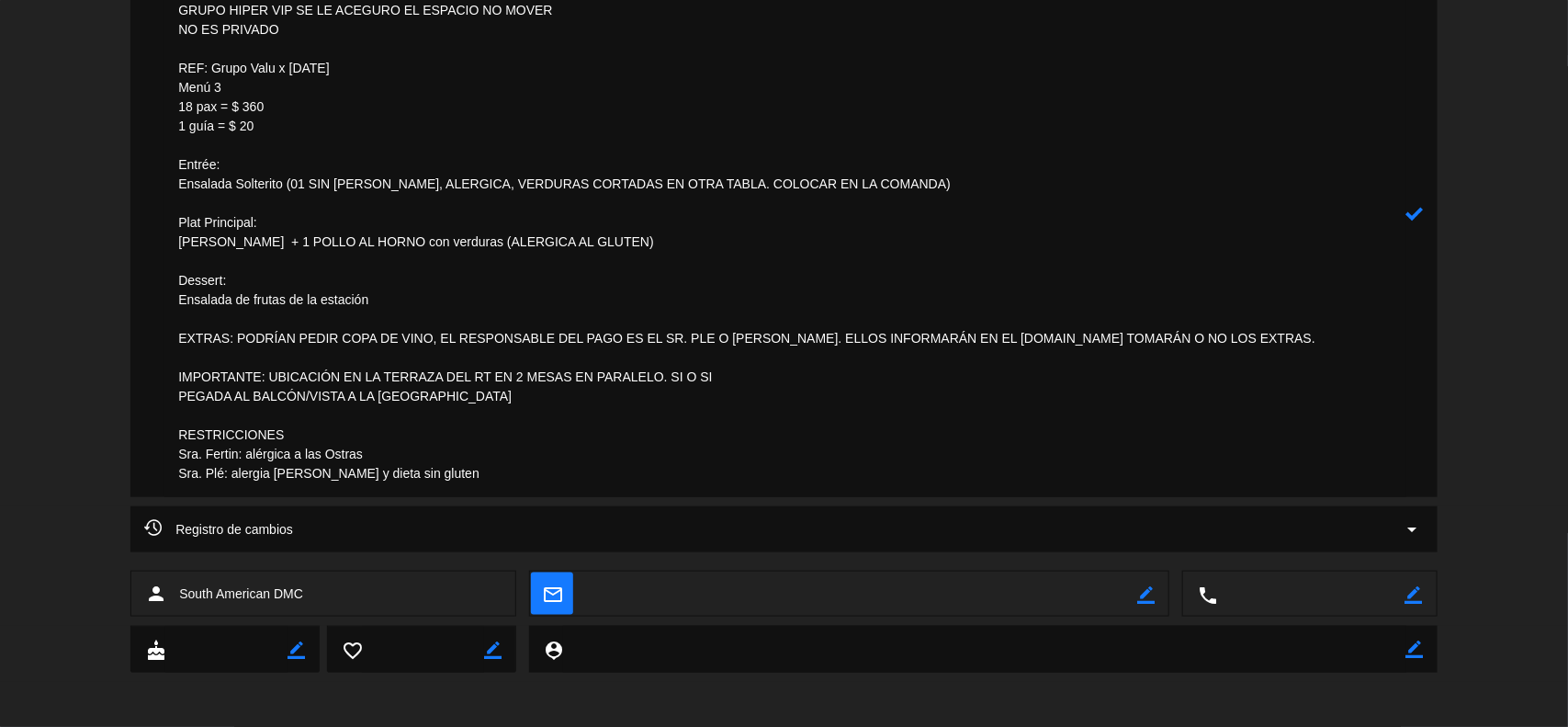
click at [1410, 210] on icon at bounding box center [1414, 213] width 17 height 17
click at [1413, 230] on div "border_color" at bounding box center [1414, 213] width 17 height 568
click at [1413, 218] on icon "border_color" at bounding box center [1414, 213] width 17 height 17
click at [1325, 339] on textarea at bounding box center [785, 213] width 1242 height 568
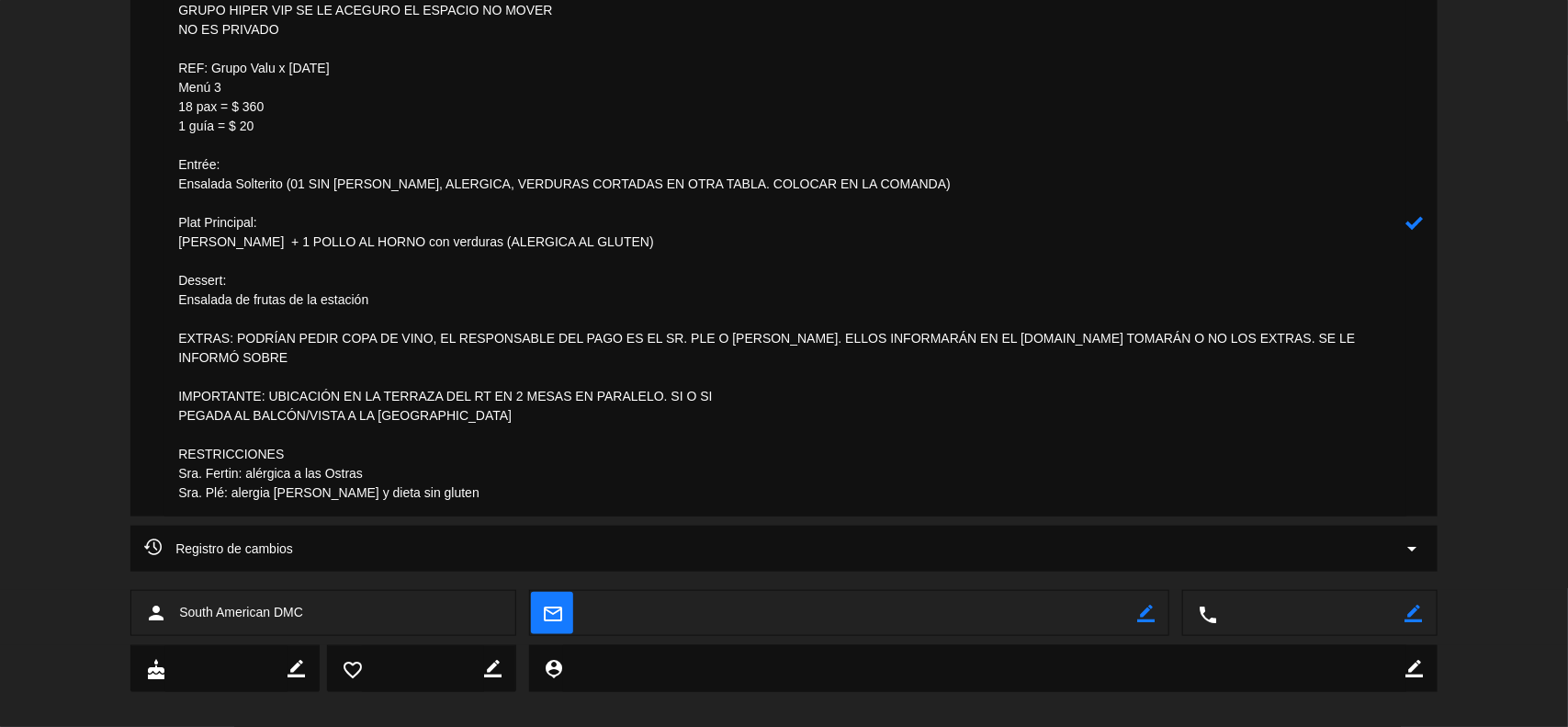
drag, startPoint x: 244, startPoint y: 361, endPoint x: 143, endPoint y: 364, distance: 101.0
click at [143, 364] on div "subject" at bounding box center [784, 223] width 1308 height 587
paste textarea "que el precio de la copa de vino Tacama Gran tino es de S/ 19 y el pago se debe…"
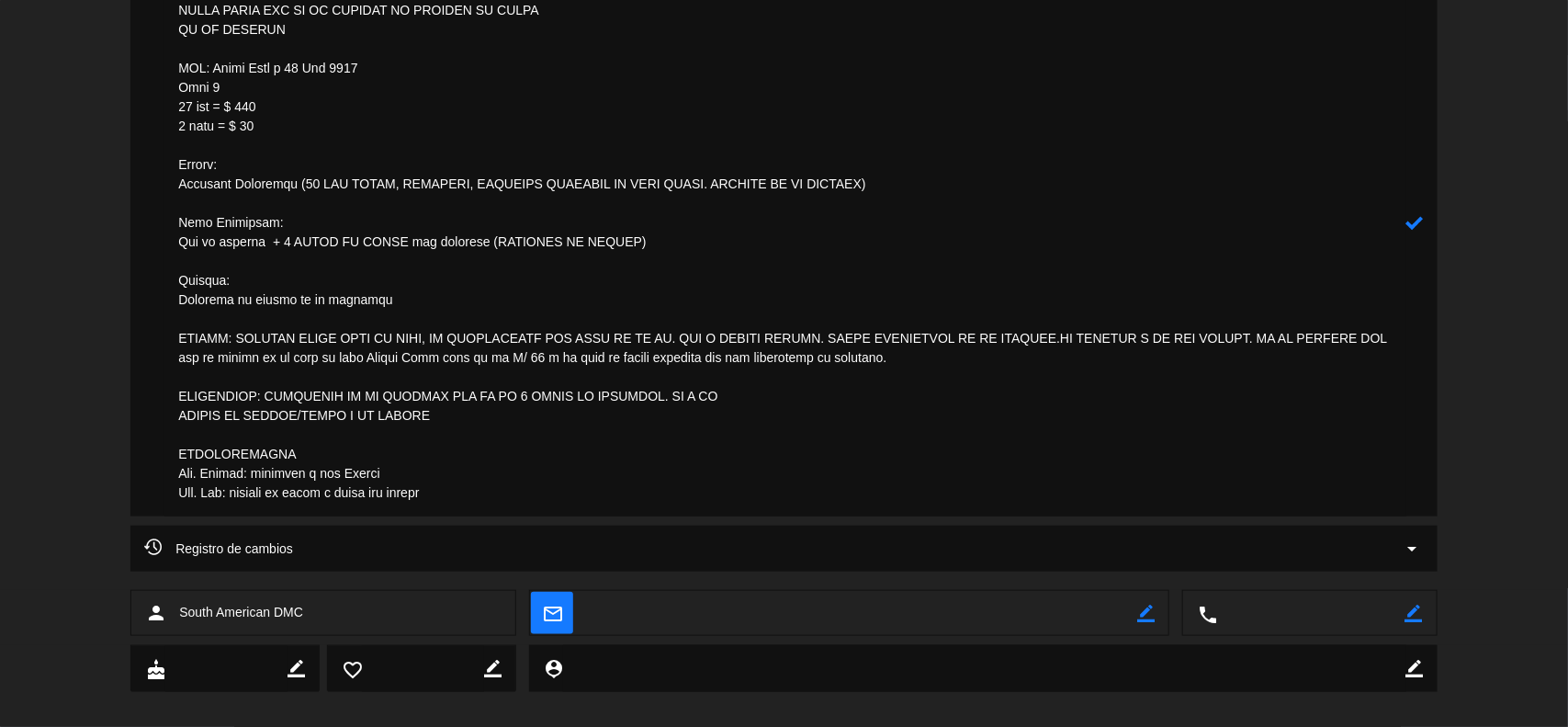
type textarea "LOREMIPS DOL. SITAMET. Con Adi : Elitsedd ei tempo, inc utl et dolor, magna ali…"
click at [1414, 223] on icon at bounding box center [1414, 223] width 17 height 17
click at [1415, 224] on icon "border_color" at bounding box center [1414, 223] width 17 height 17
click at [1415, 224] on icon at bounding box center [1414, 223] width 17 height 17
click at [0, 0] on div at bounding box center [0, 0] width 0 height 0
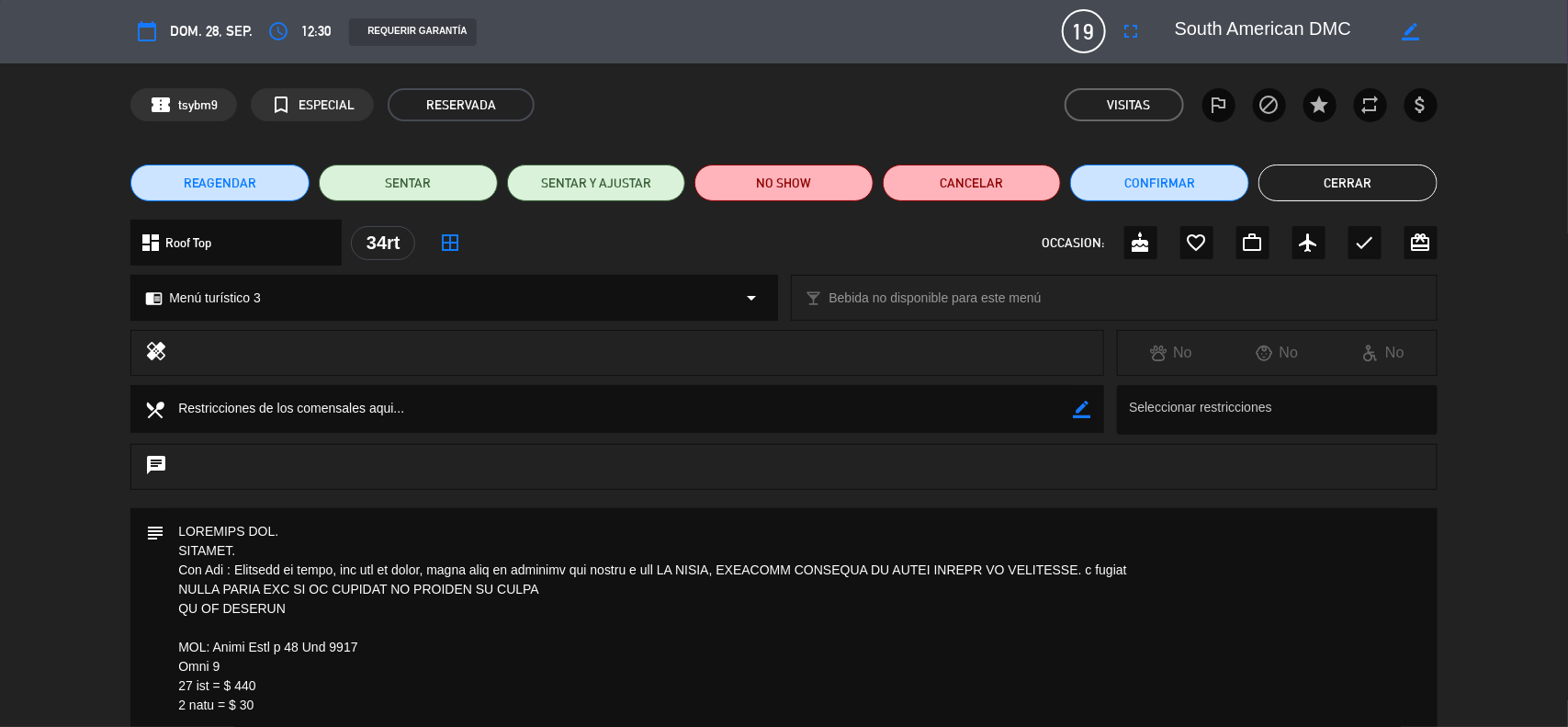
scroll to position [0, 0]
click at [1374, 190] on button "Cerrar" at bounding box center [1348, 184] width 179 height 37
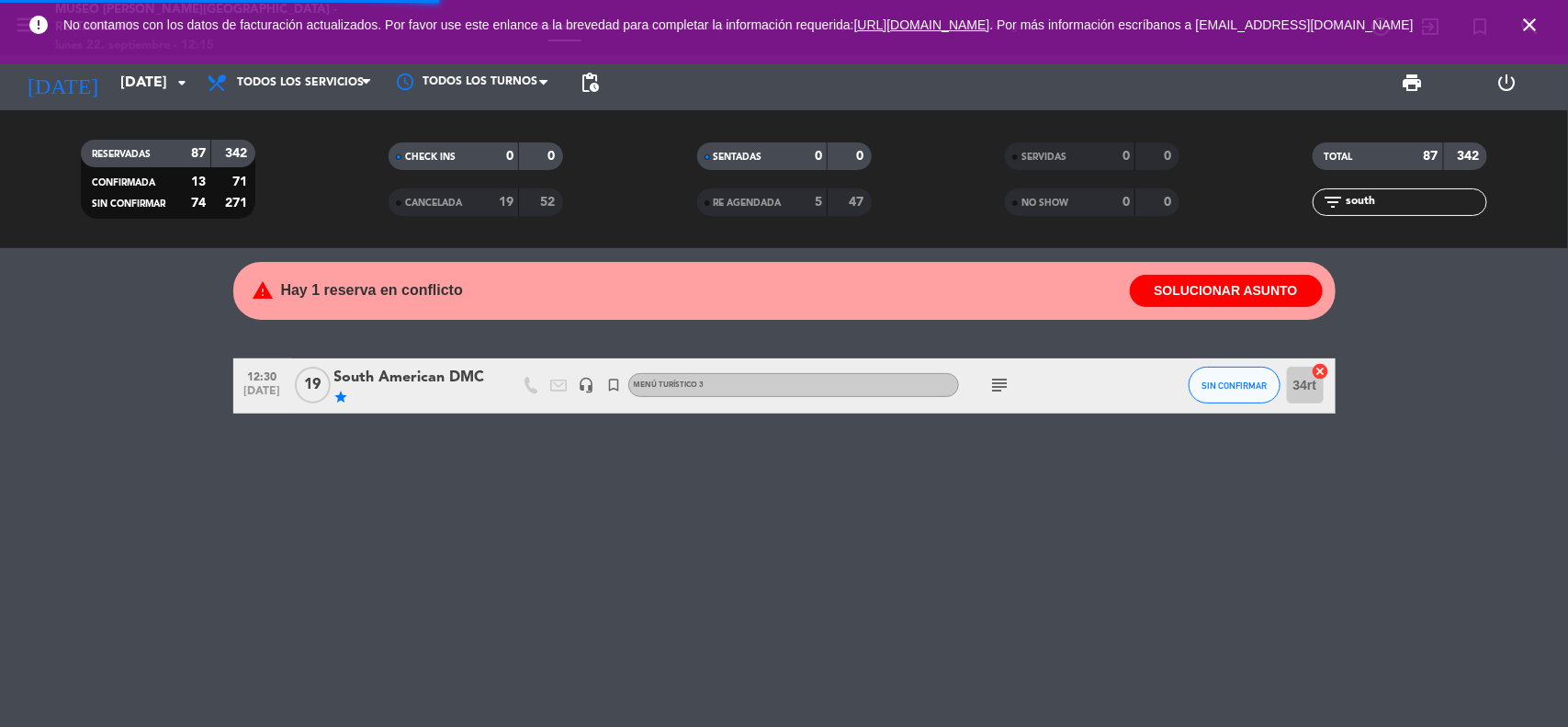
click at [1523, 19] on icon "close" at bounding box center [1529, 25] width 22 height 22
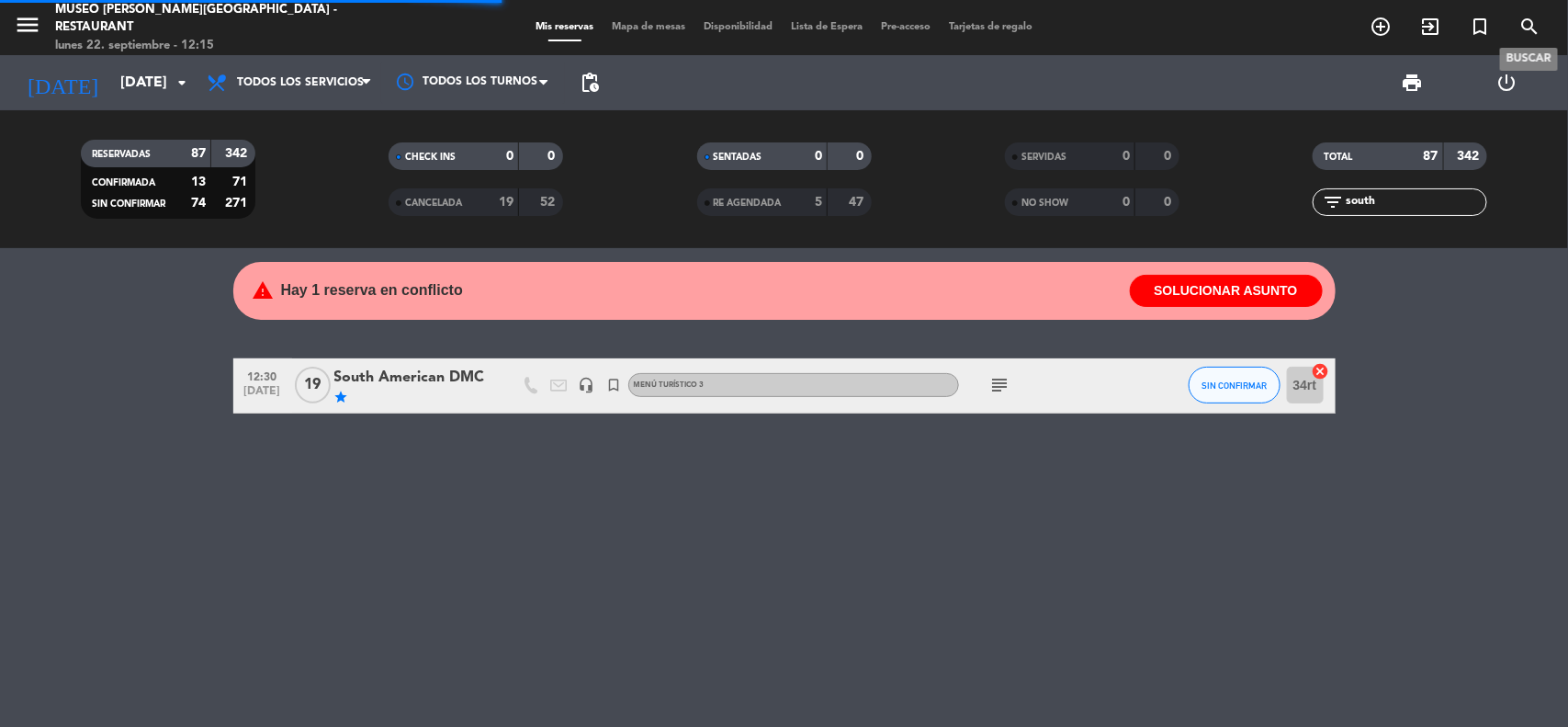
click at [1528, 19] on icon "search" at bounding box center [1529, 27] width 22 height 22
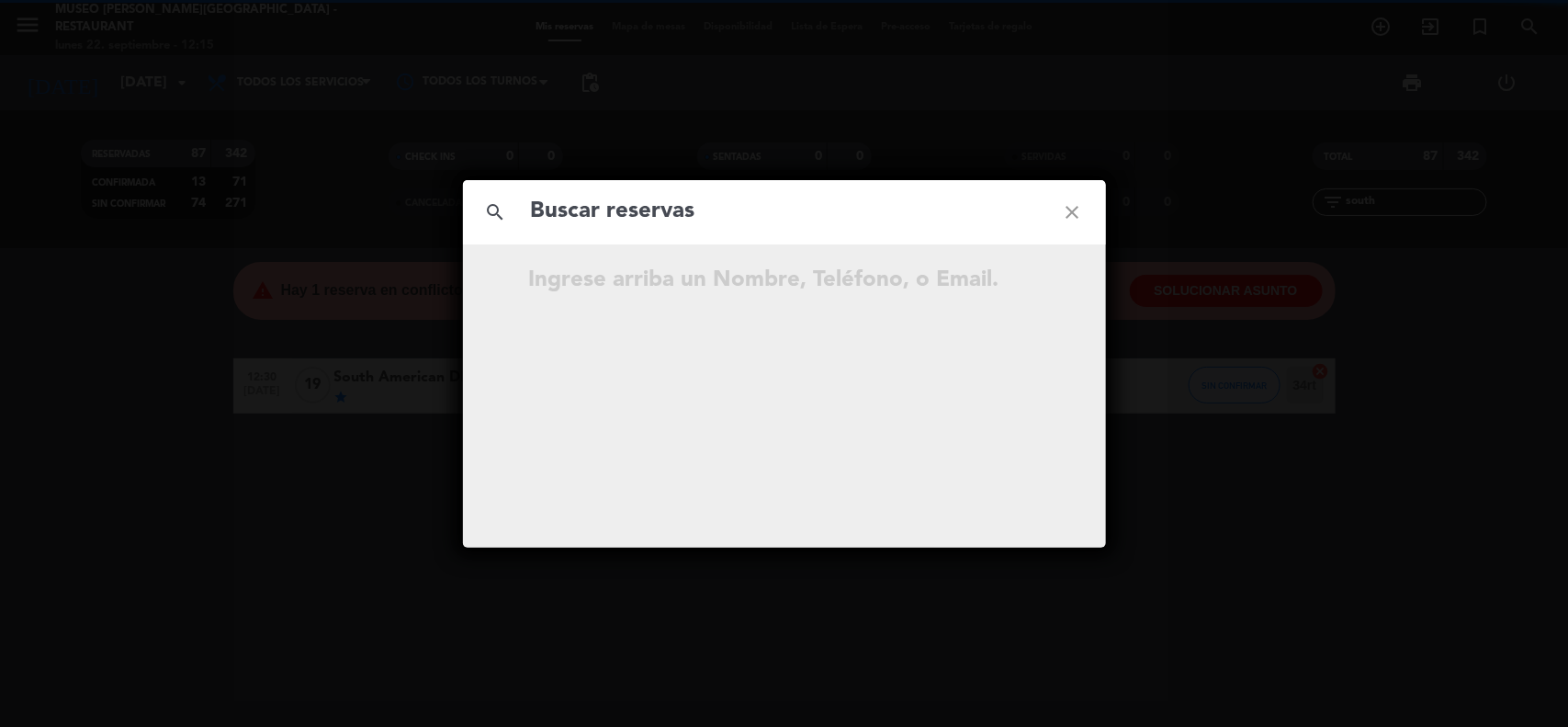
click at [726, 209] on input "text" at bounding box center [784, 212] width 510 height 38
type input "v"
type input "[EMAIL_ADDRESS][DOMAIN_NAME]"
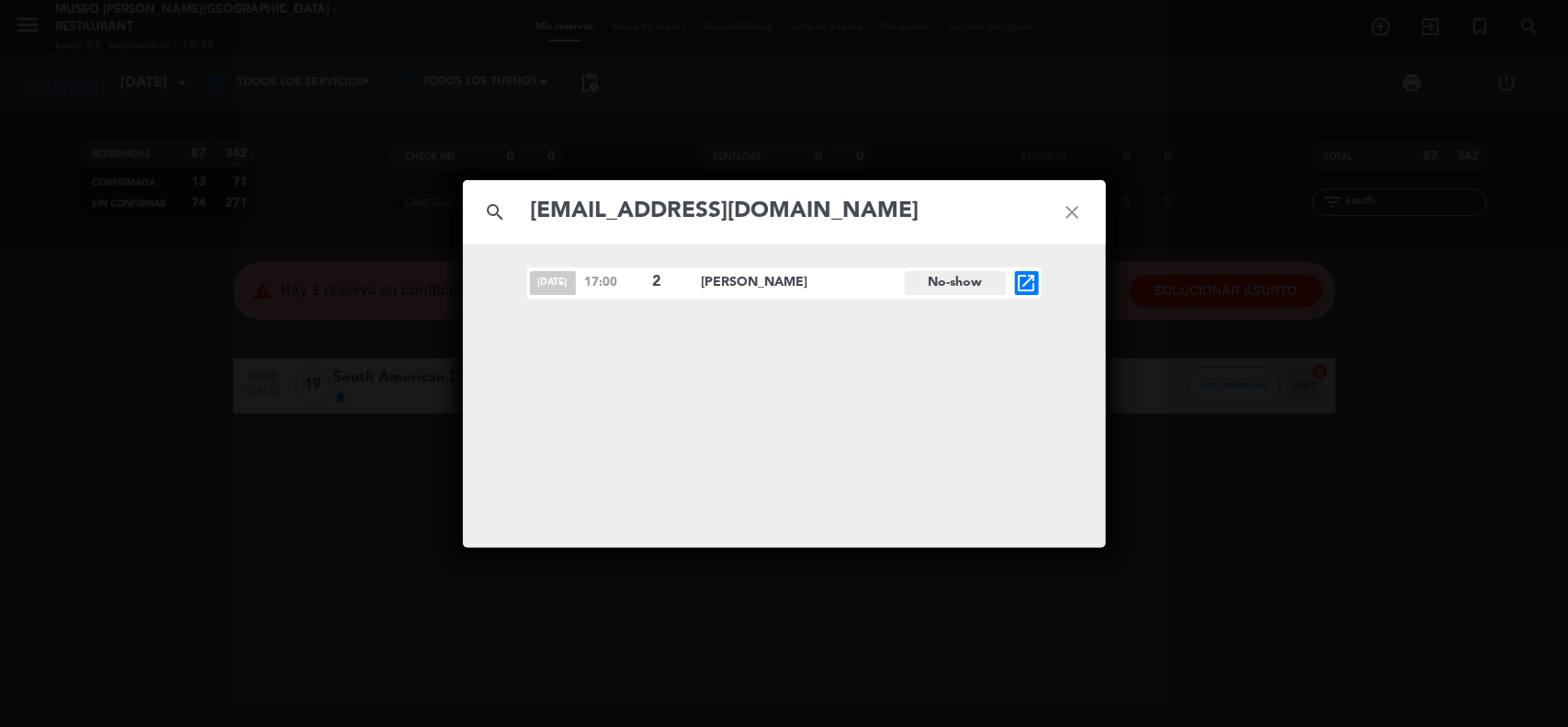
click at [1070, 210] on icon "close" at bounding box center [1073, 213] width 66 height 66
click at [1069, 217] on icon "close" at bounding box center [1073, 213] width 66 height 66
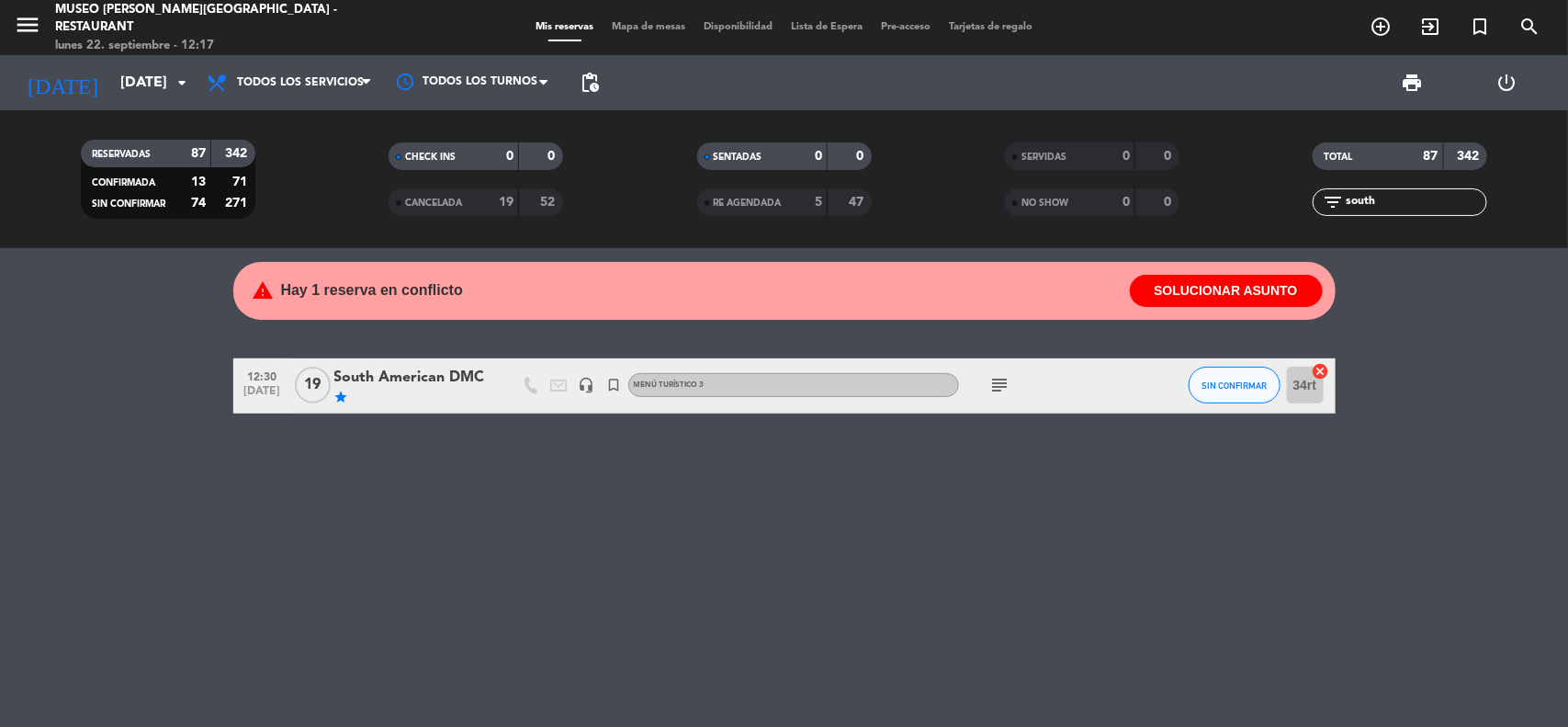
click at [1453, 389] on bookings-row "12:30 [DATE] [DEMOGRAPHIC_DATA] DMC star headset_mic turned_in_not Menú turísti…" at bounding box center [784, 387] width 1568 height 55
drag, startPoint x: 1380, startPoint y: 203, endPoint x: 1259, endPoint y: 200, distance: 121.0
click at [1259, 200] on div "filter_list south" at bounding box center [1401, 202] width 308 height 28
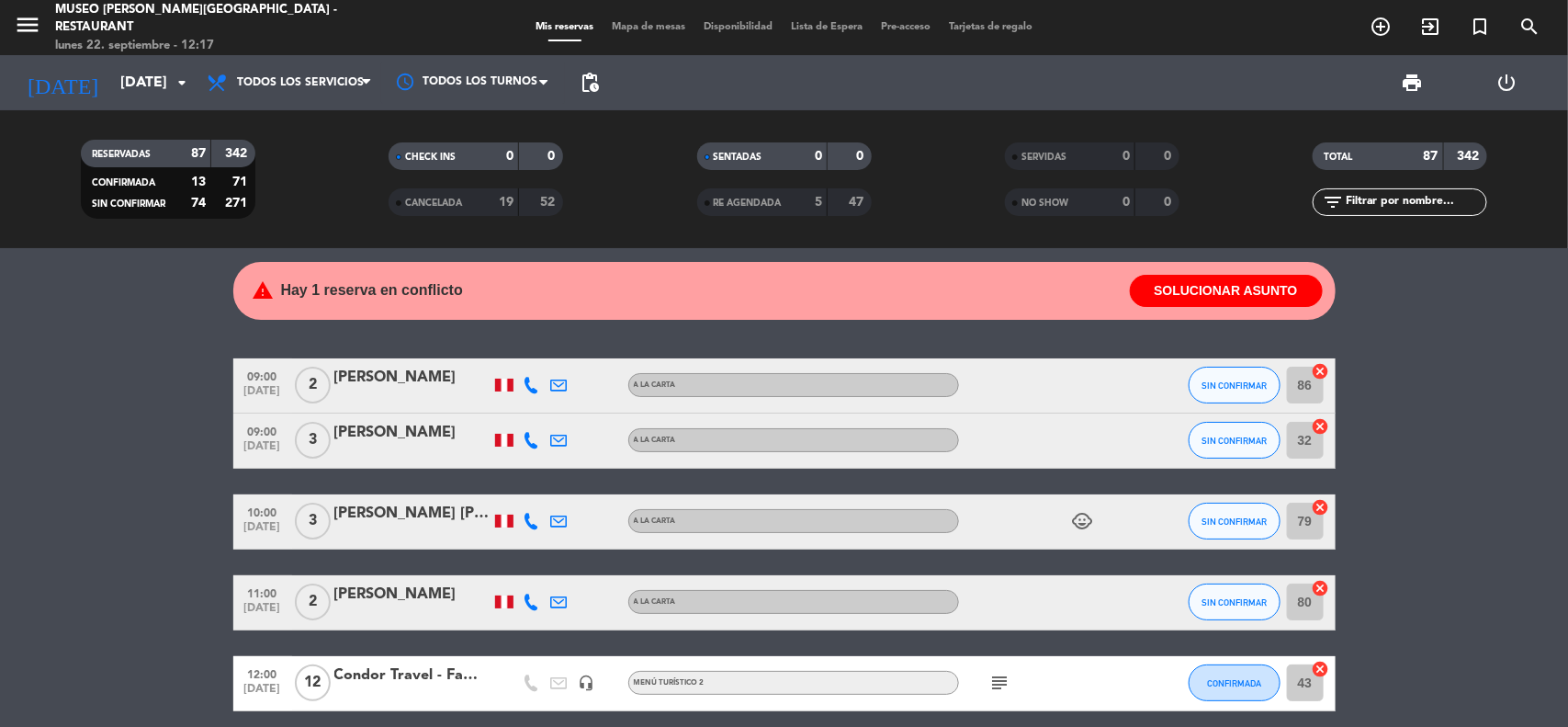
click at [140, 76] on input "[DATE]" at bounding box center [208, 83] width 194 height 36
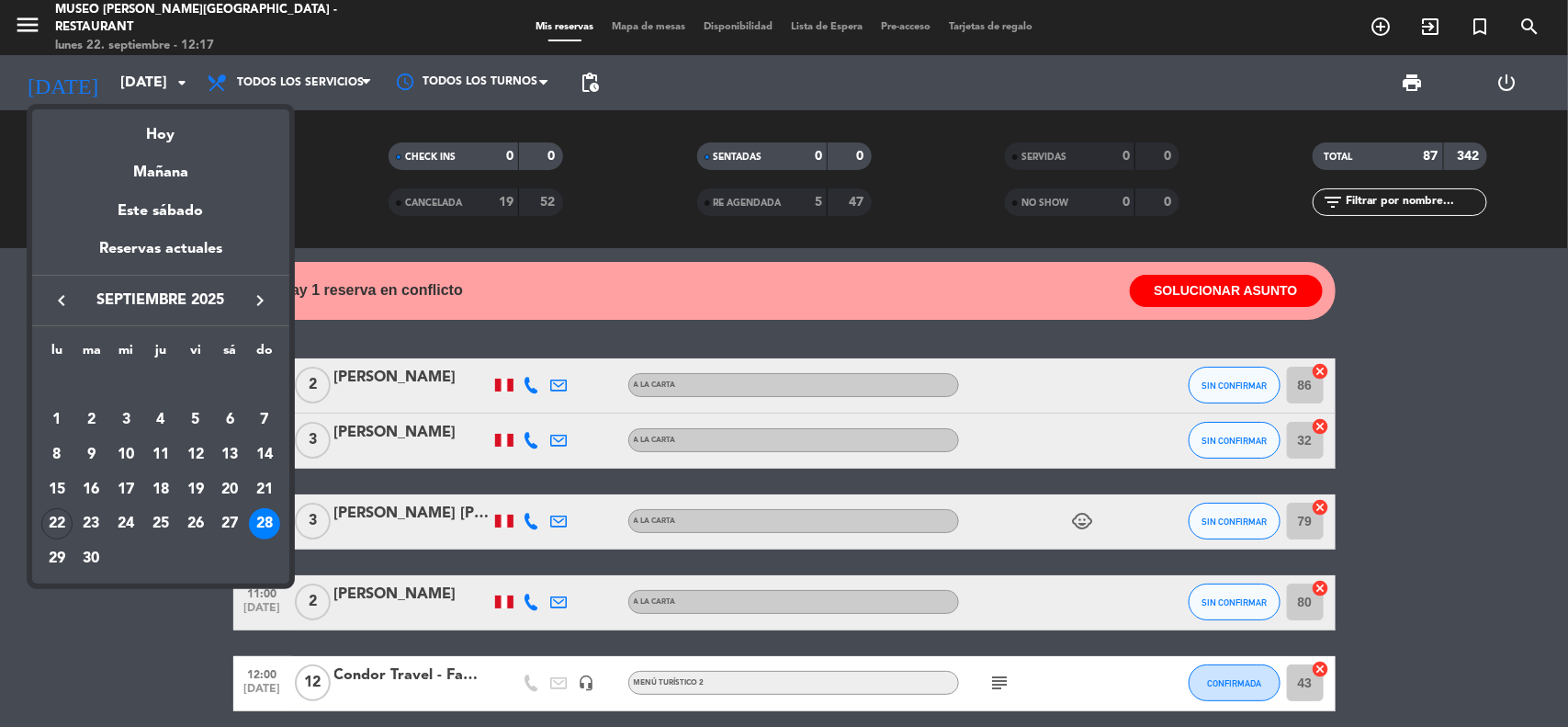
click at [250, 294] on icon "keyboard_arrow_right" at bounding box center [260, 301] width 22 height 22
click at [55, 304] on icon "keyboard_arrow_left" at bounding box center [62, 301] width 22 height 22
click at [86, 521] on div "23" at bounding box center [92, 524] width 31 height 31
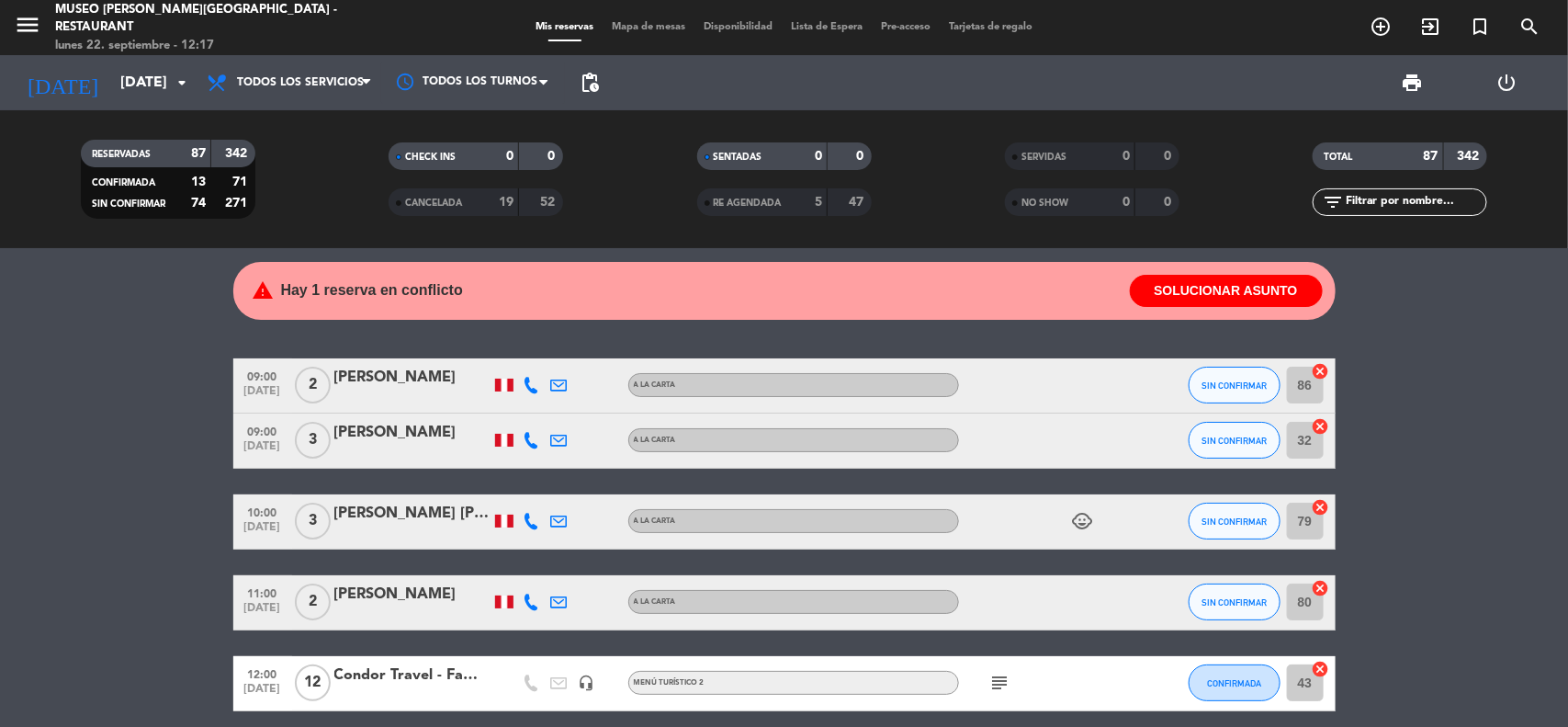
type input "[DATE]"
click at [1368, 196] on input "text" at bounding box center [1414, 202] width 143 height 20
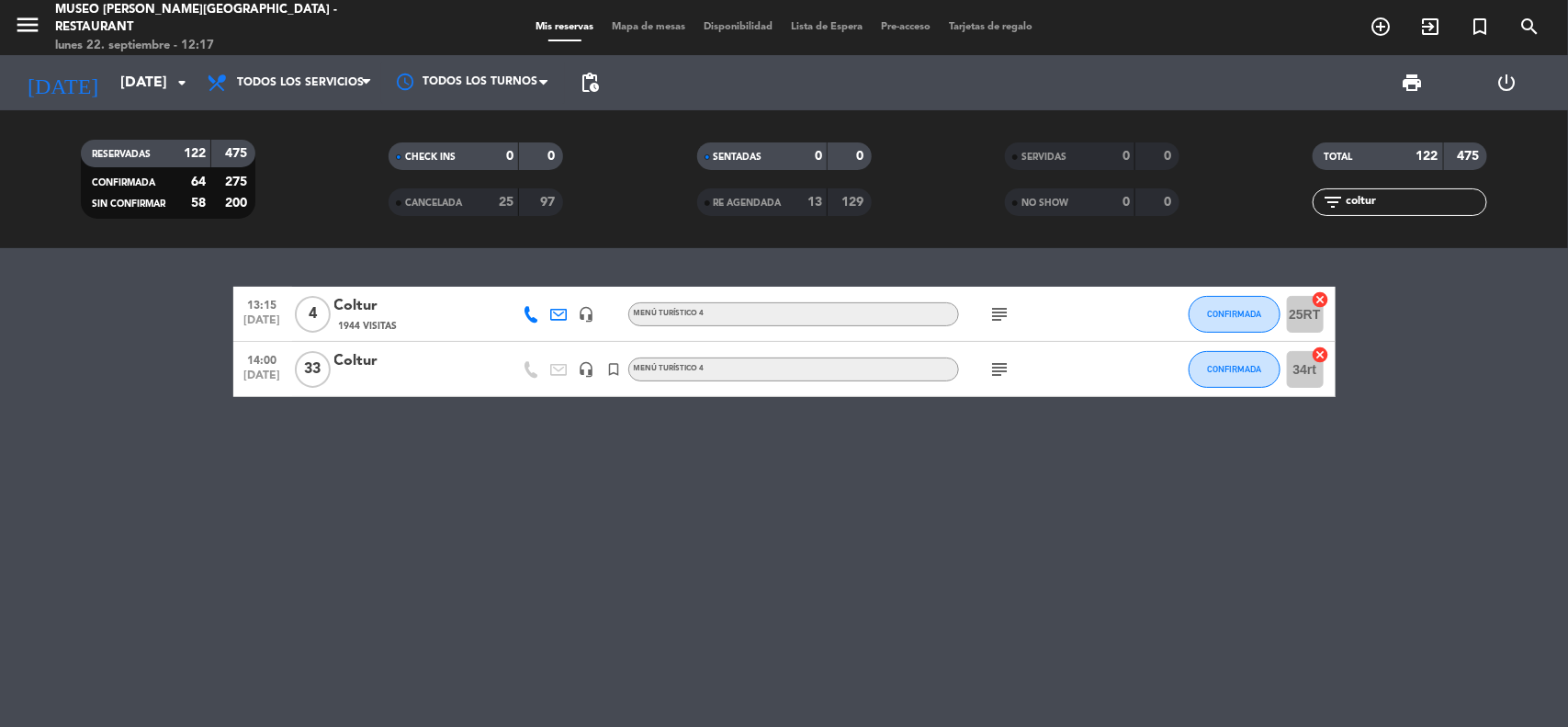
type input "coltur"
click at [368, 373] on div "Coltur" at bounding box center [413, 362] width 156 height 24
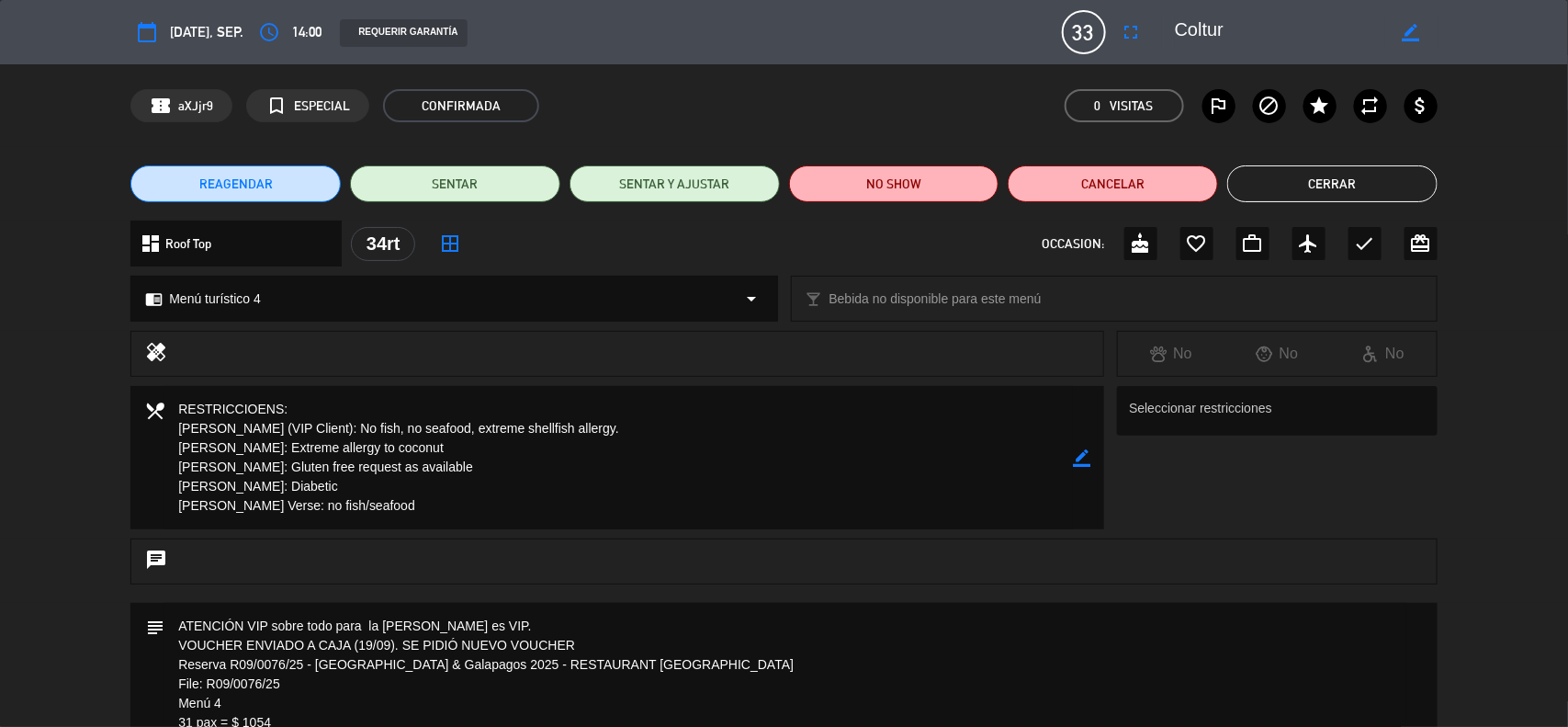
scroll to position [345, 0]
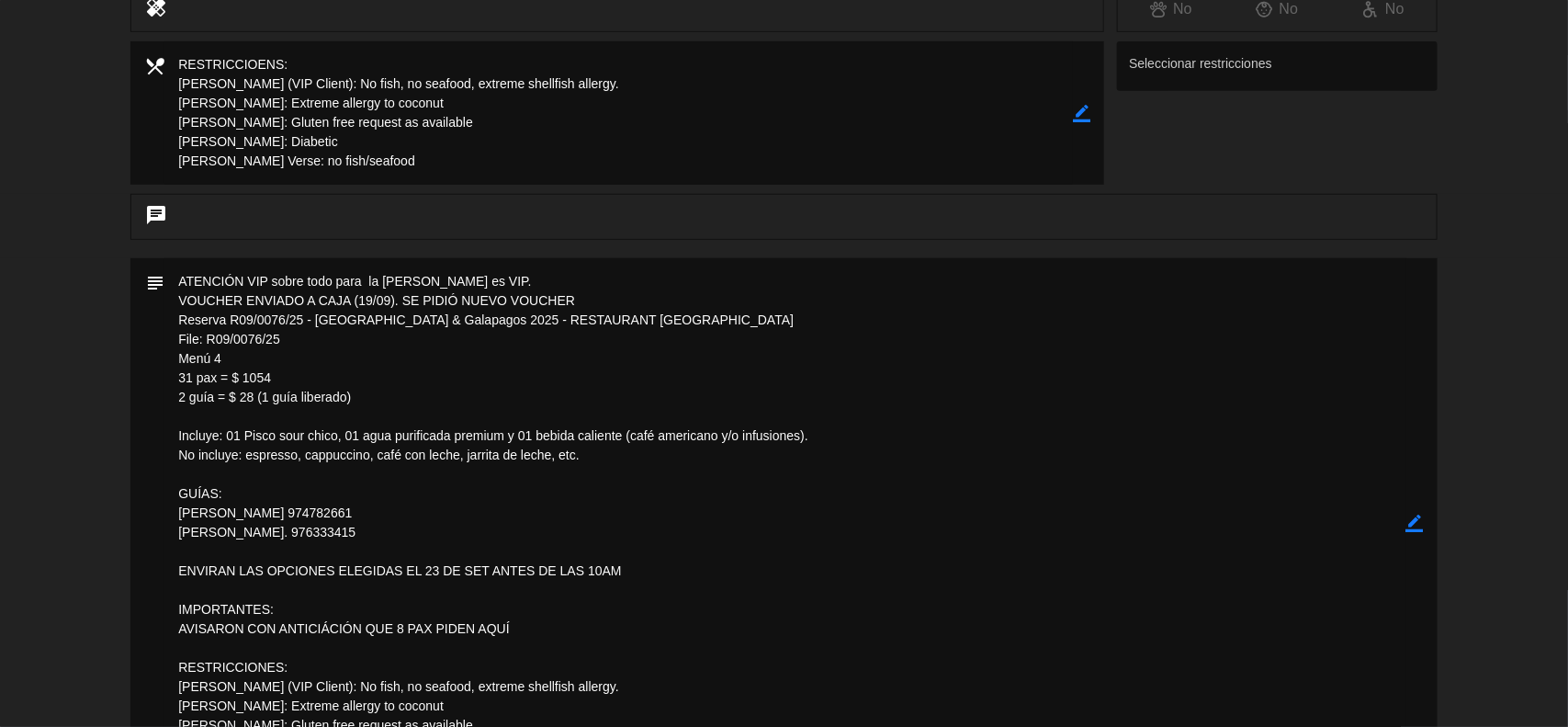
drag, startPoint x: 346, startPoint y: 398, endPoint x: 176, endPoint y: 336, distance: 181.0
click at [176, 336] on textarea at bounding box center [785, 523] width 1242 height 529
click at [1413, 519] on icon "border_color" at bounding box center [1414, 523] width 17 height 17
click at [1413, 519] on icon at bounding box center [1414, 523] width 17 height 17
click at [0, 0] on div at bounding box center [0, 0] width 0 height 0
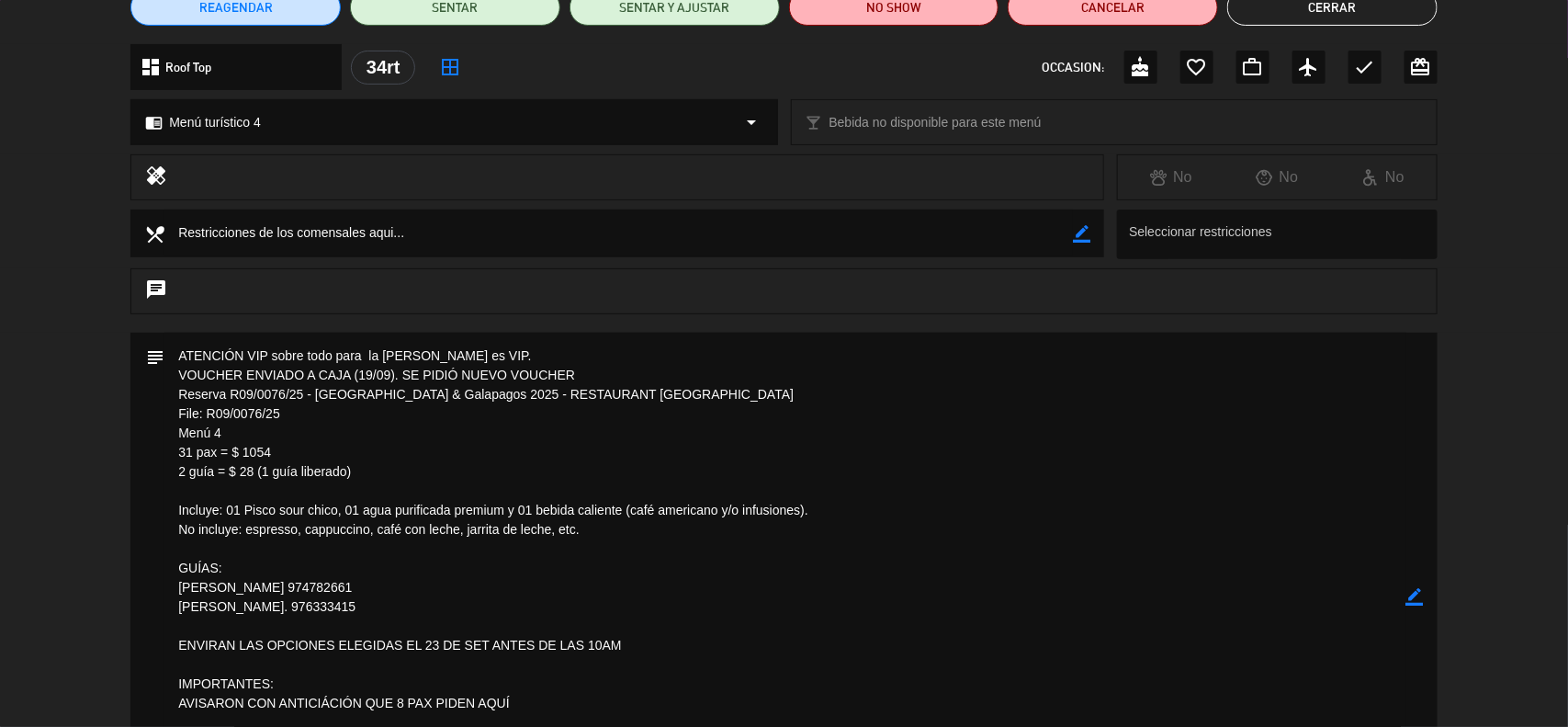
scroll to position [0, 0]
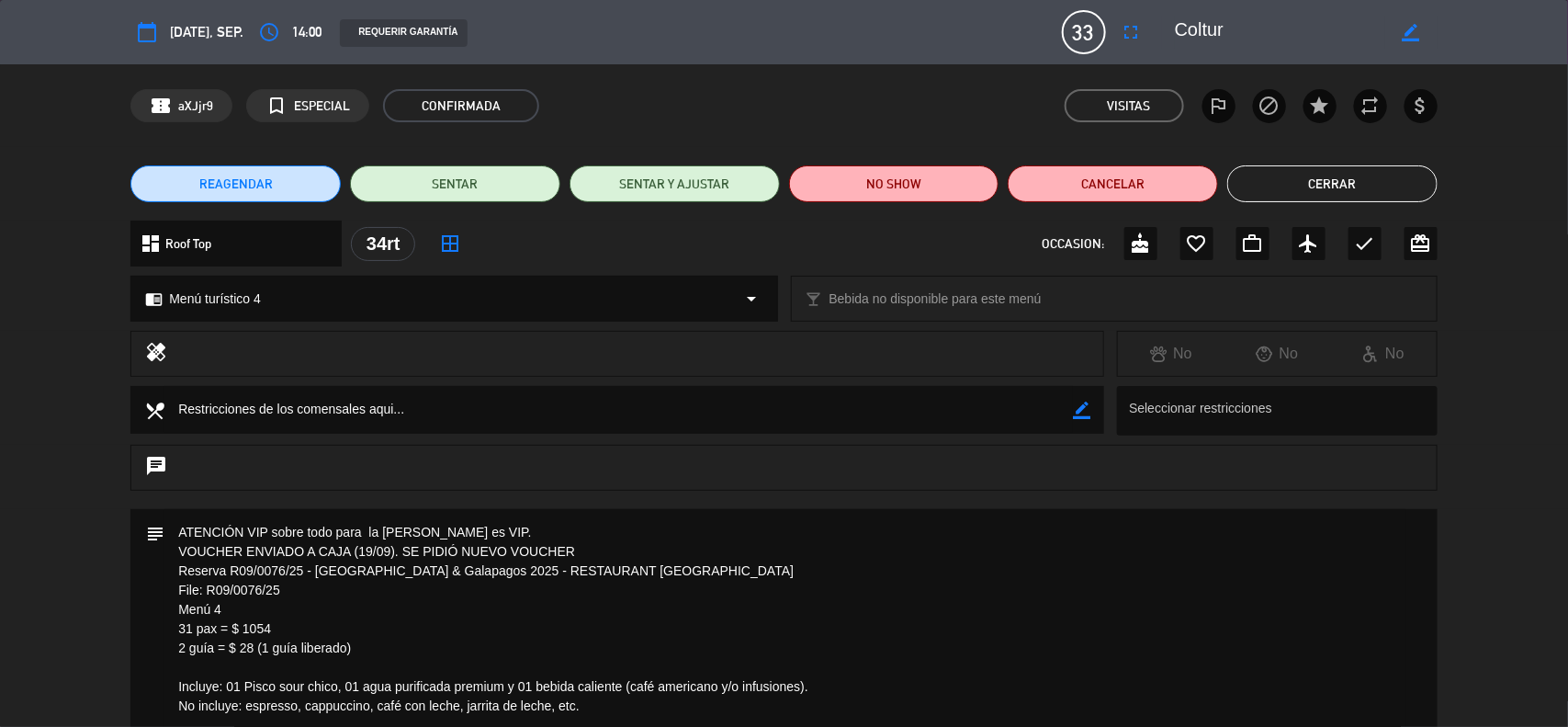
click at [1374, 191] on button "Cerrar" at bounding box center [1333, 184] width 211 height 37
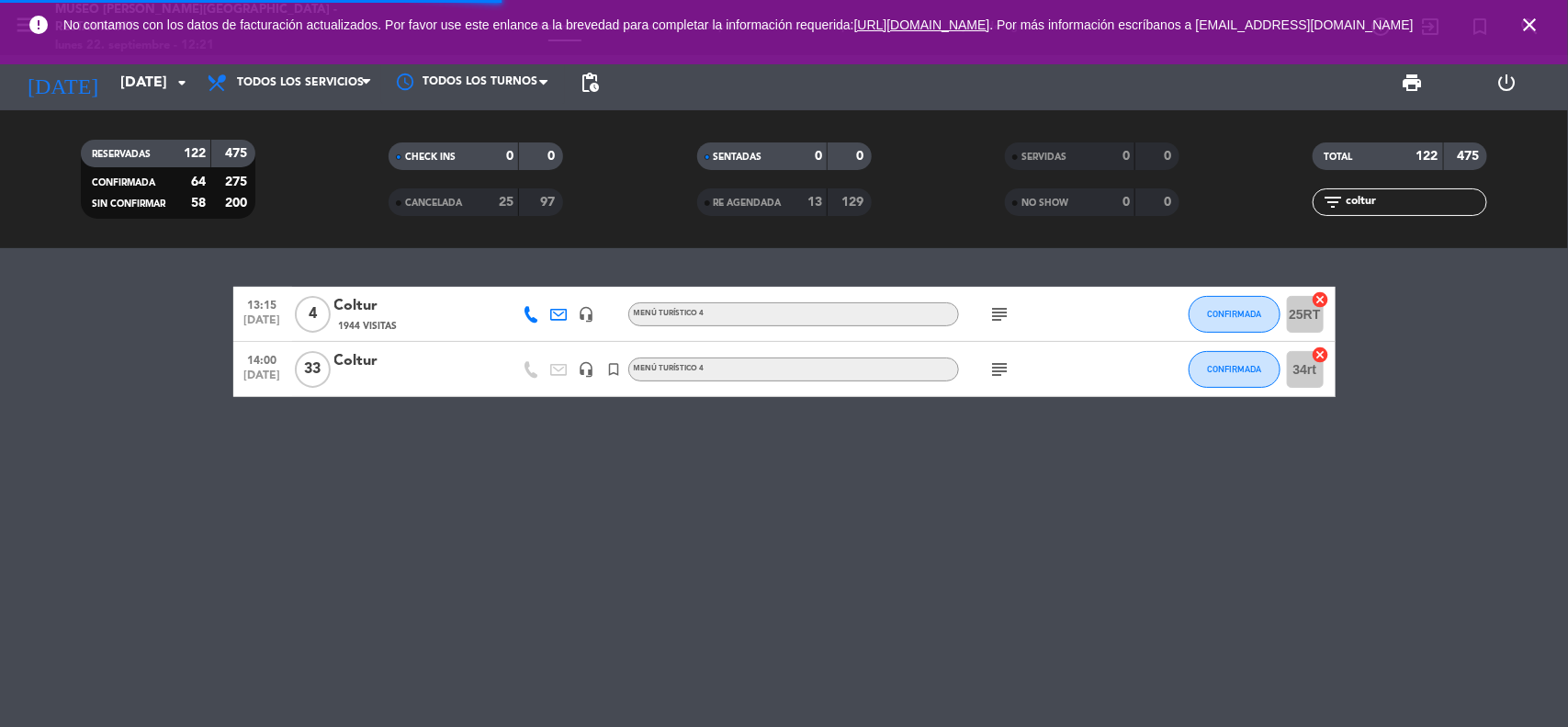
click at [1529, 24] on icon "close" at bounding box center [1529, 25] width 22 height 22
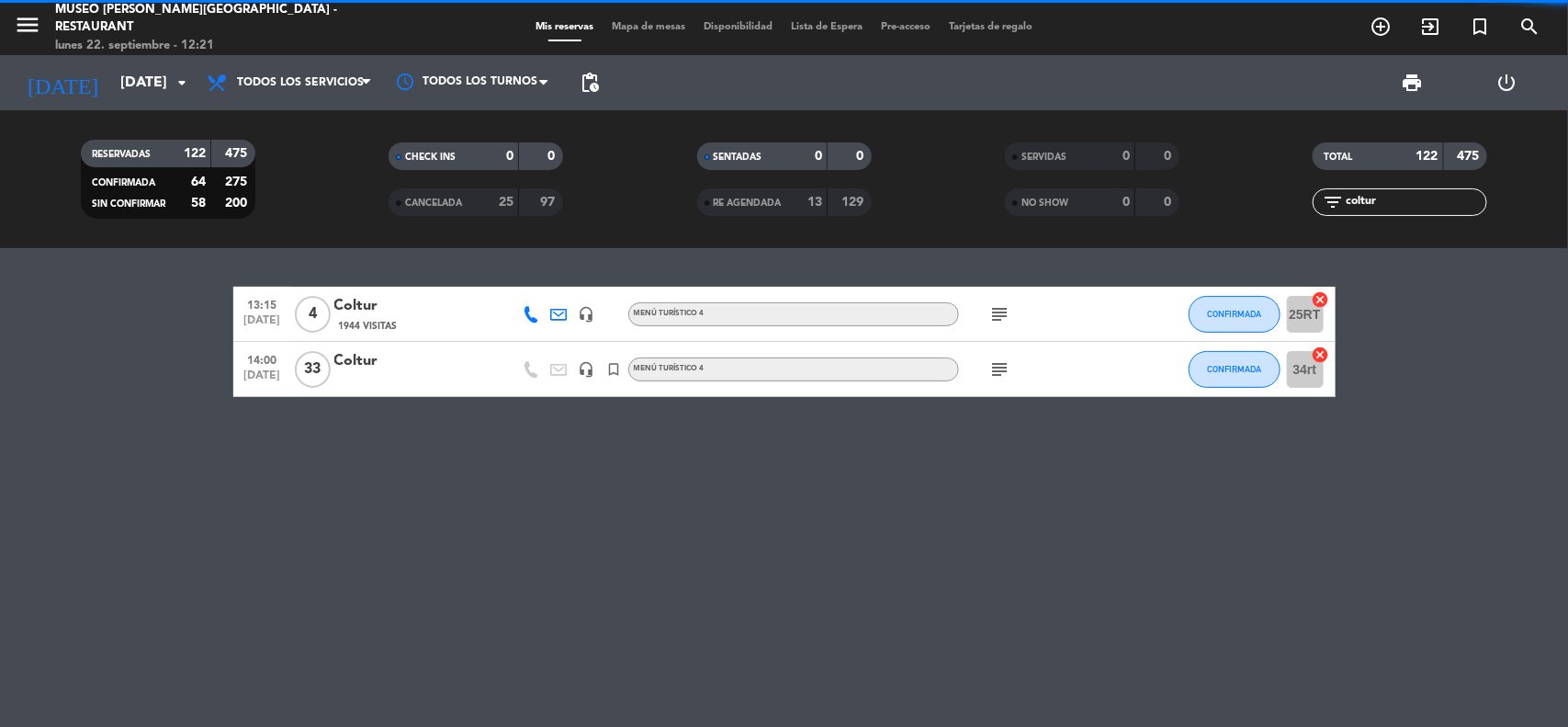
drag, startPoint x: 1306, startPoint y: 202, endPoint x: 1291, endPoint y: 150, distance: 54.1
click at [1277, 205] on div "filter_list coltur" at bounding box center [1401, 202] width 308 height 28
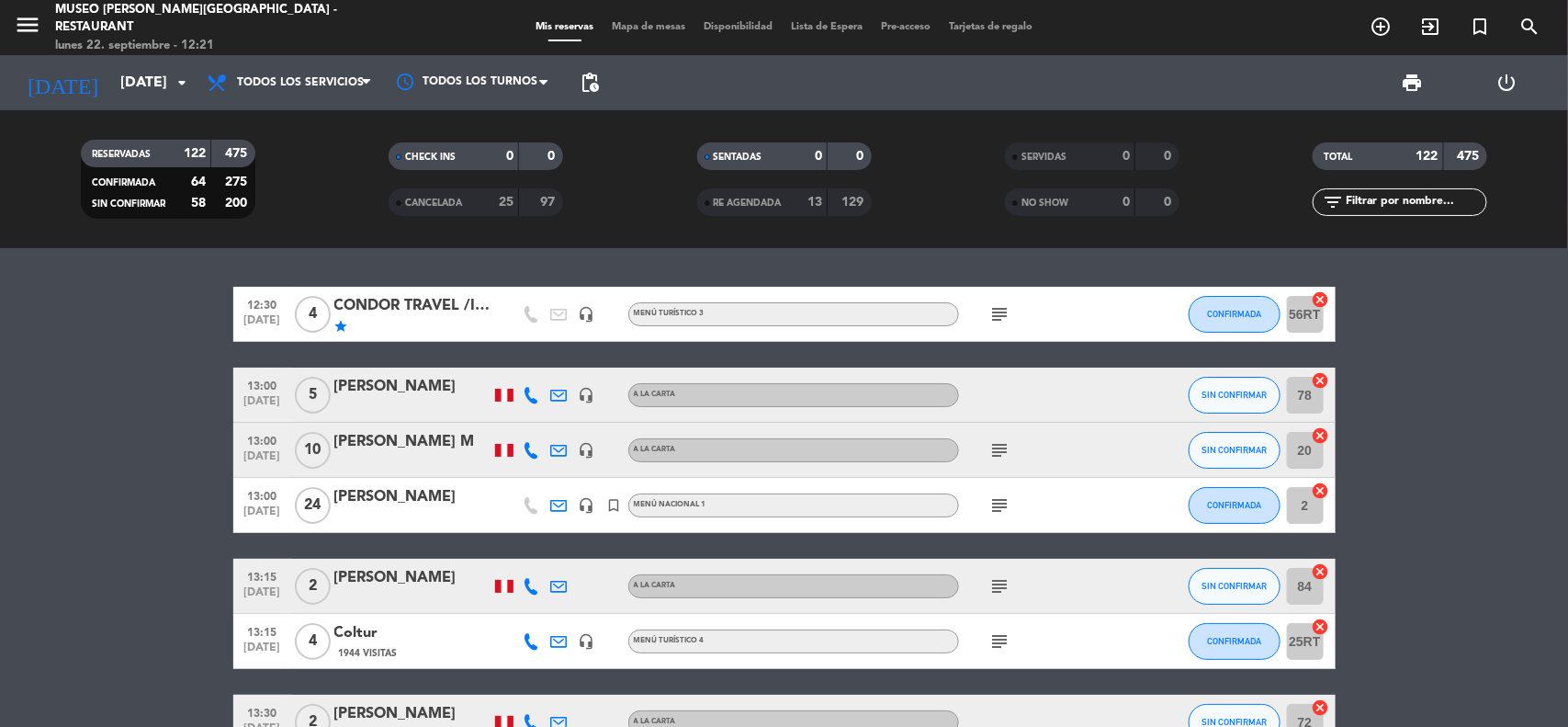
drag, startPoint x: 1456, startPoint y: 415, endPoint x: 843, endPoint y: 305, distance: 622.8
click at [129, 83] on input "[DATE]" at bounding box center [208, 83] width 194 height 36
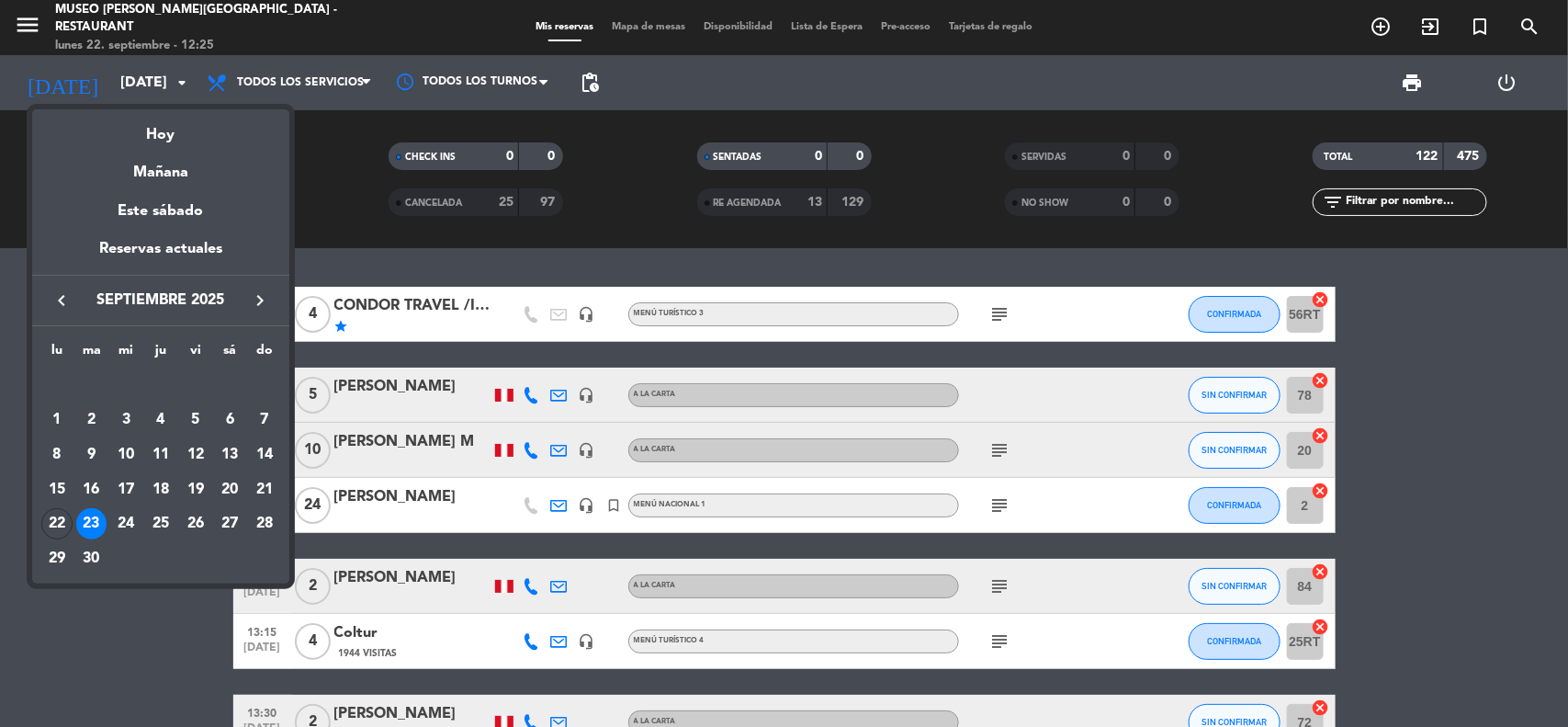
click at [277, 297] on div "keyboard_arrow_left septiembre 2025 keyboard_arrow_right" at bounding box center [161, 301] width 258 height 52
click at [264, 304] on icon "keyboard_arrow_right" at bounding box center [260, 301] width 22 height 22
click at [204, 420] on div "3" at bounding box center [196, 421] width 31 height 31
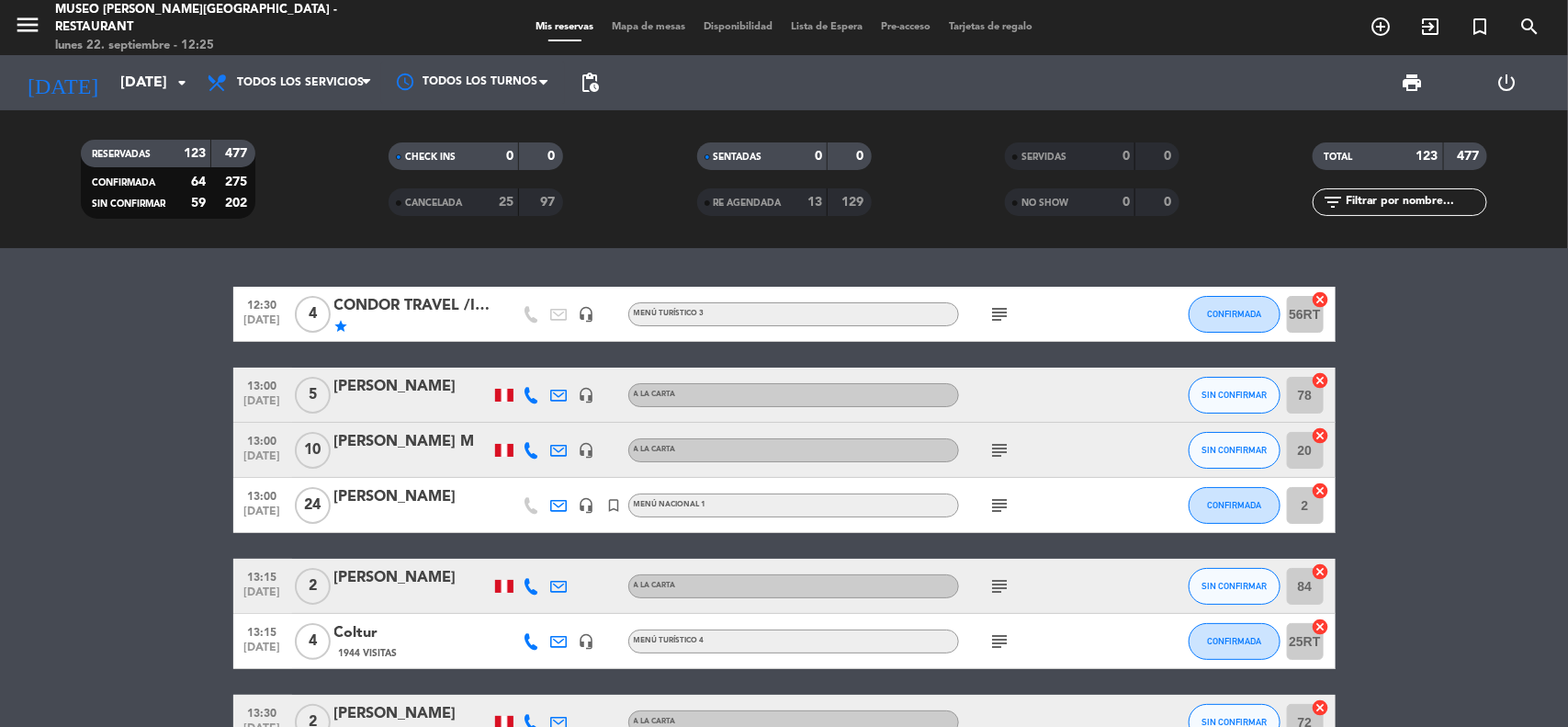
type input "[DATE]"
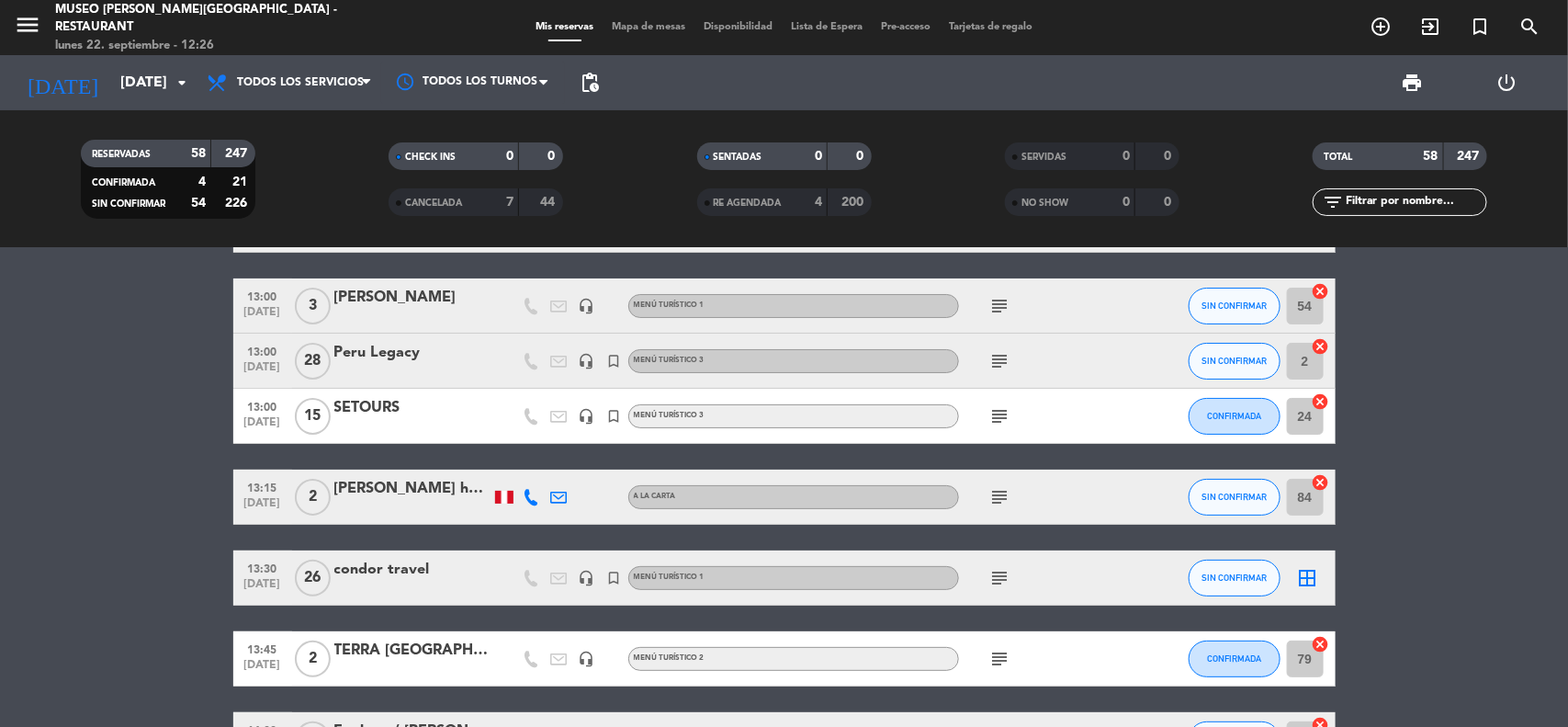
scroll to position [115, 0]
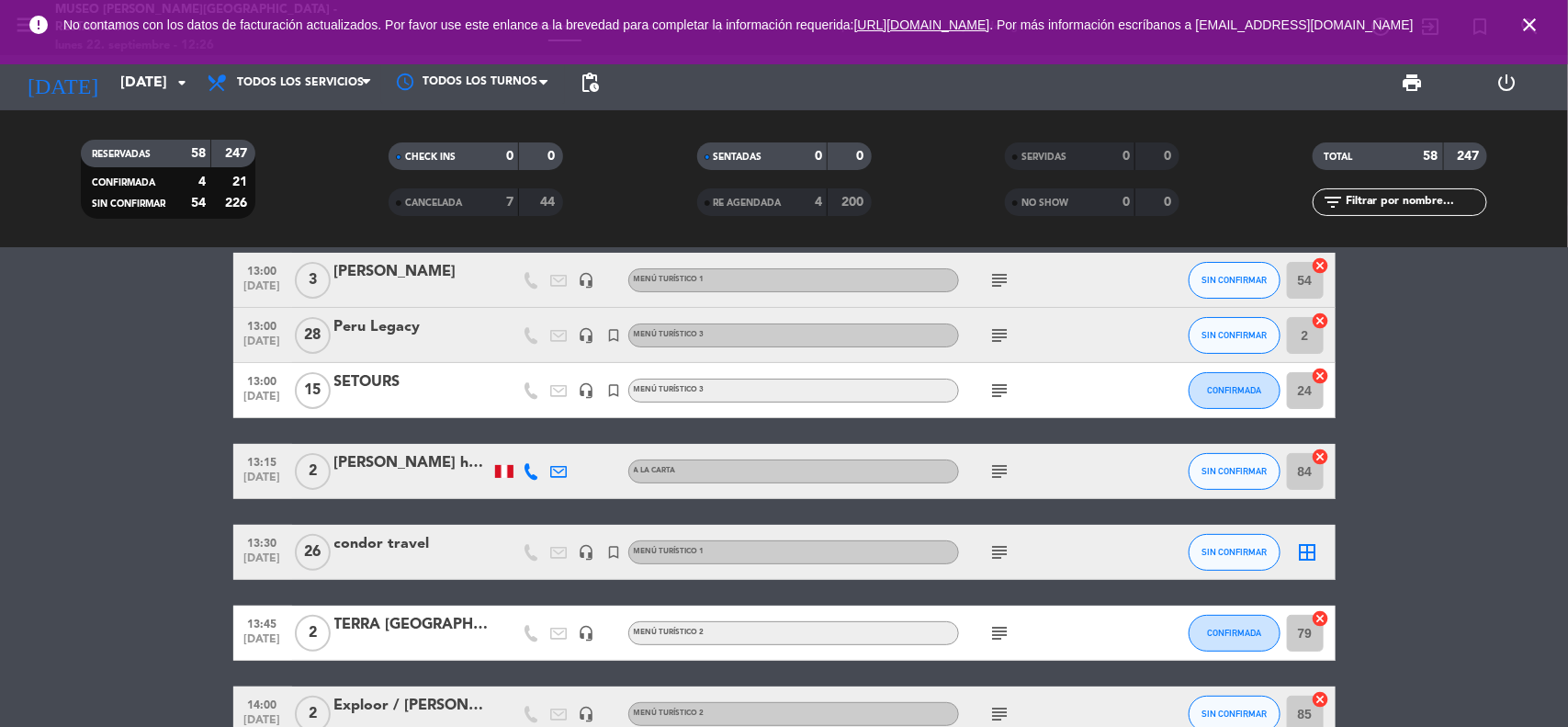
click at [1536, 29] on icon "close" at bounding box center [1529, 25] width 22 height 22
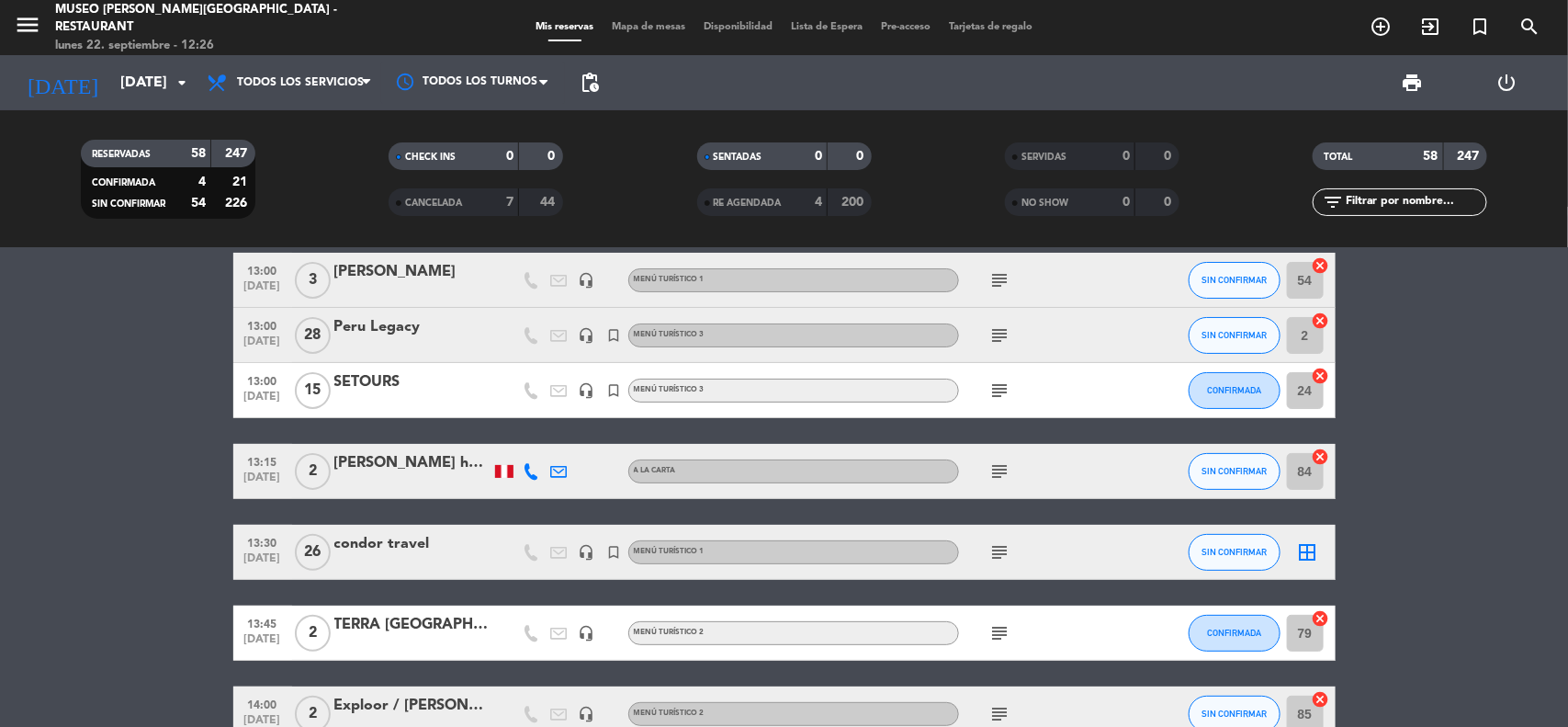
click at [1371, 212] on input "text" at bounding box center [1414, 202] width 143 height 20
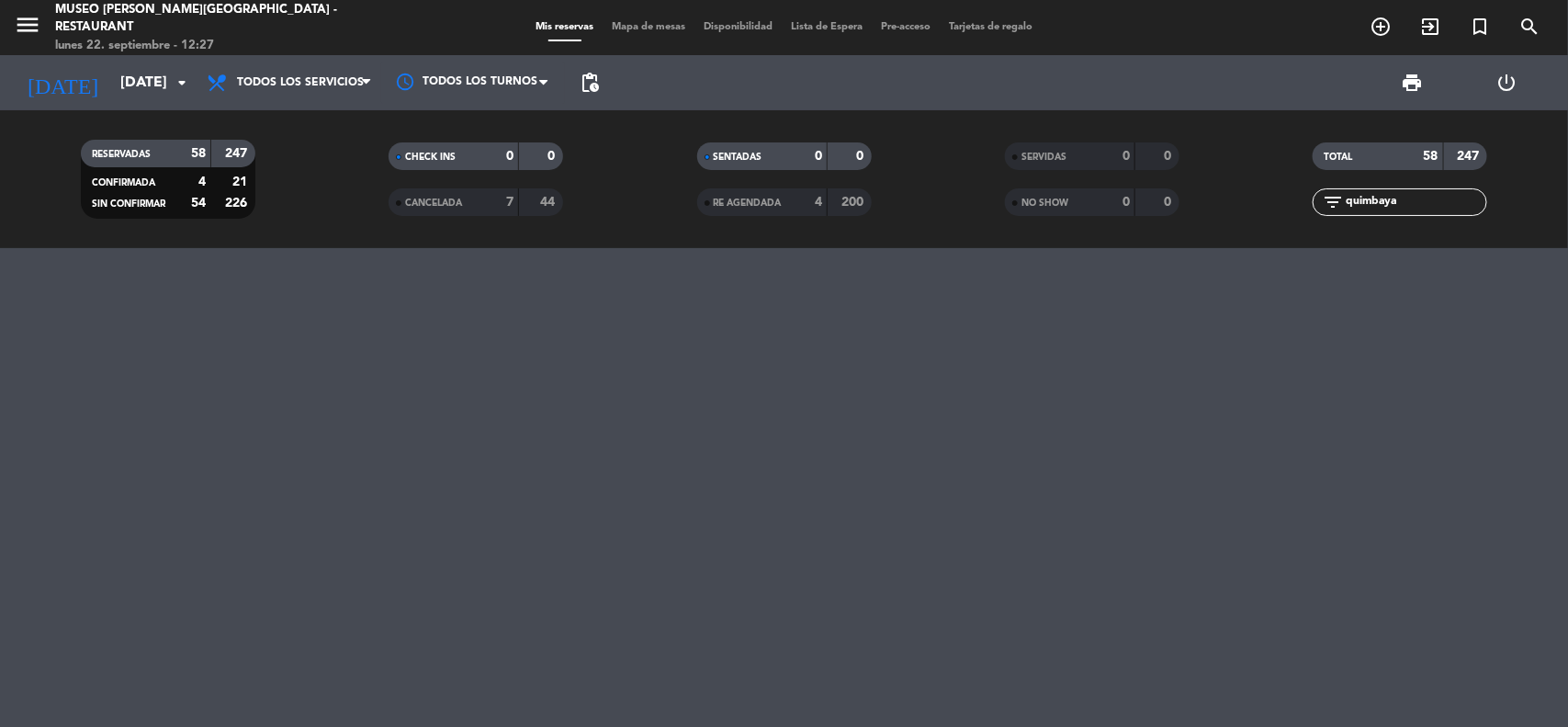
type input "quimbaya"
drag, startPoint x: 1336, startPoint y: 203, endPoint x: 1288, endPoint y: 202, distance: 48.0
click at [1289, 203] on div "filter_list quimbaya" at bounding box center [1401, 202] width 308 height 28
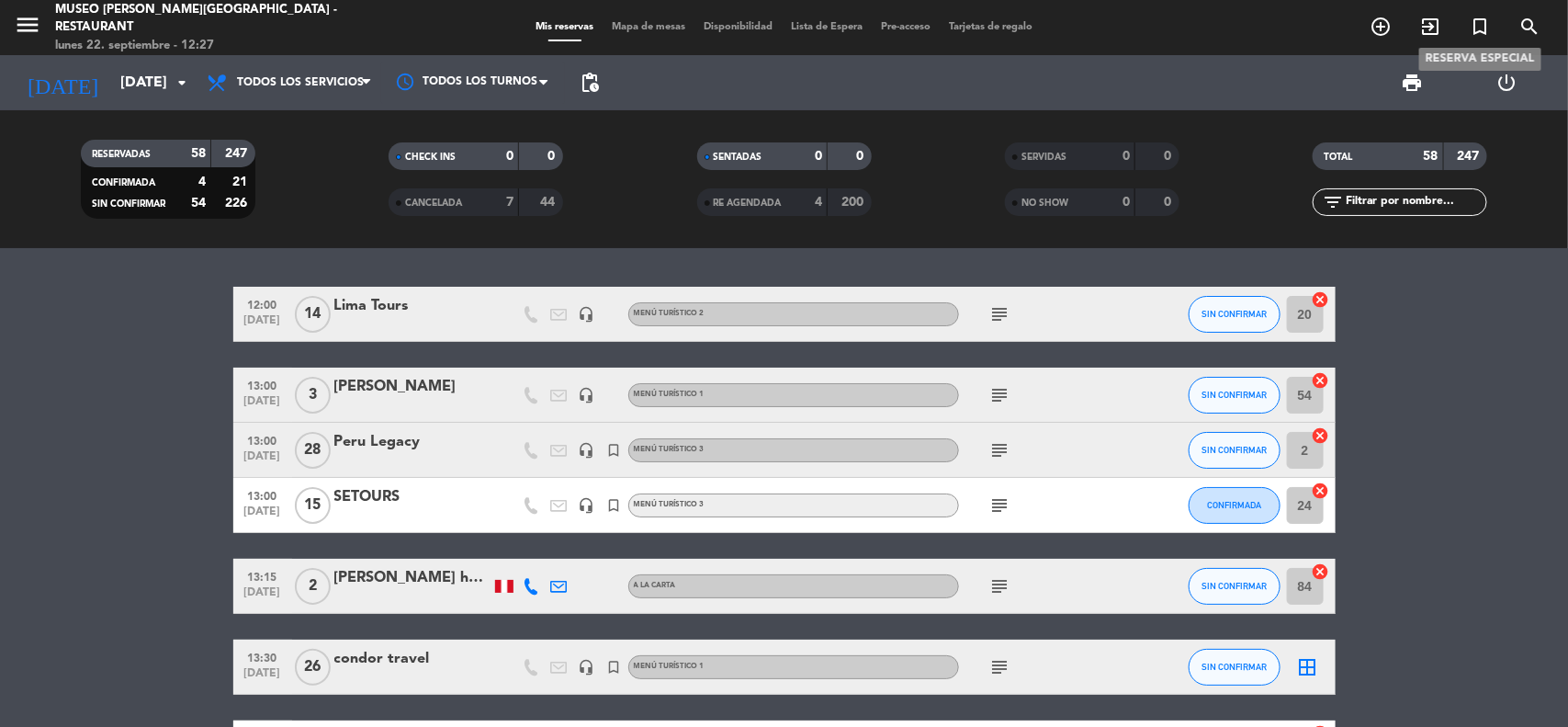
click at [1474, 28] on icon "turned_in_not" at bounding box center [1480, 27] width 22 height 22
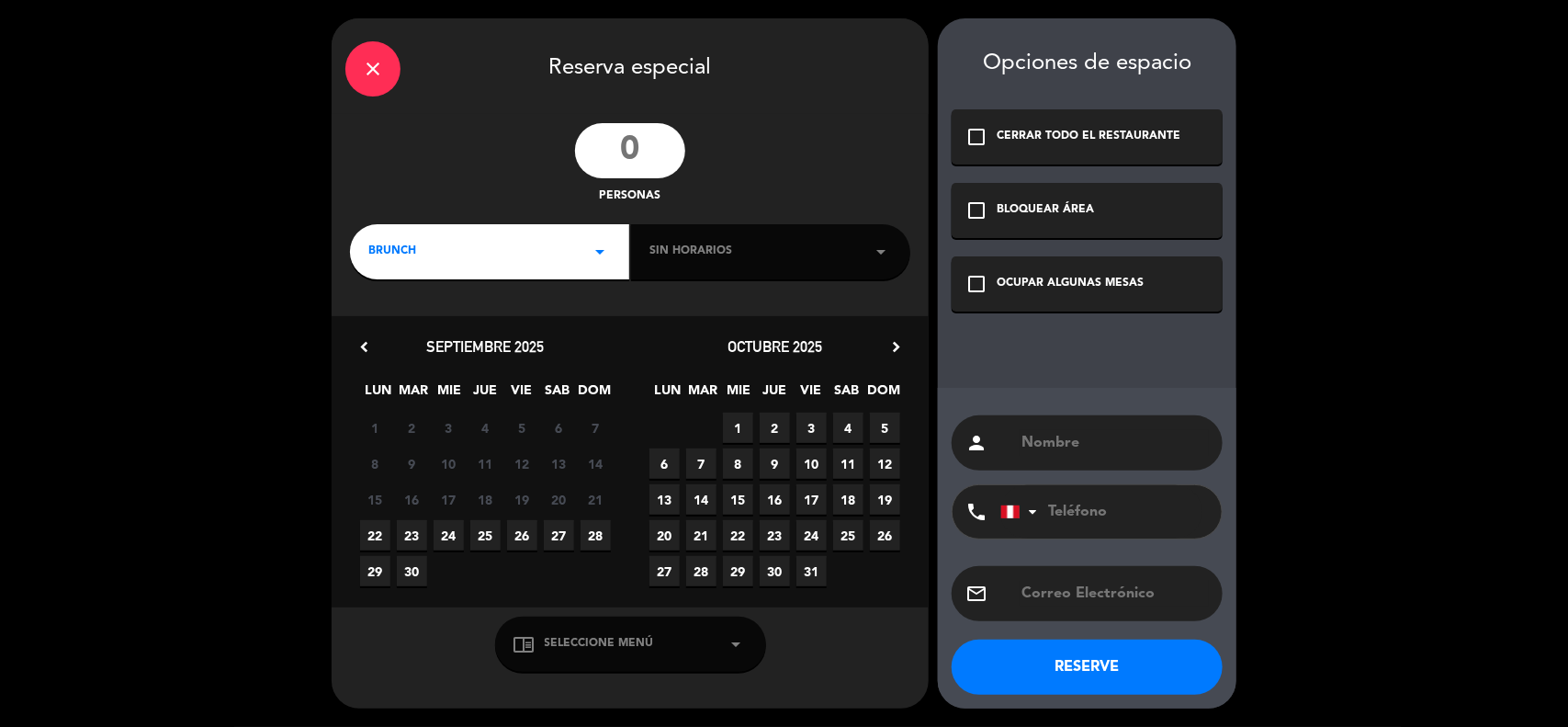
click at [653, 149] on input "number" at bounding box center [630, 151] width 110 height 55
type input "22"
click at [1094, 447] on input "text" at bounding box center [1115, 444] width 189 height 26
type input "Quimbaya"
click at [575, 643] on span "Seleccione Menú" at bounding box center [599, 644] width 109 height 18
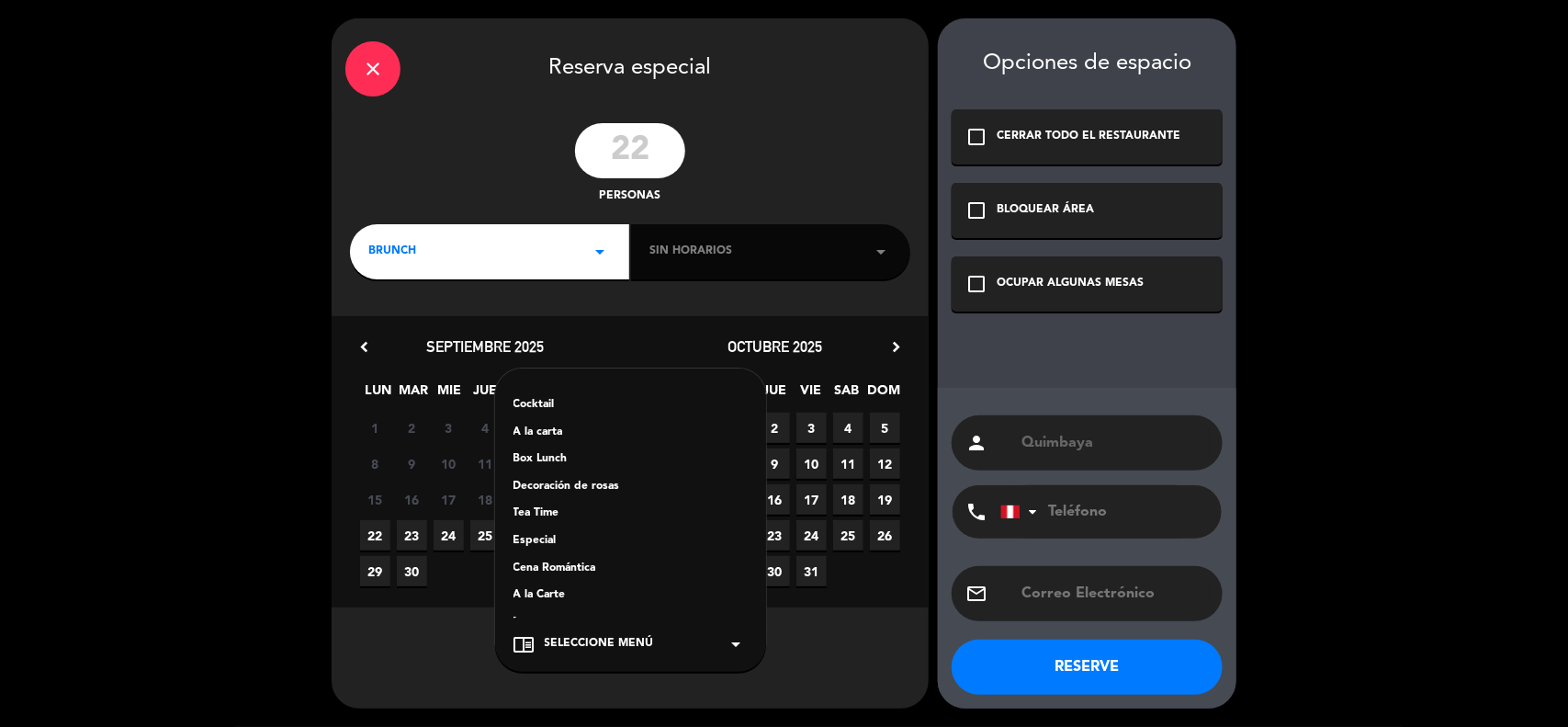
scroll to position [295, 0]
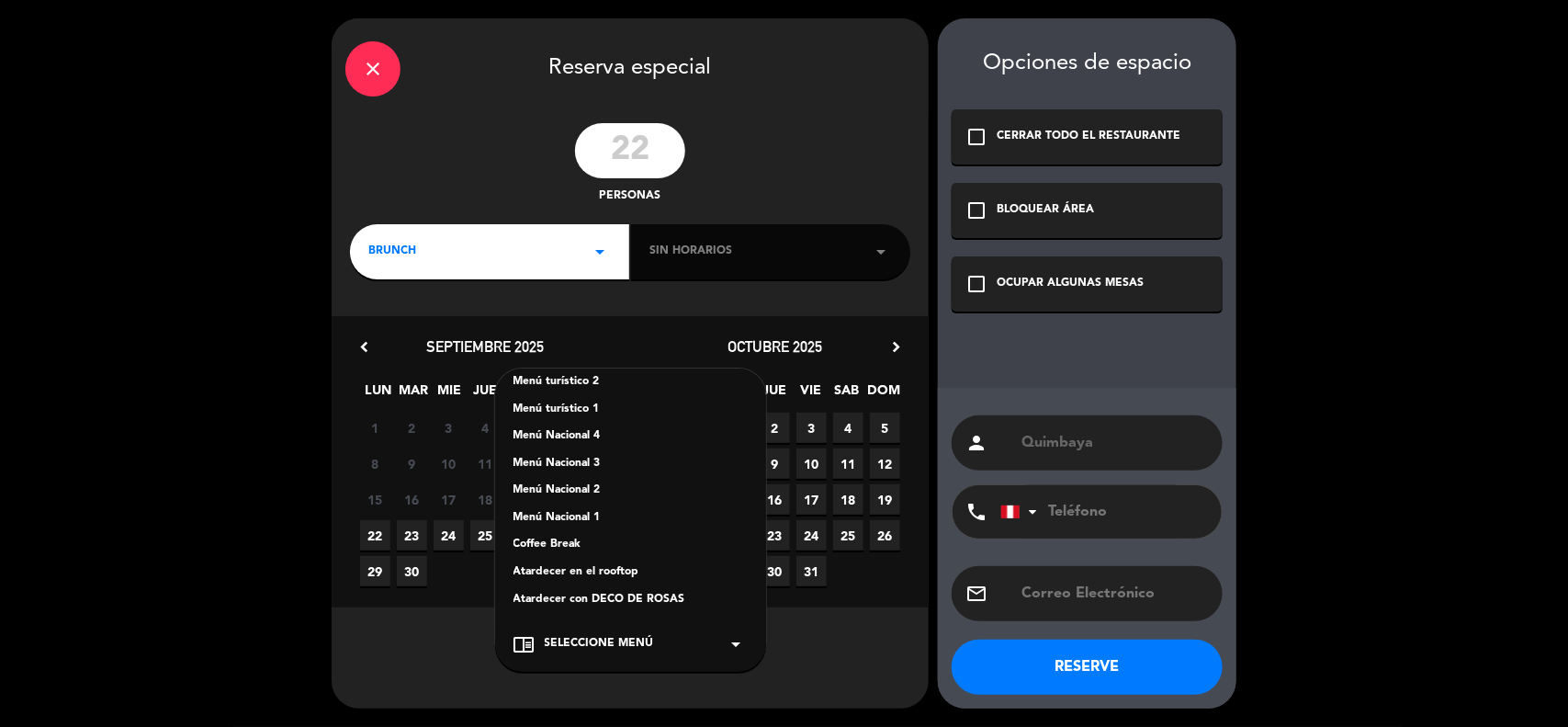
click at [580, 403] on div "Menú turístico 1" at bounding box center [630, 410] width 235 height 18
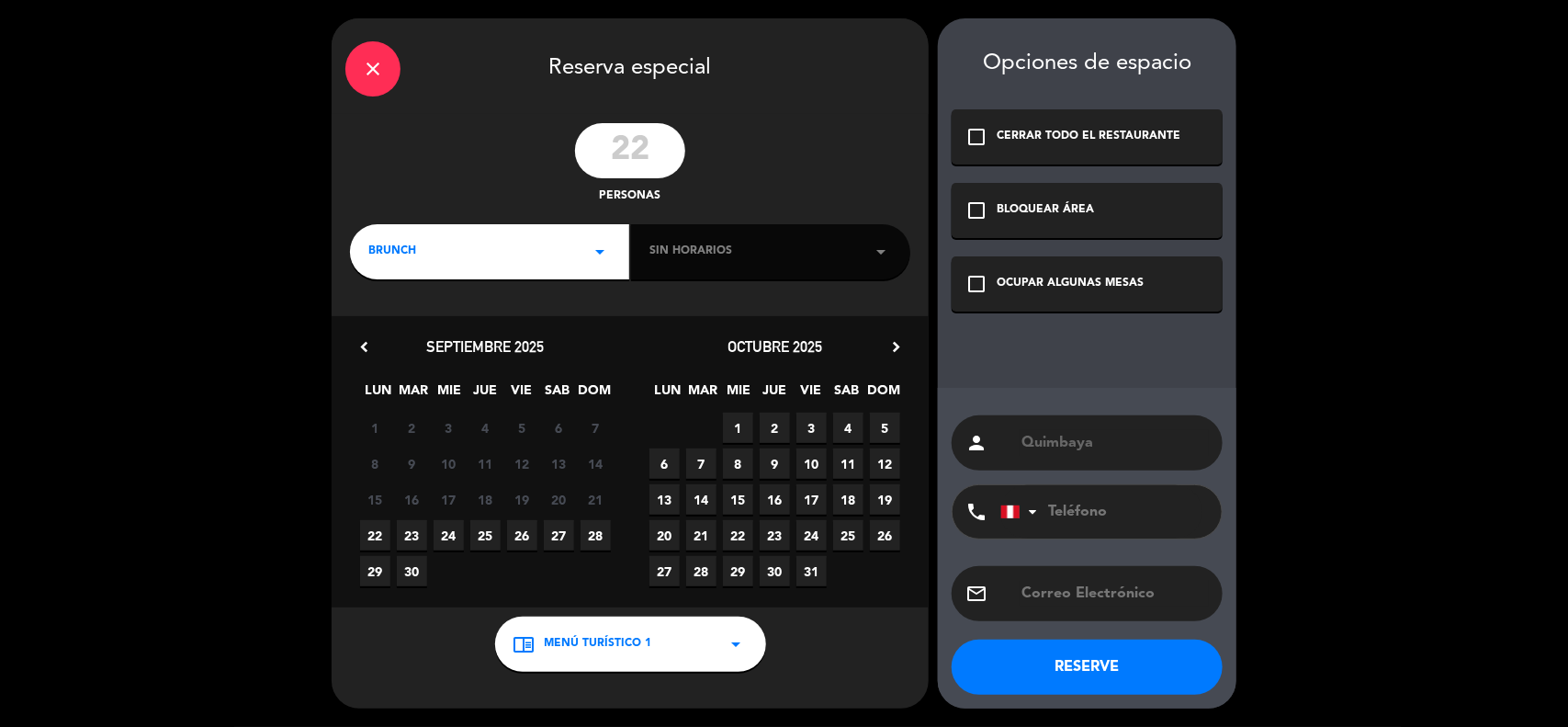
click at [990, 286] on div "check_box_outline_blank OCUPAR ALGUNAS MESAS" at bounding box center [1087, 284] width 271 height 55
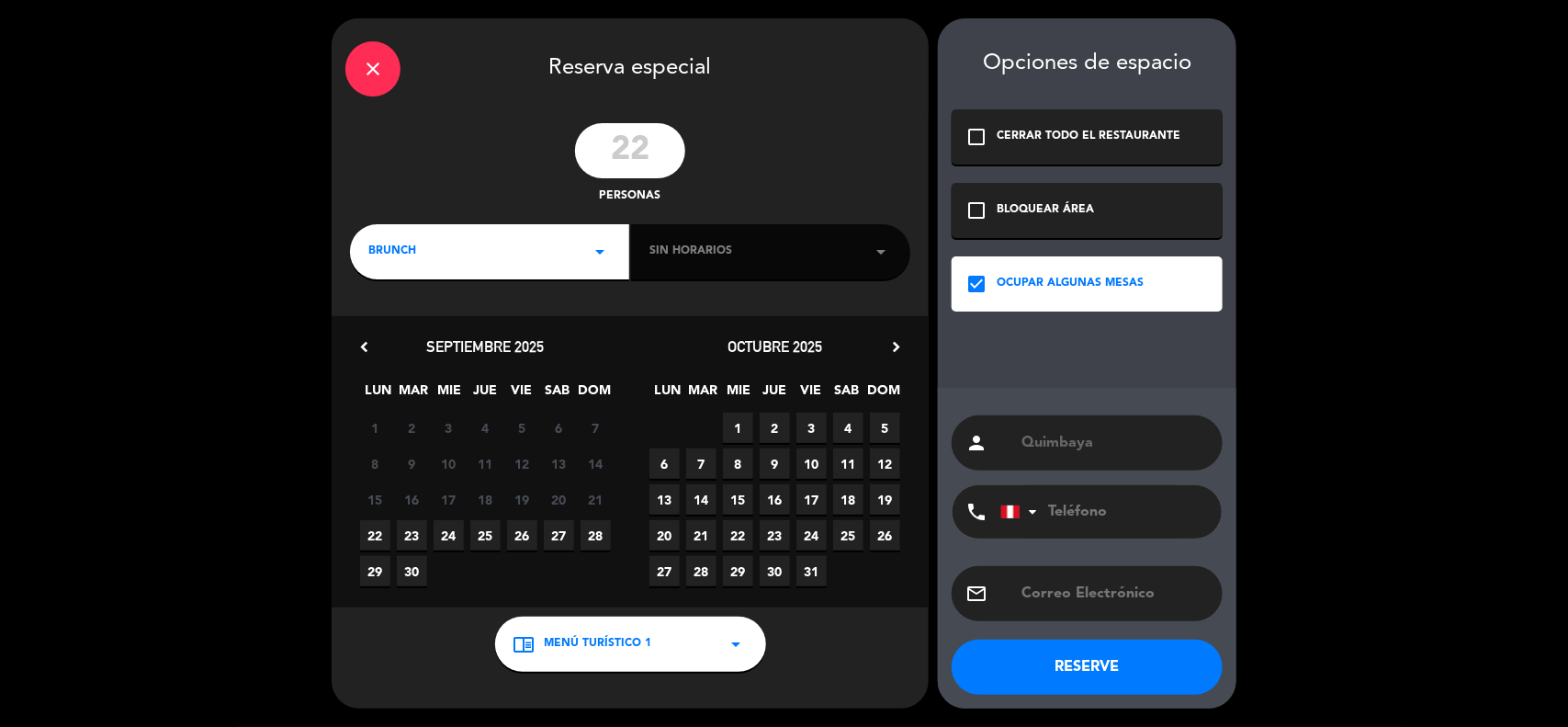
click at [810, 423] on span "3" at bounding box center [811, 428] width 30 height 30
click at [491, 265] on div "BRUNCH arrow_drop_down" at bounding box center [490, 252] width 280 height 55
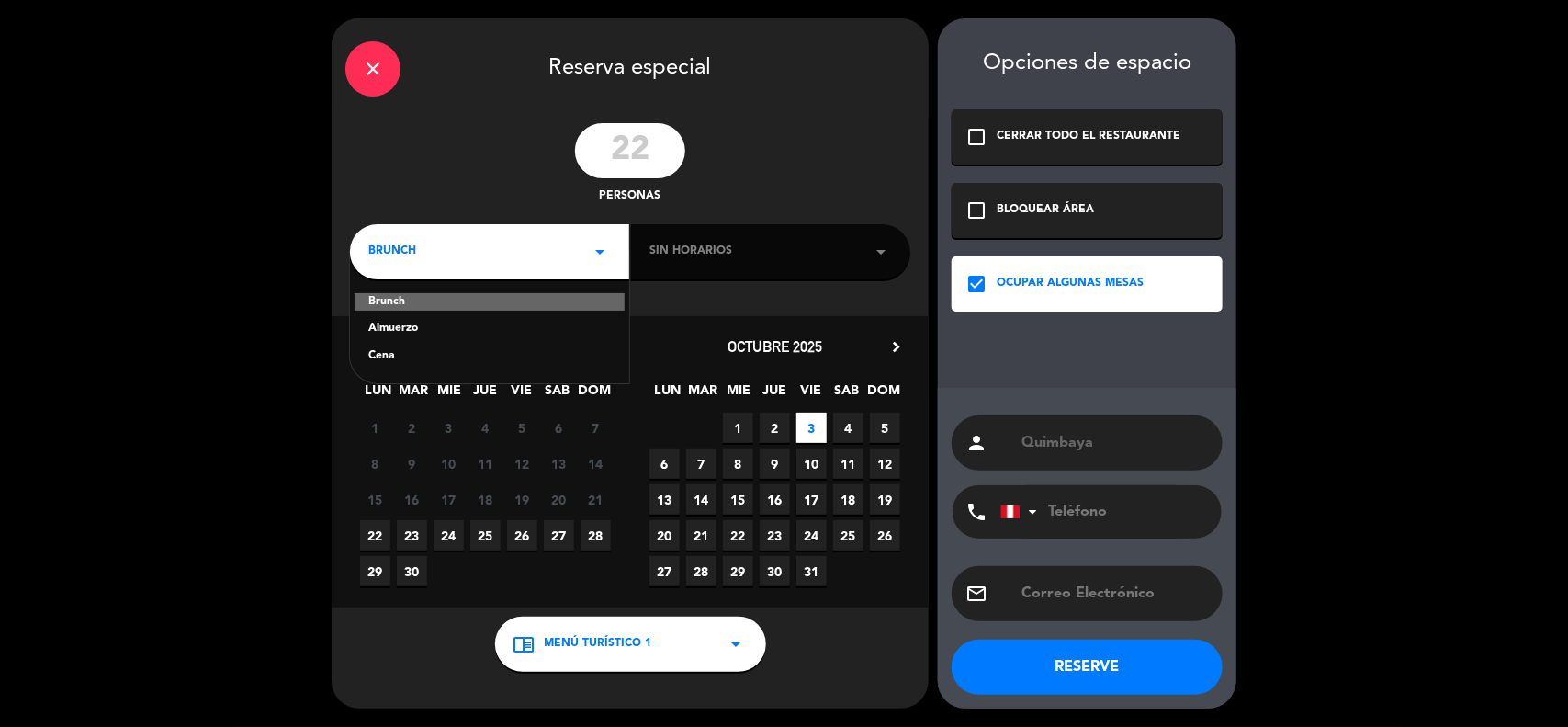
click at [409, 332] on div "Almuerzo" at bounding box center [490, 329] width 243 height 18
click at [652, 241] on div "Sin horarios arrow_drop_down" at bounding box center [771, 252] width 280 height 55
click at [668, 253] on span "Sin horarios" at bounding box center [691, 252] width 83 height 18
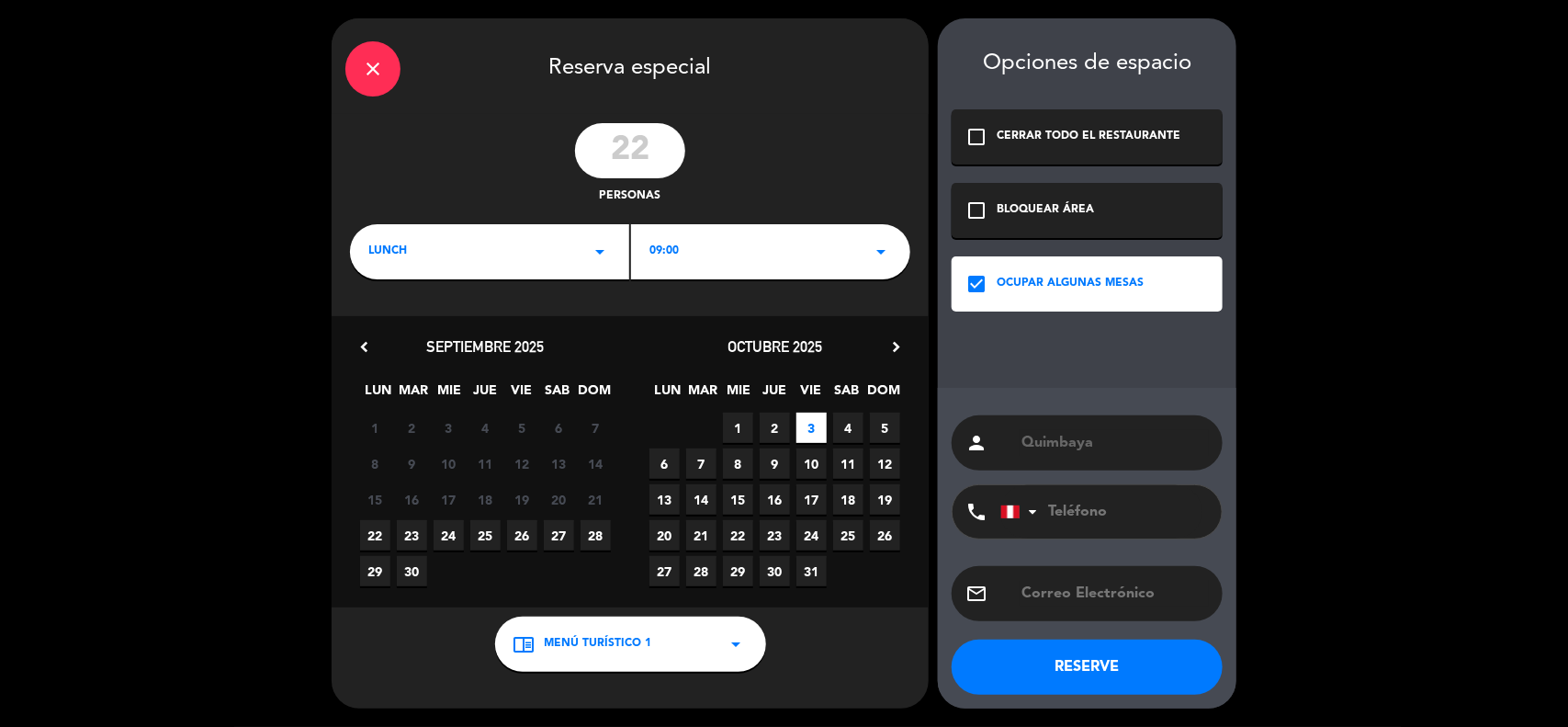
click at [707, 254] on div "09:00 arrow_drop_down" at bounding box center [771, 252] width 280 height 55
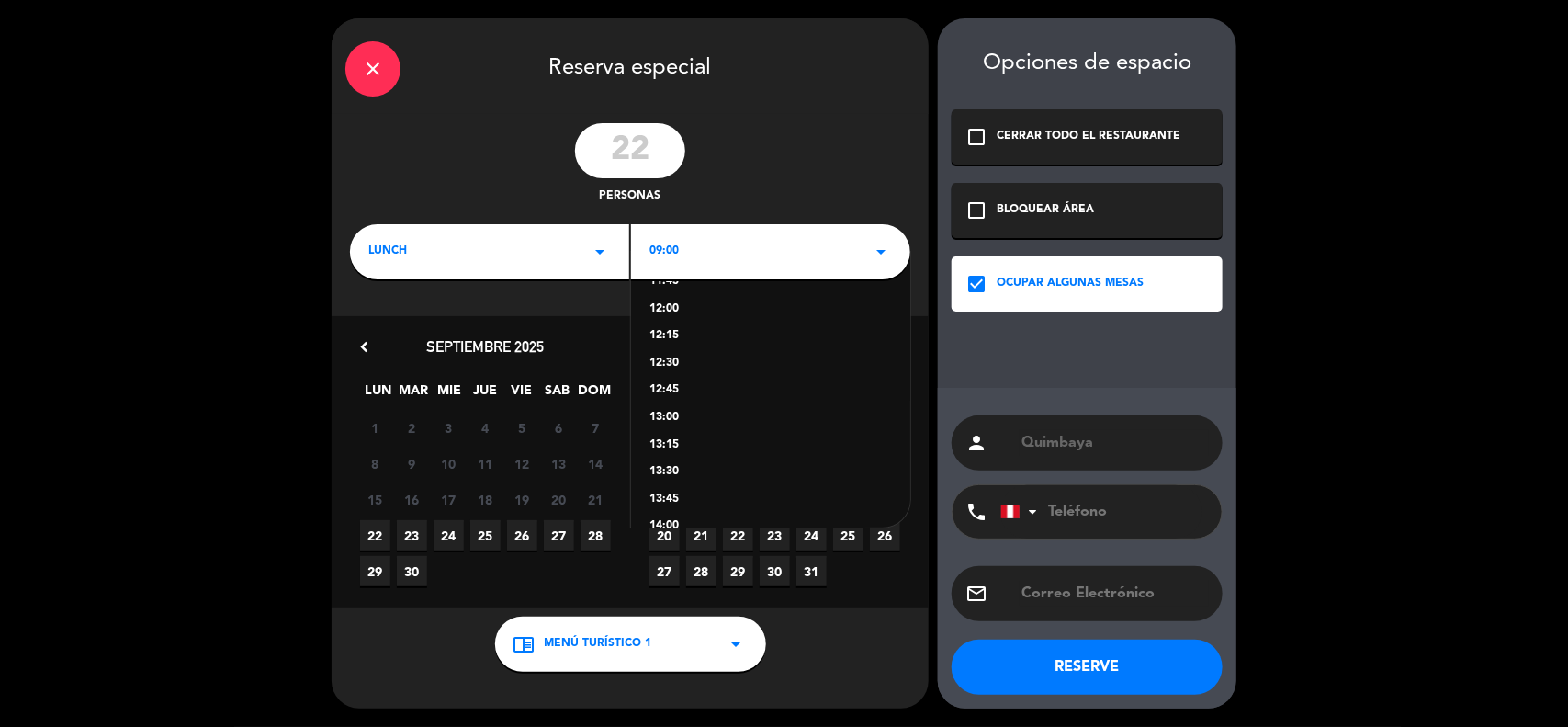
scroll to position [345, 0]
click at [670, 398] on div "13:00" at bounding box center [771, 393] width 243 height 18
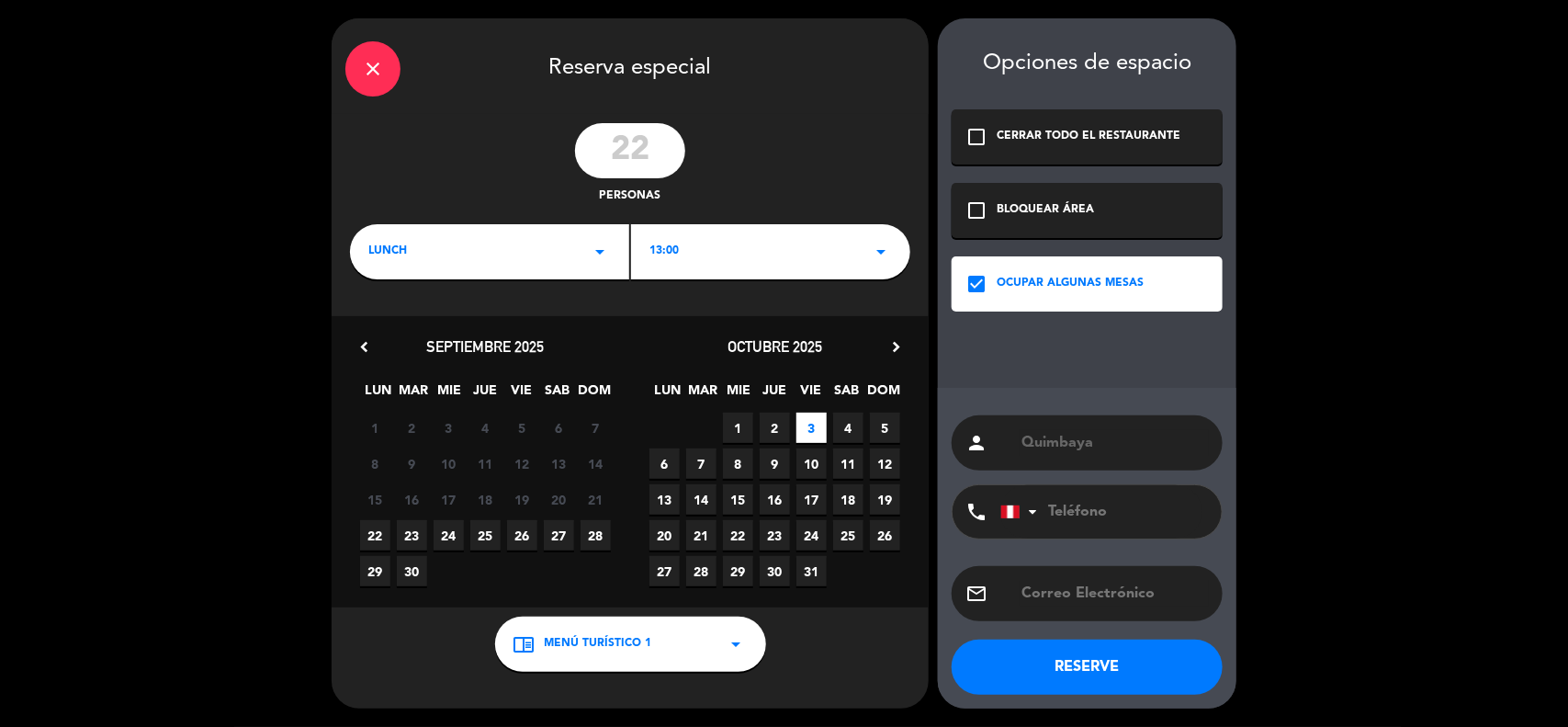
click at [692, 256] on div "13:00 arrow_drop_down" at bounding box center [771, 252] width 280 height 55
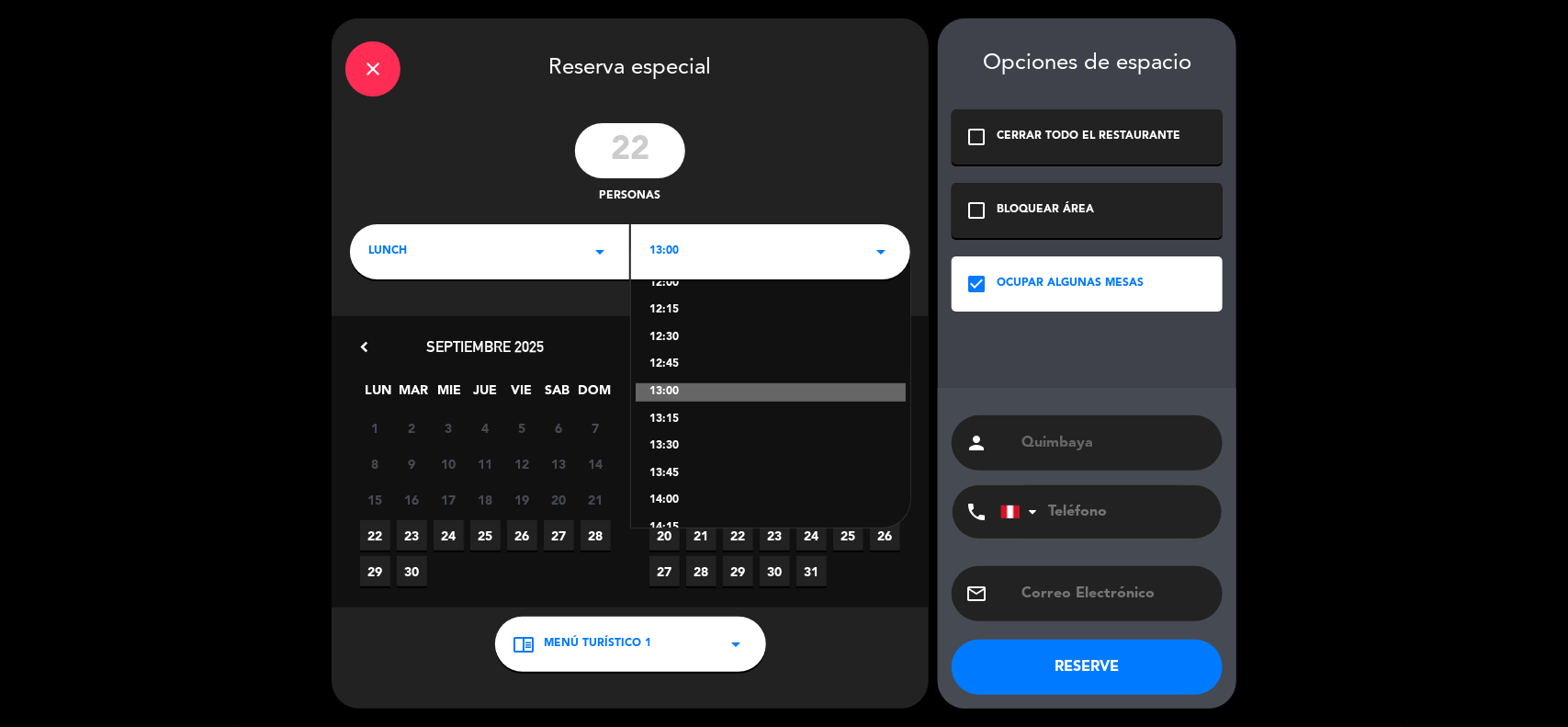
click at [678, 448] on div "13:30" at bounding box center [771, 447] width 243 height 18
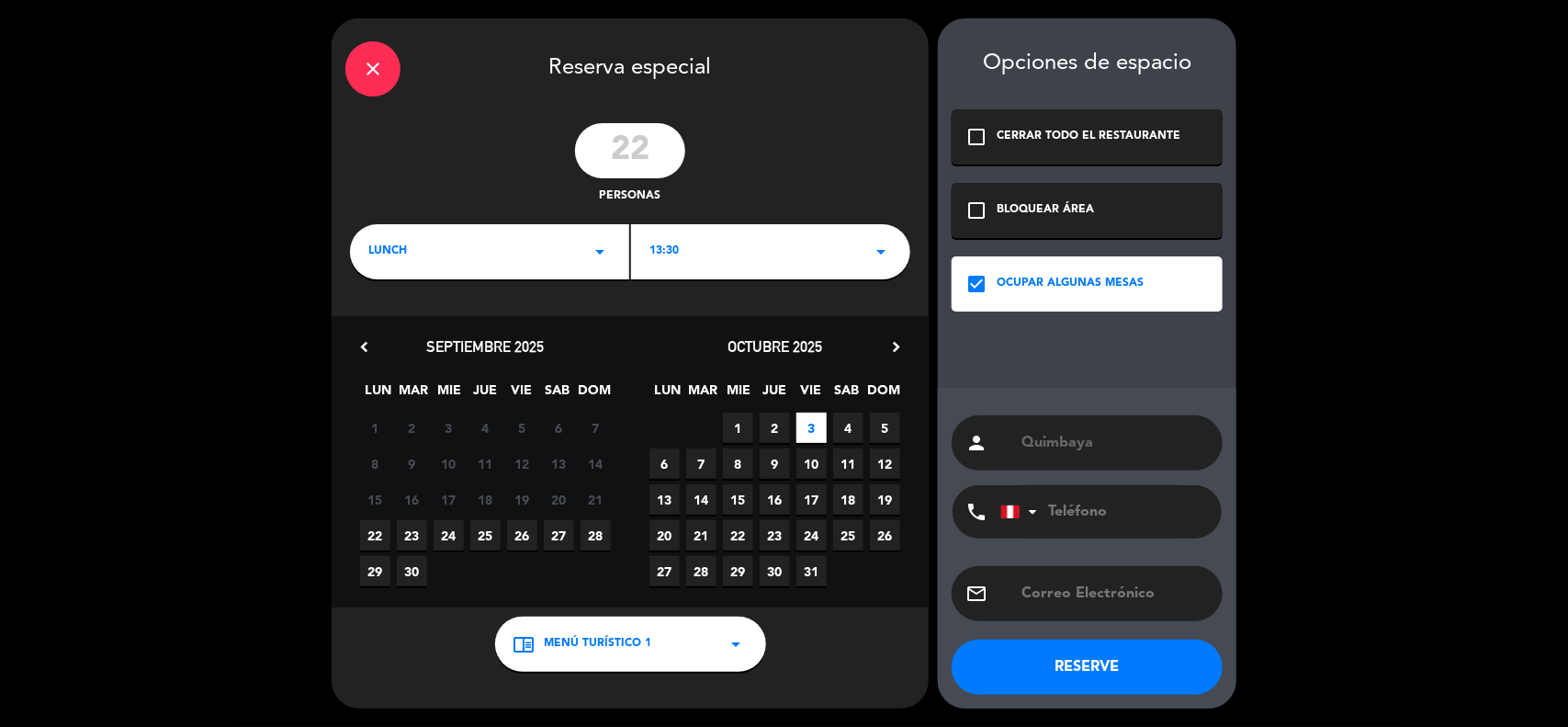
click at [1122, 659] on button "RESERVE" at bounding box center [1087, 667] width 271 height 55
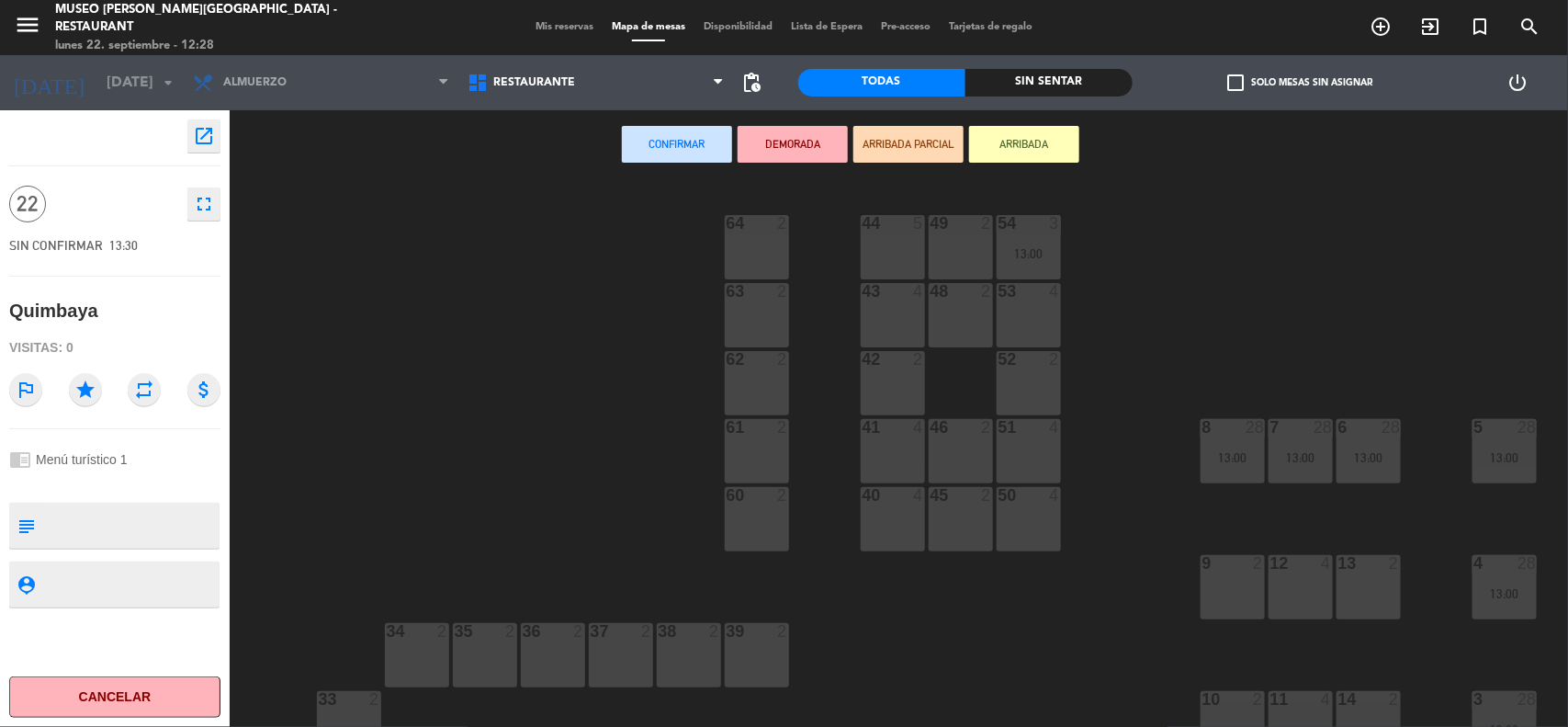
drag, startPoint x: 891, startPoint y: 438, endPoint x: 935, endPoint y: 441, distance: 44.1
click at [892, 438] on div "41 4" at bounding box center [893, 452] width 64 height 64
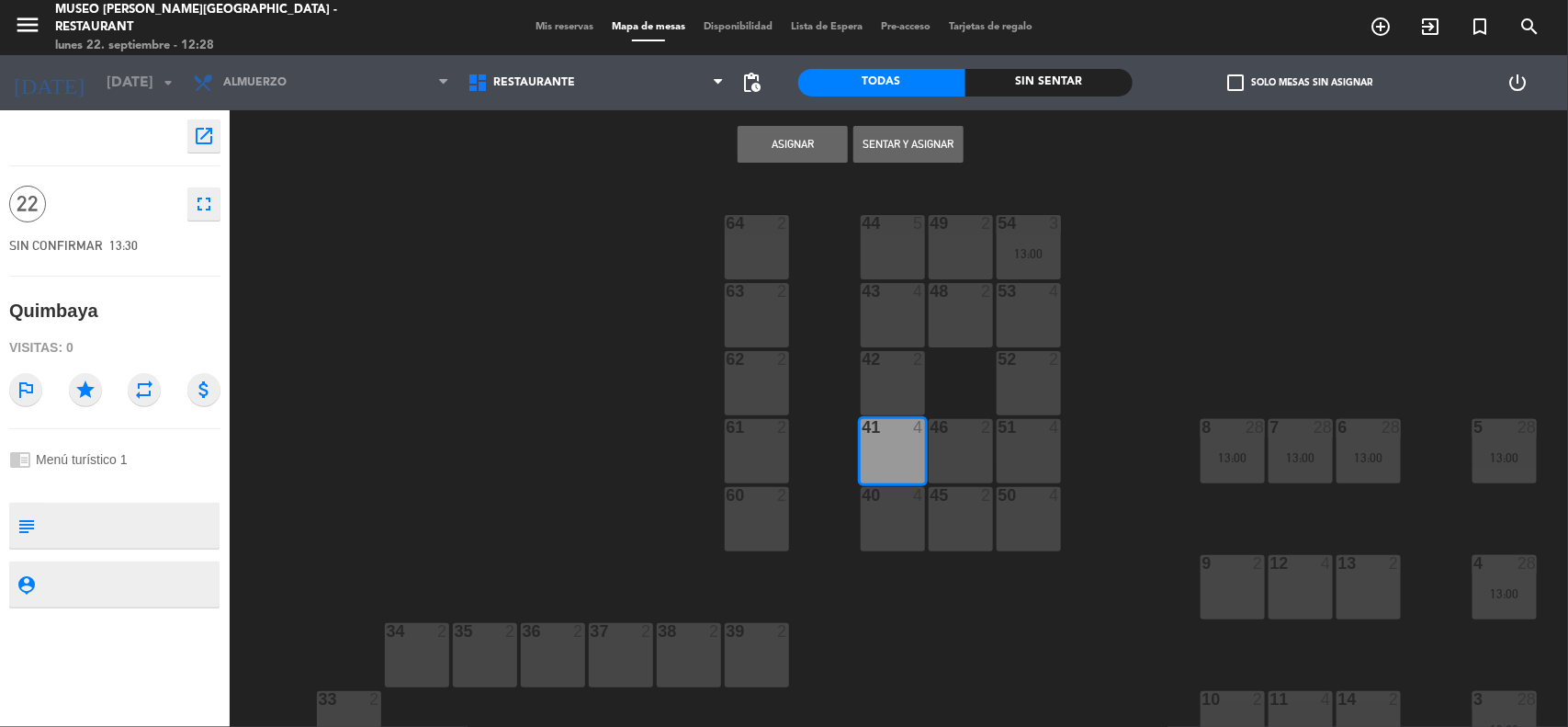
click at [979, 450] on div "46 2" at bounding box center [961, 452] width 64 height 64
click at [1024, 456] on div "51 4" at bounding box center [1029, 452] width 64 height 64
drag, startPoint x: 1015, startPoint y: 502, endPoint x: 979, endPoint y: 502, distance: 36.0
click at [1013, 503] on div "50 4" at bounding box center [1029, 496] width 64 height 18
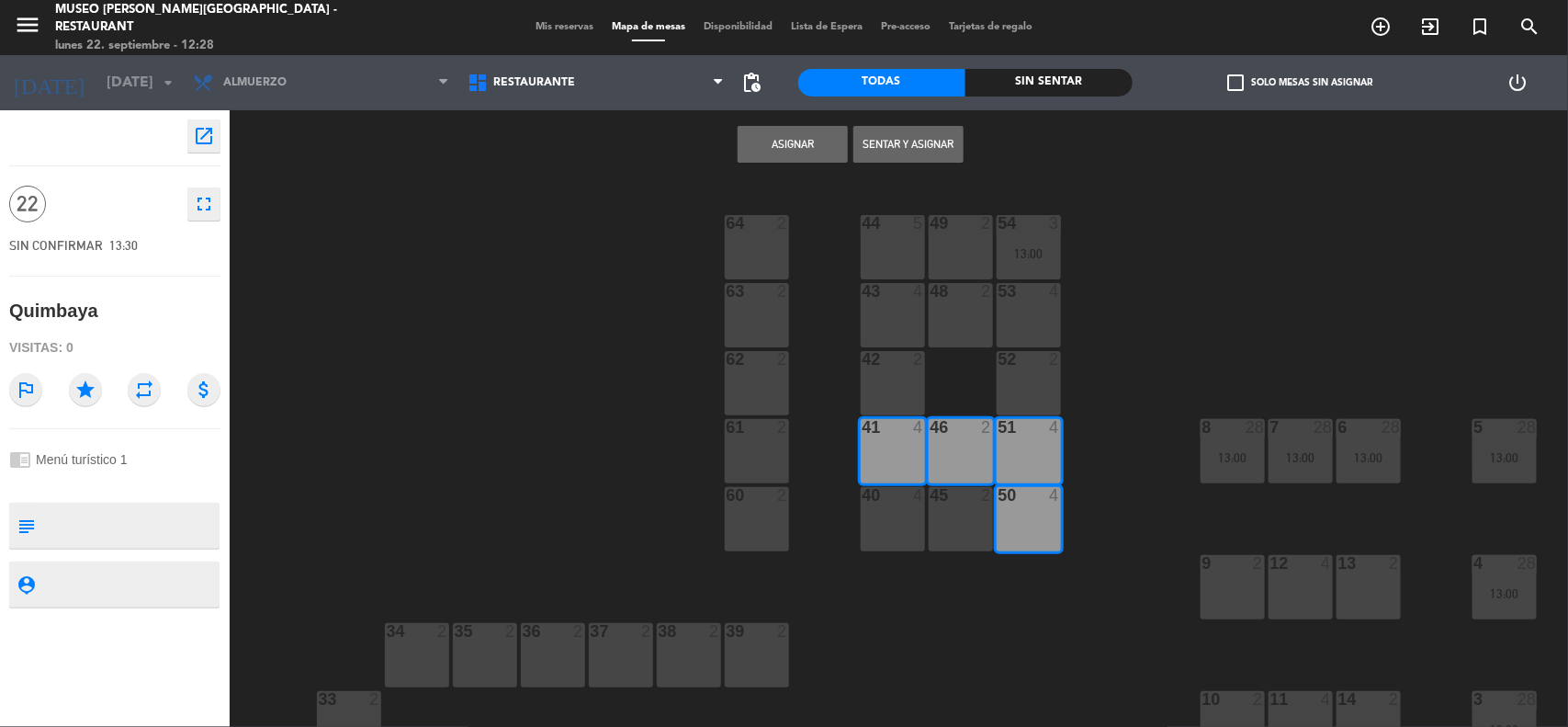
drag, startPoint x: 966, startPoint y: 508, endPoint x: 911, endPoint y: 505, distance: 55.1
click at [965, 508] on div "45 2" at bounding box center [961, 519] width 64 height 64
click at [897, 505] on div "40 4" at bounding box center [893, 519] width 64 height 64
click at [785, 149] on button "Asignar" at bounding box center [793, 144] width 110 height 37
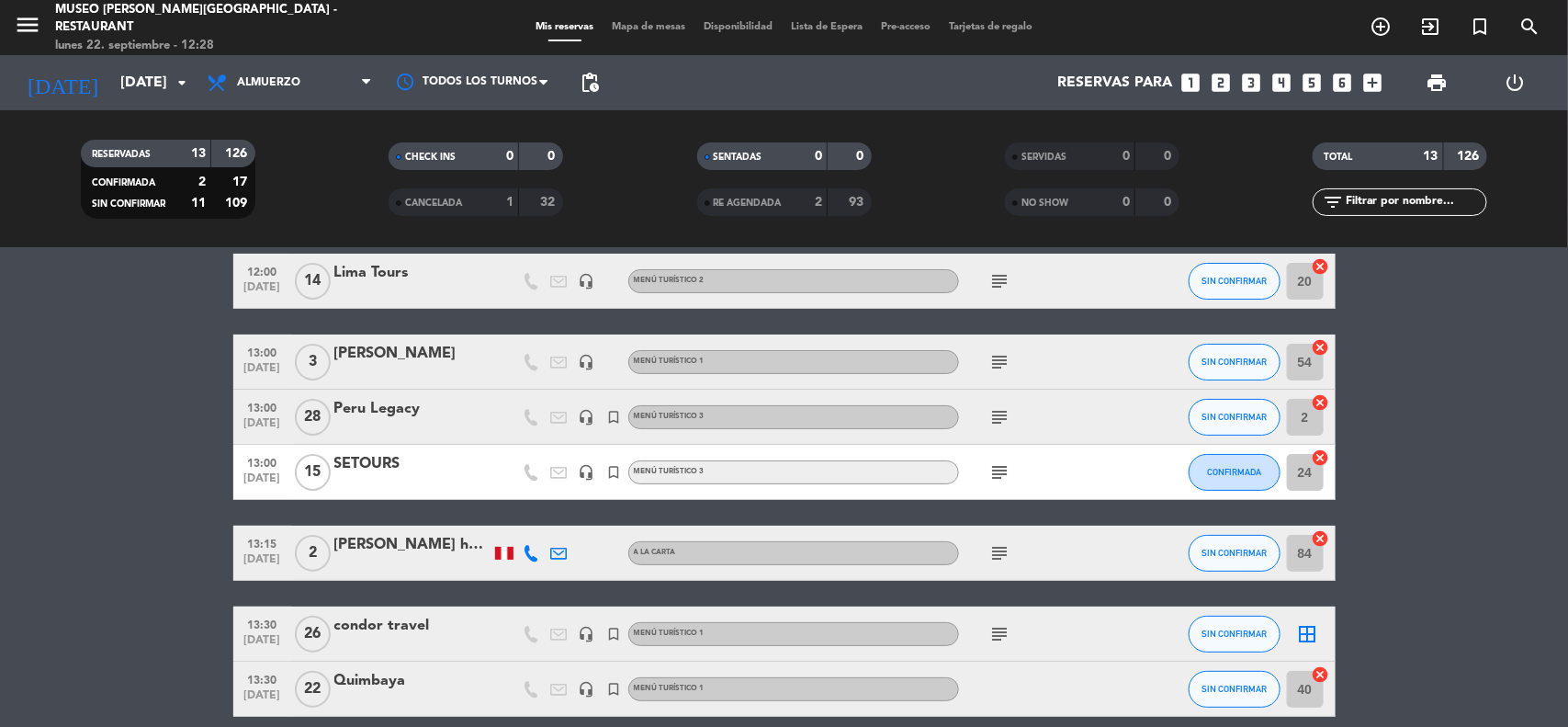
scroll to position [115, 0]
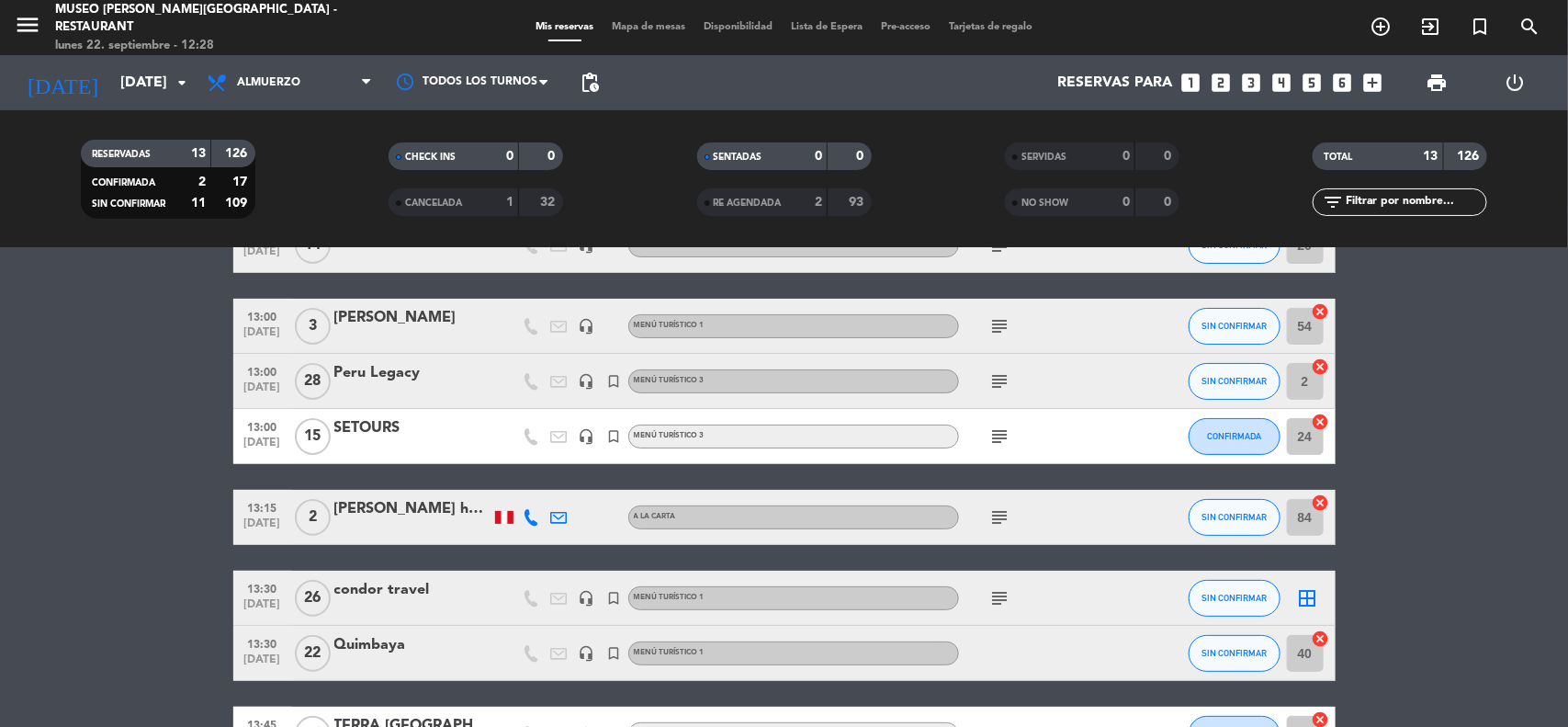
click at [373, 646] on div "Quimbaya" at bounding box center [413, 645] width 156 height 24
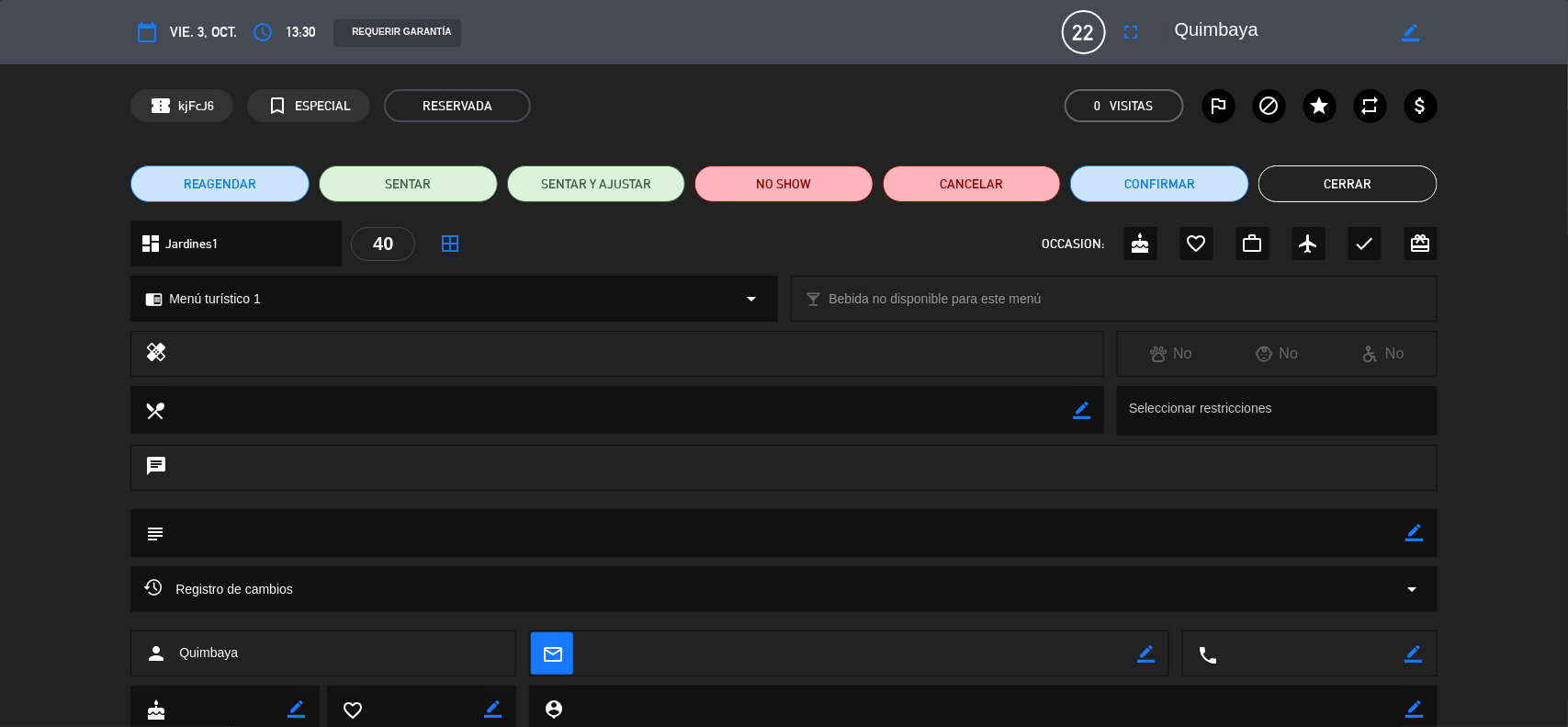
click at [223, 178] on span "REAGENDAR" at bounding box center [221, 184] width 74 height 19
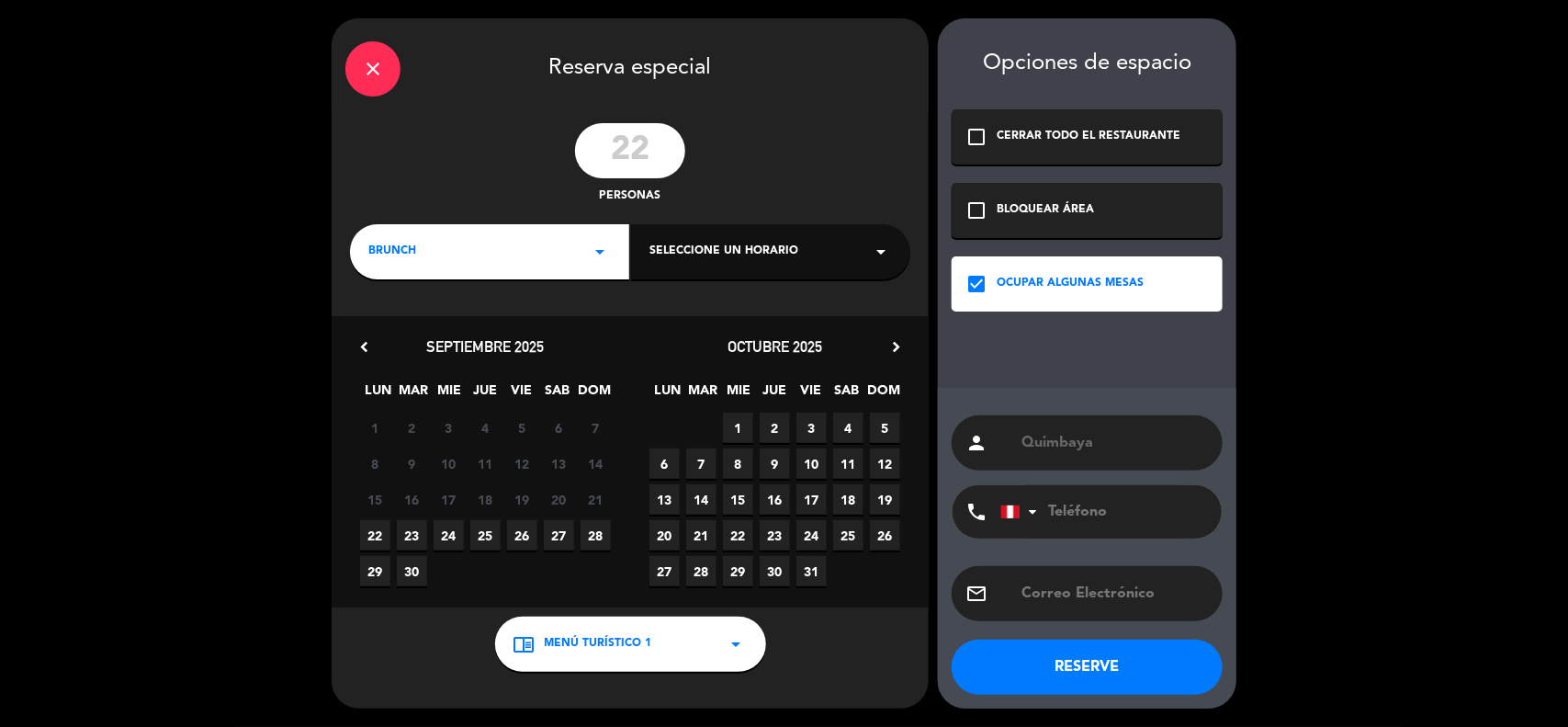
click at [807, 425] on span "3" at bounding box center [811, 428] width 30 height 30
click at [452, 263] on div "BRUNCH arrow_drop_down" at bounding box center [490, 252] width 280 height 55
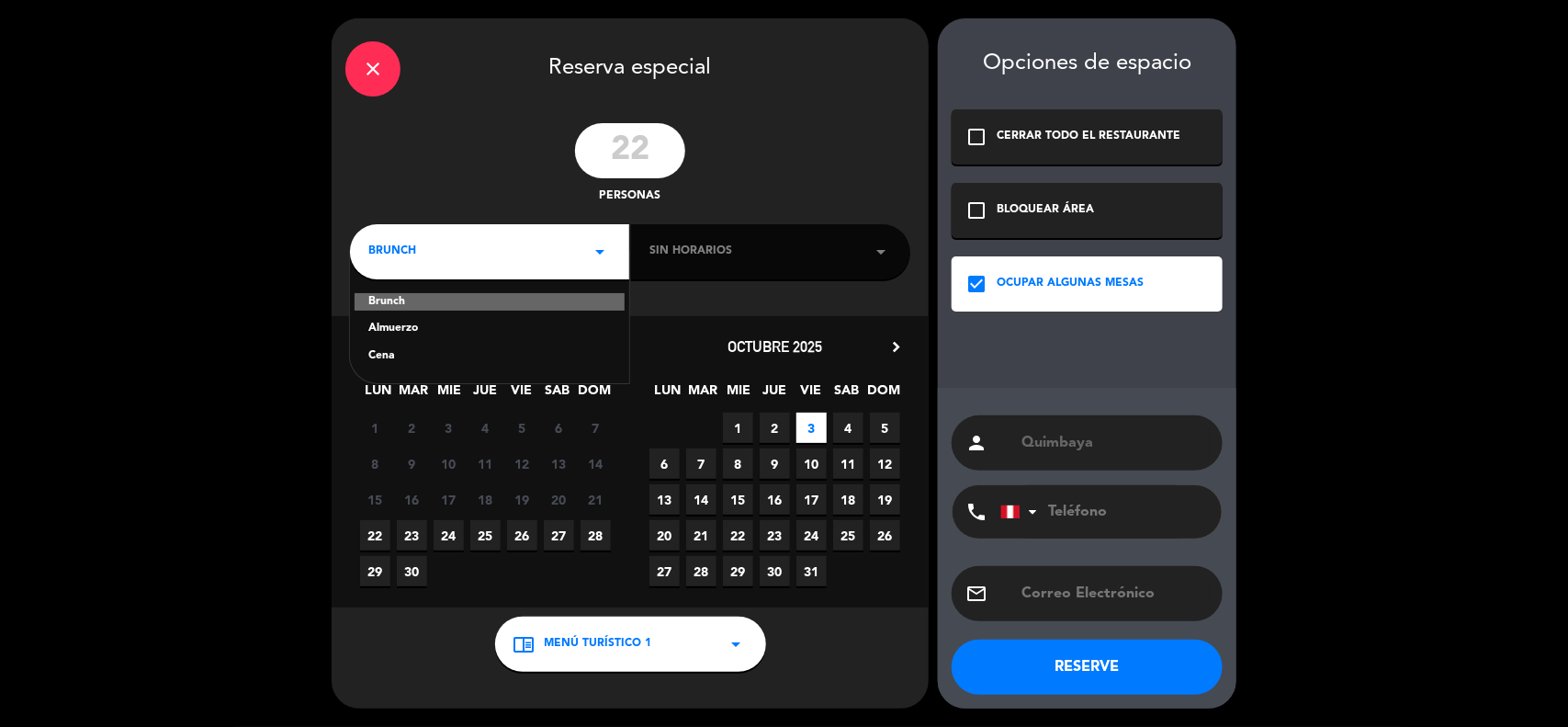
click at [410, 336] on div "Almuerzo" at bounding box center [490, 329] width 243 height 18
click at [692, 248] on span "Sin horarios" at bounding box center [691, 252] width 83 height 18
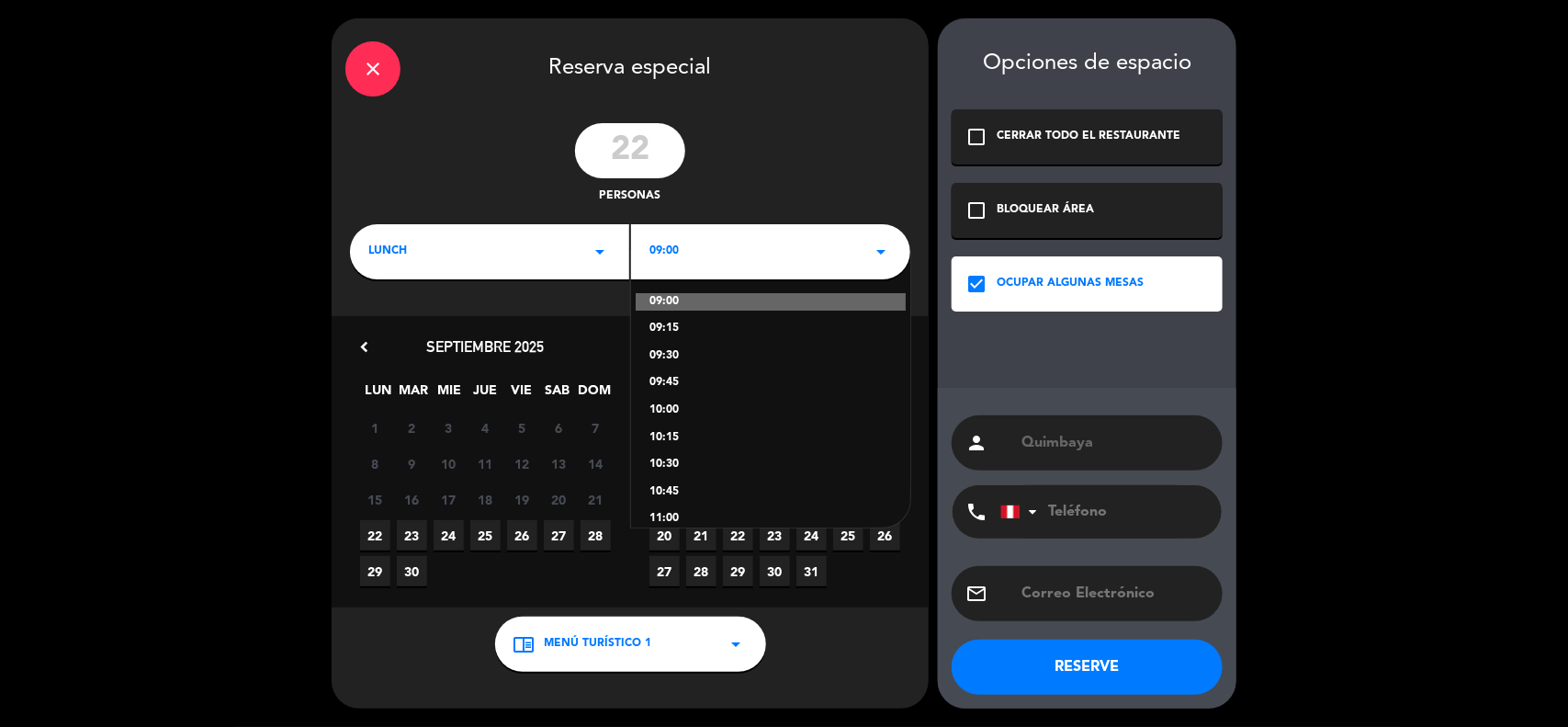
click at [667, 248] on span "09:00" at bounding box center [664, 252] width 29 height 18
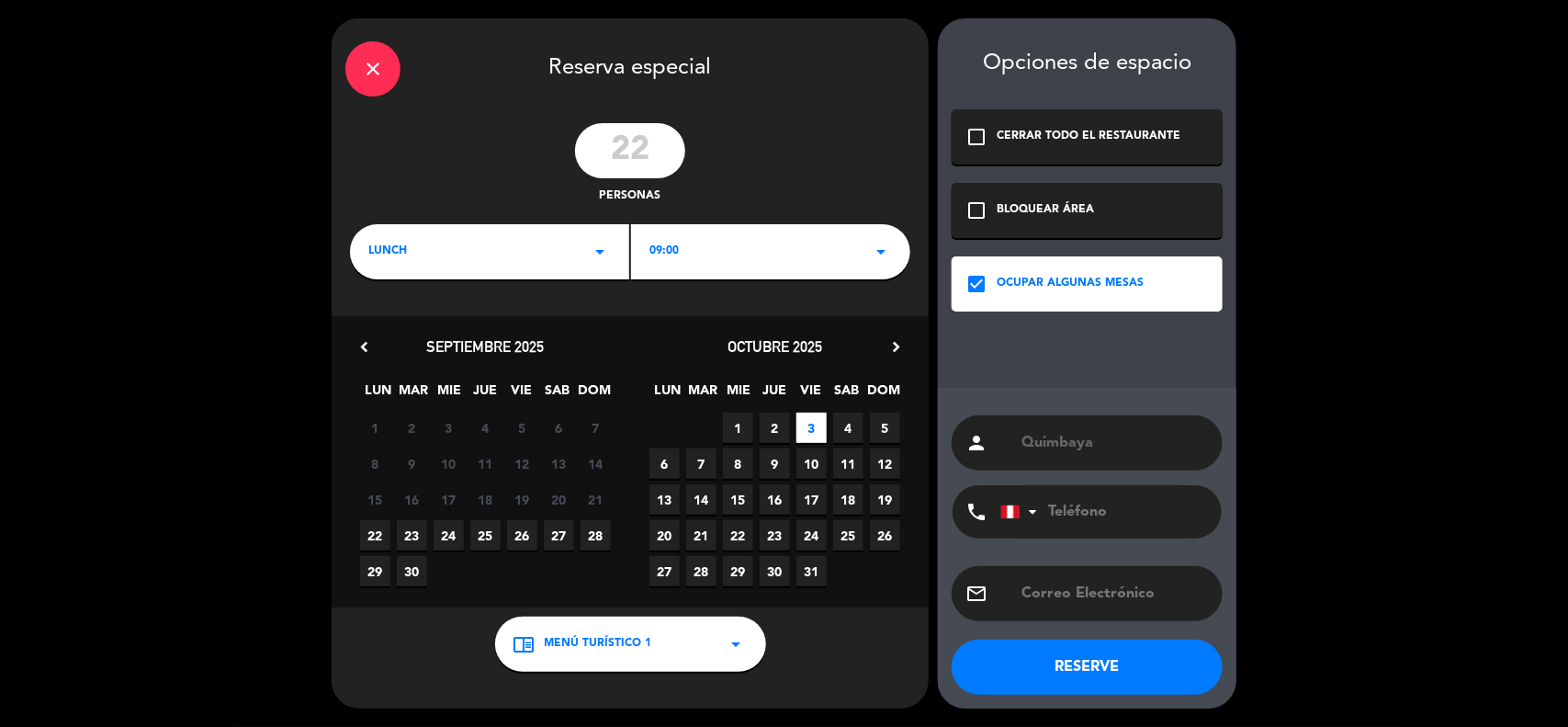
click at [686, 246] on div "09:00 arrow_drop_down" at bounding box center [771, 252] width 280 height 55
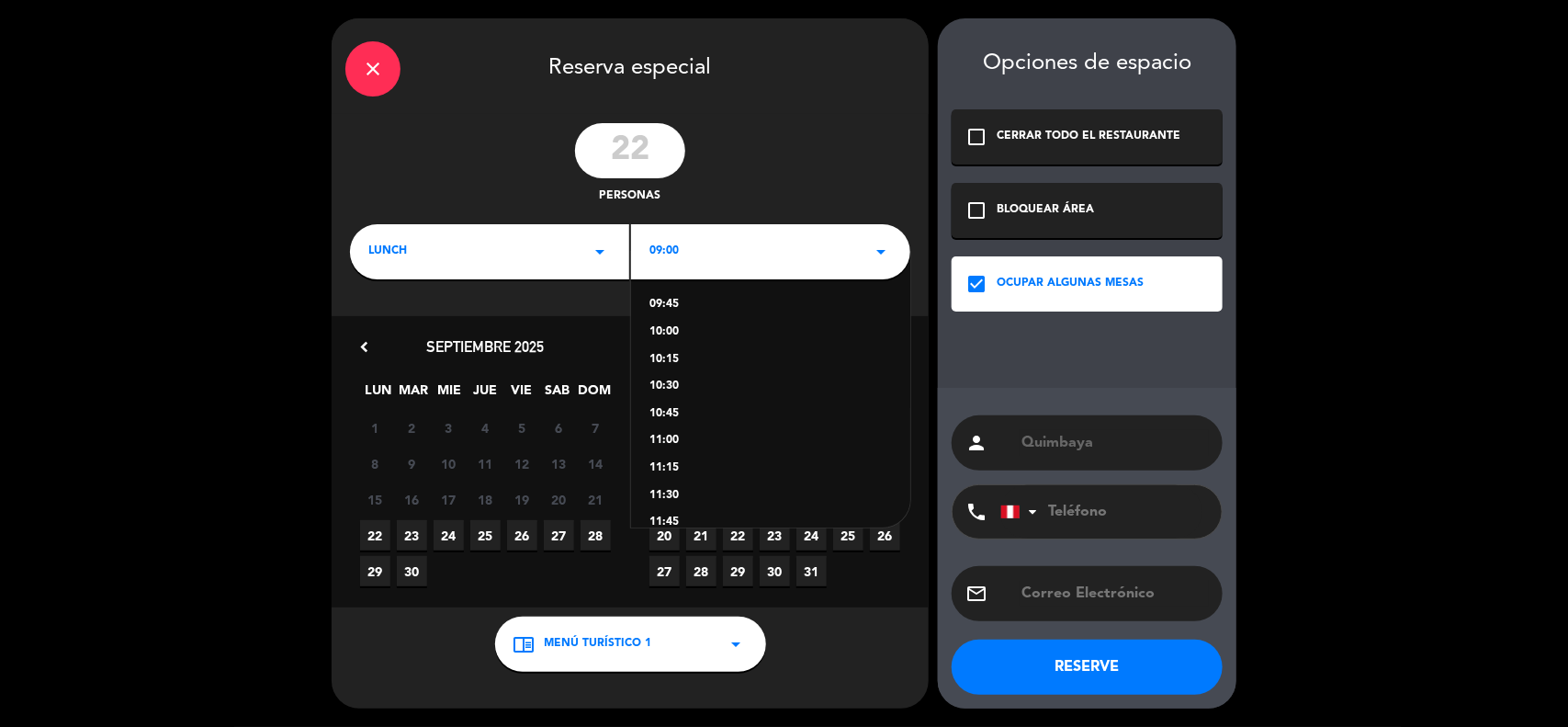
scroll to position [230, 0]
click at [669, 451] on div "12:30" at bounding box center [771, 453] width 243 height 18
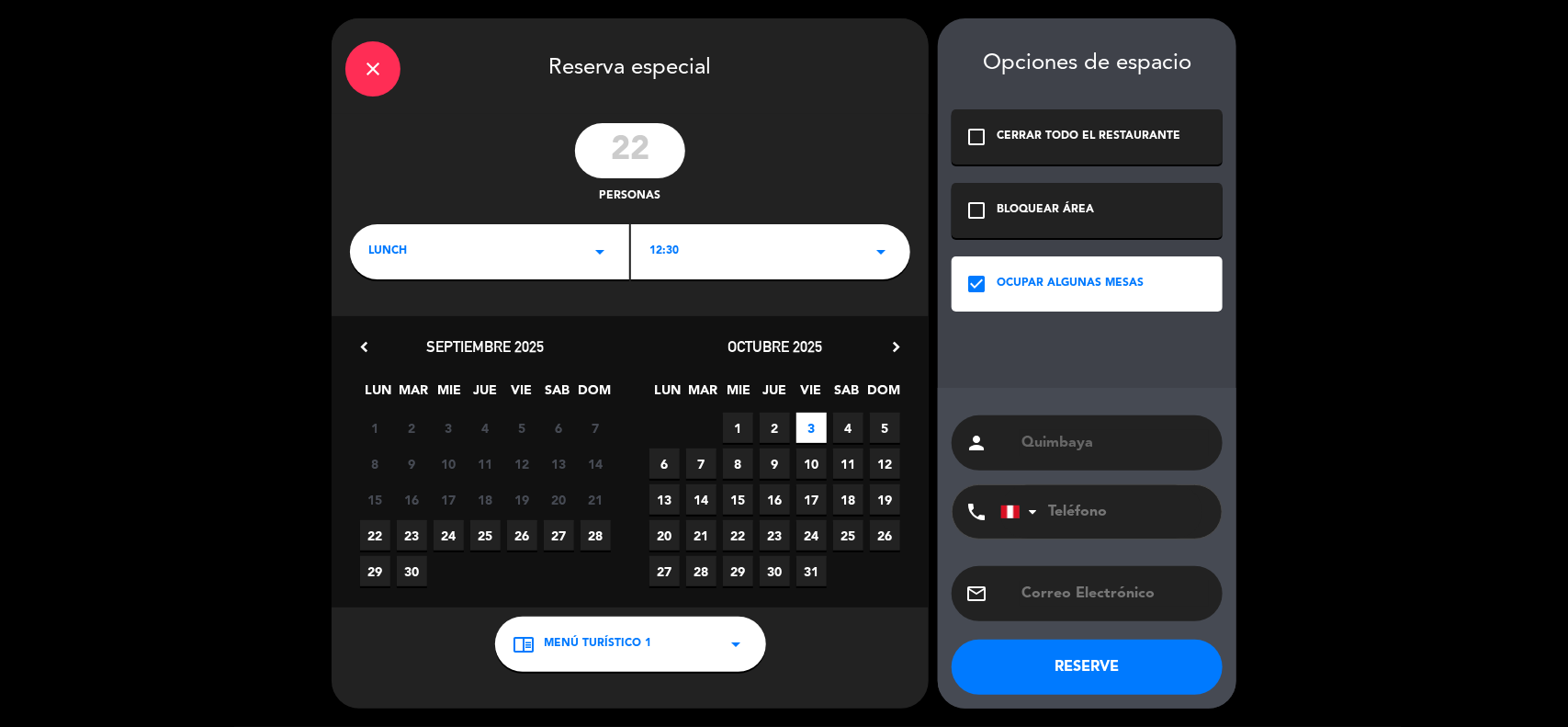
click at [1109, 664] on button "RESERVE" at bounding box center [1087, 667] width 271 height 55
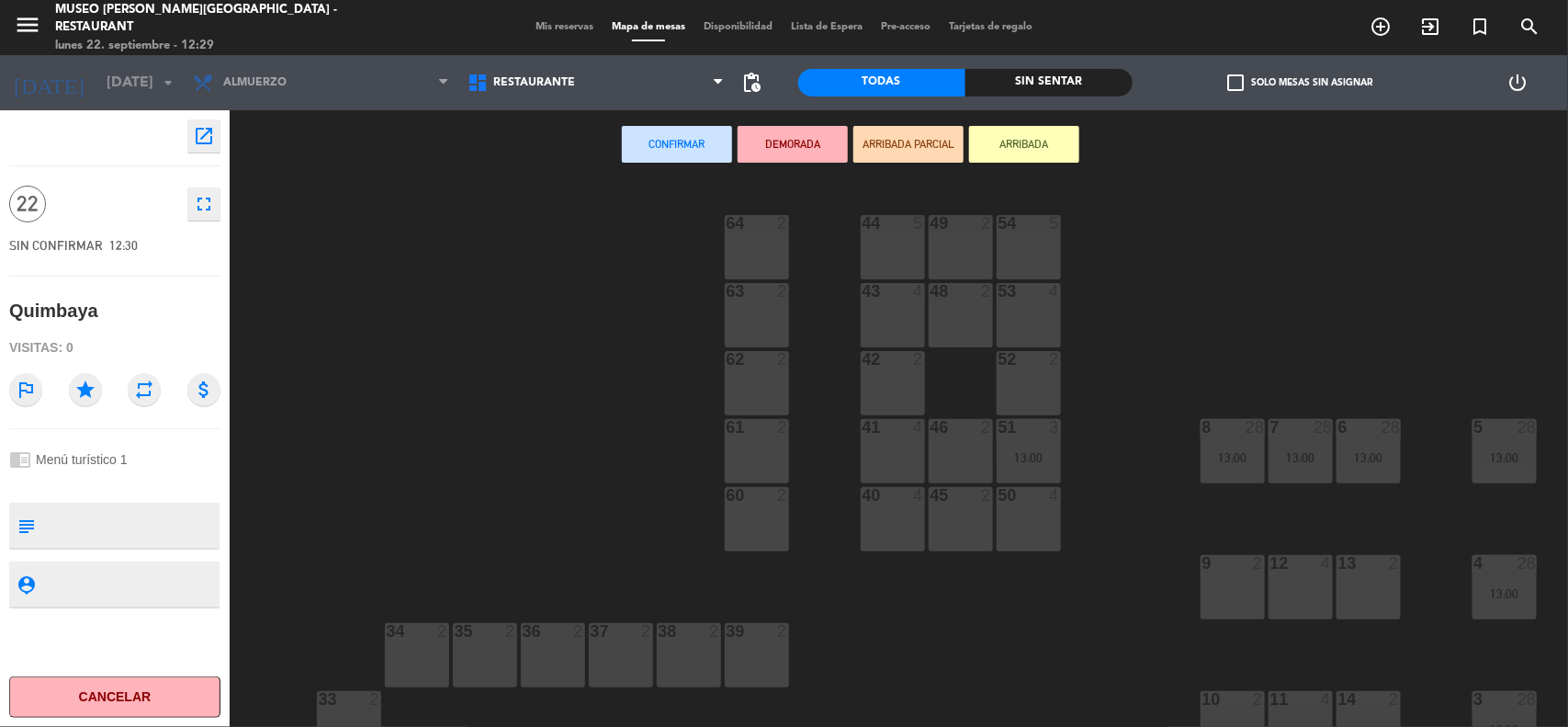
click at [563, 28] on span "Mis reservas" at bounding box center [564, 27] width 76 height 10
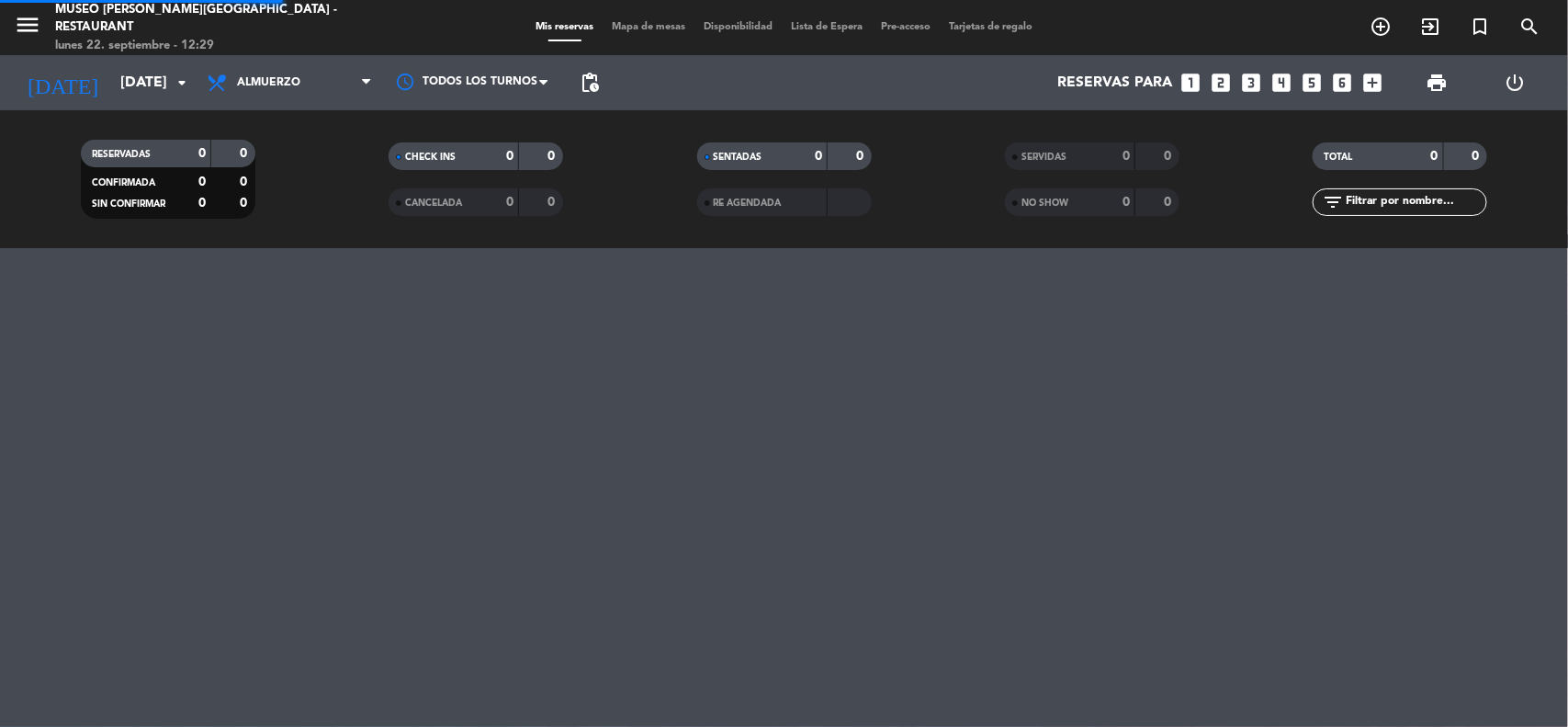
click at [646, 28] on span "Mapa de mesas" at bounding box center [648, 27] width 92 height 10
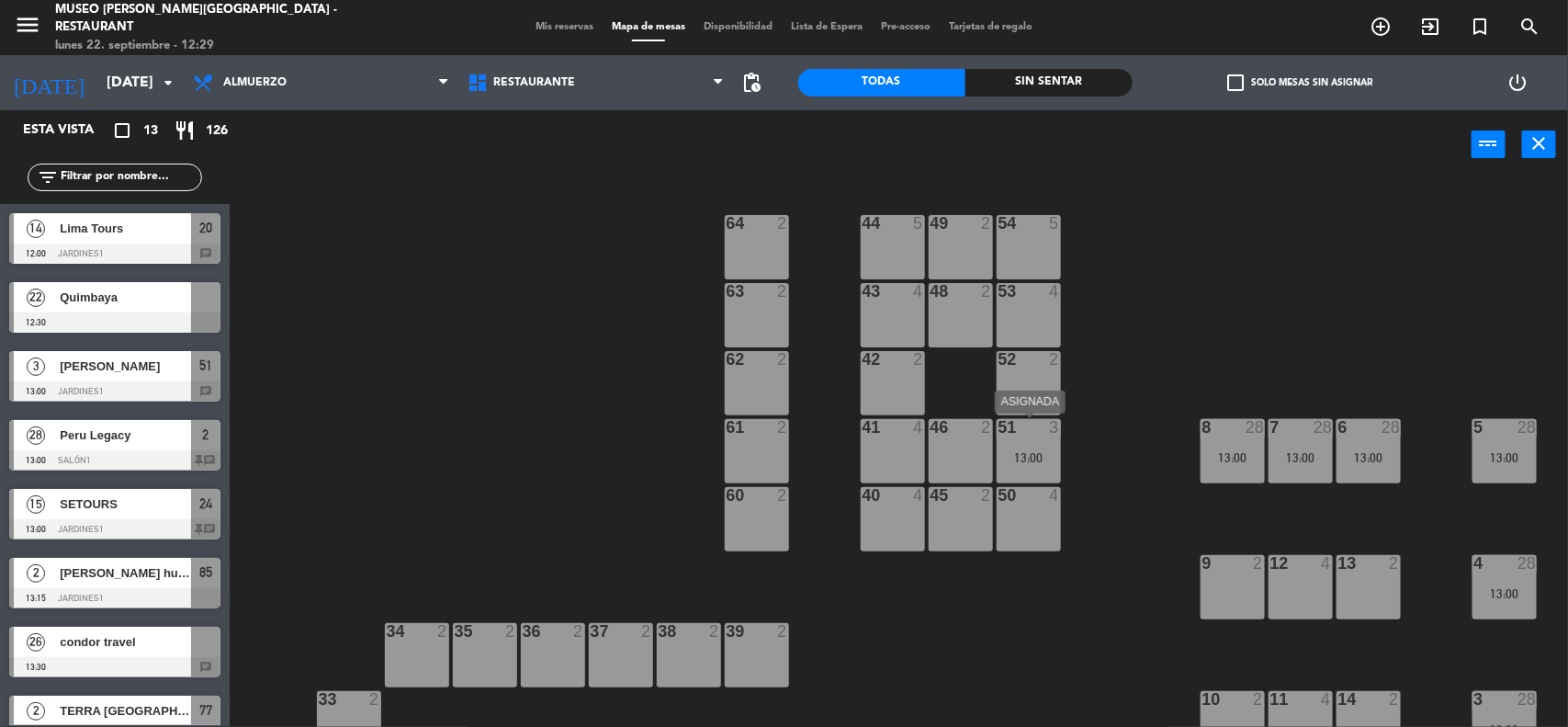
click at [1041, 443] on div "51 3 13:00" at bounding box center [1029, 452] width 64 height 64
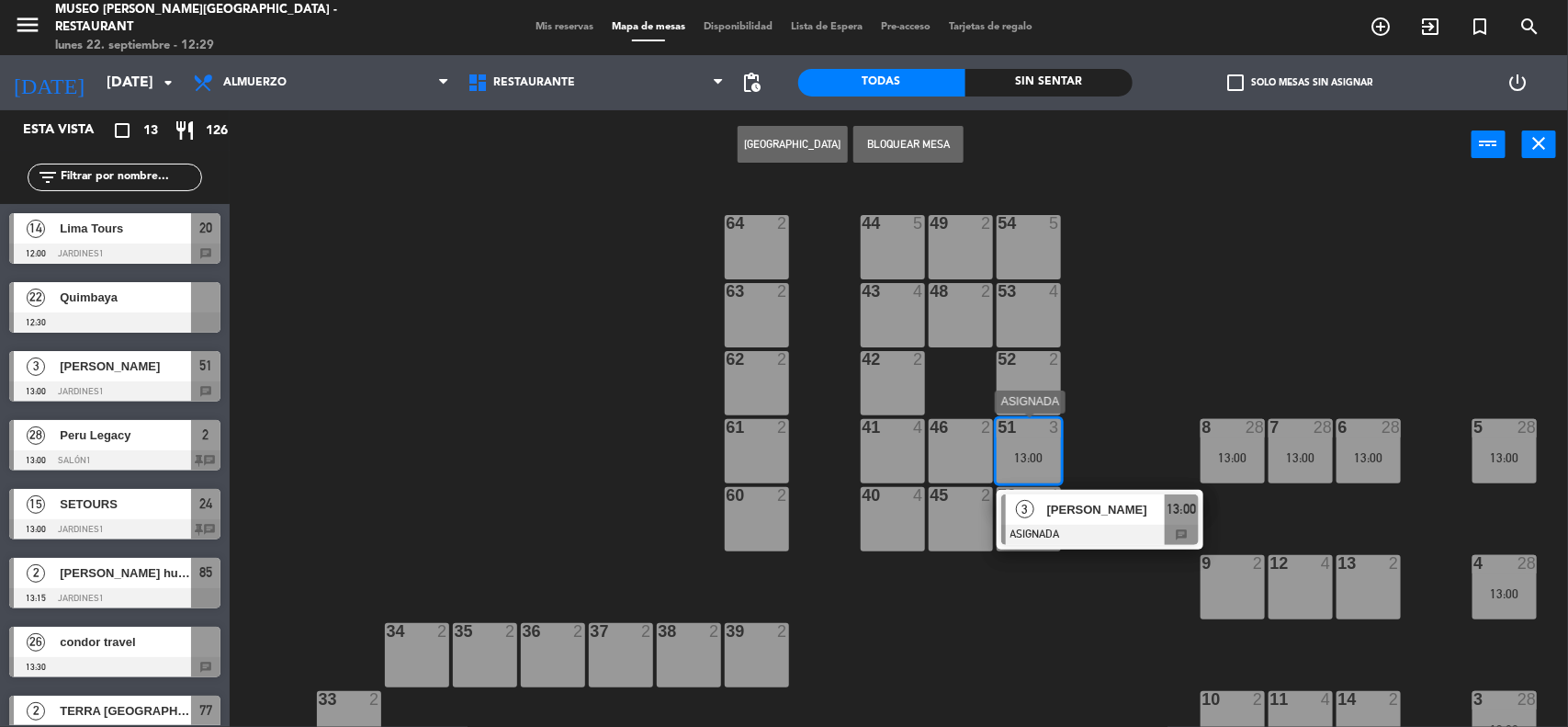
click at [1091, 516] on span "[PERSON_NAME]" at bounding box center [1106, 509] width 118 height 19
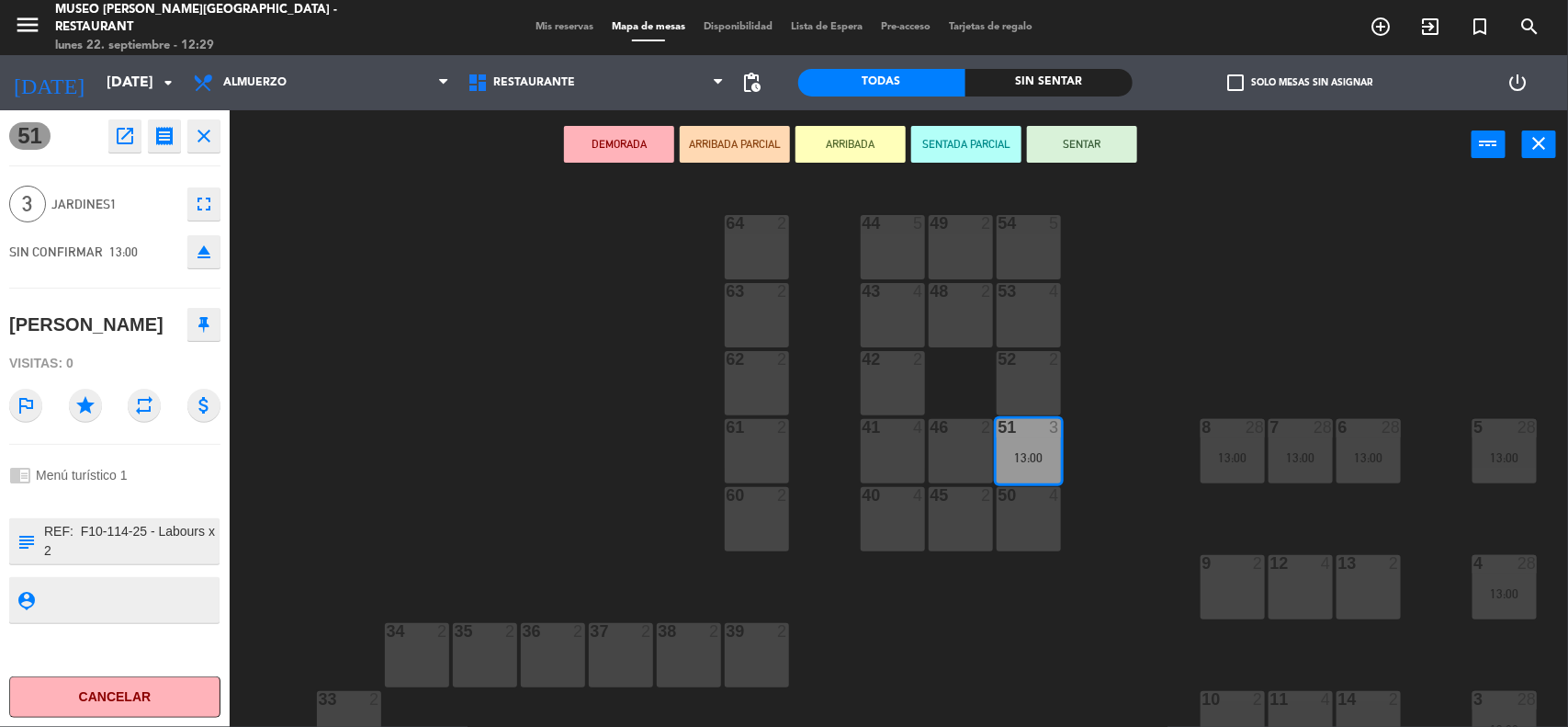
click at [896, 324] on div "43 4" at bounding box center [893, 316] width 64 height 64
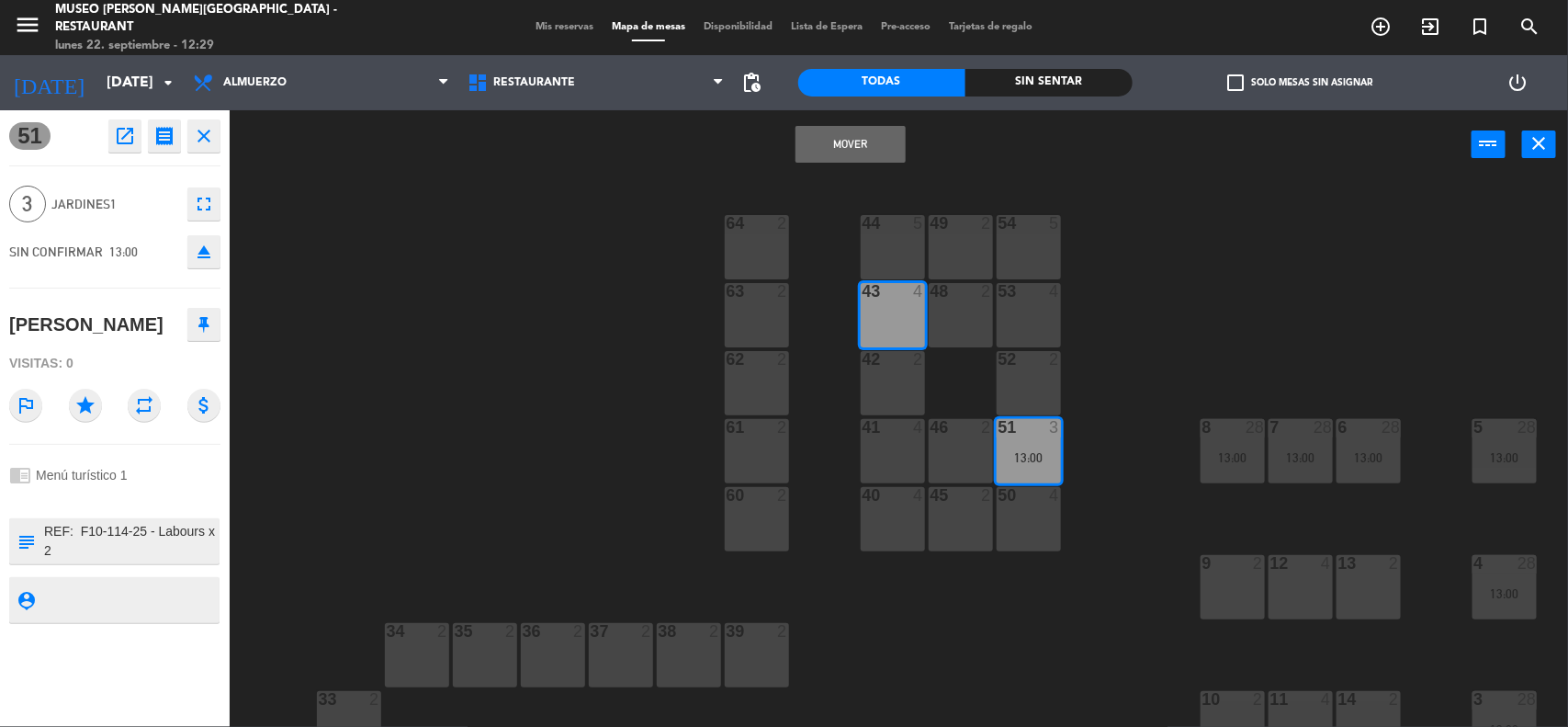
drag, startPoint x: 845, startPoint y: 139, endPoint x: 834, endPoint y: 145, distance: 12.5
click at [846, 140] on button "Mover" at bounding box center [851, 144] width 110 height 37
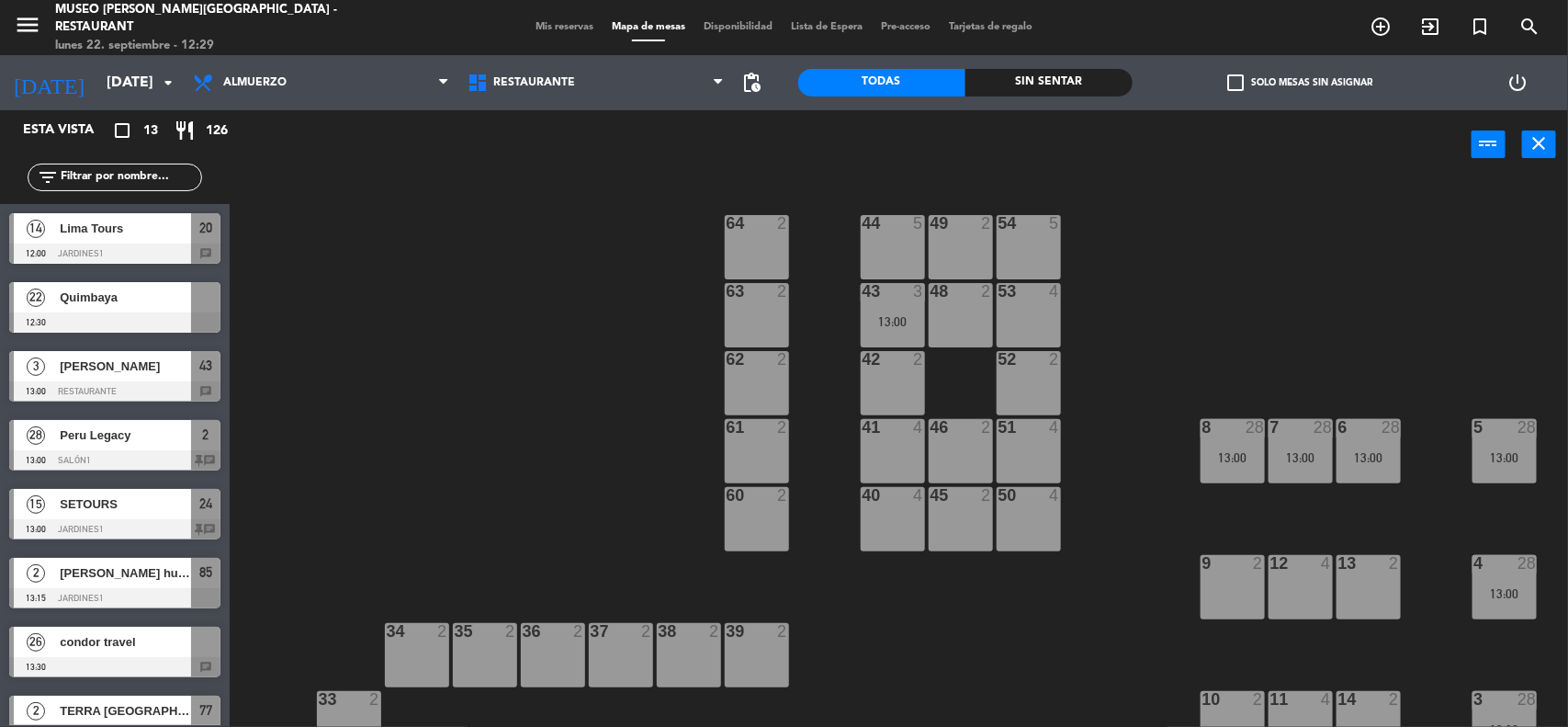
drag, startPoint x: 74, startPoint y: 175, endPoint x: 65, endPoint y: 154, distance: 22.8
click at [74, 175] on input "text" at bounding box center [130, 178] width 143 height 20
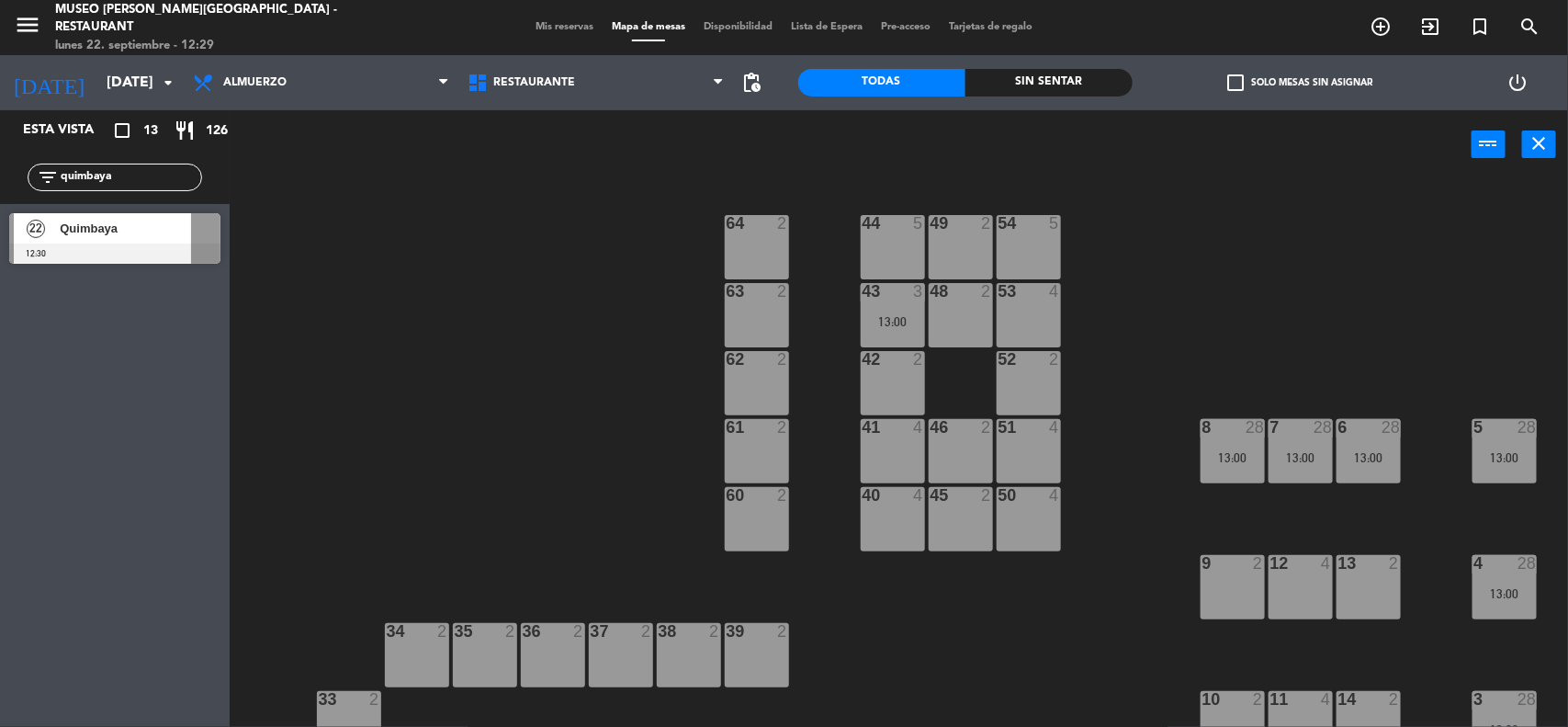
type input "quimbaya"
click at [488, 313] on div "44 5 49 2 54 5 64 2 48 2 53 4 63 2 43 3 13:00 62 2 42 2 52 2 41 4 46 2 51 4 61 …" at bounding box center [907, 456] width 1322 height 548
click at [118, 224] on span "Quimbaya" at bounding box center [125, 228] width 132 height 19
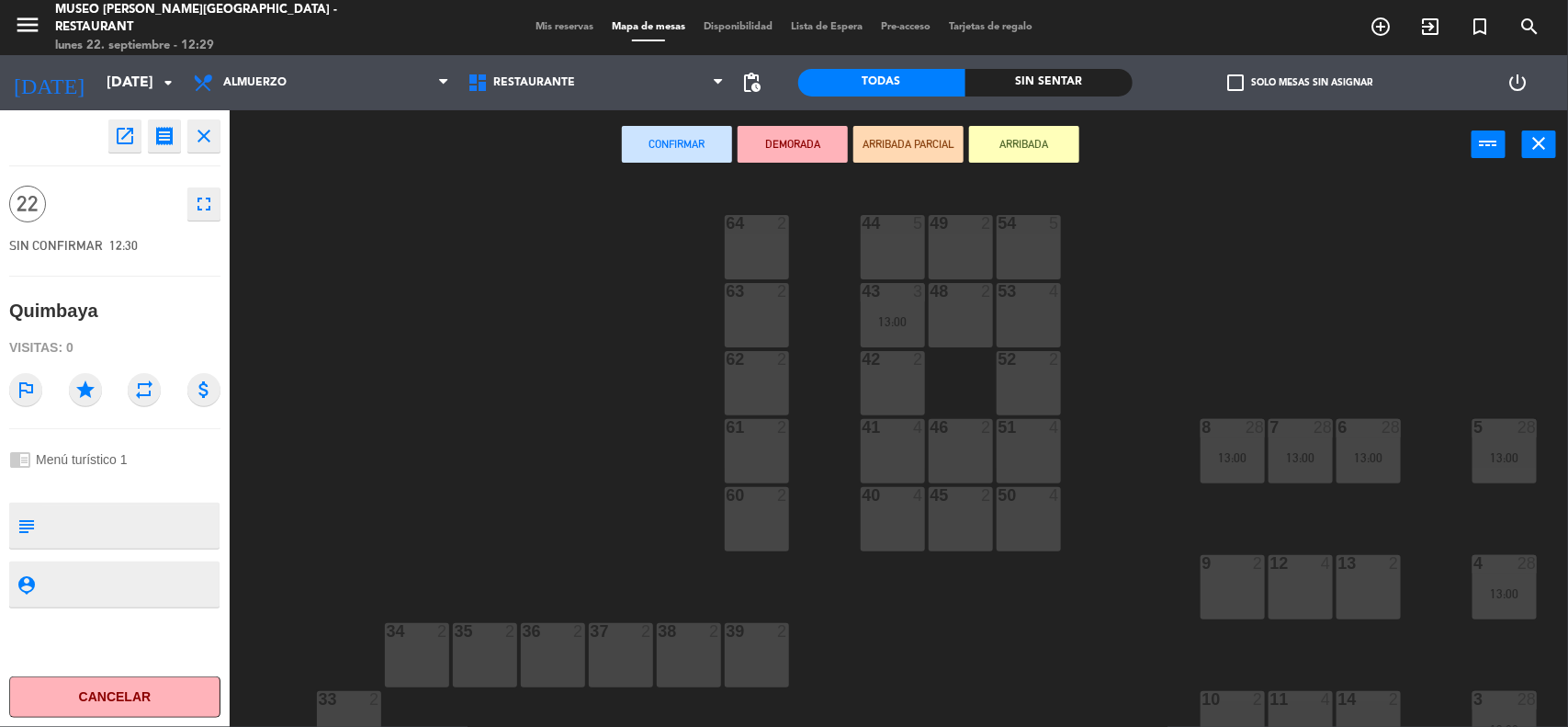
click at [892, 450] on div "41 4" at bounding box center [893, 452] width 64 height 64
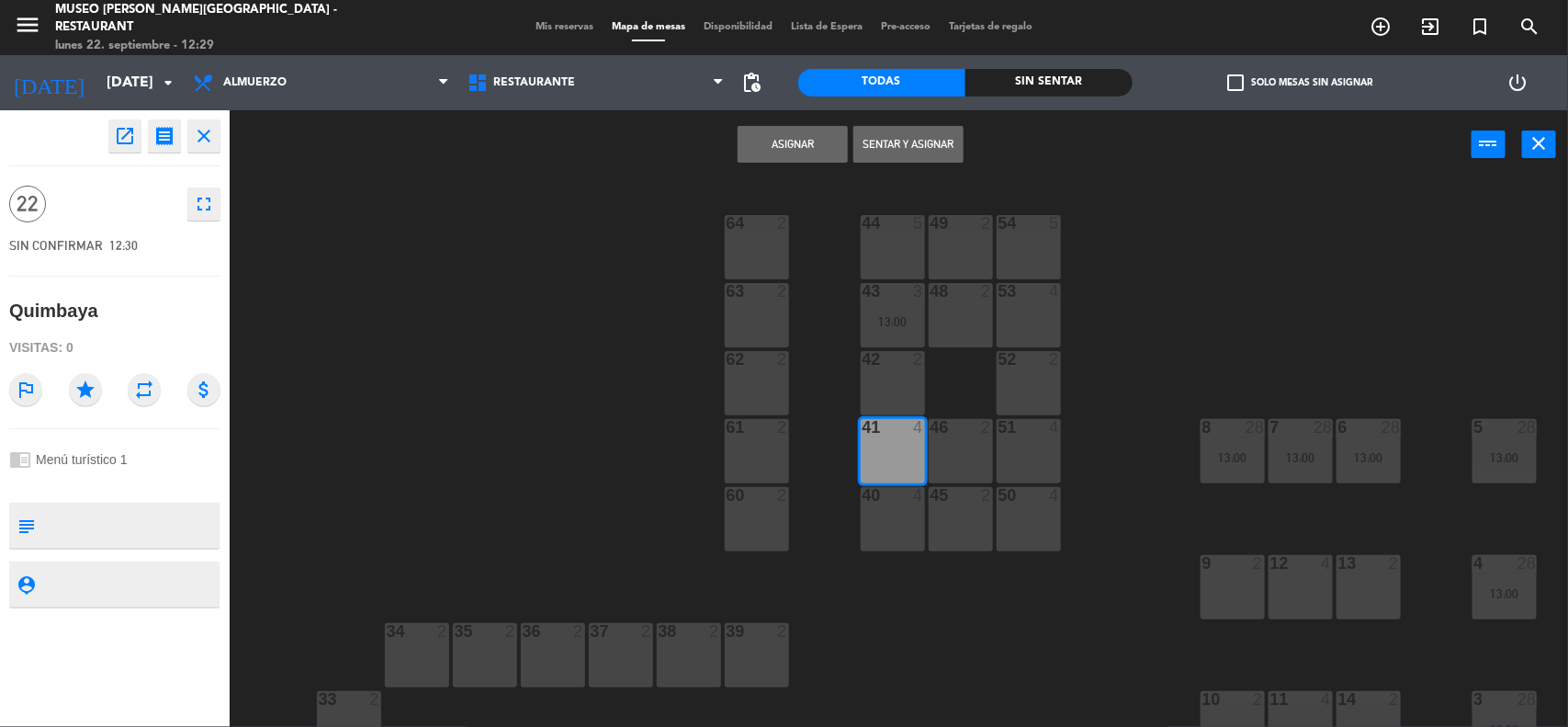
drag, startPoint x: 898, startPoint y: 499, endPoint x: 916, endPoint y: 502, distance: 18.2
click at [901, 502] on div at bounding box center [892, 495] width 30 height 17
click at [960, 502] on div at bounding box center [960, 495] width 30 height 17
click at [958, 452] on div "46 2" at bounding box center [961, 452] width 64 height 64
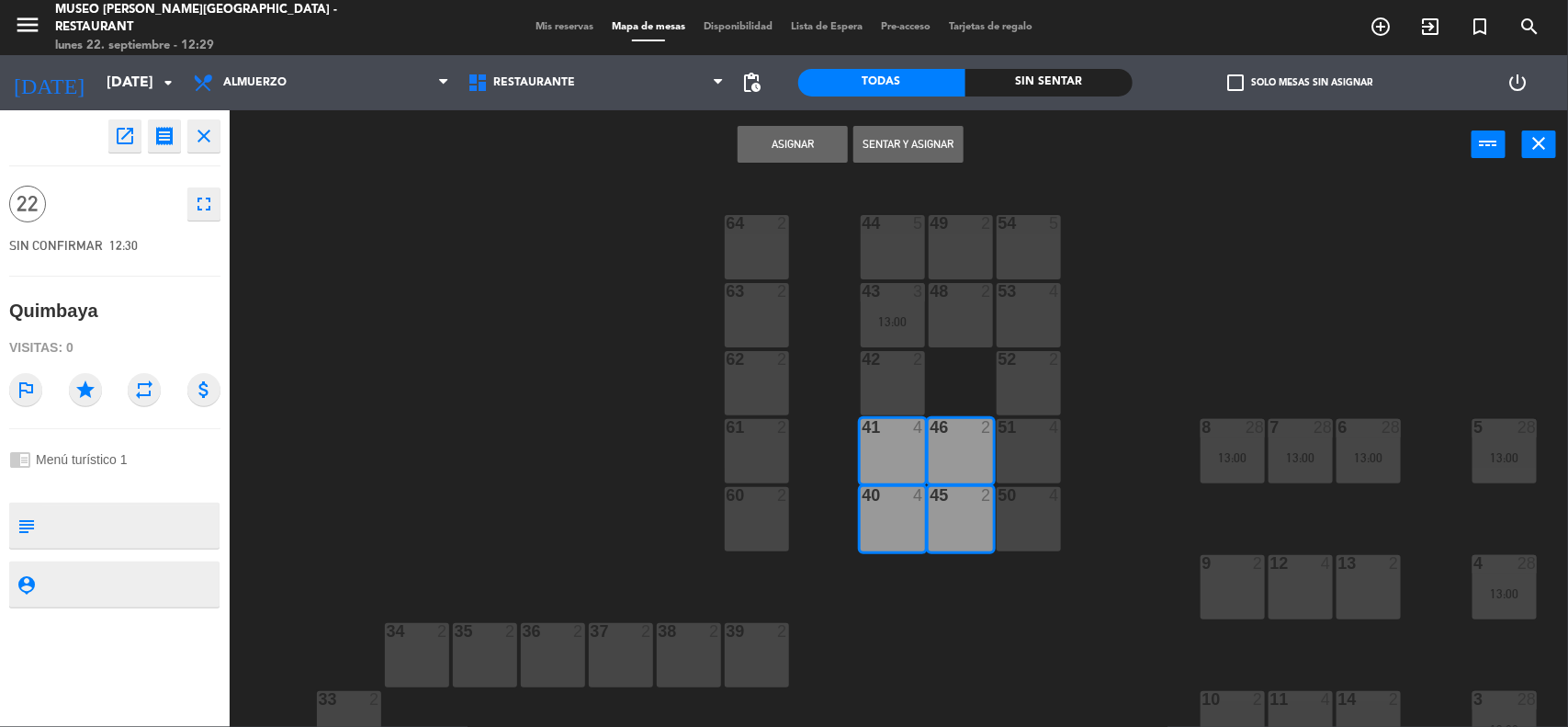
click at [1018, 448] on div "51 4" at bounding box center [1029, 452] width 64 height 64
click at [1020, 498] on div at bounding box center [1028, 495] width 30 height 17
click at [807, 132] on button "Asignar" at bounding box center [793, 144] width 110 height 37
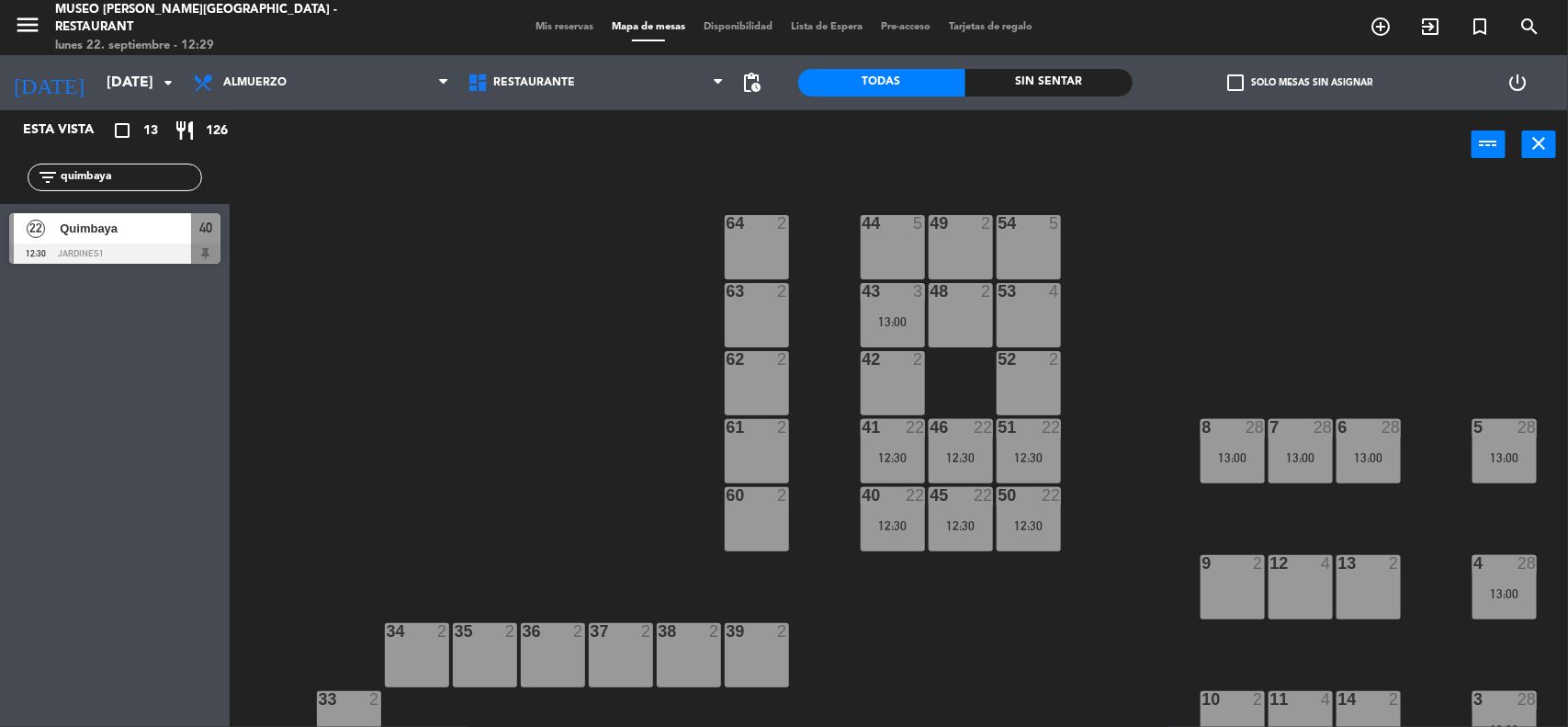
click at [560, 26] on span "Mis reservas" at bounding box center [564, 27] width 76 height 10
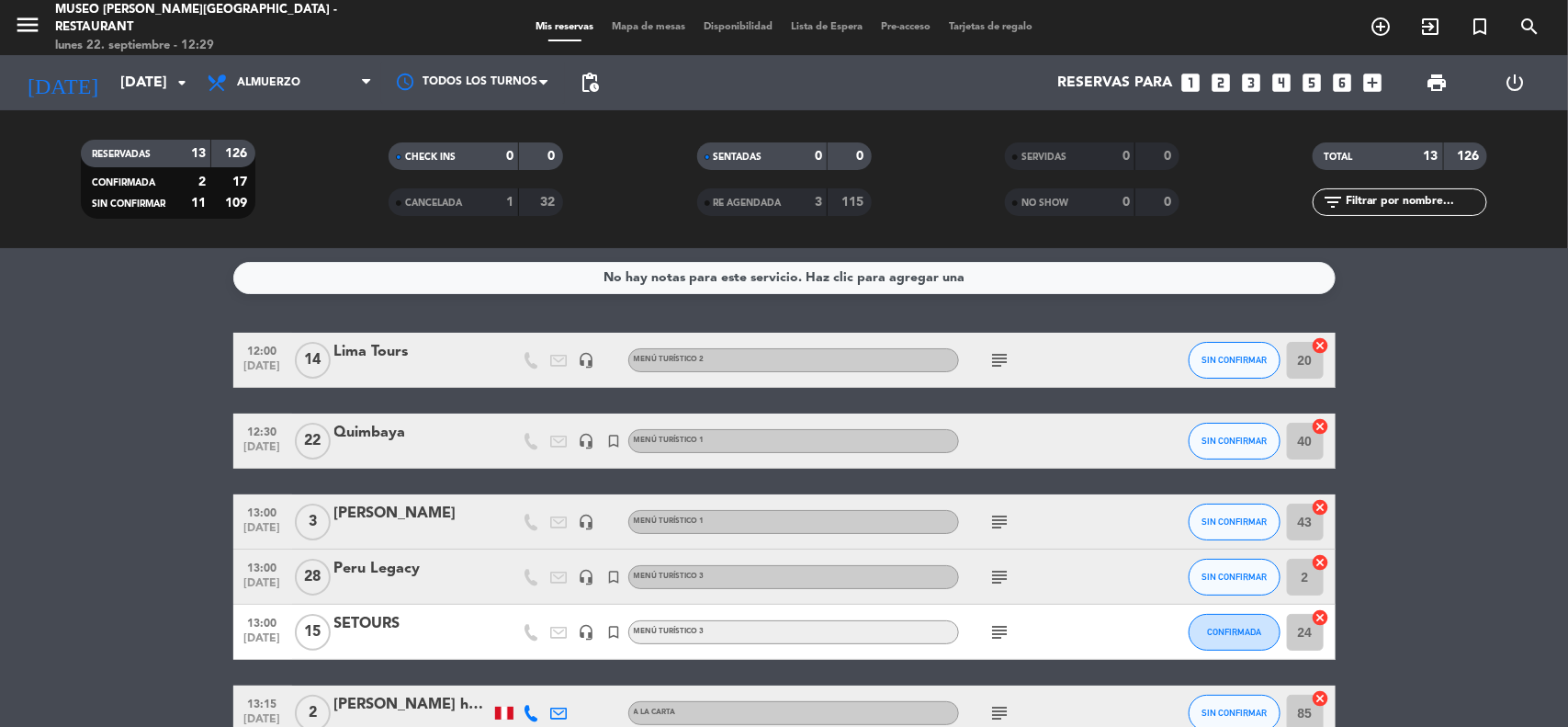
click at [383, 438] on div "Quimbaya" at bounding box center [413, 433] width 156 height 24
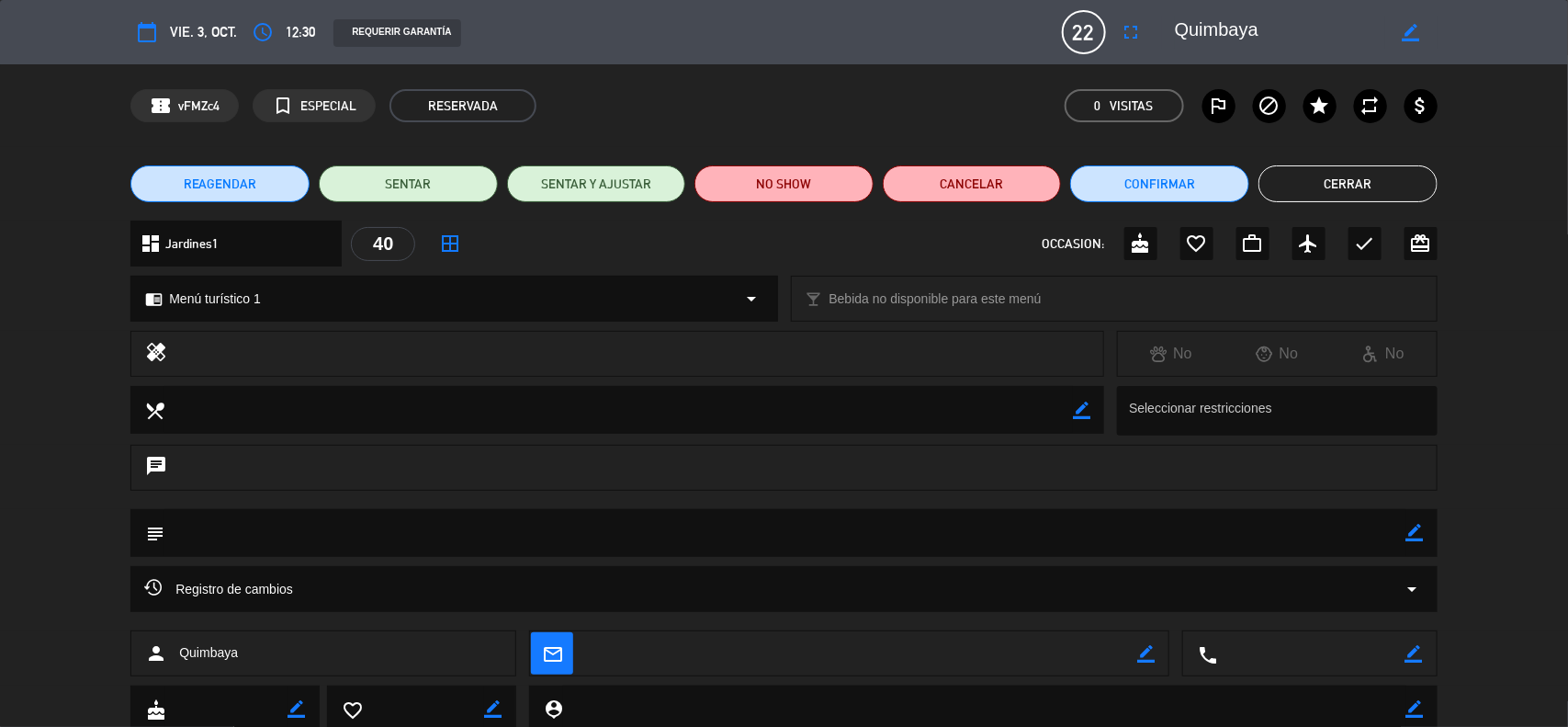
click at [1408, 534] on icon "border_color" at bounding box center [1414, 532] width 17 height 17
click at [1303, 522] on textarea at bounding box center [785, 532] width 1242 height 47
paste textarea "Reservación para "PE 2025 SE DESCUBRIMIENTO INCA 04 DEP02OCT",- Booking No.: "P…"
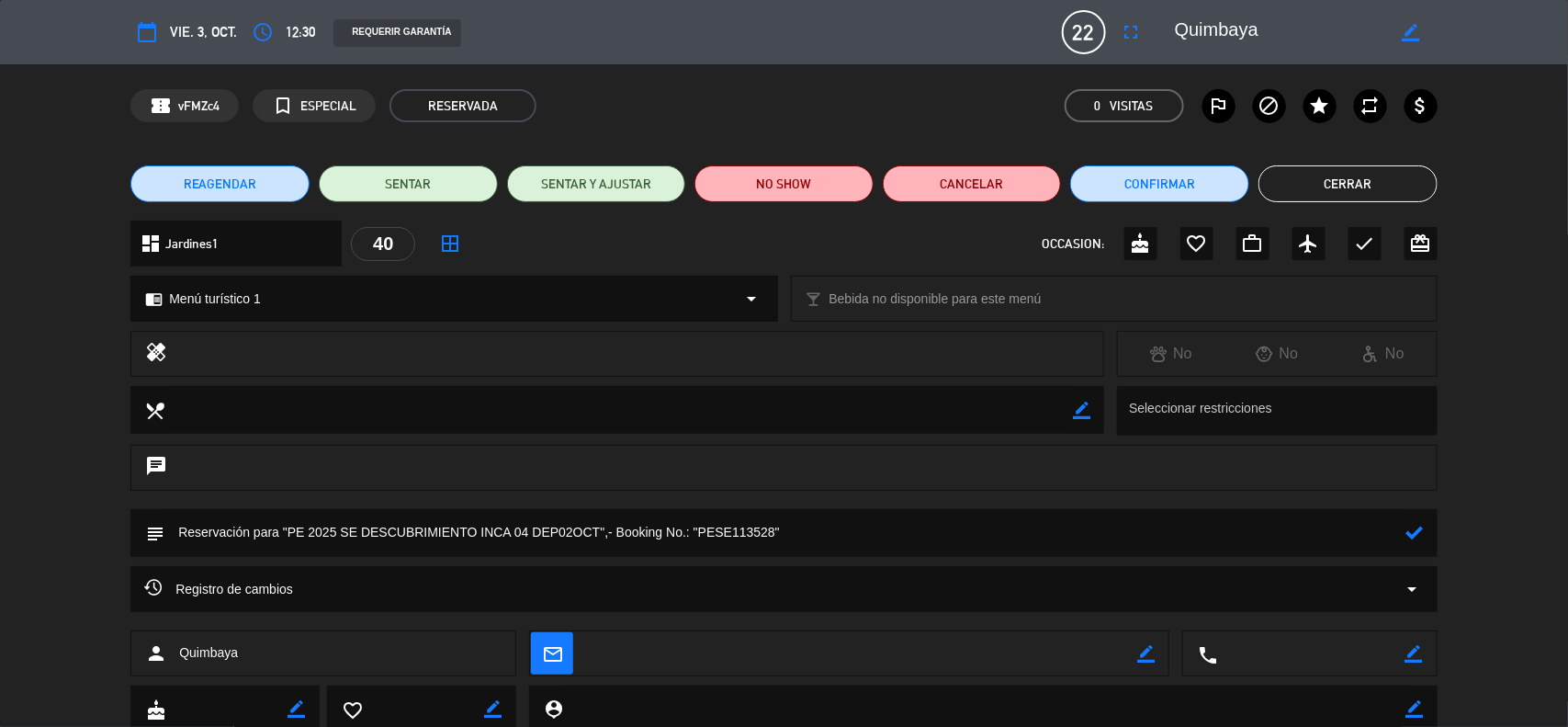
click at [818, 540] on textarea at bounding box center [785, 532] width 1242 height 47
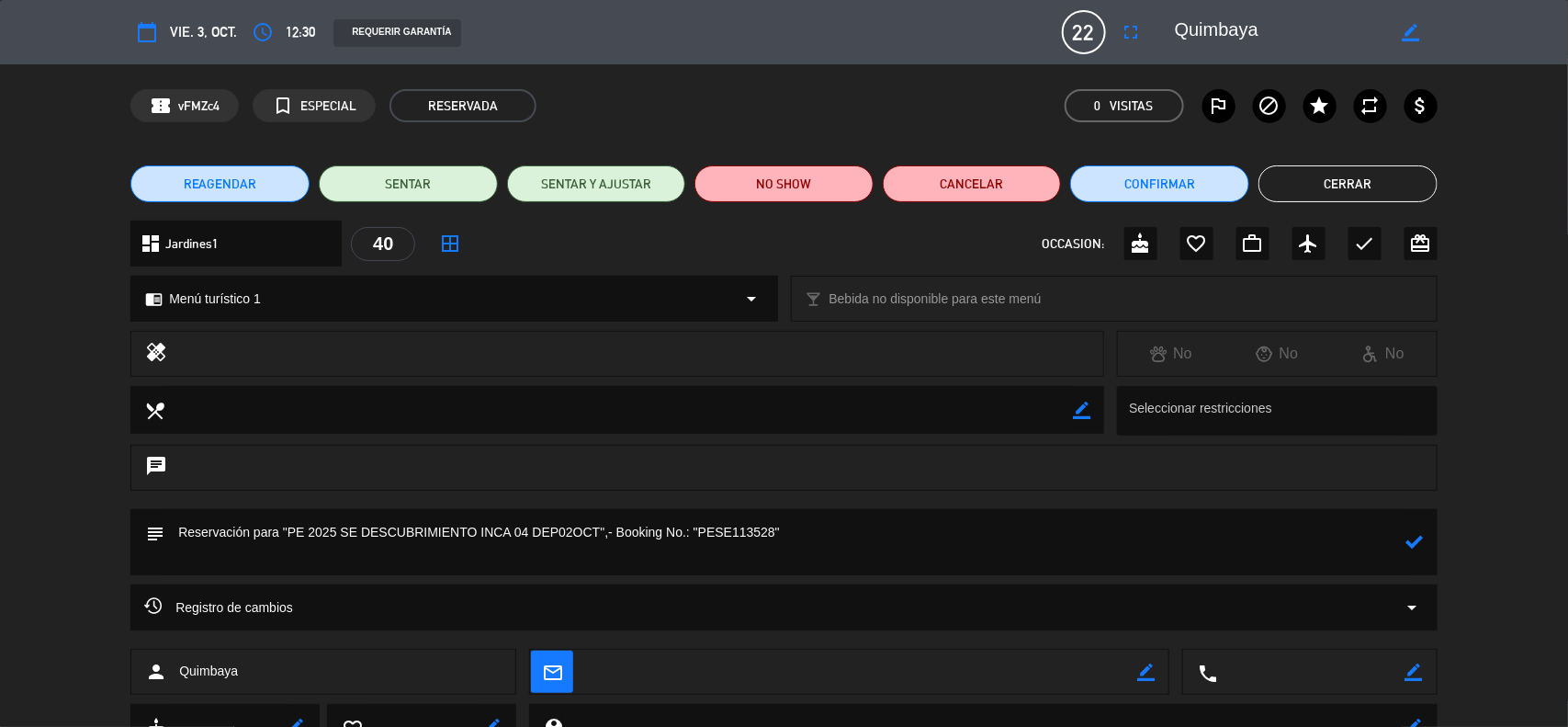
paste textarea "File "PESE113528"
click at [207, 548] on textarea at bounding box center [785, 542] width 1242 height 66
click at [287, 552] on textarea at bounding box center [785, 542] width 1242 height 66
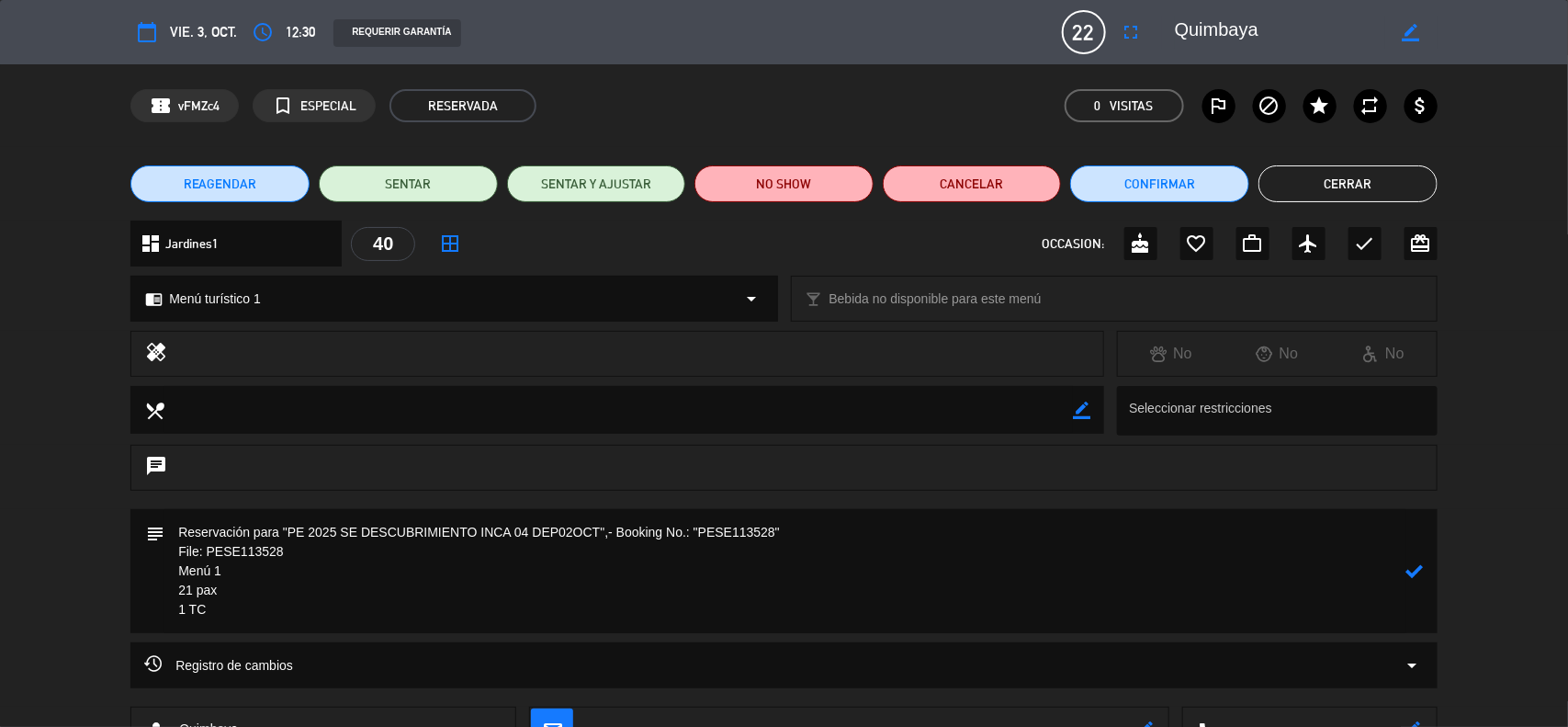
click at [251, 594] on textarea at bounding box center [785, 571] width 1242 height 124
click at [230, 617] on textarea at bounding box center [785, 571] width 1242 height 124
click at [259, 591] on textarea at bounding box center [785, 571] width 1242 height 124
click at [306, 618] on textarea at bounding box center [785, 571] width 1242 height 124
click at [1421, 570] on icon at bounding box center [1414, 571] width 17 height 17
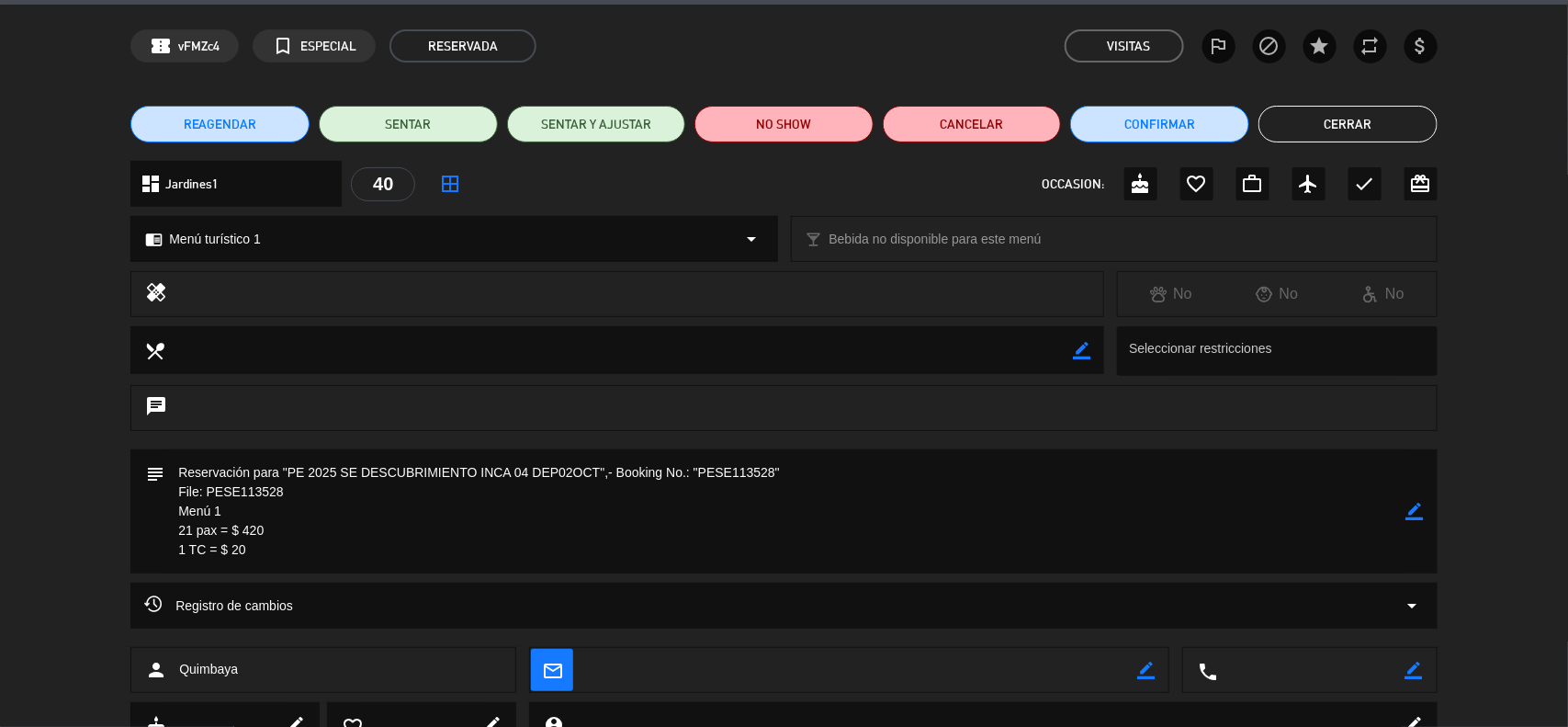
scroll to position [115, 0]
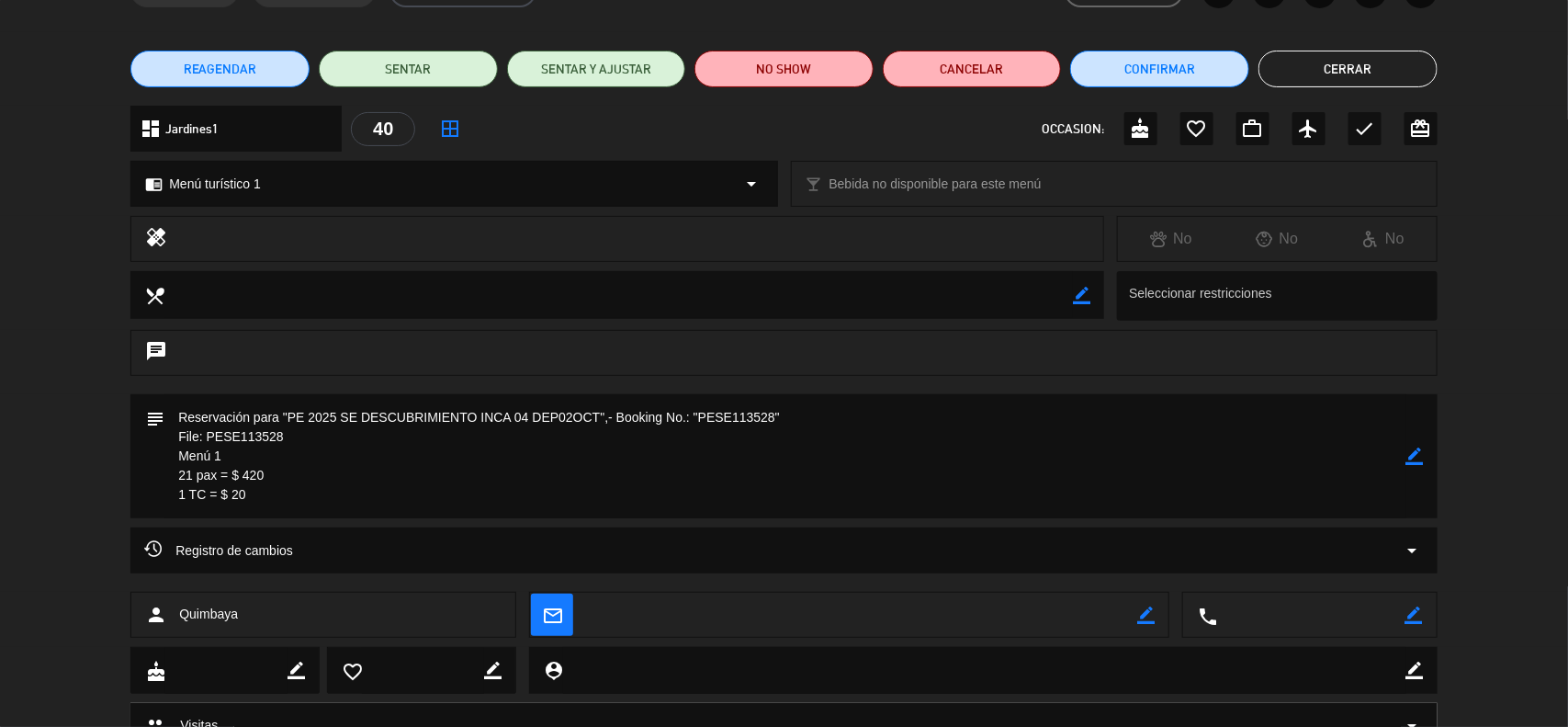
click at [1411, 456] on icon "border_color" at bounding box center [1414, 456] width 17 height 17
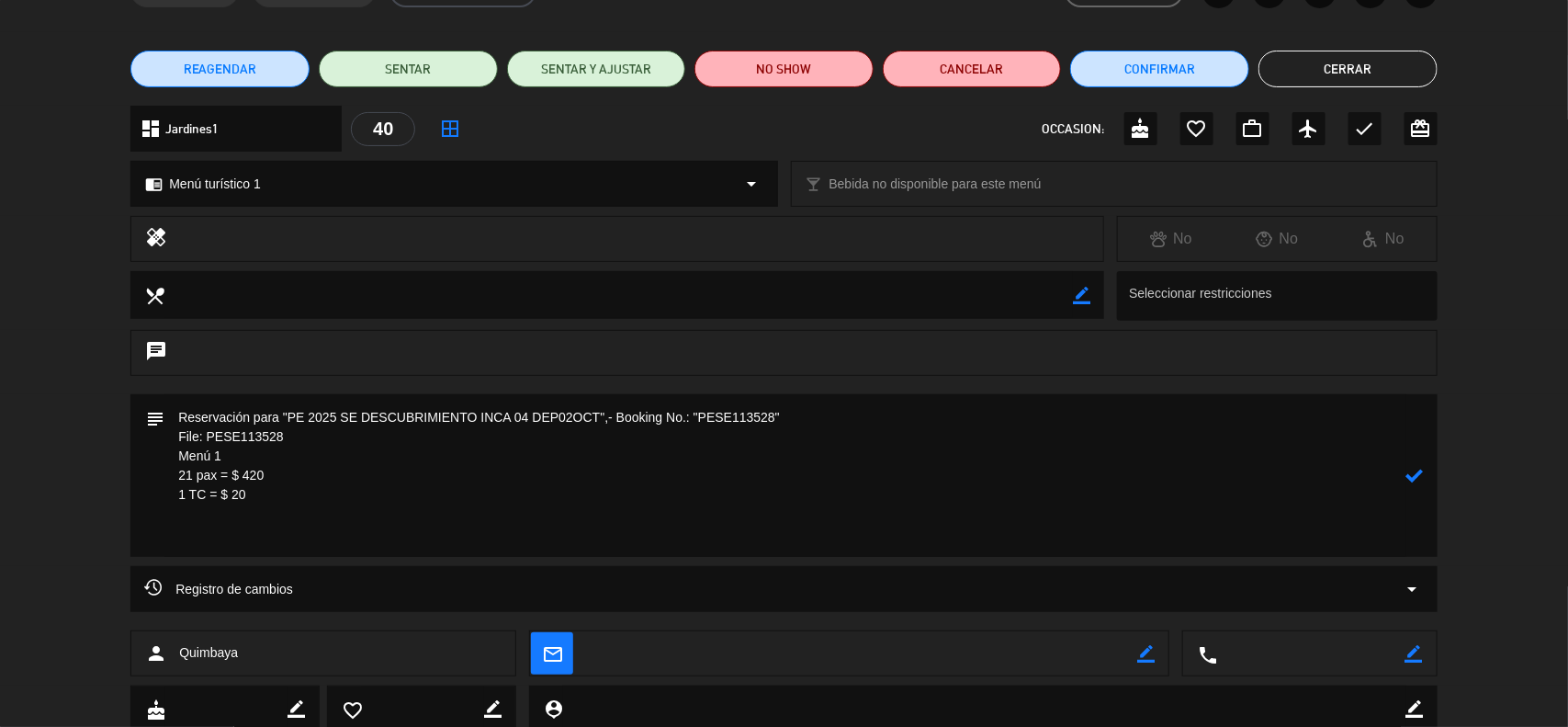
paste textarea "GUIA LIM: [PERSON_NAME]"
click at [231, 534] on textarea at bounding box center [785, 476] width 1242 height 163
click at [1406, 473] on icon at bounding box center [1414, 475] width 17 height 17
click at [1406, 478] on icon "border_color" at bounding box center [1414, 475] width 17 height 17
click at [368, 542] on textarea at bounding box center [785, 476] width 1242 height 163
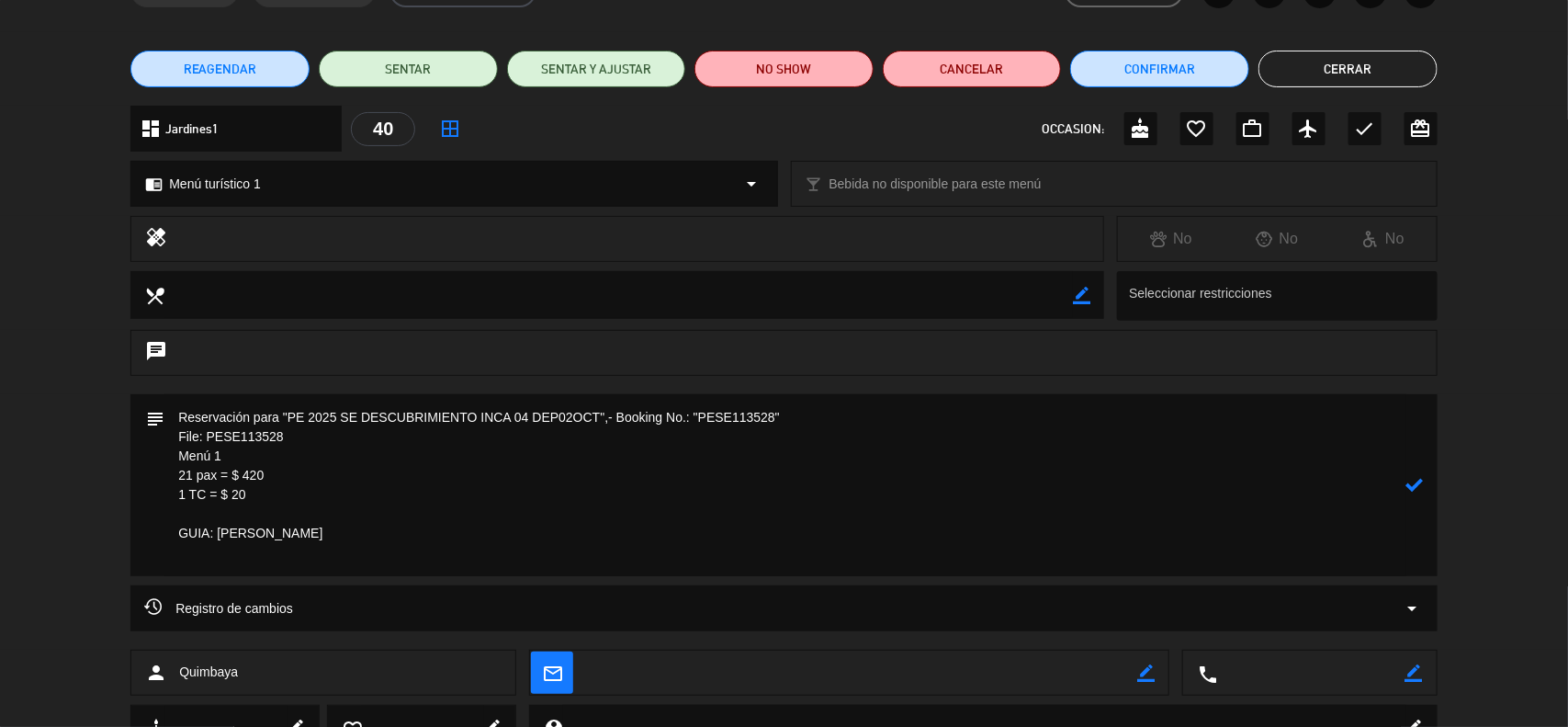
paste textarea "TC: [PERSON_NAME]"
type textarea "Reservación para "PE 2025 SE DESCUBRIMIENTO INCA 04 DEP02OCT",- Booking No.: "P…"
click at [1406, 484] on icon at bounding box center [1414, 484] width 17 height 17
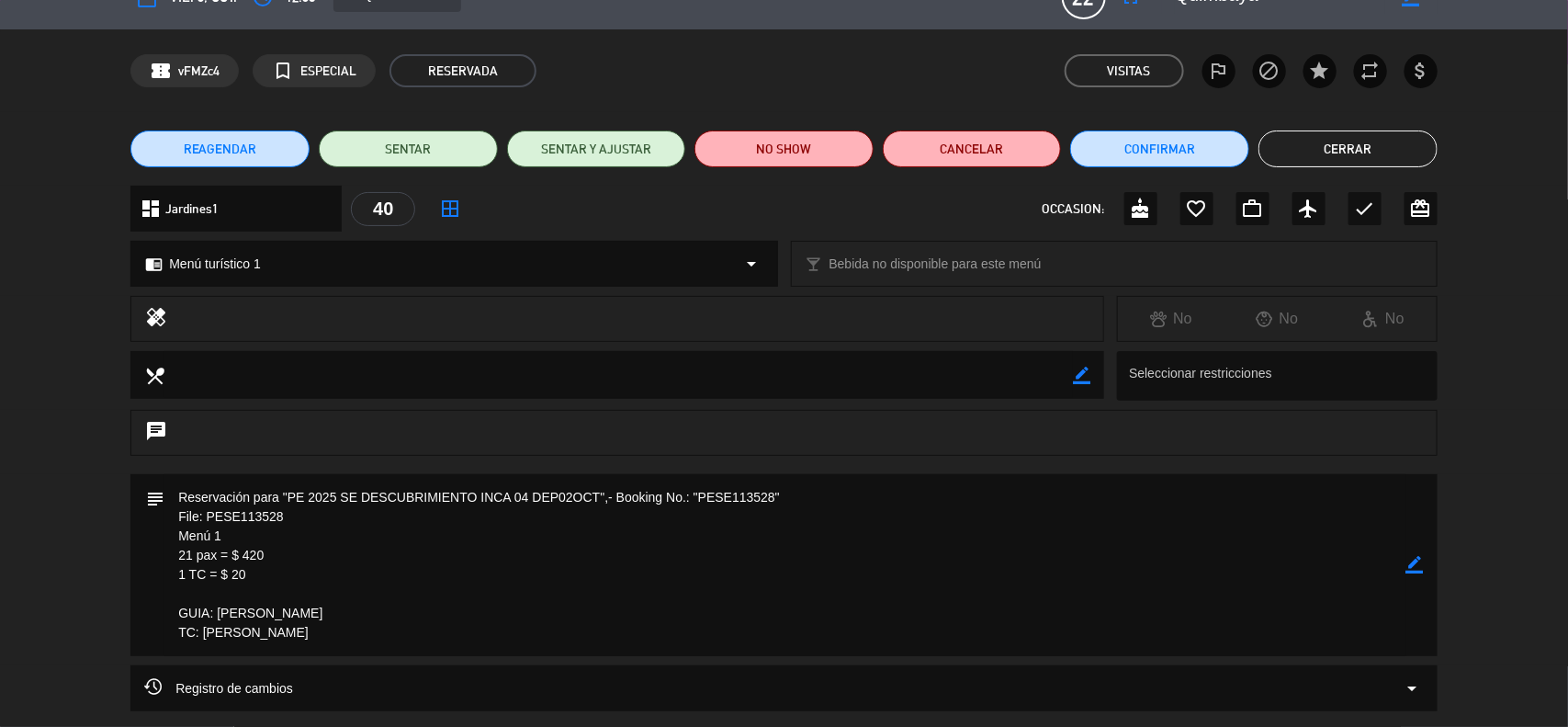
scroll to position [0, 0]
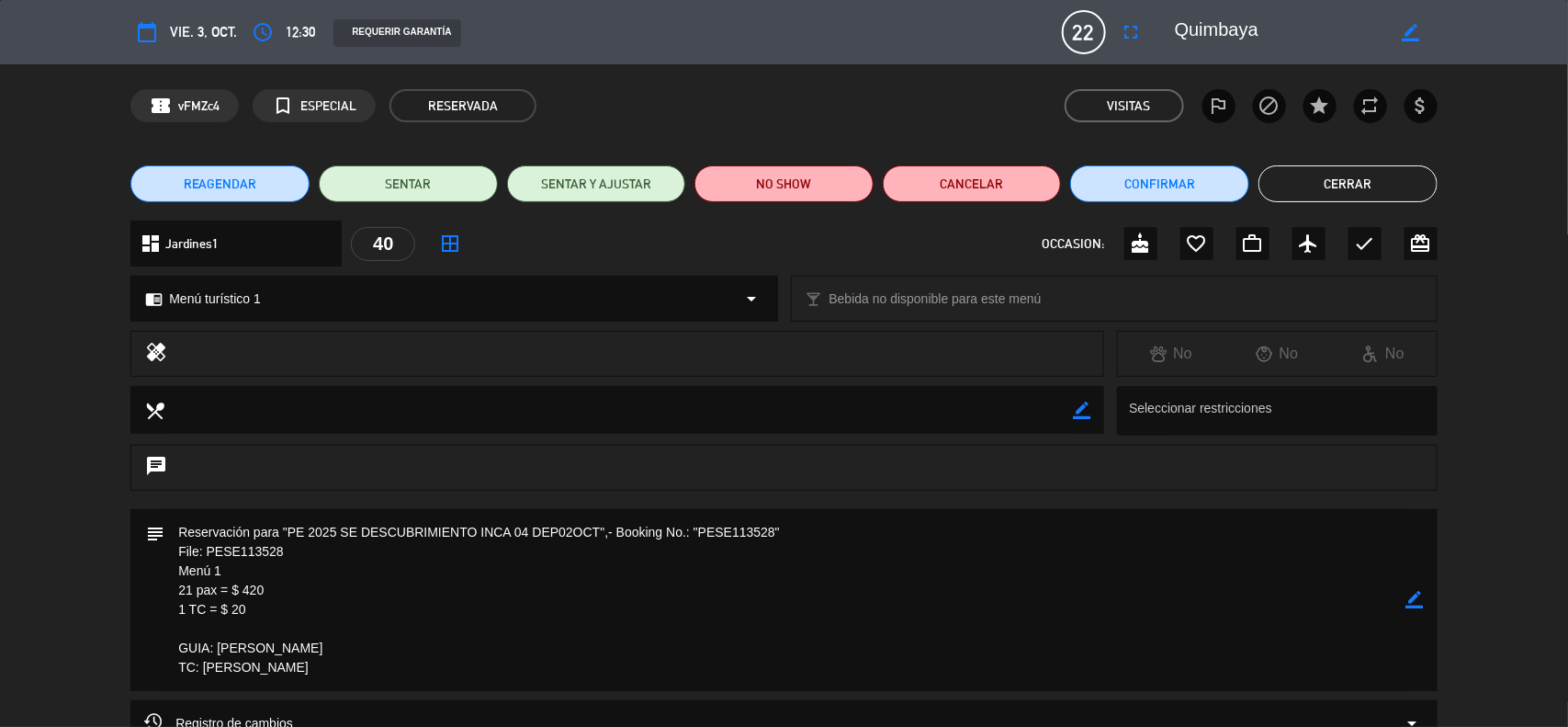
click at [1351, 187] on button "Cerrar" at bounding box center [1348, 184] width 179 height 37
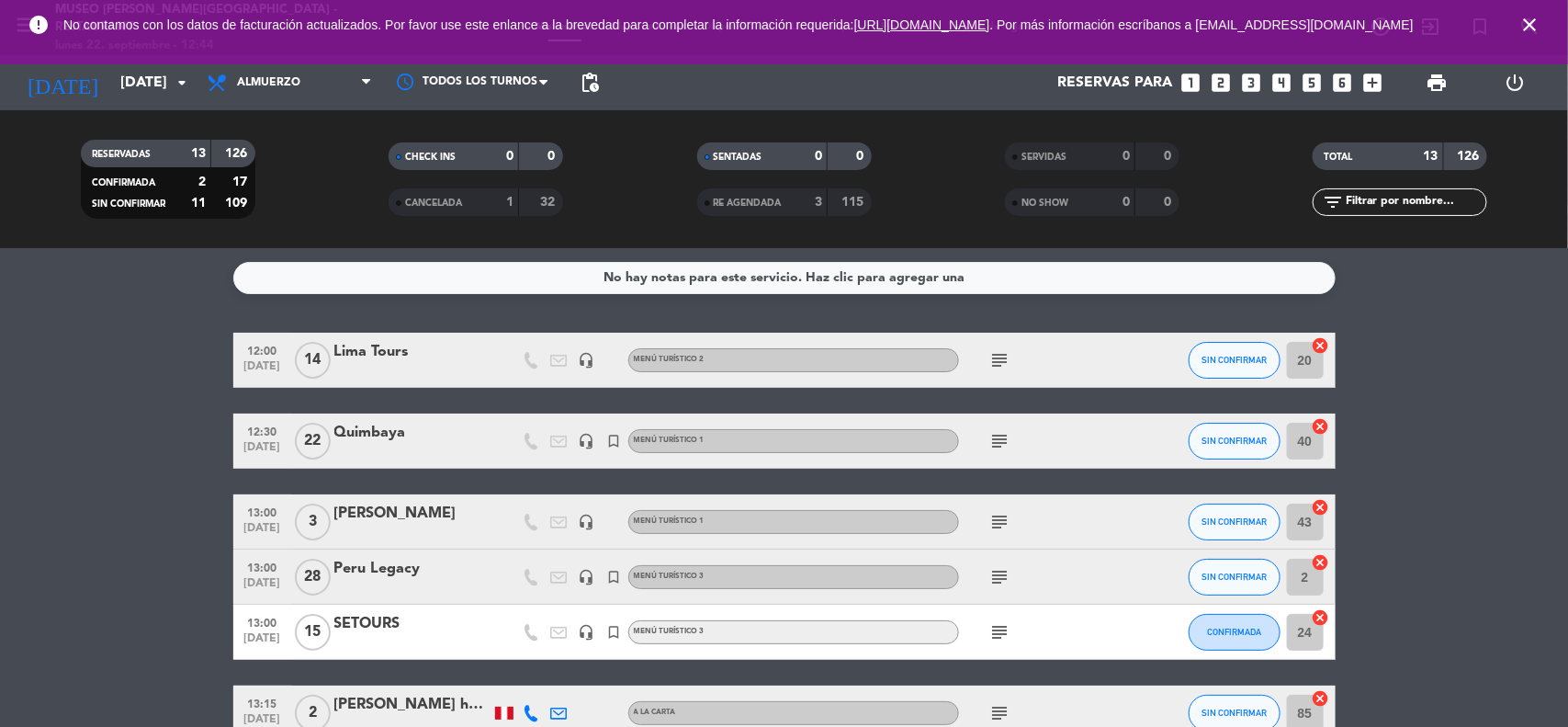
click at [993, 364] on icon "subject" at bounding box center [1001, 361] width 22 height 22
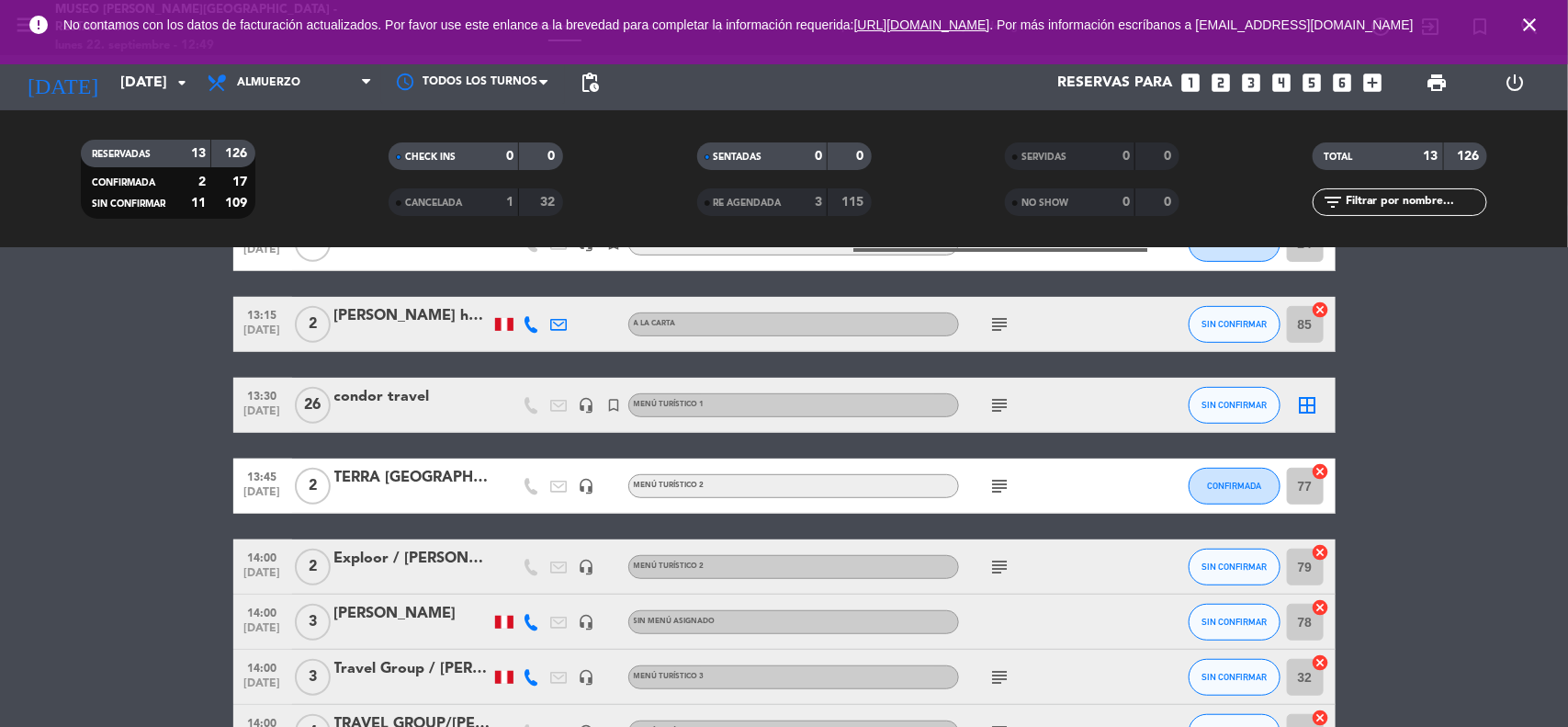
scroll to position [459, 0]
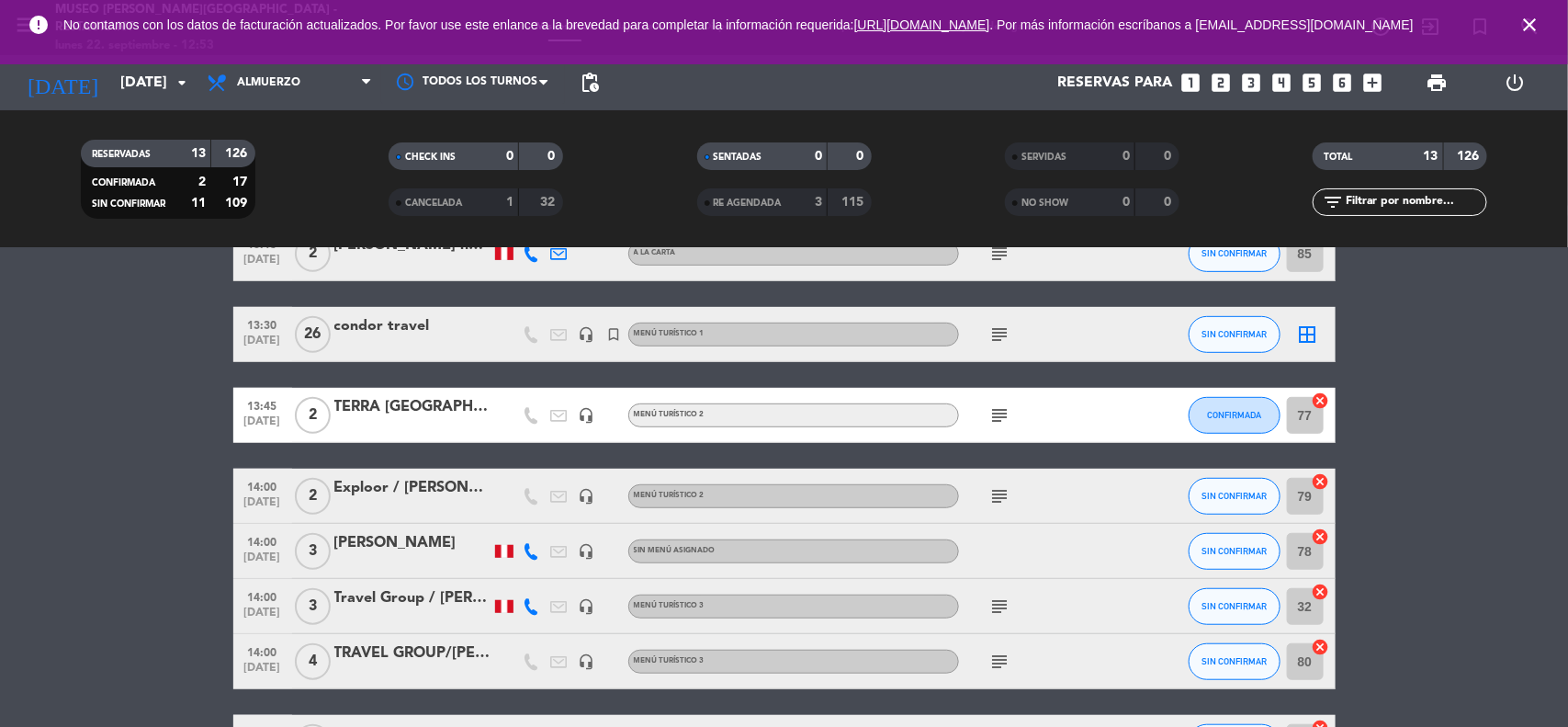
click at [1535, 21] on icon "close" at bounding box center [1529, 25] width 22 height 22
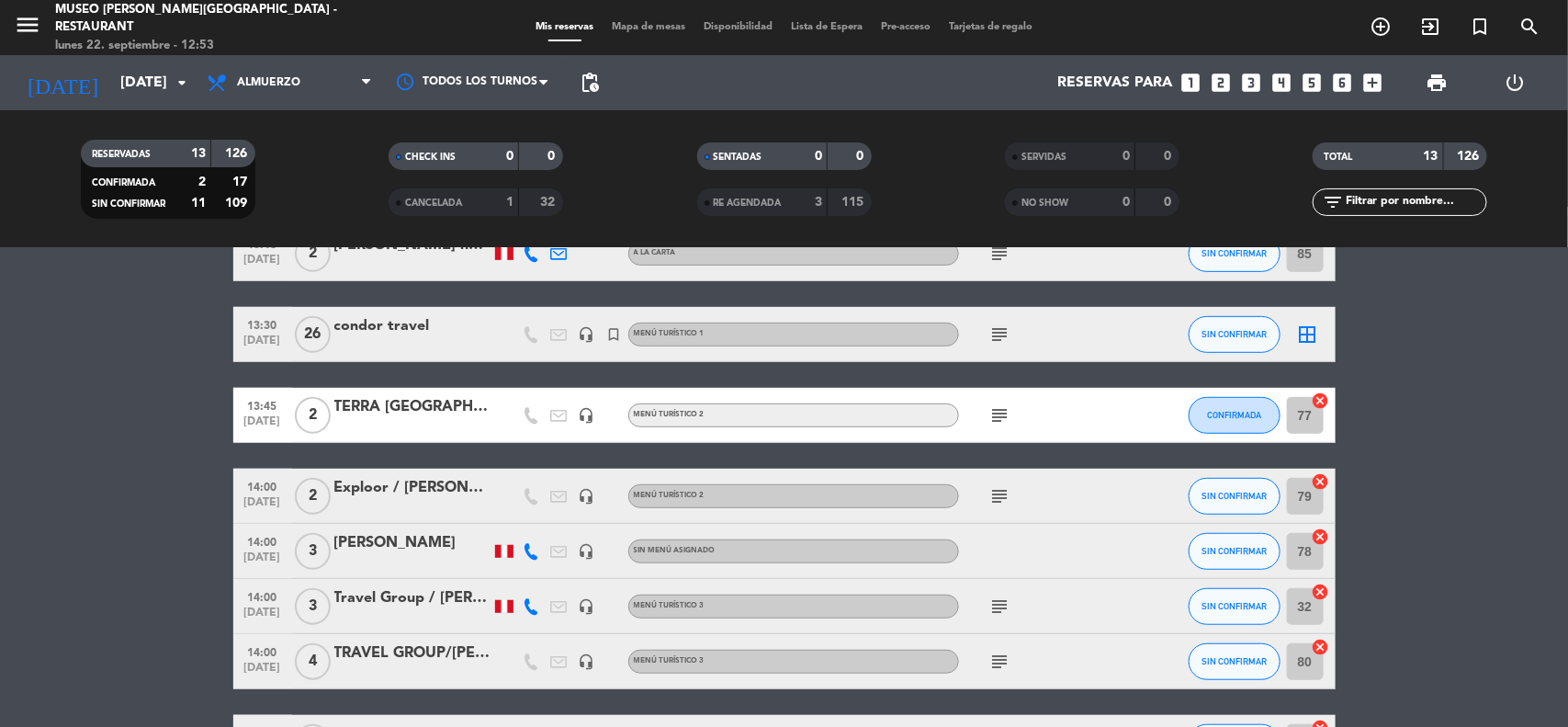
click at [1451, 479] on bookings-row "12:00 [DATE] Lima Tours headset_mic Menú turístico 2 subject SIN CONFIRMAR 20 c…" at bounding box center [784, 321] width 1568 height 897
click at [1443, 479] on bookings-row "12:00 [DATE] Lima Tours headset_mic Menú turístico 2 subject SIN CONFIRMAR 20 c…" at bounding box center [784, 321] width 1568 height 897
click at [155, 92] on input "[DATE]" at bounding box center [208, 83] width 194 height 36
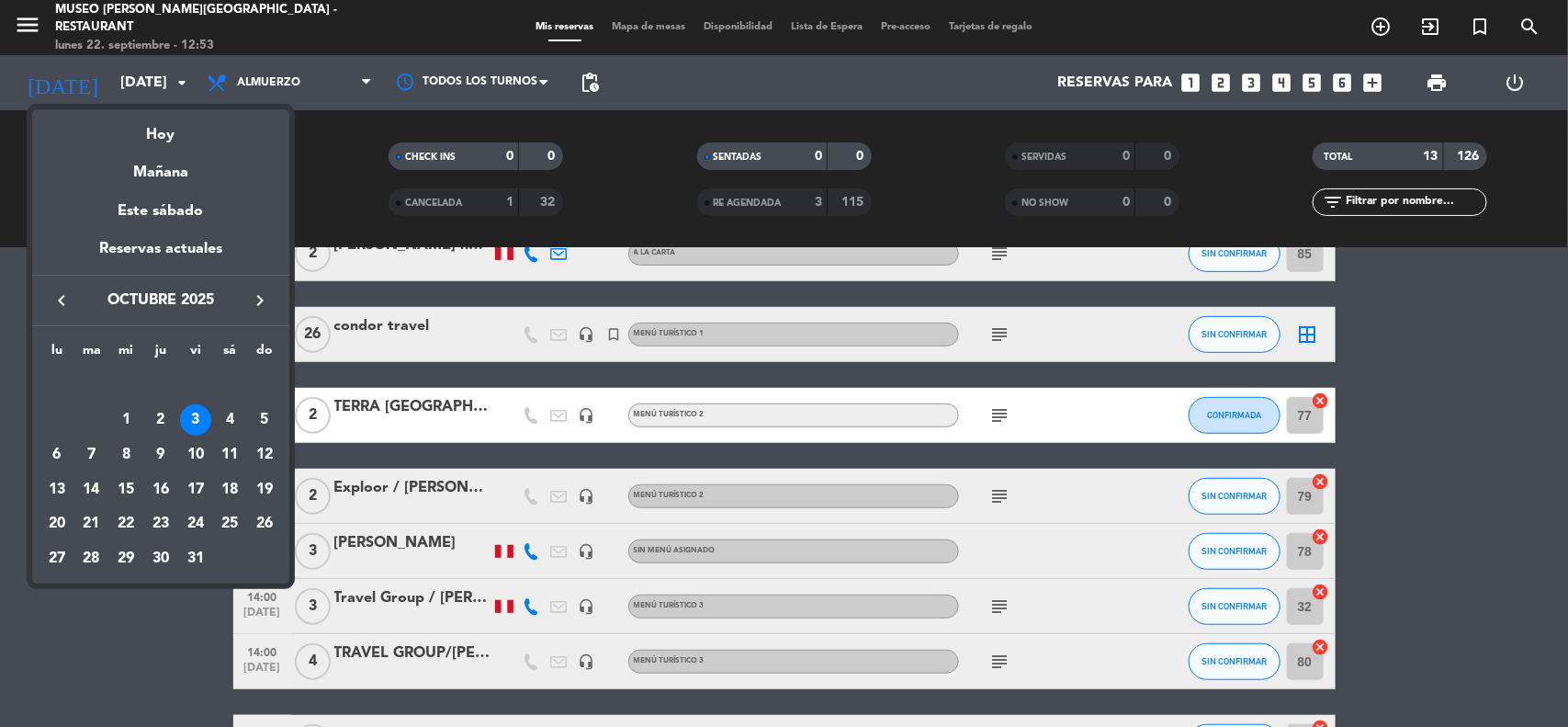
click at [154, 460] on div "9" at bounding box center [161, 455] width 31 height 31
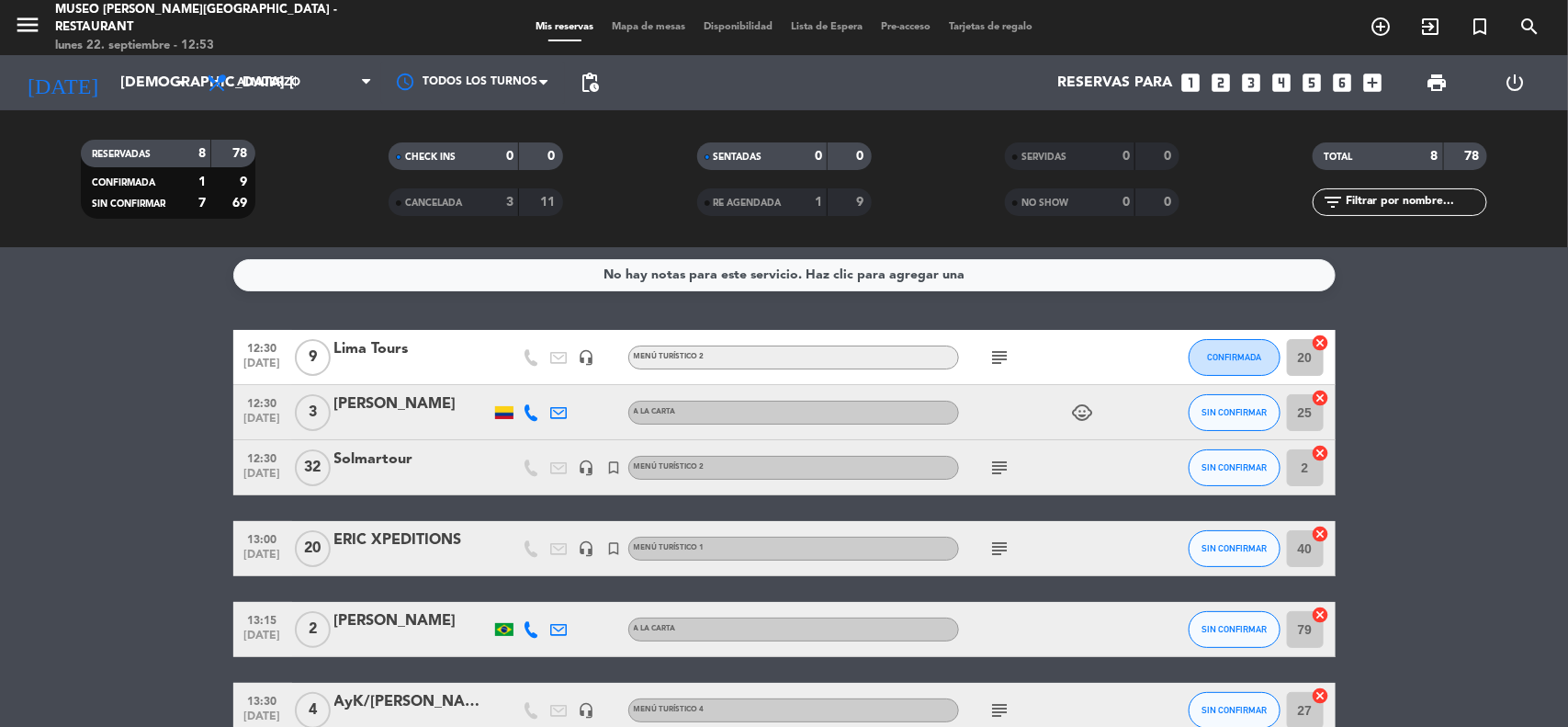
scroll to position [0, 0]
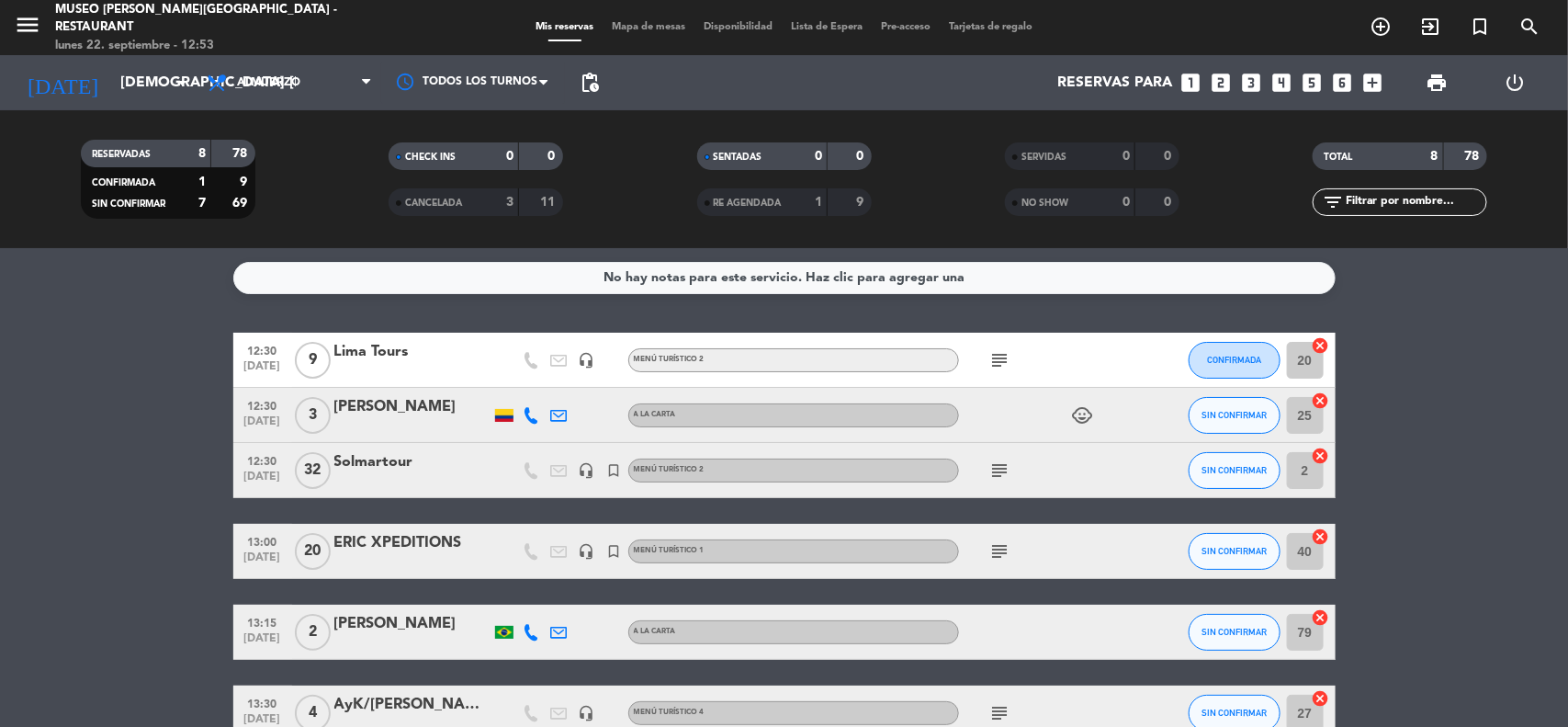
click at [396, 352] on div "Lima Tours" at bounding box center [413, 352] width 156 height 24
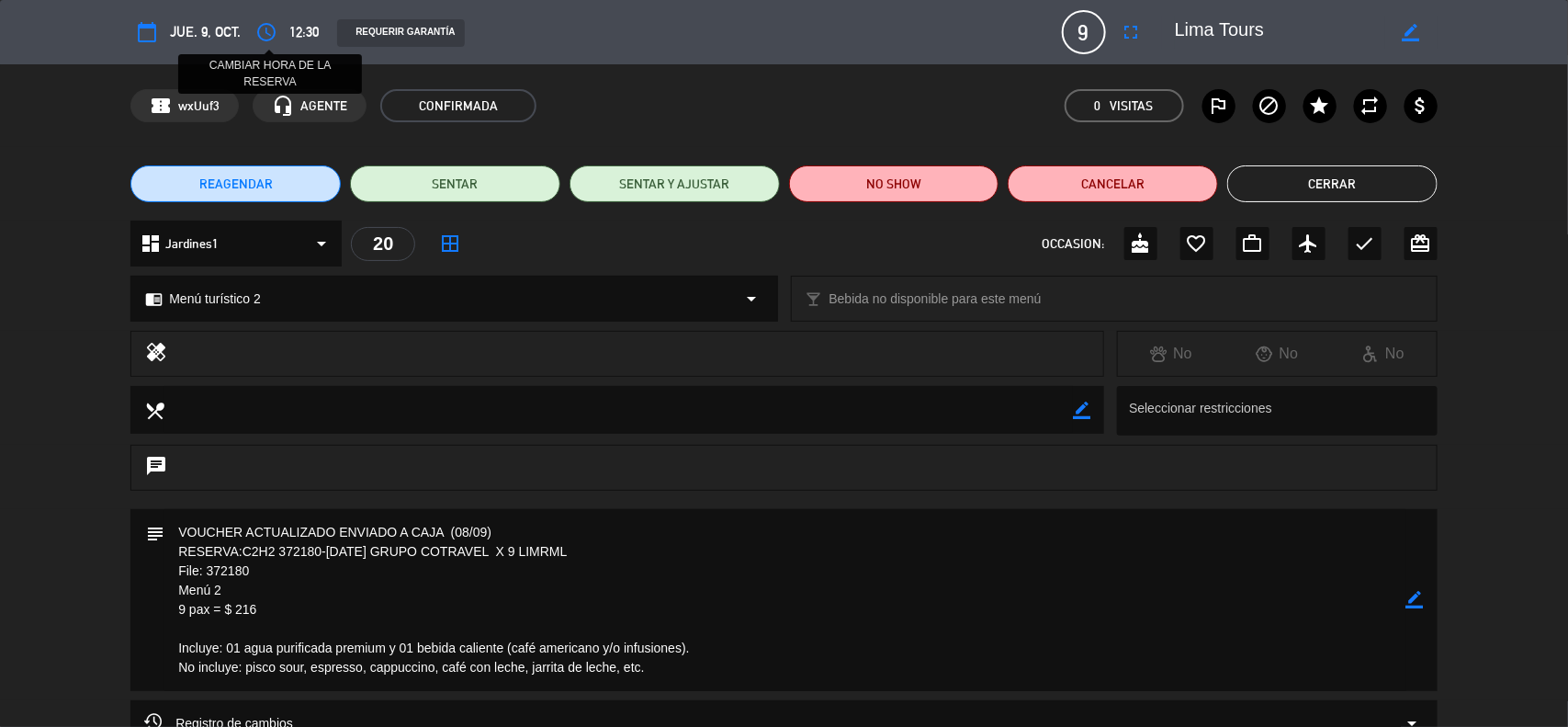
click at [263, 30] on icon "access_time" at bounding box center [267, 32] width 22 height 22
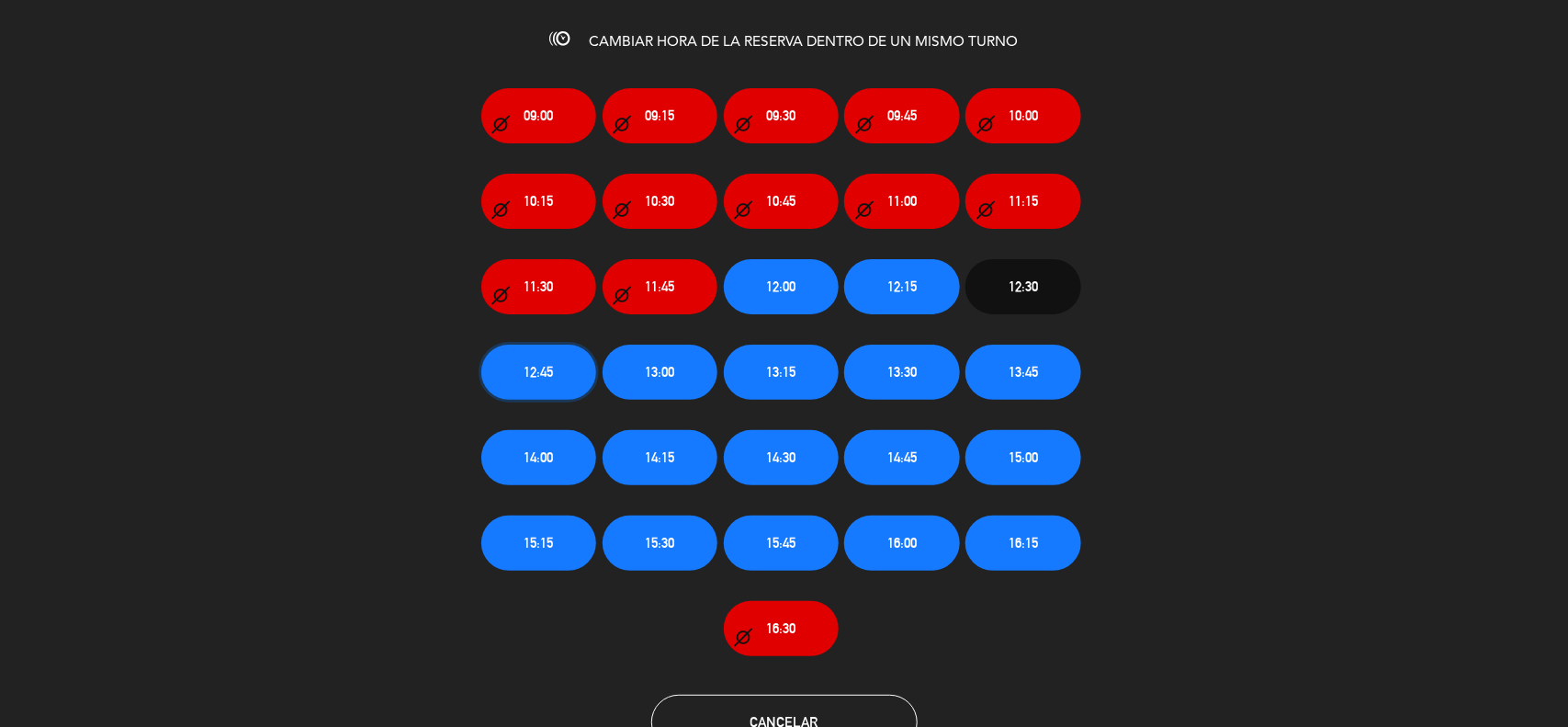
click at [557, 373] on button "12:45" at bounding box center [538, 373] width 115 height 55
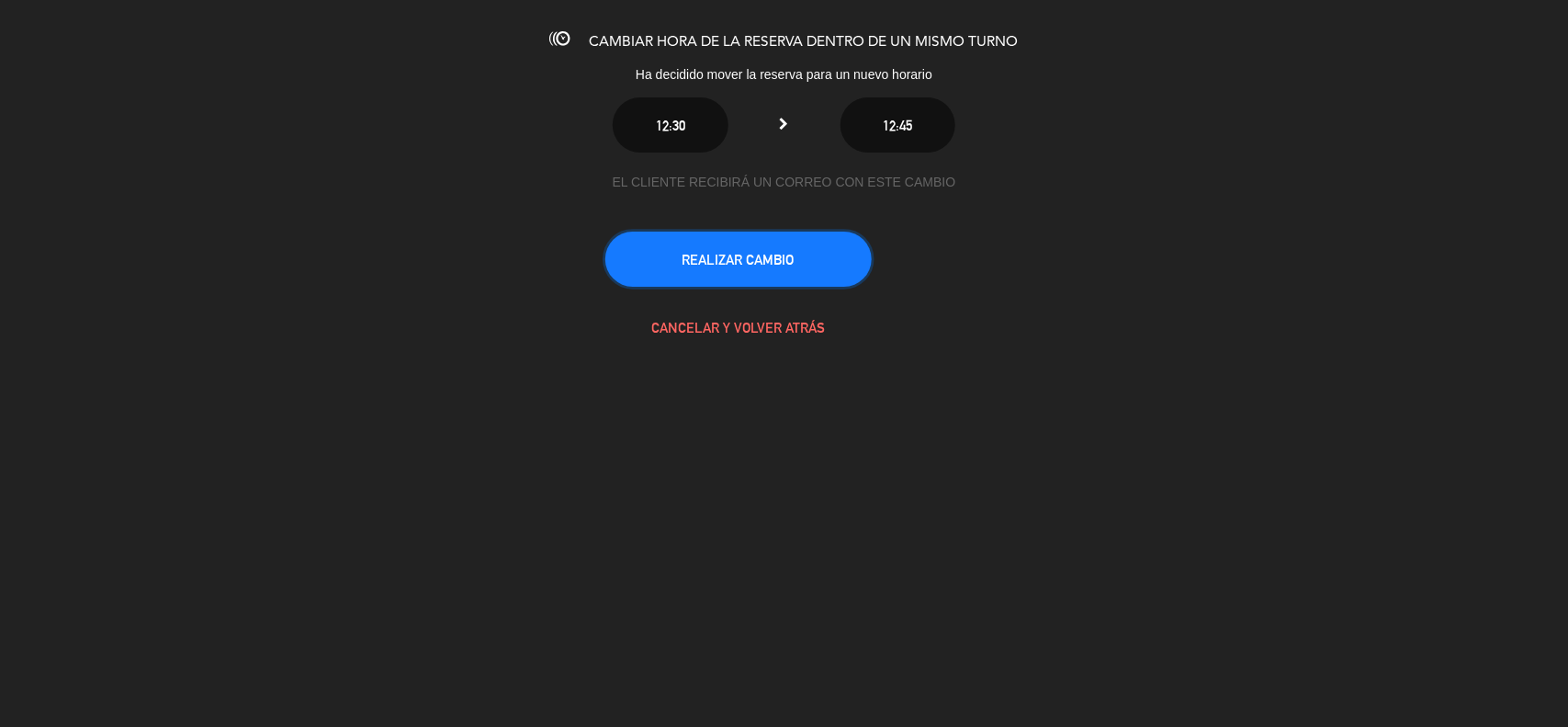
click at [721, 260] on button "REALIZAR CAMBIO" at bounding box center [738, 260] width 267 height 55
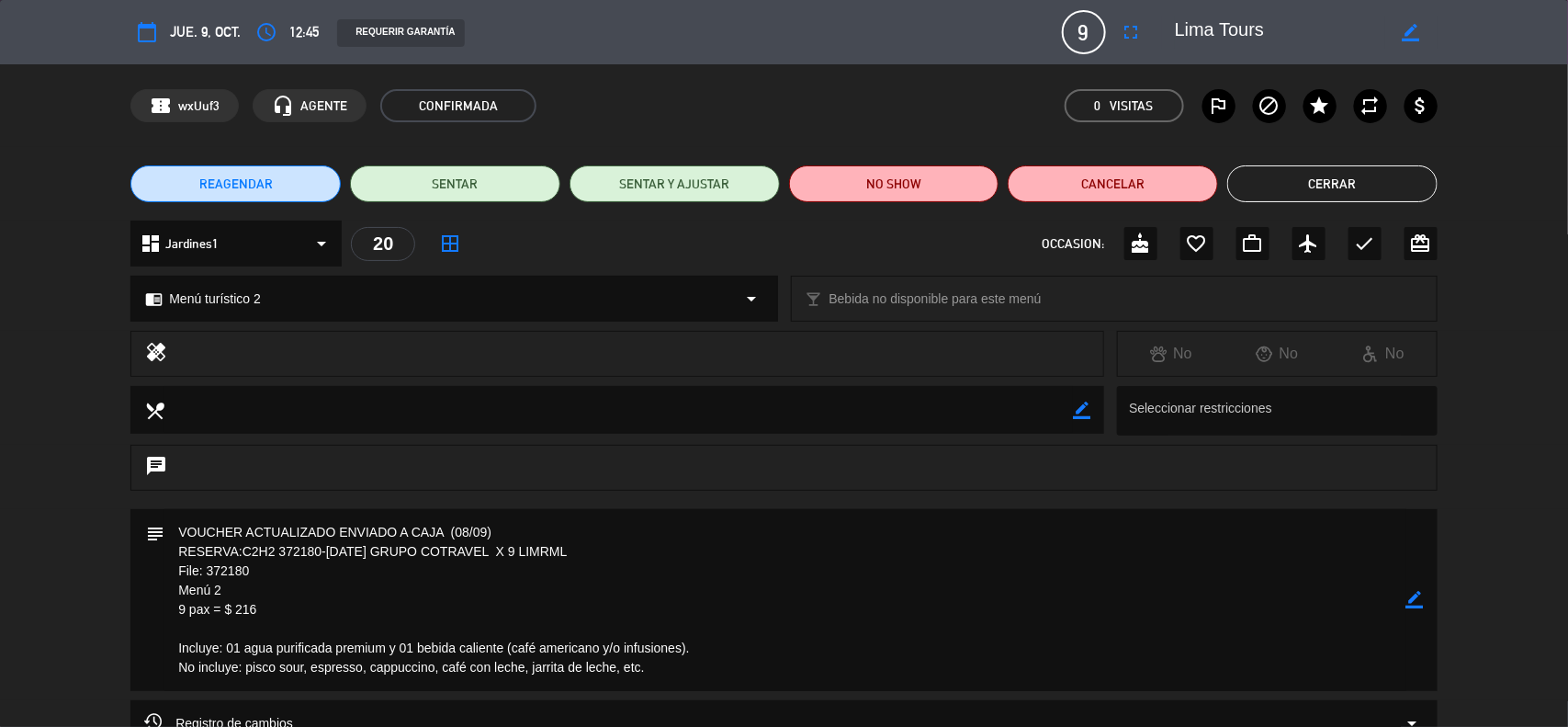
click at [1410, 606] on icon "border_color" at bounding box center [1414, 599] width 17 height 17
click at [1410, 605] on icon "border_color" at bounding box center [1414, 599] width 17 height 17
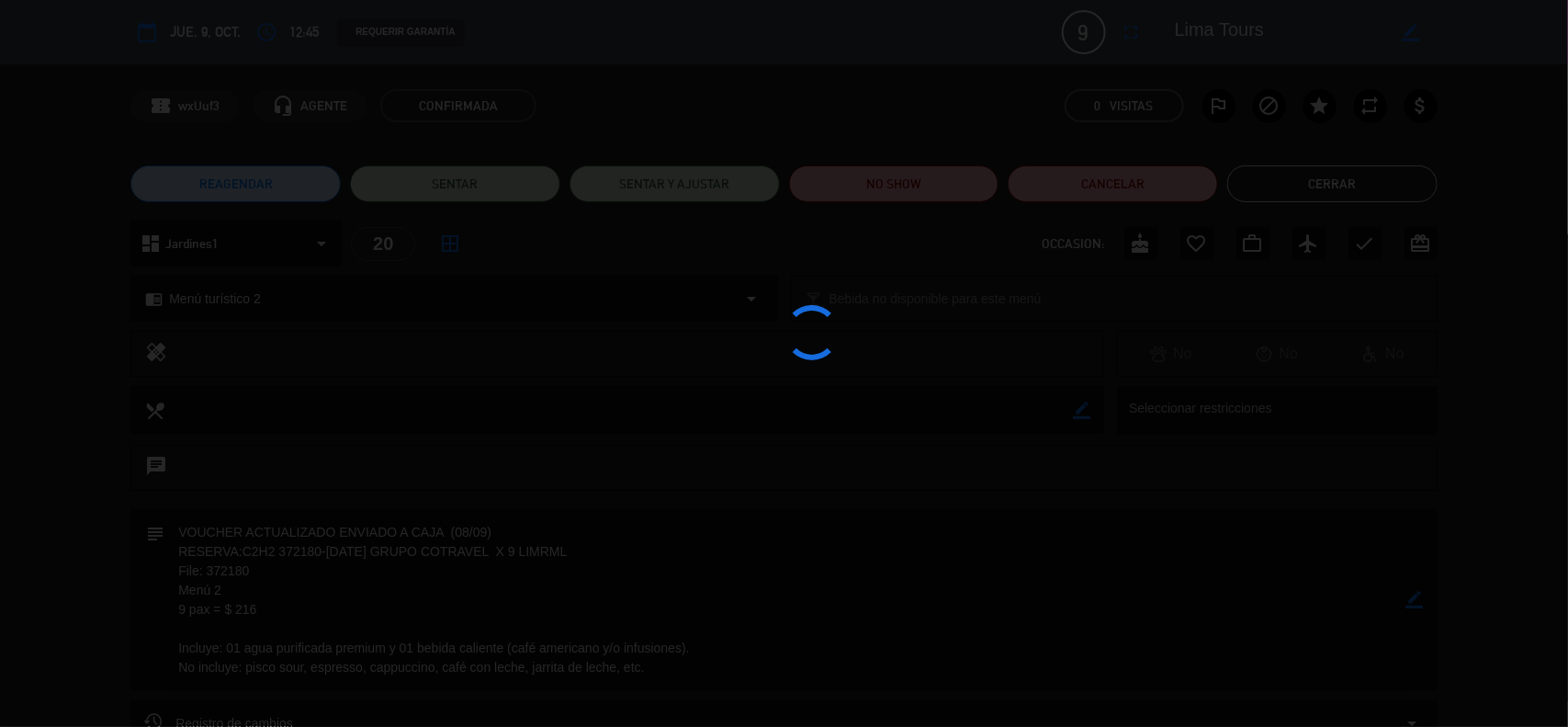
click at [1410, 605] on div at bounding box center [784, 364] width 1568 height 727
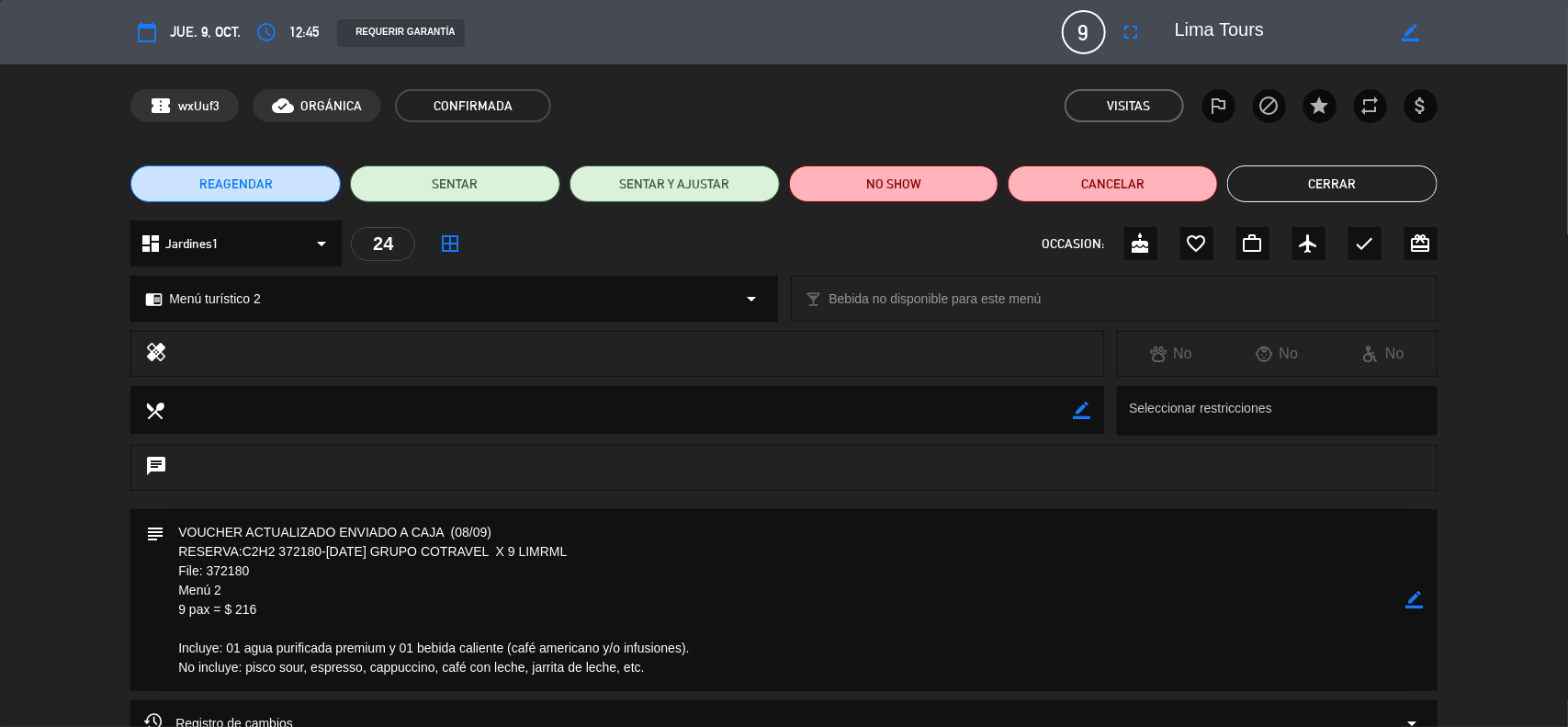
click at [1362, 184] on button "Cerrar" at bounding box center [1333, 184] width 211 height 37
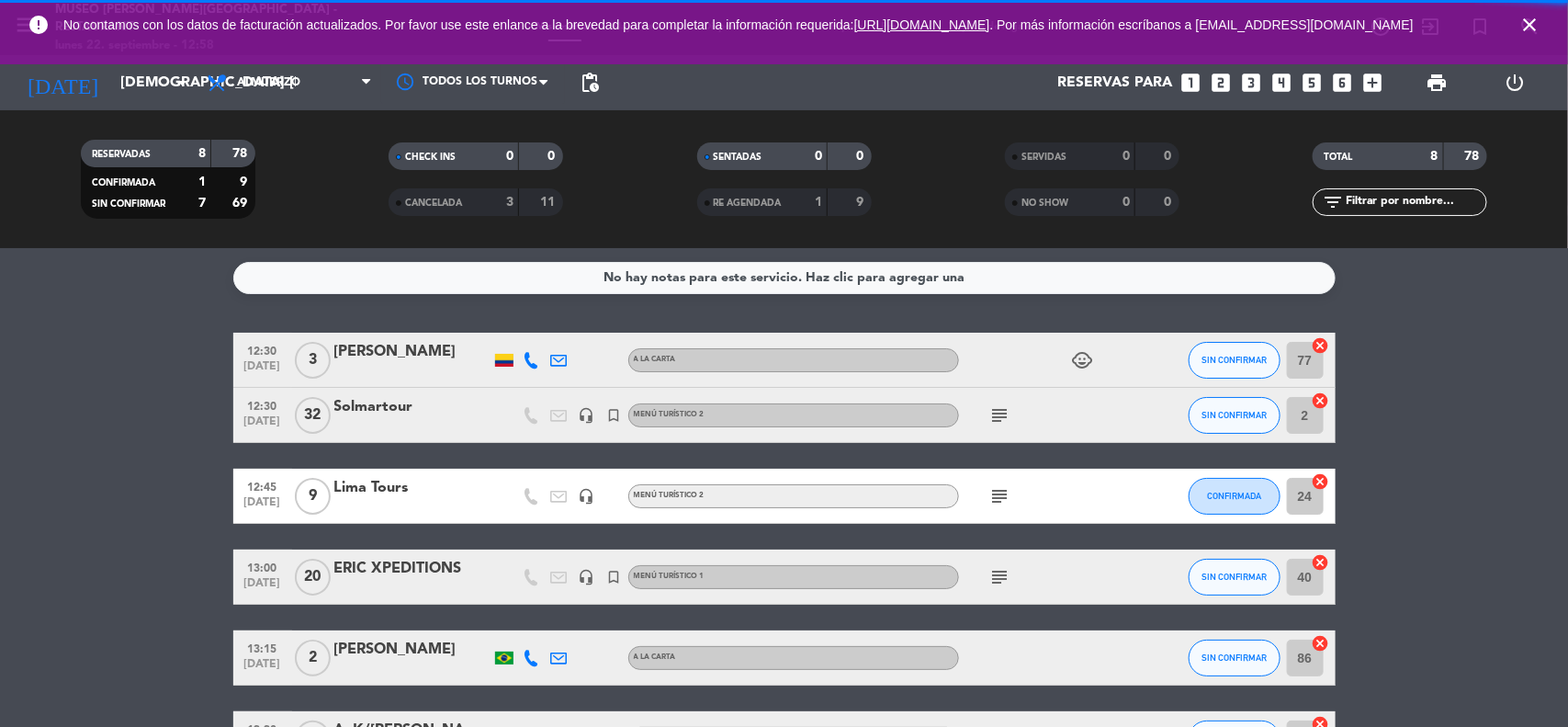
click at [1541, 37] on span "close" at bounding box center [1529, 25] width 50 height 50
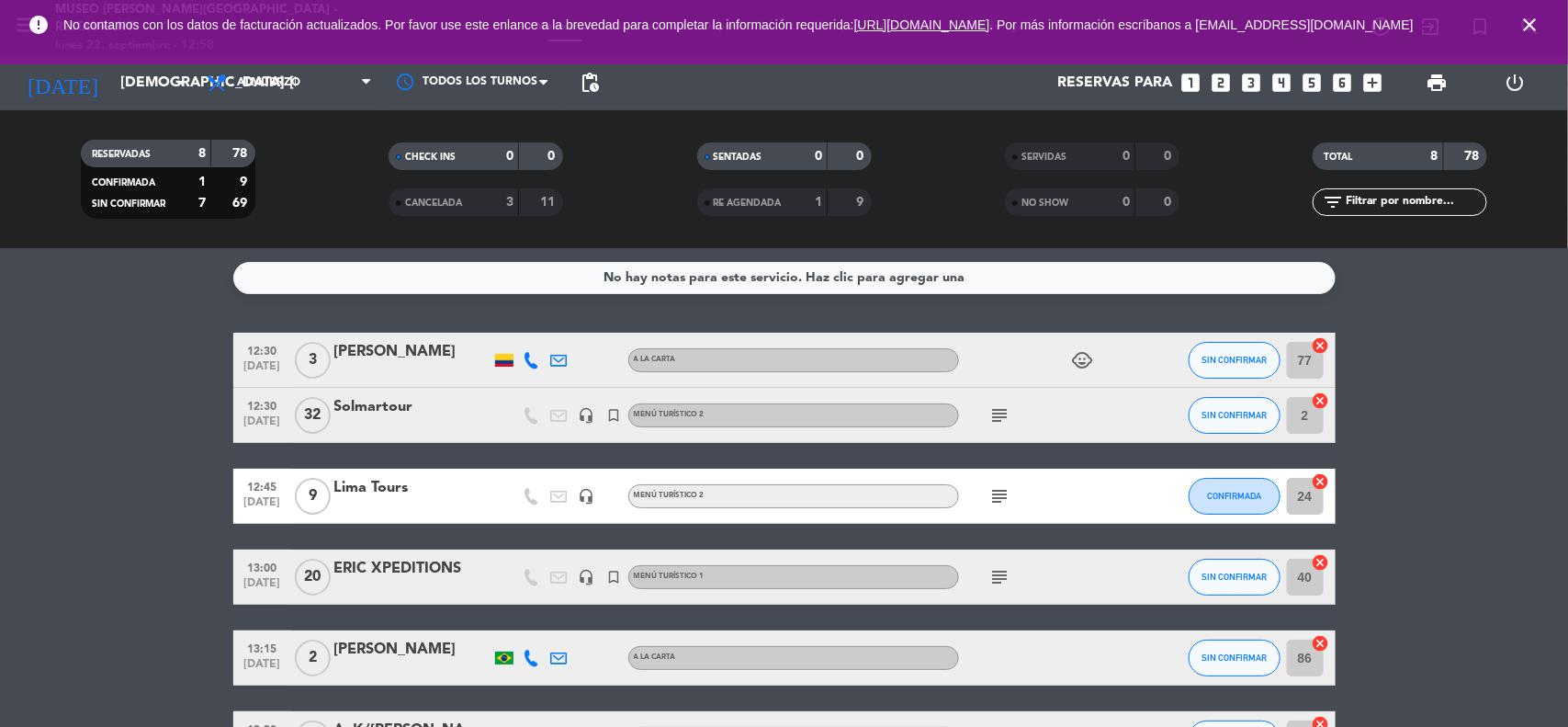
click at [1521, 42] on span "close" at bounding box center [1529, 25] width 50 height 50
click at [1528, 32] on icon "close" at bounding box center [1529, 25] width 22 height 22
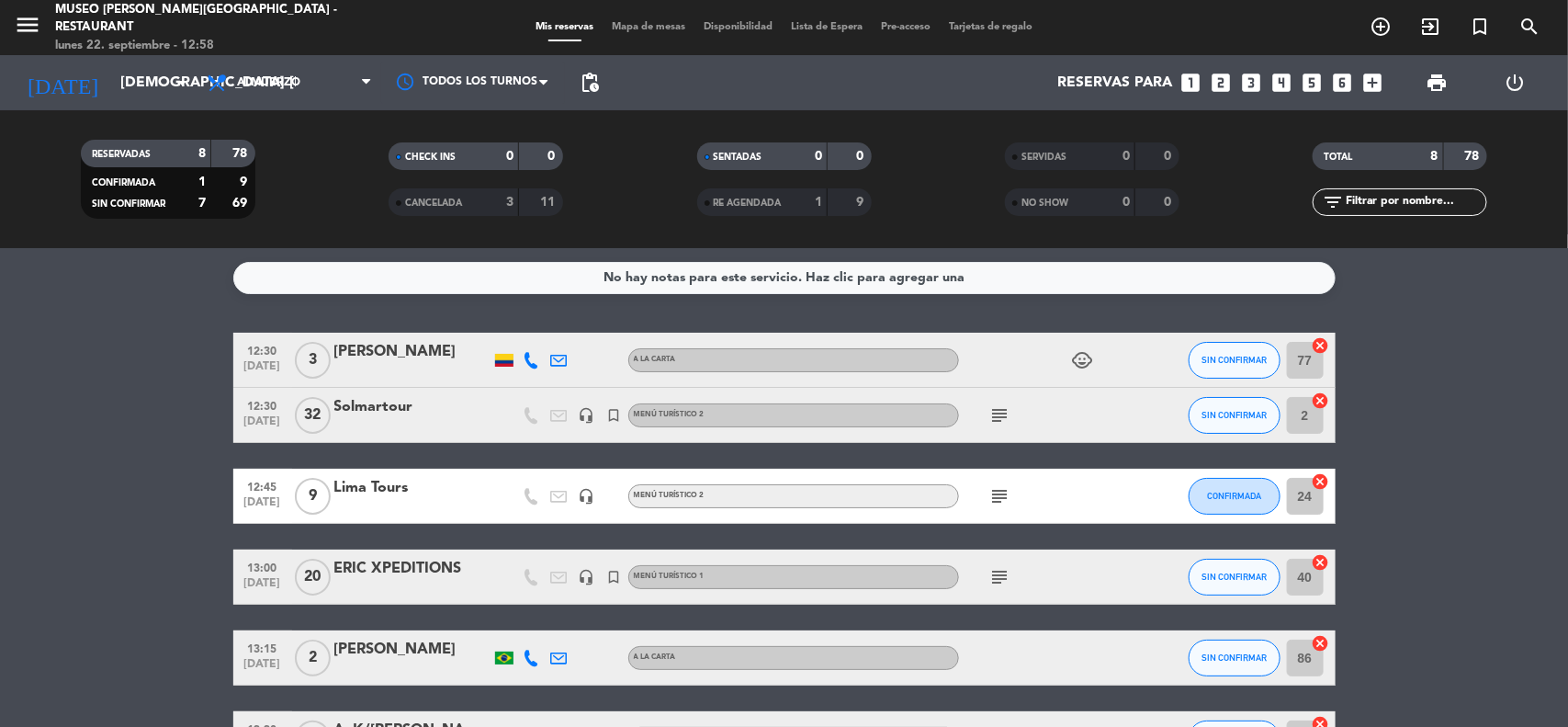
click at [1502, 421] on bookings-row "12:30 [DATE] 3 [PERSON_NAME] A la Carta child_care SIN CONFIRMAR 77 cancel 12:3…" at bounding box center [784, 630] width 1568 height 595
click at [126, 83] on input "[DEMOGRAPHIC_DATA] [DATE]" at bounding box center [208, 83] width 194 height 36
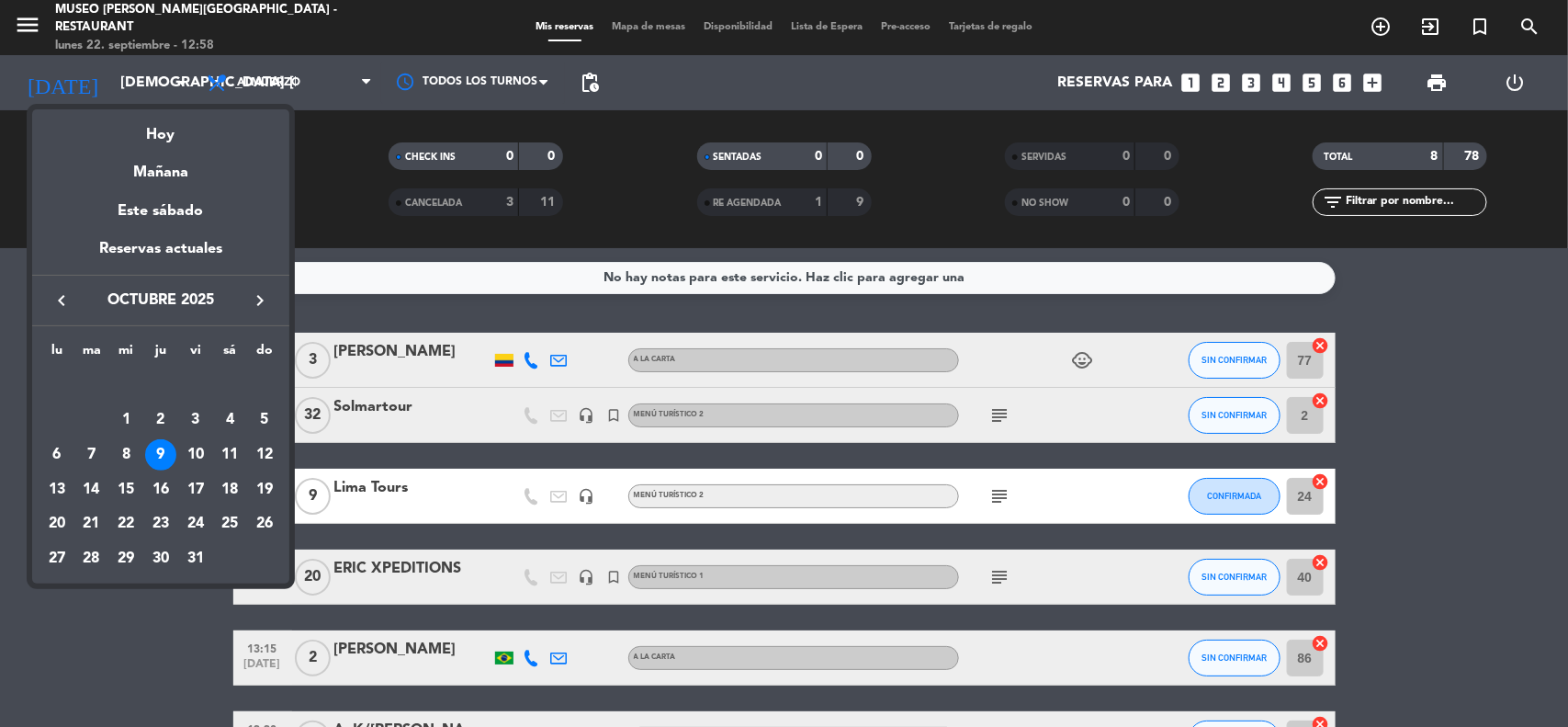
click at [260, 299] on icon "keyboard_arrow_right" at bounding box center [260, 301] width 22 height 22
click at [162, 522] on div "27" at bounding box center [161, 524] width 31 height 31
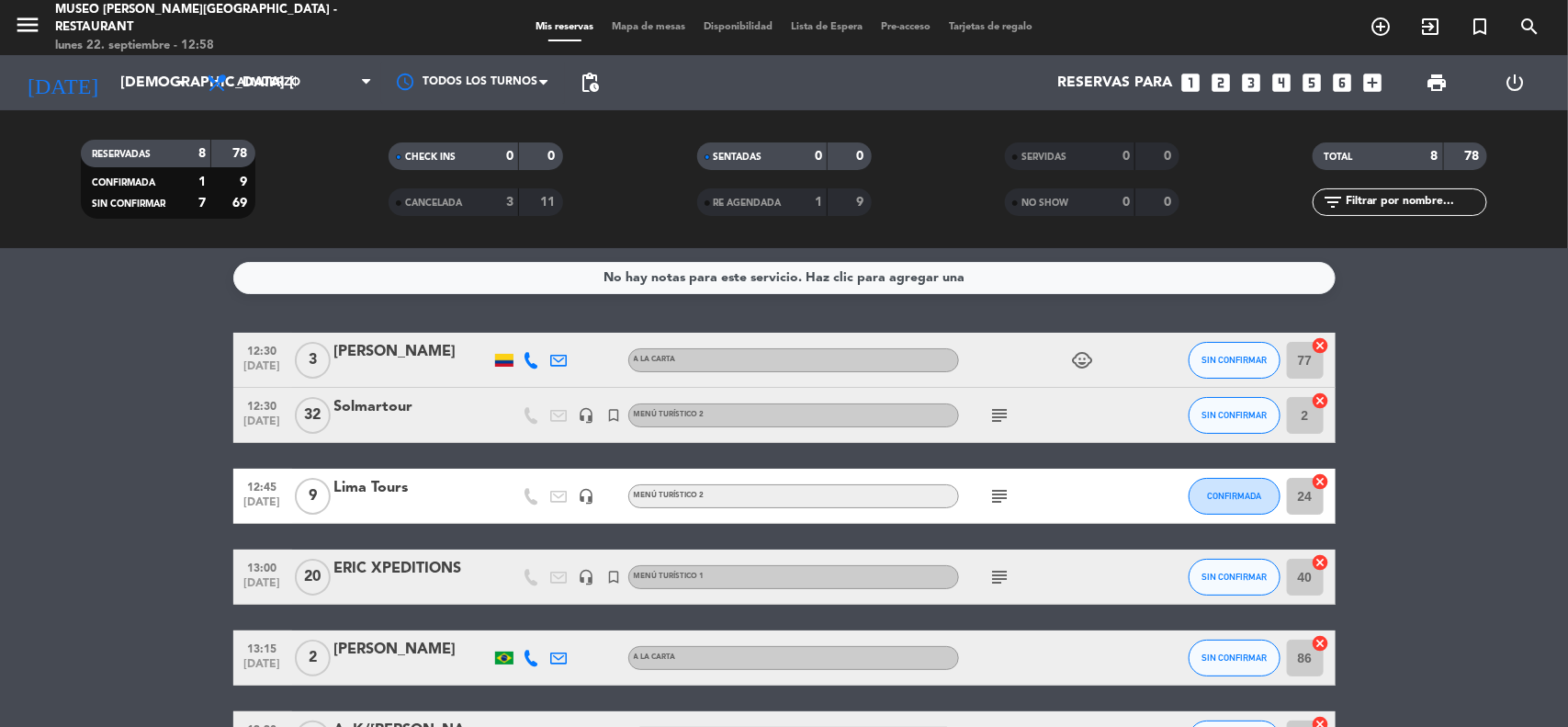
type input "[DEMOGRAPHIC_DATA][DATE]"
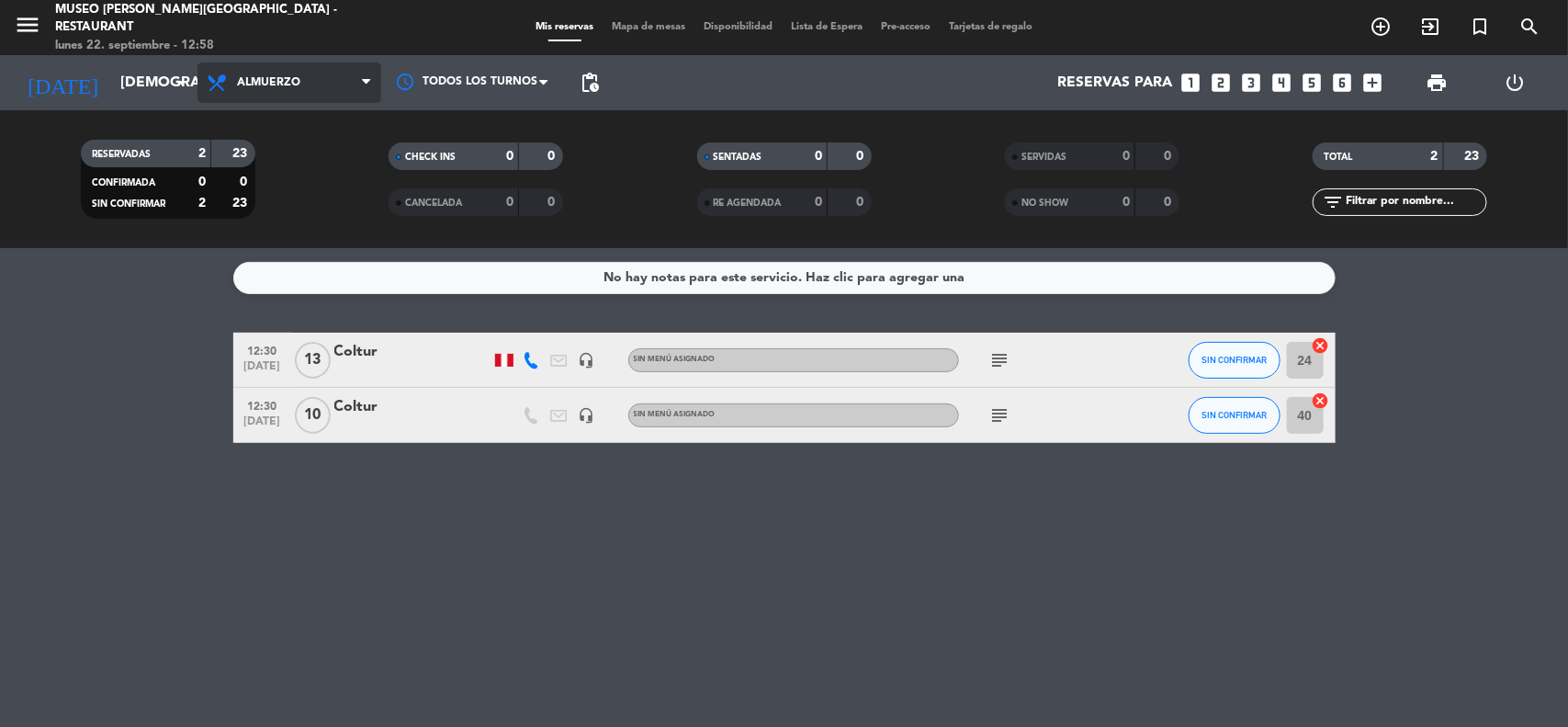
click at [282, 98] on span "Almuerzo" at bounding box center [290, 83] width 184 height 40
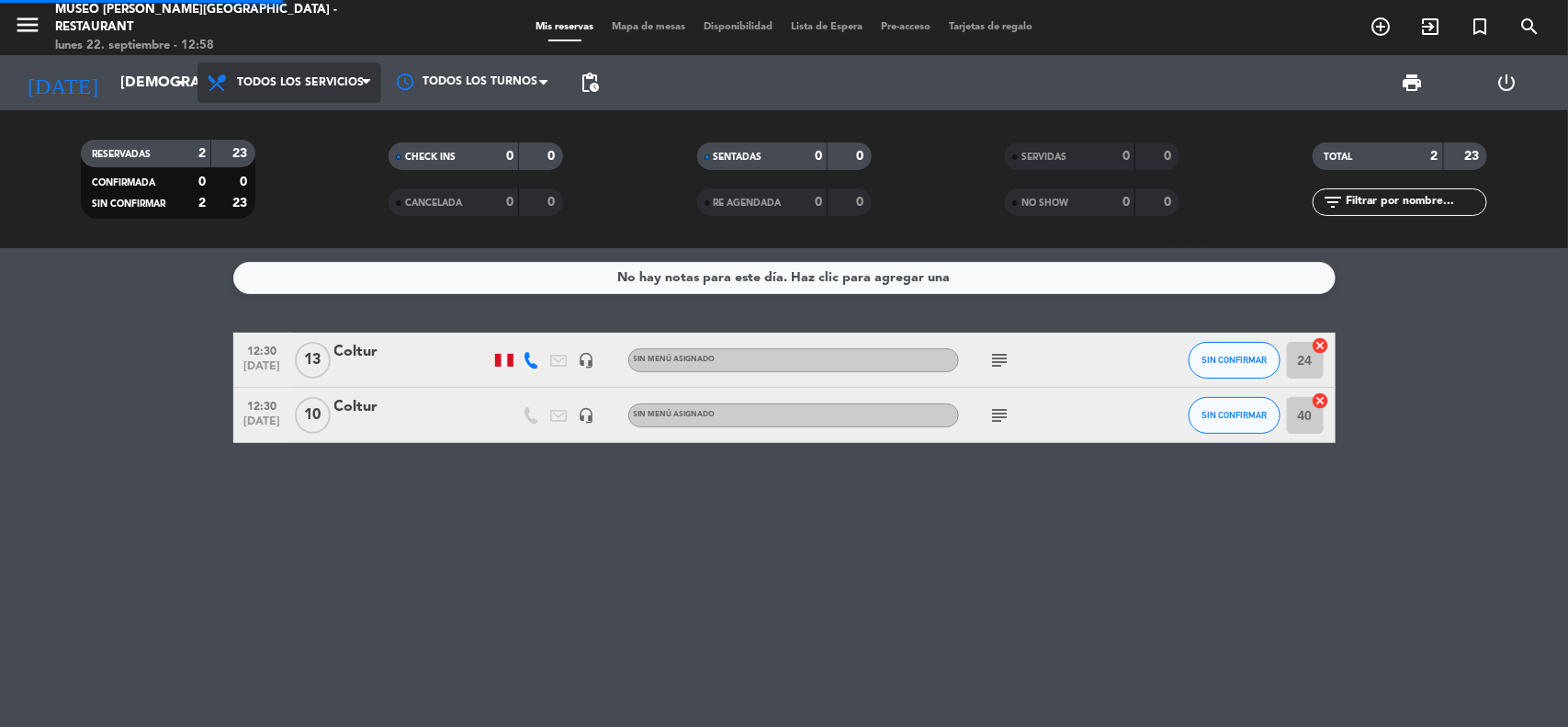
click at [292, 126] on div "menu [GEOGRAPHIC_DATA][PERSON_NAME] - Restaurant [DATE] 22. septiembre - 12:58 …" at bounding box center [784, 124] width 1568 height 248
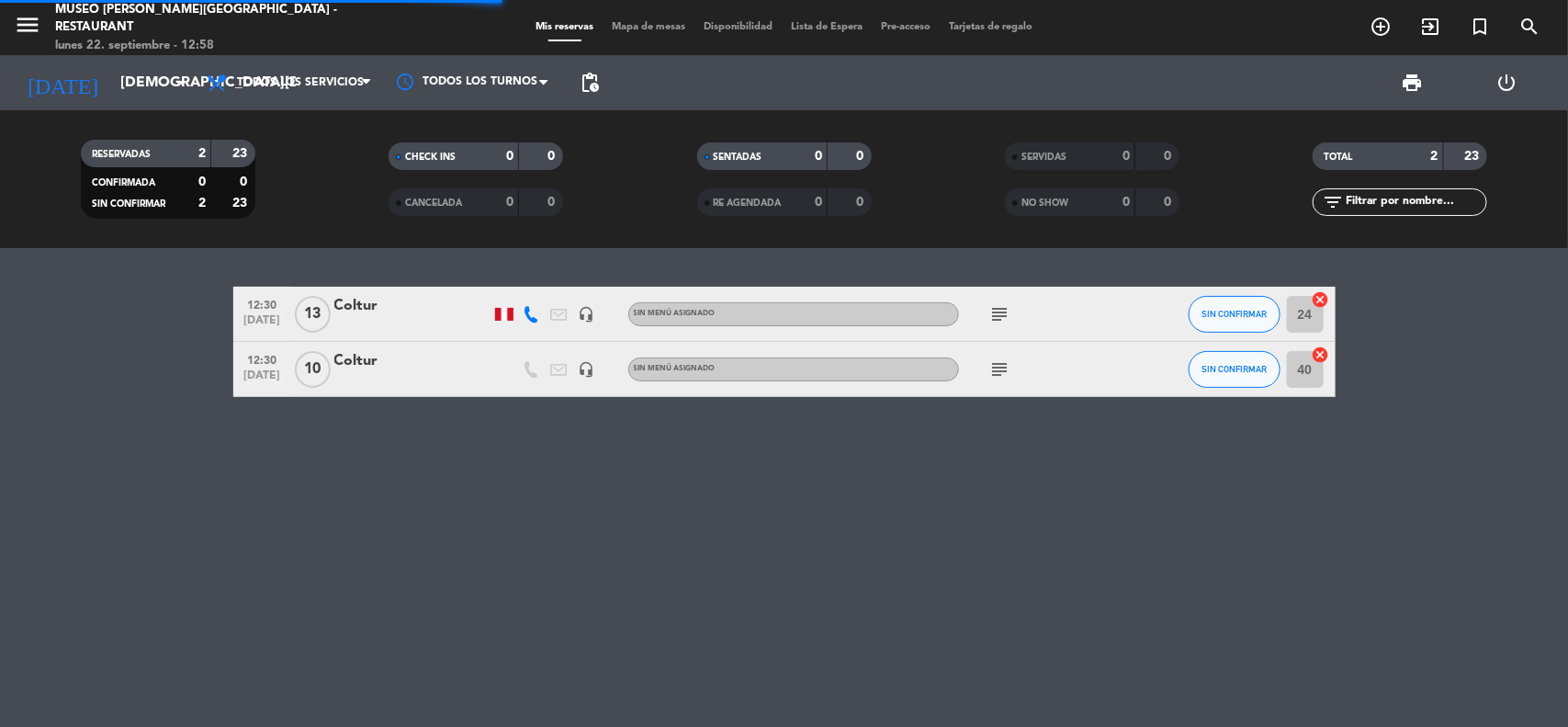
click at [1369, 200] on input "text" at bounding box center [1414, 202] width 143 height 20
type input "coltur"
click at [1000, 306] on icon "subject" at bounding box center [1001, 315] width 22 height 22
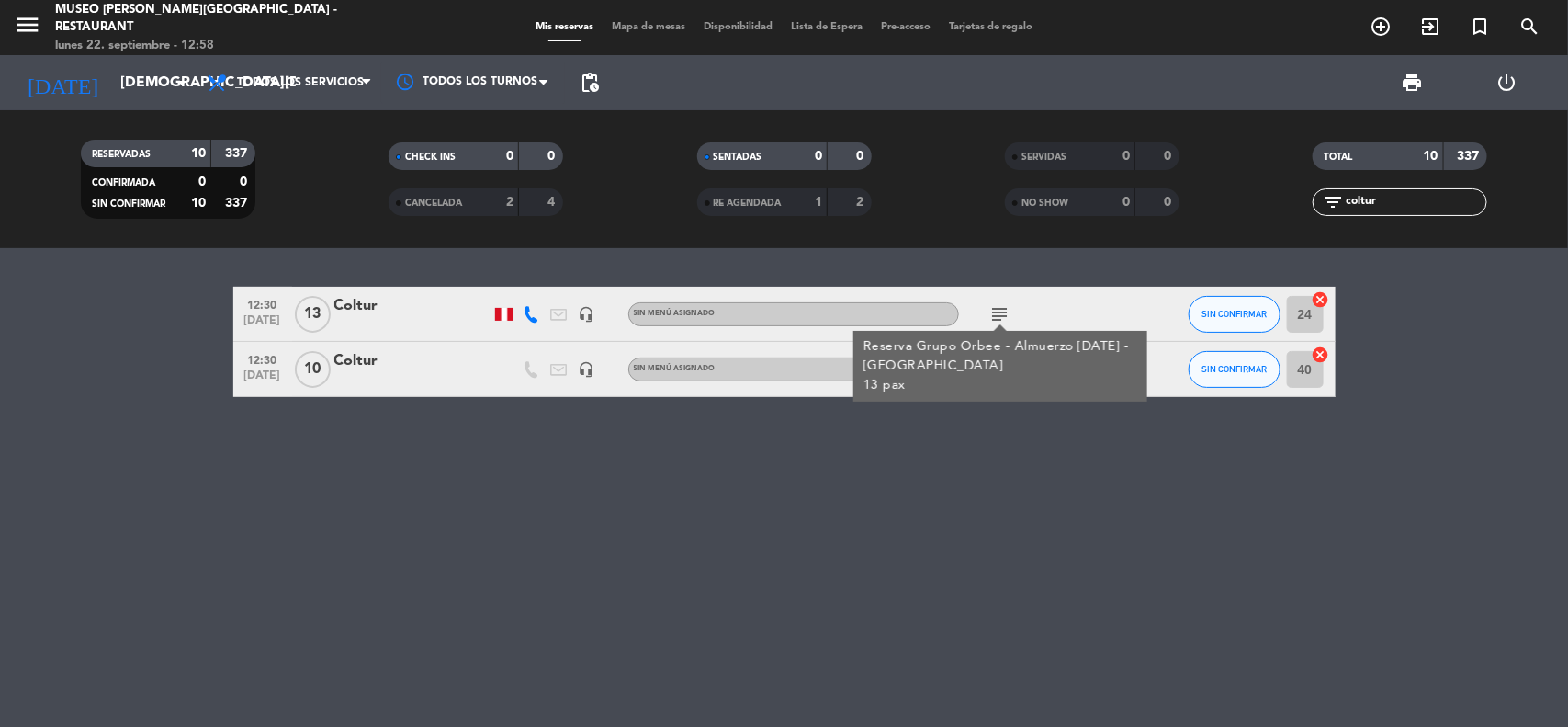
click at [1059, 482] on div "12:30 [DATE] Coltur headset_mic Sin menú asignado subject Reserva Grupo Orbee -…" at bounding box center [784, 488] width 1568 height 479
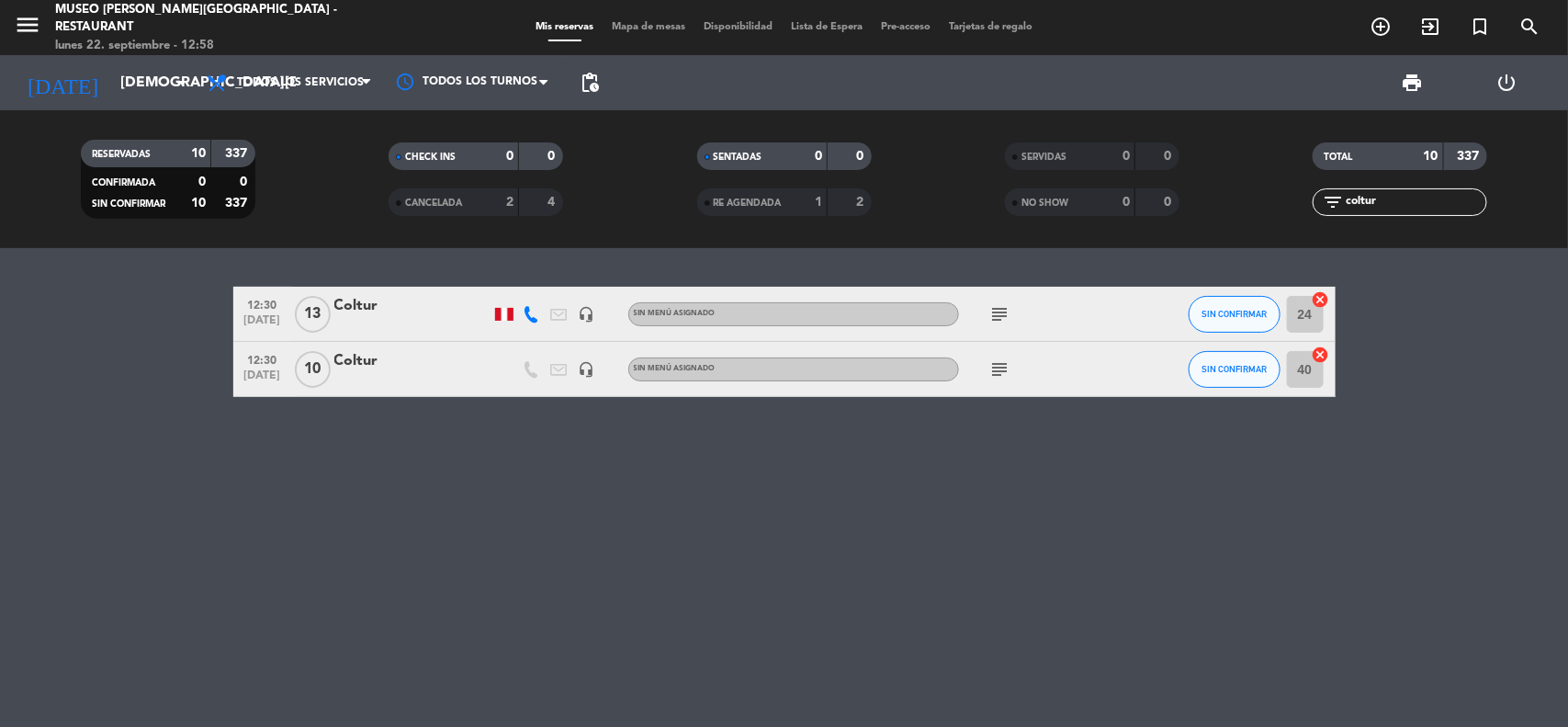
click at [992, 375] on icon "subject" at bounding box center [1001, 370] width 22 height 22
click at [1127, 474] on div "12:30 [DATE] Coltur headset_mic Sin menú asignado subject SIN CONFIRMAR 24 canc…" at bounding box center [784, 488] width 1568 height 479
click at [375, 366] on div "Coltur" at bounding box center [413, 362] width 156 height 24
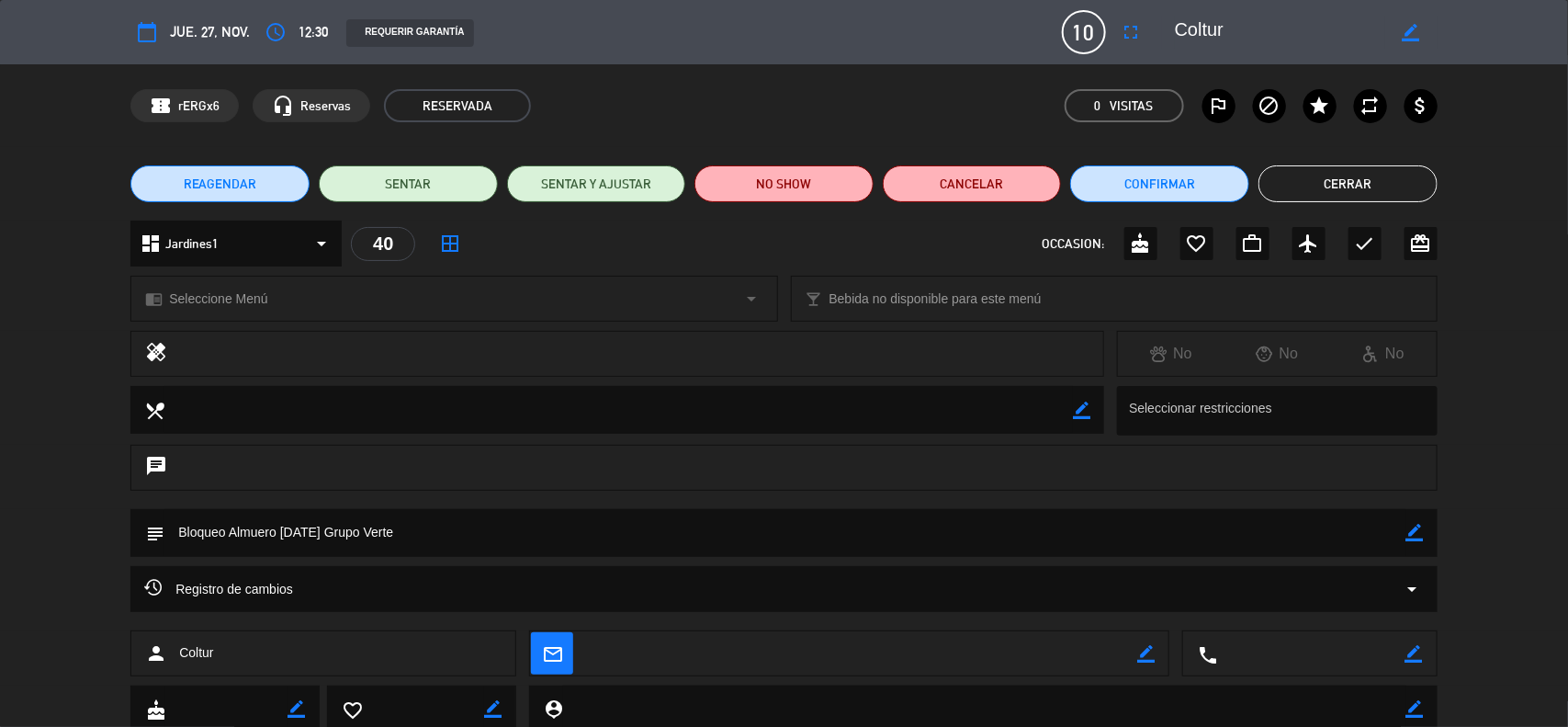
click at [1414, 529] on icon "border_color" at bounding box center [1414, 532] width 17 height 17
click at [681, 551] on textarea at bounding box center [785, 532] width 1242 height 47
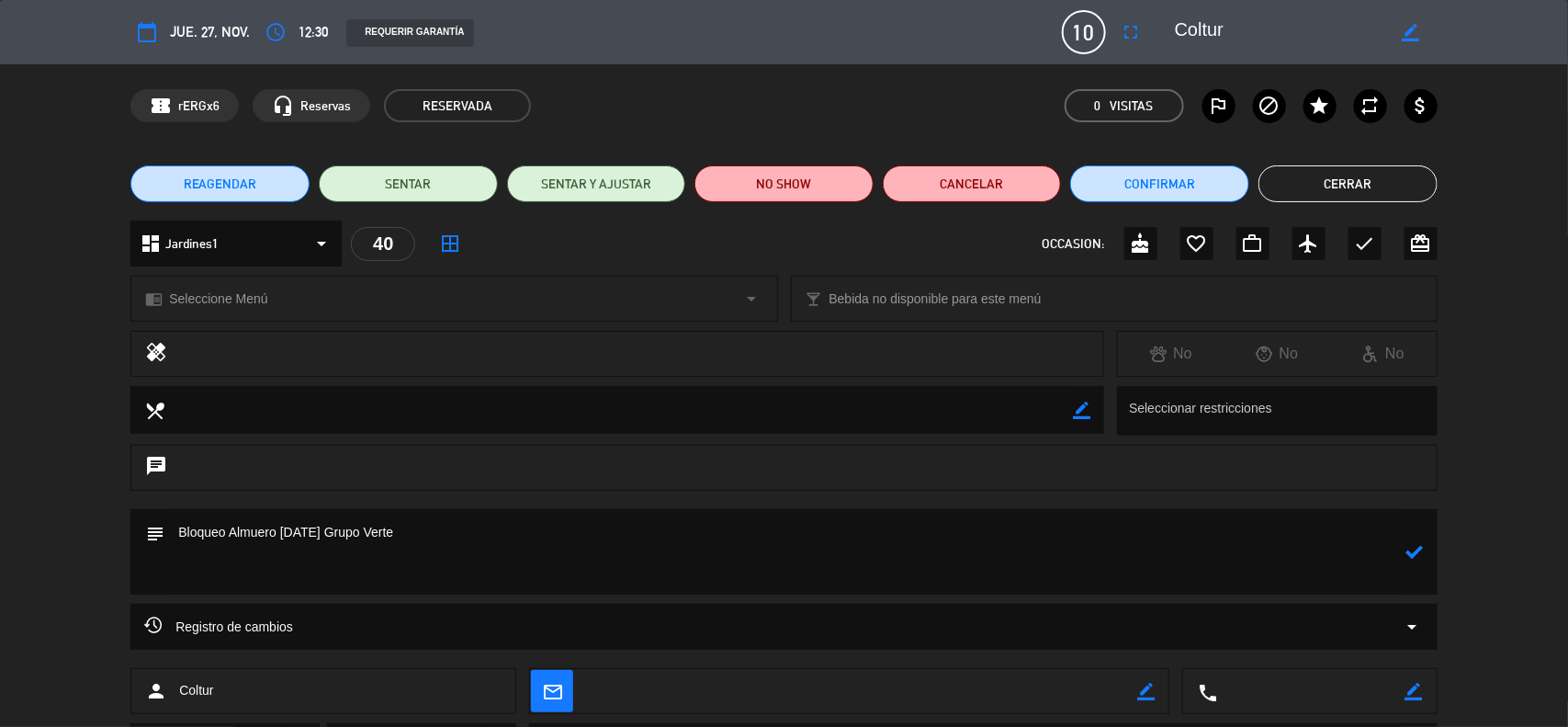
paste textarea "2 cervezas nacionales 2 cocteles con licores de la casa S/ 112 incluido IGV"
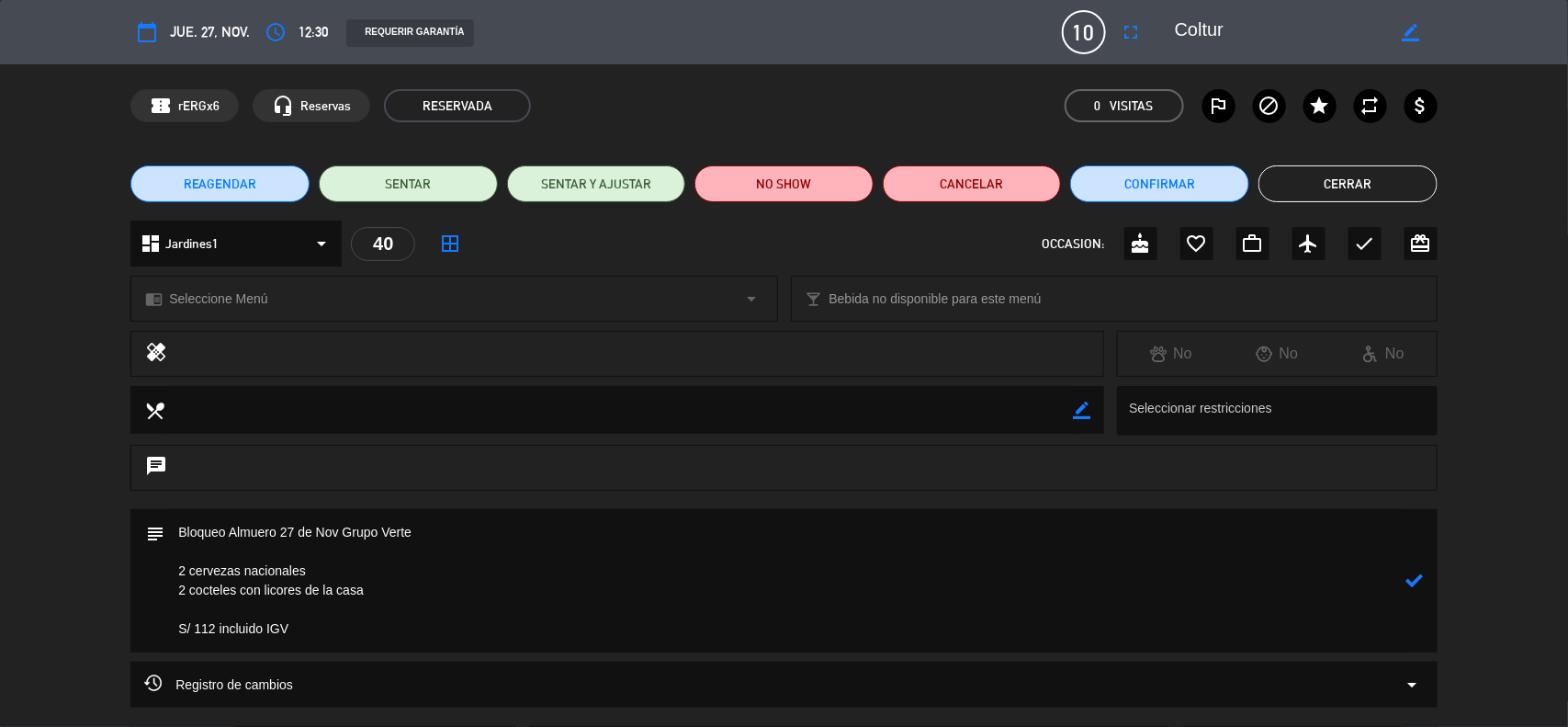
type textarea "Bloqueo Almuero 27 de Nov Grupo Verte 2 cervezas nacionales 2 cocteles con lico…"
click at [1412, 575] on icon at bounding box center [1414, 580] width 17 height 17
click at [1421, 580] on icon "border_color" at bounding box center [1414, 580] width 17 height 17
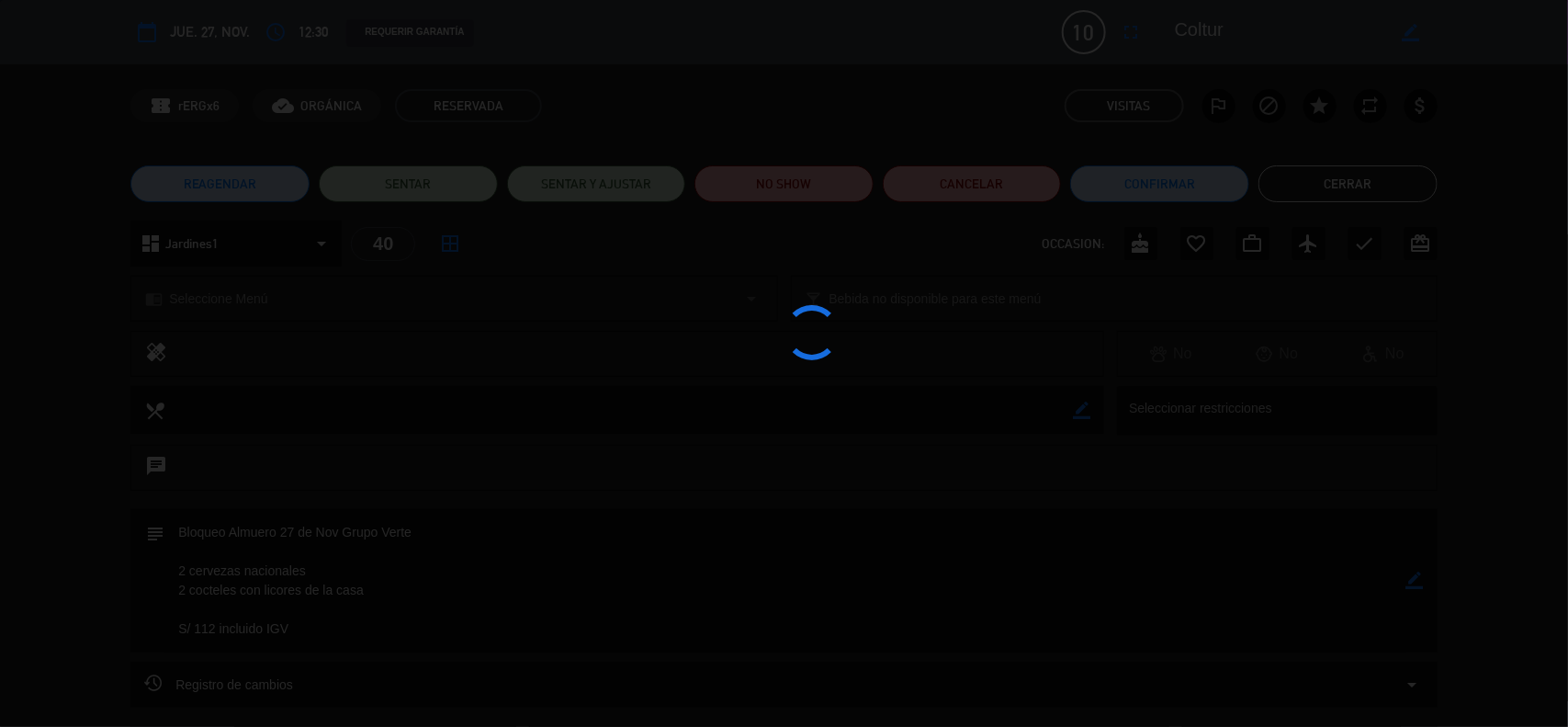
click at [1421, 580] on div at bounding box center [784, 364] width 1568 height 727
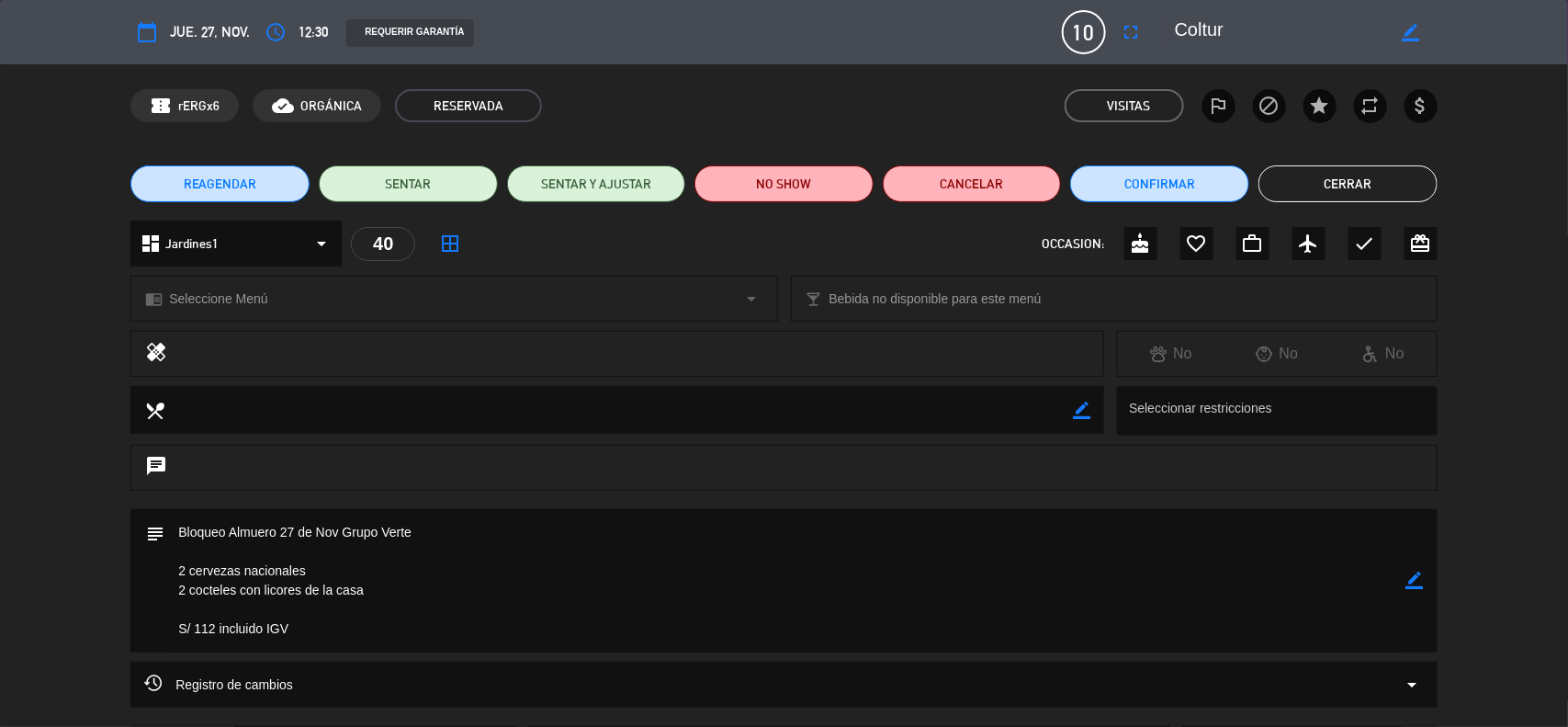
click at [1327, 181] on button "Cerrar" at bounding box center [1348, 184] width 179 height 37
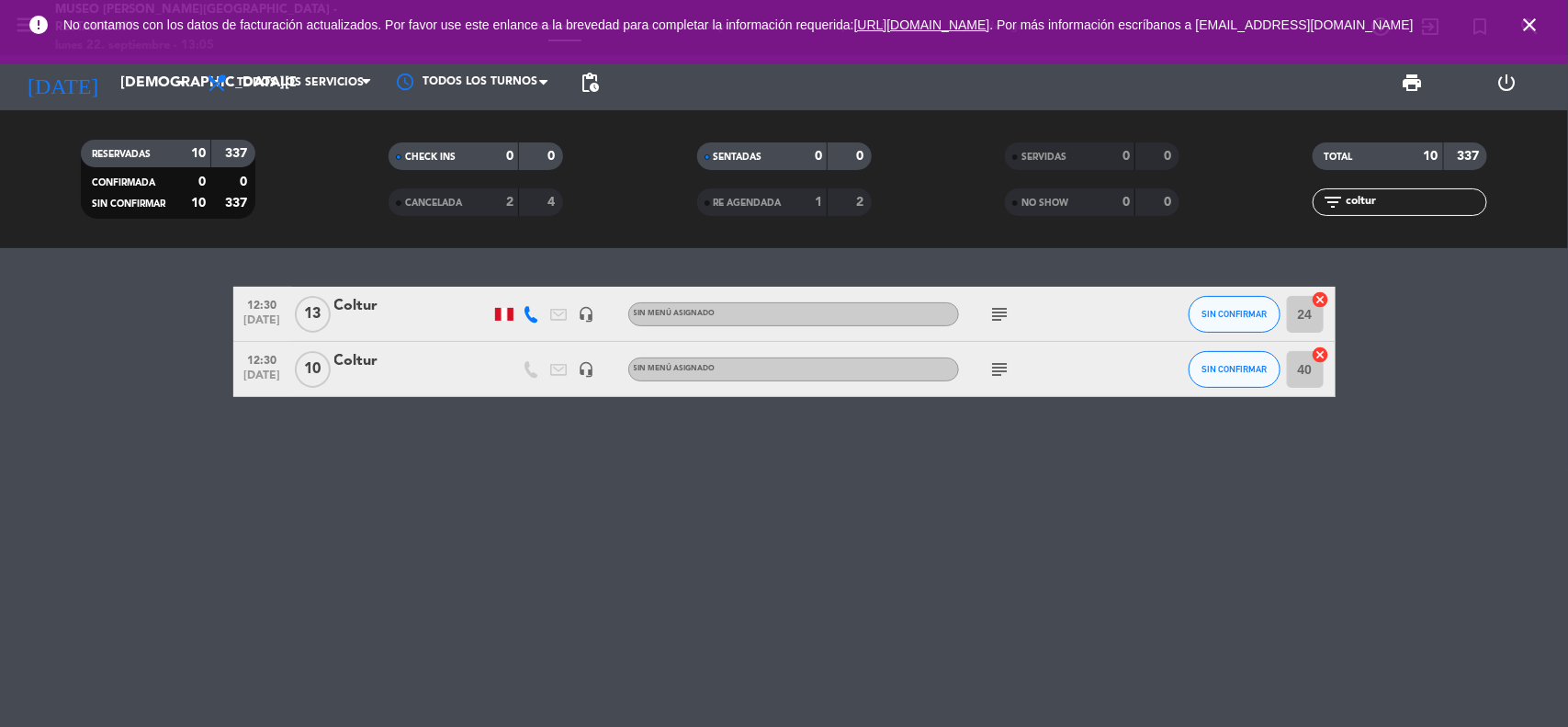
click at [1525, 29] on icon "close" at bounding box center [1529, 25] width 22 height 22
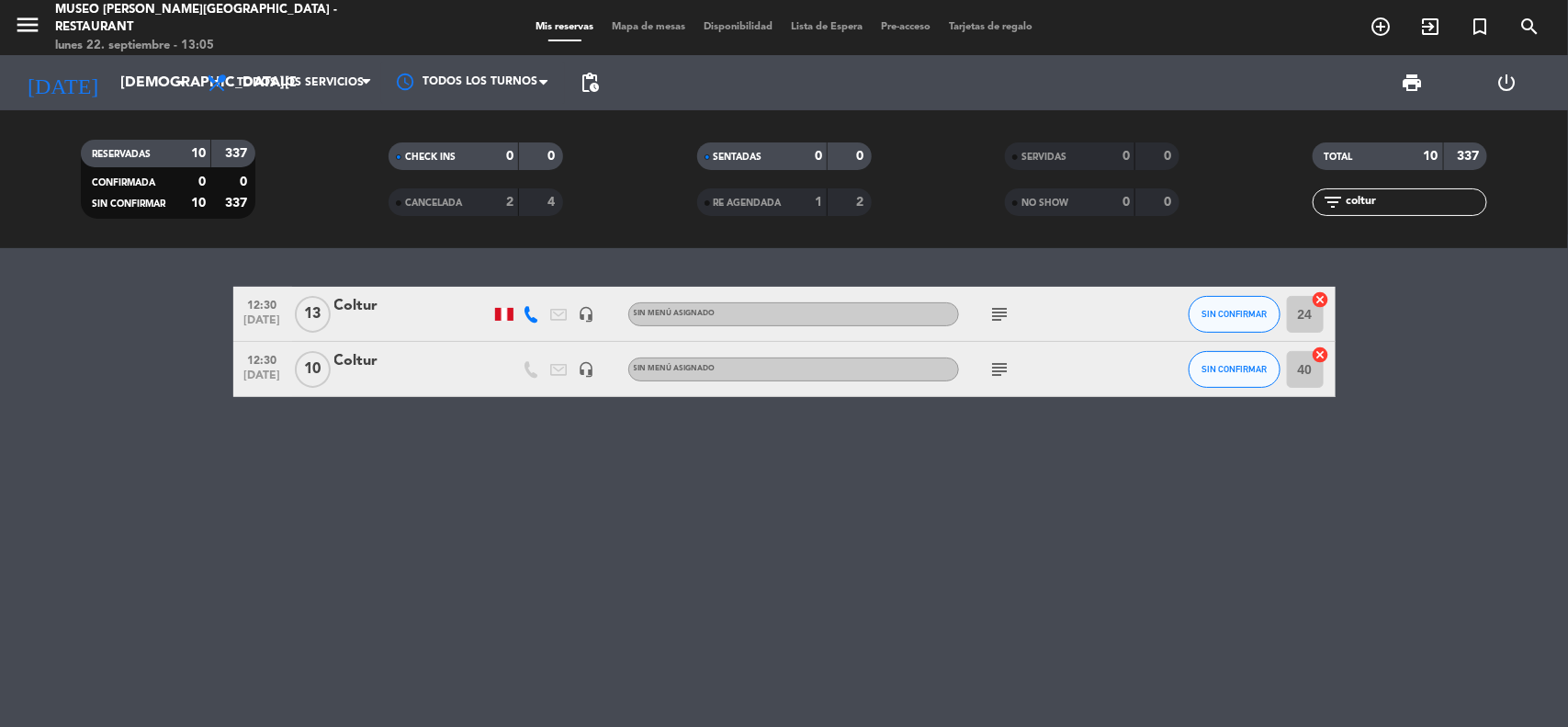
drag, startPoint x: 1399, startPoint y: 201, endPoint x: 1268, endPoint y: 212, distance: 131.5
click at [1269, 212] on div "filter_list coltur" at bounding box center [1401, 202] width 308 height 28
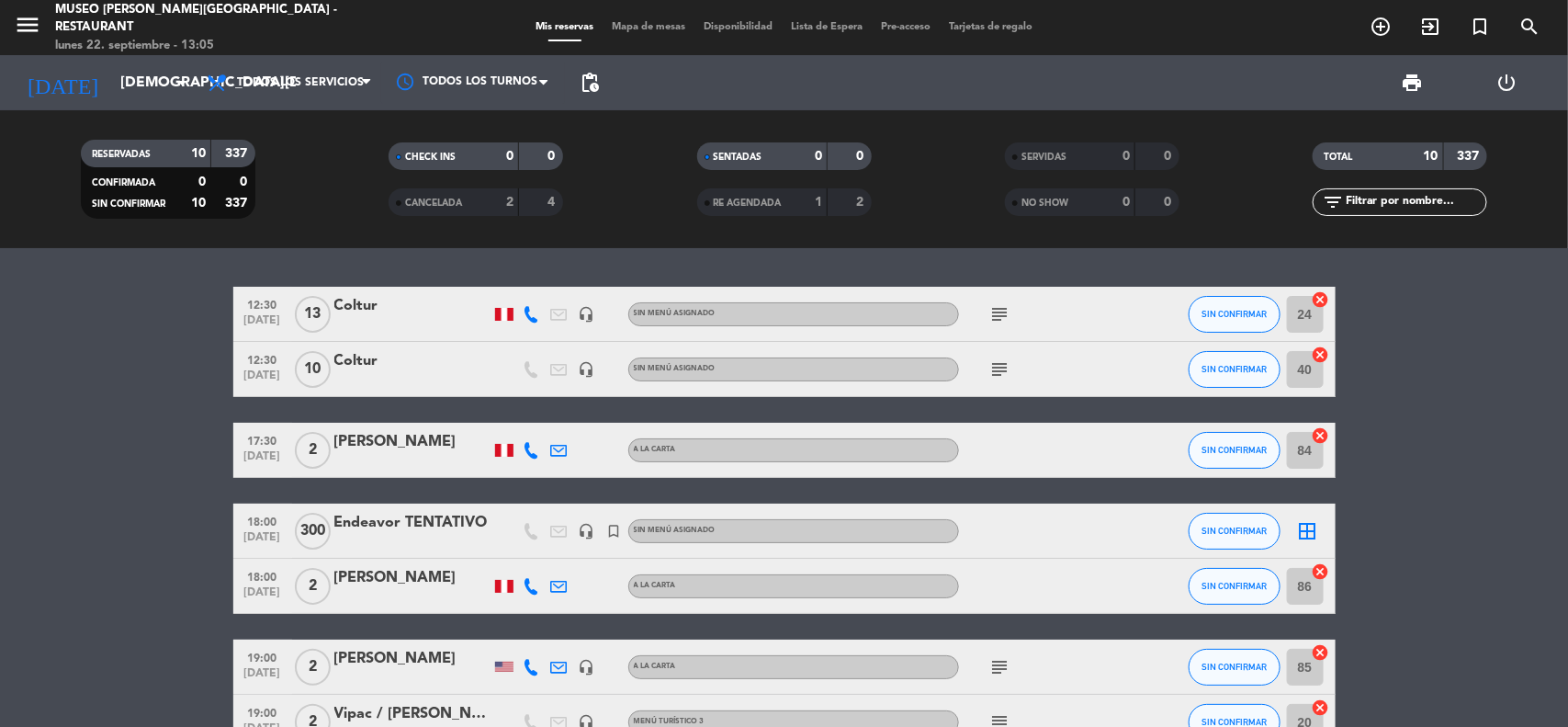
click at [1405, 334] on bookings-row "12:30 [DATE] Coltur headset_mic Sin menú asignado subject SIN CONFIRMAR 24 canc…" at bounding box center [784, 627] width 1568 height 680
